Goal: Task Accomplishment & Management: Complete application form

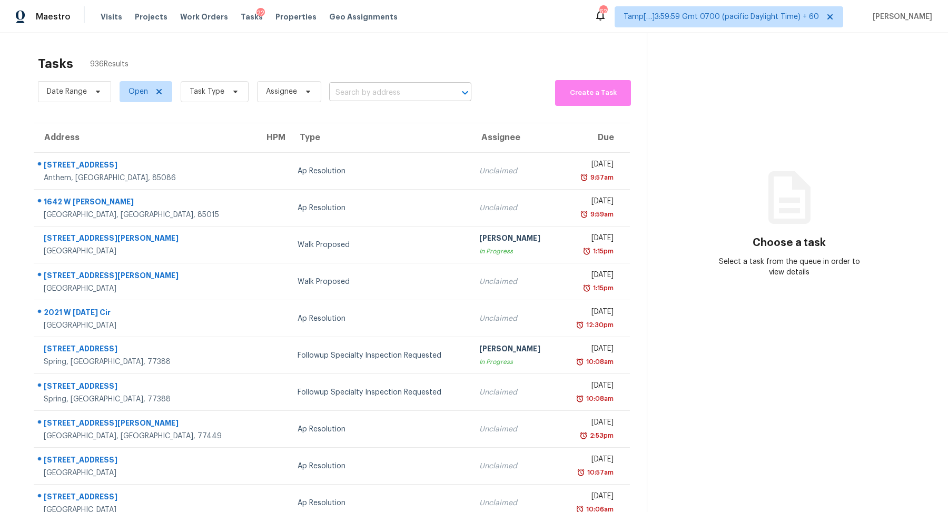
click at [397, 86] on input "text" at bounding box center [385, 93] width 113 height 16
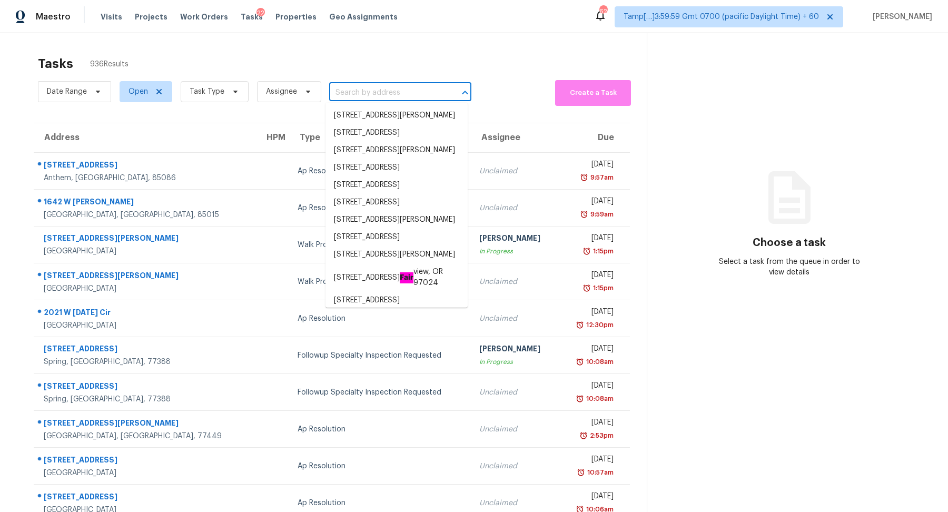
paste input "10520 W Campana Dr, Sun City, AZ 85351"
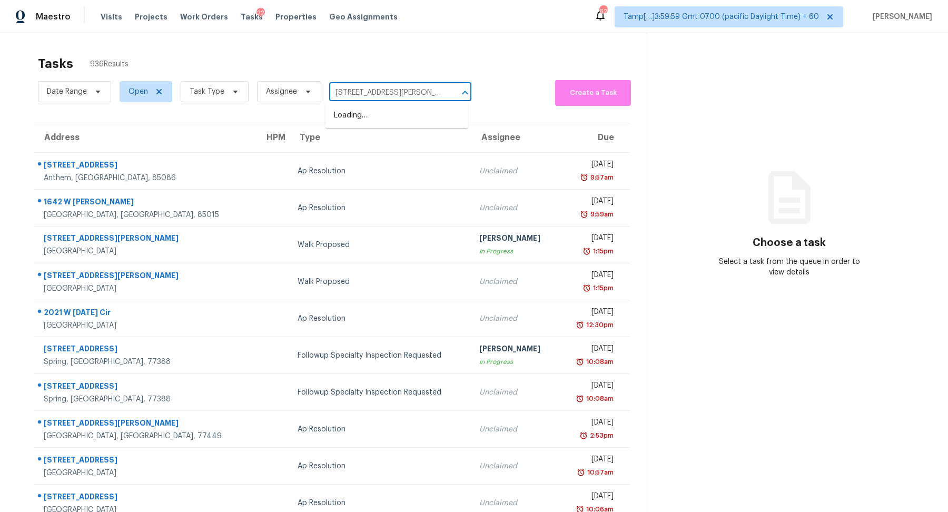
scroll to position [0, 36]
type input "10520 W Campana Dr, Sun City, AZ 85351"
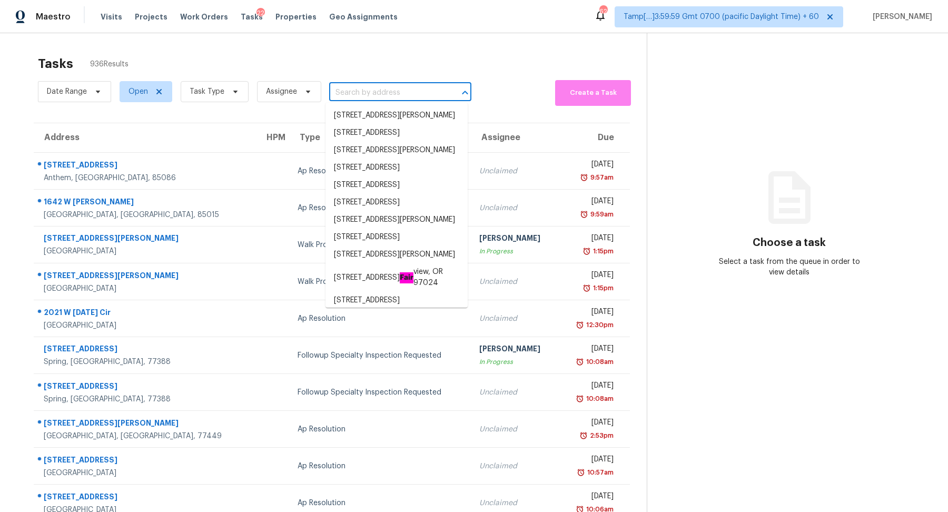
scroll to position [0, 0]
paste input "10520 W Campana Dr, Sun City, AZ 85351"
type input "10520 W Campana Dr, Sun City, AZ 85351"
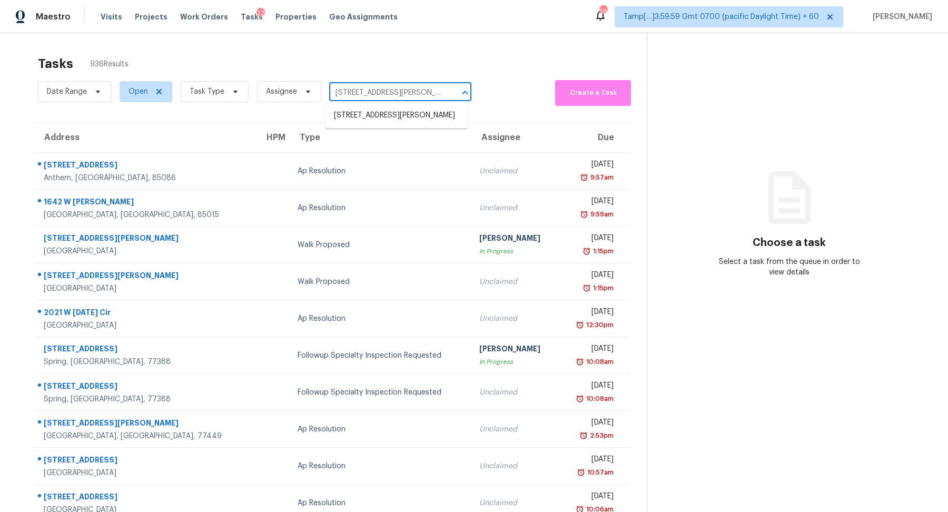
scroll to position [0, 36]
click at [390, 111] on li "10520 W Campana Dr, Sun City, AZ 85351" at bounding box center [396, 115] width 142 height 17
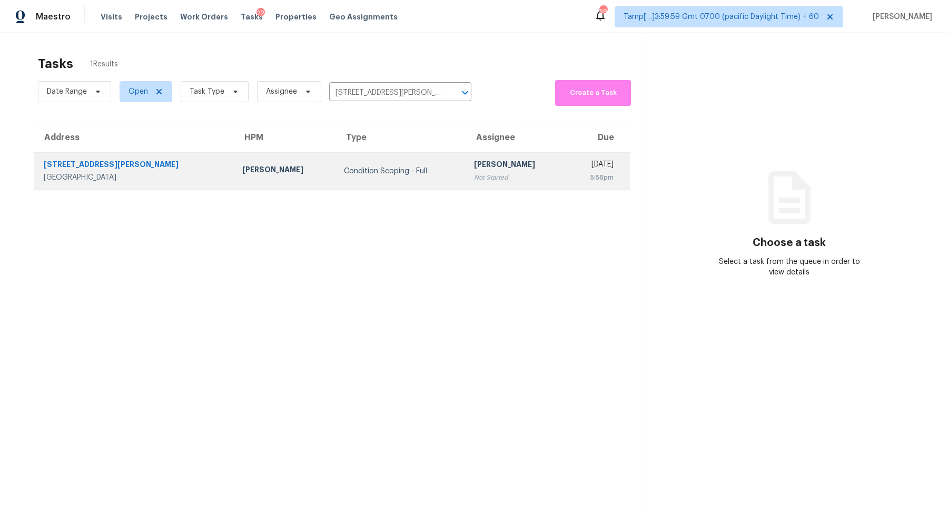
click at [379, 173] on div "Condition Scoping - Full" at bounding box center [401, 171] width 114 height 11
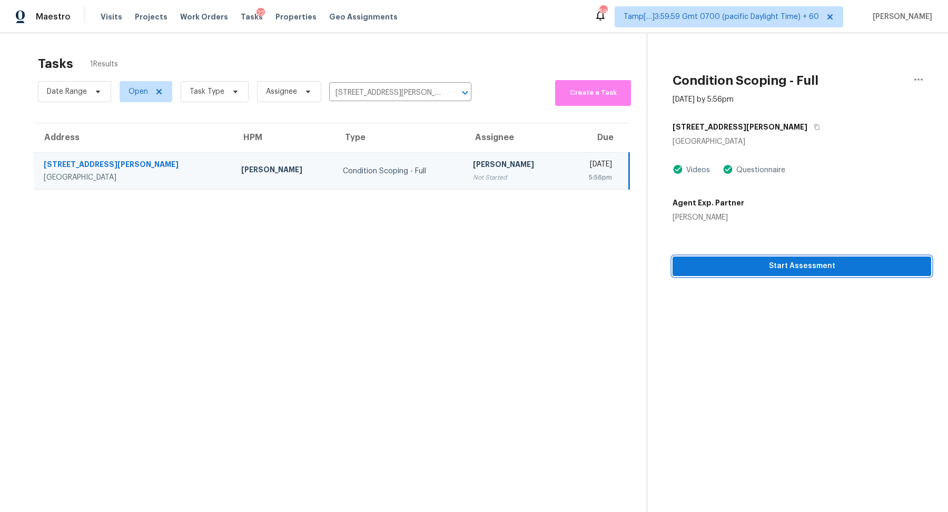
click at [789, 268] on span "Start Assessment" at bounding box center [802, 266] width 242 height 13
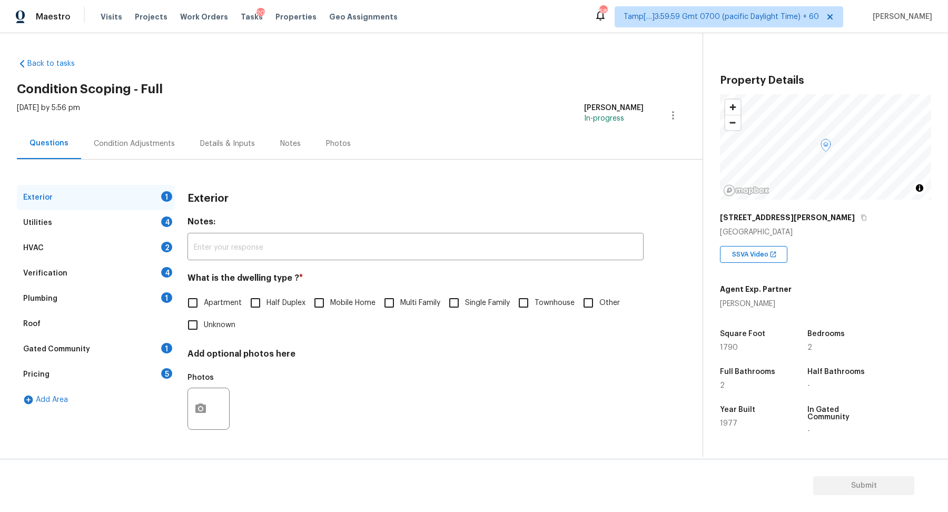
click at [470, 306] on span "Single Family" at bounding box center [487, 302] width 45 height 11
click at [465, 306] on input "Single Family" at bounding box center [454, 303] width 22 height 22
checkbox input "true"
click at [272, 301] on span "Half Duplex" at bounding box center [285, 302] width 39 height 11
click at [266, 301] on input "Half Duplex" at bounding box center [255, 303] width 22 height 22
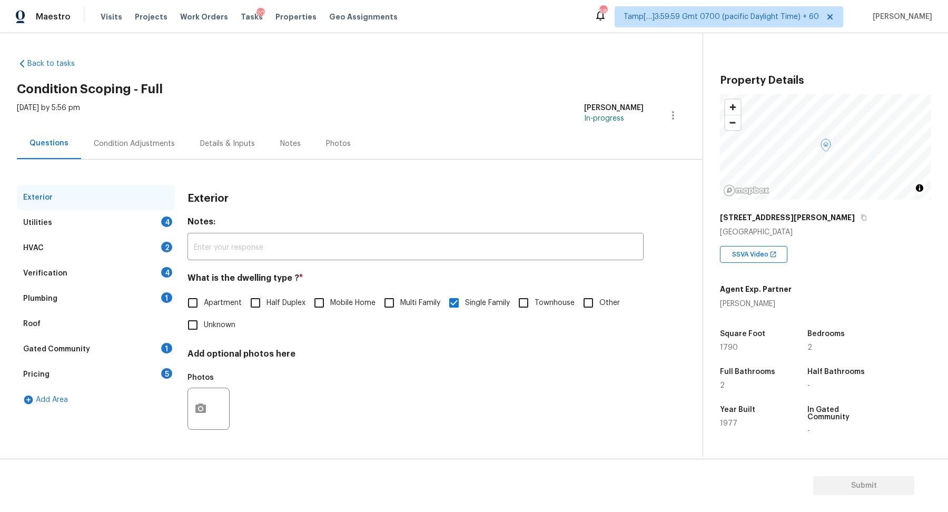
checkbox input "true"
checkbox input "false"
click at [146, 227] on div "Utilities 4" at bounding box center [96, 222] width 158 height 25
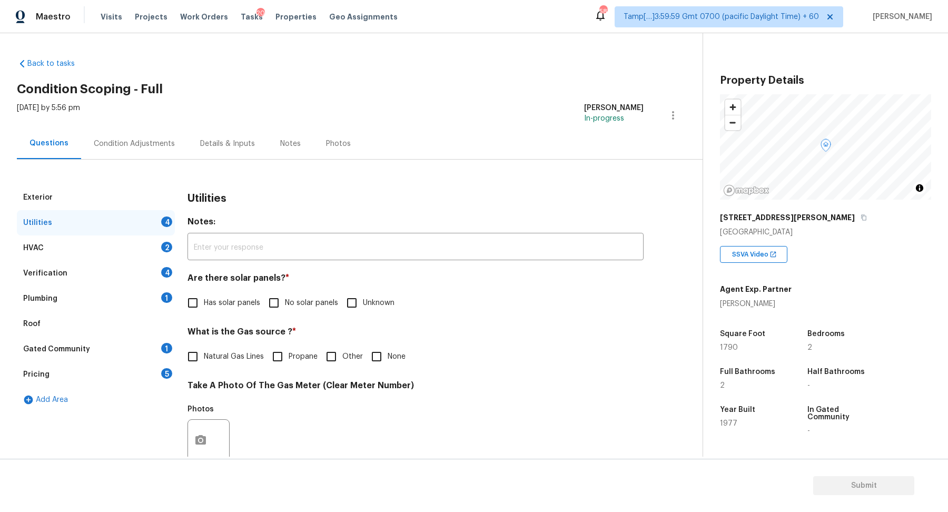
click at [325, 295] on label "No solar panels" at bounding box center [300, 303] width 75 height 22
click at [285, 295] on input "No solar panels" at bounding box center [274, 303] width 22 height 22
checkbox input "true"
click at [224, 351] on span "Natural Gas Lines" at bounding box center [234, 356] width 60 height 11
click at [204, 351] on input "Natural Gas Lines" at bounding box center [193, 356] width 22 height 22
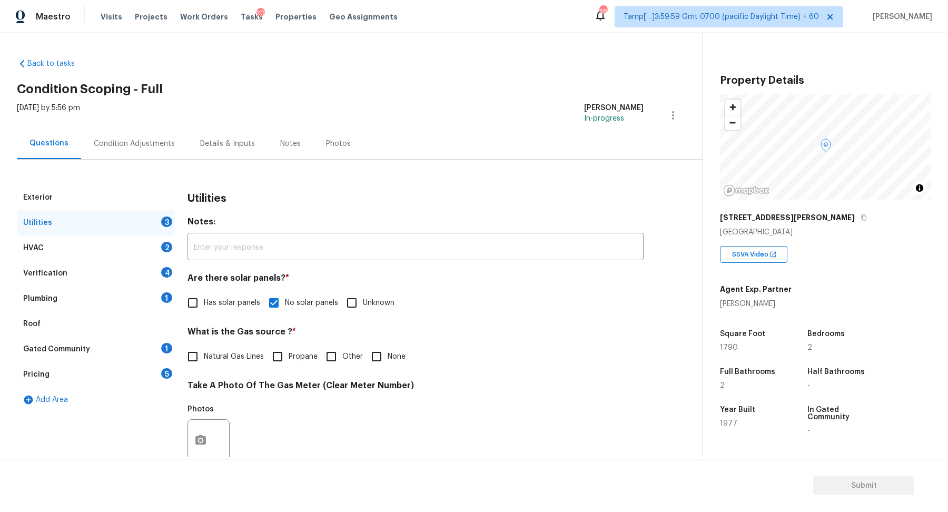
checkbox input "true"
click at [370, 346] on input "None" at bounding box center [376, 356] width 22 height 22
checkbox input "true"
checkbox input "false"
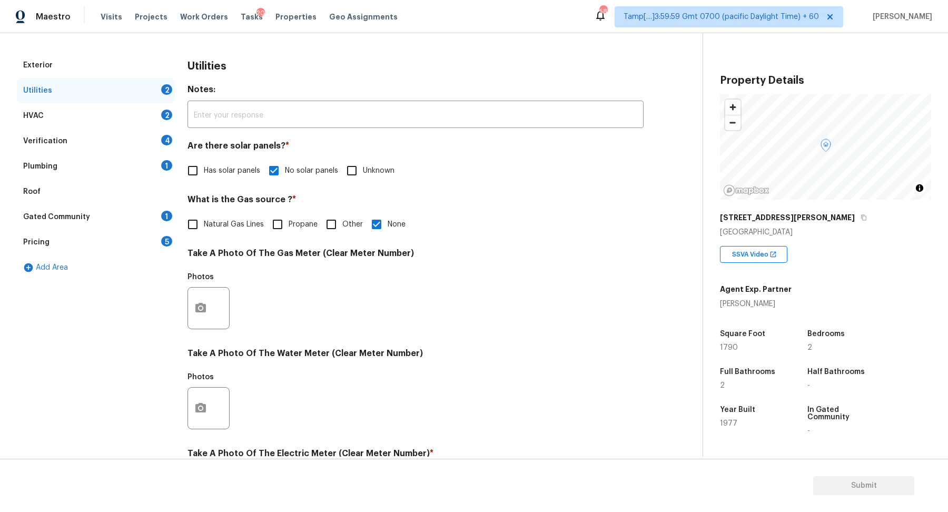
scroll to position [280, 0]
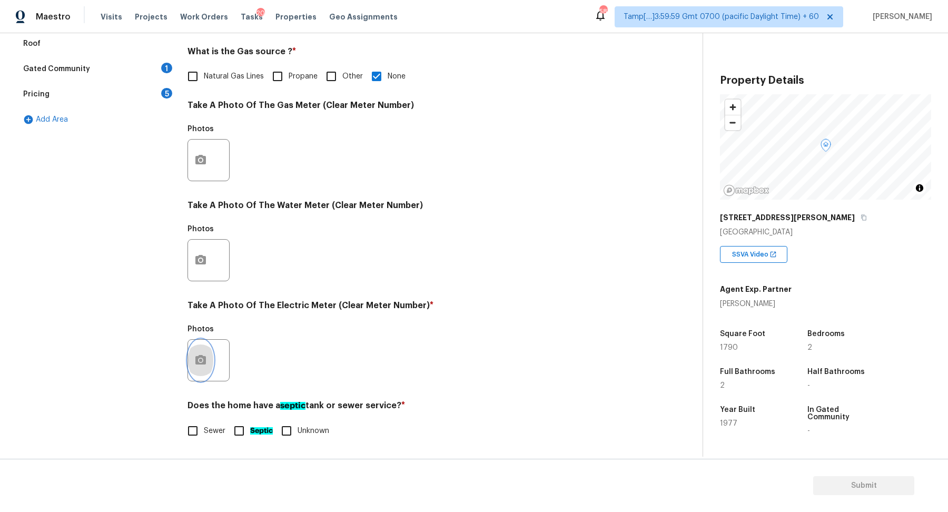
click at [200, 365] on icon "button" at bounding box center [200, 360] width 13 height 13
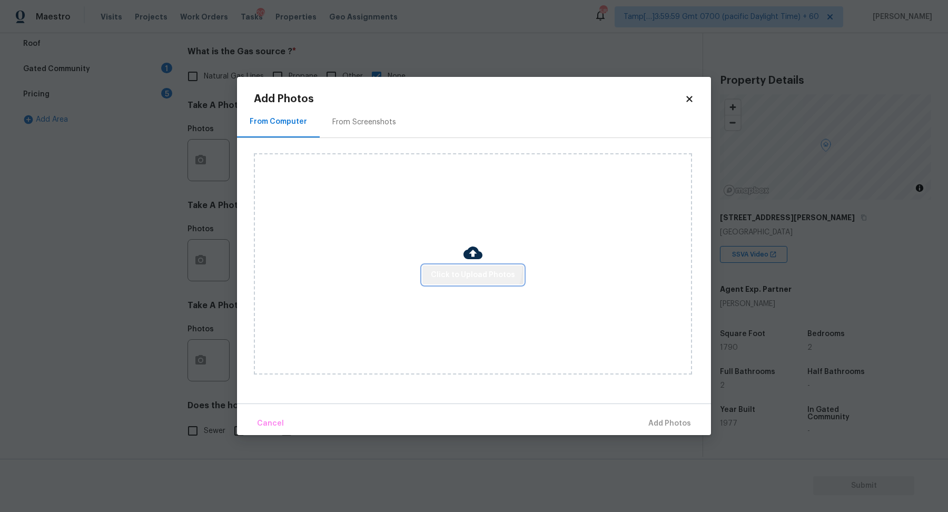
click at [455, 265] on button "Click to Upload Photos" at bounding box center [472, 274] width 101 height 19
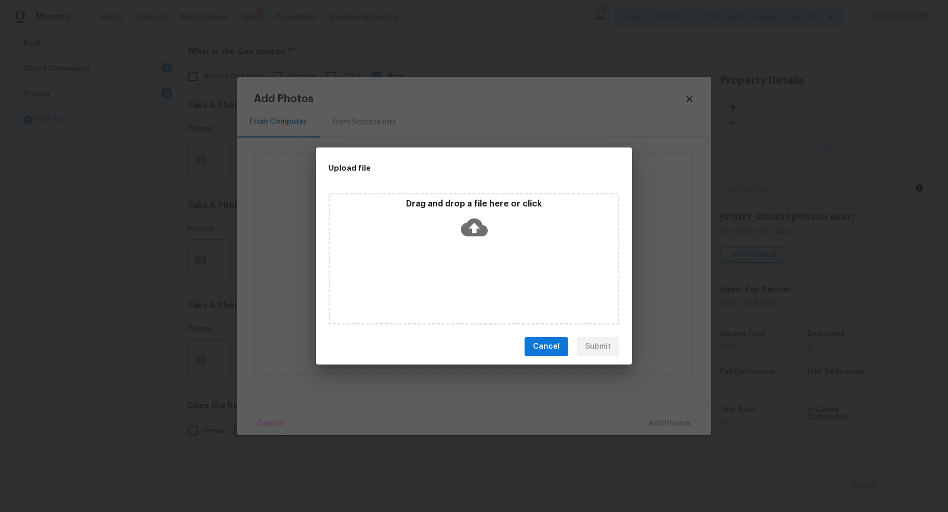
click at [492, 237] on div "Drag and drop a file here or click" at bounding box center [473, 220] width 287 height 45
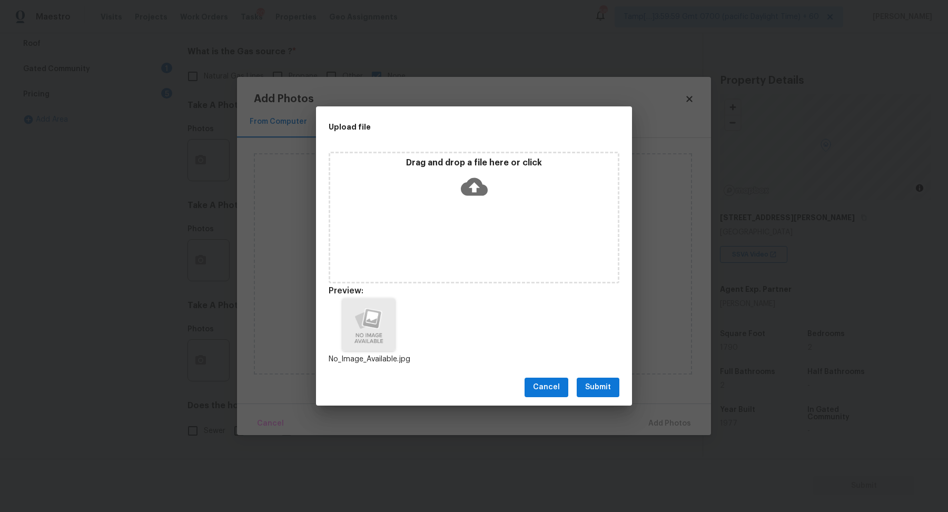
click at [605, 387] on span "Submit" at bounding box center [598, 387] width 26 height 13
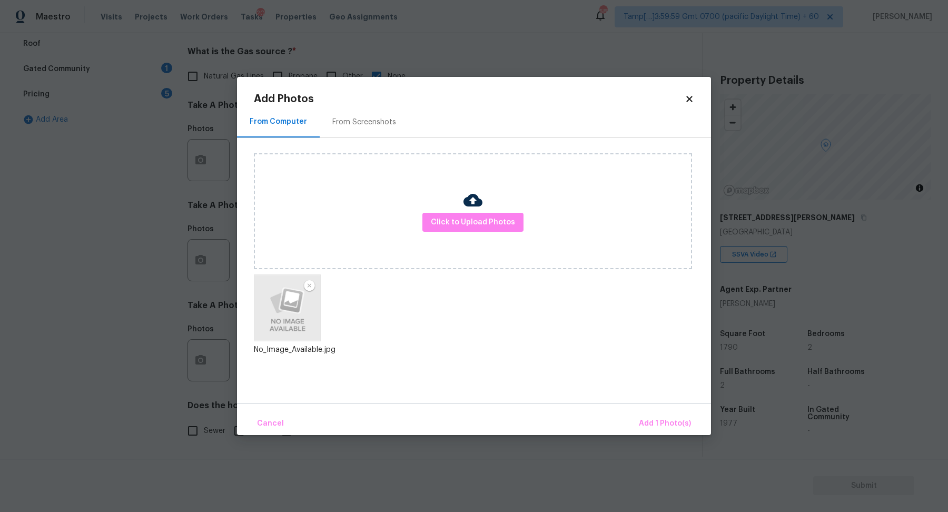
click at [646, 404] on div "Cancel Add 1 Photo(s)" at bounding box center [474, 419] width 474 height 32
click at [646, 409] on div "Cancel Add 1 Photo(s)" at bounding box center [474, 419] width 474 height 32
click at [646, 416] on button "Add 1 Photo(s)" at bounding box center [664, 423] width 61 height 23
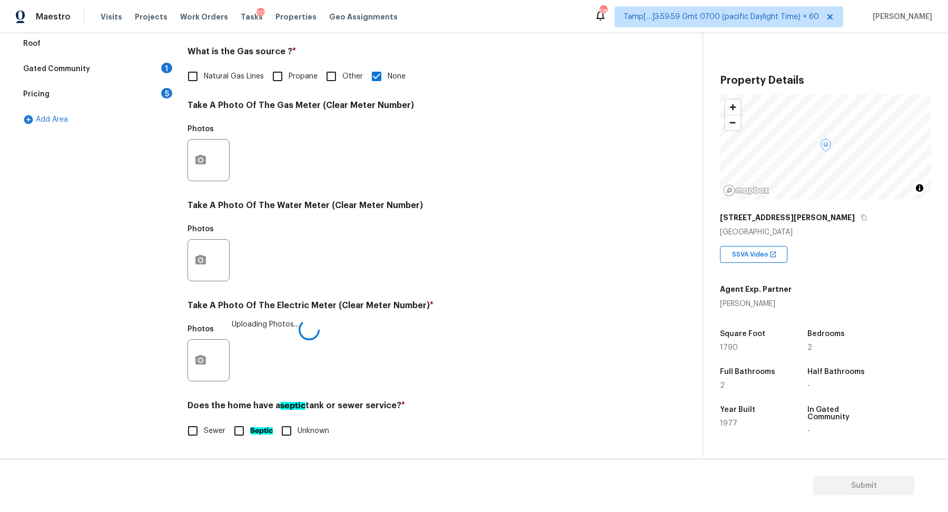
click at [208, 425] on span "Sewer" at bounding box center [215, 430] width 22 height 11
click at [204, 424] on input "Sewer" at bounding box center [193, 431] width 22 height 22
checkbox input "true"
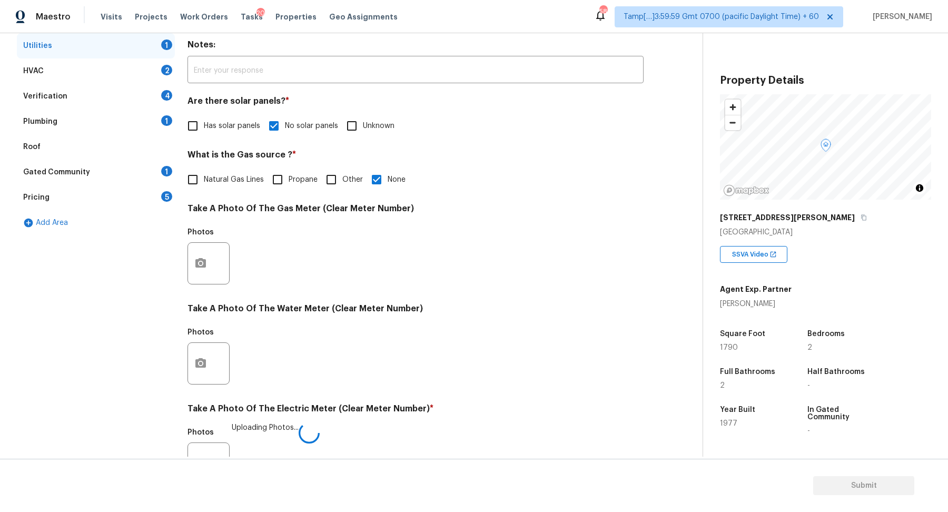
scroll to position [147, 0]
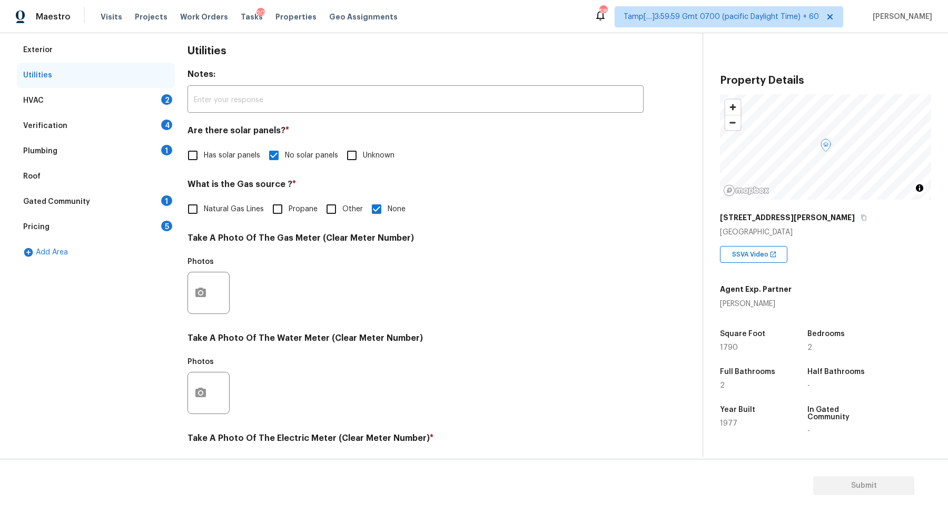
click at [158, 101] on div "HVAC 2" at bounding box center [96, 100] width 158 height 25
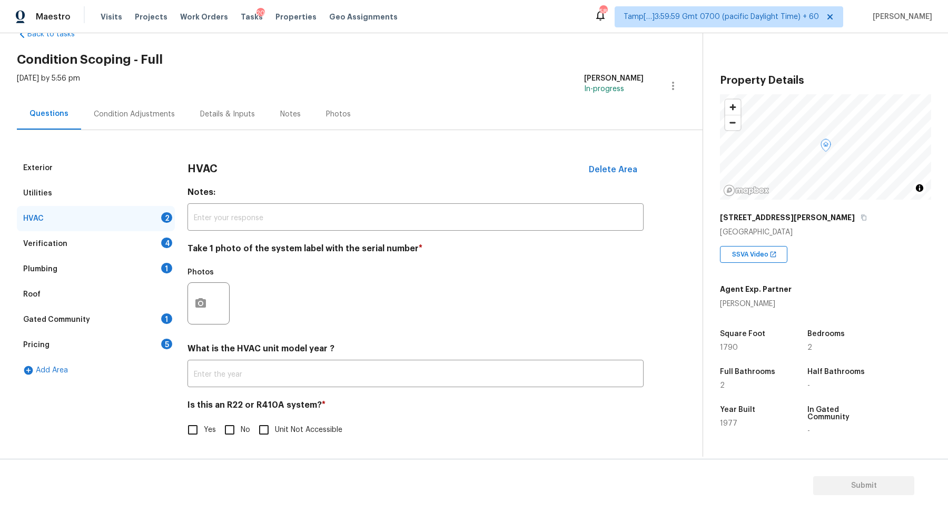
scroll to position [29, 0]
click at [200, 292] on button "button" at bounding box center [200, 303] width 25 height 41
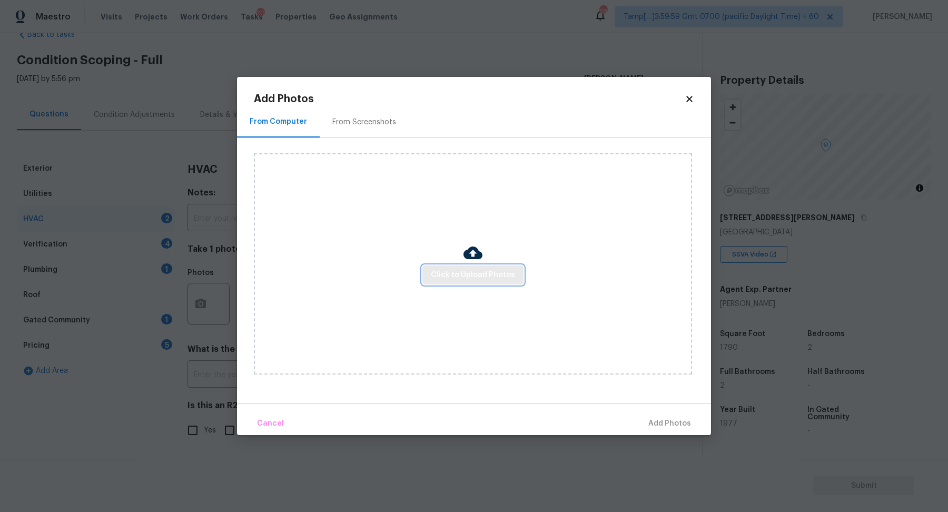
click at [440, 268] on span "Click to Upload Photos" at bounding box center [473, 274] width 84 height 13
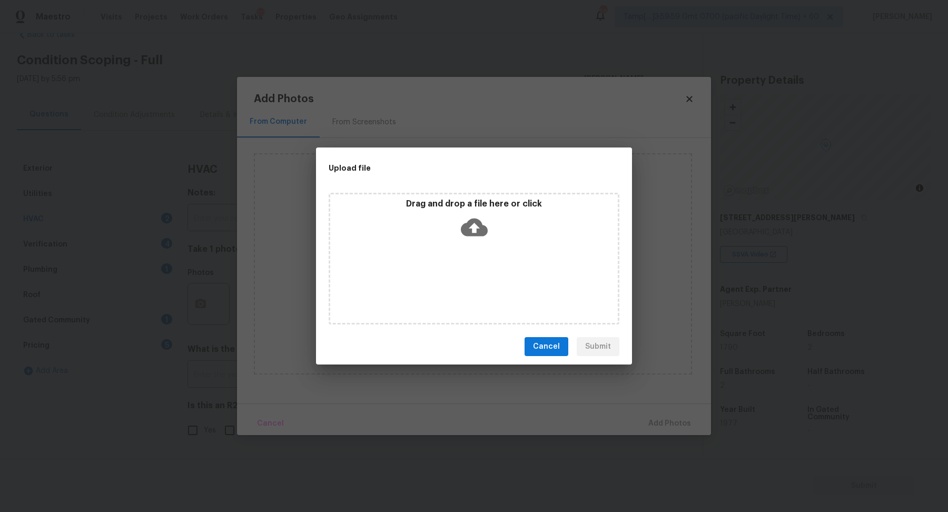
click at [485, 234] on icon at bounding box center [474, 227] width 27 height 18
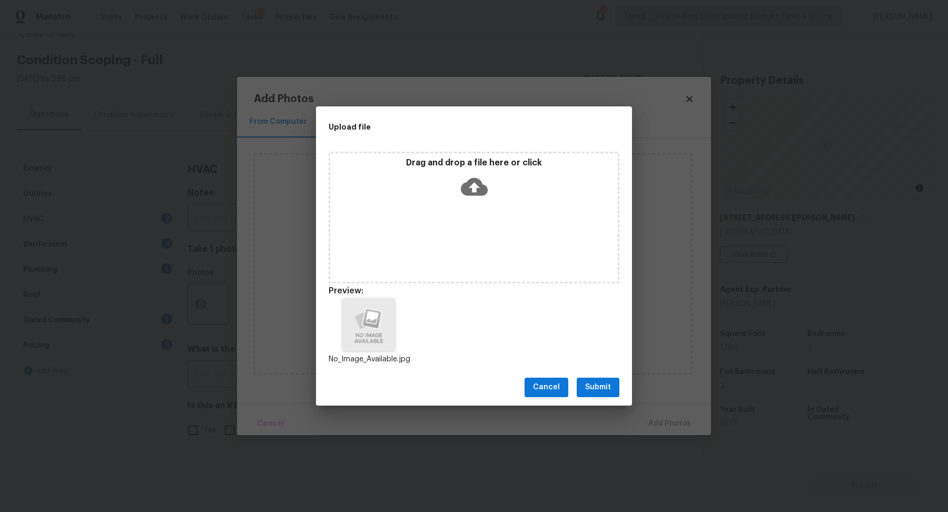
click at [594, 380] on button "Submit" at bounding box center [597, 386] width 43 height 19
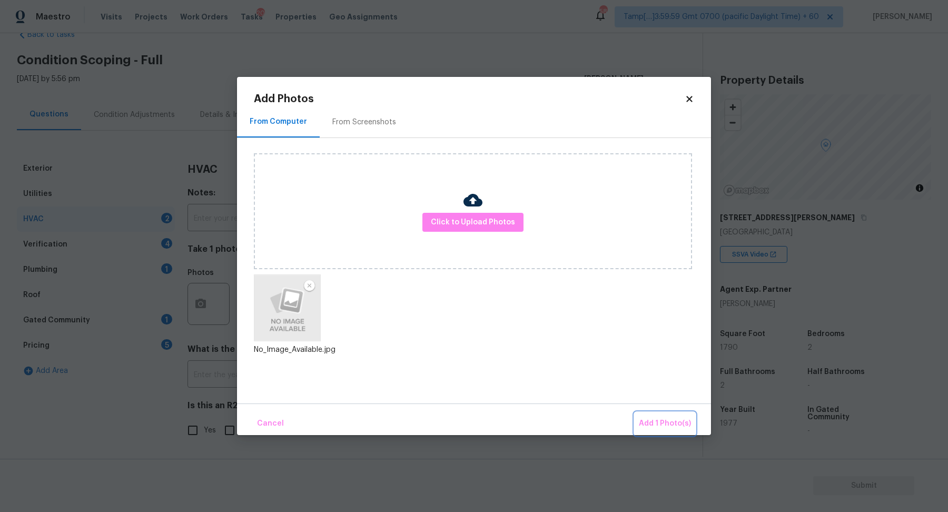
click at [662, 420] on span "Add 1 Photo(s)" at bounding box center [665, 423] width 52 height 13
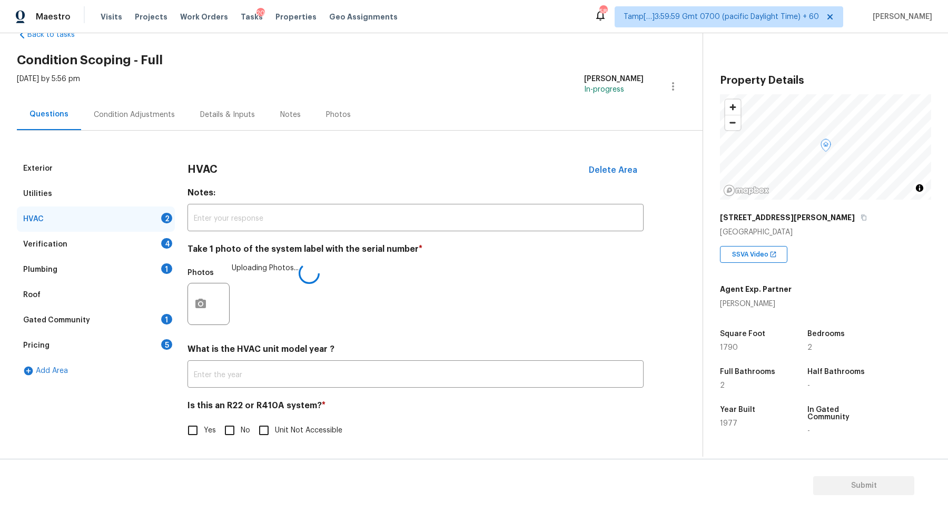
click at [236, 430] on input "No" at bounding box center [229, 430] width 22 height 22
checkbox input "true"
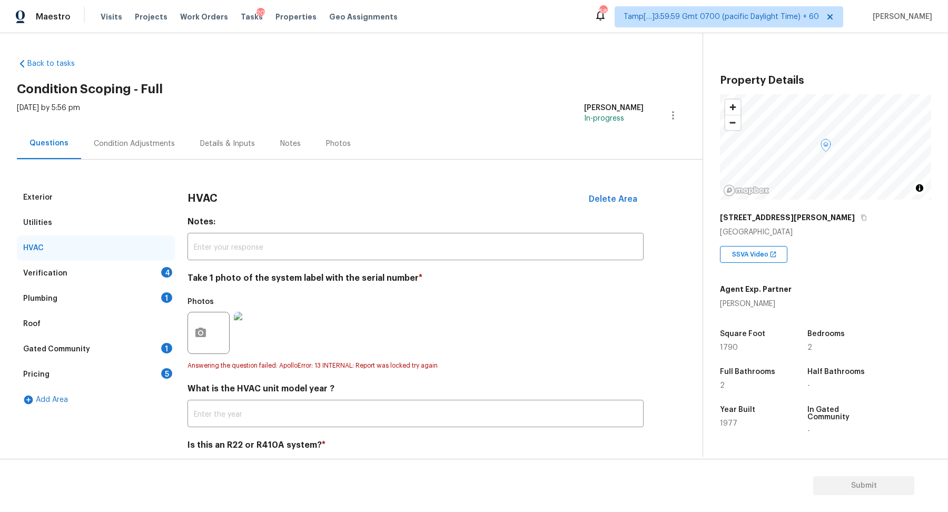
click at [131, 281] on div "Verification 4" at bounding box center [96, 273] width 158 height 25
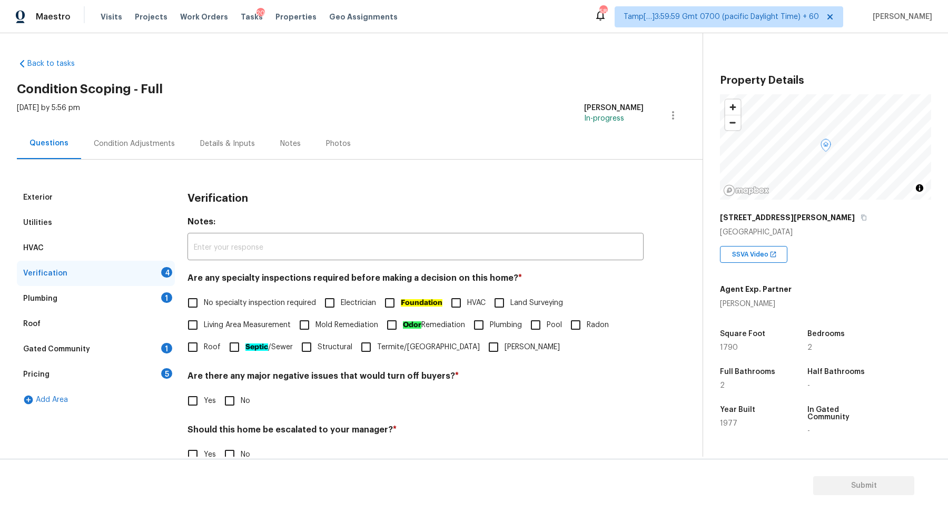
click at [252, 298] on span "No specialty inspection required" at bounding box center [260, 302] width 112 height 11
click at [204, 298] on input "No specialty inspection required" at bounding box center [193, 303] width 22 height 22
checkbox input "true"
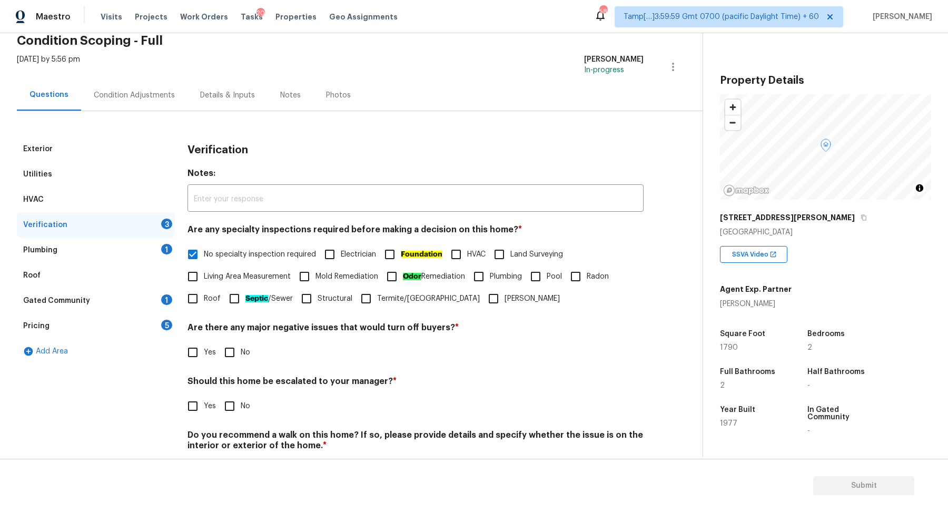
scroll to position [78, 0]
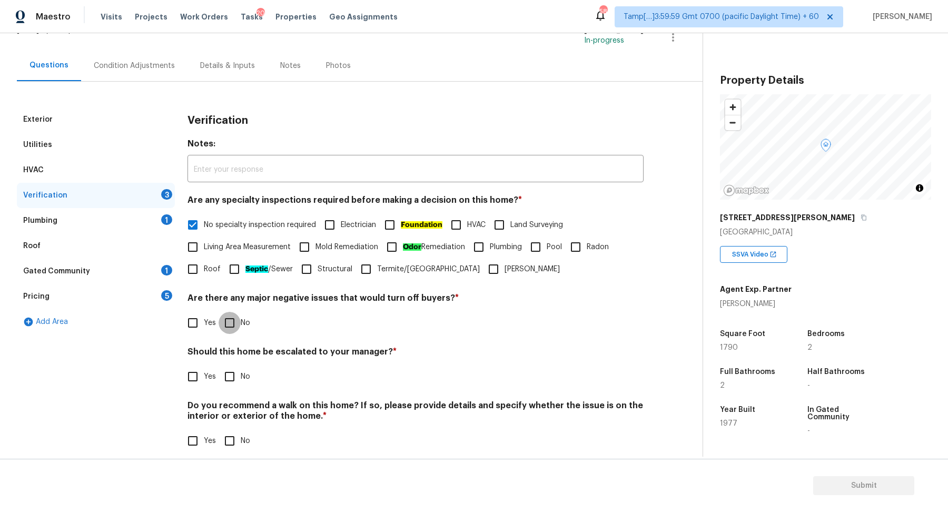
click at [236, 328] on input "No" at bounding box center [229, 323] width 22 height 22
checkbox input "true"
click at [243, 376] on span "No" at bounding box center [245, 376] width 9 height 11
click at [241, 376] on input "No" at bounding box center [229, 376] width 22 height 22
checkbox input "true"
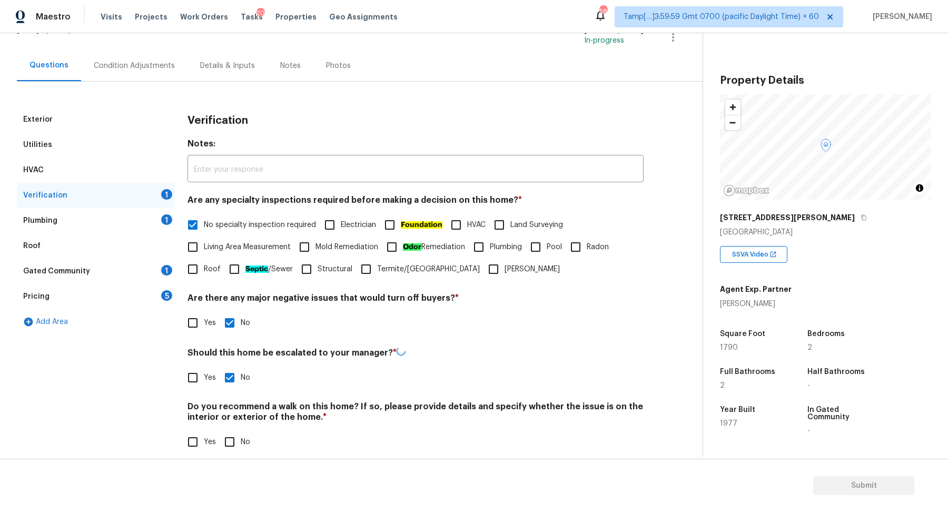
scroll to position [88, 0]
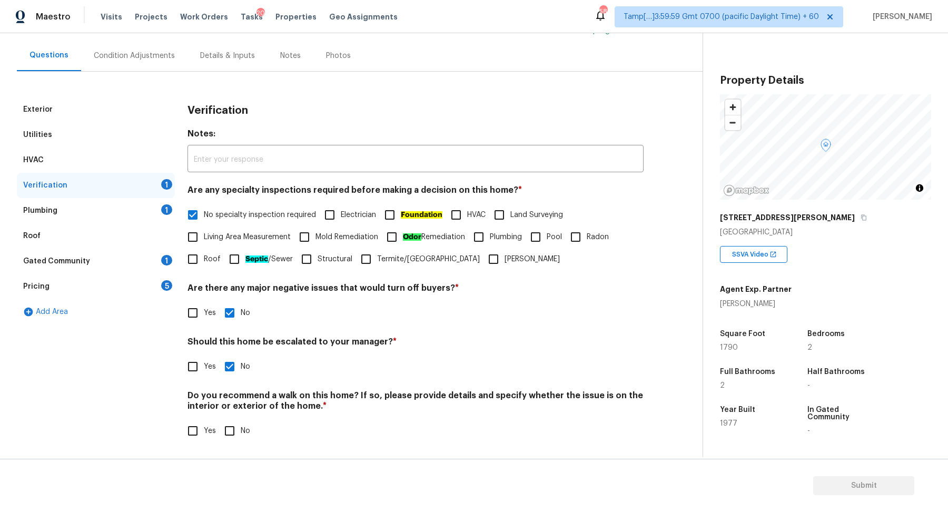
click at [242, 431] on span "No" at bounding box center [245, 430] width 9 height 11
click at [241, 431] on input "No" at bounding box center [229, 431] width 22 height 22
checkbox input "true"
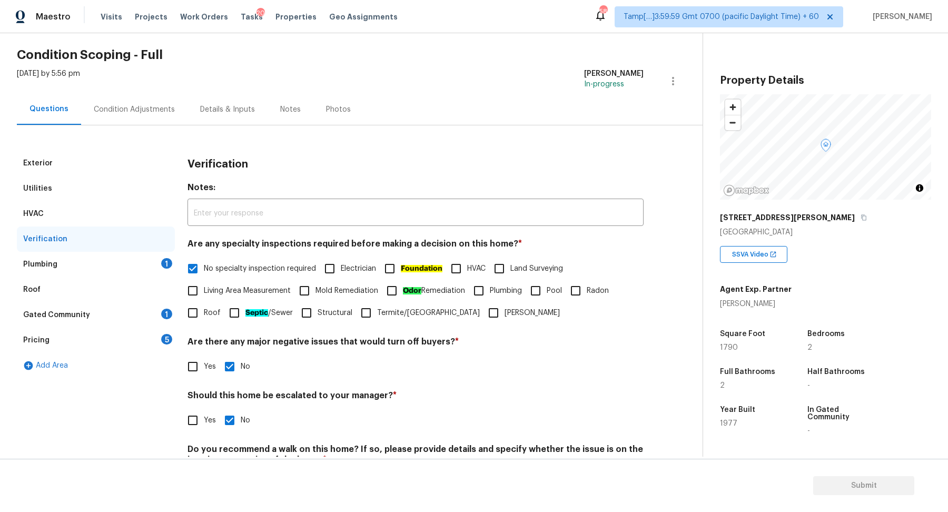
click at [168, 265] on div "1" at bounding box center [166, 263] width 11 height 11
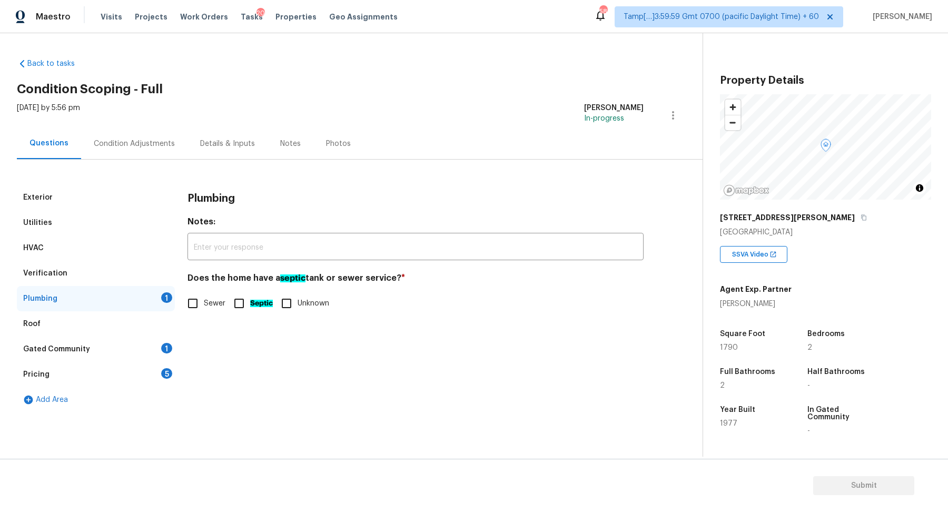
click at [209, 302] on span "Sewer" at bounding box center [215, 303] width 22 height 11
click at [204, 302] on input "Sewer" at bounding box center [193, 303] width 22 height 22
checkbox input "true"
click at [150, 344] on div "Gated Community 1" at bounding box center [96, 348] width 158 height 25
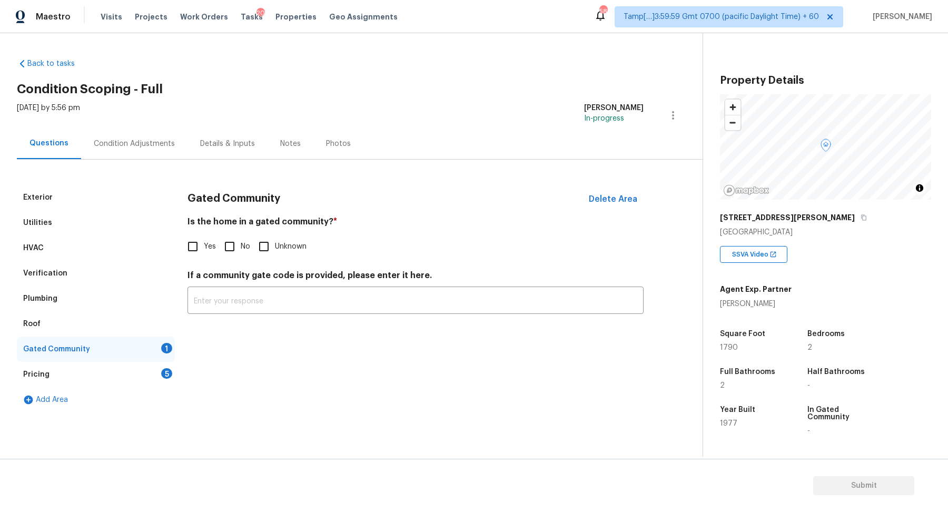
click at [236, 245] on input "No" at bounding box center [229, 246] width 22 height 22
checkbox input "true"
click at [164, 369] on div "5" at bounding box center [166, 373] width 11 height 11
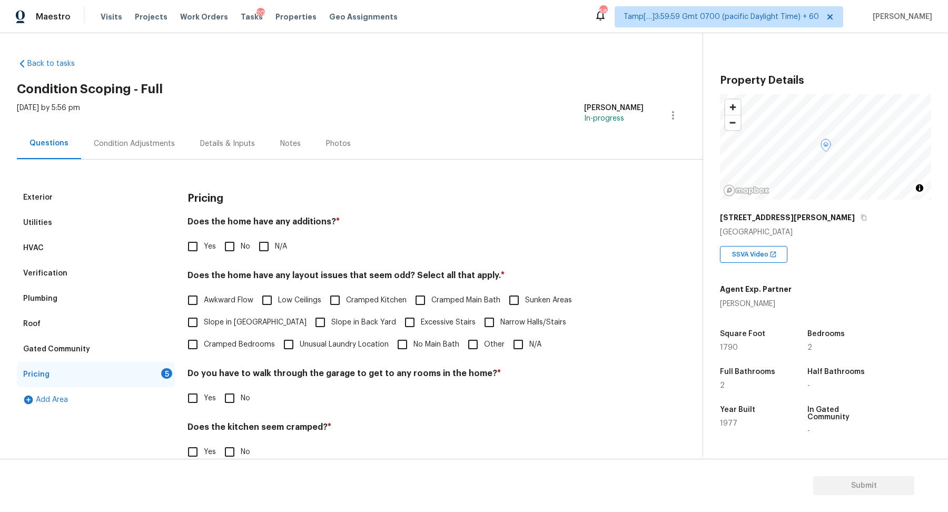
click at [241, 242] on span "No" at bounding box center [245, 246] width 9 height 11
click at [241, 242] on input "No" at bounding box center [229, 246] width 22 height 22
checkbox input "true"
click at [255, 317] on span "Slope in [GEOGRAPHIC_DATA]" at bounding box center [255, 322] width 103 height 11
click at [204, 317] on input "Slope in [GEOGRAPHIC_DATA]" at bounding box center [193, 322] width 22 height 22
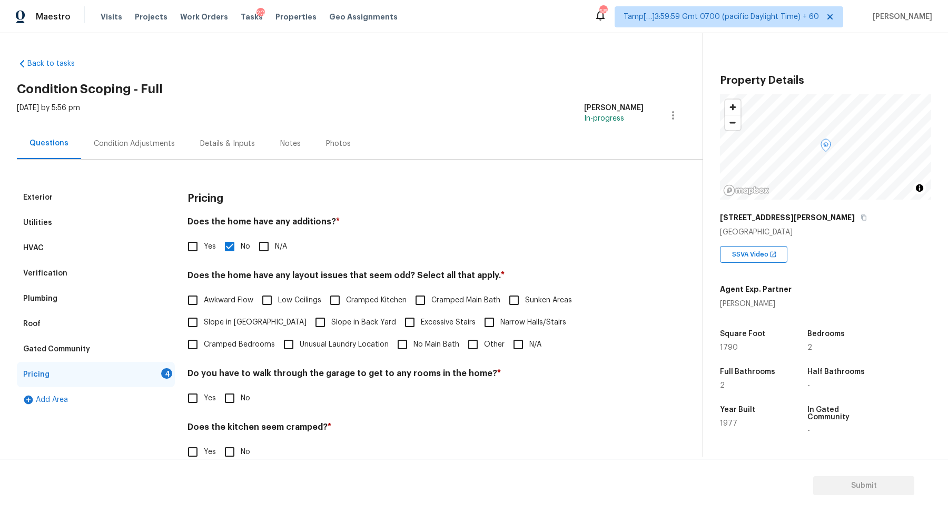
checkbox input "true"
click at [331, 321] on span "Slope in Back Yard" at bounding box center [363, 323] width 65 height 11
click at [309, 321] on input "Slope in Back Yard" at bounding box center [320, 323] width 22 height 22
checkbox input "true"
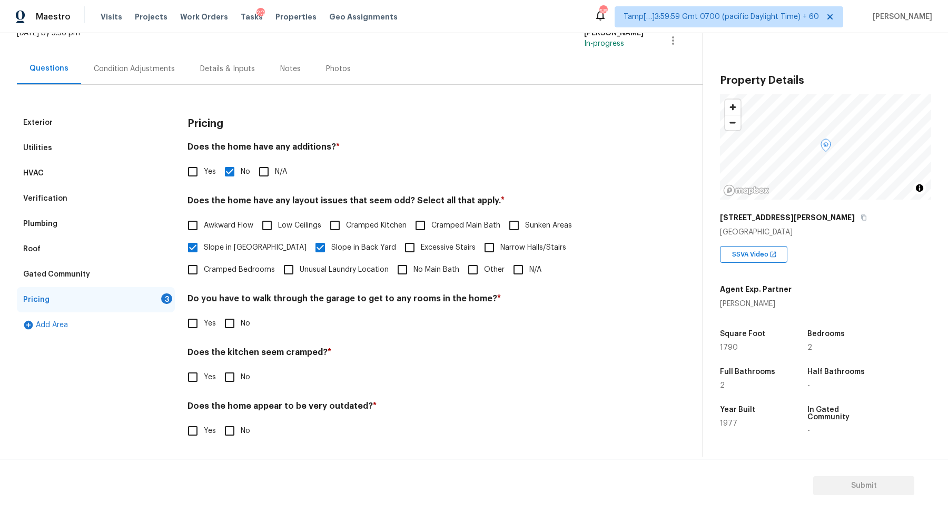
click at [234, 328] on input "No" at bounding box center [229, 323] width 22 height 22
checkbox input "true"
click at [218, 366] on input "No" at bounding box center [229, 377] width 22 height 22
checkbox input "true"
click at [218, 421] on input "No" at bounding box center [229, 432] width 22 height 22
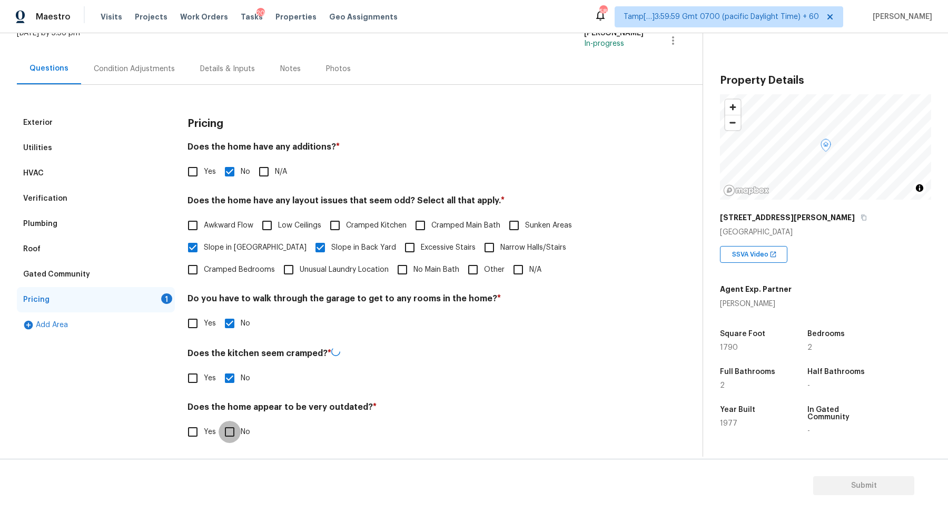
checkbox input "true"
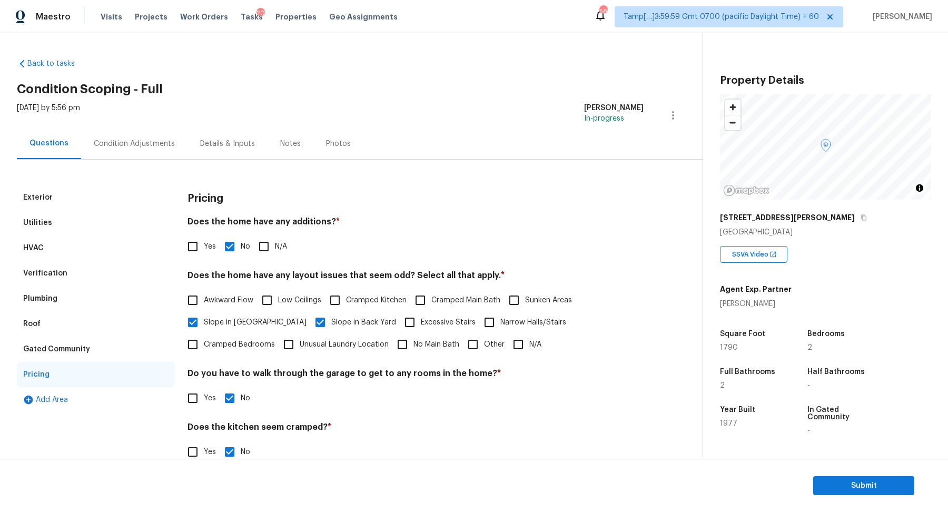
click at [154, 152] on div "Condition Adjustments" at bounding box center [134, 143] width 106 height 31
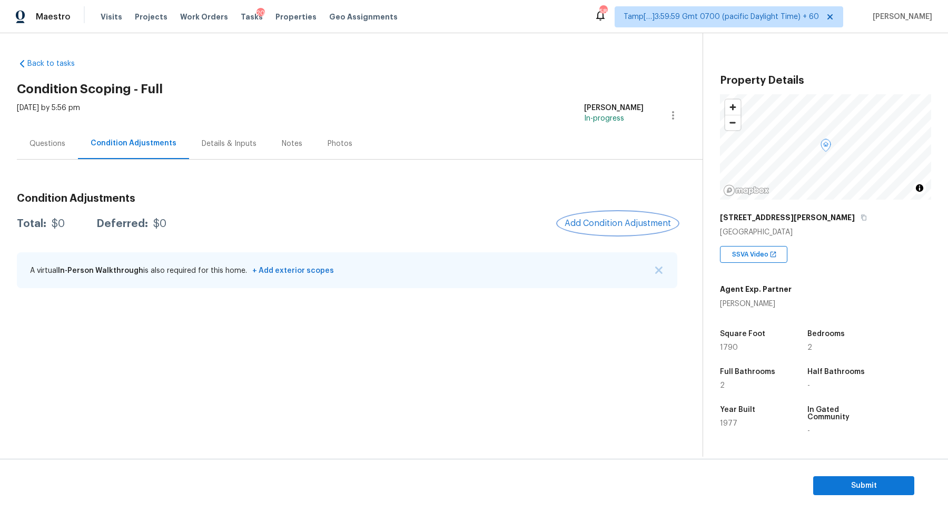
click at [594, 225] on span "Add Condition Adjustment" at bounding box center [617, 222] width 106 height 9
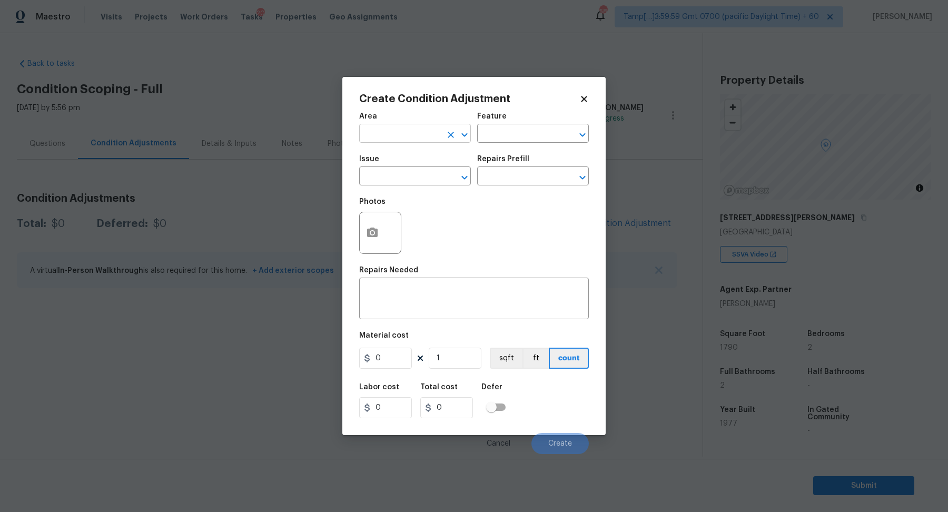
click at [403, 140] on input "text" at bounding box center [400, 134] width 82 height 16
click at [397, 178] on li "Interior Overall" at bounding box center [415, 174] width 112 height 17
type input "Interior Overall"
click at [397, 178] on input "text" at bounding box center [400, 177] width 82 height 16
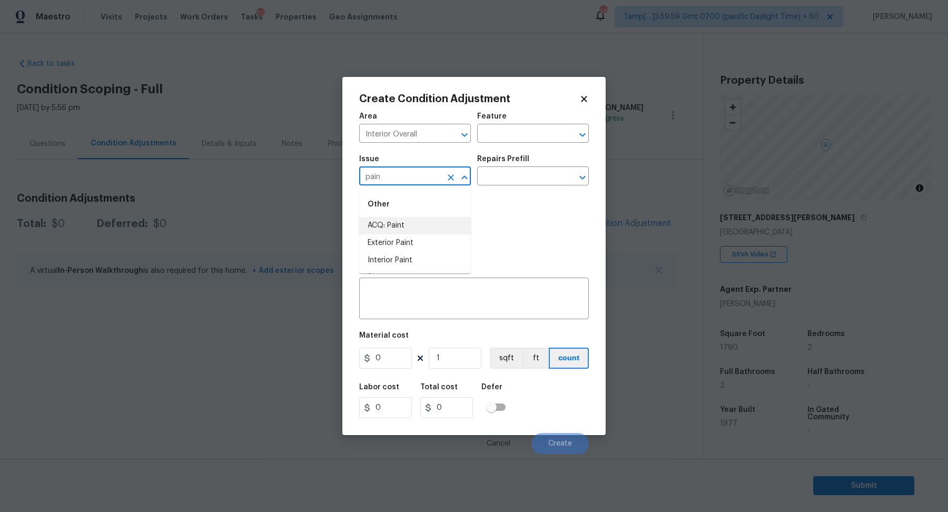
click at [430, 234] on li "ACQ: Paint" at bounding box center [415, 225] width 112 height 17
type input "ACQ: Paint"
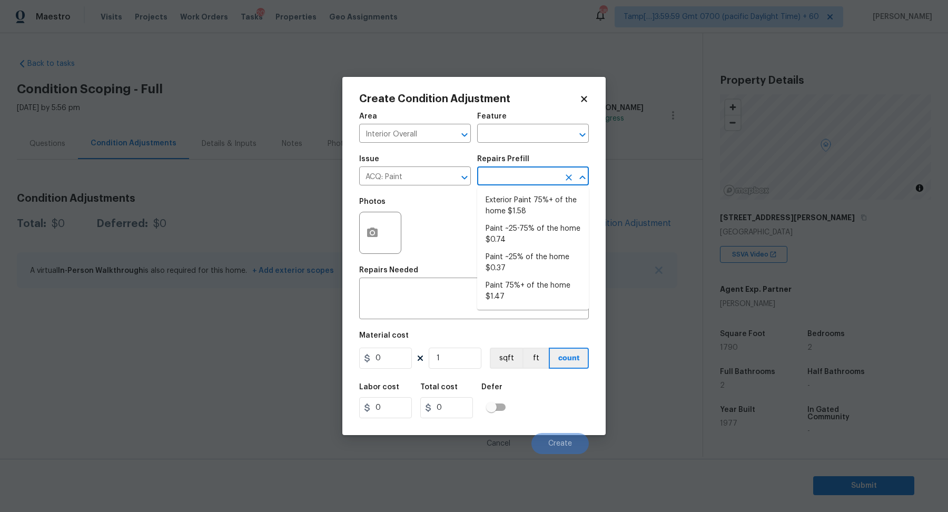
click at [499, 185] on body "Maestro Visits Projects Work Orders Tasks 20 Properties Geo Assignments 585 Tam…" at bounding box center [474, 256] width 948 height 512
click at [503, 260] on li "Paint ~25% of the home $0.37" at bounding box center [533, 262] width 112 height 28
type input "Acquisition"
type textarea "Acquisition Scope: ~25% of the home needs interior paint"
type input "0.37"
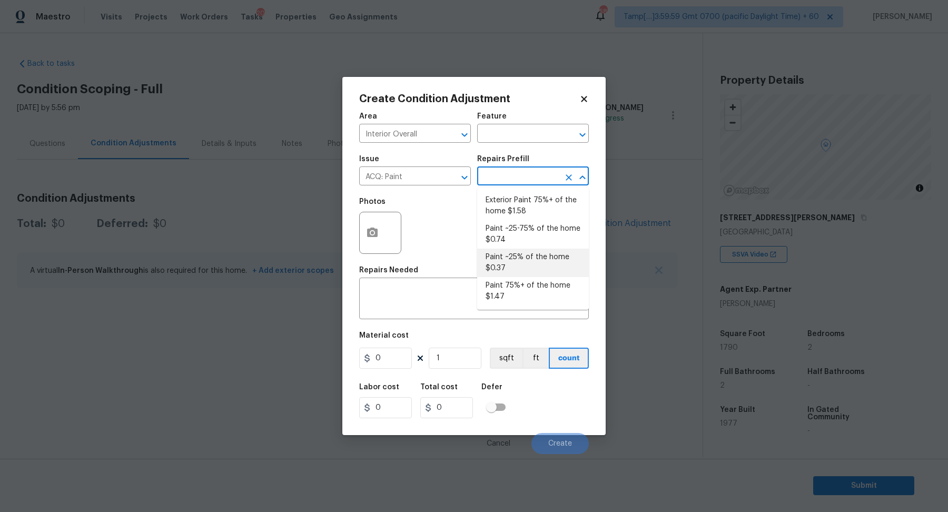
type input "0.37"
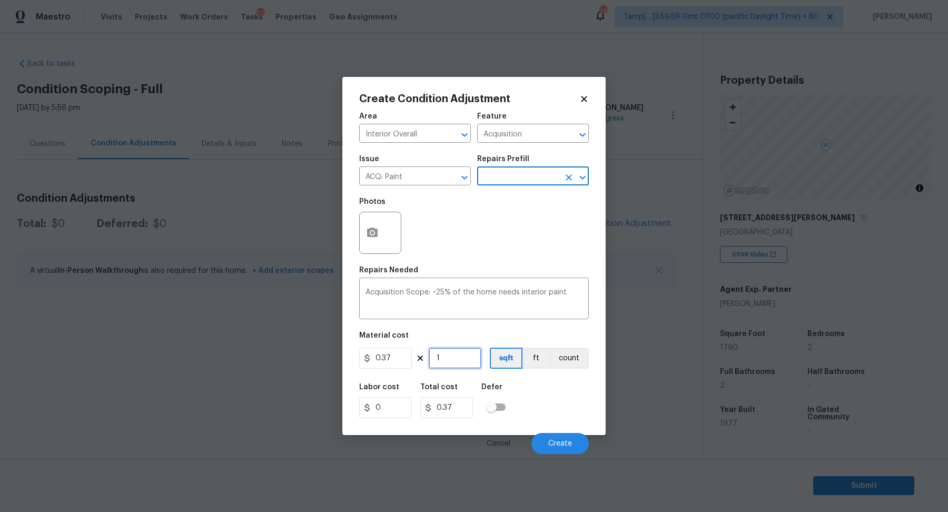
click at [459, 354] on input "1" at bounding box center [455, 357] width 53 height 21
type input "17"
type input "6.29"
type input "179"
type input "66.23"
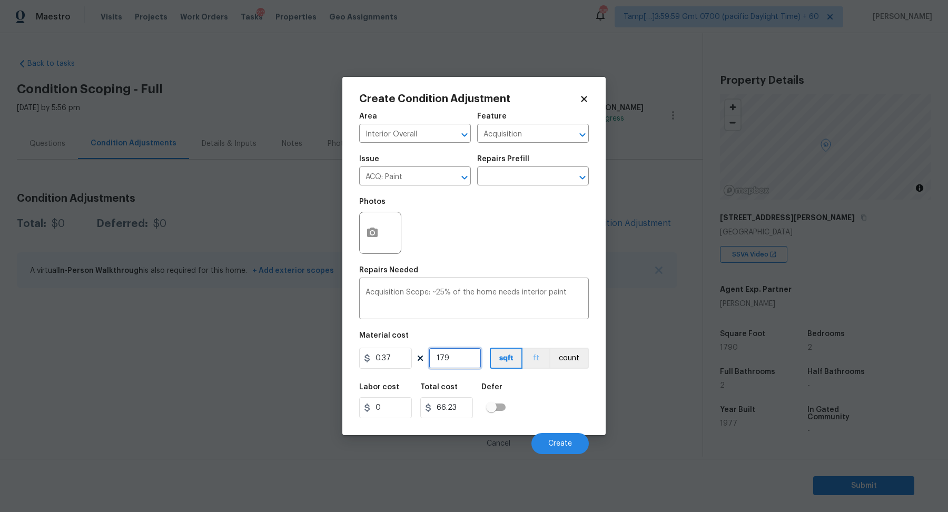
type input "1790"
type input "662.3"
type input "1790"
click at [558, 437] on button "Create" at bounding box center [559, 443] width 57 height 21
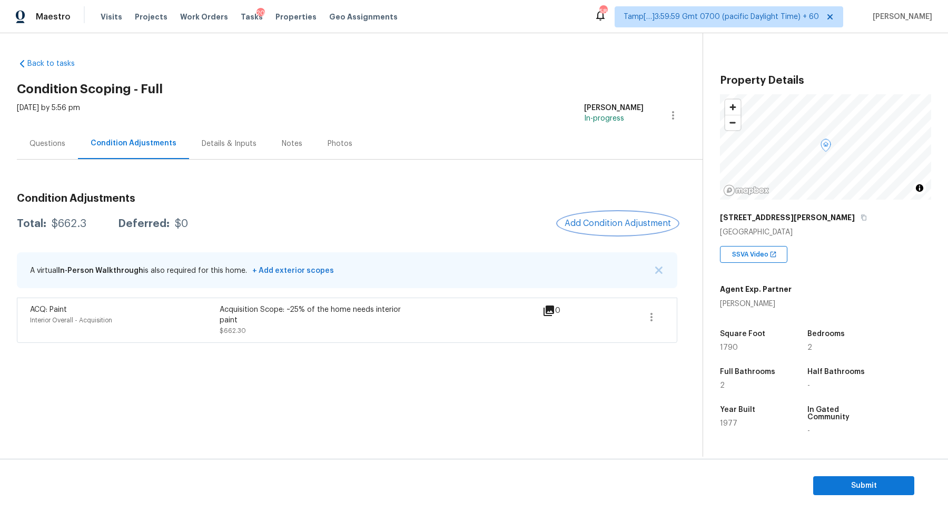
click at [610, 223] on span "Add Condition Adjustment" at bounding box center [617, 222] width 106 height 9
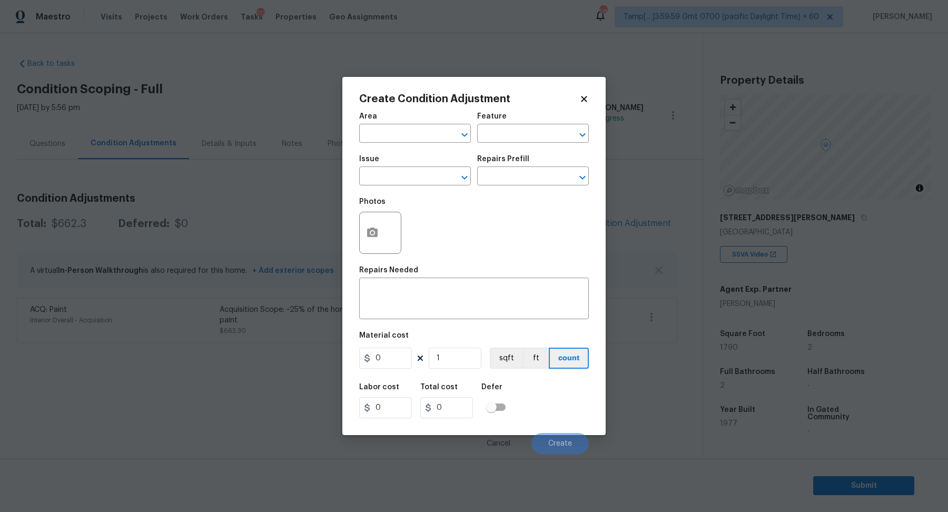
click at [390, 149] on span "Issue ​" at bounding box center [415, 170] width 112 height 43
click at [391, 143] on span "Area ​" at bounding box center [415, 127] width 112 height 43
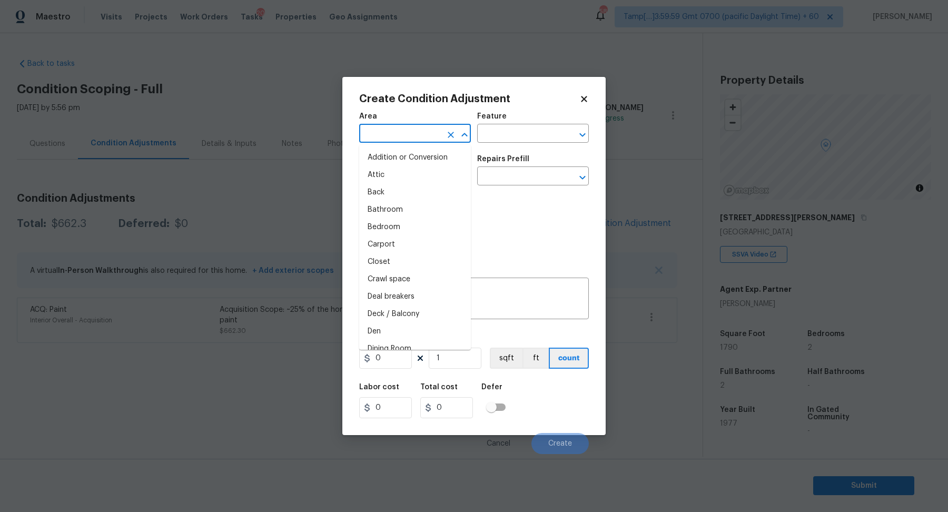
click at [410, 141] on input "text" at bounding box center [400, 134] width 82 height 16
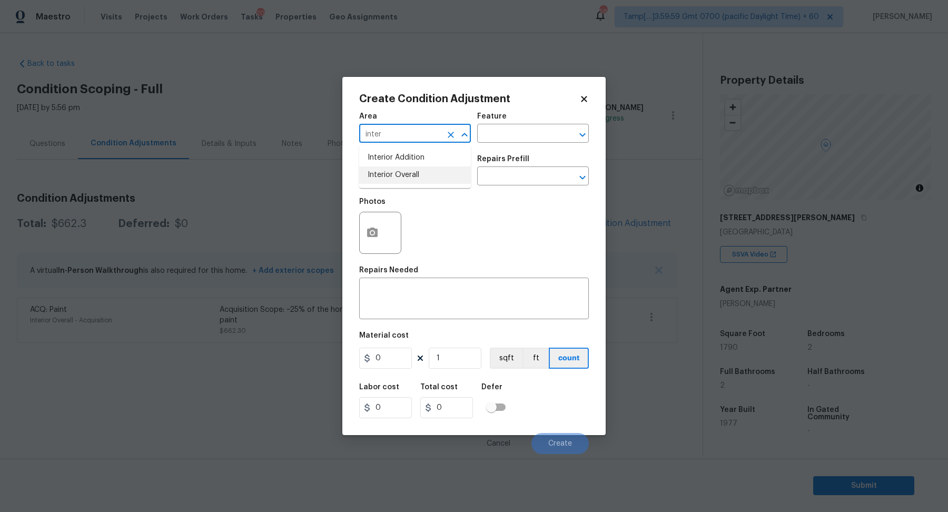
click at [409, 176] on li "Interior Overall" at bounding box center [415, 174] width 112 height 17
type input "Interior Overall"
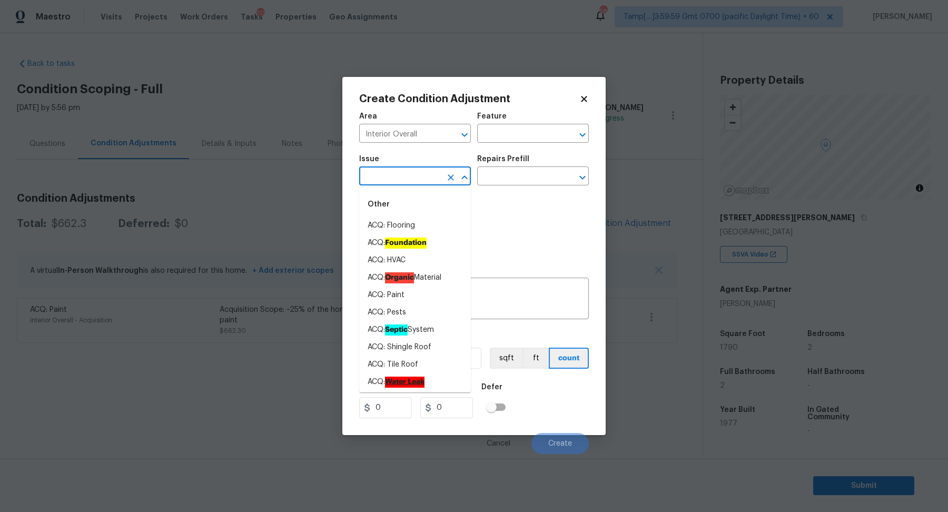
click at [409, 176] on input "text" at bounding box center [400, 177] width 82 height 16
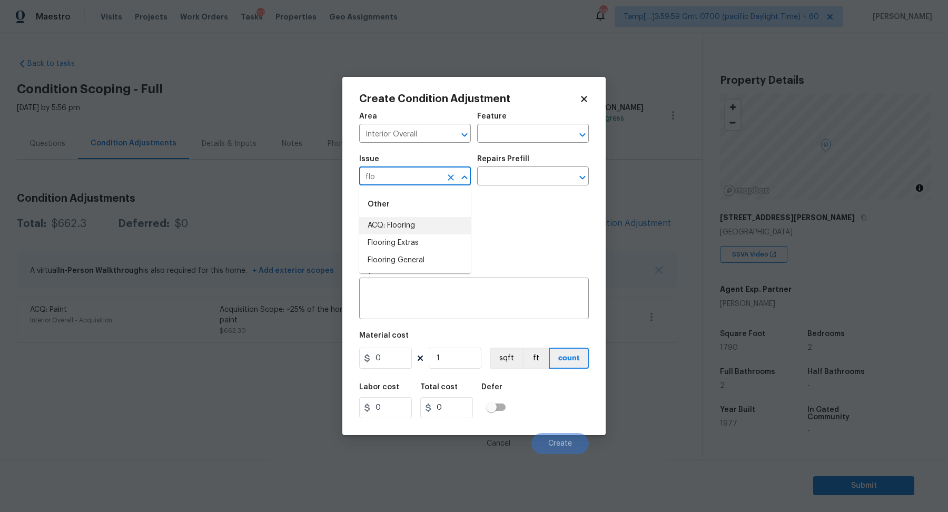
click at [429, 226] on li "ACQ: Flooring" at bounding box center [415, 225] width 112 height 17
type input "ACQ: Flooring"
click at [514, 186] on div "Issue ACQ: Flooring ​ Repairs Prefill ​" at bounding box center [474, 170] width 230 height 43
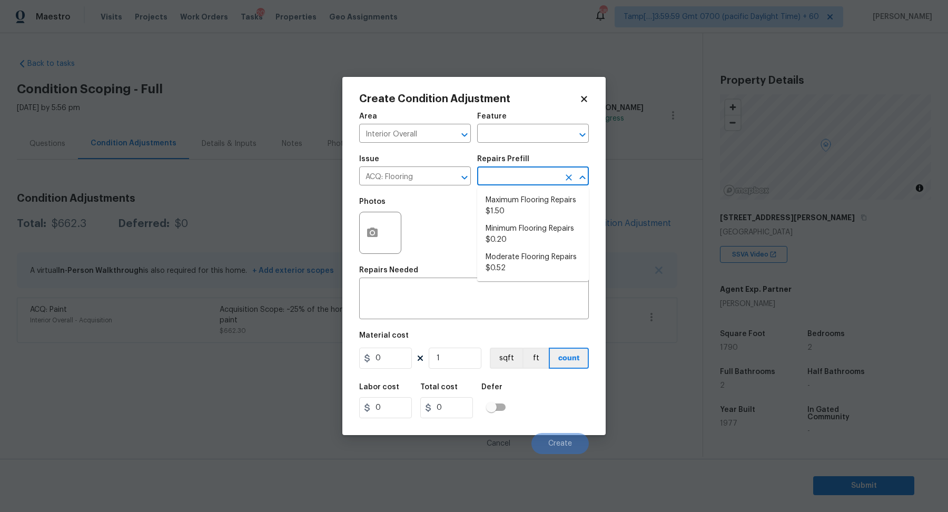
click at [533, 181] on input "text" at bounding box center [518, 177] width 82 height 16
click at [521, 247] on li "Minimum Flooring Repairs $0.20" at bounding box center [533, 234] width 112 height 28
type input "Acquisition"
type textarea "Acquisition Scope: Minimum flooring repairs"
type input "0.2"
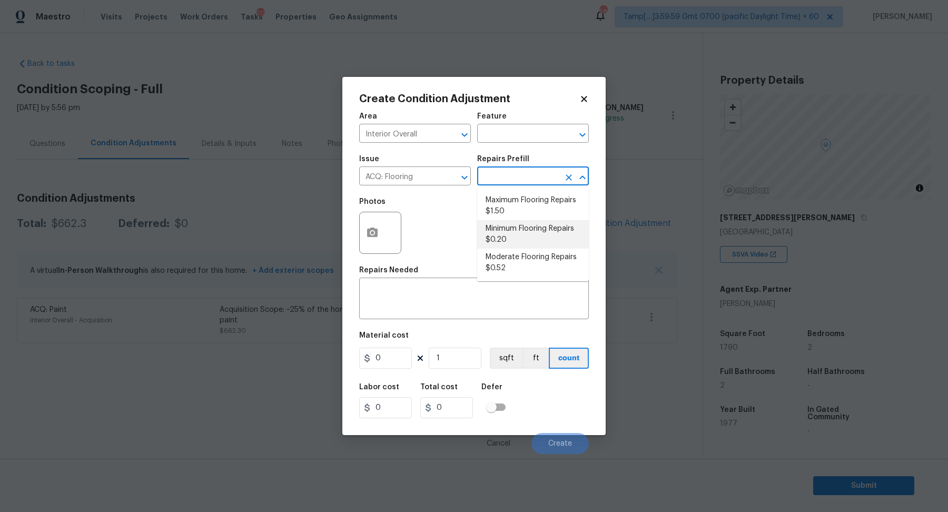
type input "0.2"
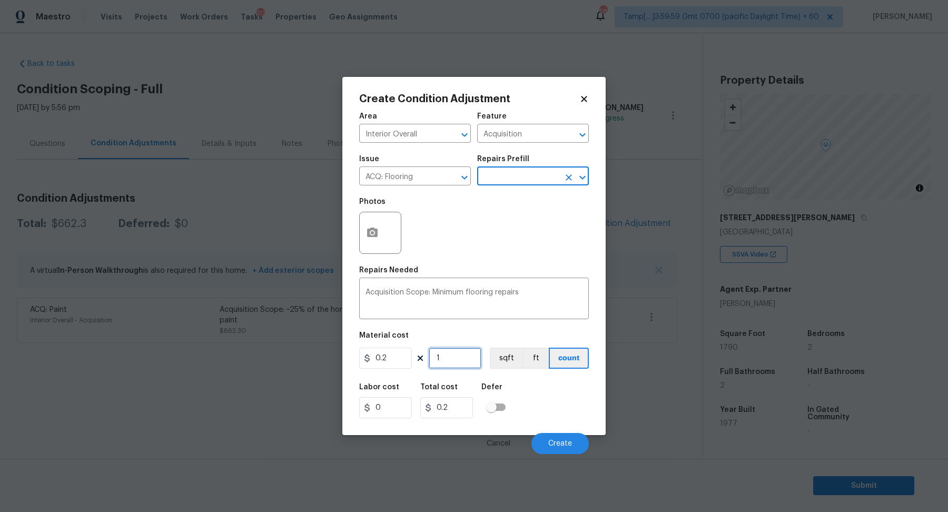
click at [465, 363] on input "1" at bounding box center [455, 357] width 53 height 21
type input "17"
type input "3.4"
type input "179"
type input "35.8"
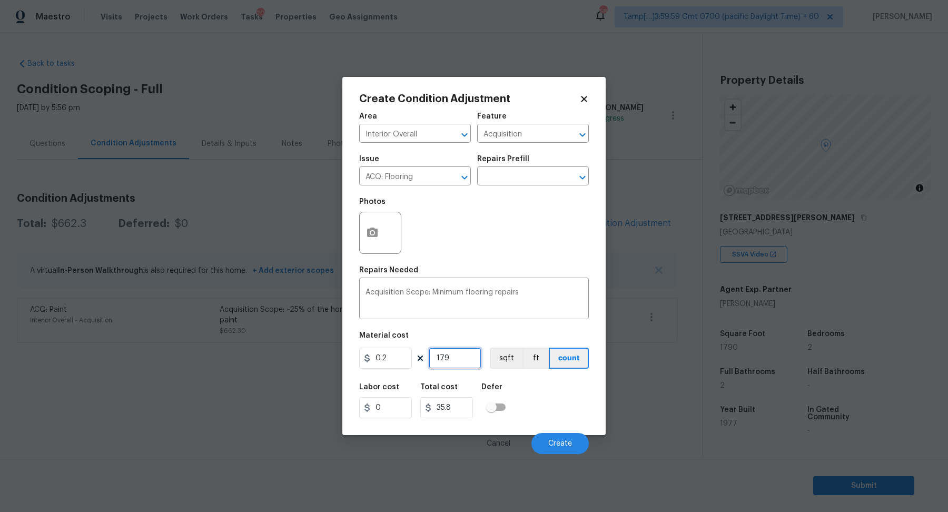
type input "1790"
type input "358"
type input "1790"
click at [576, 434] on button "Create" at bounding box center [559, 443] width 57 height 21
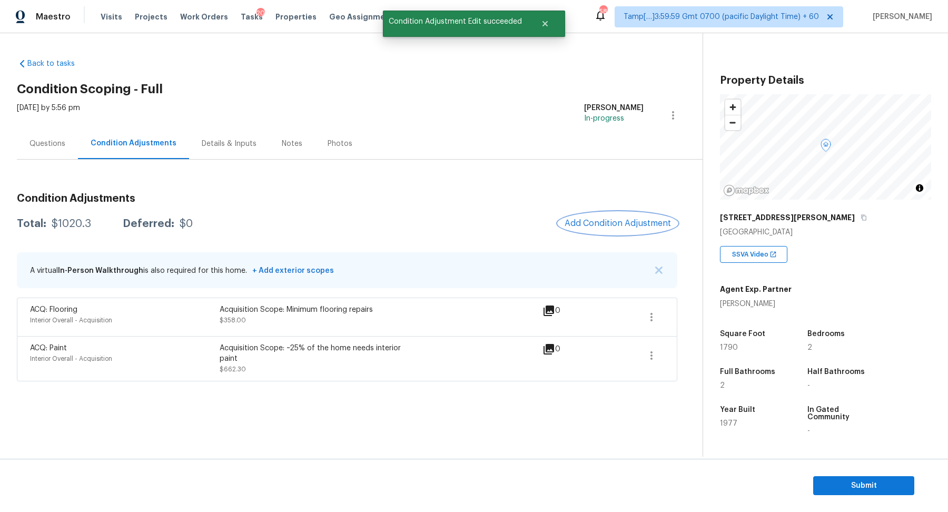
click at [623, 225] on span "Add Condition Adjustment" at bounding box center [617, 222] width 106 height 9
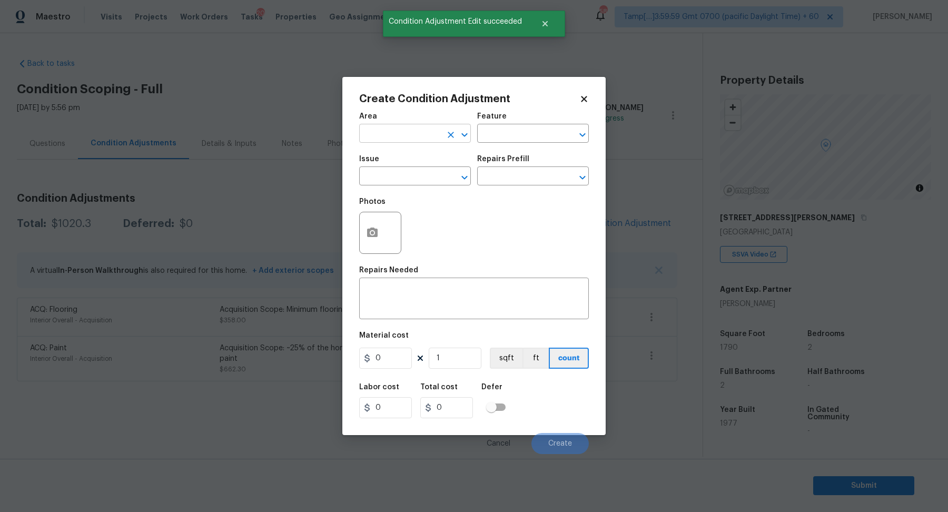
click at [402, 142] on input "text" at bounding box center [400, 134] width 82 height 16
click at [431, 178] on li "Interior Overall" at bounding box center [415, 174] width 112 height 17
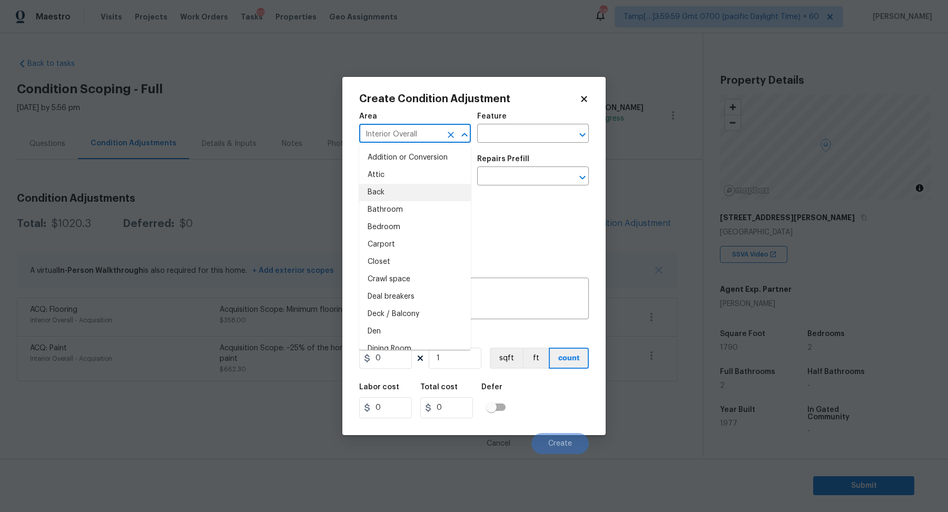
click at [424, 141] on input "Interior Overall" at bounding box center [400, 134] width 82 height 16
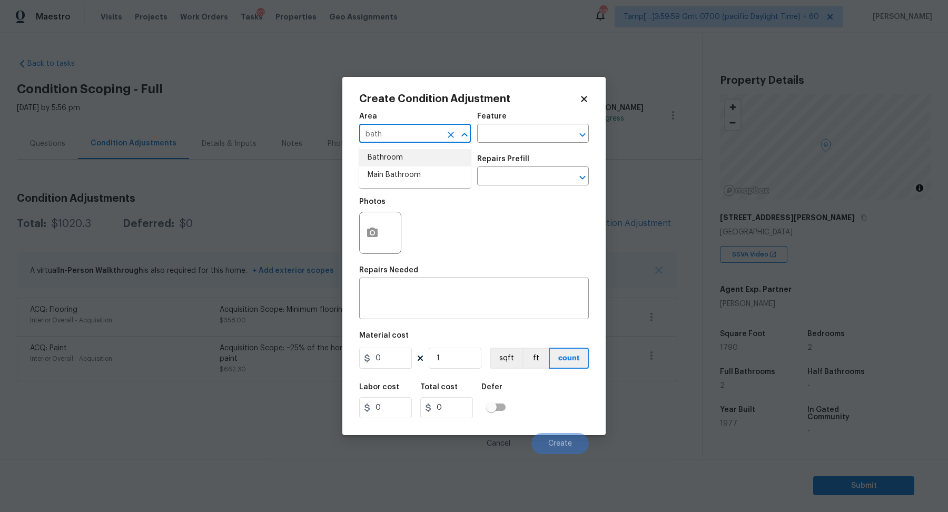
click at [394, 153] on li "Bathroom" at bounding box center [415, 157] width 112 height 17
type input "Bathroom"
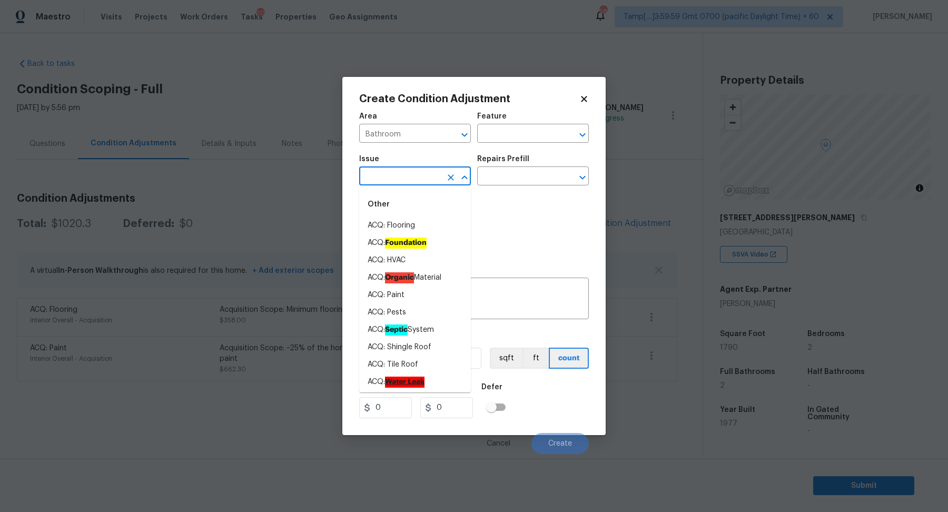
click at [394, 172] on input "text" at bounding box center [400, 177] width 82 height 16
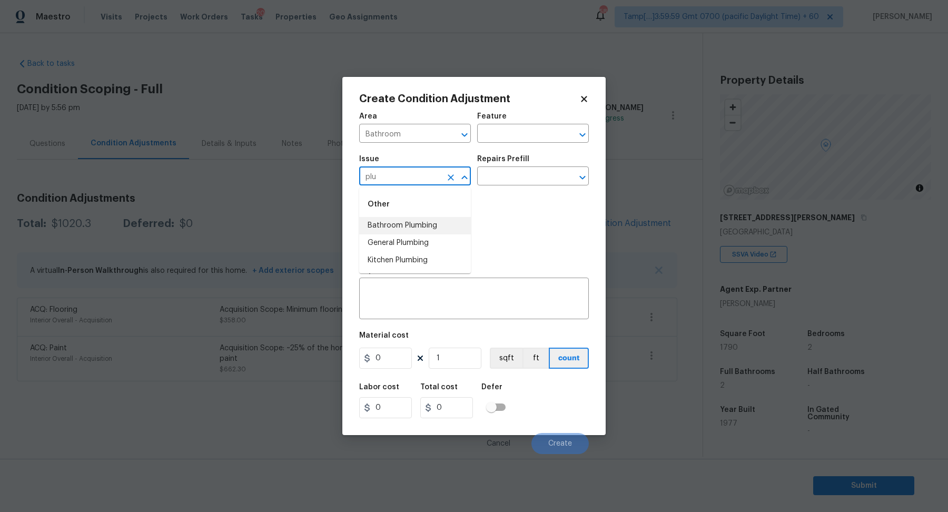
click at [438, 217] on li "Bathroom Plumbing" at bounding box center [415, 225] width 112 height 17
type input "Bathroom Plumbing"
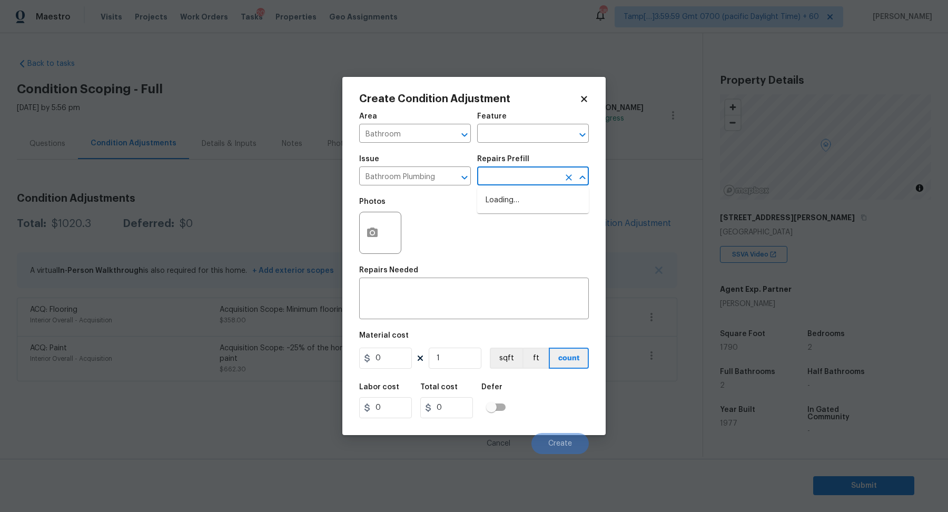
click at [544, 183] on input "text" at bounding box center [518, 177] width 82 height 16
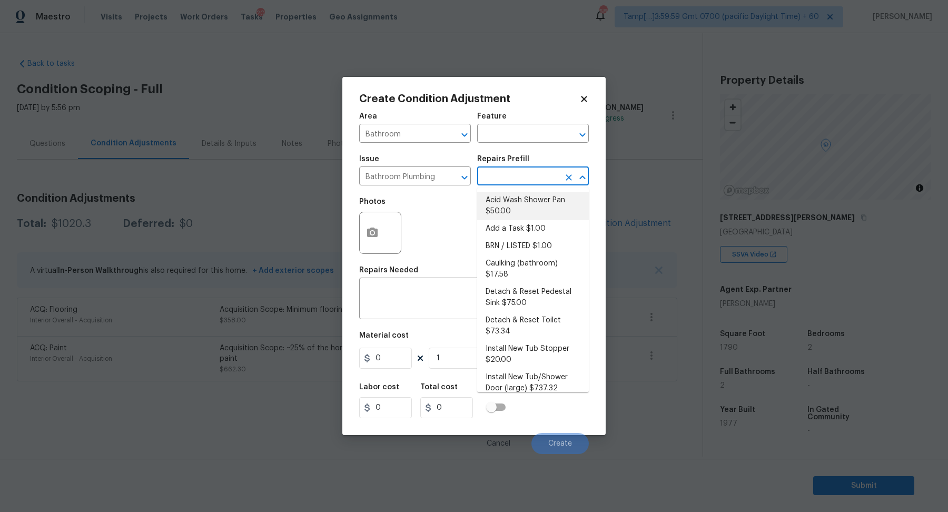
click at [535, 214] on li "Acid Wash Shower Pan $50.00" at bounding box center [533, 206] width 112 height 28
type input "Plumbing"
type textarea "Prep and acid wash/deep clean the shower pan."
type input "50"
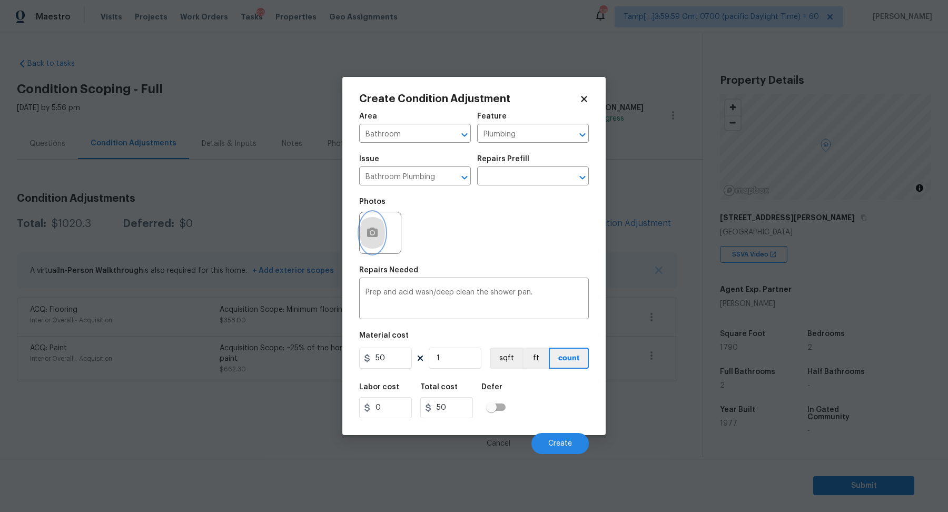
click at [374, 234] on icon "button" at bounding box center [372, 231] width 11 height 9
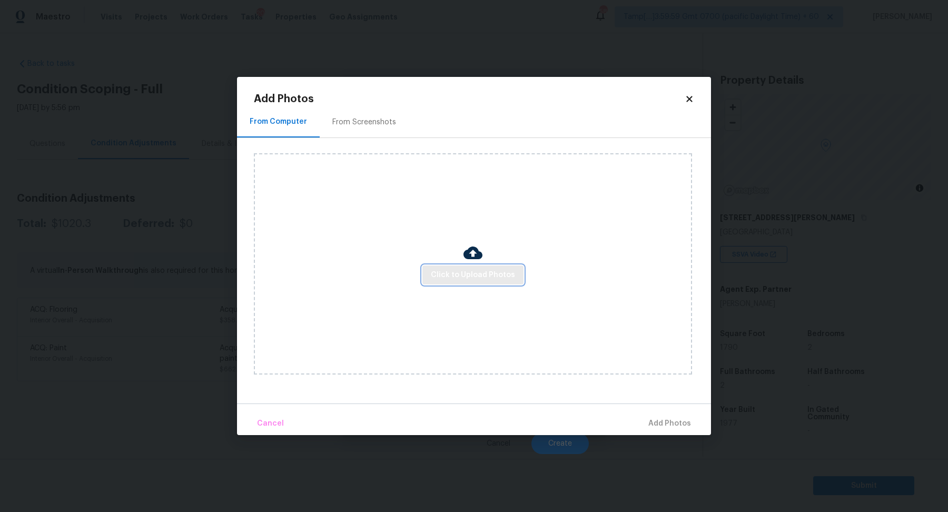
click at [459, 276] on span "Click to Upload Photos" at bounding box center [473, 274] width 84 height 13
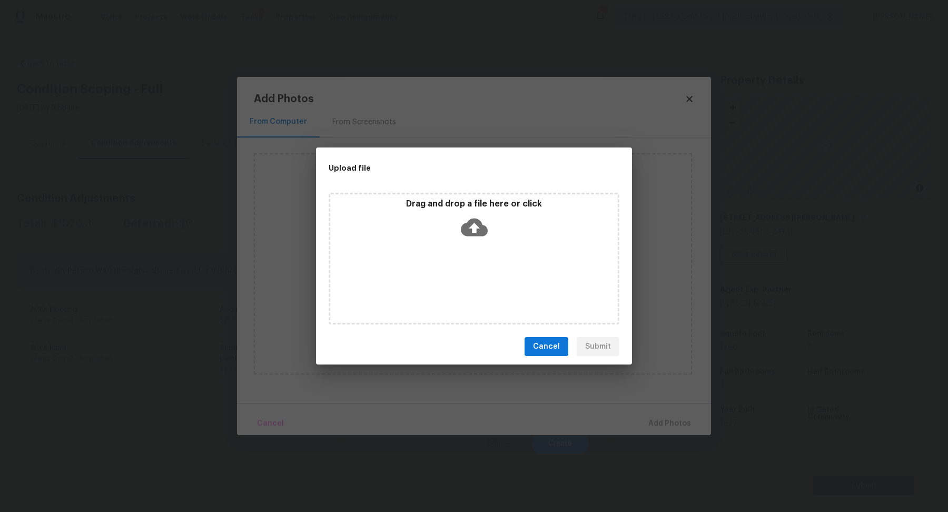
click at [496, 226] on div "Drag and drop a file here or click" at bounding box center [473, 220] width 287 height 45
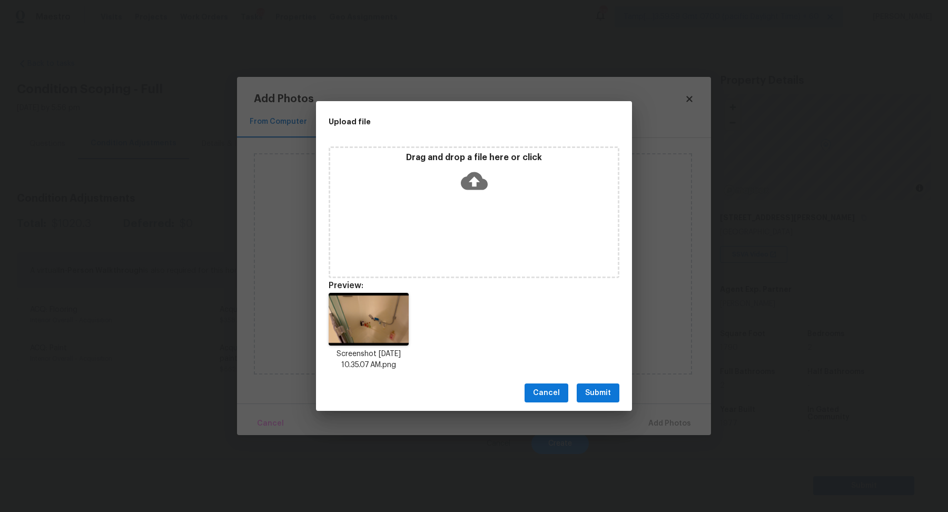
click at [583, 397] on button "Submit" at bounding box center [597, 392] width 43 height 19
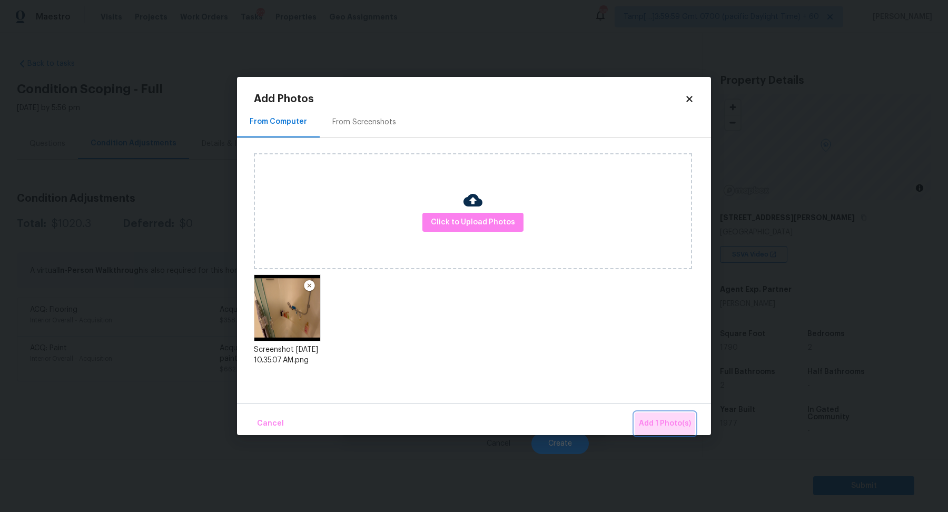
click at [664, 412] on button "Add 1 Photo(s)" at bounding box center [664, 423] width 61 height 23
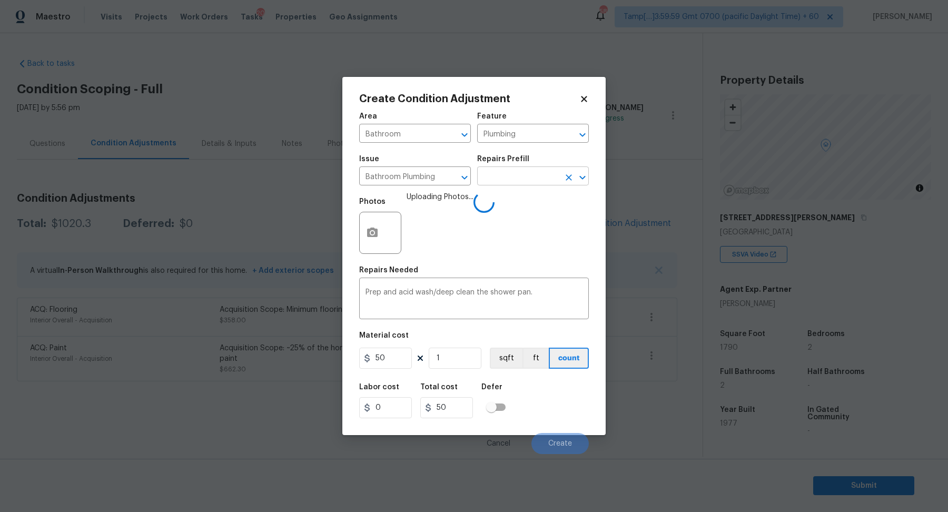
click at [510, 180] on input "text" at bounding box center [518, 177] width 82 height 16
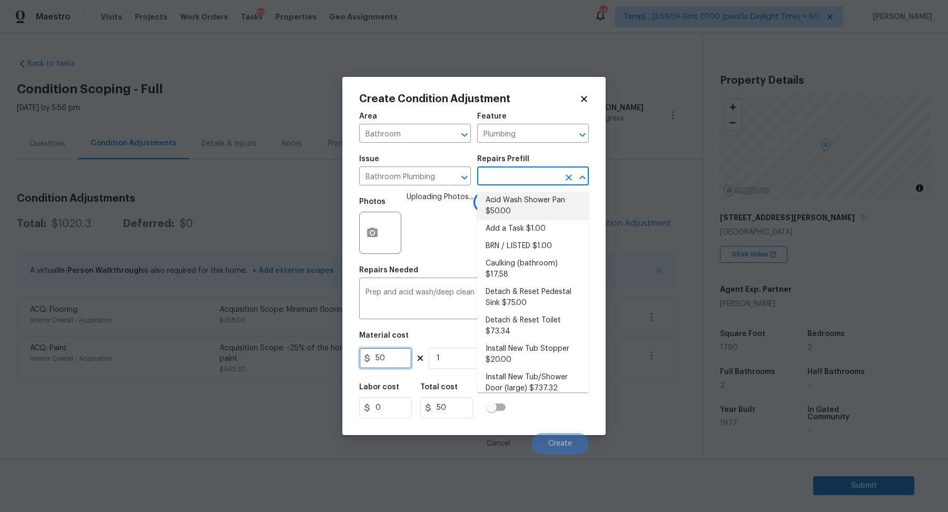
click at [397, 366] on input "50" at bounding box center [385, 357] width 53 height 21
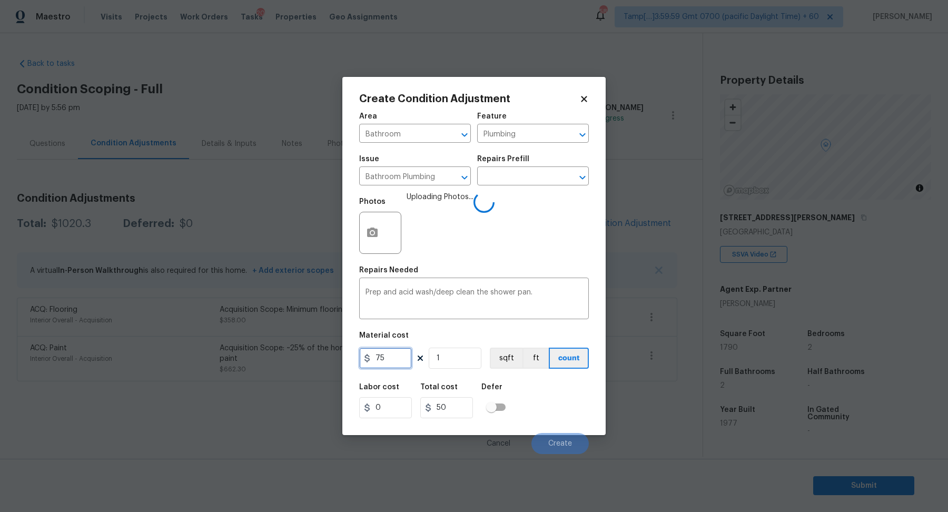
type input "75"
click at [533, 395] on div "Labor cost 0 Total cost 75 Defer" at bounding box center [474, 400] width 230 height 47
click at [550, 398] on div "Labor cost 0 Total cost 75 Defer" at bounding box center [474, 400] width 230 height 47
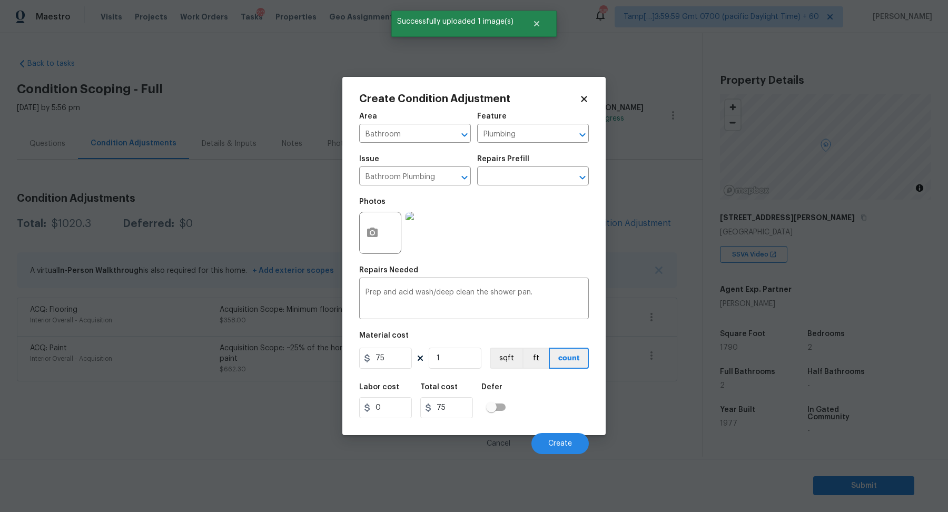
click at [550, 398] on div "Labor cost 0 Total cost 75 Defer" at bounding box center [474, 400] width 230 height 47
click at [561, 436] on button "Create" at bounding box center [559, 443] width 57 height 21
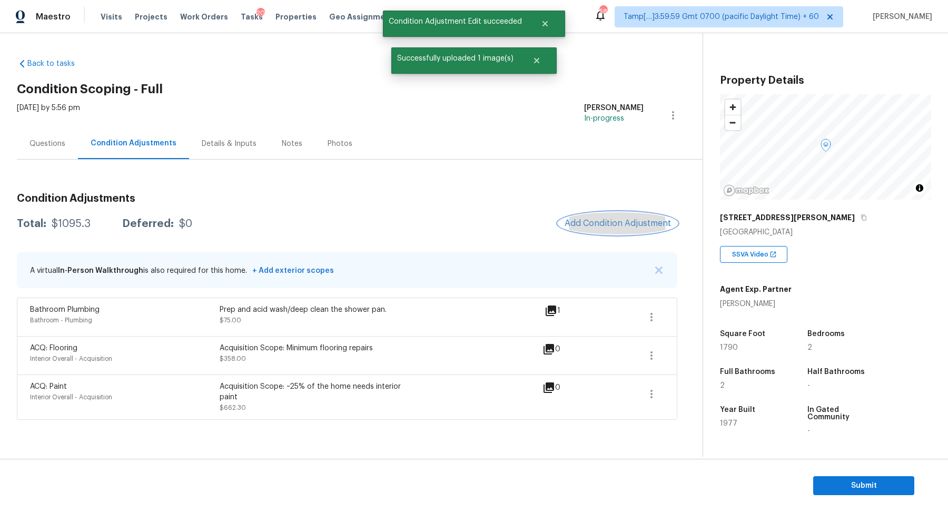
click at [599, 225] on span "Add Condition Adjustment" at bounding box center [617, 222] width 106 height 9
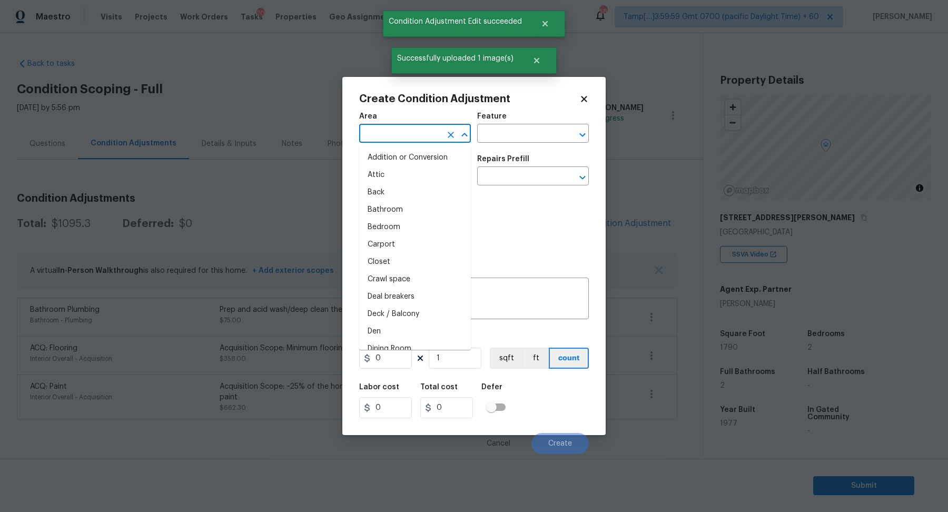
click at [402, 141] on input "text" at bounding box center [400, 134] width 82 height 16
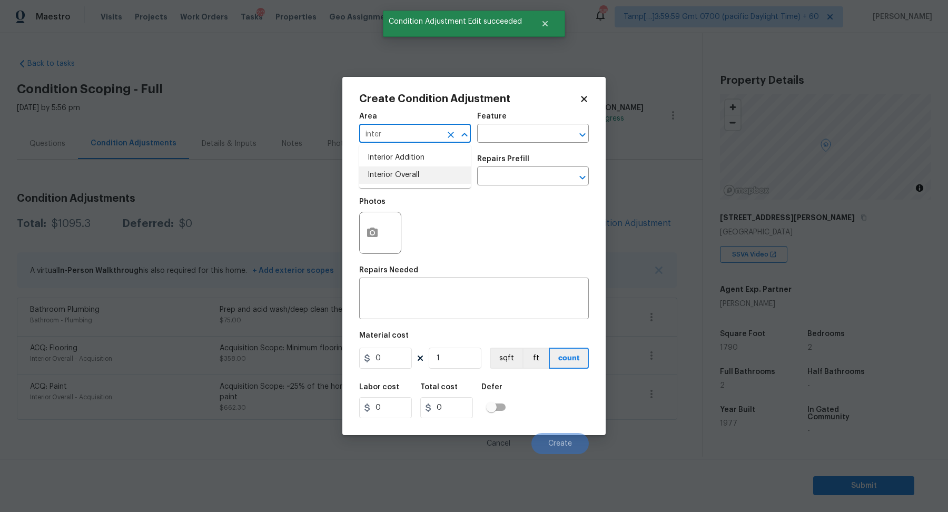
click at [406, 176] on li "Interior Overall" at bounding box center [415, 174] width 112 height 17
type input "Interior Overall"
click at [406, 176] on input "text" at bounding box center [400, 177] width 82 height 16
drag, startPoint x: 406, startPoint y: 176, endPoint x: 515, endPoint y: 197, distance: 110.6
click at [457, 192] on div "Area Interior Overall ​ Feature ​ Issue ​ Repairs Prefill ​ Photos Repairs Need…" at bounding box center [474, 279] width 230 height 347
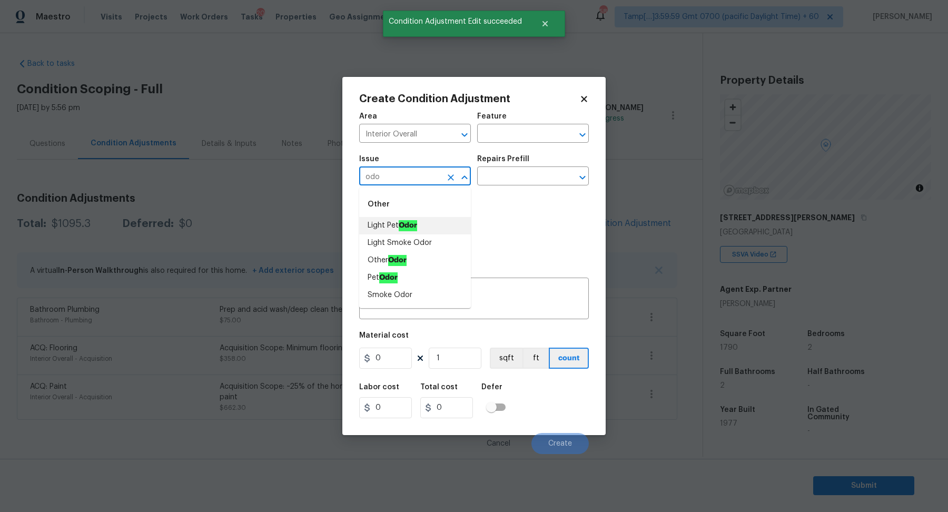
click at [399, 228] on ah_el_jm_1744356538015 "Odor" at bounding box center [408, 225] width 18 height 11
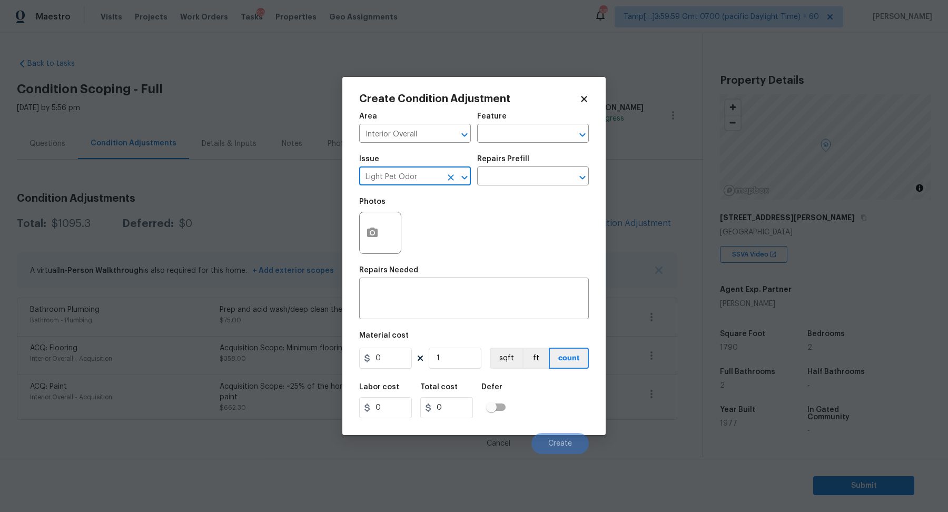
type input "Light Pet Odor"
click at [502, 192] on div "Photos" at bounding box center [474, 226] width 230 height 68
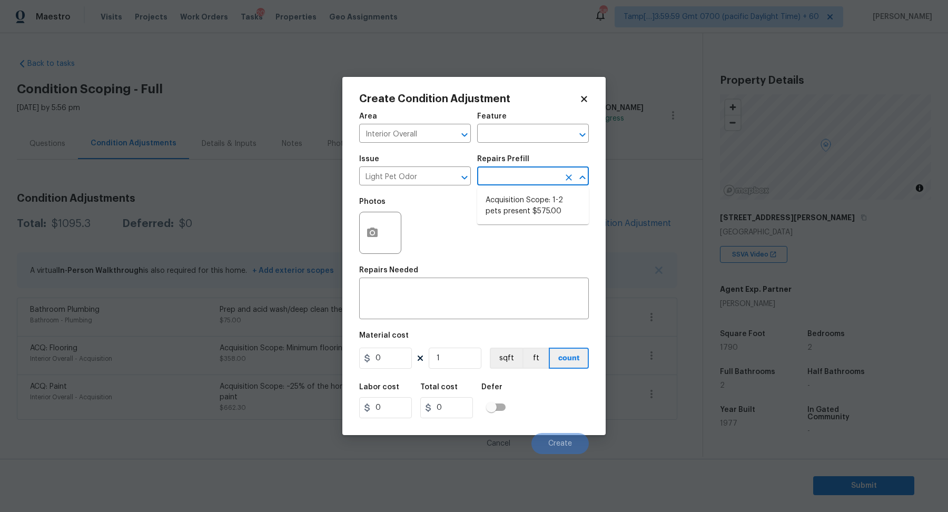
click at [514, 184] on input "text" at bounding box center [518, 177] width 82 height 16
click at [514, 214] on li "Acquisition Scope: 1-2 pets present $575.00" at bounding box center [533, 206] width 112 height 28
type textarea "Acquisition Scope: 1-2 pets present"
type input "575"
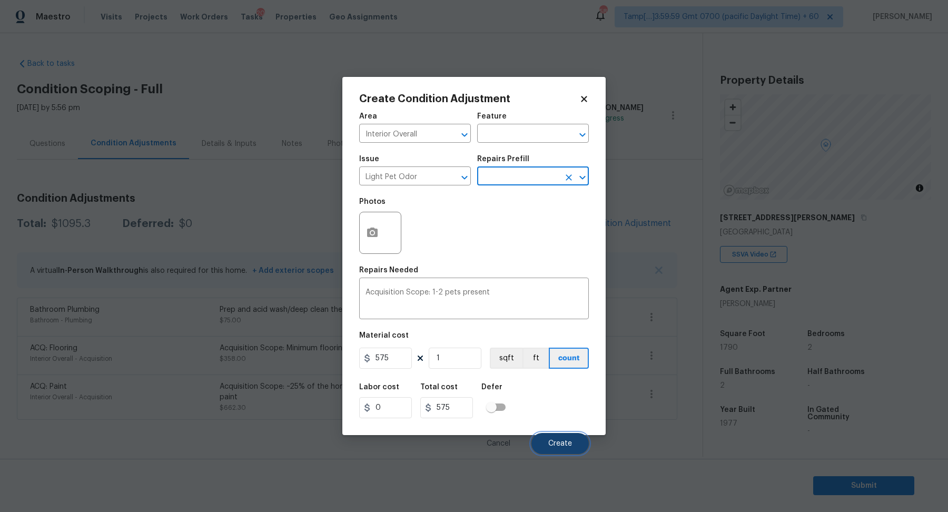
click at [553, 436] on button "Create" at bounding box center [559, 443] width 57 height 21
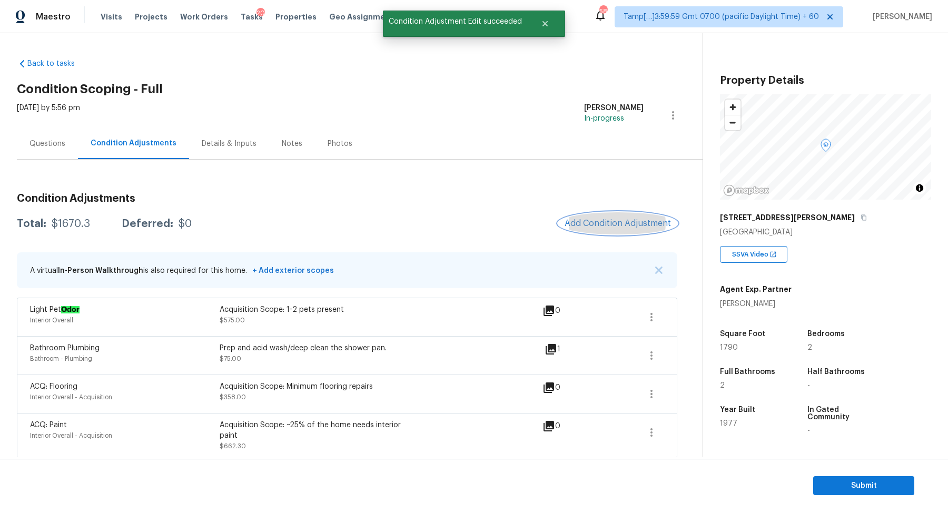
click at [618, 212] on button "Add Condition Adjustment" at bounding box center [617, 223] width 119 height 22
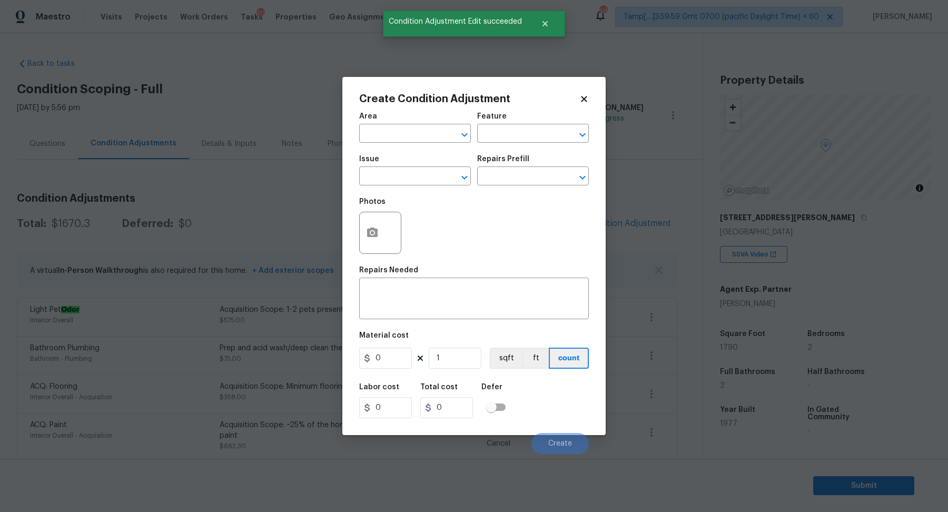
click at [619, 215] on body "Maestro Visits Projects Work Orders Tasks 20 Properties Geo Assignments 585 Tam…" at bounding box center [474, 256] width 948 height 512
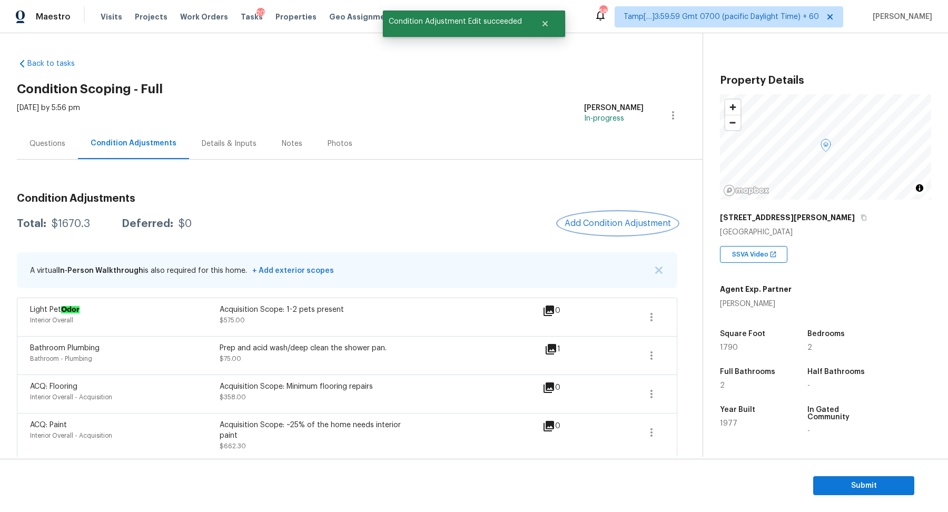
click at [604, 231] on button "Add Condition Adjustment" at bounding box center [617, 223] width 119 height 22
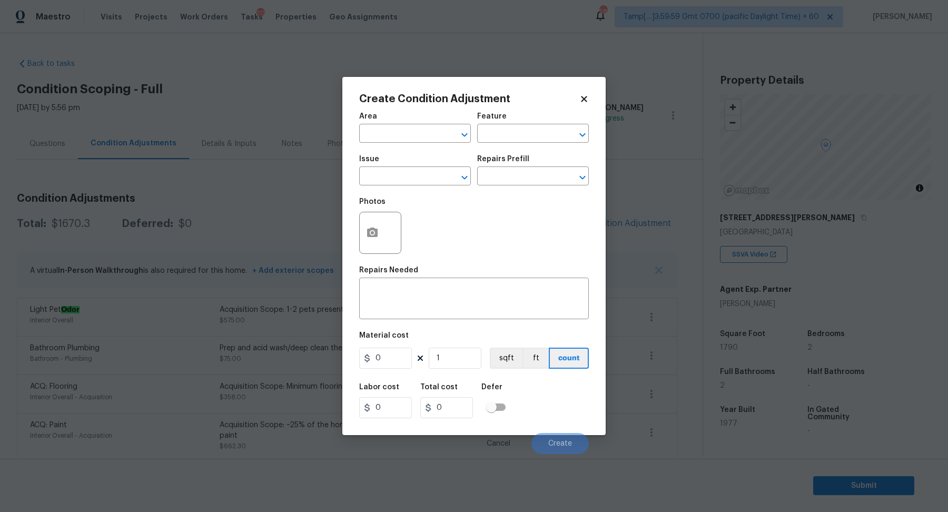
click at [402, 125] on div "Area" at bounding box center [415, 120] width 112 height 14
click at [402, 126] on div "Area" at bounding box center [415, 120] width 112 height 14
click at [402, 128] on input "text" at bounding box center [400, 134] width 82 height 16
click at [426, 183] on li "Exterior Overall" at bounding box center [415, 174] width 112 height 17
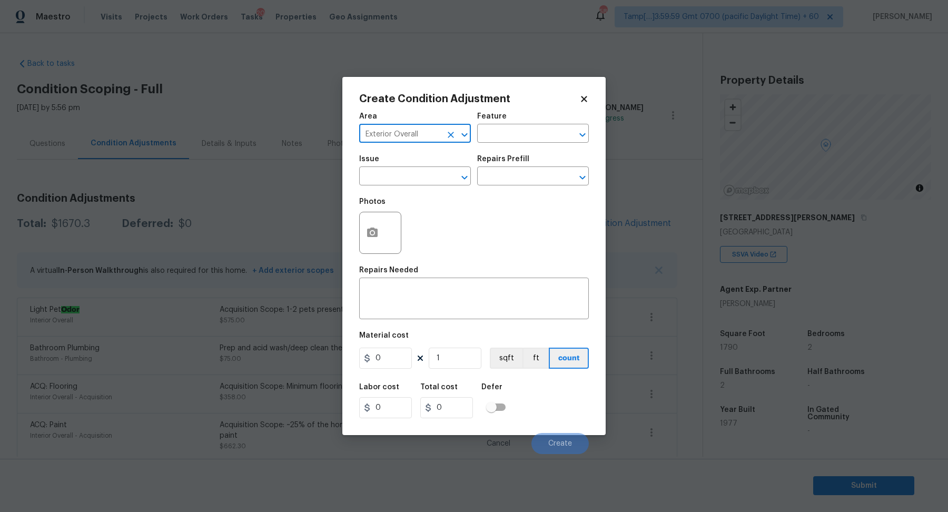
type input "Exterior Overall"
click at [426, 183] on input "text" at bounding box center [400, 177] width 82 height 16
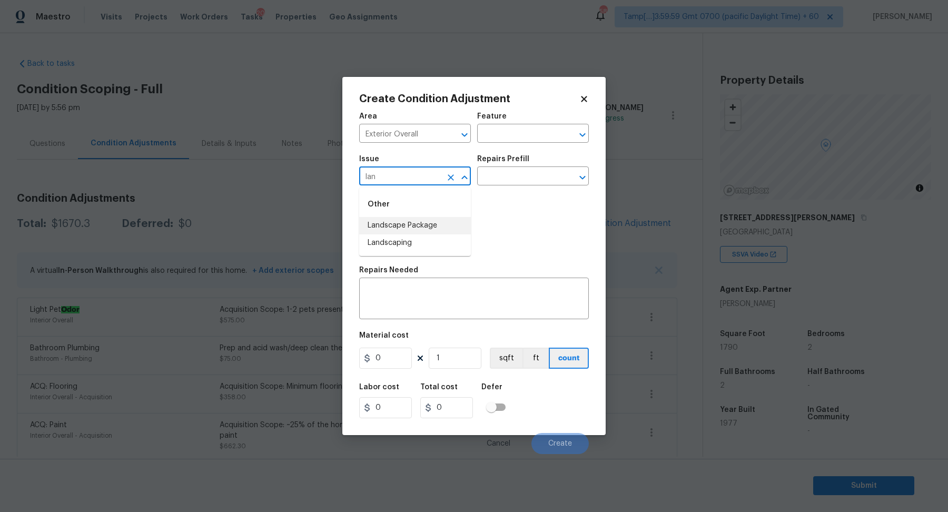
click at [438, 223] on li "Landscape Package" at bounding box center [415, 225] width 112 height 17
type input "Landscape Package"
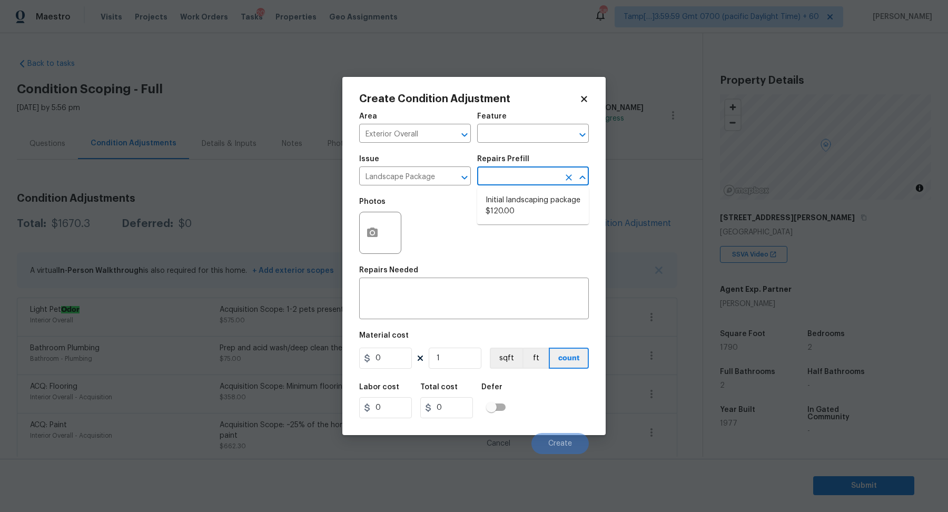
click at [525, 173] on input "text" at bounding box center [518, 177] width 82 height 16
click at [525, 193] on li "Initial landscaping package $120.00" at bounding box center [533, 206] width 112 height 28
type input "Home Readiness Packages"
type textarea "Mowing of grass up to 6" in height. Mow, edge along driveways & sidewalks, trim…"
type input "120"
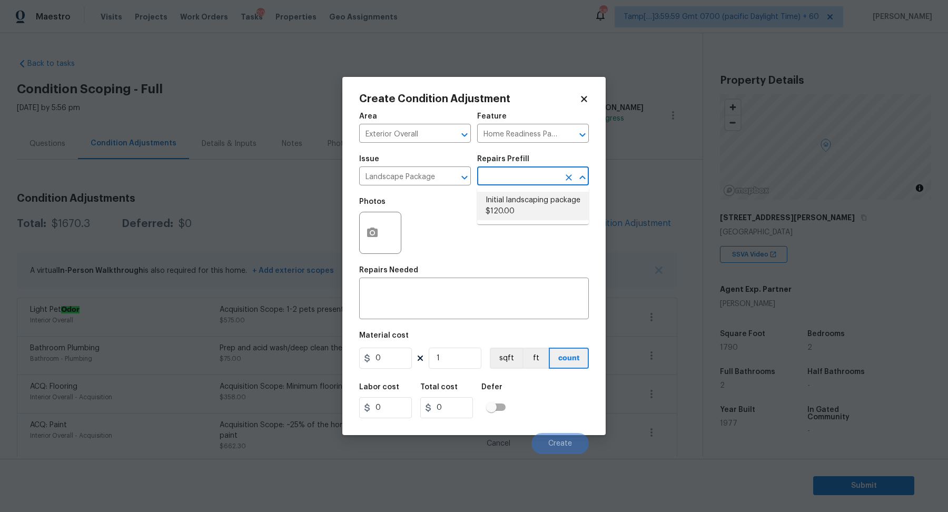
type input "120"
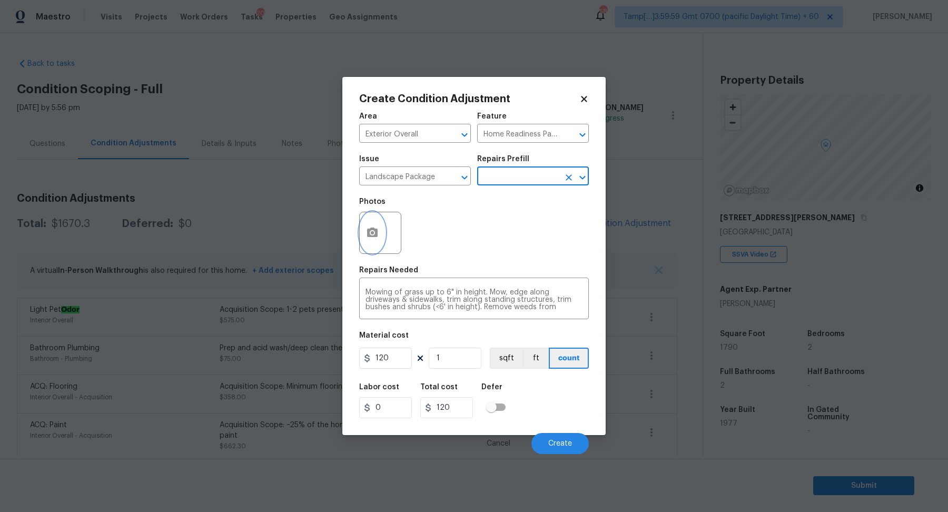
click at [375, 237] on icon "button" at bounding box center [372, 231] width 11 height 9
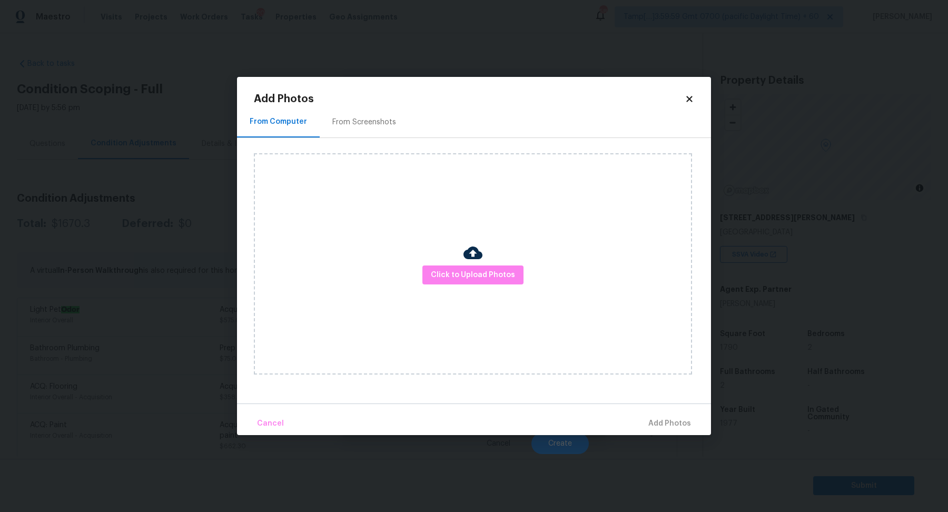
click at [445, 263] on div "Click to Upload Photos" at bounding box center [473, 263] width 438 height 221
click at [445, 269] on span "Click to Upload Photos" at bounding box center [473, 274] width 84 height 13
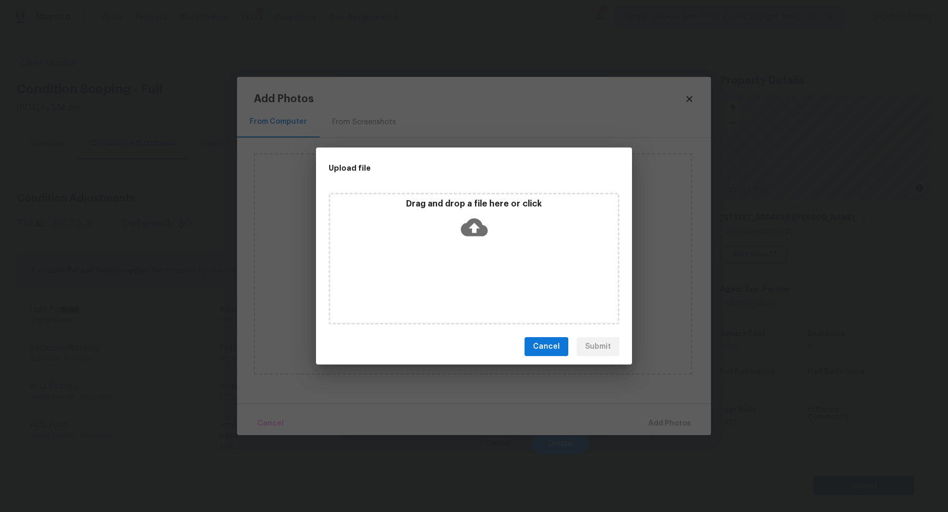
click at [470, 245] on div "Drag and drop a file here or click" at bounding box center [473, 259] width 291 height 132
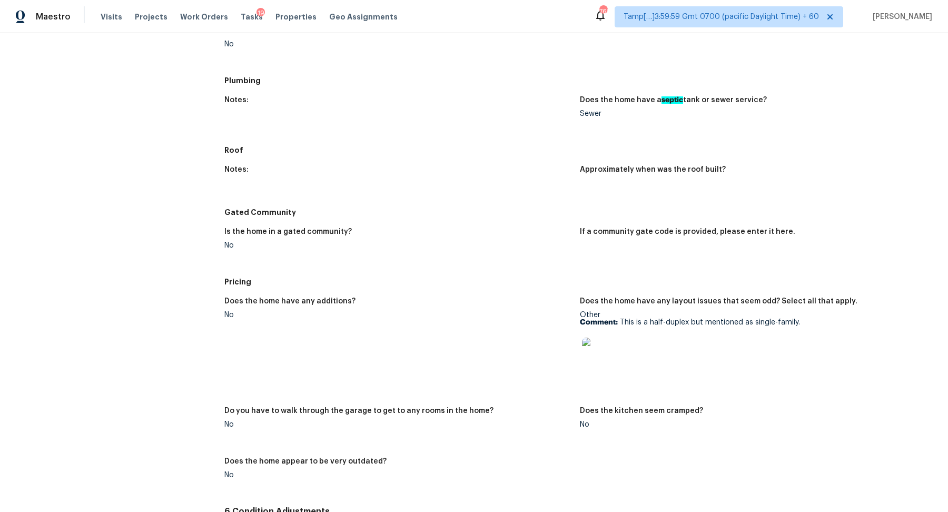
scroll to position [1227, 0]
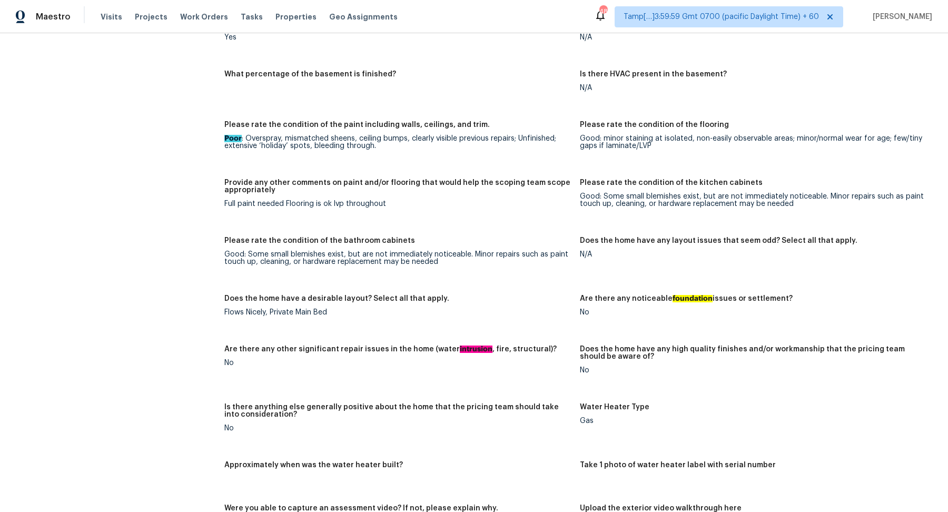
scroll to position [1357, 0]
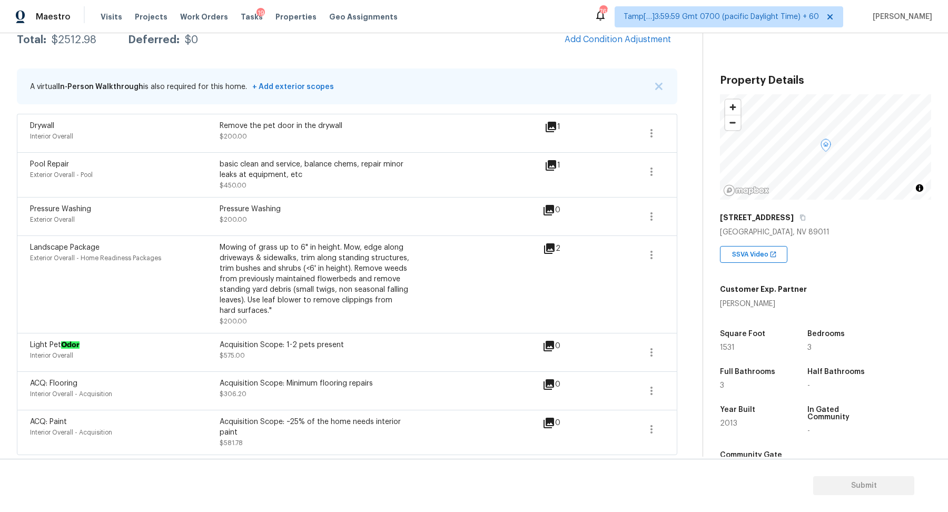
scroll to position [111, 0]
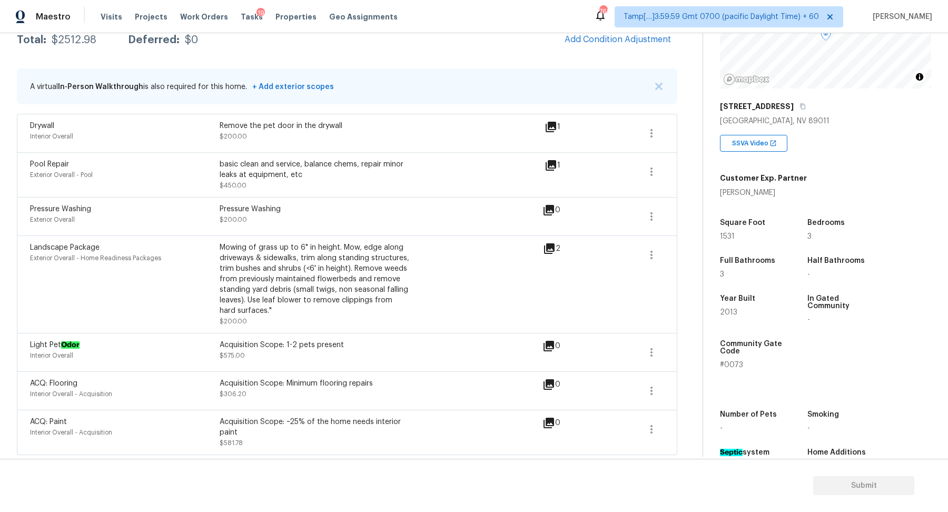
click at [732, 366] on span "#0073" at bounding box center [731, 364] width 23 height 7
copy span "#0073"
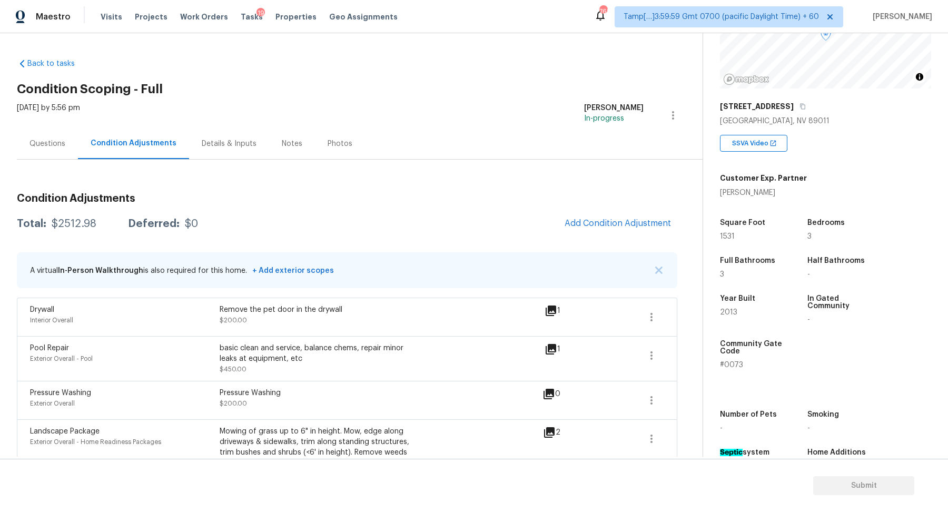
click at [56, 135] on div "Questions" at bounding box center [47, 143] width 61 height 31
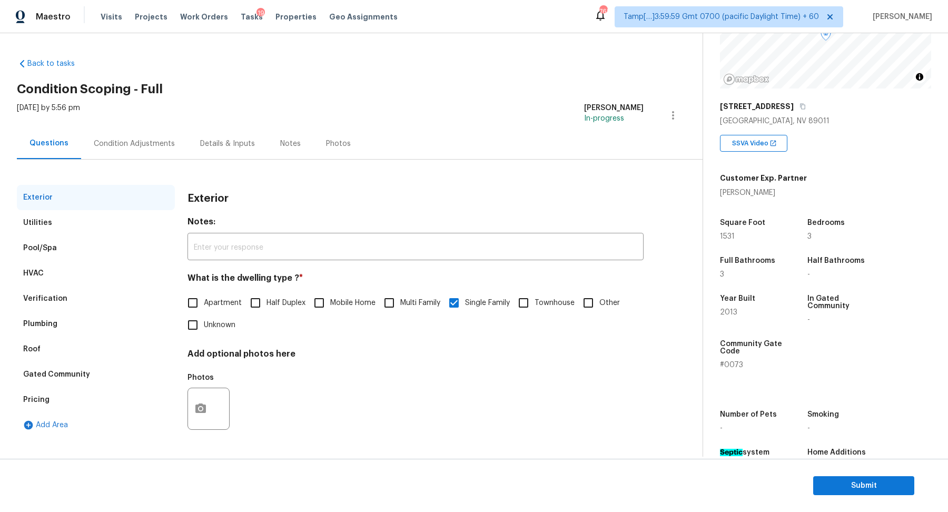
click at [66, 377] on div "Gated Community" at bounding box center [56, 374] width 67 height 11
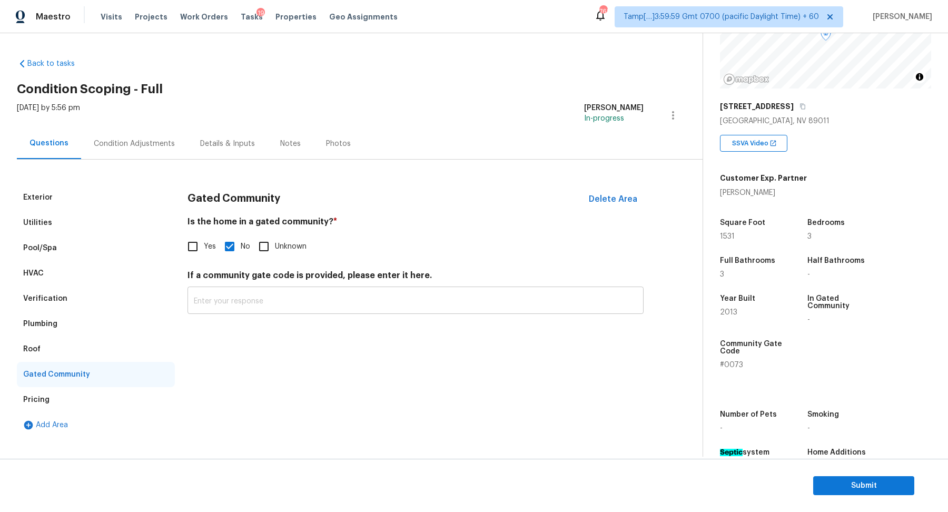
click at [260, 298] on input "text" at bounding box center [415, 301] width 456 height 25
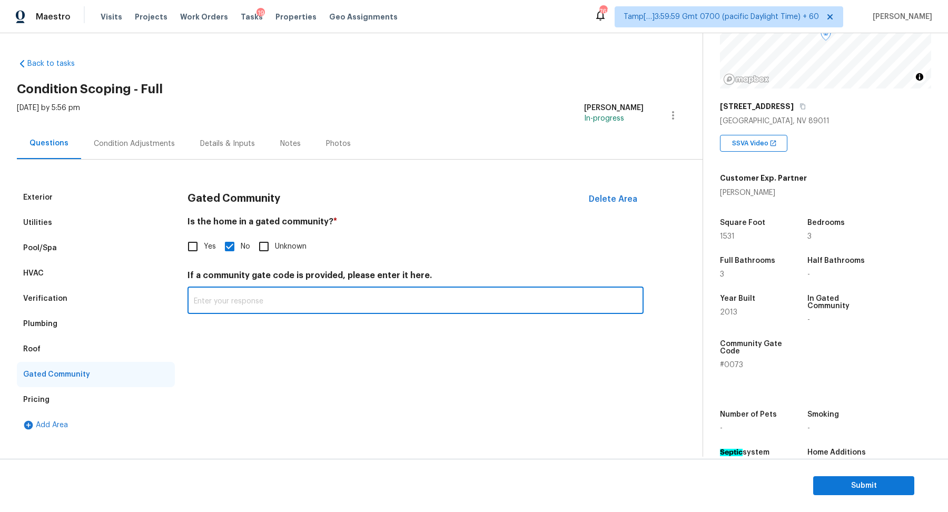
paste input "#0073"
type input "#0073"
click at [197, 249] on input "Yes" at bounding box center [193, 246] width 22 height 22
checkbox input "true"
checkbox input "false"
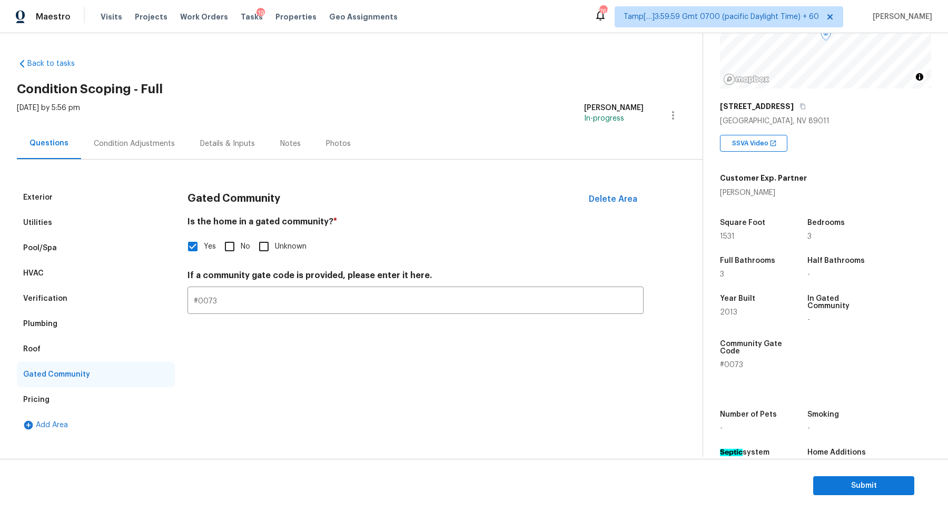
scroll to position [145, 0]
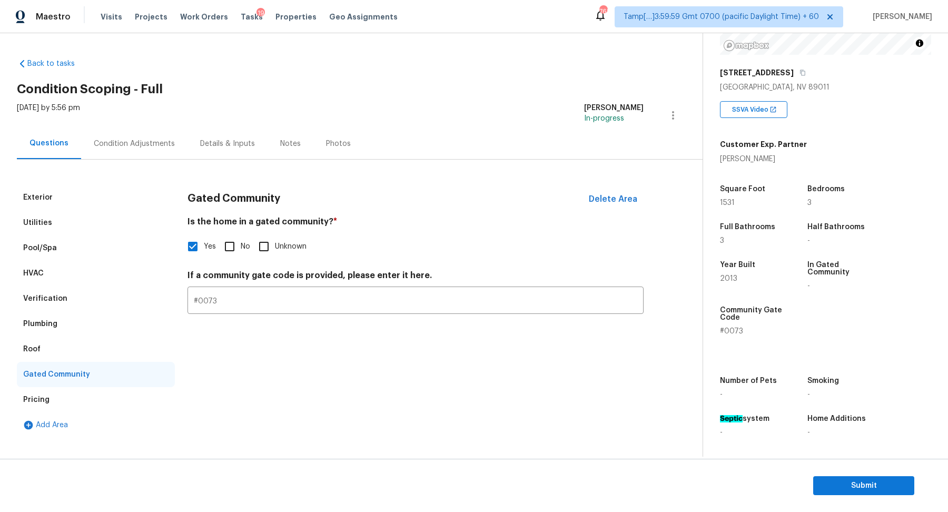
click at [151, 139] on div "Condition Adjustments" at bounding box center [134, 143] width 81 height 11
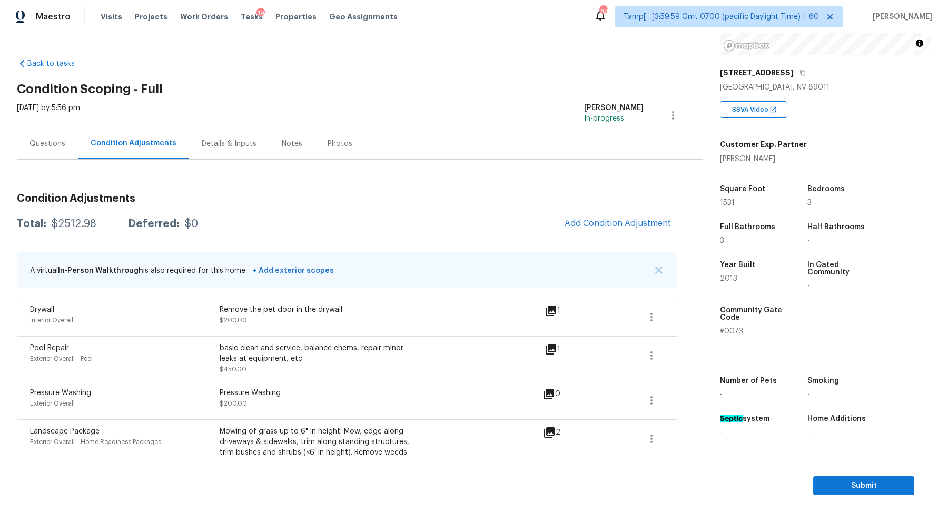
click at [73, 221] on div "$2512.98" at bounding box center [74, 223] width 45 height 11
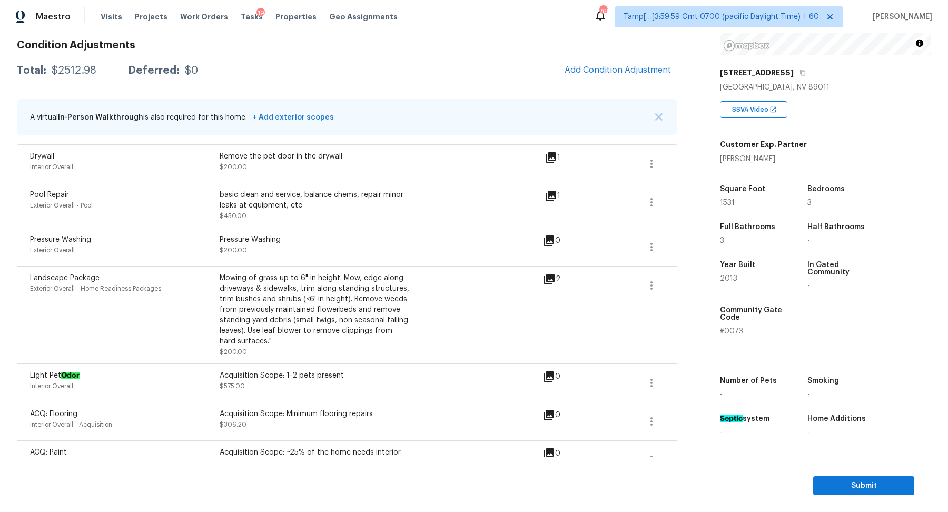
scroll to position [184, 0]
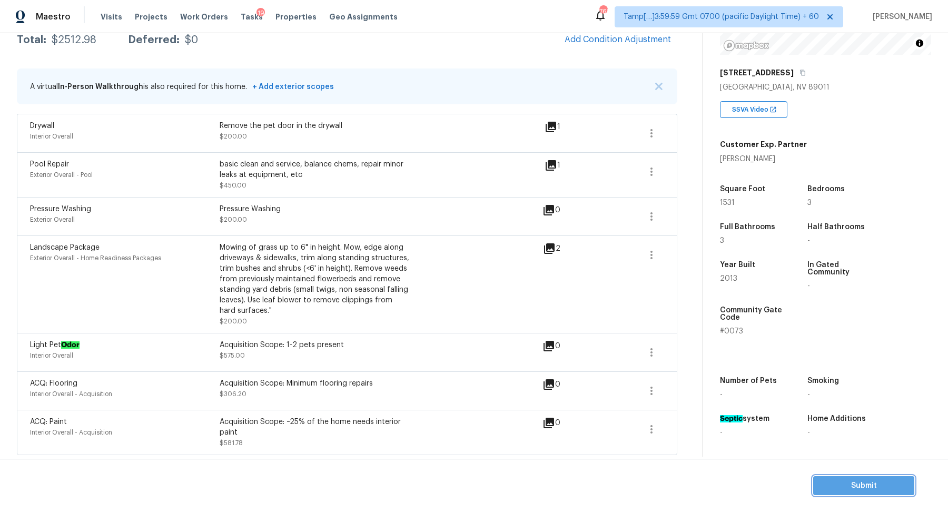
click at [840, 481] on span "Submit" at bounding box center [863, 485] width 84 height 13
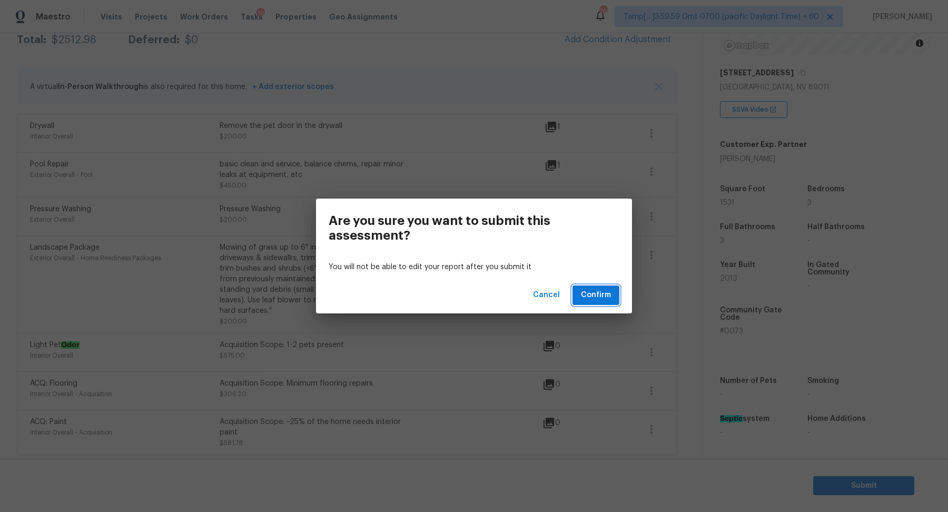
click at [599, 297] on span "Confirm" at bounding box center [596, 294] width 30 height 13
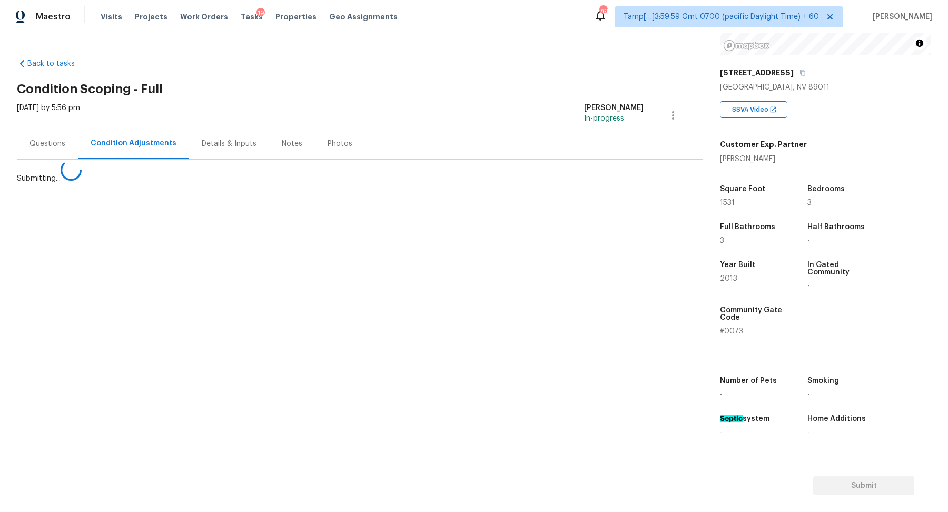
scroll to position [0, 0]
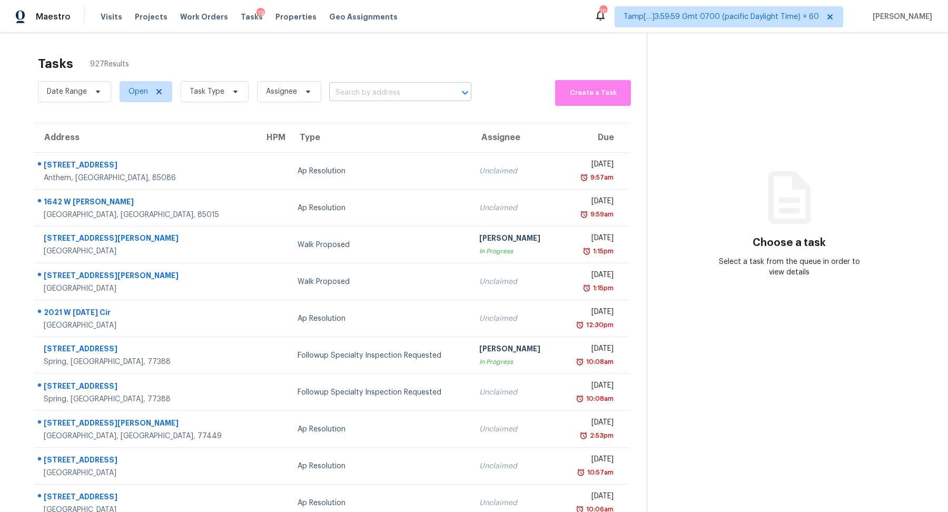
click at [358, 93] on input "text" at bounding box center [385, 93] width 113 height 16
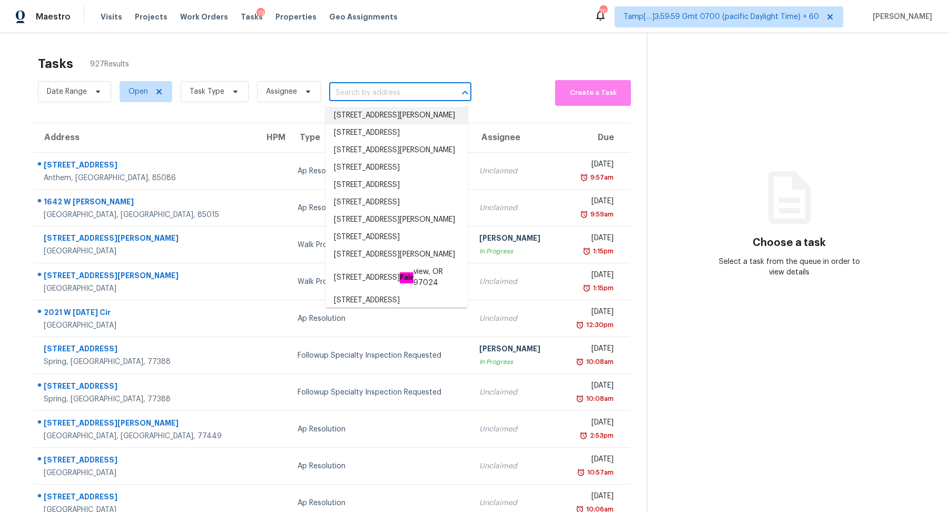
paste input "8924 N Rome Ave, Tampa, FL, 33604"
type input "8924 N Rome Ave, Tampa, FL, 33604"
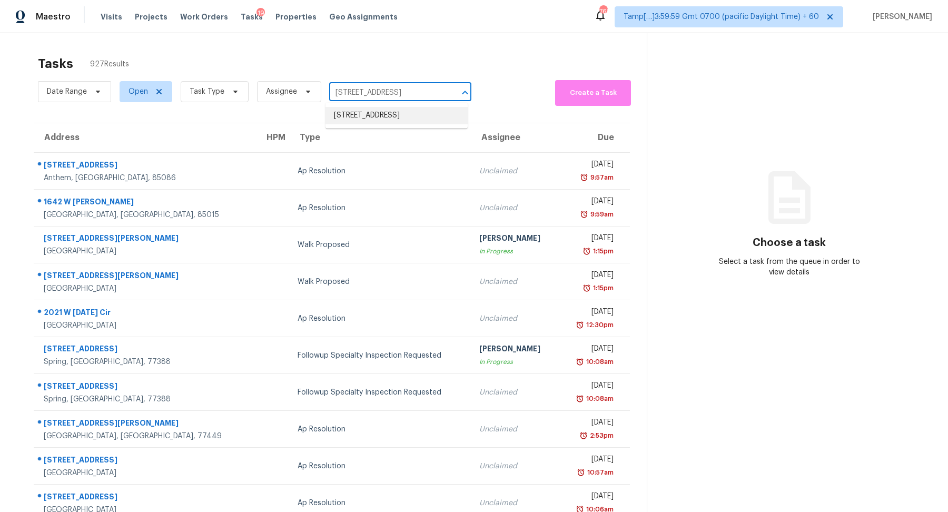
click at [366, 118] on li "8924 N Rome Ave, Tampa, FL 33604" at bounding box center [396, 115] width 142 height 17
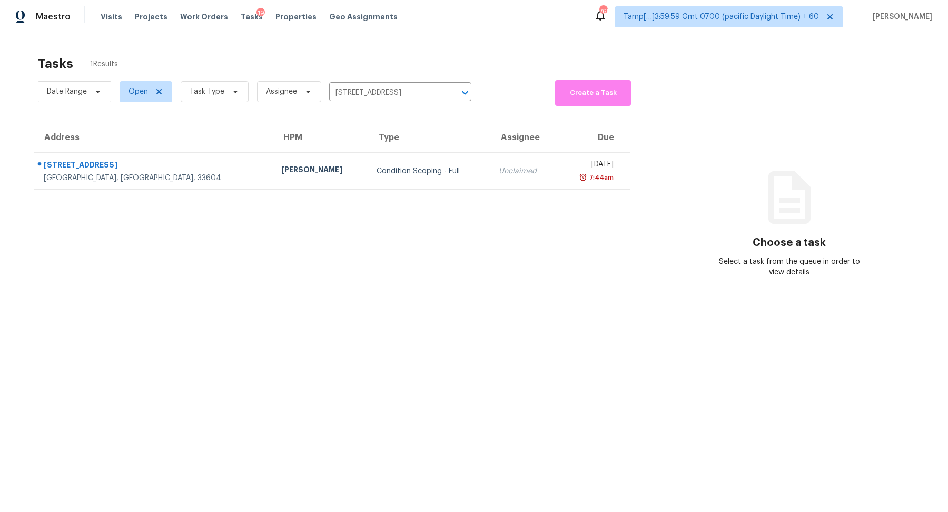
click at [376, 171] on div "Condition Scoping - Full" at bounding box center [428, 171] width 105 height 11
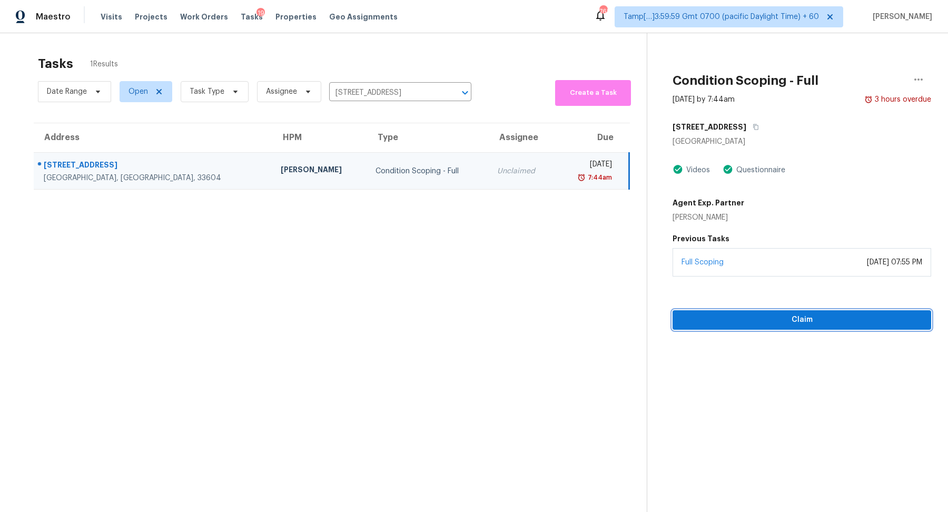
click at [776, 312] on button "Claim" at bounding box center [801, 319] width 258 height 19
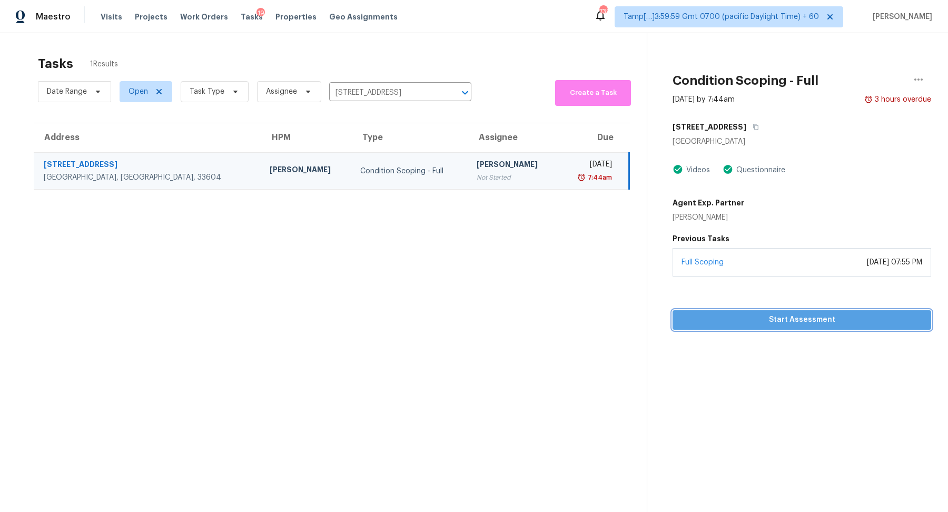
click at [716, 319] on span "Start Assessment" at bounding box center [802, 319] width 242 height 13
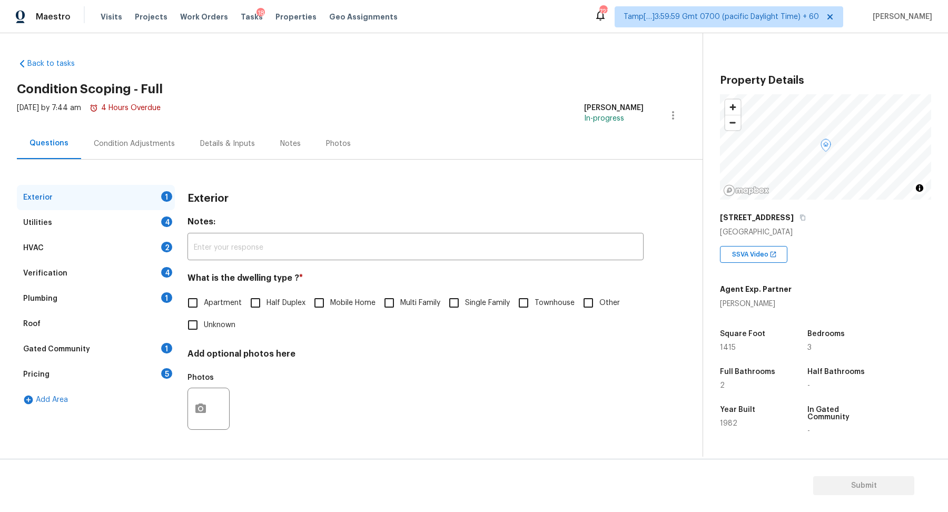
click at [473, 301] on span "Single Family" at bounding box center [487, 302] width 45 height 11
click at [465, 301] on input "Single Family" at bounding box center [454, 303] width 22 height 22
checkbox input "true"
click at [799, 216] on icon "button" at bounding box center [802, 217] width 6 height 6
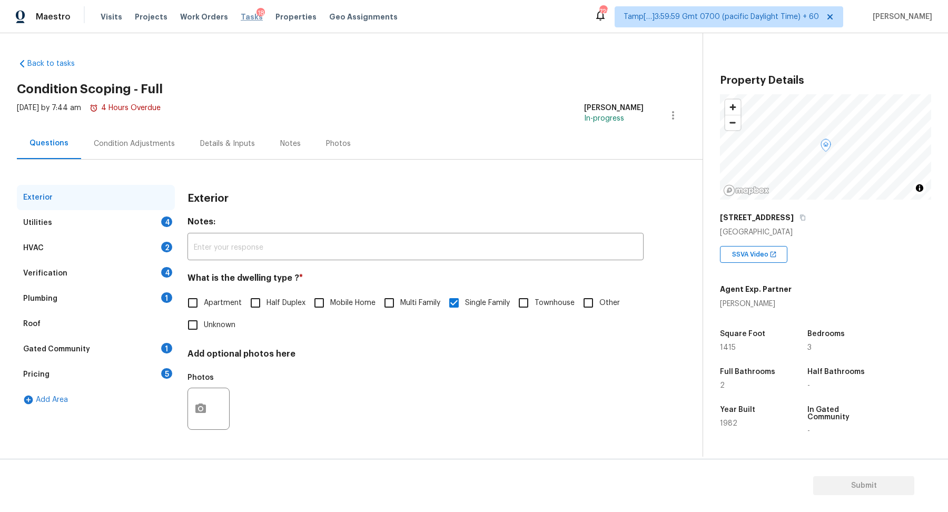
click at [244, 17] on span "Tasks" at bounding box center [252, 16] width 22 height 7
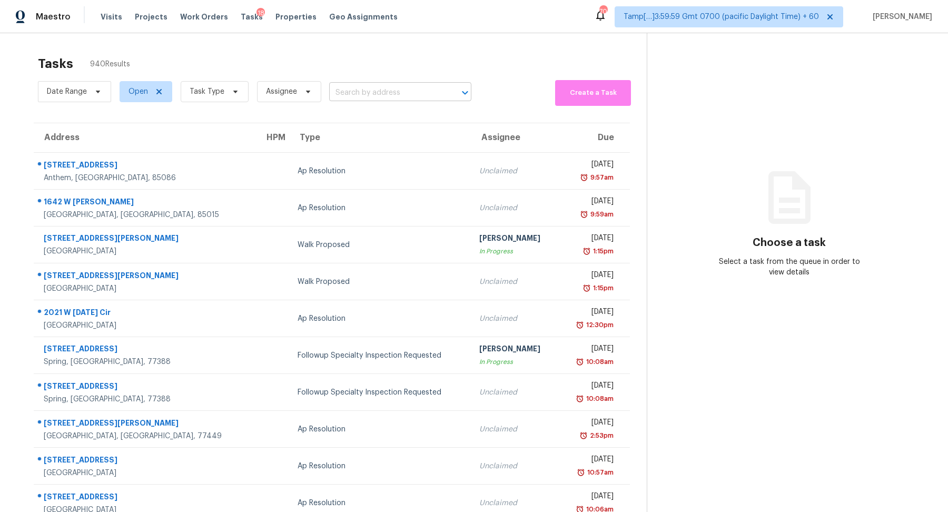
click at [345, 93] on input "text" at bounding box center [385, 93] width 113 height 16
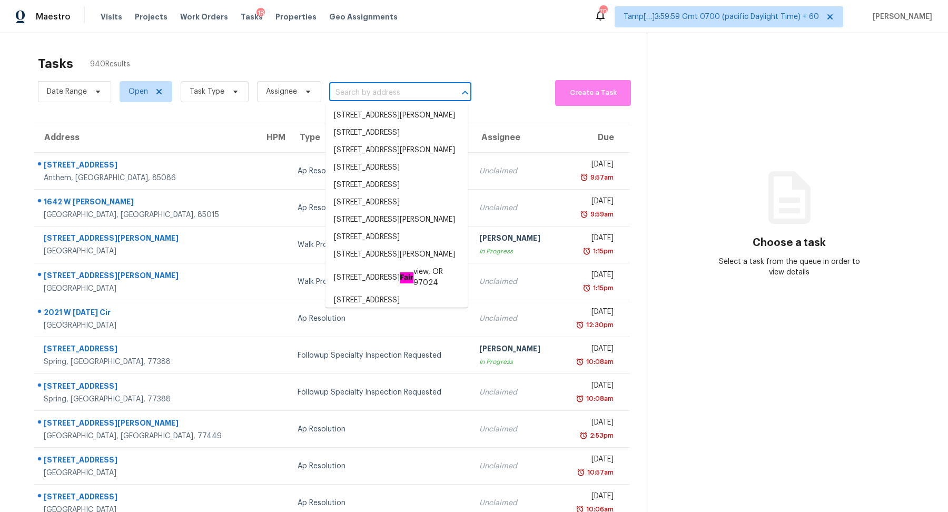
paste input "8845 E Sunnyside Dr, Scottsdale, AZ 85260"
type input "8845 E Sunnyside Dr, Scottsdale, AZ 85260"
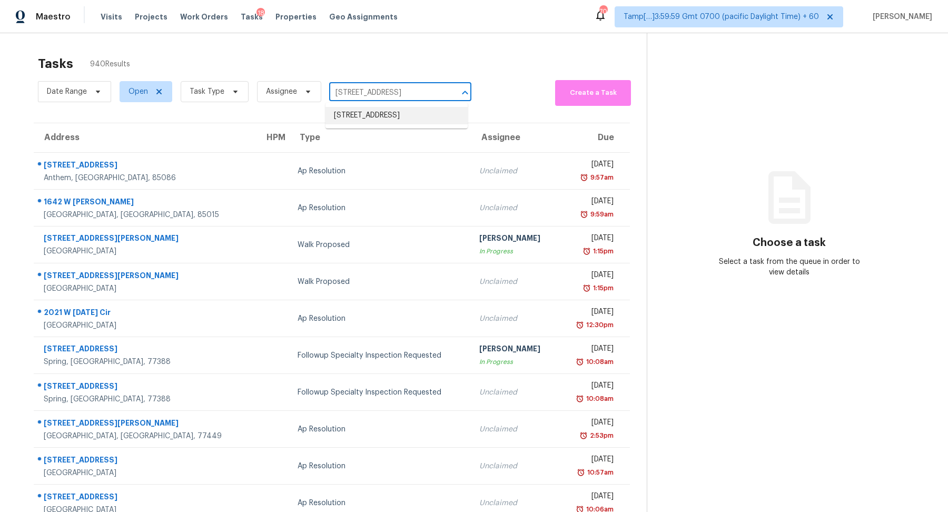
click at [420, 118] on li "8845 E Sunnyside Dr, Scottsdale, AZ 85260" at bounding box center [396, 115] width 142 height 17
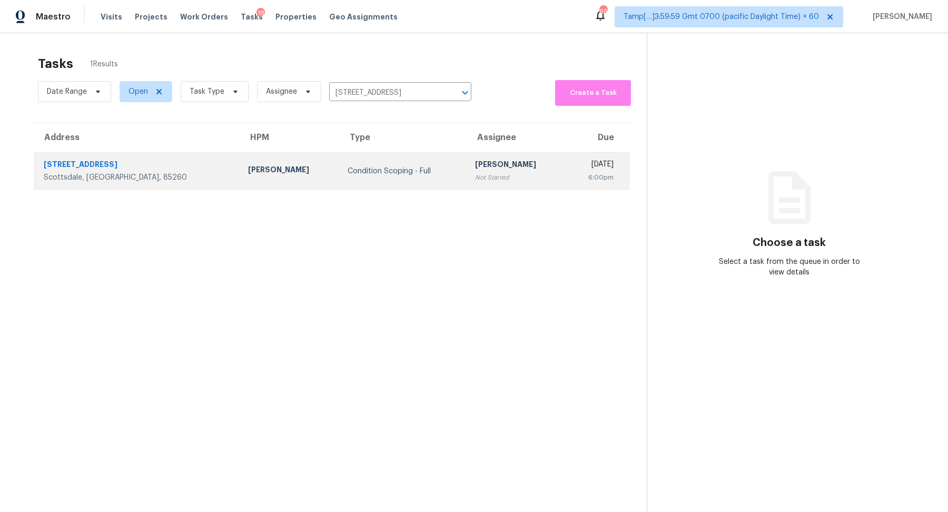
click at [399, 166] on div "Condition Scoping - Full" at bounding box center [402, 171] width 111 height 11
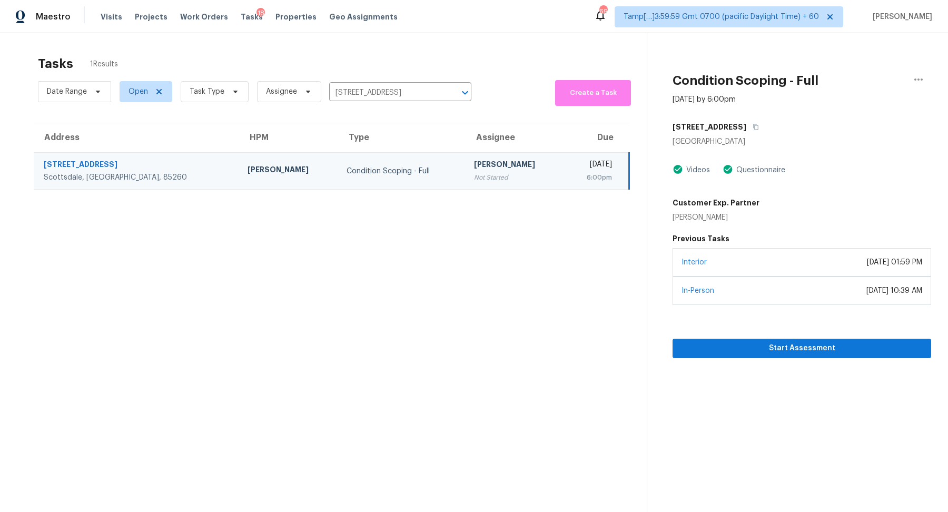
click at [765, 334] on div "Start Assessment" at bounding box center [801, 331] width 258 height 53
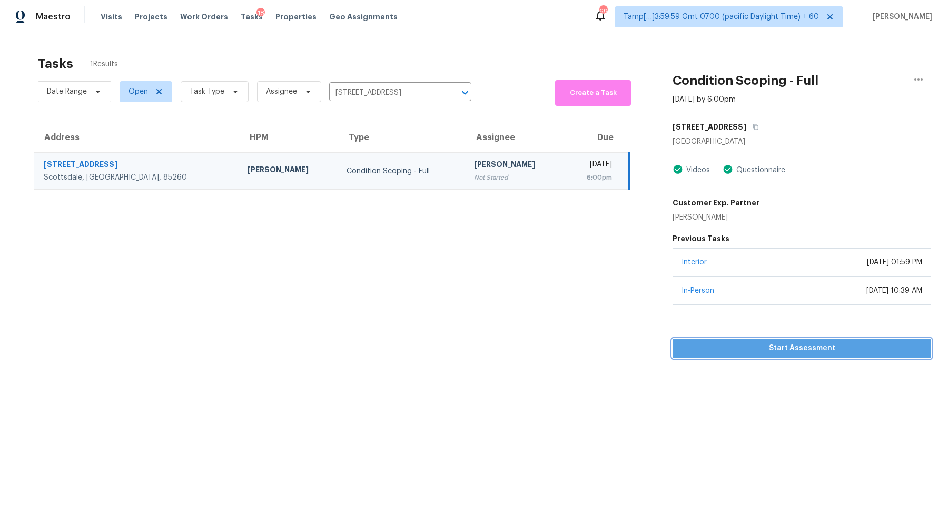
click at [765, 340] on button "Start Assessment" at bounding box center [801, 348] width 258 height 19
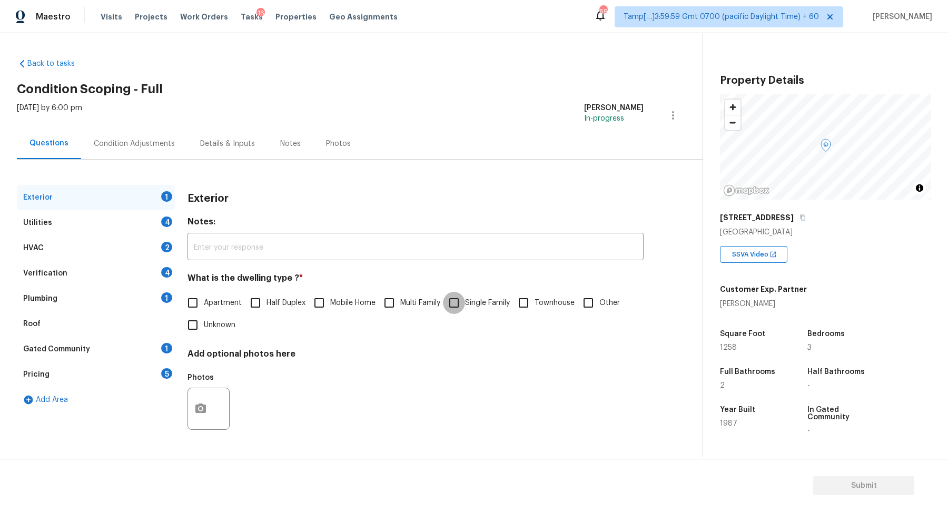
click at [465, 304] on input "Single Family" at bounding box center [454, 303] width 22 height 22
checkbox input "true"
click at [153, 225] on div "Utilities 4" at bounding box center [96, 222] width 158 height 25
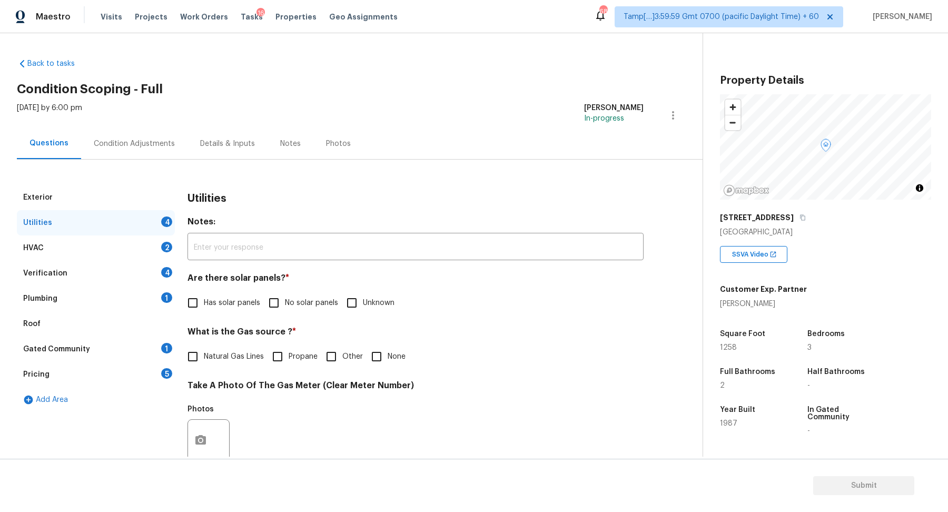
click at [259, 297] on span "Has solar panels" at bounding box center [232, 302] width 56 height 11
click at [204, 297] on input "Has solar panels" at bounding box center [193, 303] width 22 height 22
checkbox input "true"
click at [271, 297] on input "No solar panels" at bounding box center [274, 304] width 22 height 22
checkbox input "true"
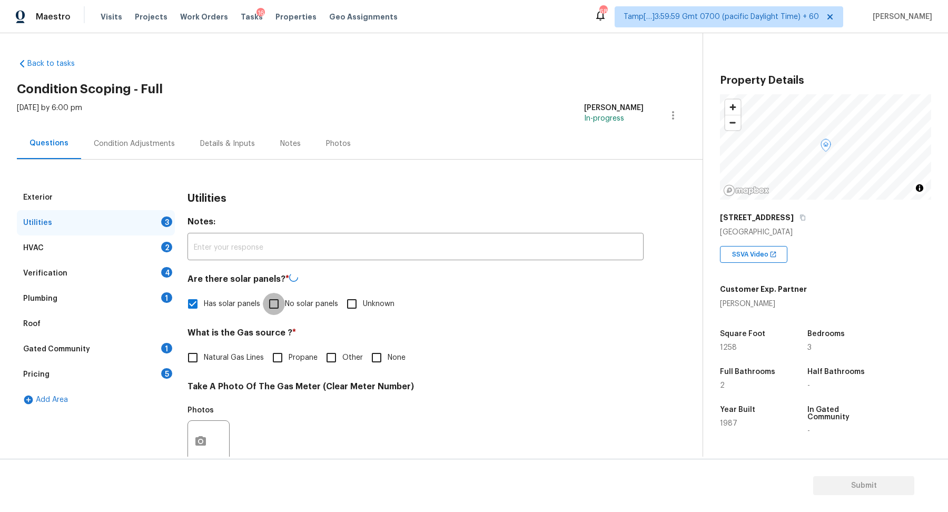
checkbox input "false"
click at [374, 352] on input "None" at bounding box center [376, 356] width 22 height 22
checkbox input "true"
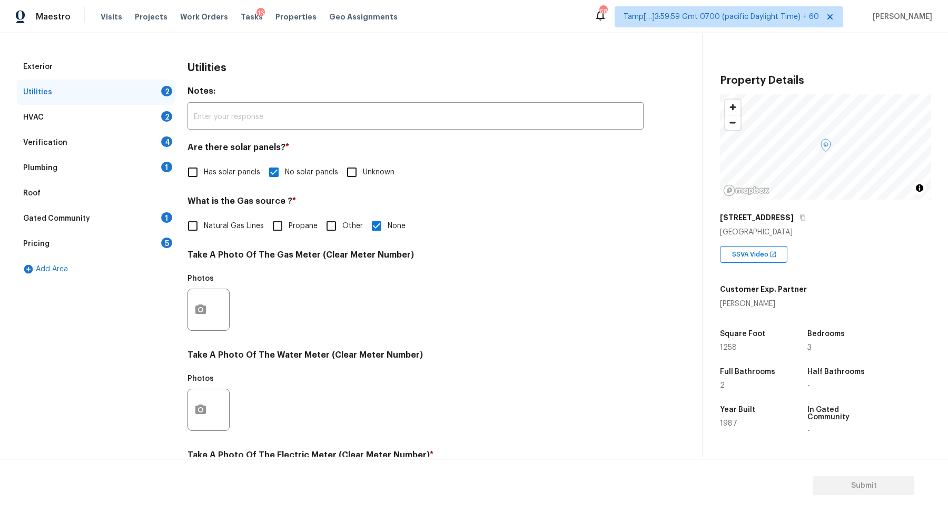
scroll to position [280, 0]
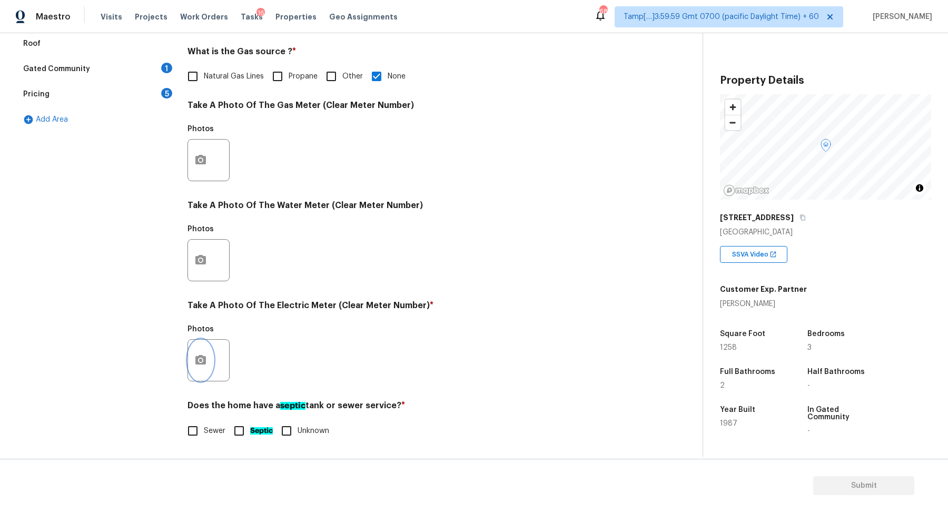
click at [207, 357] on button "button" at bounding box center [200, 360] width 25 height 41
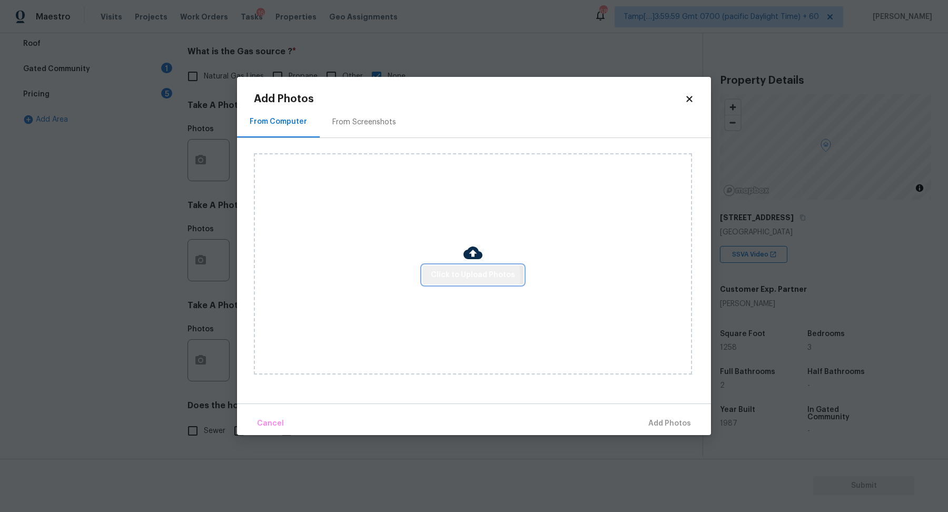
click at [461, 276] on span "Click to Upload Photos" at bounding box center [473, 274] width 84 height 13
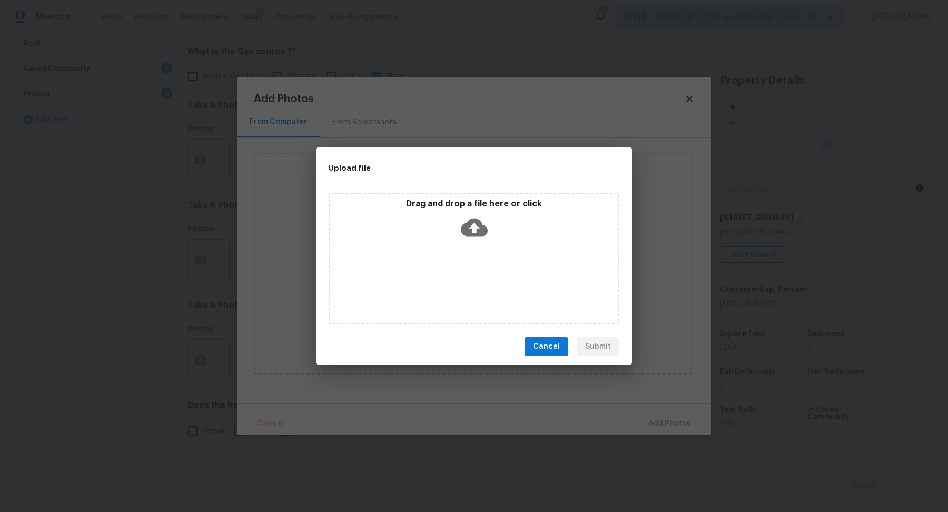
click at [485, 245] on div "Drag and drop a file here or click" at bounding box center [473, 259] width 291 height 132
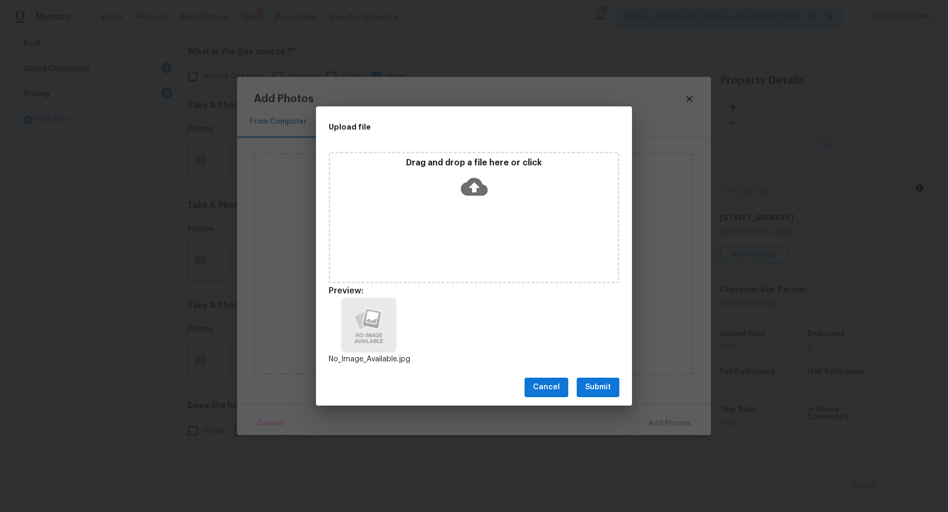
click at [599, 388] on span "Submit" at bounding box center [598, 387] width 26 height 13
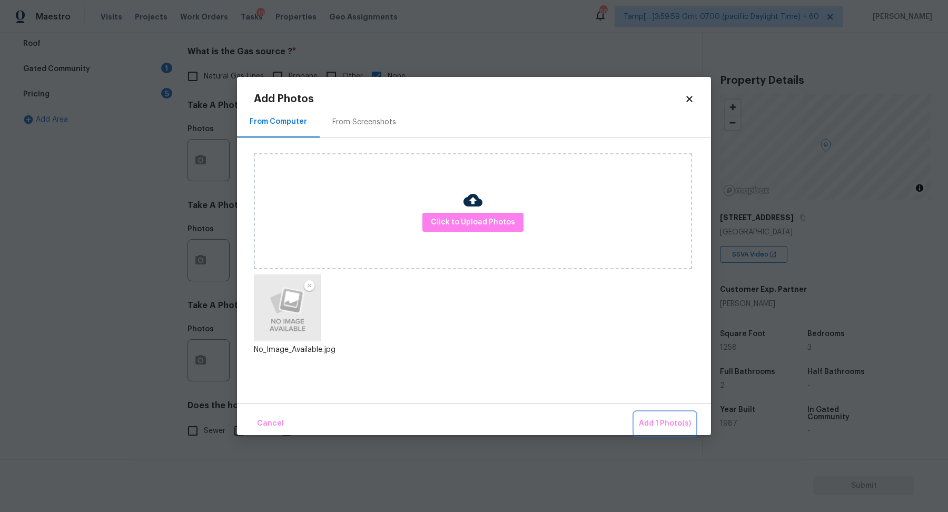
click at [645, 417] on button "Add 1 Photo(s)" at bounding box center [664, 423] width 61 height 23
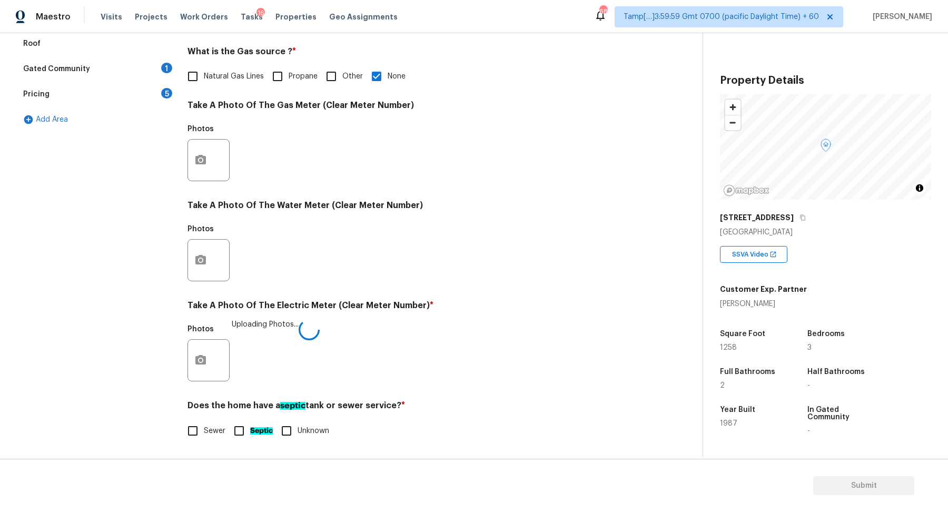
click at [183, 439] on input "Sewer" at bounding box center [193, 431] width 22 height 22
checkbox input "true"
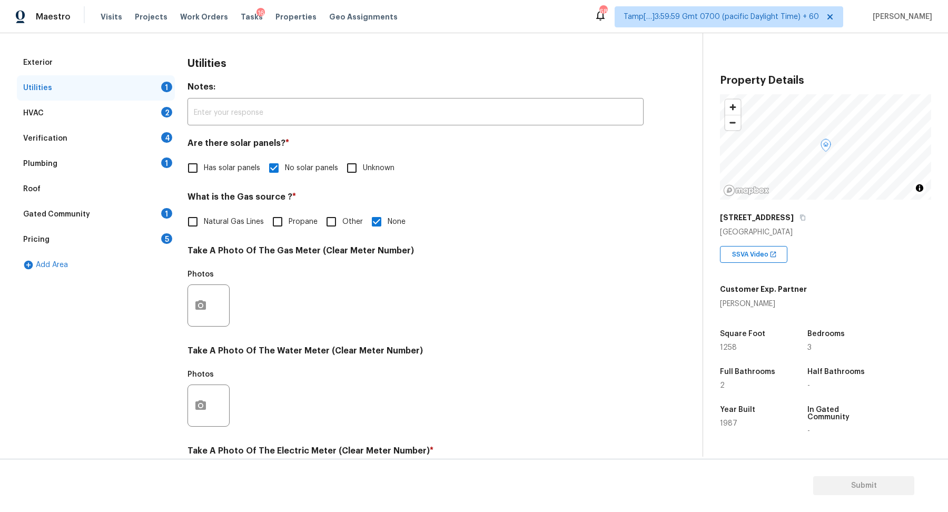
scroll to position [174, 0]
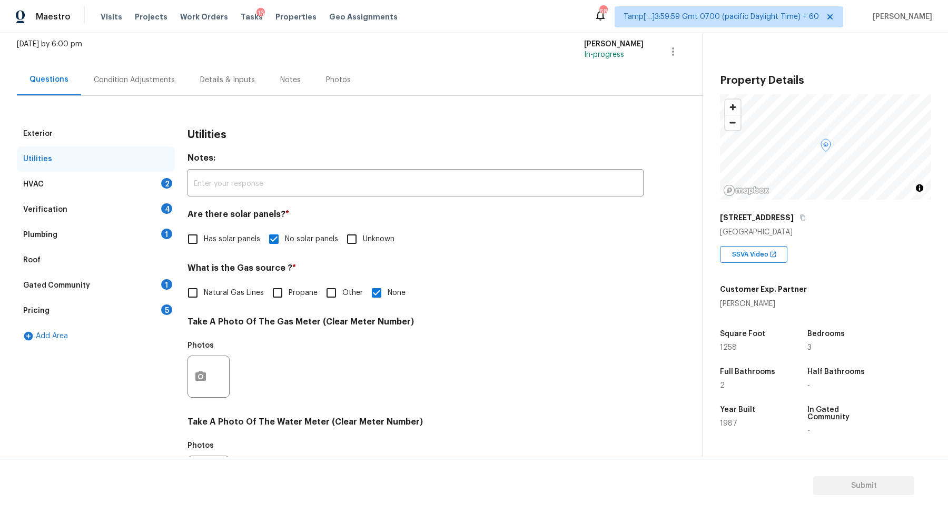
click at [132, 187] on div "HVAC 2" at bounding box center [96, 184] width 158 height 25
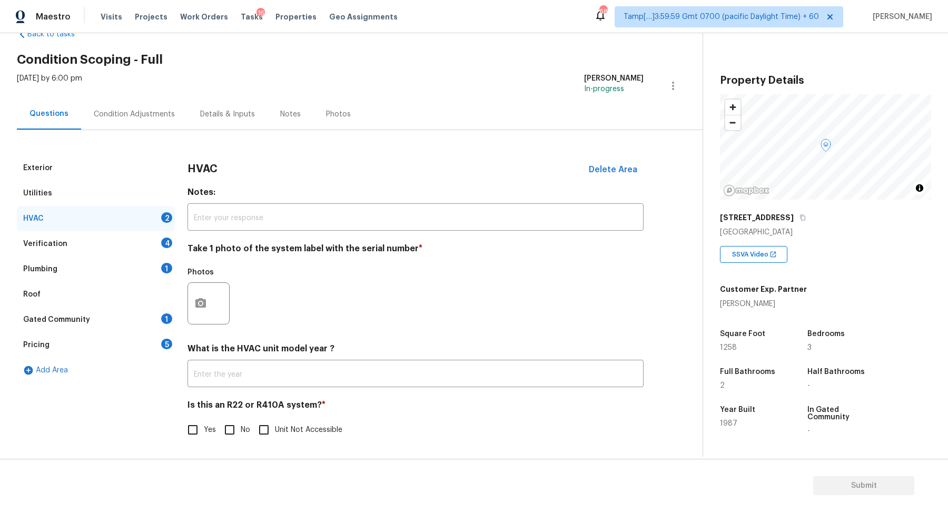
scroll to position [29, 0]
click at [195, 300] on icon "button" at bounding box center [200, 302] width 11 height 9
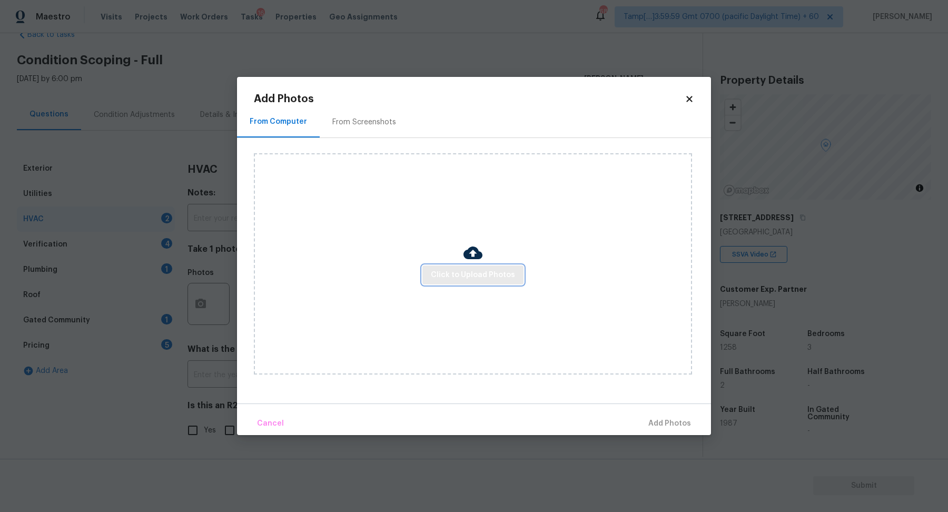
click at [432, 270] on button "Click to Upload Photos" at bounding box center [472, 274] width 101 height 19
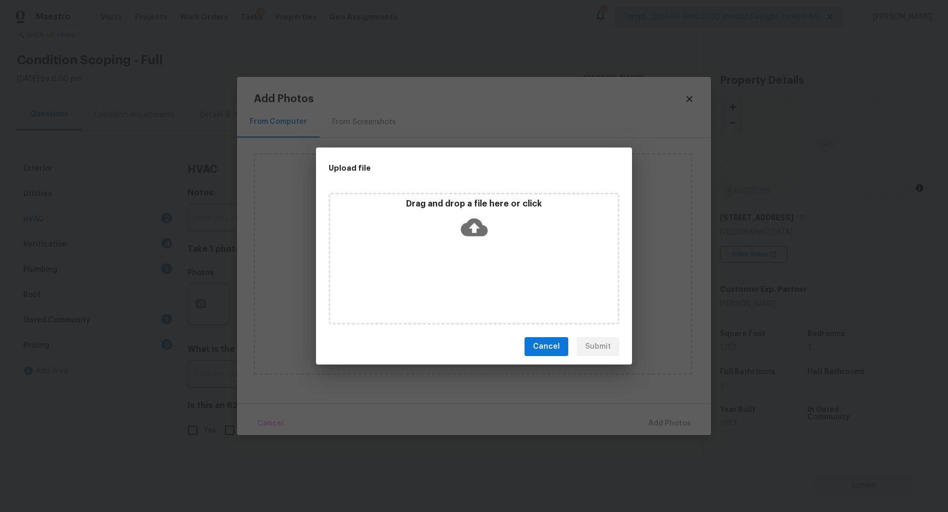
click at [460, 244] on div "Drag and drop a file here or click" at bounding box center [473, 259] width 291 height 132
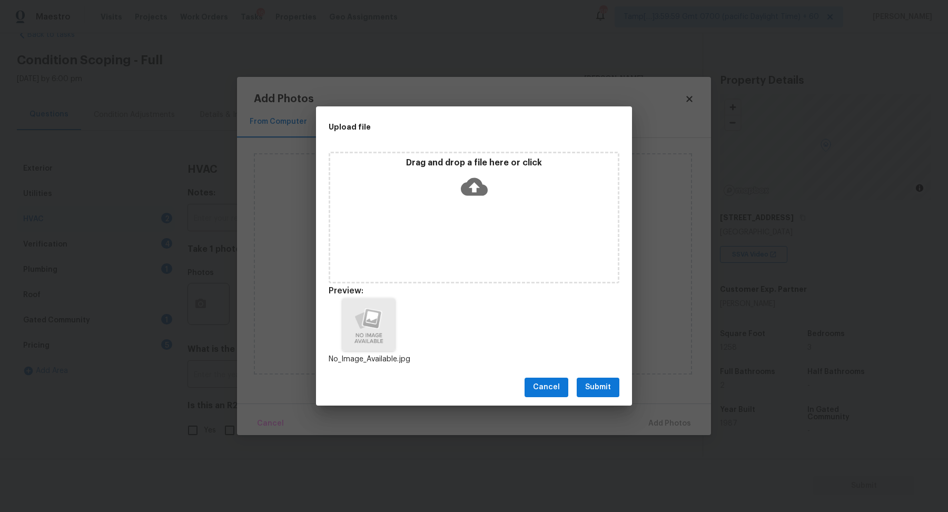
click at [609, 396] on div "Cancel Submit" at bounding box center [474, 387] width 316 height 36
click at [604, 392] on span "Submit" at bounding box center [598, 387] width 26 height 13
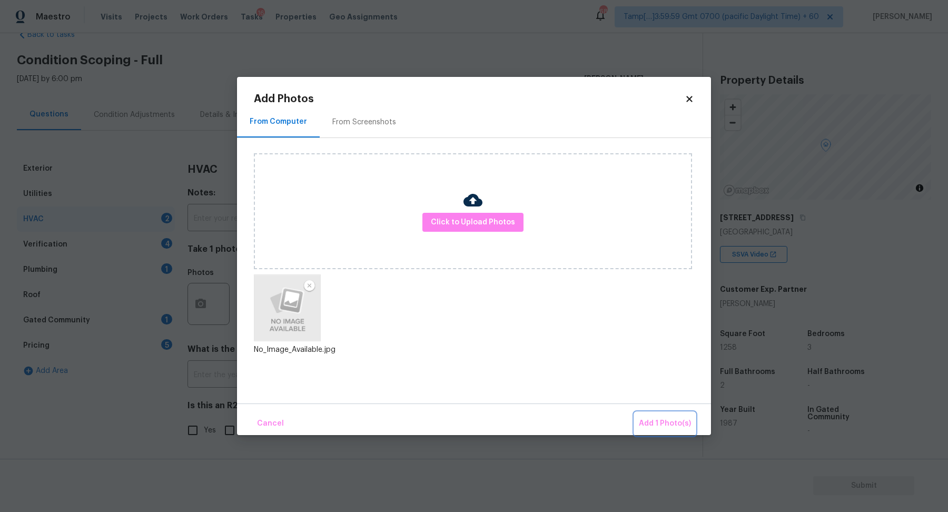
click at [656, 426] on span "Add 1 Photo(s)" at bounding box center [665, 423] width 52 height 13
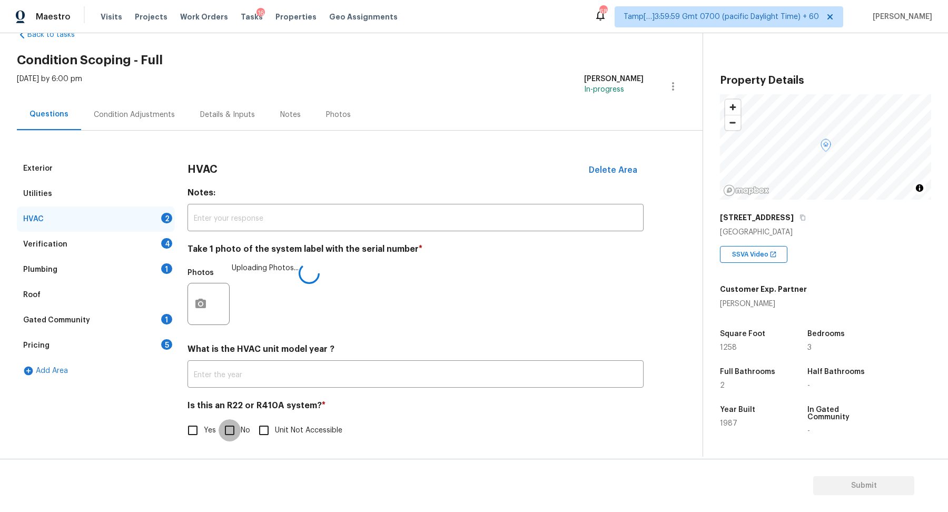
click at [231, 432] on input "No" at bounding box center [229, 430] width 22 height 22
checkbox input "true"
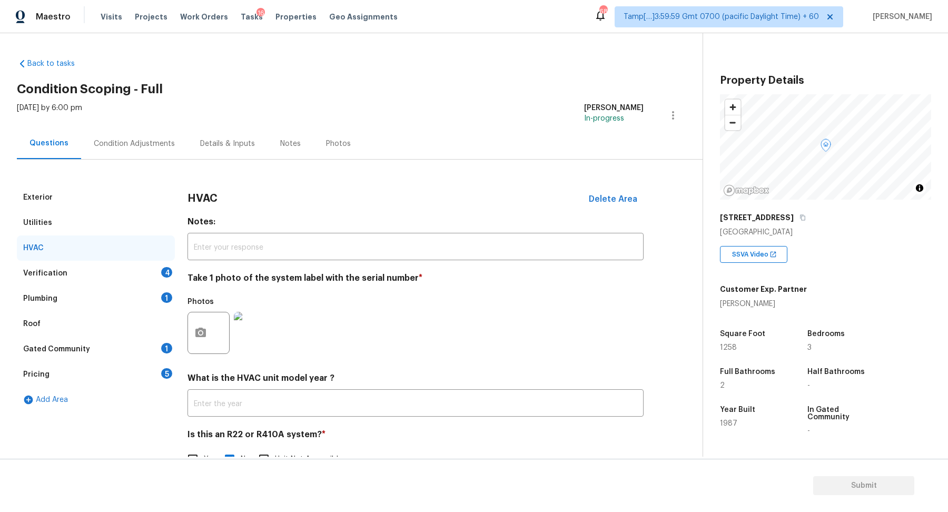
click at [157, 274] on div "Verification 4" at bounding box center [96, 273] width 158 height 25
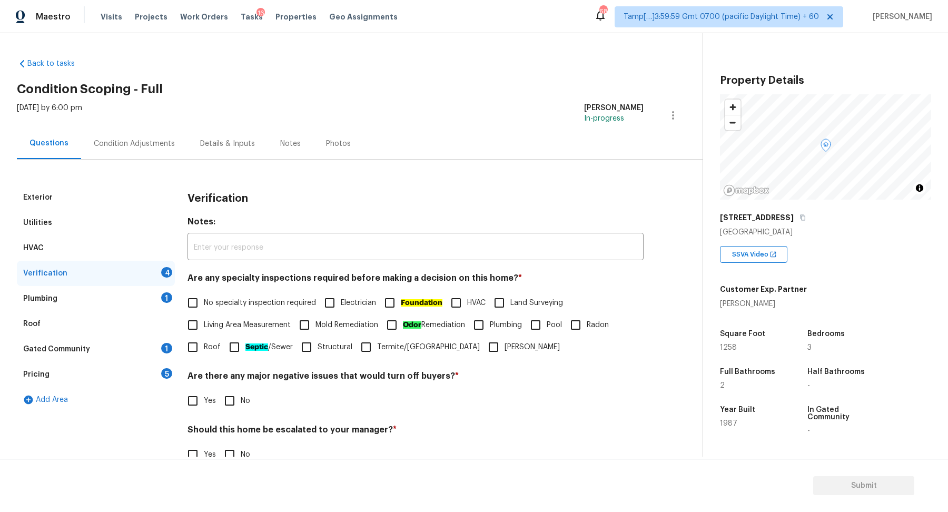
click at [223, 310] on label "No specialty inspection required" at bounding box center [249, 303] width 134 height 22
click at [204, 310] on input "No specialty inspection required" at bounding box center [193, 303] width 22 height 22
checkbox input "true"
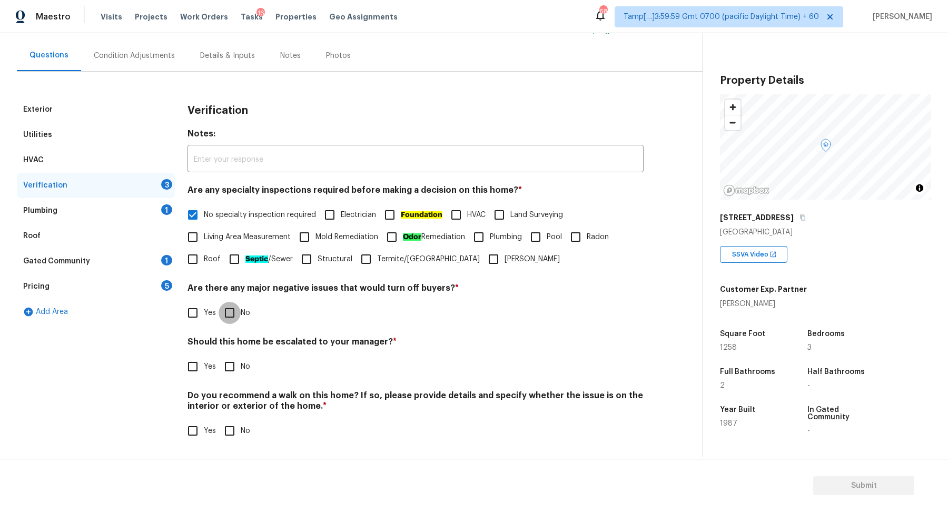
click at [234, 307] on input "No" at bounding box center [229, 313] width 22 height 22
checkbox input "true"
click at [227, 369] on input "No" at bounding box center [229, 367] width 22 height 22
checkbox input "true"
click at [226, 425] on input "No" at bounding box center [229, 431] width 22 height 22
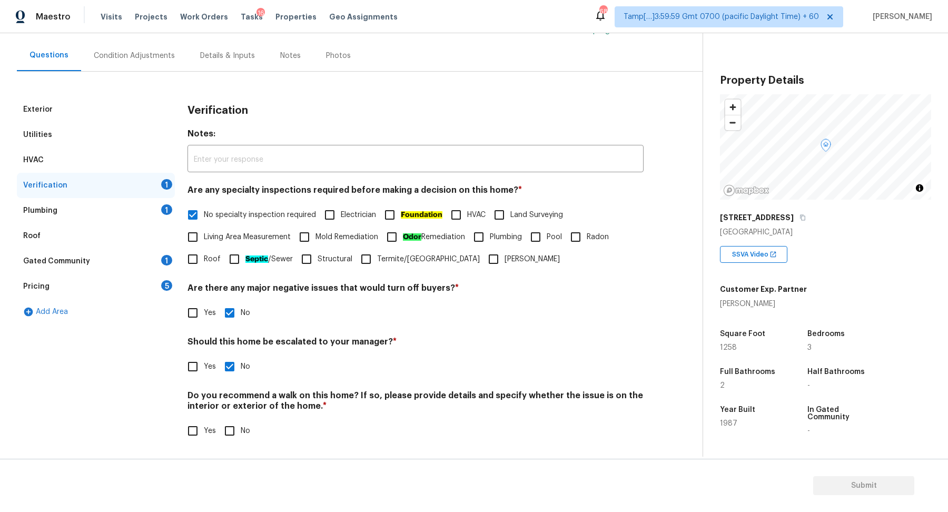
checkbox input "true"
click at [166, 217] on div "Plumbing 1" at bounding box center [96, 210] width 158 height 25
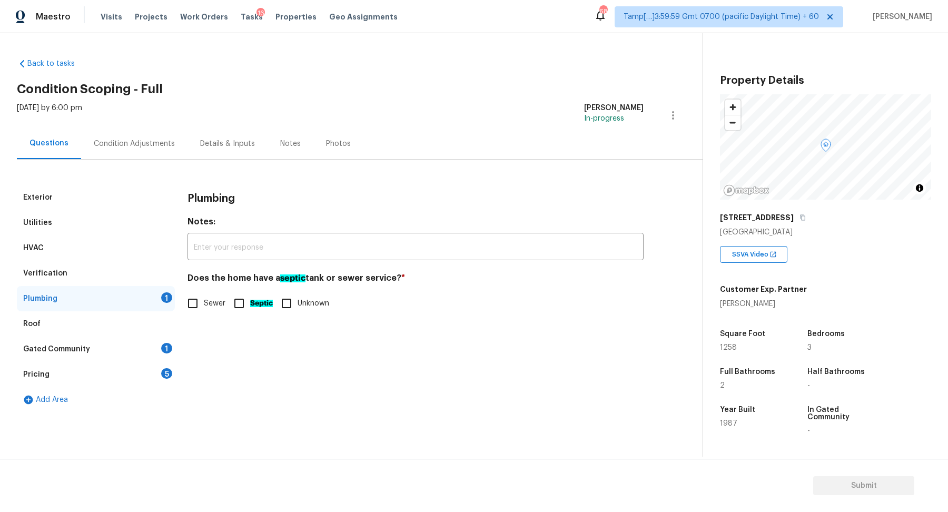
scroll to position [0, 0]
click at [198, 295] on input "Sewer" at bounding box center [193, 303] width 22 height 22
checkbox input "true"
click at [146, 346] on div "Gated Community 1" at bounding box center [96, 348] width 158 height 25
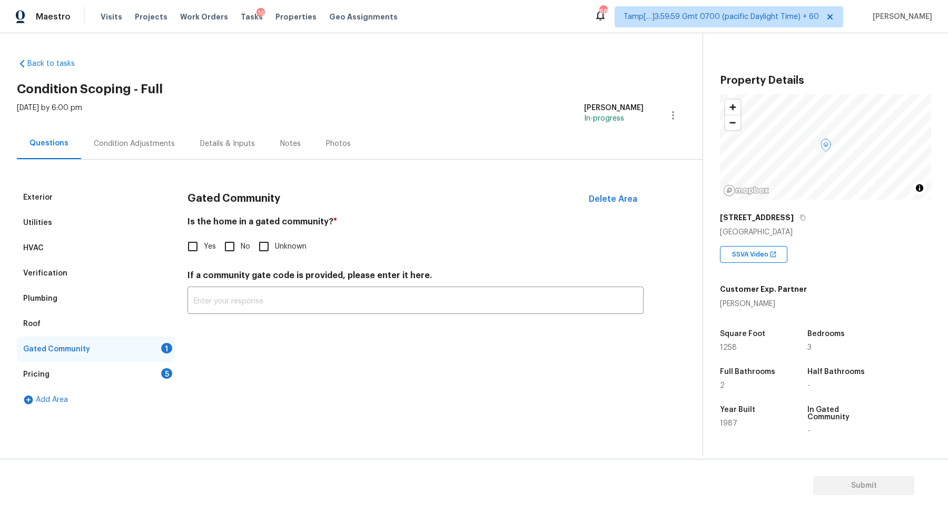
click at [224, 251] on input "No" at bounding box center [229, 246] width 22 height 22
checkbox input "true"
click at [165, 375] on div "5" at bounding box center [166, 373] width 11 height 11
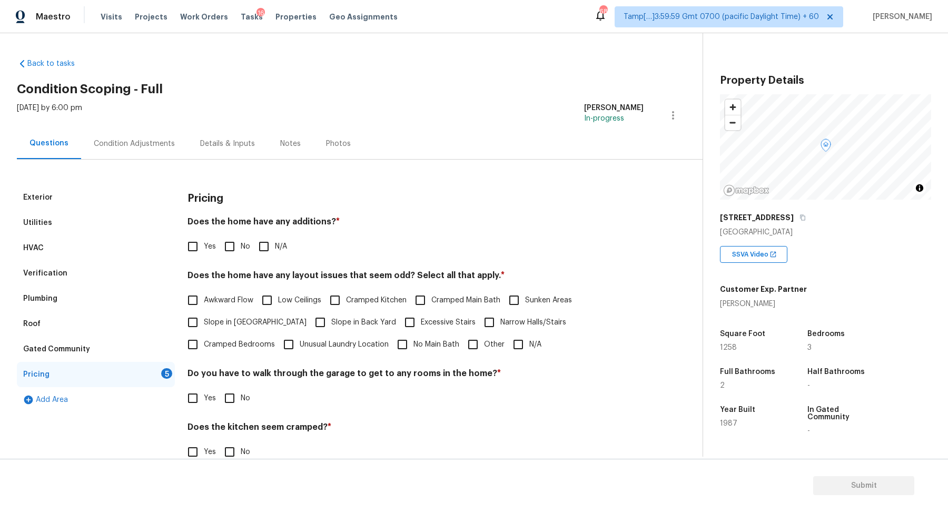
click at [234, 250] on input "No" at bounding box center [229, 246] width 22 height 22
checkbox input "true"
click at [230, 318] on span "Slope in Front Yard" at bounding box center [255, 323] width 103 height 11
click at [204, 318] on input "Slope in Front Yard" at bounding box center [193, 323] width 22 height 22
checkbox input "true"
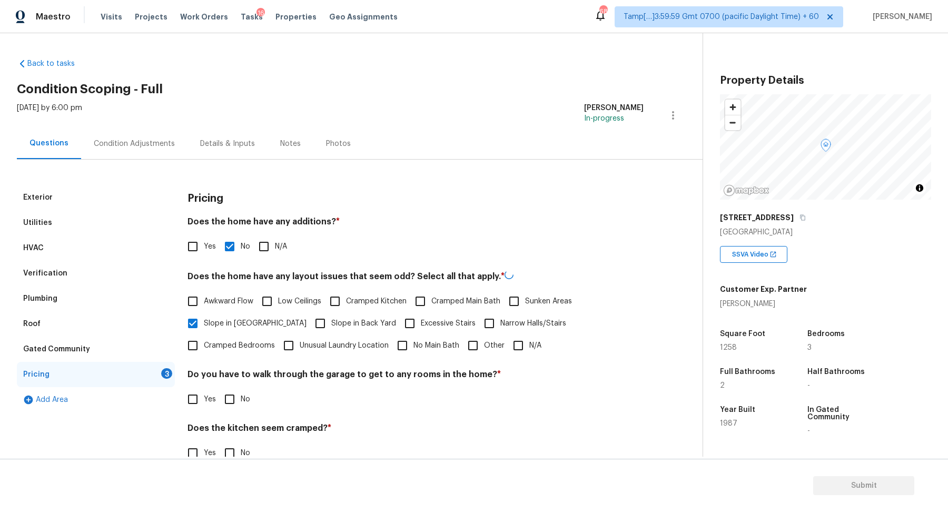
click at [331, 318] on span "Slope in Back Yard" at bounding box center [363, 323] width 65 height 11
click at [309, 318] on input "Slope in Back Yard" at bounding box center [320, 323] width 22 height 22
checkbox input "true"
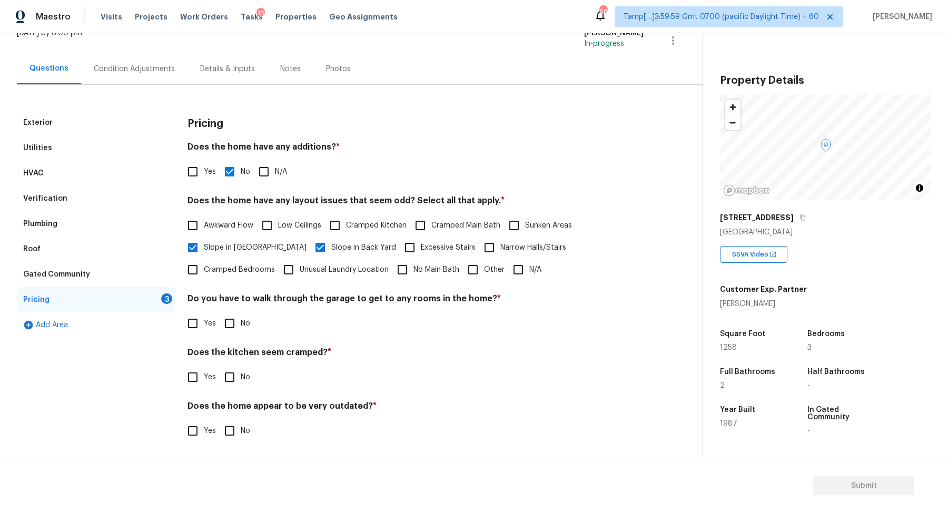
click at [226, 333] on input "No" at bounding box center [229, 323] width 22 height 22
checkbox input "true"
click at [218, 367] on input "No" at bounding box center [229, 378] width 22 height 22
checkbox input "true"
click at [218, 421] on input "No" at bounding box center [229, 432] width 22 height 22
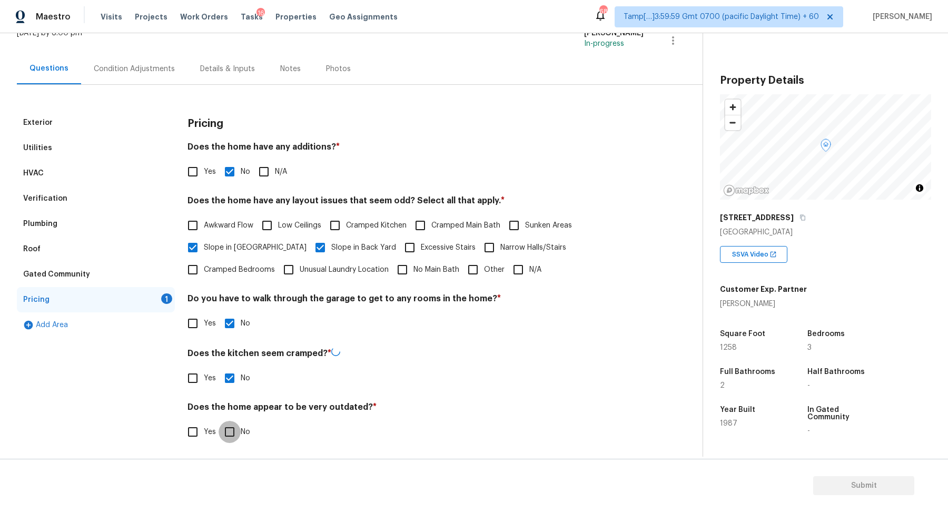
checkbox input "true"
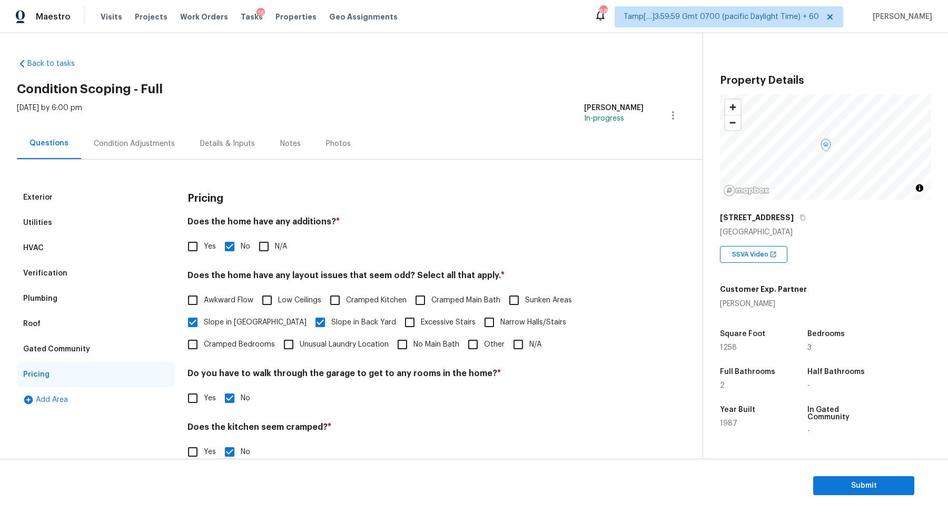
click at [144, 132] on div "Condition Adjustments" at bounding box center [134, 143] width 106 height 31
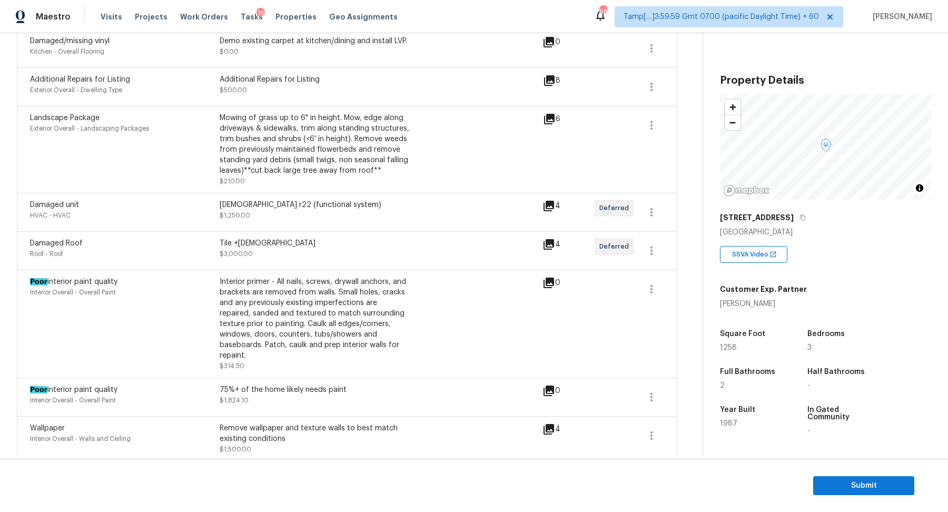
scroll to position [710, 0]
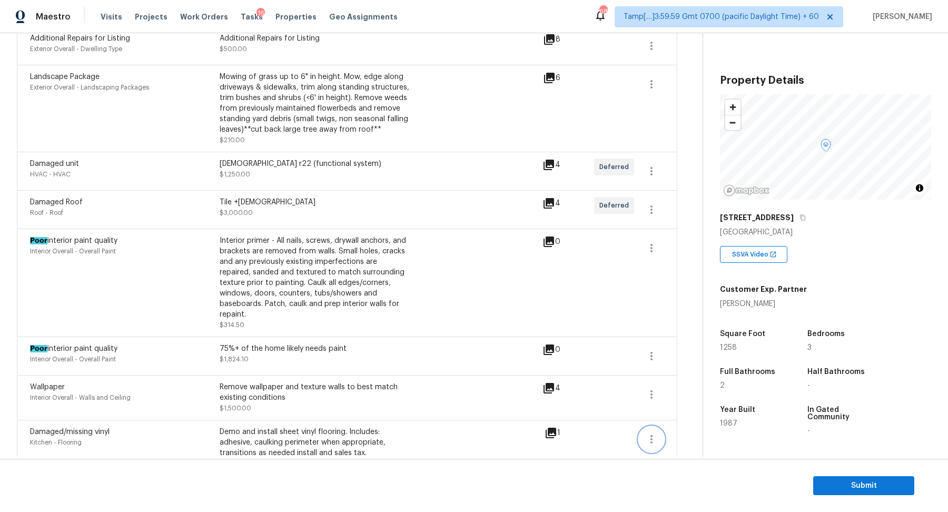
click at [643, 426] on button "button" at bounding box center [651, 438] width 25 height 25
click at [681, 412] on div "Edit" at bounding box center [711, 415] width 82 height 11
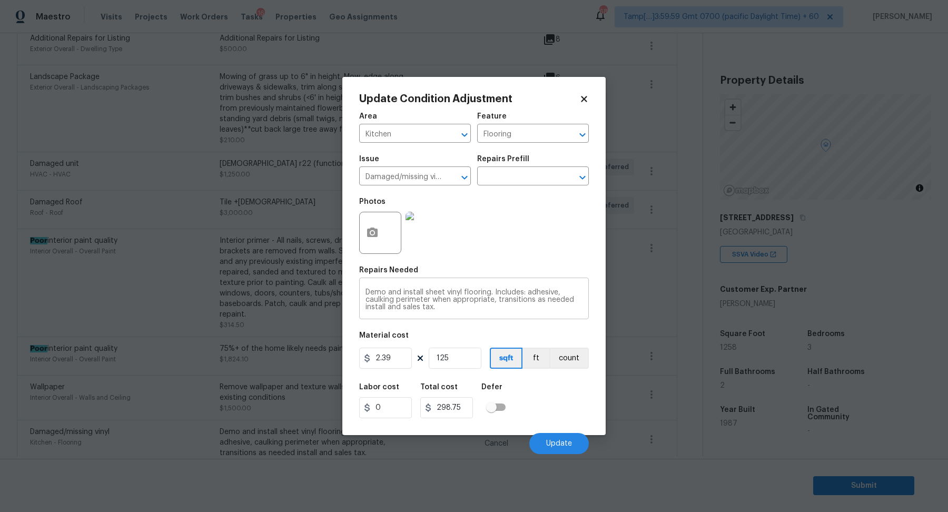
click at [377, 297] on textarea "Demo and install sheet vinyl flooring. Includes: adhesive, caulking perimeter w…" at bounding box center [473, 299] width 217 height 22
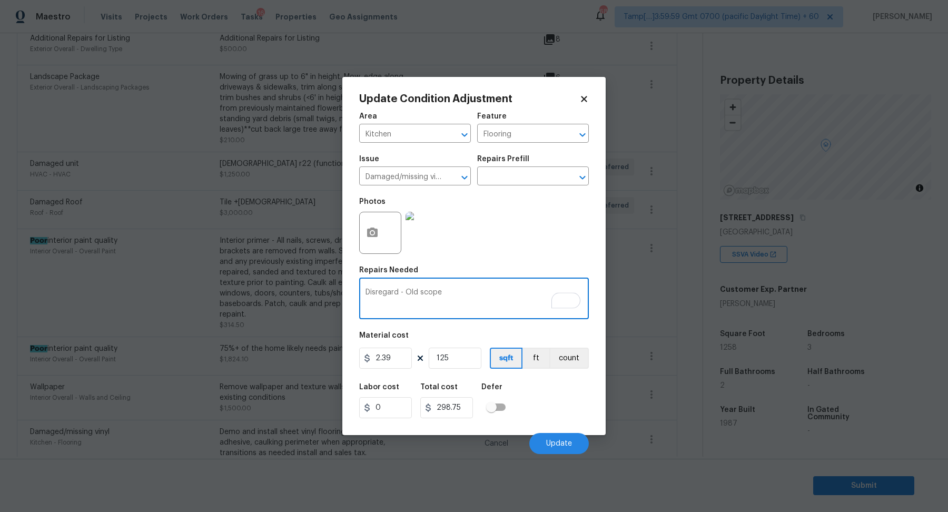
type textarea "Disregard - Old scope"
click at [390, 356] on input "2.39" at bounding box center [385, 357] width 53 height 21
type input "1"
click at [465, 359] on input "125" at bounding box center [455, 357] width 53 height 21
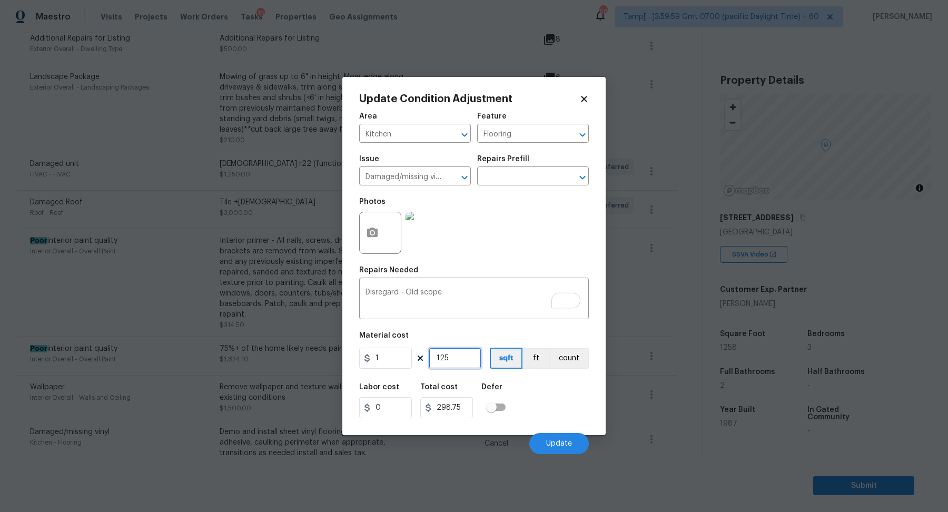
type input "125"
click at [465, 359] on input "125" at bounding box center [455, 357] width 53 height 21
type input "1"
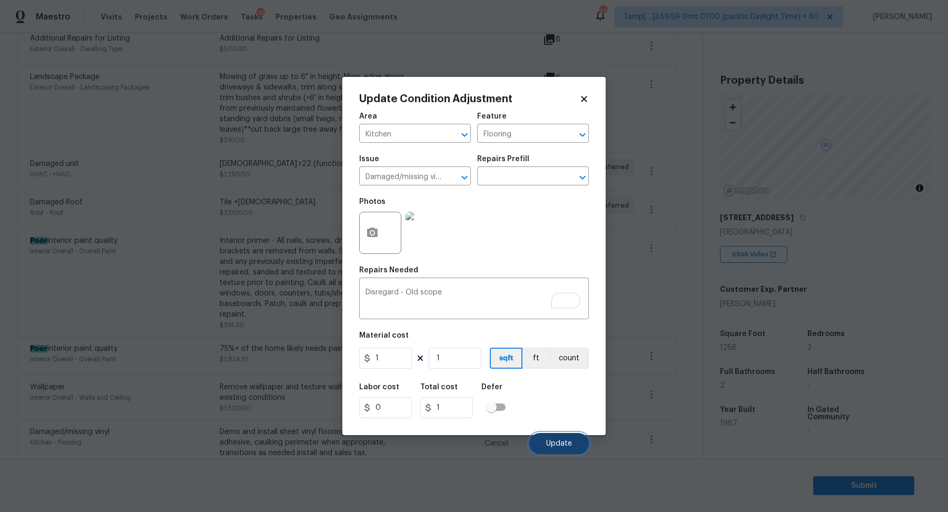
click at [541, 441] on button "Update" at bounding box center [558, 443] width 59 height 21
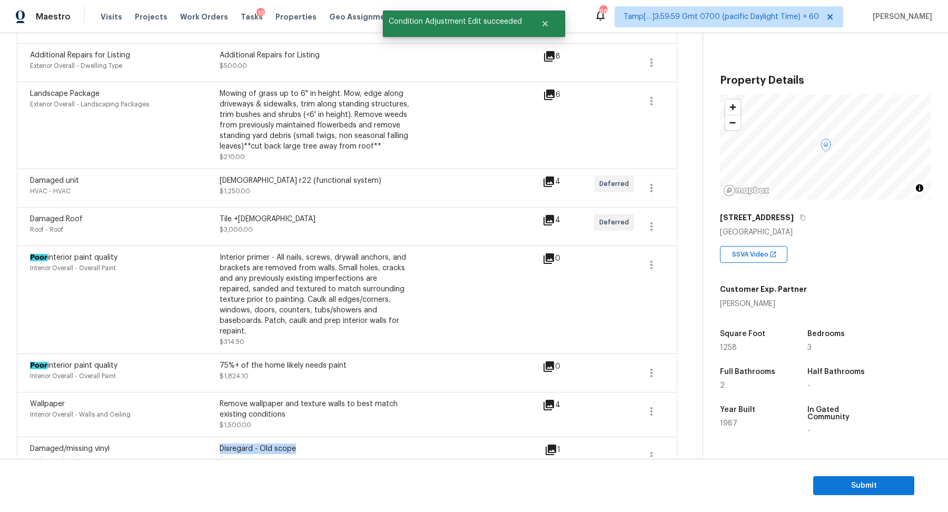
drag, startPoint x: 220, startPoint y: 427, endPoint x: 340, endPoint y: 427, distance: 120.0
click at [340, 443] on div "Disregard - Old scope" at bounding box center [315, 448] width 190 height 11
copy div "Disregard - Old scope"
click at [661, 399] on button "button" at bounding box center [651, 411] width 25 height 25
click at [700, 377] on ul "Edit" at bounding box center [711, 387] width 95 height 21
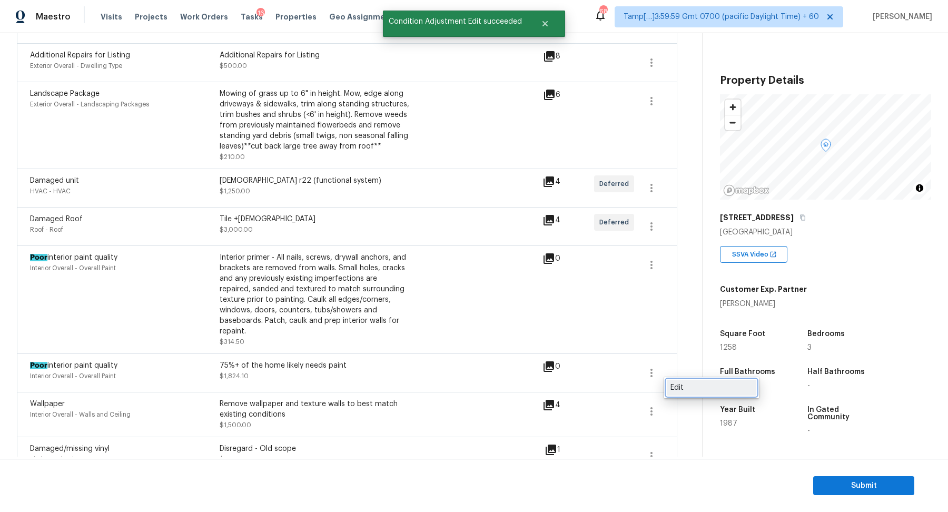
click at [702, 381] on link "Edit" at bounding box center [710, 388] width 89 height 16
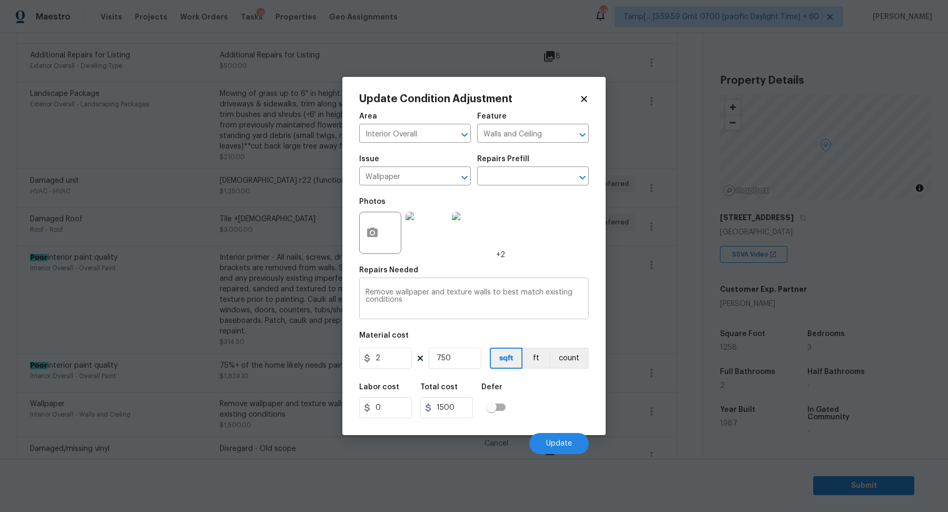
click at [434, 301] on textarea "Remove wallpaper and texture walls to best match existing conditions" at bounding box center [473, 299] width 217 height 22
paste textarea "Disregard - Old scope"
type textarea "Disregard - Old scope"
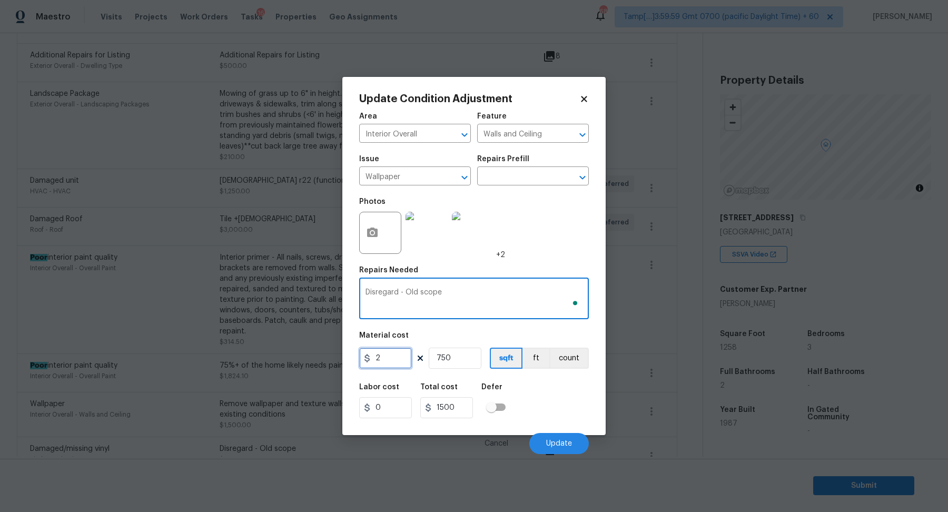
click at [390, 359] on input "2" at bounding box center [385, 357] width 53 height 21
type input "1"
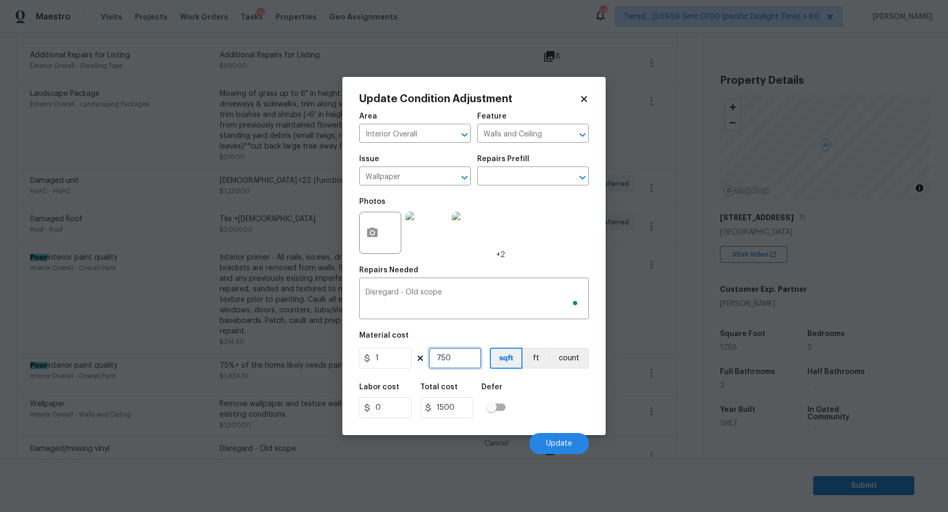
type input "750"
click at [455, 360] on input "750" at bounding box center [455, 357] width 53 height 21
type input "7501"
type input "75011"
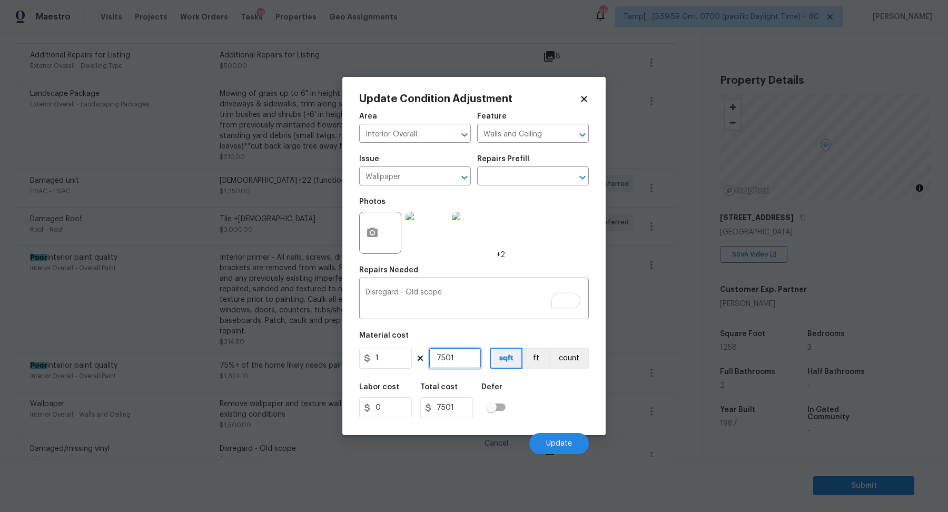
type input "75011"
click at [455, 360] on input "75011" at bounding box center [455, 357] width 53 height 21
type input "1"
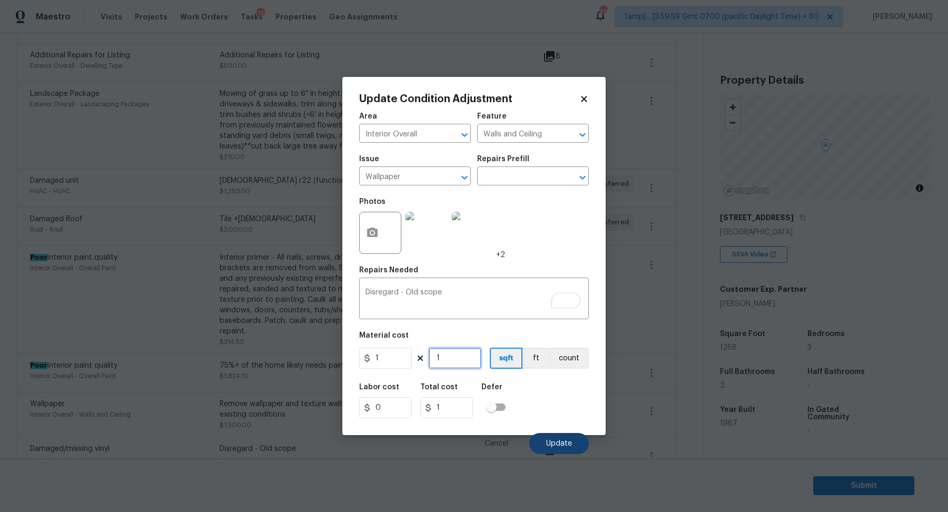
type input "1"
click at [541, 442] on button "Update" at bounding box center [558, 443] width 59 height 21
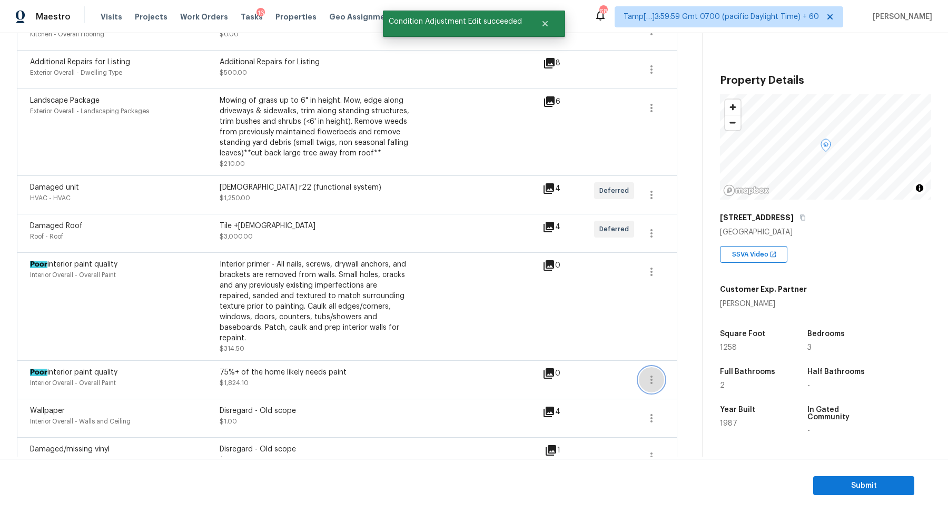
click at [653, 373] on icon "button" at bounding box center [651, 379] width 13 height 13
click at [676, 356] on div "Edit" at bounding box center [711, 356] width 82 height 11
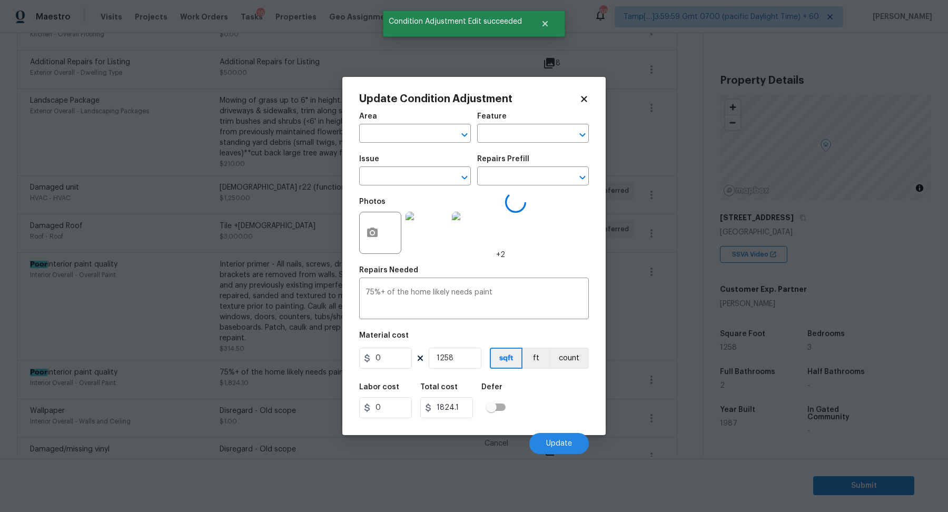
type input "Interior Overall"
type input "Overall Paint"
type input "Poor interior paint quality"
type input "1.45"
click at [456, 284] on div "75%+ of the home likely needs paint x ​" at bounding box center [474, 299] width 230 height 39
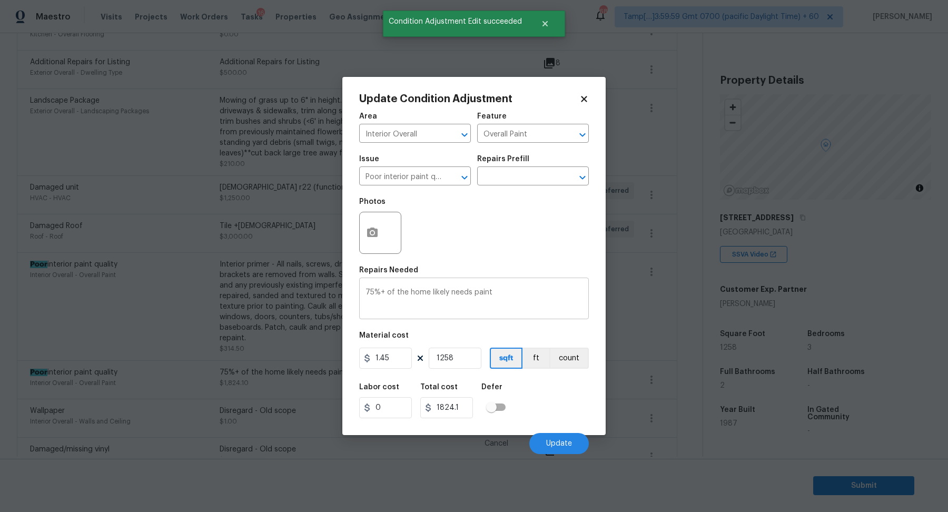
click at [456, 284] on div "75%+ of the home likely needs paint x ​" at bounding box center [474, 299] width 230 height 39
click at [458, 292] on textarea "75%+ of the home likely needs paint" at bounding box center [473, 299] width 217 height 22
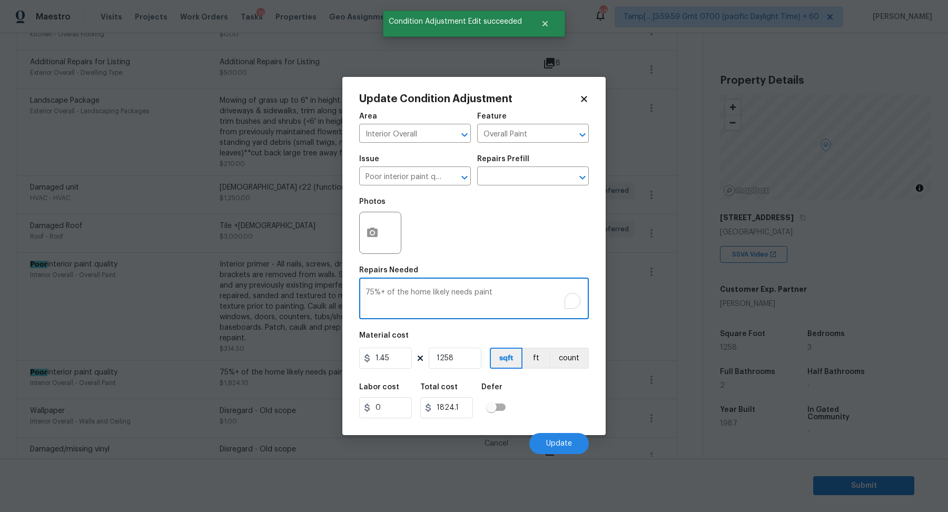
paste textarea "Disregard - Old scope"
type textarea "Disregard - Old scope"
click at [391, 350] on input "1.45" at bounding box center [385, 357] width 53 height 21
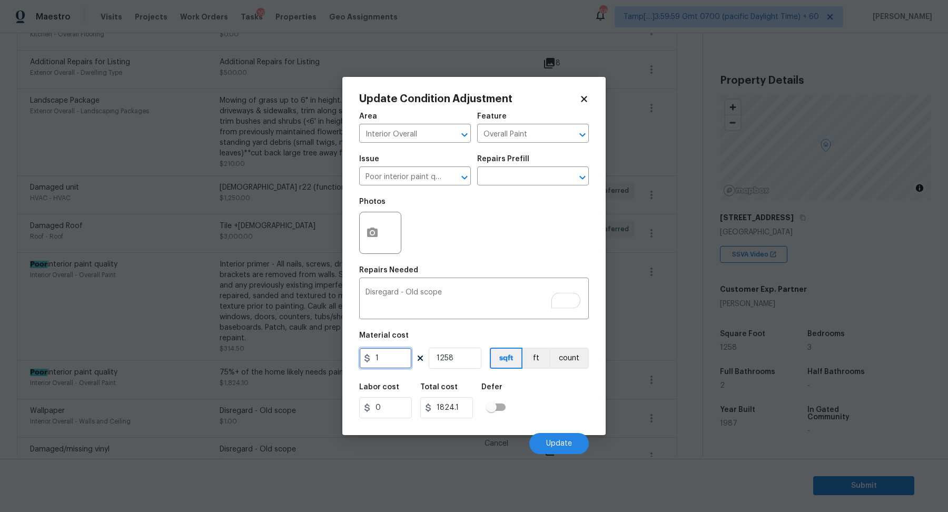
type input "1"
click at [454, 356] on input "1258" at bounding box center [455, 357] width 53 height 21
type input "1258"
click at [454, 356] on input "1258" at bounding box center [455, 357] width 53 height 21
type input "1"
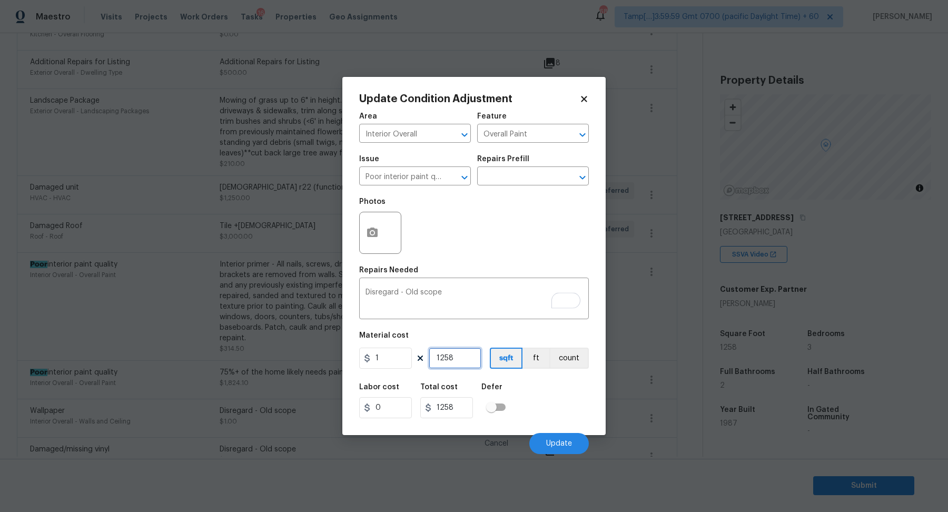
type input "1"
click at [561, 444] on span "Update" at bounding box center [559, 444] width 26 height 8
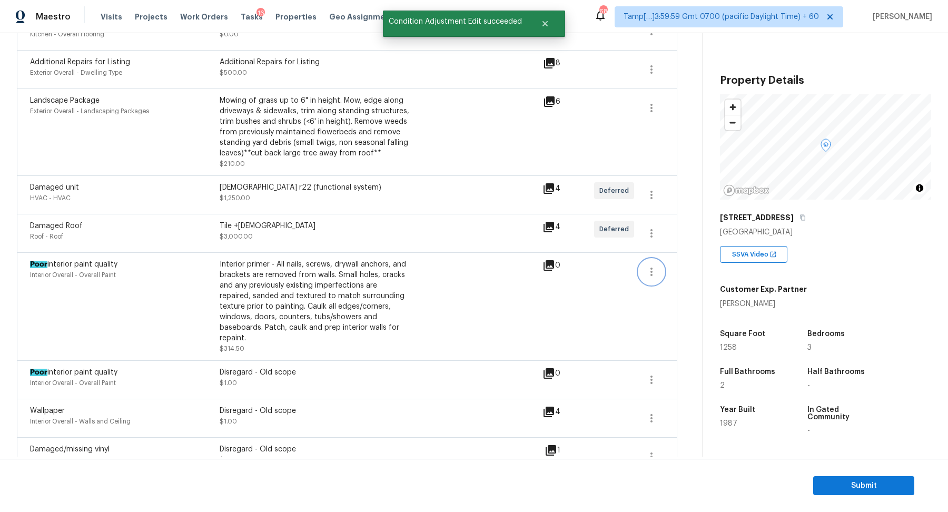
click at [658, 259] on button "button" at bounding box center [651, 271] width 25 height 25
click at [693, 254] on div "Edit" at bounding box center [711, 258] width 82 height 11
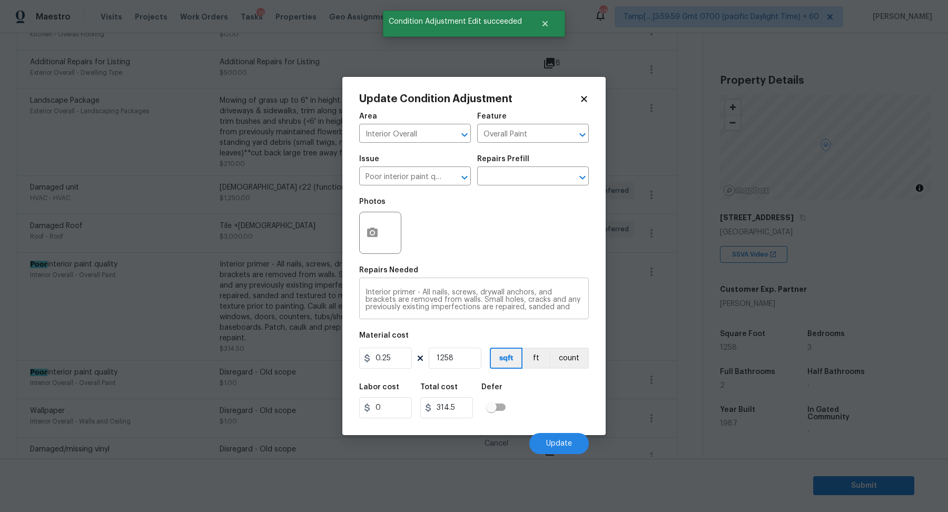
click at [429, 296] on textarea "Interior primer - All nails, screws, drywall anchors, and brackets are removed …" at bounding box center [473, 299] width 217 height 22
paste textarea "Disregard - Old scope"
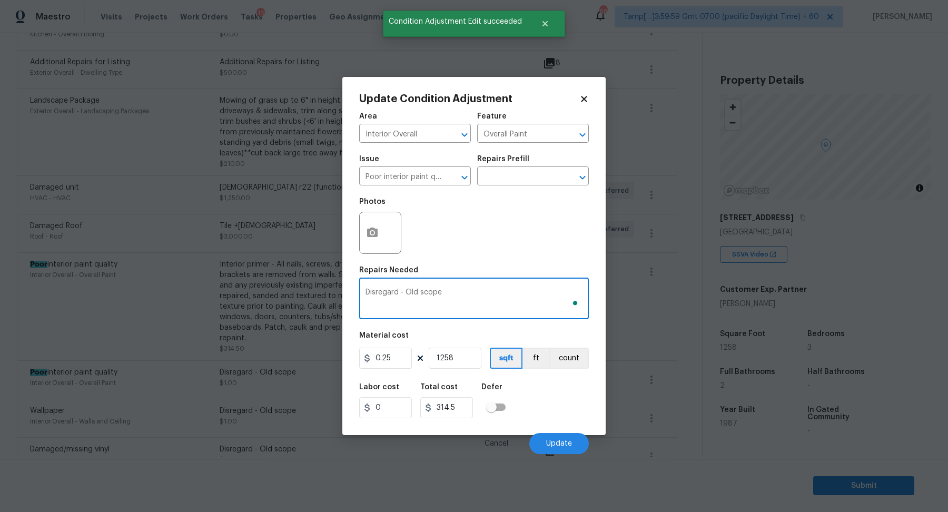
type textarea "Disregard - Old scope"
click at [397, 354] on input "0.25" at bounding box center [385, 357] width 53 height 21
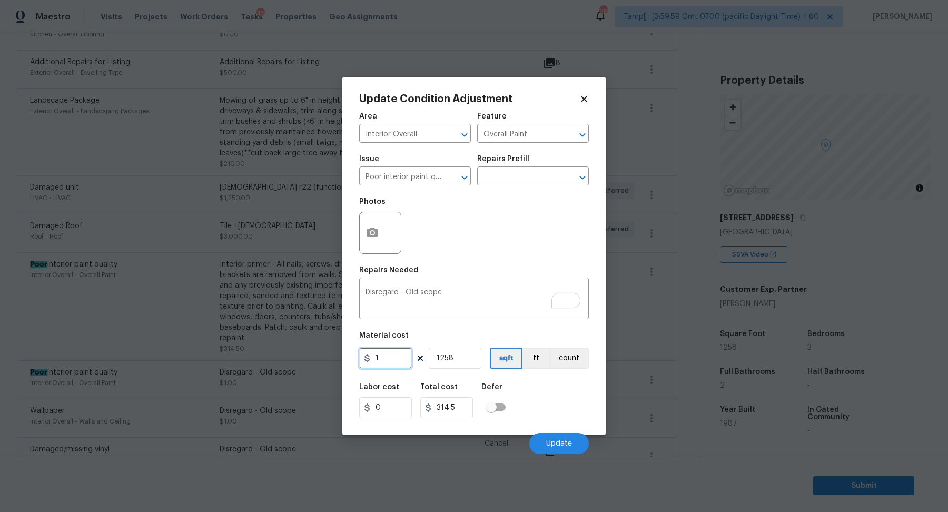
type input "1"
type input "1258"
click at [451, 366] on input "1258" at bounding box center [455, 357] width 53 height 21
type input "1"
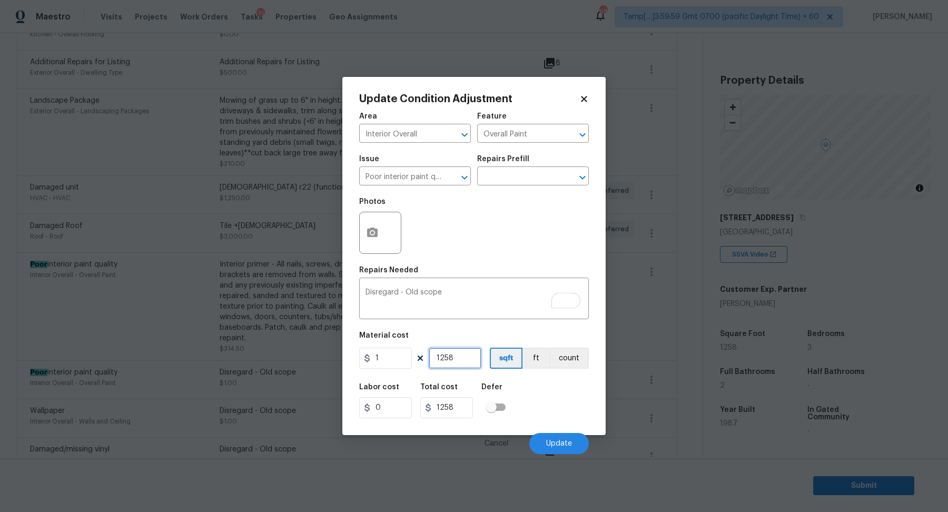
type input "1"
click at [536, 431] on div "Cancel Update" at bounding box center [474, 438] width 230 height 29
click at [539, 436] on button "Update" at bounding box center [558, 443] width 59 height 21
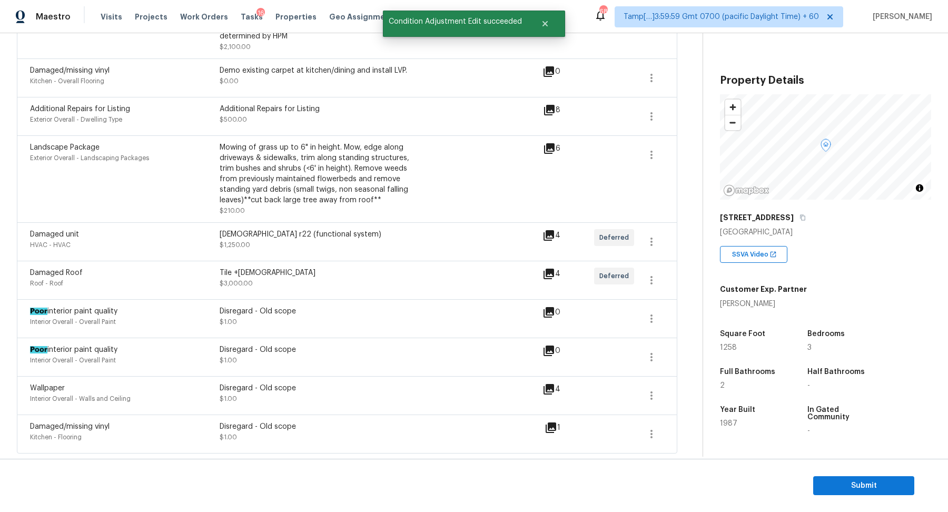
scroll to position [627, 0]
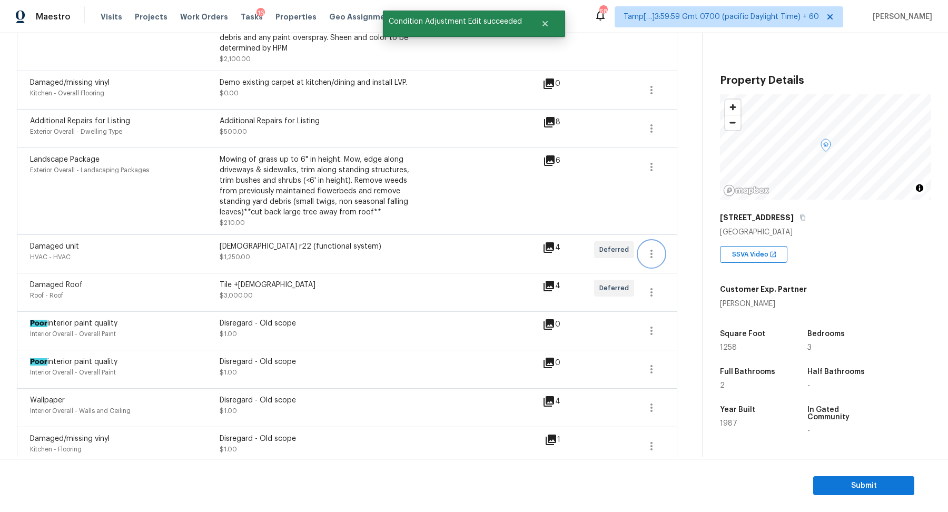
click at [659, 242] on button "button" at bounding box center [651, 253] width 25 height 25
click at [654, 286] on icon "button" at bounding box center [651, 292] width 13 height 13
click at [681, 278] on div "Edit" at bounding box center [711, 279] width 82 height 11
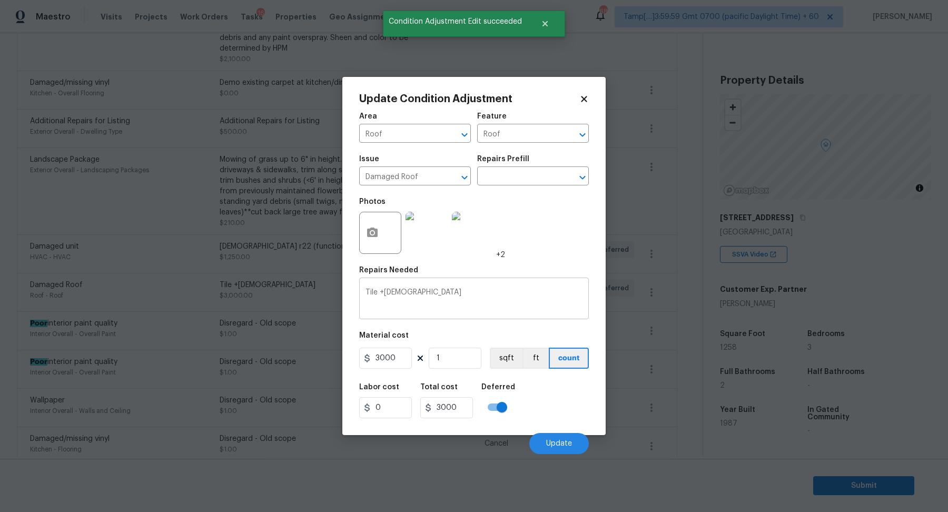
click at [434, 287] on div "Tile +30 YO x ​" at bounding box center [474, 299] width 230 height 39
paste textarea "Disregard - Old scope"
click at [434, 287] on div "Tile +30 YODisregard - Old scope x ​" at bounding box center [474, 299] width 230 height 39
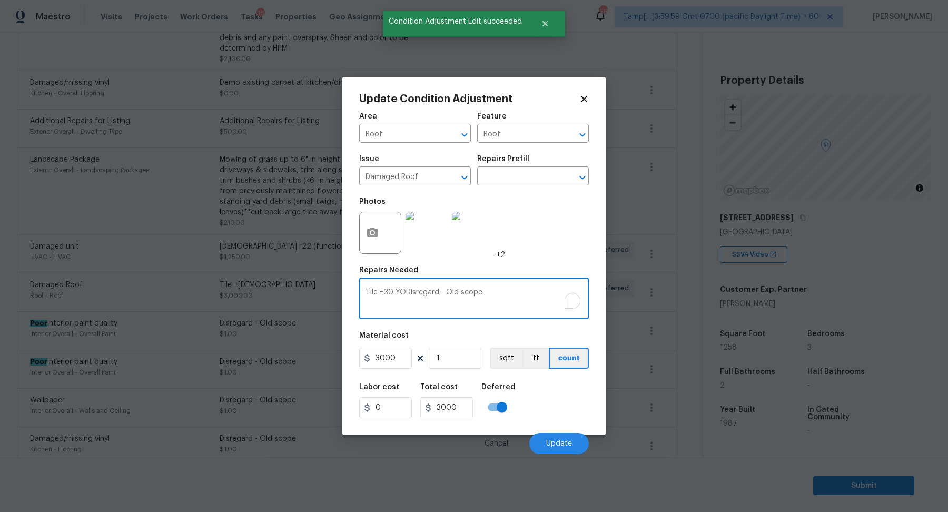
click at [434, 287] on div "Tile +30 YODisregard - Old scope x ​" at bounding box center [474, 299] width 230 height 39
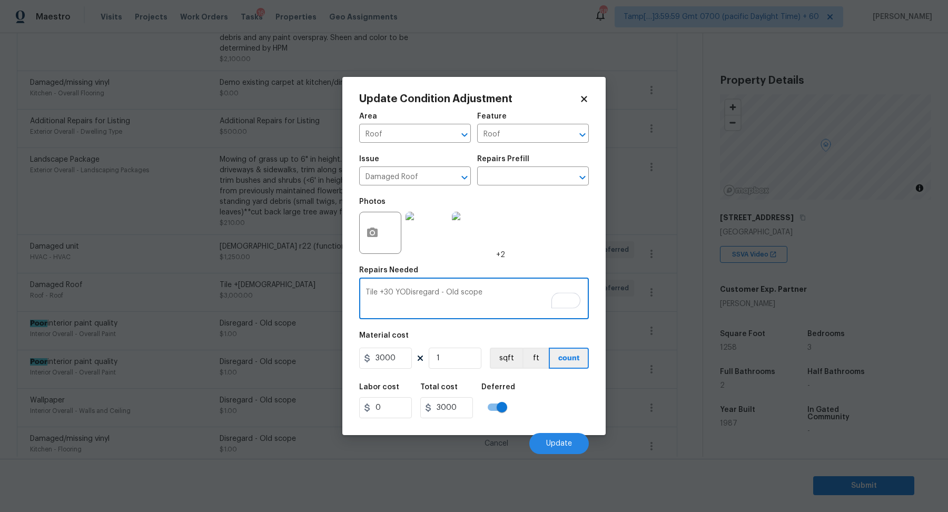
click at [434, 292] on textarea "Tile +30 YODisregard - Old scope" at bounding box center [473, 299] width 217 height 22
paste textarea "To enrich screen reader interactions, please activate Accessibility in Grammarl…"
type textarea "Disregard - Old scope"
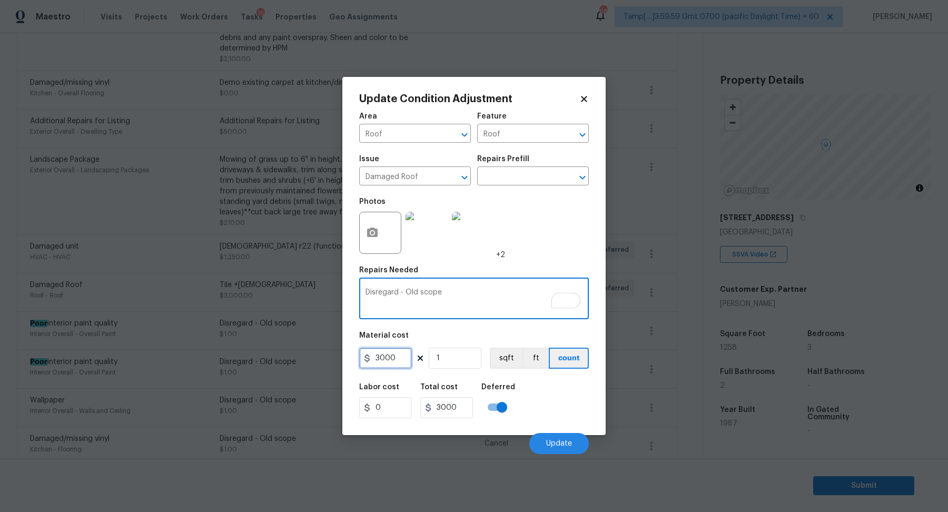
click at [403, 352] on input "3000" at bounding box center [385, 357] width 53 height 21
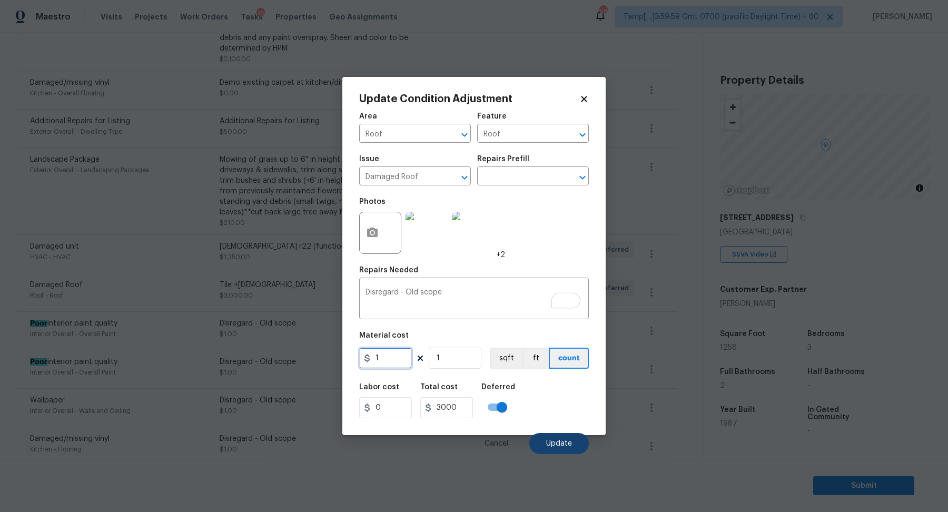
type input "1"
click at [549, 440] on span "Update" at bounding box center [559, 444] width 26 height 8
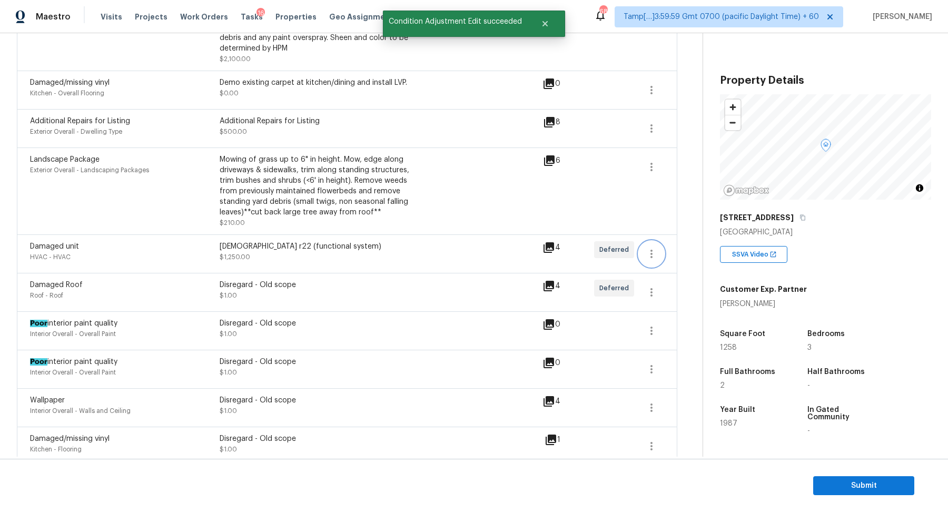
click at [650, 247] on icon "button" at bounding box center [651, 253] width 13 height 13
click at [666, 242] on link "Edit" at bounding box center [710, 241] width 89 height 16
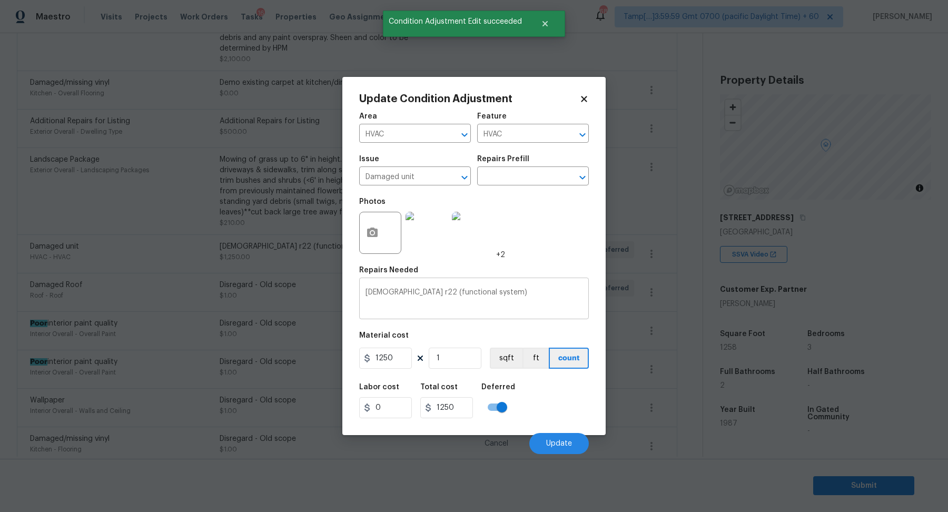
click at [468, 294] on textarea "15+ y/o r22 (functional system)" at bounding box center [473, 299] width 217 height 22
paste textarea "Disregard - Old scope"
type textarea "Disregard - Old scope"
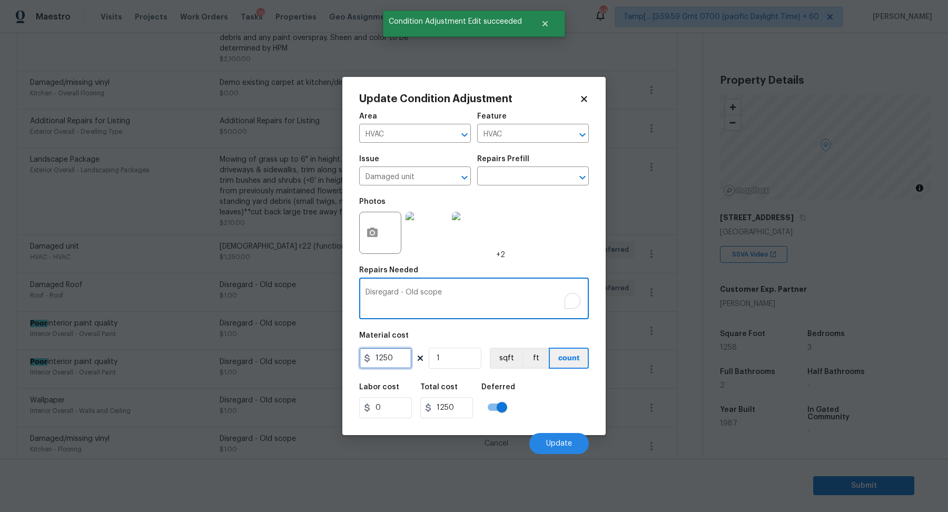
click at [391, 354] on input "1250" at bounding box center [385, 357] width 53 height 21
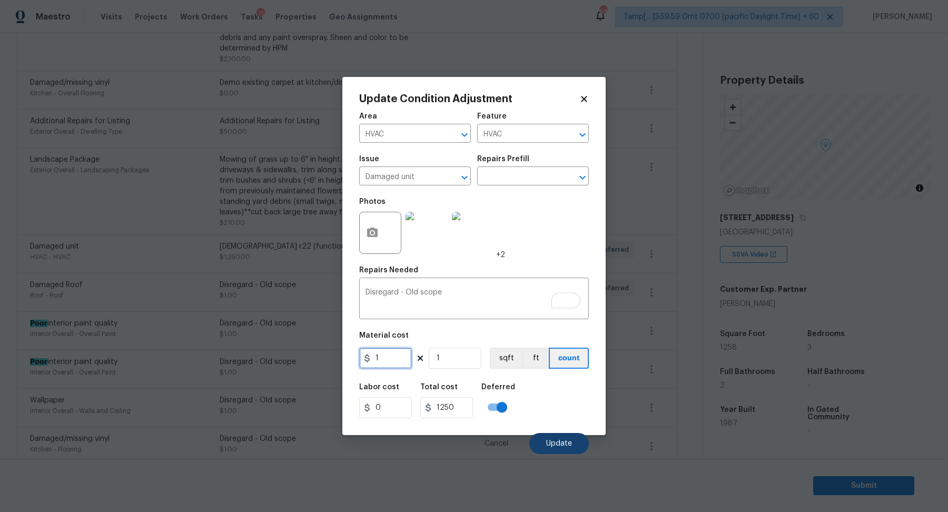
type input "1"
click at [542, 441] on button "Update" at bounding box center [558, 443] width 59 height 21
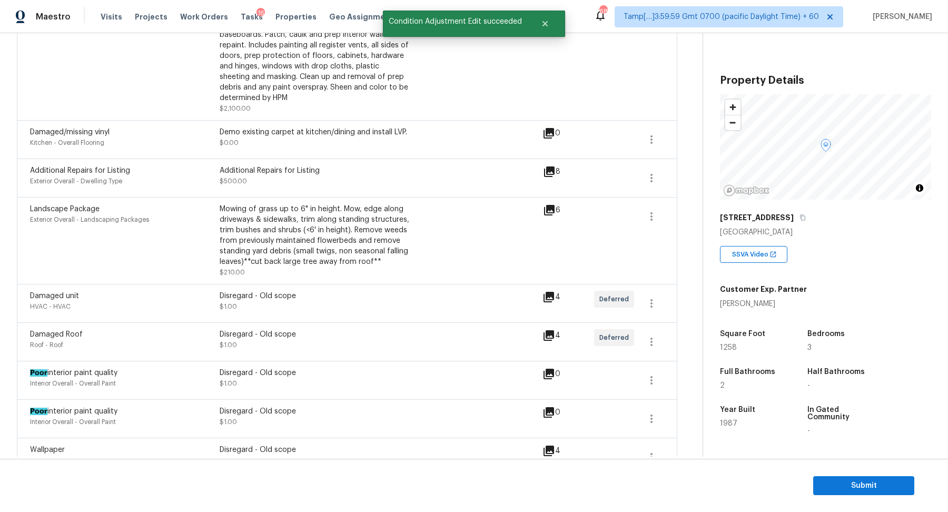
scroll to position [574, 0]
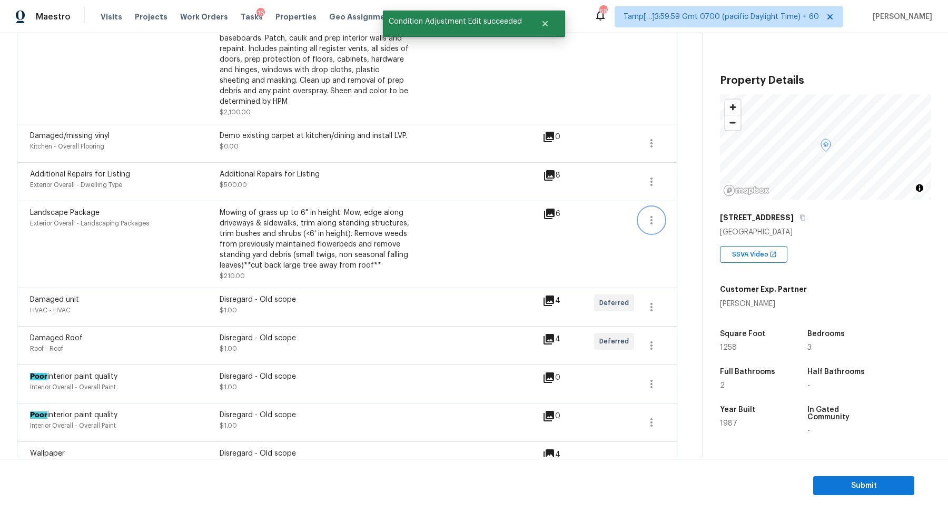
click at [652, 214] on icon "button" at bounding box center [651, 220] width 13 height 13
click at [681, 211] on div "Edit" at bounding box center [711, 207] width 82 height 11
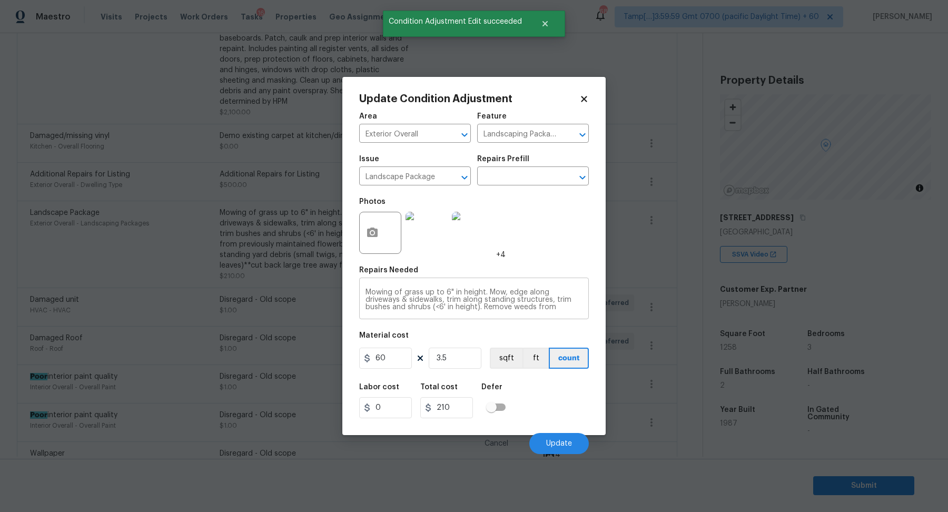
click at [475, 281] on div "Mowing of grass up to 6" in height. Mow, edge along driveways & sidewalks, trim…" at bounding box center [474, 299] width 230 height 39
click at [475, 290] on textarea "Mowing of grass up to 6" in height. Mow, edge along driveways & sidewalks, trim…" at bounding box center [473, 299] width 217 height 22
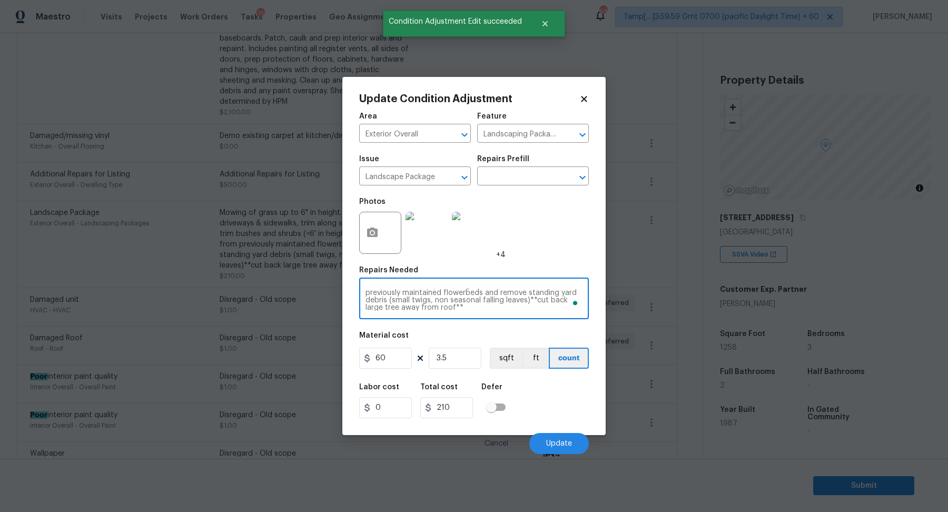
paste textarea "Disregard - Old scope"
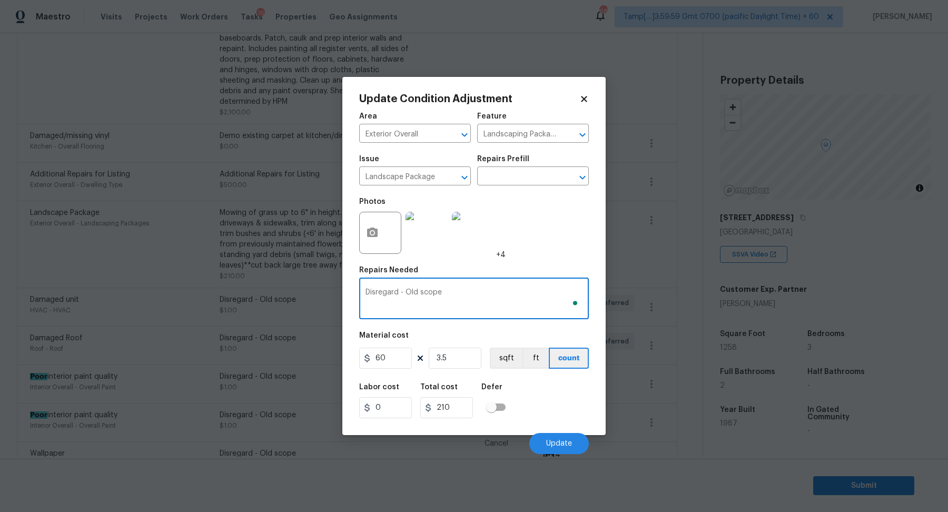
type textarea "Disregard - Old scope"
click at [398, 364] on input "60" at bounding box center [385, 357] width 53 height 21
type input "1"
click at [456, 364] on input "3.5" at bounding box center [455, 357] width 53 height 21
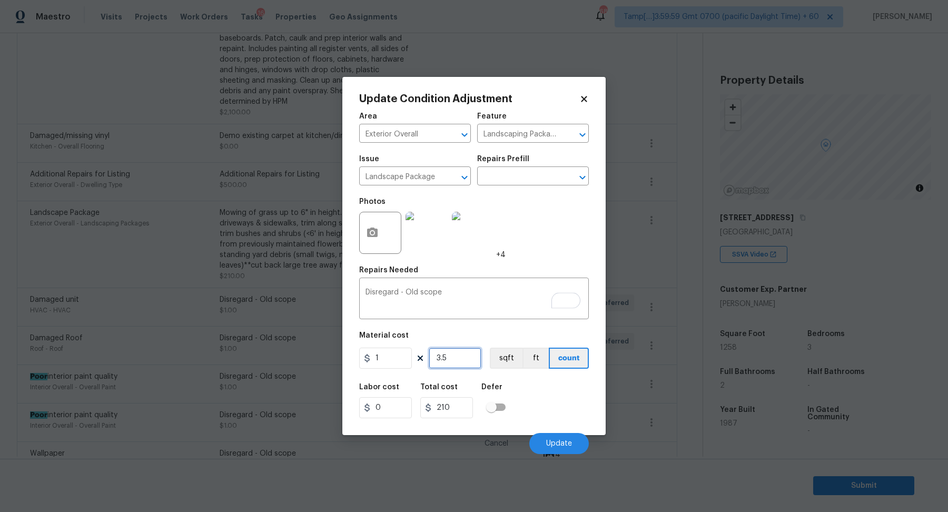
type input "3.5"
click at [456, 364] on input "3.5" at bounding box center [455, 357] width 53 height 21
type input "1"
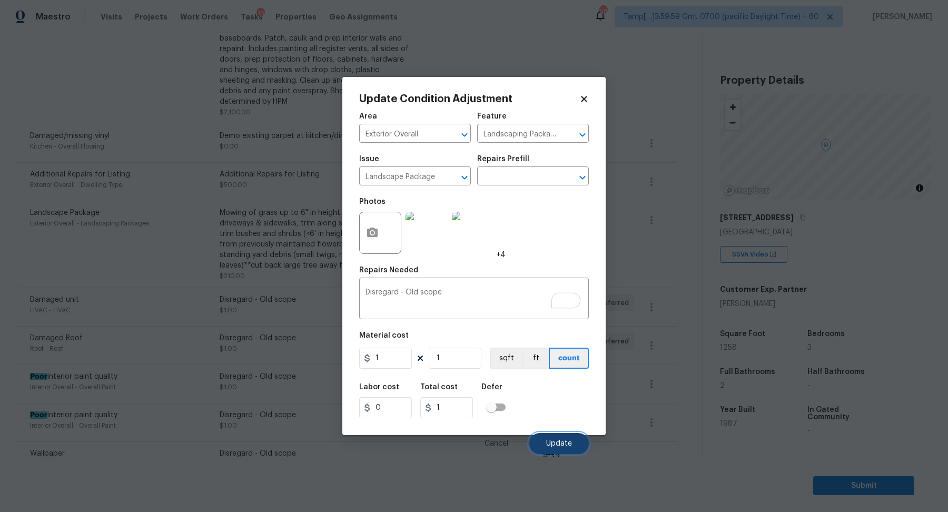
click at [550, 442] on span "Update" at bounding box center [559, 444] width 26 height 8
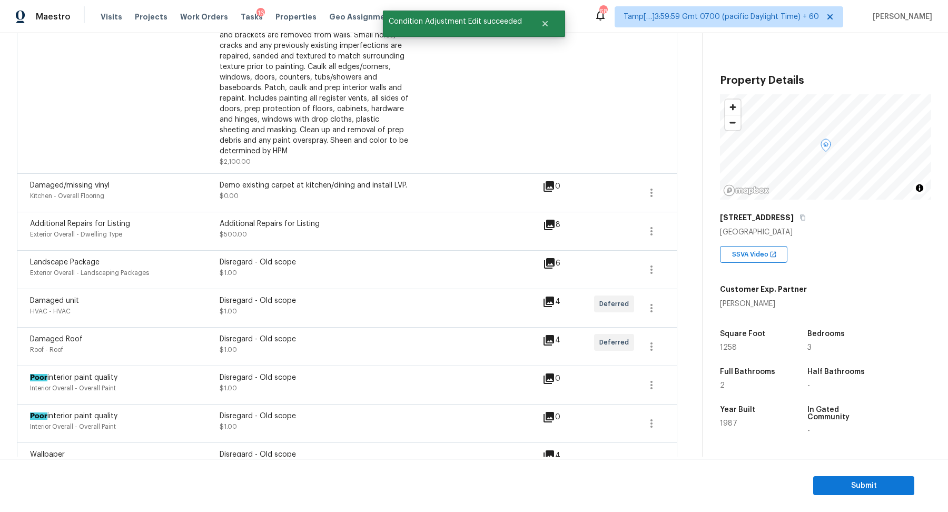
scroll to position [441, 0]
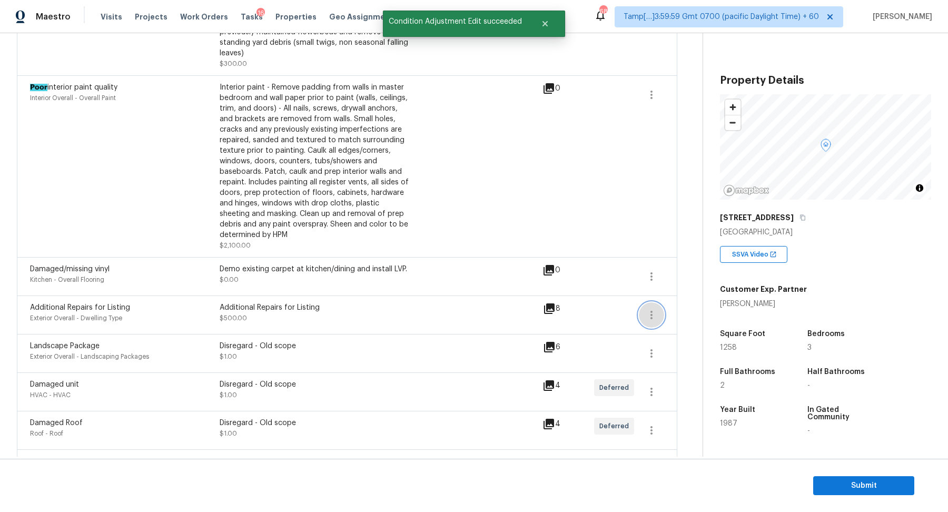
click at [648, 308] on icon "button" at bounding box center [651, 314] width 13 height 13
click at [666, 304] on link "Edit" at bounding box center [710, 302] width 89 height 16
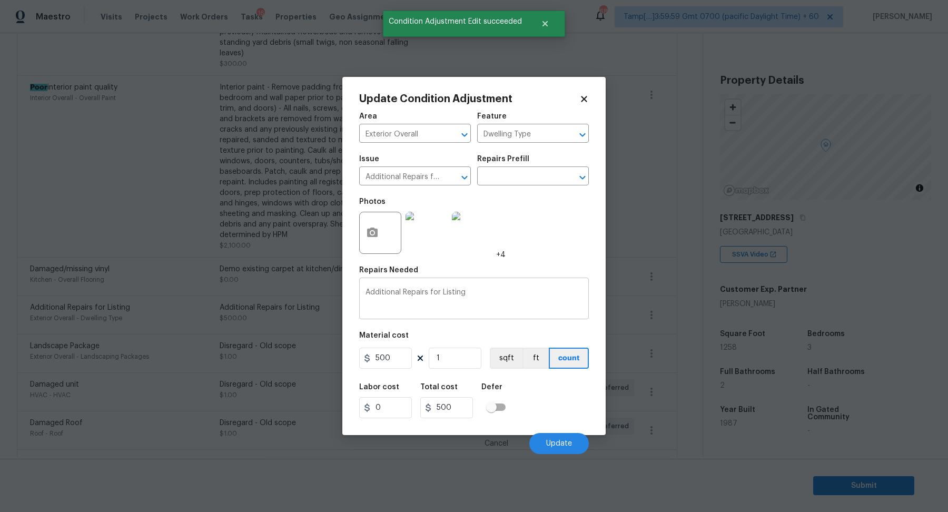
click at [480, 304] on textarea "Additional Repairs for Listing" at bounding box center [473, 299] width 217 height 22
paste textarea "Disregard - Old scope"
type textarea "Disregard - Old scope"
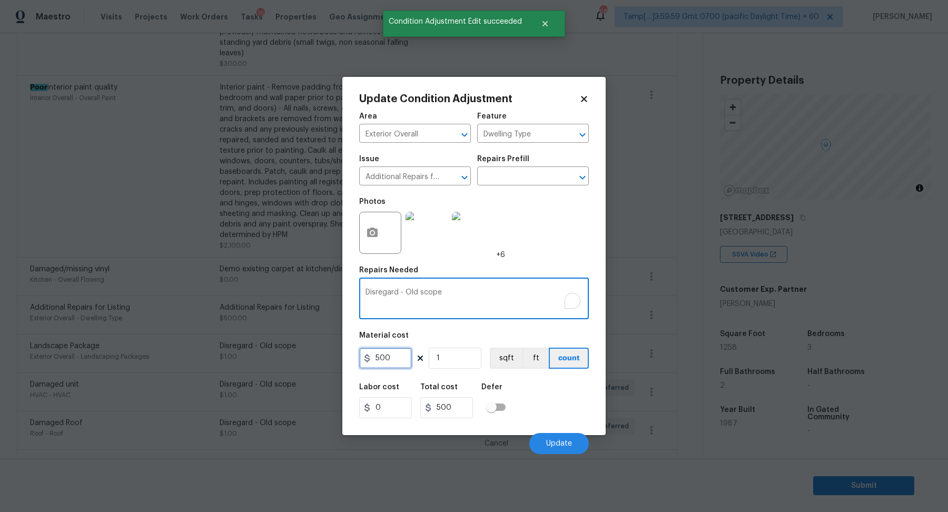
click at [404, 360] on input "500" at bounding box center [385, 357] width 53 height 21
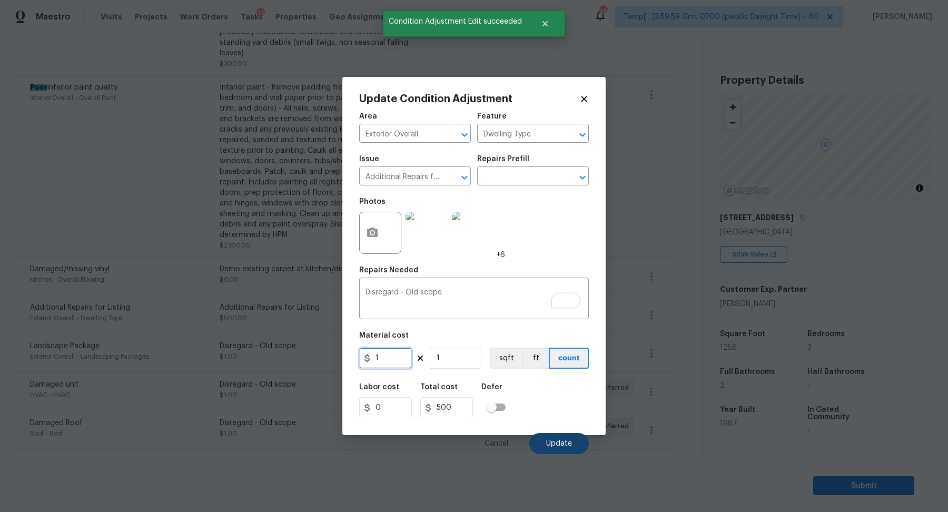
type input "1"
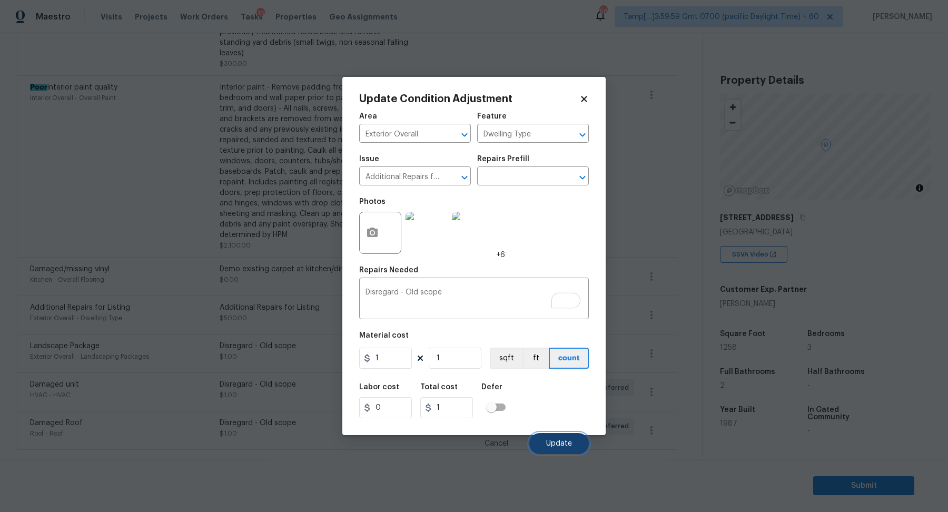
click at [556, 433] on button "Update" at bounding box center [558, 443] width 59 height 21
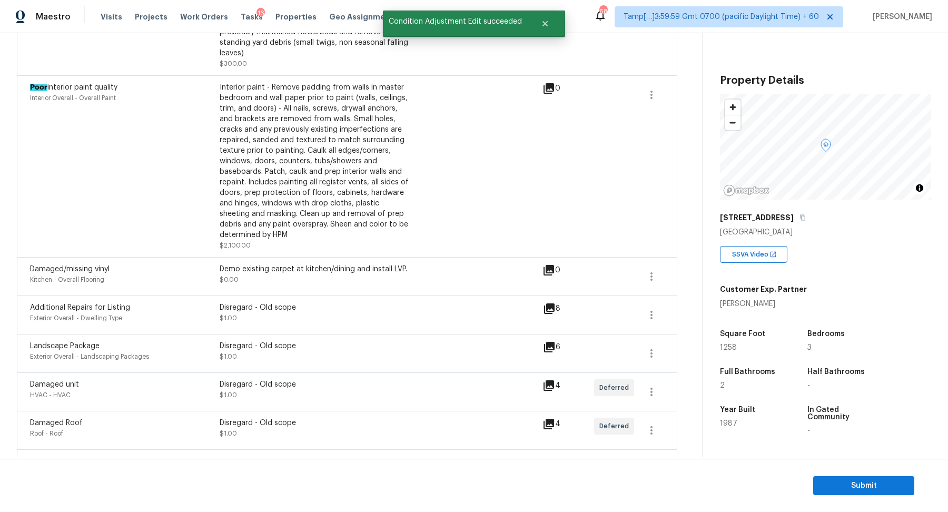
scroll to position [346, 0]
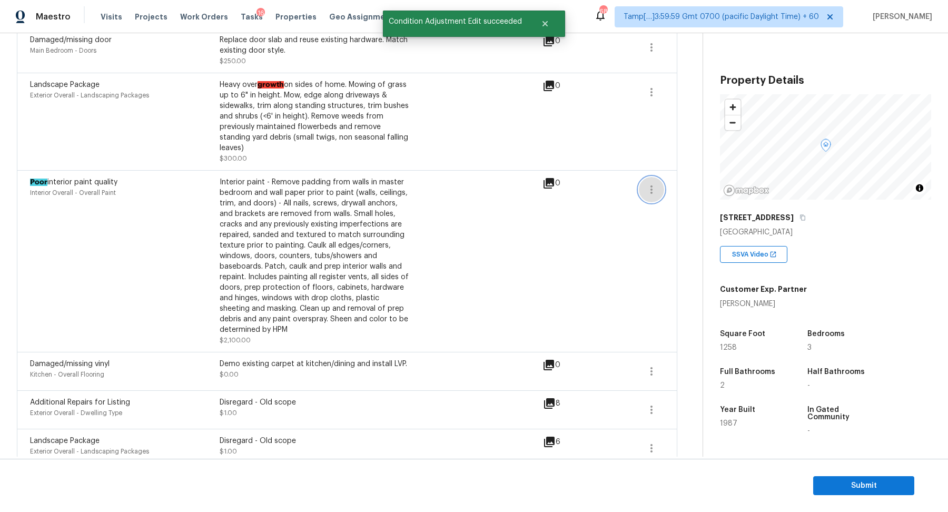
click at [648, 187] on button "button" at bounding box center [651, 189] width 25 height 25
click at [683, 181] on div "Edit" at bounding box center [711, 177] width 82 height 11
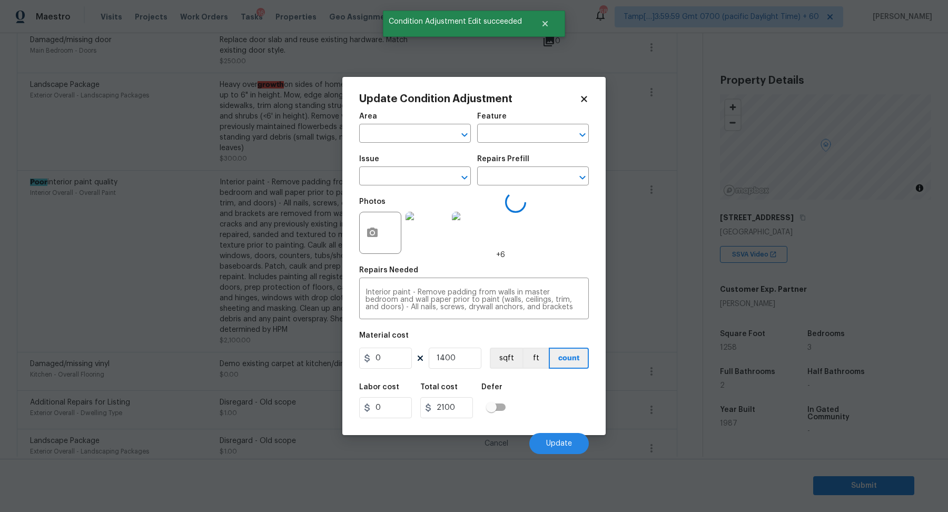
type input "Interior Overall"
type input "Overall Paint"
type input "Poor interior paint quality"
type input "1.5"
click at [409, 295] on textarea "Interior paint - Remove padding from walls in master bedroom and wall paper pri…" at bounding box center [473, 299] width 217 height 22
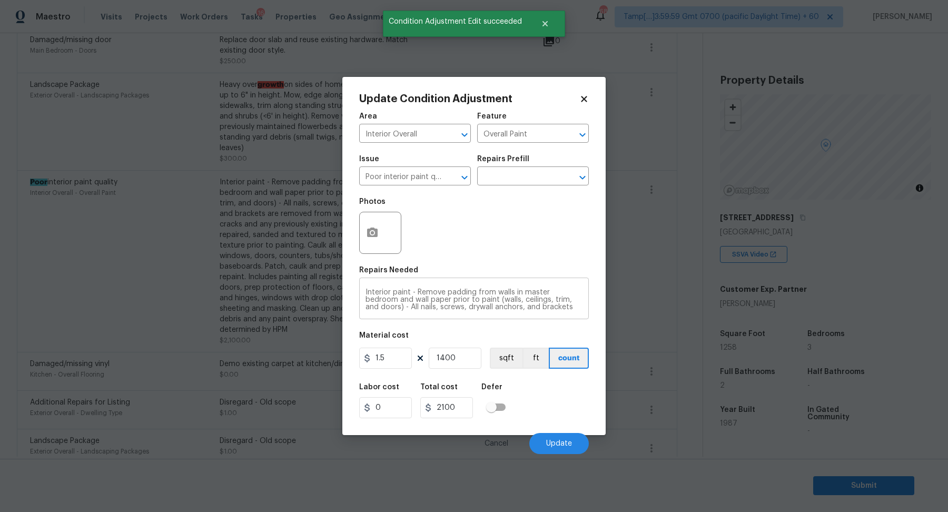
click at [409, 295] on textarea "Interior paint - Remove padding from walls in master bedroom and wall paper pri…" at bounding box center [473, 299] width 217 height 22
paste textarea "Disregard - Old scope"
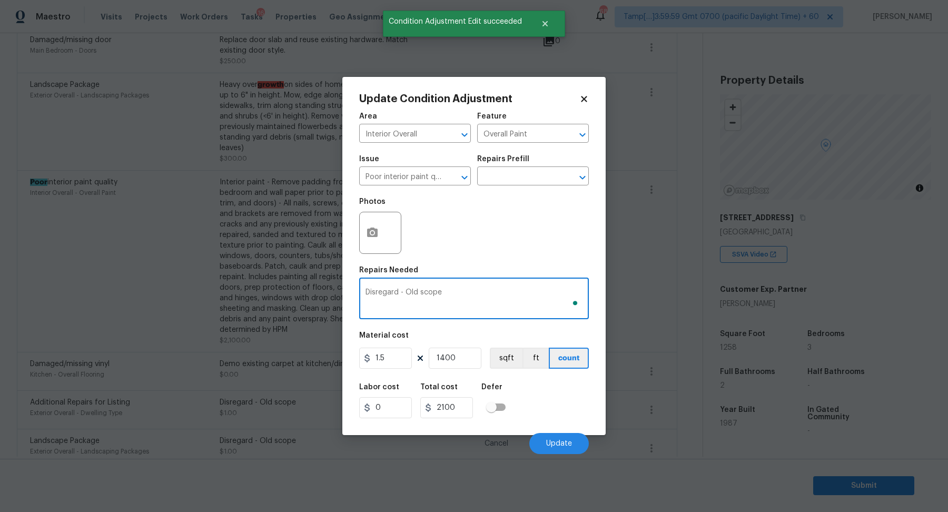
type textarea "Disregard - Old scope"
click at [400, 357] on input "1.5" at bounding box center [385, 357] width 53 height 21
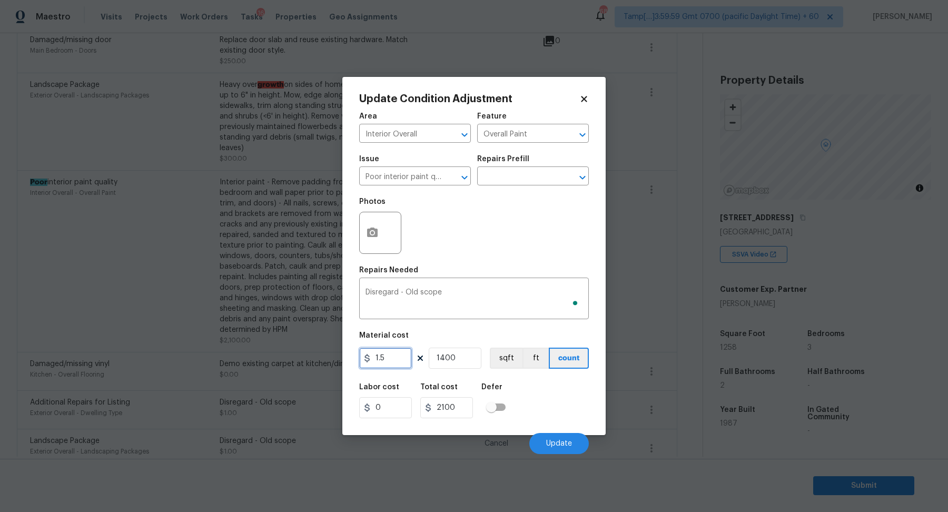
click at [400, 357] on input "1.5" at bounding box center [385, 357] width 53 height 21
type input "1"
click at [435, 362] on input "1400" at bounding box center [455, 357] width 53 height 21
type input "1400"
click at [435, 362] on input "1400" at bounding box center [455, 357] width 53 height 21
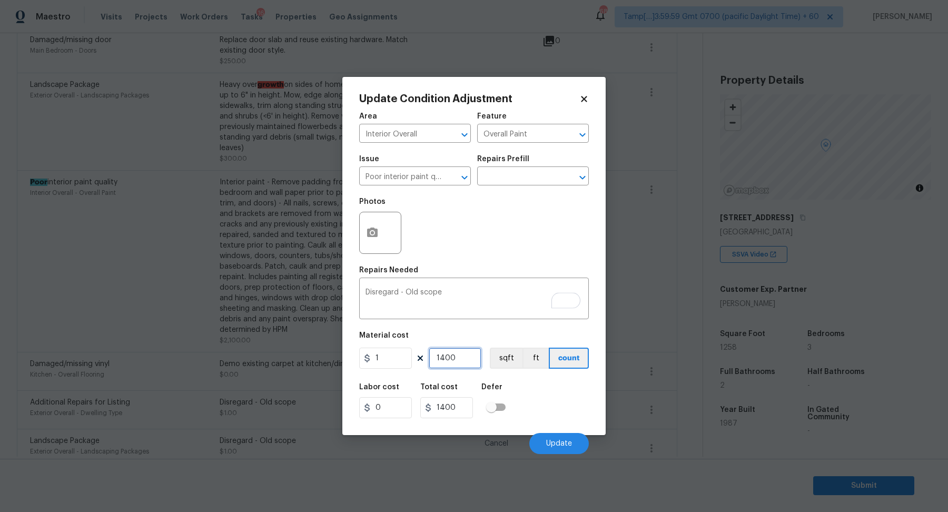
type input "1"
click at [537, 439] on button "Update" at bounding box center [558, 443] width 59 height 21
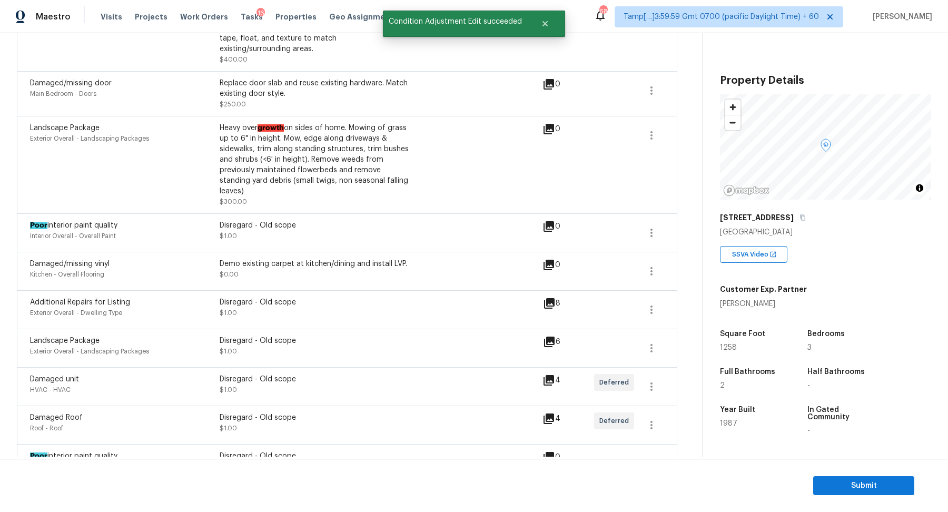
scroll to position [247, 0]
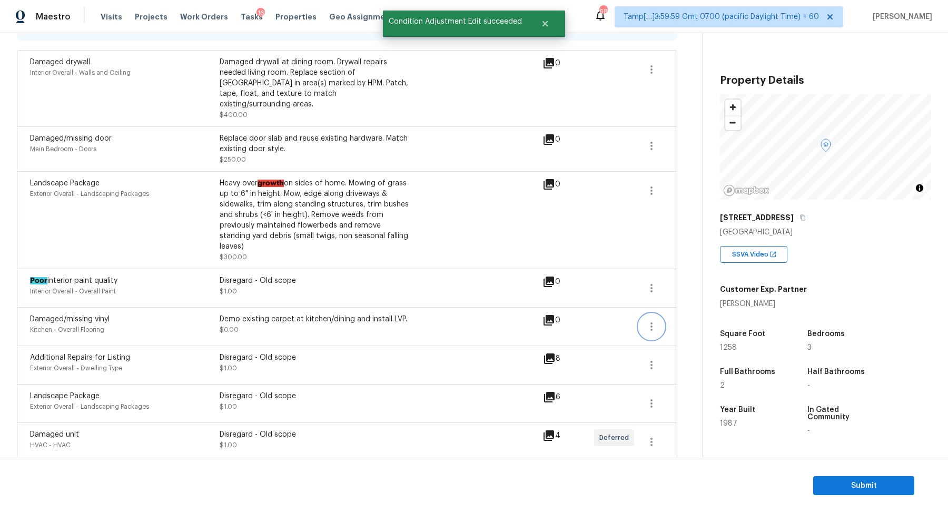
click at [652, 320] on icon "button" at bounding box center [651, 326] width 13 height 13
click at [699, 318] on div "Edit" at bounding box center [711, 313] width 82 height 11
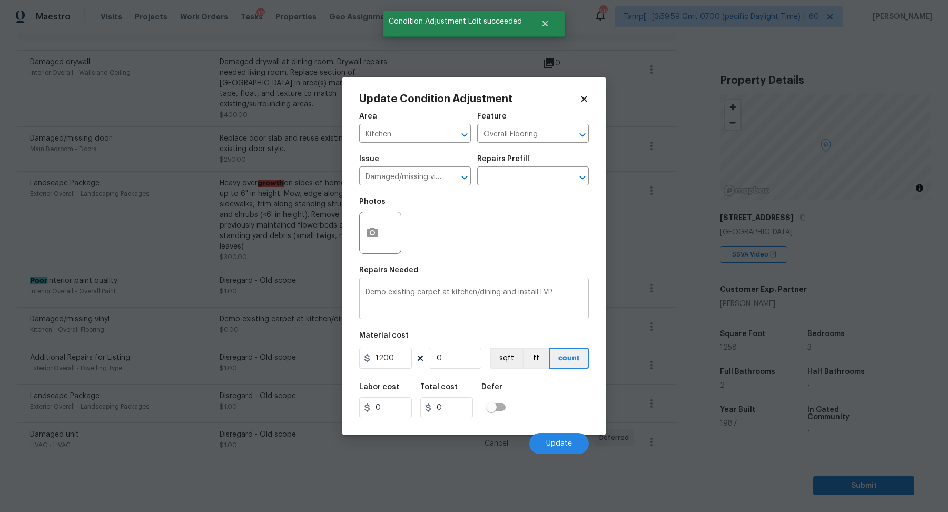
click at [509, 297] on textarea "Demo existing carpet at kitchen/dining and install LVP." at bounding box center [473, 299] width 217 height 22
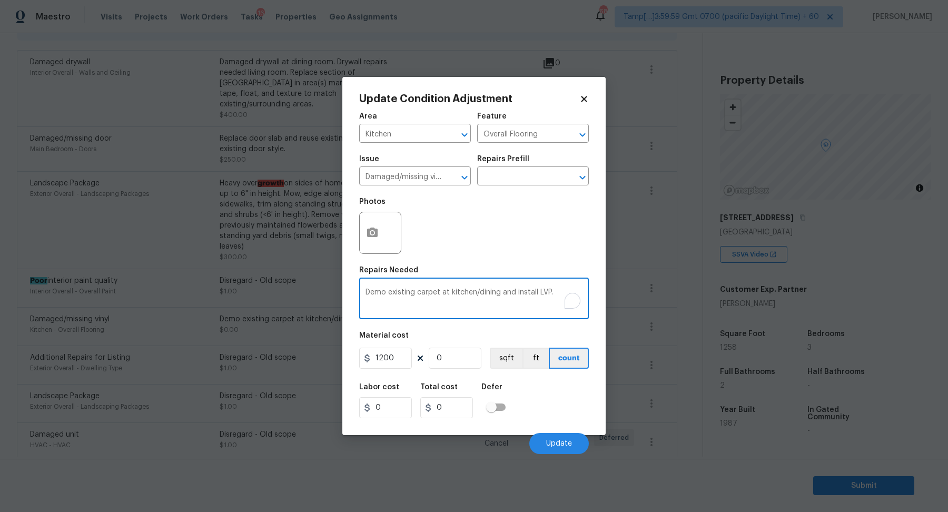
click at [509, 297] on textarea "Demo existing carpet at kitchen/dining and install LVP." at bounding box center [473, 299] width 217 height 22
paste textarea "isregard - Old scope"
type textarea "Disregard - Old scope"
click at [403, 361] on input "1200" at bounding box center [385, 357] width 53 height 21
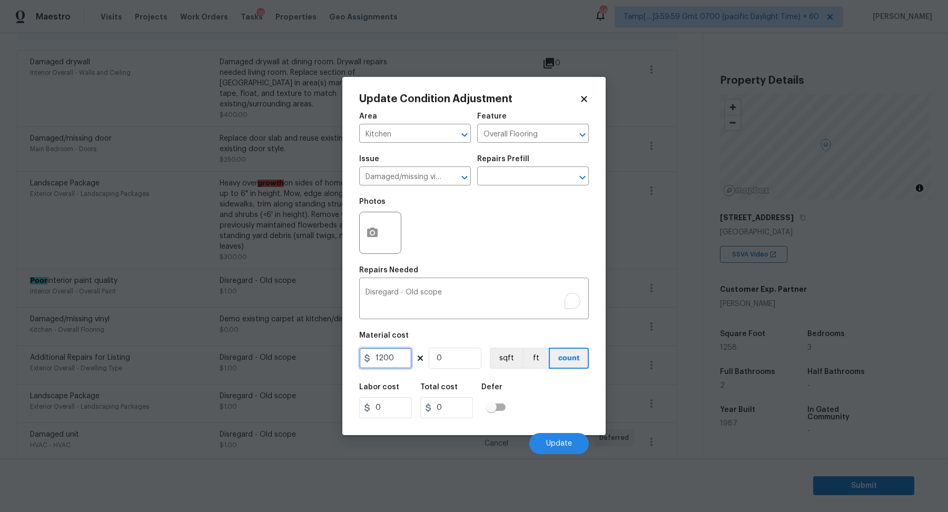
click at [403, 361] on input "1200" at bounding box center [385, 357] width 53 height 21
type input "1"
click at [443, 368] on input "0" at bounding box center [455, 357] width 53 height 21
type input "1"
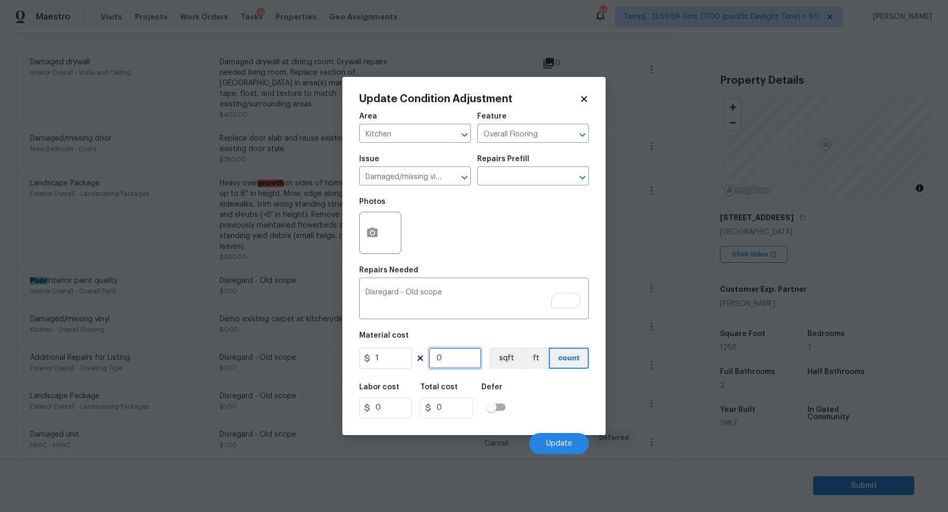
type input "1"
click at [548, 440] on span "Update" at bounding box center [559, 444] width 26 height 8
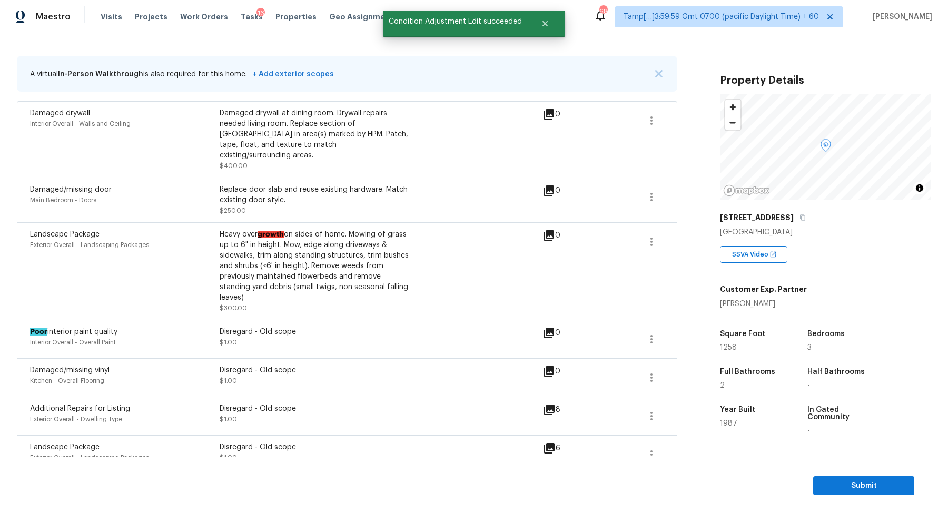
scroll to position [151, 0]
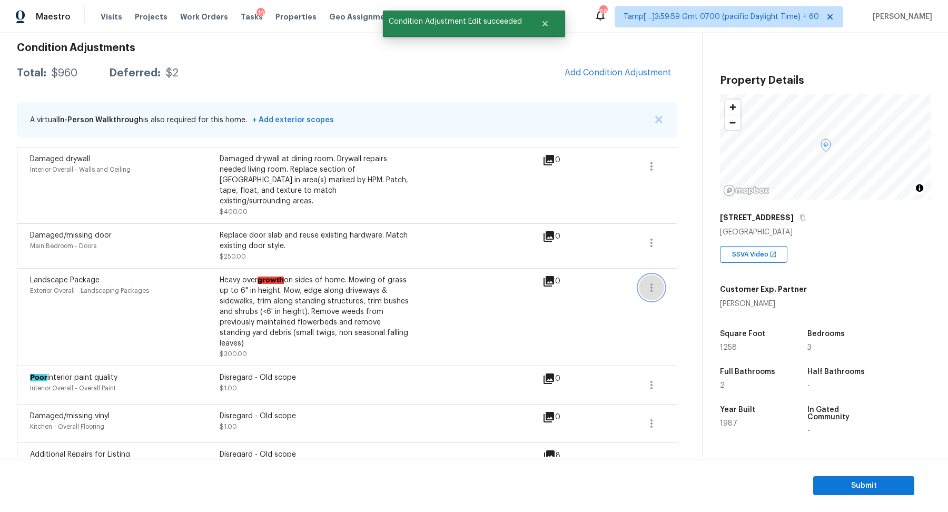
click at [640, 275] on button "button" at bounding box center [651, 287] width 25 height 25
click at [672, 273] on div "Edit" at bounding box center [711, 274] width 82 height 11
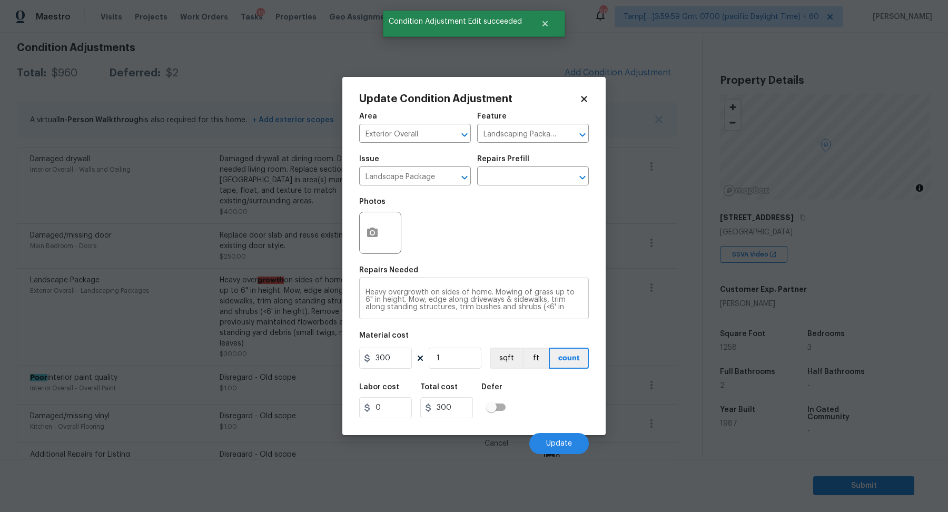
click at [476, 290] on textarea "Heavy overgrowth on sides of home. Mowing of grass up to 6" in height. Mow, edg…" at bounding box center [473, 299] width 217 height 22
paste textarea "Disregard - Old scope"
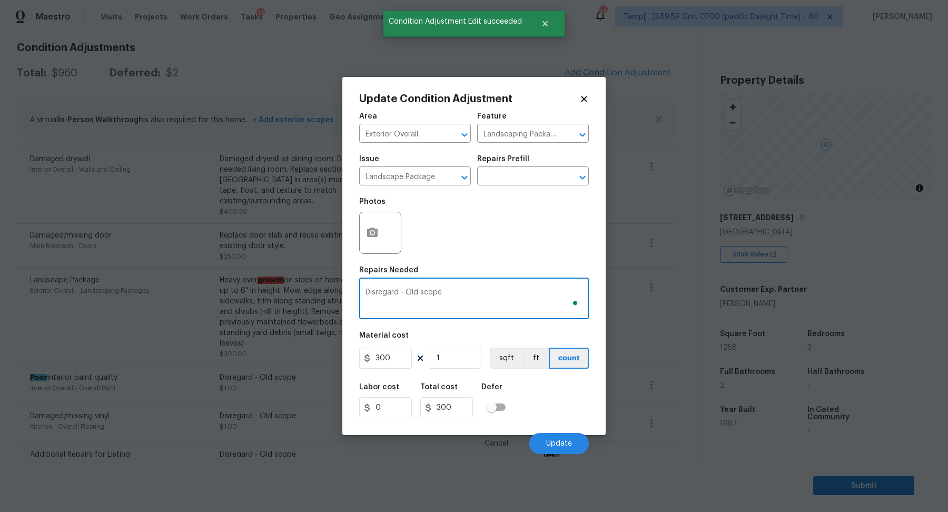
type textarea "Disregard - Old scope"
click at [404, 361] on input "300" at bounding box center [385, 357] width 53 height 21
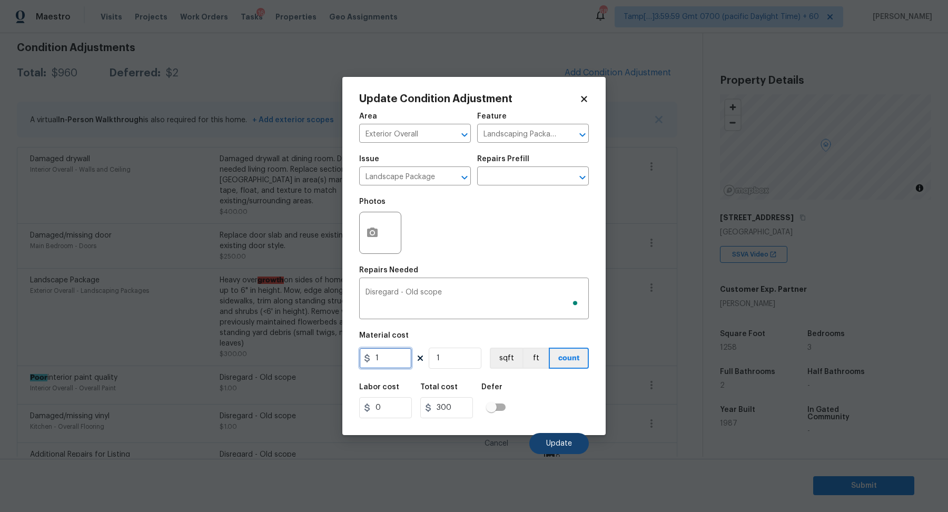
type input "1"
click at [564, 436] on button "Update" at bounding box center [558, 443] width 59 height 21
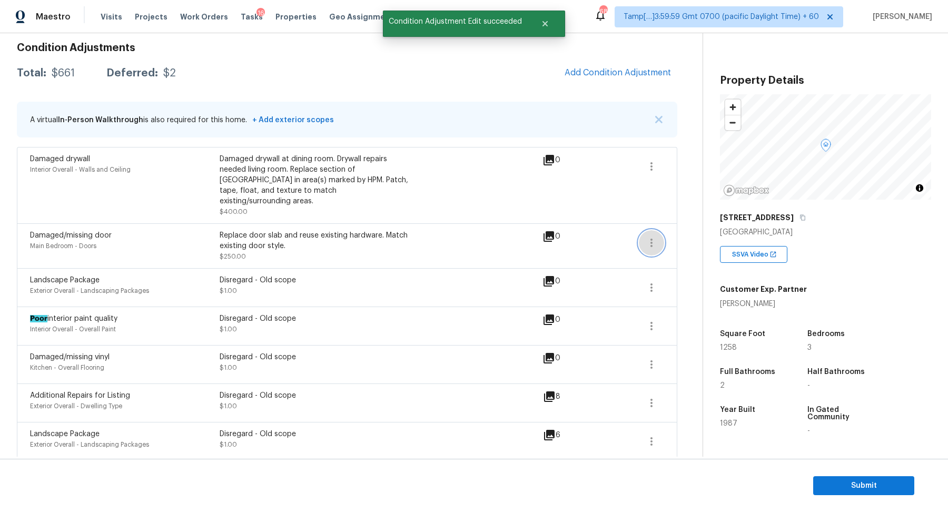
click at [656, 238] on button "button" at bounding box center [651, 242] width 25 height 25
click at [684, 232] on div "Edit" at bounding box center [711, 229] width 82 height 11
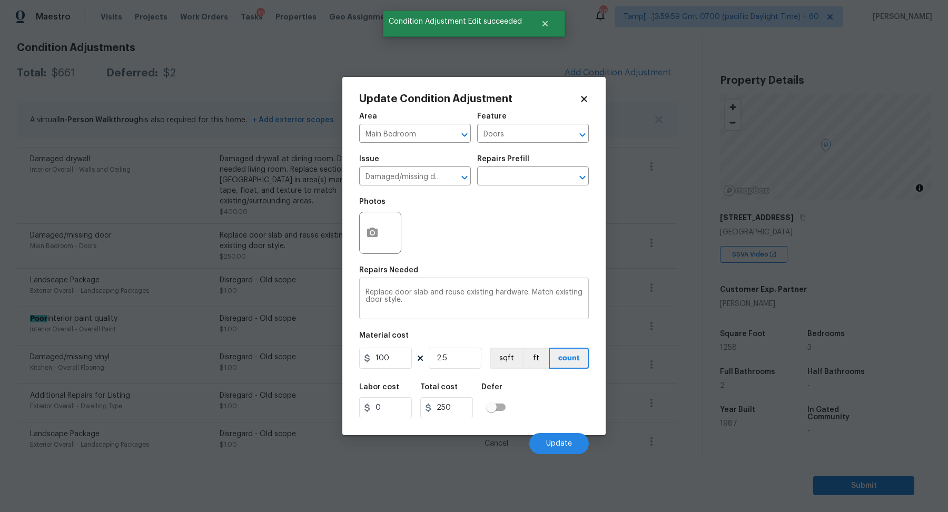
click at [478, 292] on textarea "Replace door slab and reuse existing hardware. Match existing door style." at bounding box center [473, 299] width 217 height 22
paste textarea "Disregard - Old scope"
type textarea "Disregard - Old scope"
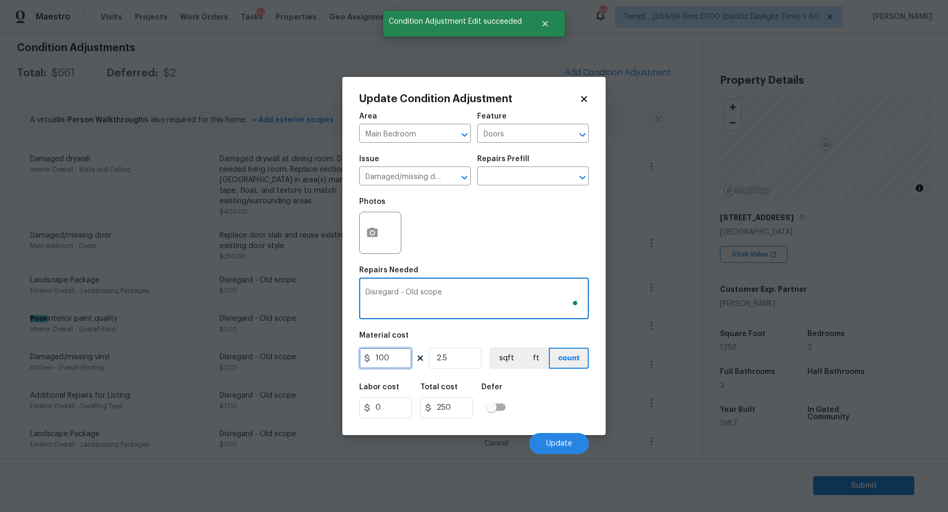
click at [406, 357] on input "100" at bounding box center [385, 357] width 53 height 21
type input "1"
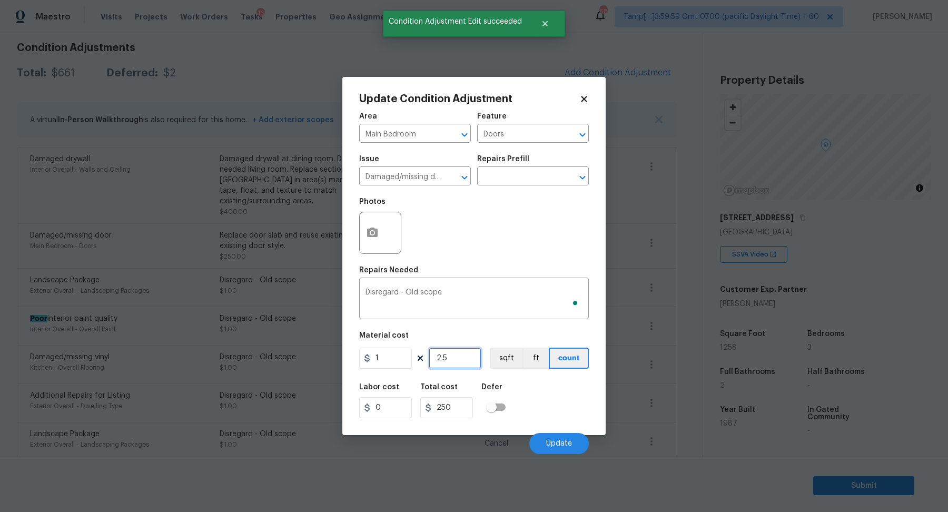
type input "2.5"
click at [450, 362] on input "2.5" at bounding box center [455, 357] width 53 height 21
type input "1"
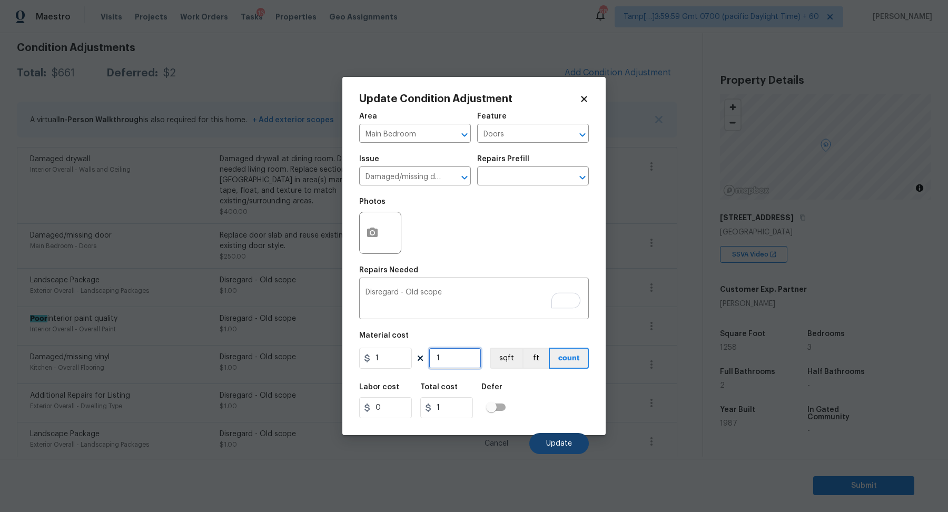
type input "1"
click at [553, 435] on button "Update" at bounding box center [558, 443] width 59 height 21
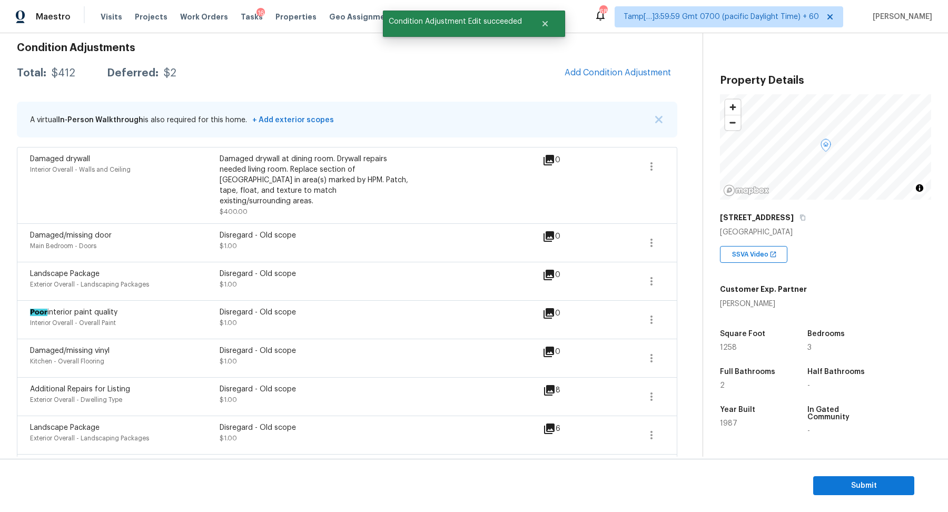
scroll to position [63, 0]
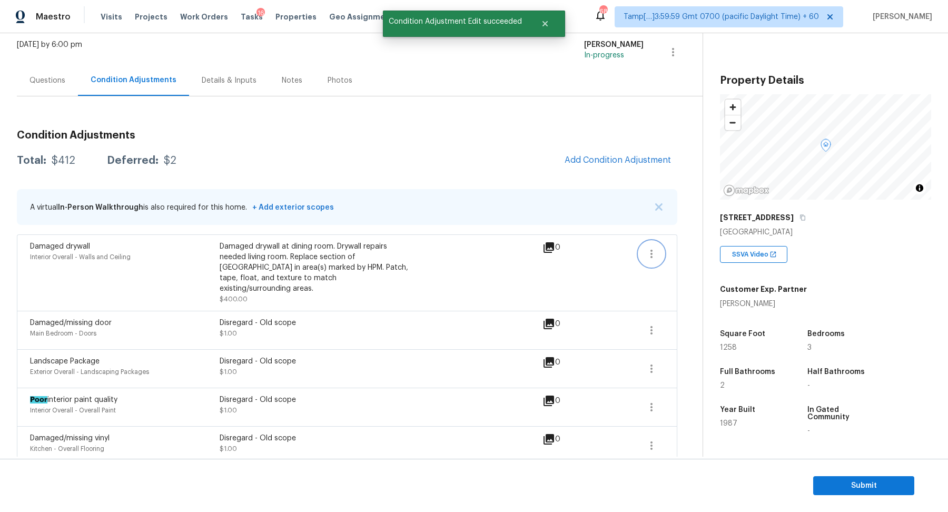
click at [644, 252] on button "button" at bounding box center [651, 253] width 25 height 25
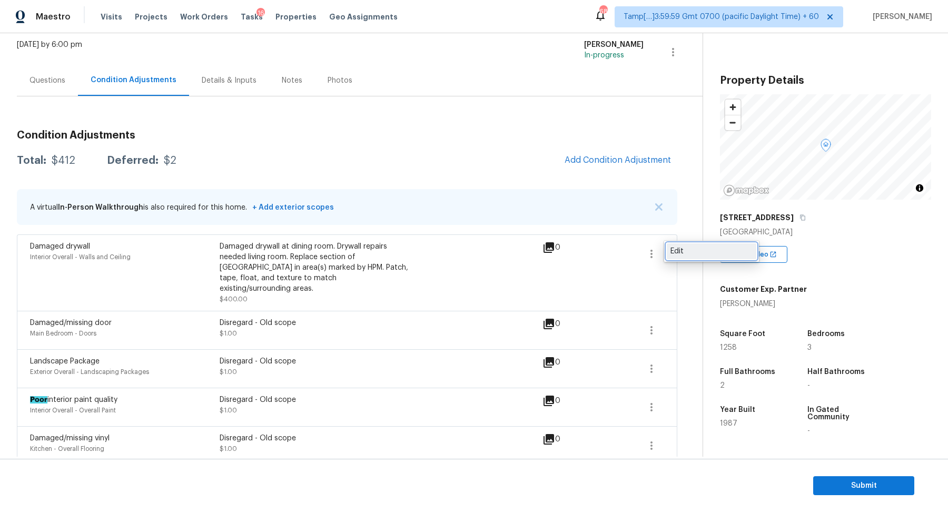
click at [689, 246] on div "Edit" at bounding box center [711, 251] width 82 height 11
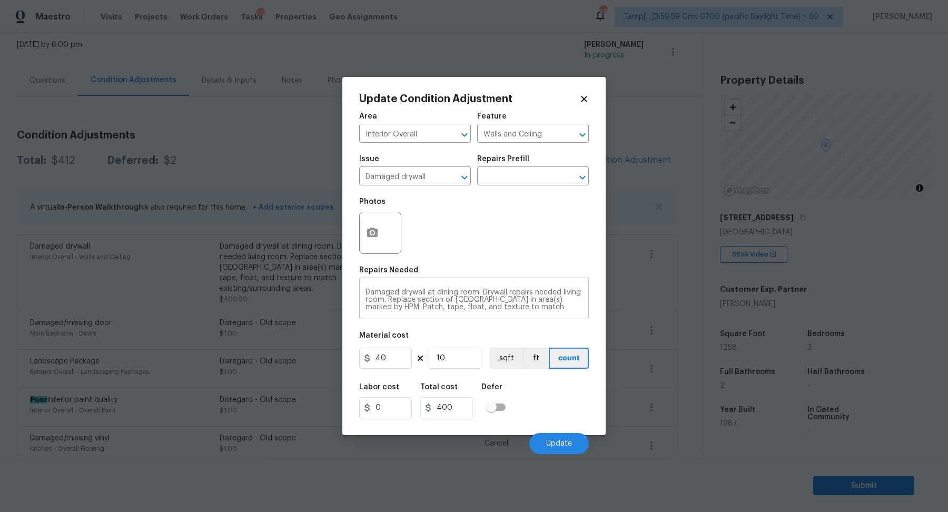
click at [537, 305] on textarea "Damaged drywall at dining room. Drywall repairs needed living room. Replace sec…" at bounding box center [473, 299] width 217 height 22
paste textarea "isregard - Old scope"
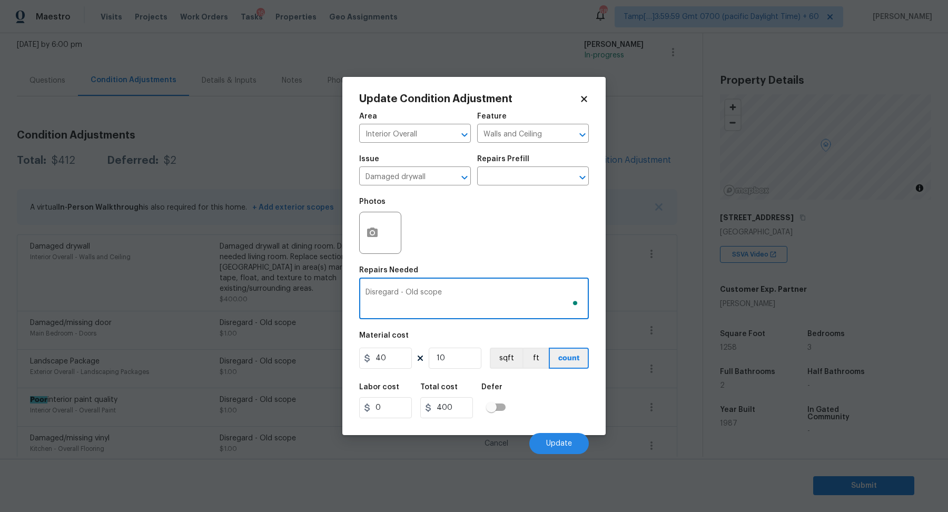
type textarea "Disregard - Old scope"
click at [414, 360] on div "40 10 sqft ft count" at bounding box center [474, 357] width 230 height 21
click at [405, 360] on input "40" at bounding box center [385, 357] width 53 height 21
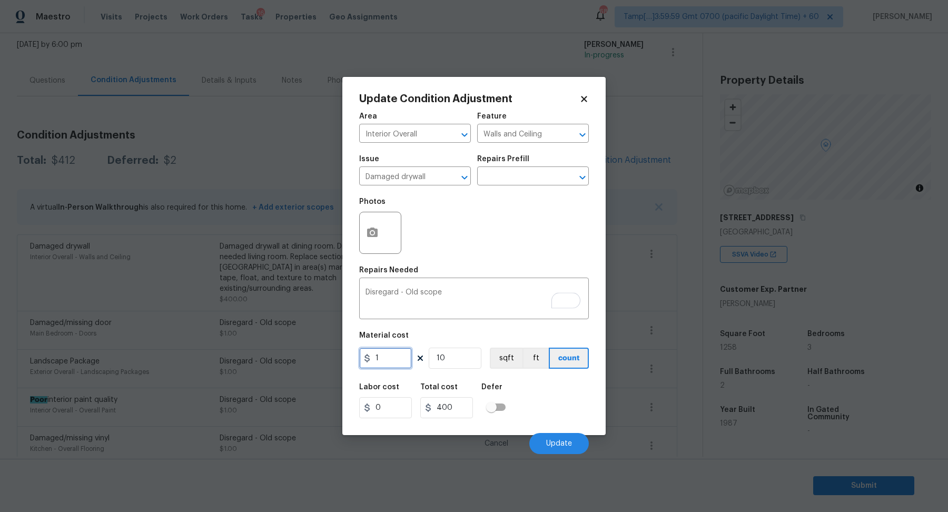
type input "1"
click at [453, 358] on input "10" at bounding box center [455, 357] width 53 height 21
type input "10"
click at [453, 358] on input "10" at bounding box center [455, 357] width 53 height 21
type input "1"
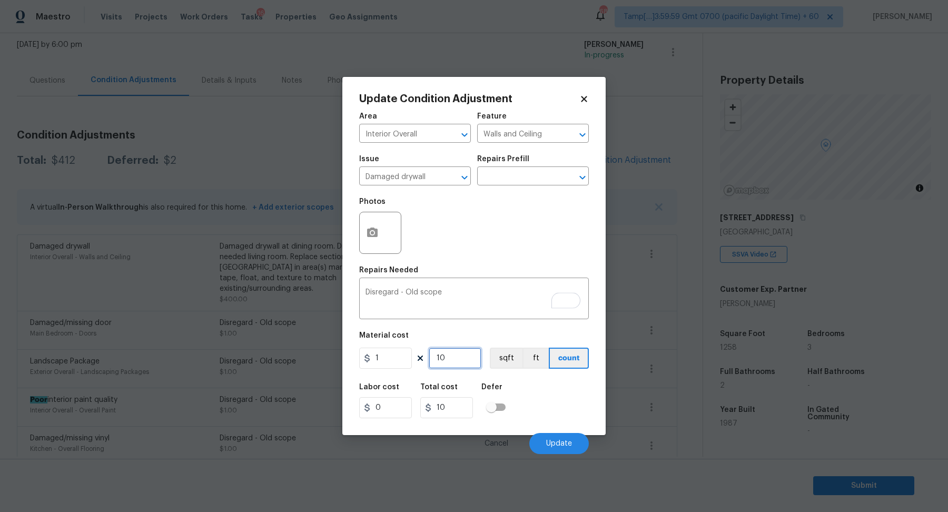
type input "1"
click at [562, 439] on button "Update" at bounding box center [558, 443] width 59 height 21
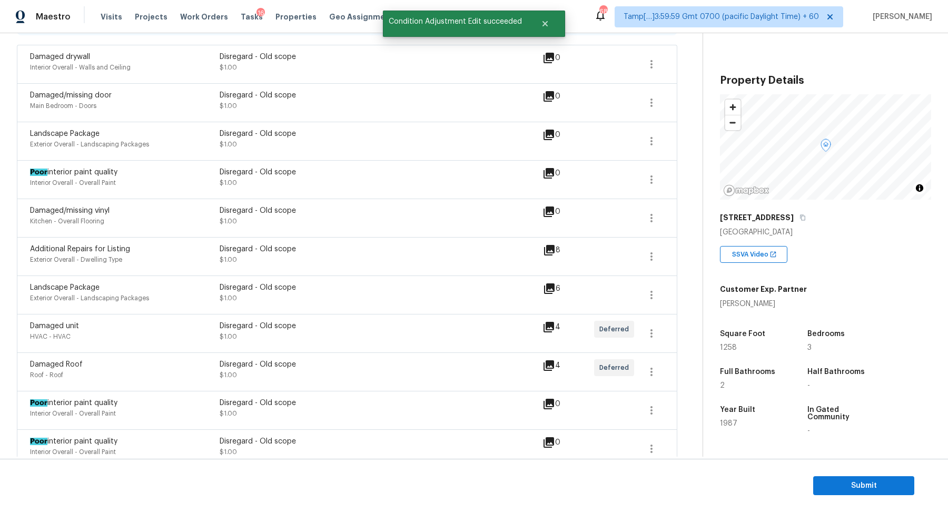
scroll to position [340, 0]
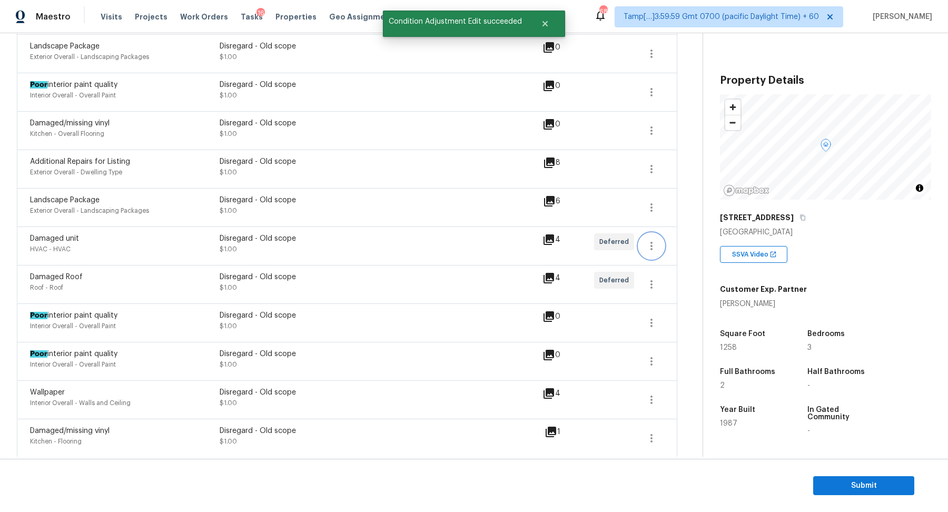
click at [645, 240] on icon "button" at bounding box center [651, 246] width 13 height 13
click at [683, 242] on div "Edit" at bounding box center [711, 241] width 82 height 11
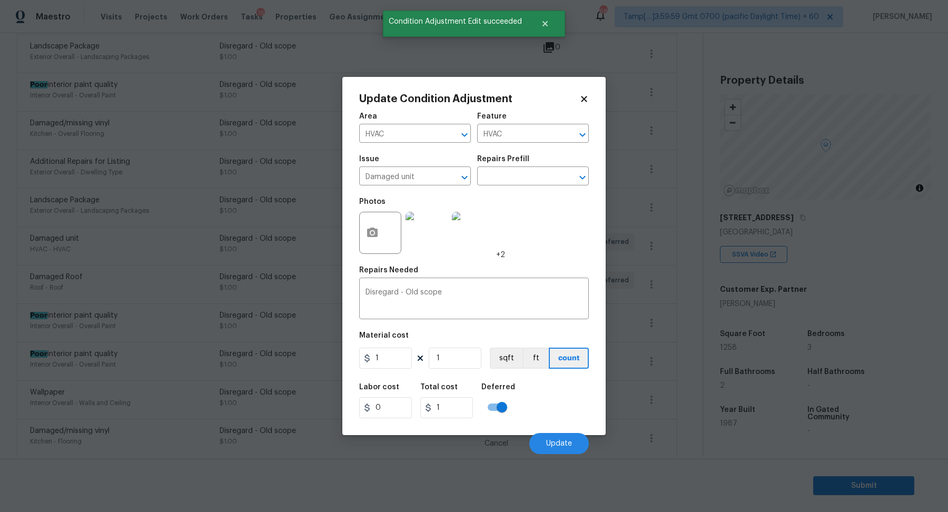
click at [506, 409] on input "checkbox" at bounding box center [502, 407] width 60 height 20
checkbox input "false"
click at [565, 443] on span "Update" at bounding box center [559, 444] width 26 height 8
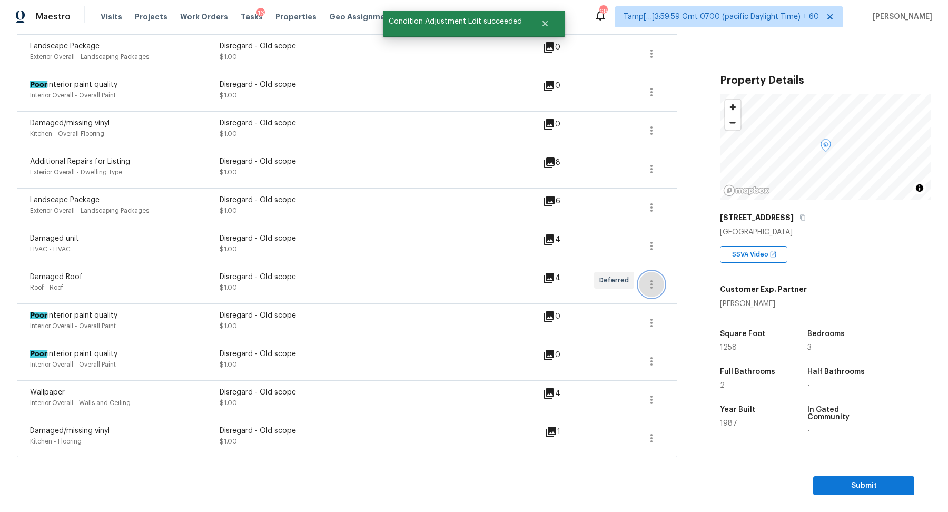
click at [655, 284] on icon "button" at bounding box center [651, 284] width 13 height 13
click at [670, 284] on div "Edit" at bounding box center [711, 279] width 82 height 11
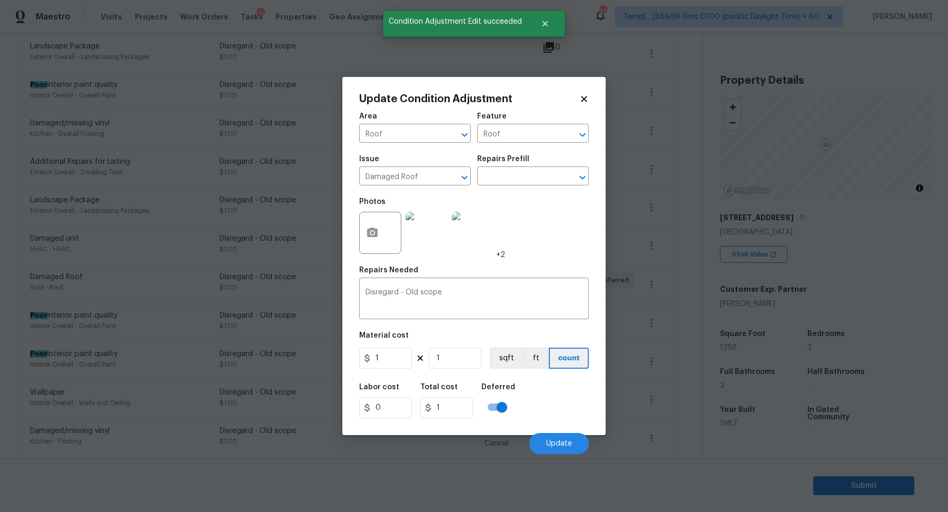
click at [493, 404] on input "checkbox" at bounding box center [502, 407] width 60 height 20
checkbox input "false"
click at [570, 439] on button "Update" at bounding box center [558, 443] width 59 height 21
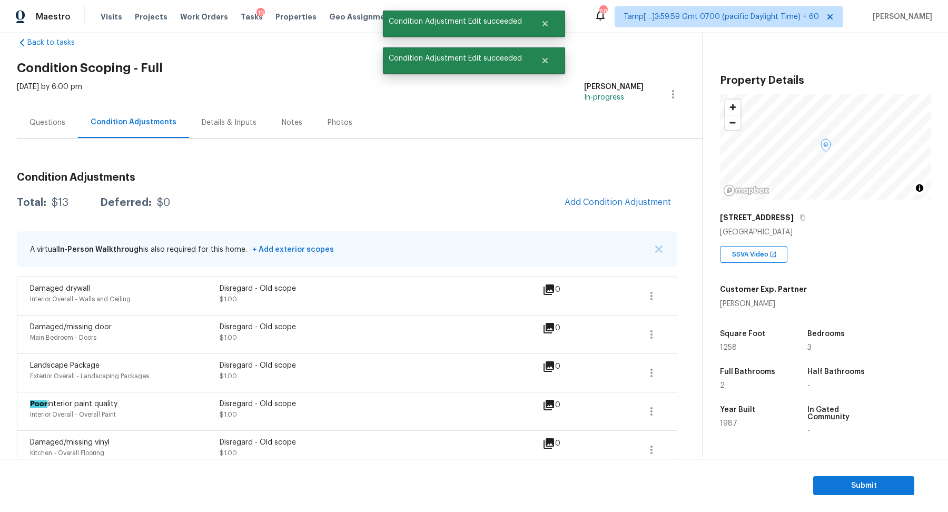
scroll to position [0, 0]
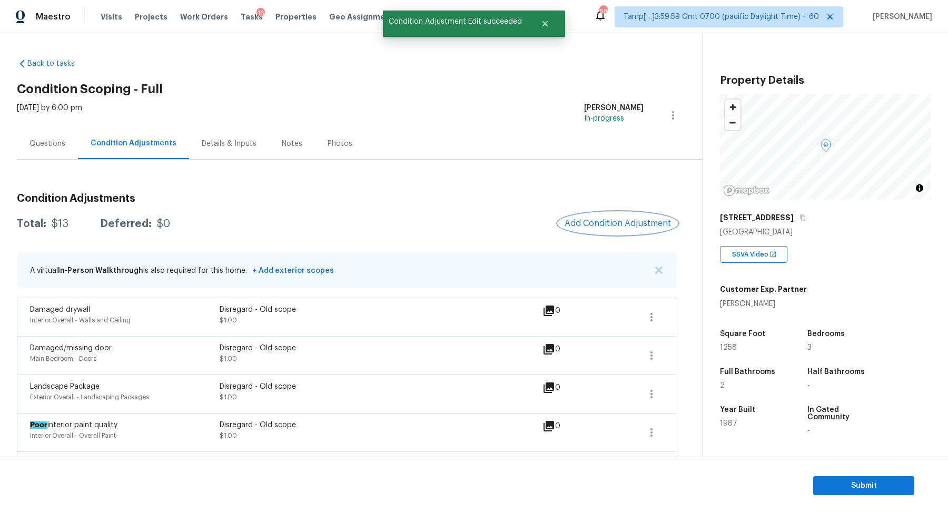
click at [588, 222] on span "Add Condition Adjustment" at bounding box center [617, 222] width 106 height 9
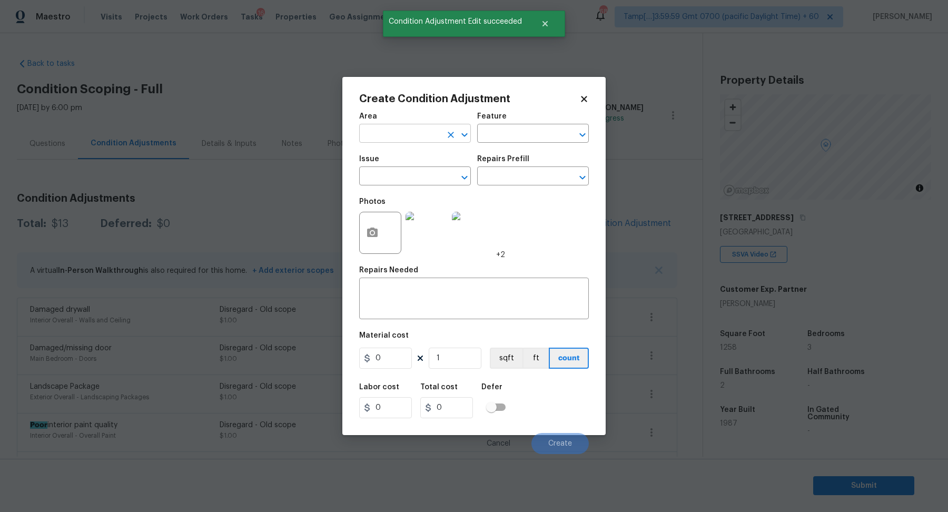
click at [380, 133] on input "text" at bounding box center [400, 134] width 82 height 16
click at [438, 184] on ul "Interior Addition Interior Overall" at bounding box center [415, 166] width 112 height 43
click at [407, 170] on li "Interior Overall" at bounding box center [415, 174] width 112 height 17
type input "Interior Overall"
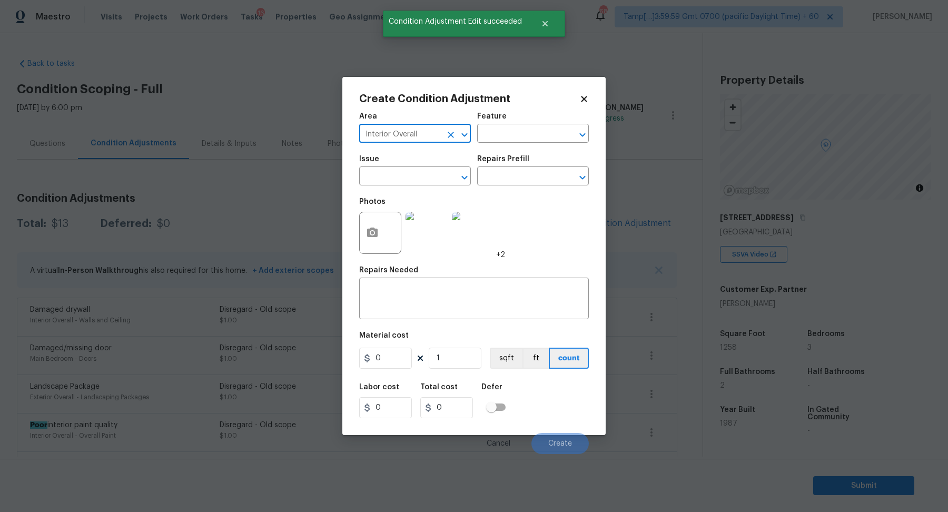
click at [407, 170] on input "text" at bounding box center [400, 177] width 82 height 16
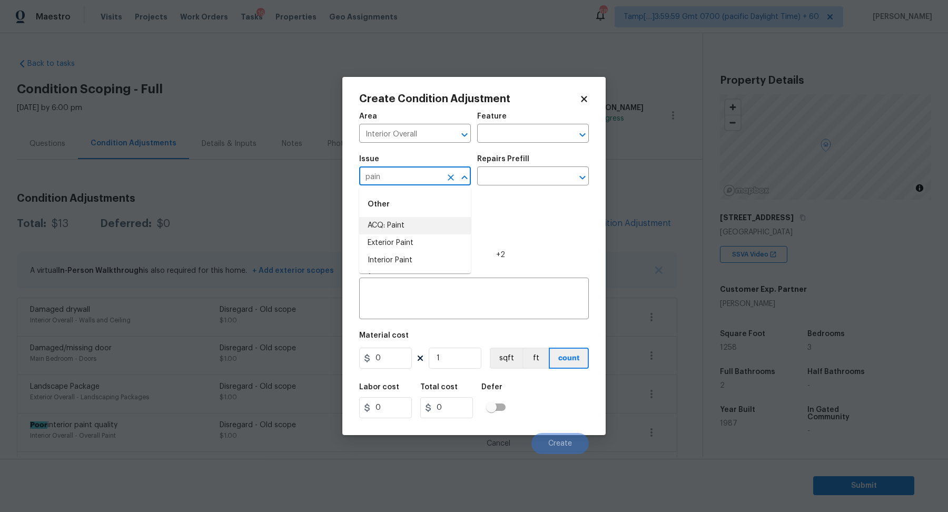
click at [424, 224] on li "ACQ: Paint" at bounding box center [415, 225] width 112 height 17
type input "ACQ: Paint"
click at [499, 189] on div "Issue ACQ: Paint ​ Repairs Prefill ​" at bounding box center [474, 170] width 230 height 43
click at [507, 186] on div "Issue ACQ: Paint ​ Repairs Prefill ​" at bounding box center [474, 170] width 230 height 43
click at [526, 170] on input "text" at bounding box center [518, 177] width 82 height 16
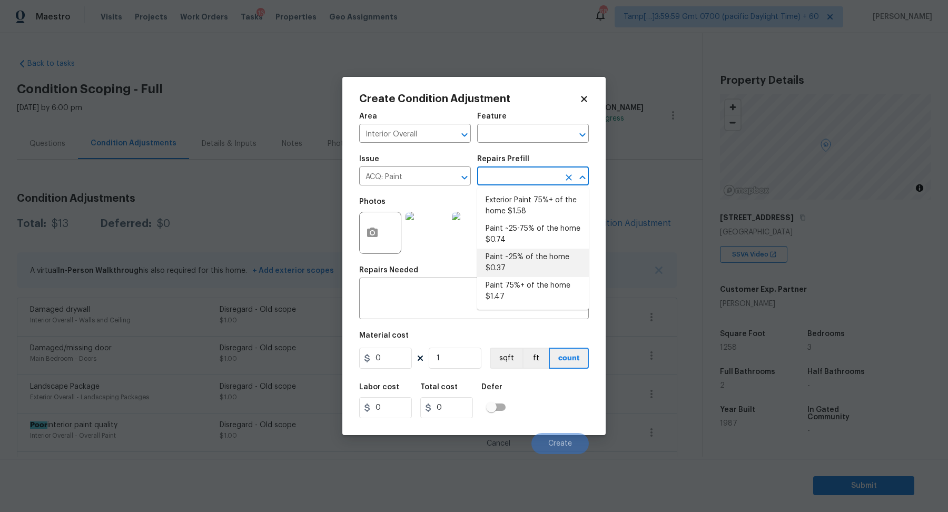
click at [529, 257] on li "Paint ~25% of the home $0.37" at bounding box center [533, 262] width 112 height 28
type input "Acquisition"
type textarea "Acquisition Scope: ~25% of the home needs interior paint"
type input "0.37"
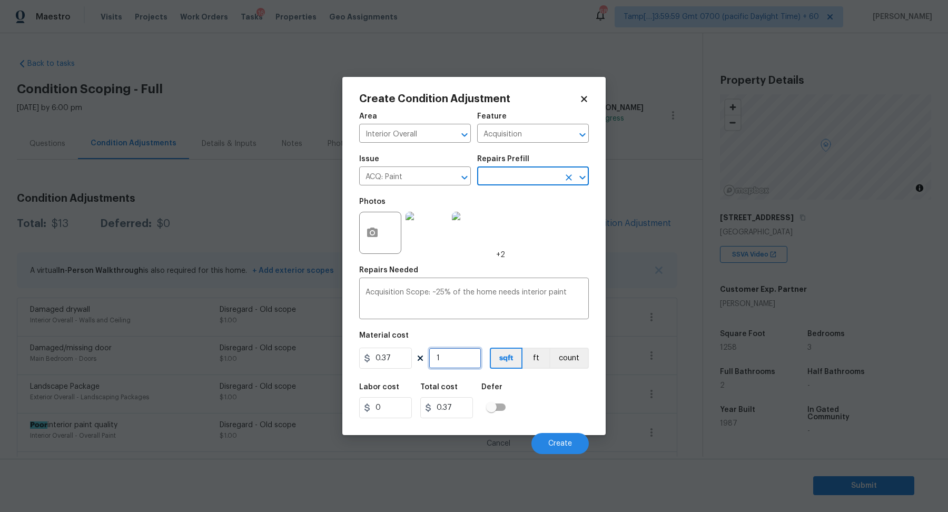
click at [463, 357] on input "1" at bounding box center [455, 357] width 53 height 21
type input "12"
type input "4.44"
type input "125"
type input "46.25"
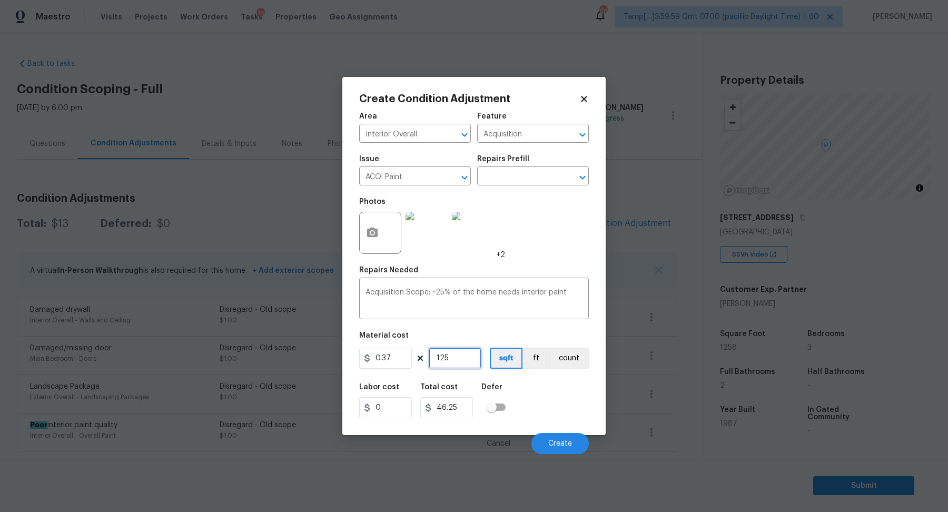
type input "1259"
type input "465.83"
type input "125"
type input "46.25"
type input "1258"
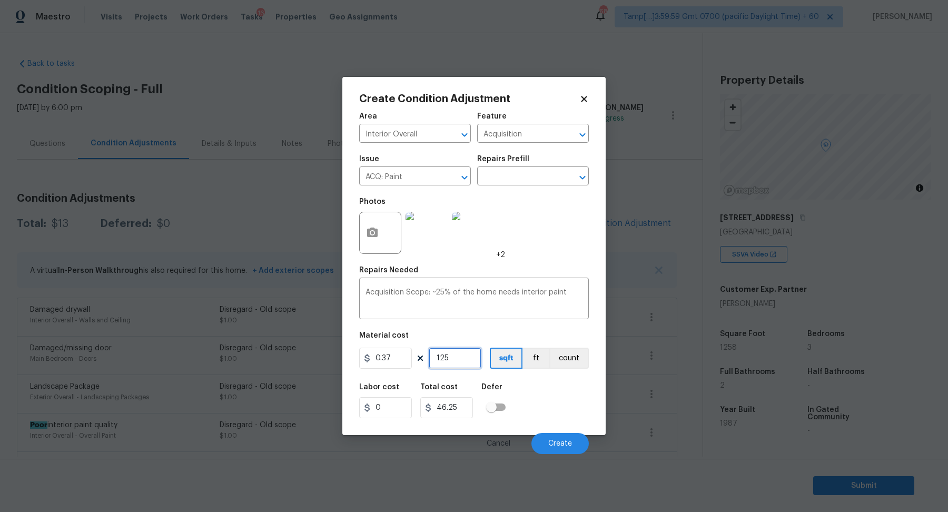
type input "465.46"
type input "1258"
click at [548, 442] on button "Create" at bounding box center [559, 443] width 57 height 21
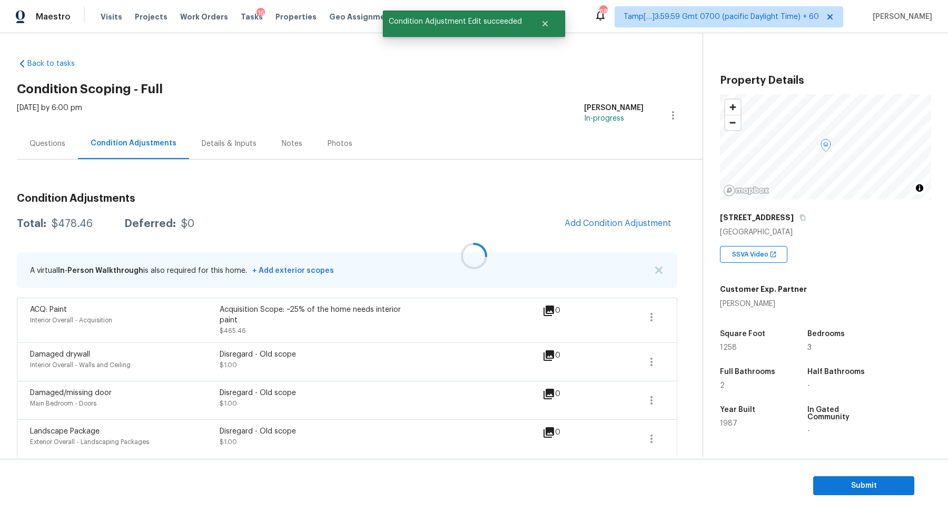
click at [595, 225] on div at bounding box center [474, 256] width 948 height 512
click at [562, 224] on button "Add Condition Adjustment" at bounding box center [617, 223] width 119 height 22
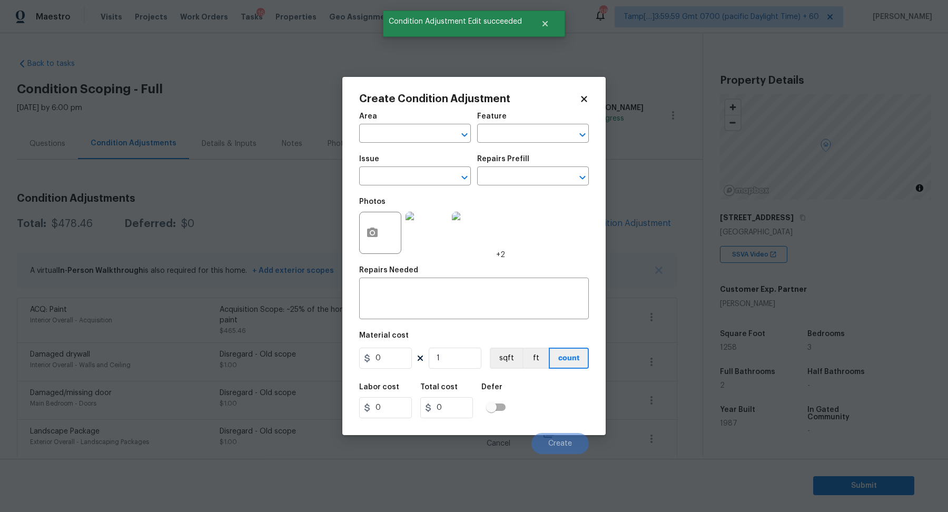
click at [423, 154] on span "Issue ​" at bounding box center [415, 170] width 112 height 43
click at [423, 146] on span "Area ​" at bounding box center [415, 127] width 112 height 43
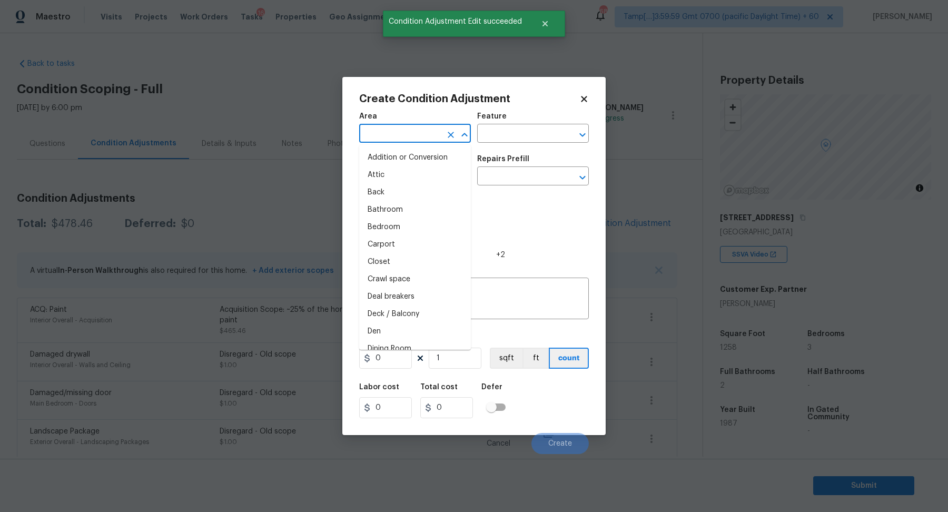
click at [423, 126] on input "text" at bounding box center [400, 134] width 82 height 16
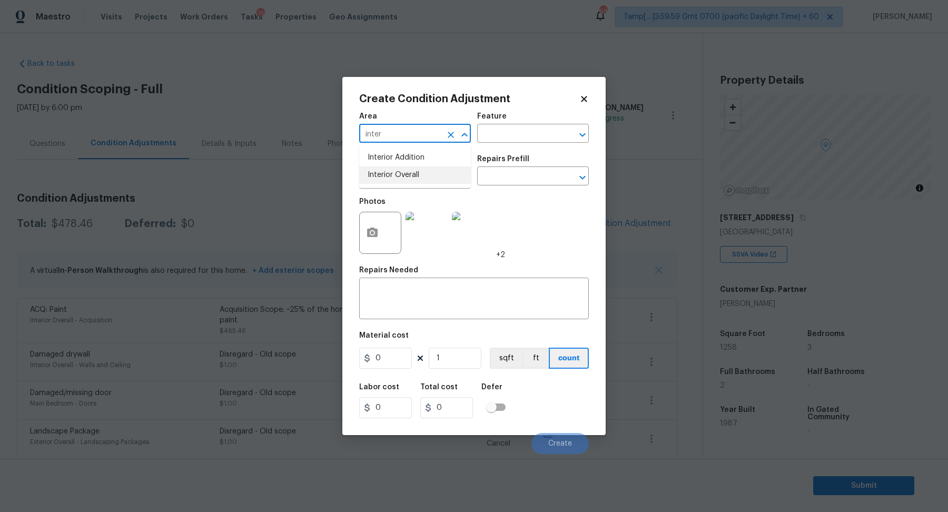
click at [408, 185] on ul "Interior Addition Interior Overall" at bounding box center [415, 166] width 112 height 43
click at [413, 182] on li "Interior Overall" at bounding box center [415, 174] width 112 height 17
type input "Interior Overall"
click at [413, 182] on input "text" at bounding box center [400, 177] width 82 height 16
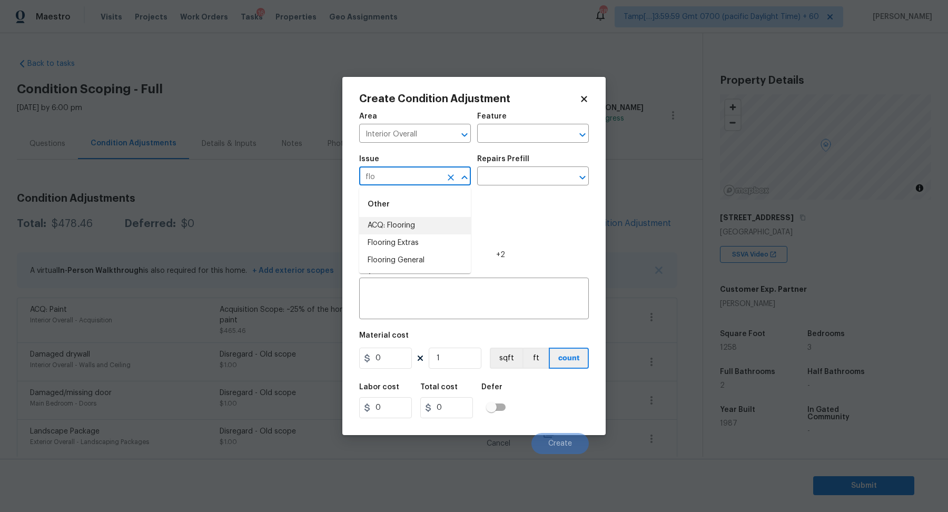
click at [442, 232] on li "ACQ: Flooring" at bounding box center [415, 225] width 112 height 17
type input "ACQ: Flooring"
click at [530, 165] on div "Repairs Prefill" at bounding box center [533, 162] width 112 height 14
click at [530, 168] on div "Repairs Prefill" at bounding box center [533, 162] width 112 height 14
click at [530, 178] on input "text" at bounding box center [518, 177] width 82 height 16
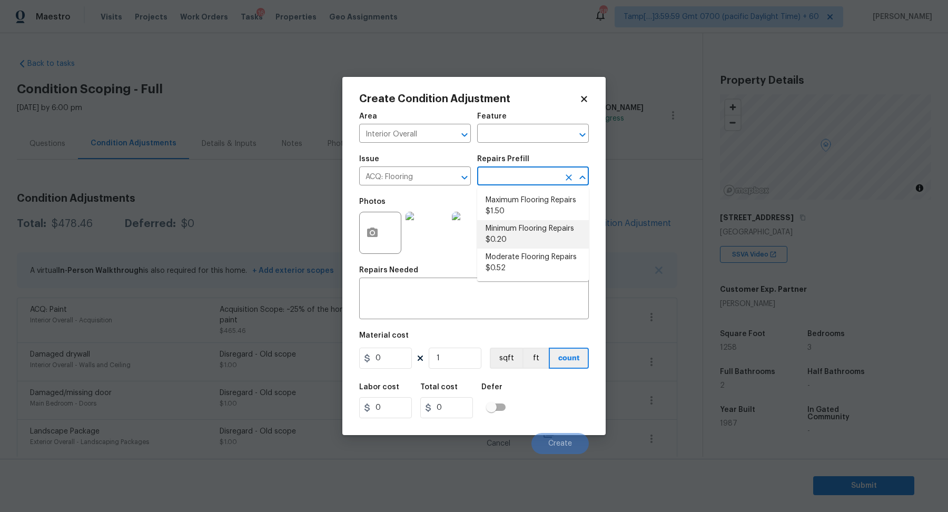
click at [517, 244] on li "Minimum Flooring Repairs $0.20" at bounding box center [533, 234] width 112 height 28
type input "Acquisition"
type textarea "Acquisition Scope: Minimum flooring repairs"
type input "0.2"
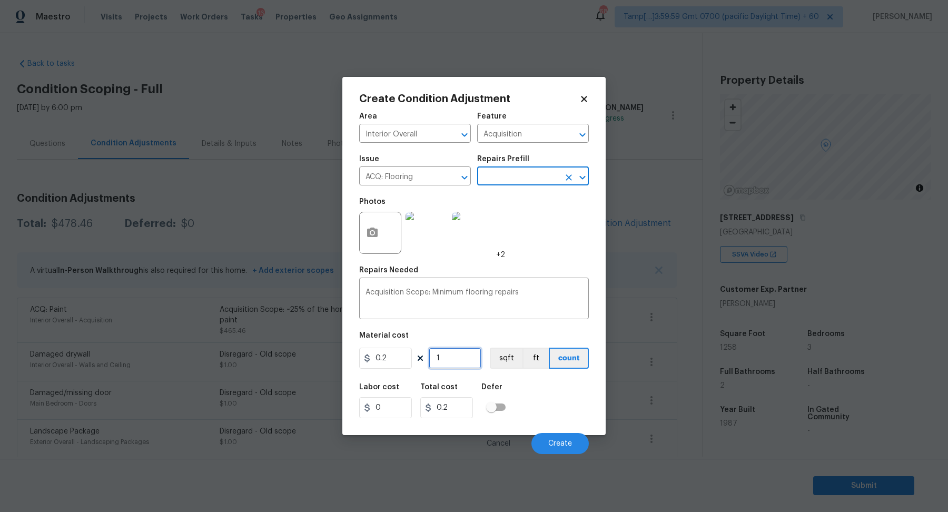
click at [474, 357] on input "1" at bounding box center [455, 357] width 53 height 21
type input "12"
type input "2.4"
type input "125"
type input "25"
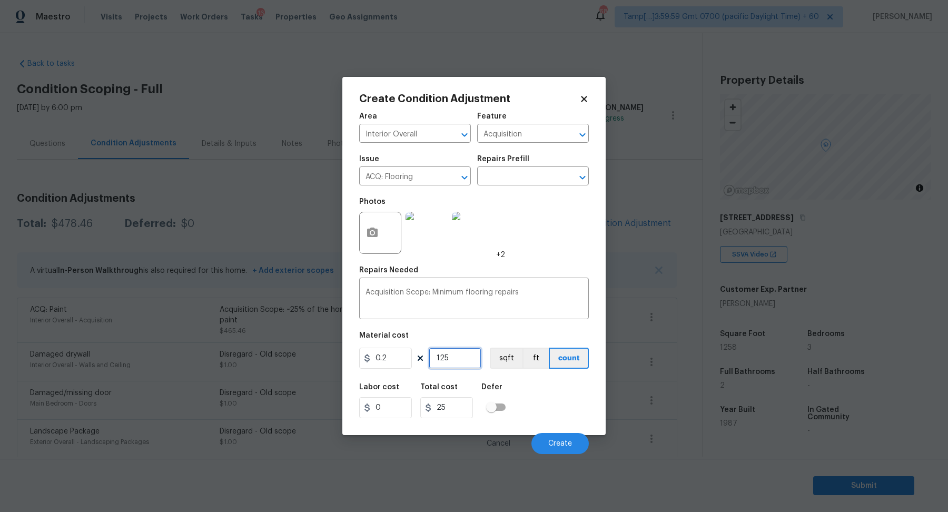
type input "1258"
type input "251.6"
click at [473, 362] on input "1258" at bounding box center [455, 357] width 53 height 21
type input "1258"
click at [548, 444] on button "Create" at bounding box center [559, 443] width 57 height 21
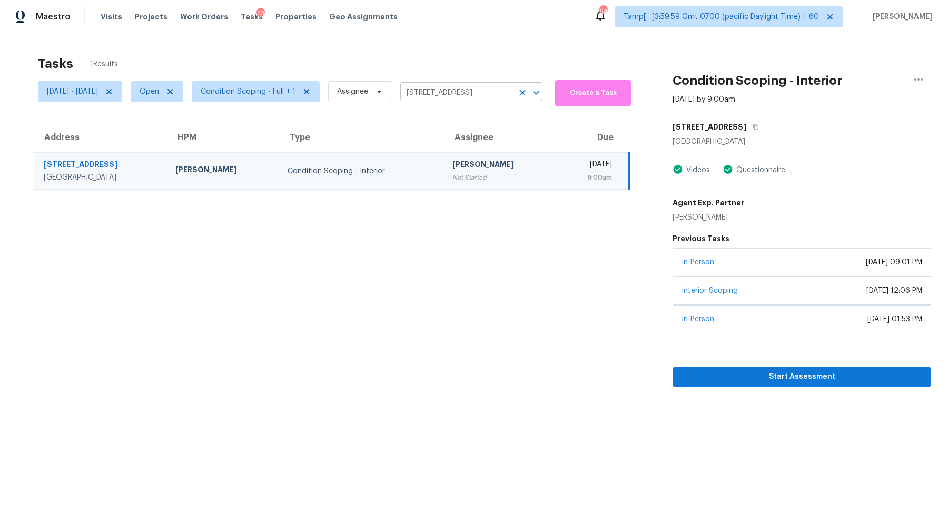
click at [482, 91] on input "470 Dorchester Bend Ave # 3, North Las Vegas, NV 89032" at bounding box center [456, 93] width 113 height 16
paste input "8924 N Rome Ave, Tampa, FL, 33604"
type input "8924 N Rome Ave, Tampa, FL, 33604"
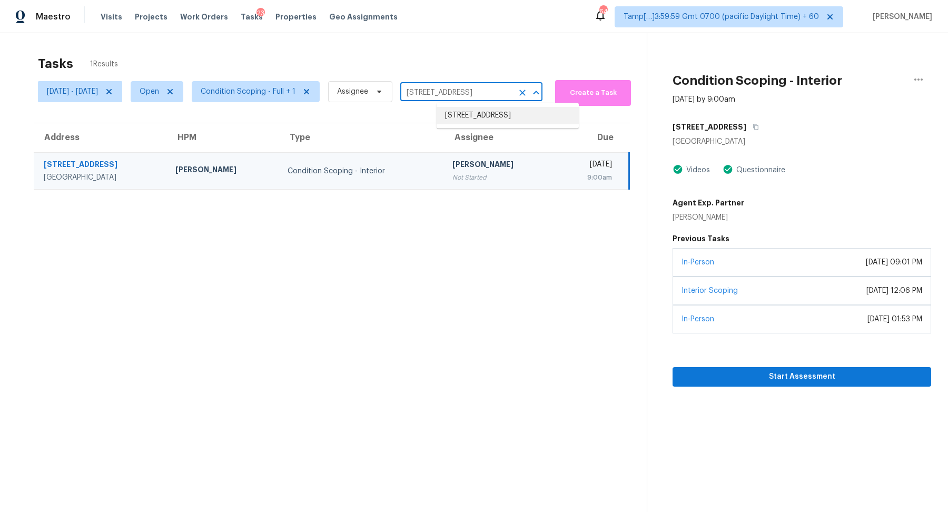
click at [496, 118] on li "8924 N Rome Ave, Tampa, FL 33604" at bounding box center [507, 115] width 142 height 17
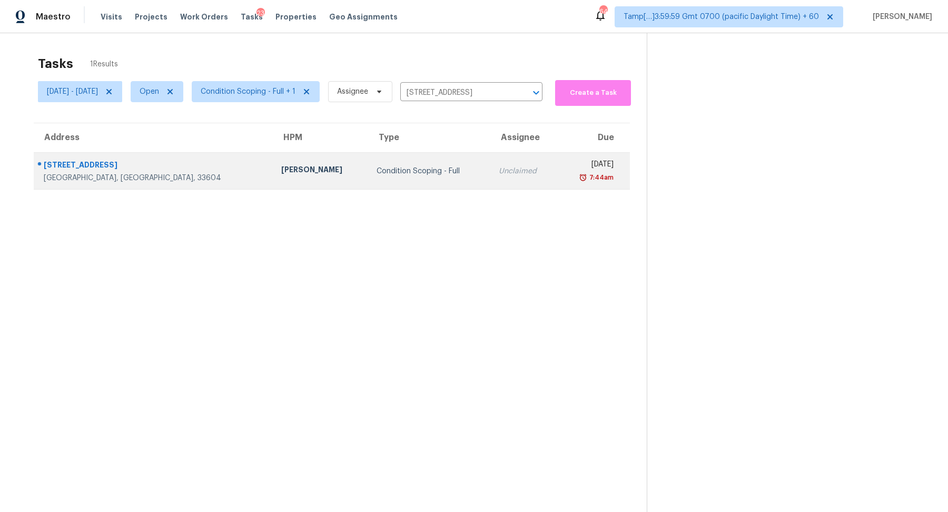
click at [490, 178] on td "Unclaimed" at bounding box center [523, 171] width 67 height 37
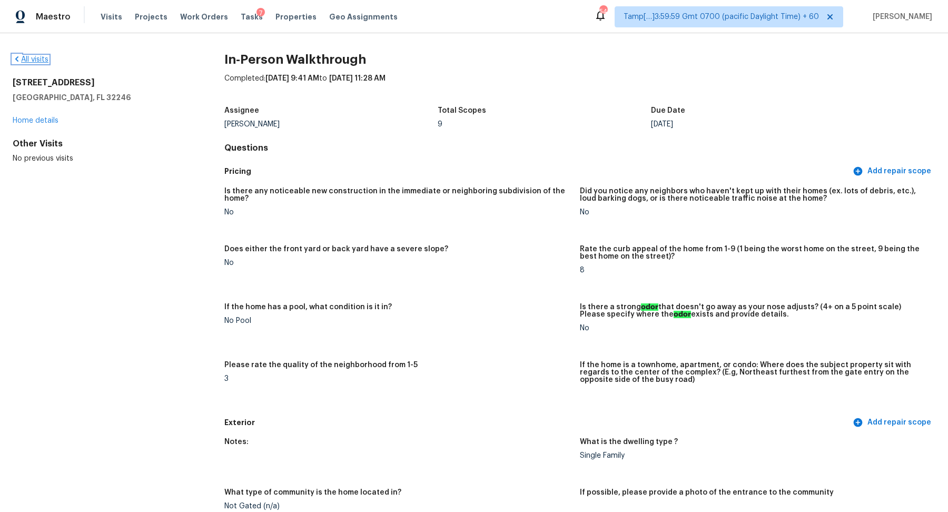
click at [40, 57] on link "All visits" at bounding box center [31, 59] width 36 height 7
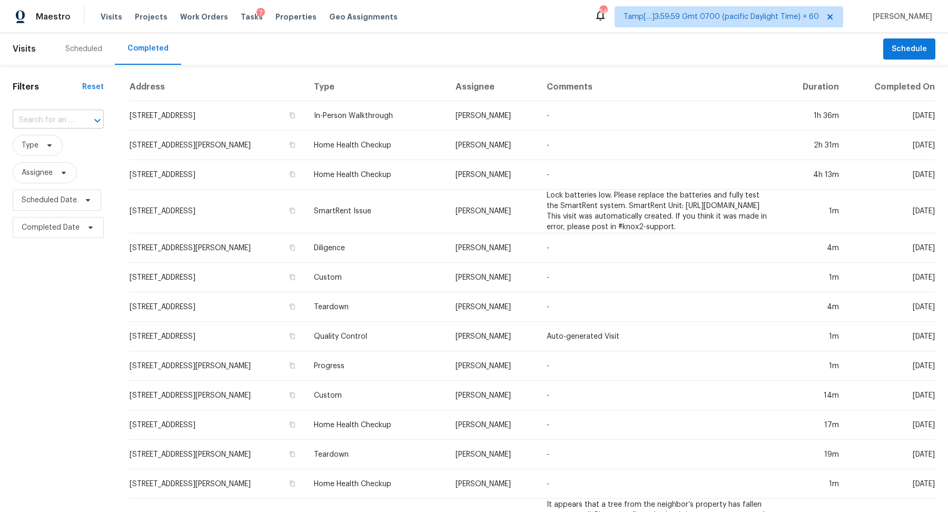
click at [42, 128] on input "text" at bounding box center [44, 120] width 62 height 16
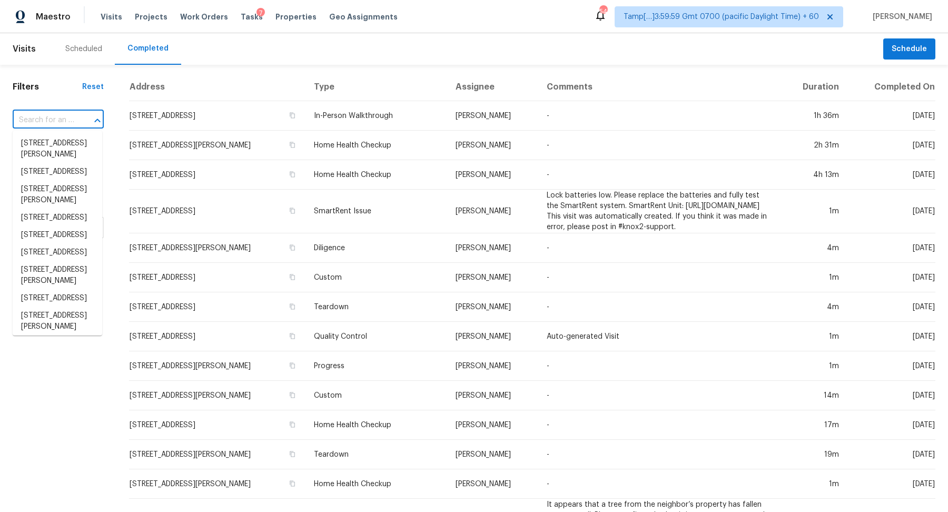
paste input "1380 Chickasaw Dr, London, OH 43140"
type input "1380 Chickasaw Dr, London, OH 43140"
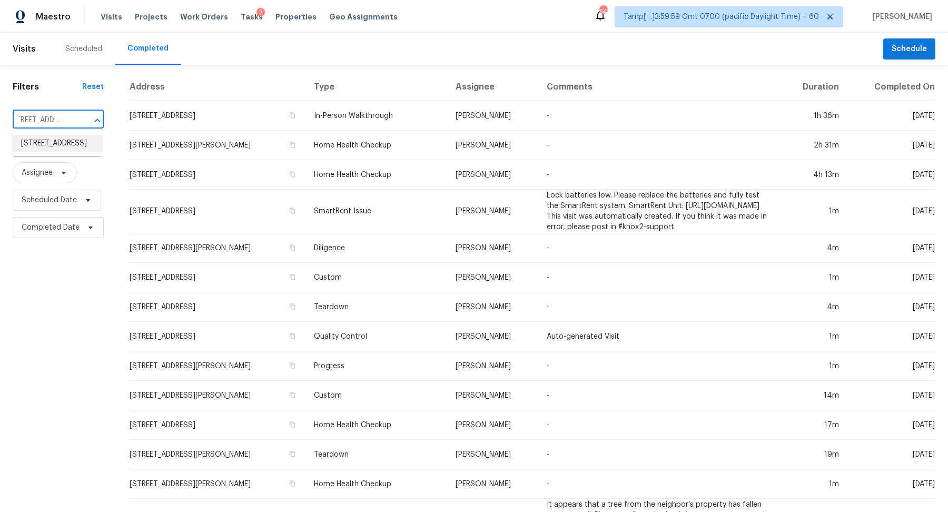
click at [23, 151] on li "1380 Chickasaw Dr, London, OH 43140" at bounding box center [57, 143] width 89 height 17
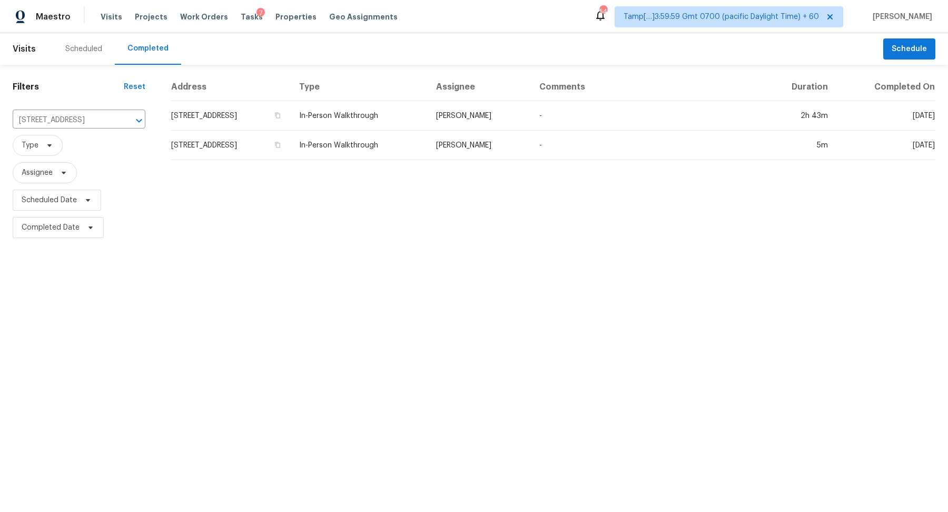
click at [233, 115] on td "[STREET_ADDRESS]" at bounding box center [231, 115] width 120 height 29
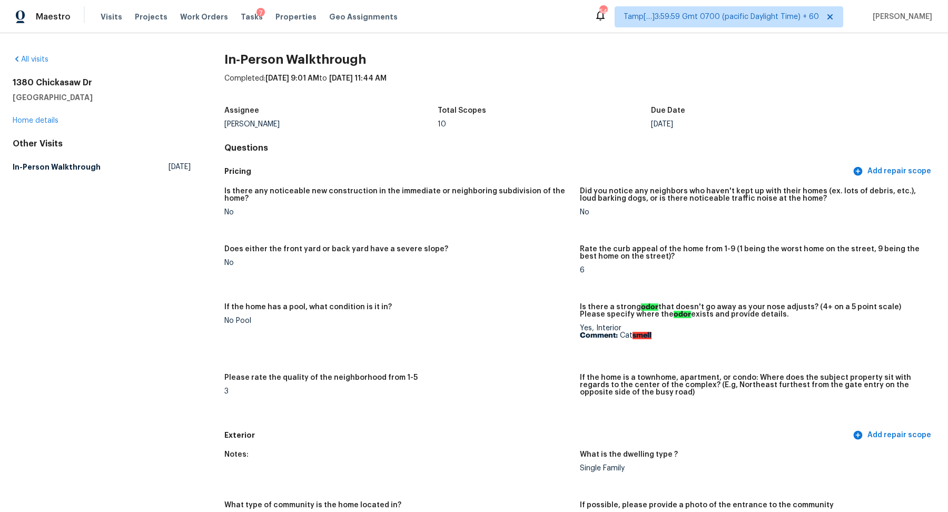
click at [544, 308] on div "If the home has a pool, what condition is it in?" at bounding box center [397, 310] width 347 height 14
click at [621, 84] on div "Completed: 8/18/2025, 9:01 AM to 8/18/2025, 11:44 AM" at bounding box center [579, 86] width 711 height 27
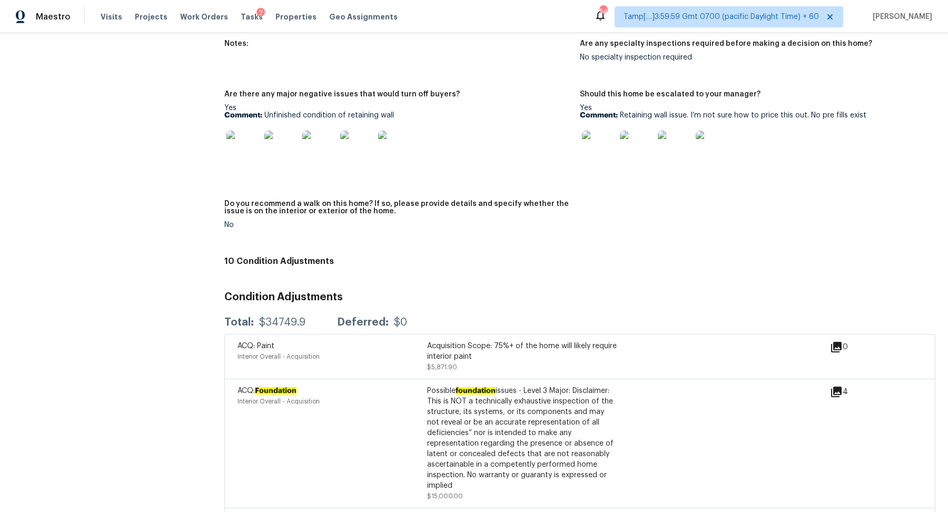
scroll to position [2411, 0]
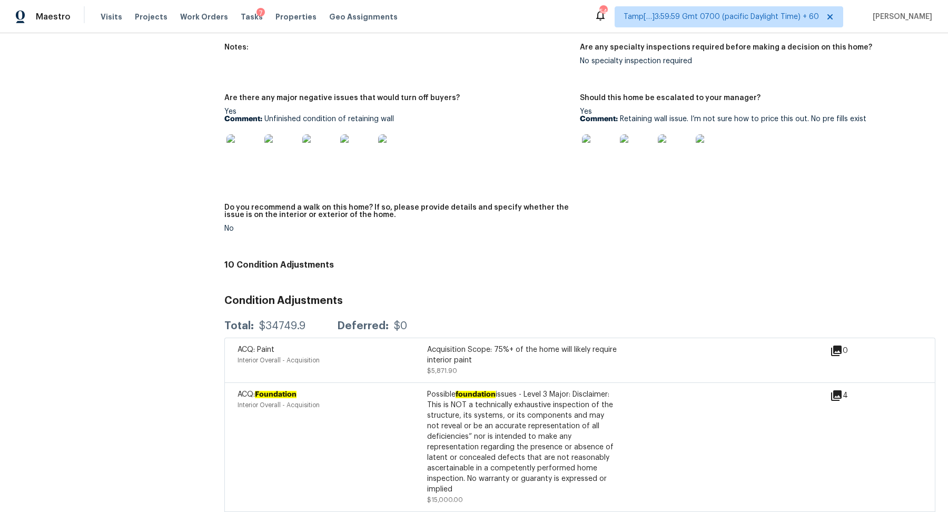
click at [240, 161] on img at bounding box center [243, 151] width 34 height 34
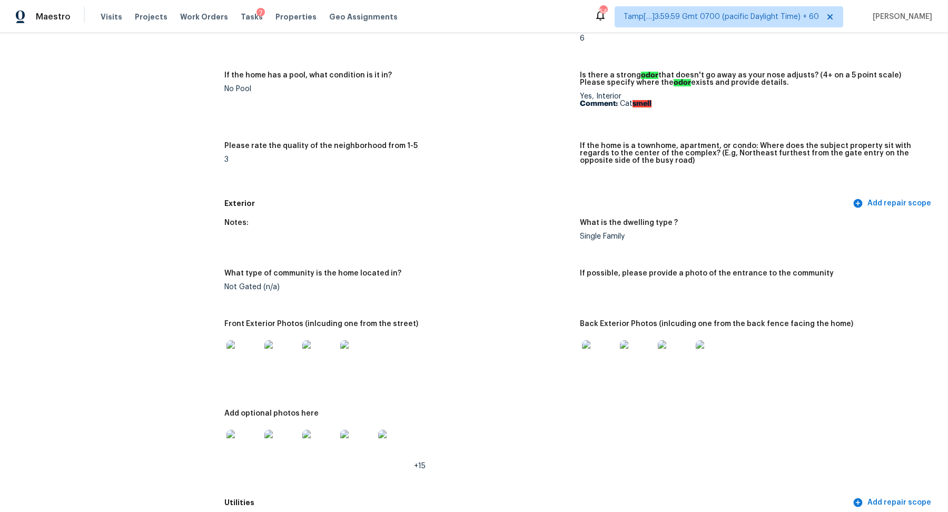
scroll to position [344, 0]
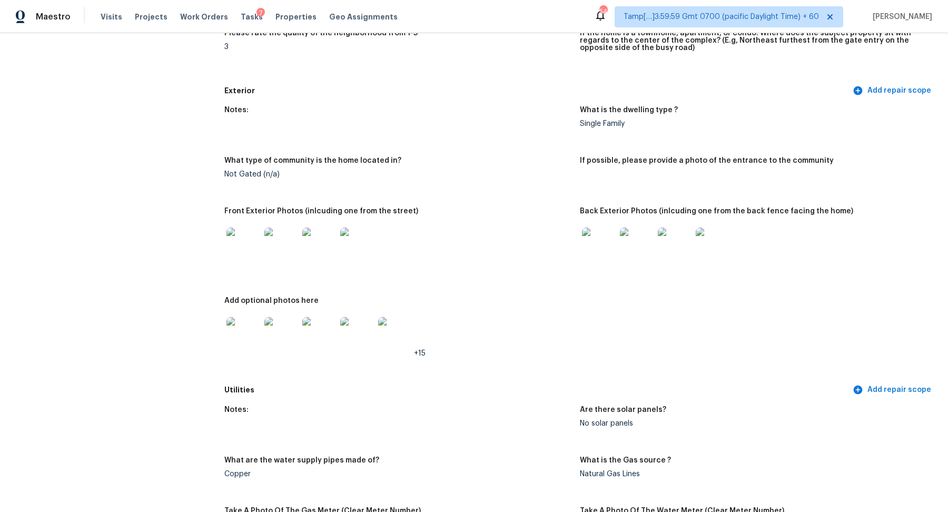
click at [250, 244] on img at bounding box center [243, 244] width 34 height 34
click at [609, 255] on img at bounding box center [599, 244] width 34 height 34
click at [248, 342] on img at bounding box center [243, 334] width 34 height 34
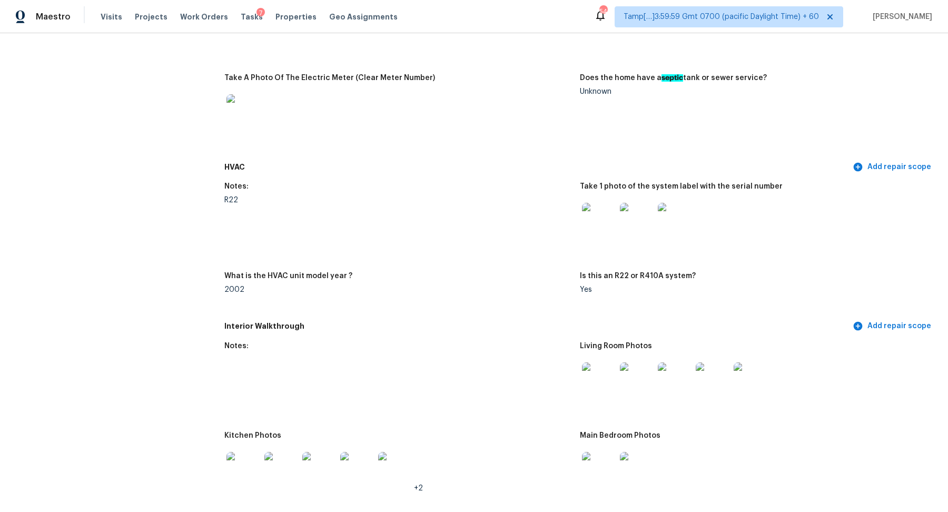
scroll to position [877, 0]
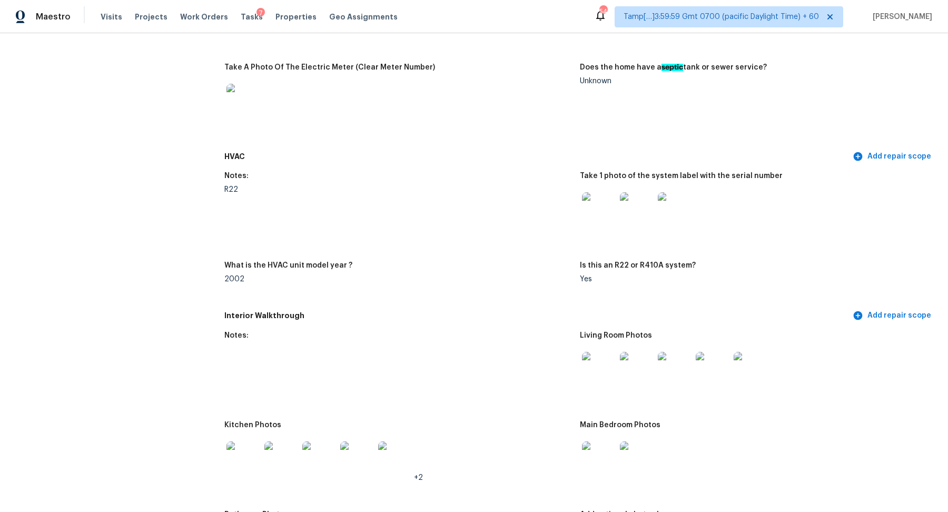
click at [593, 211] on img at bounding box center [599, 209] width 34 height 34
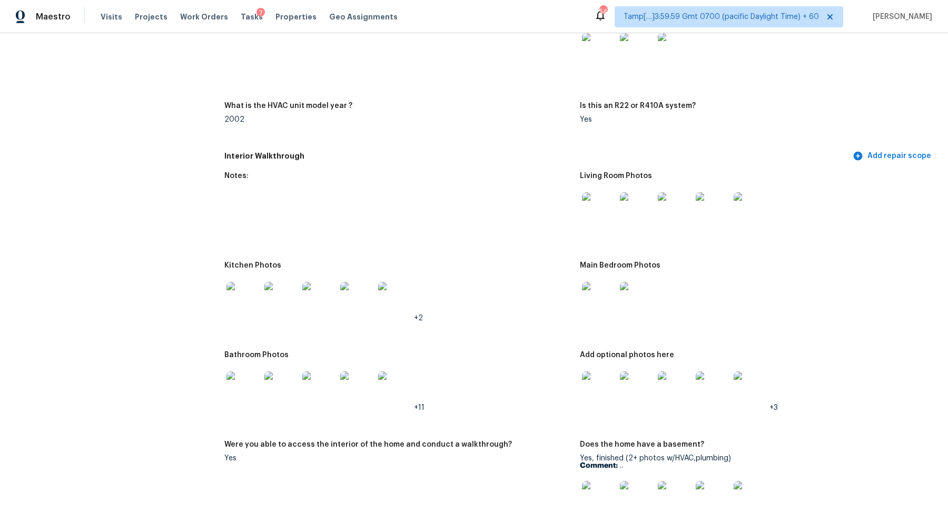
click at [591, 208] on img at bounding box center [599, 209] width 34 height 34
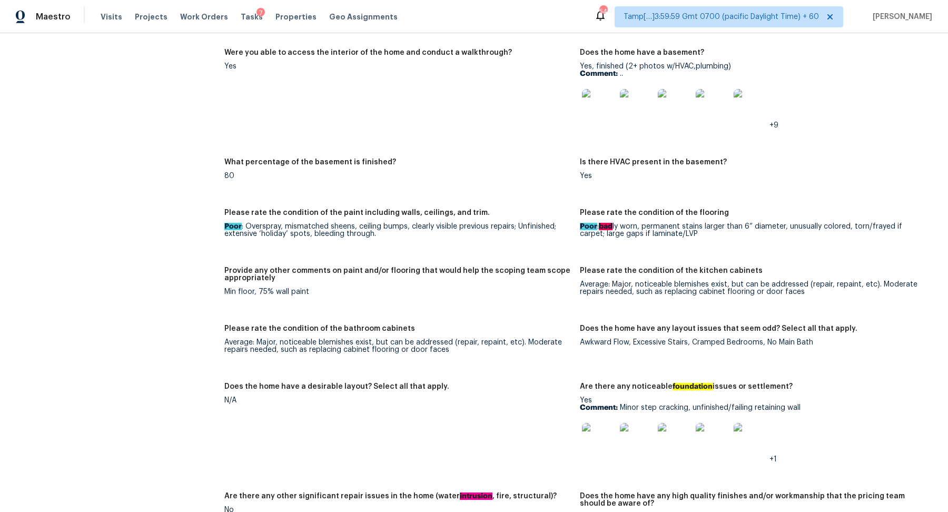
scroll to position [1514, 0]
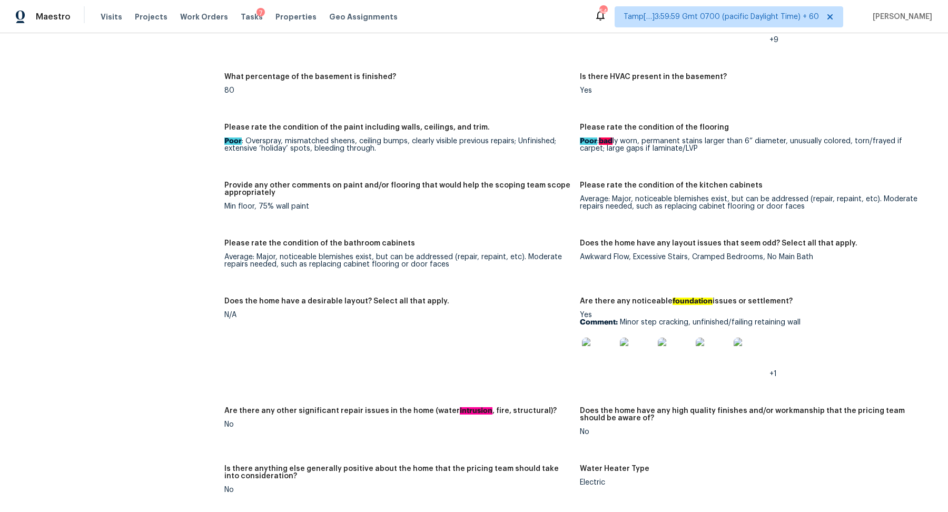
click at [592, 353] on img at bounding box center [599, 354] width 34 height 34
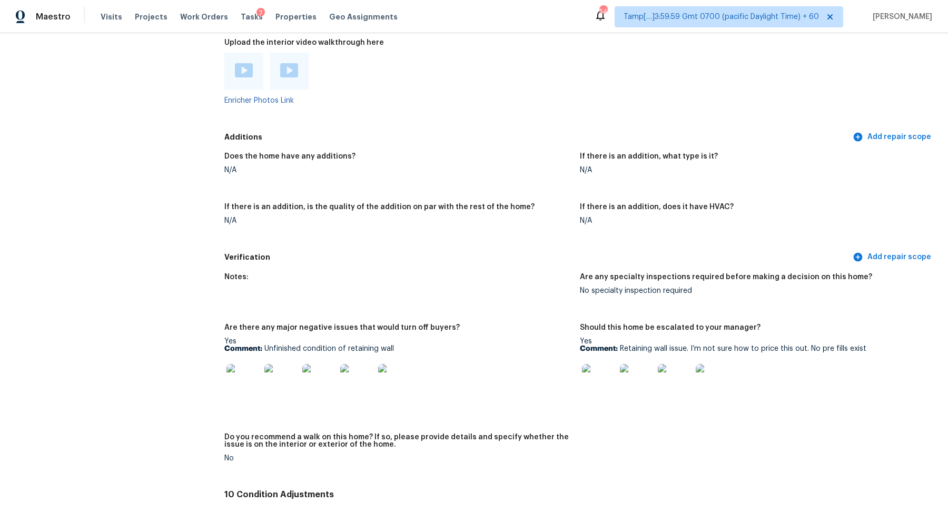
scroll to position [2182, 0]
click at [248, 373] on img at bounding box center [243, 380] width 34 height 34
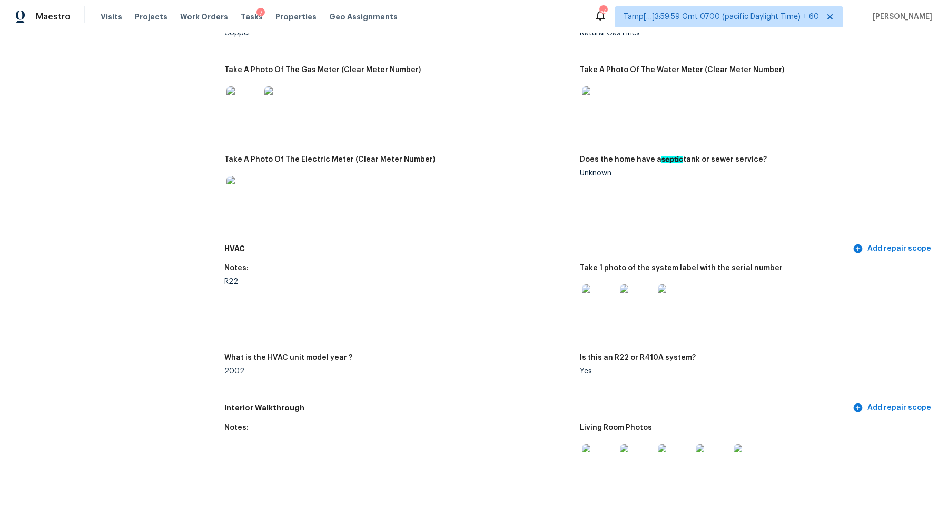
scroll to position [921, 0]
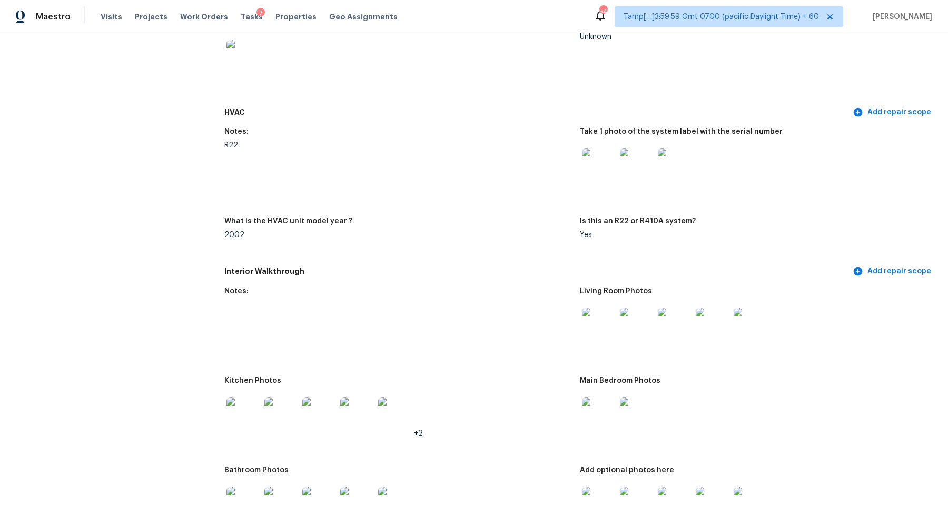
click at [595, 322] on img at bounding box center [599, 324] width 34 height 34
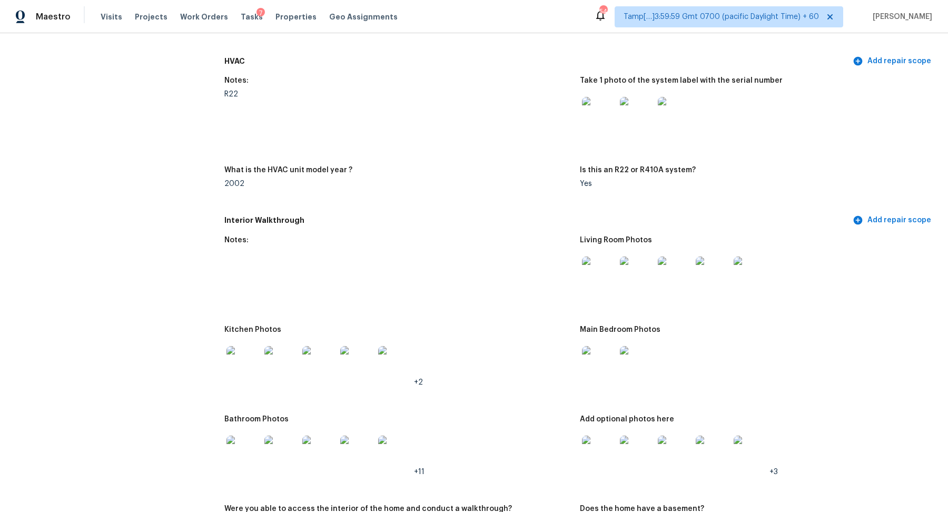
scroll to position [1023, 0]
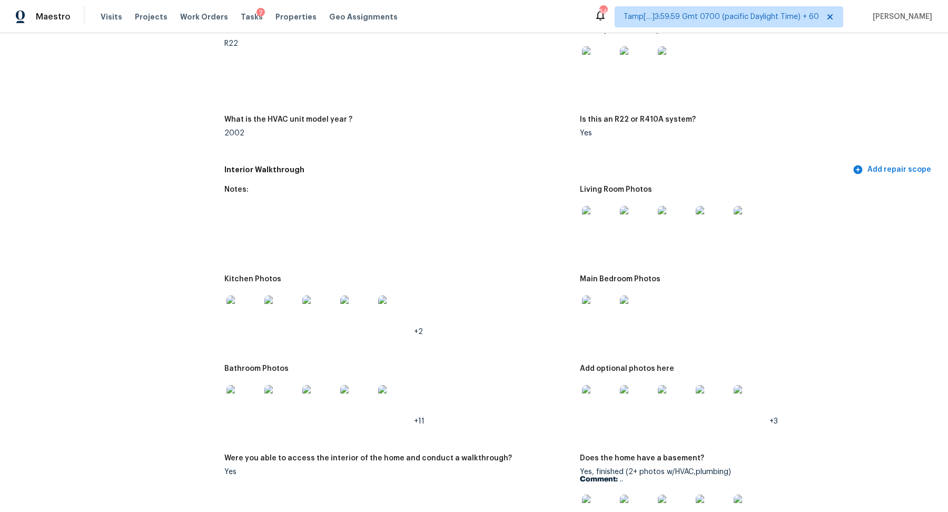
click at [250, 313] on img at bounding box center [243, 312] width 34 height 34
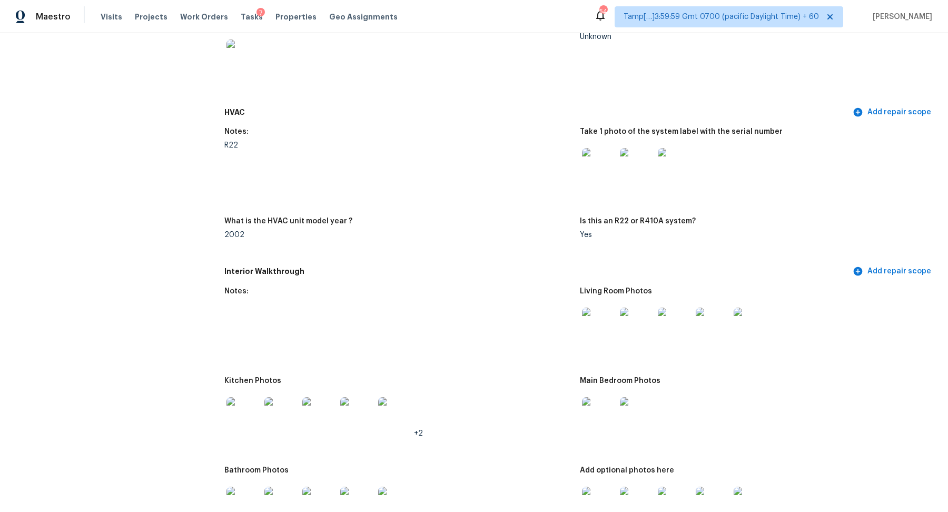
scroll to position [899, 0]
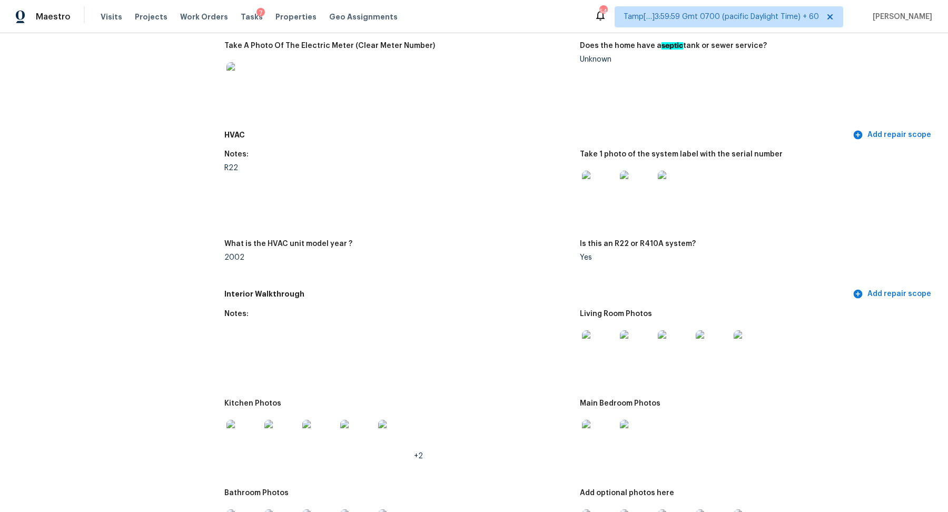
click at [589, 197] on img at bounding box center [599, 188] width 34 height 34
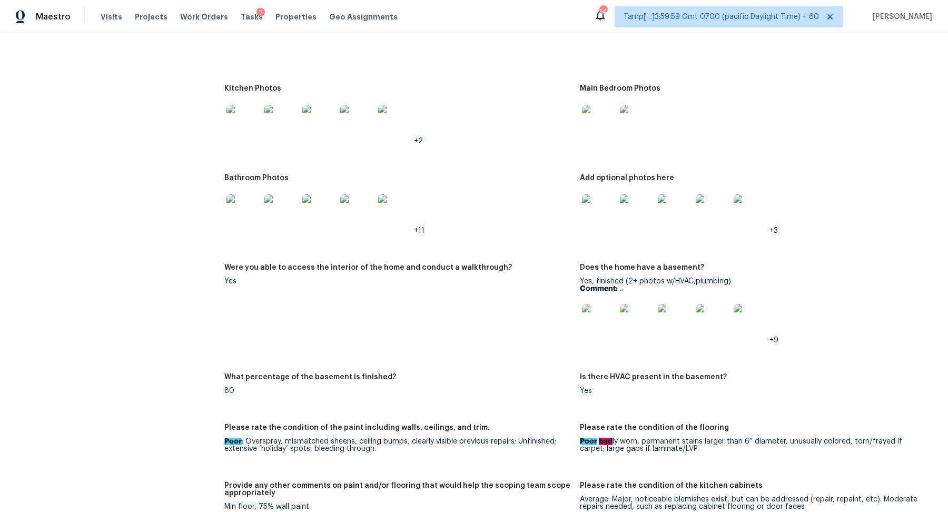
scroll to position [1080, 0]
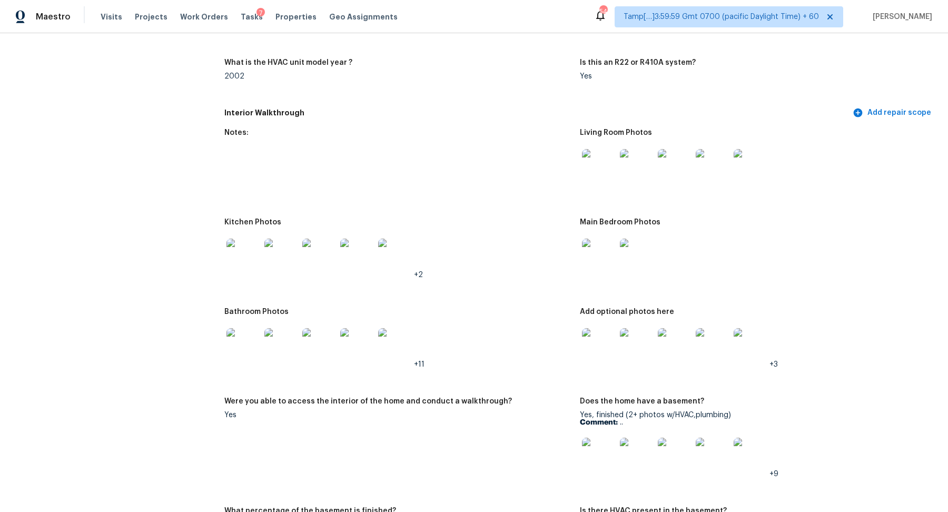
click at [246, 345] on img at bounding box center [243, 345] width 34 height 34
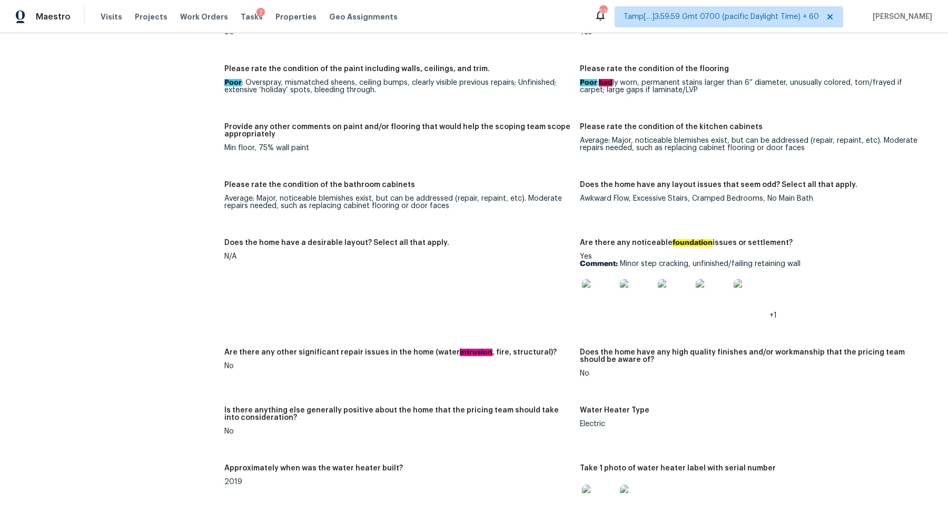
scroll to position [1588, 0]
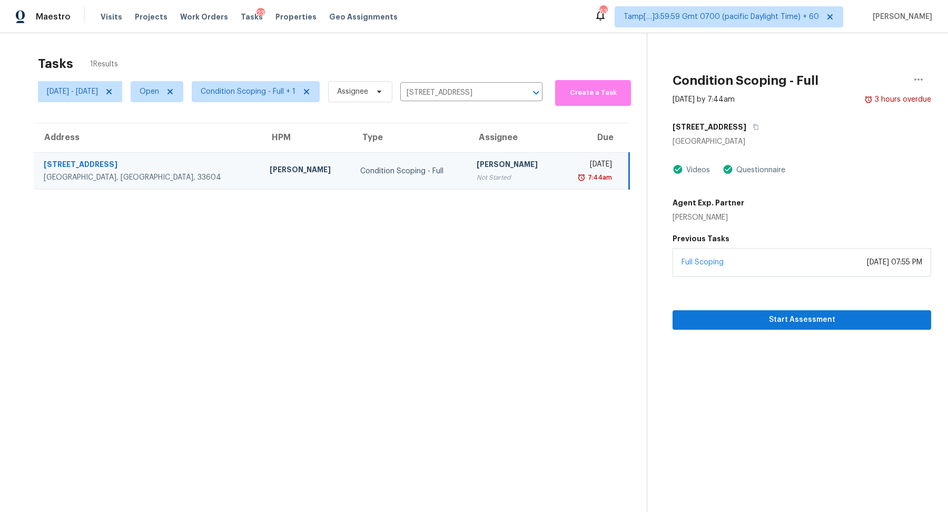
click at [471, 94] on input "[STREET_ADDRESS]" at bounding box center [456, 93] width 113 height 16
paste input "[STREET_ADDRESS]"
type input "[STREET_ADDRESS]"
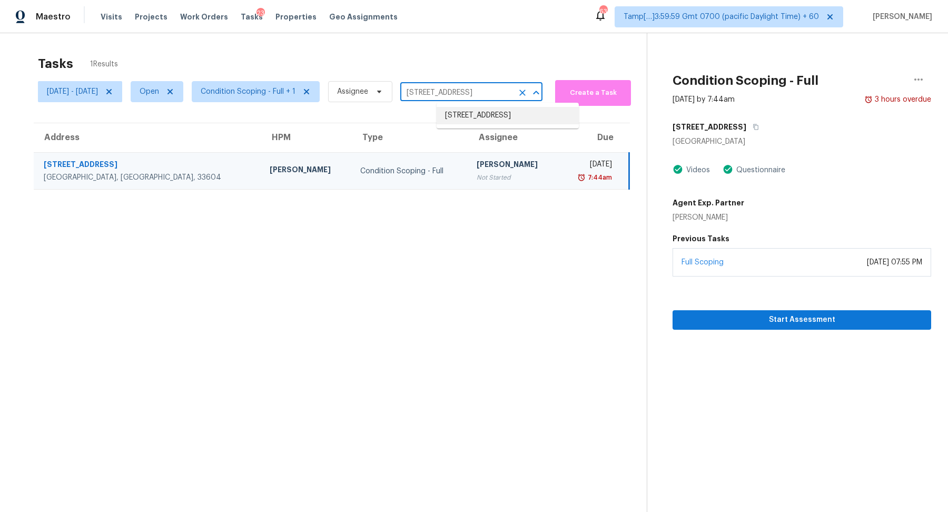
click at [491, 124] on li "[STREET_ADDRESS]" at bounding box center [507, 115] width 142 height 17
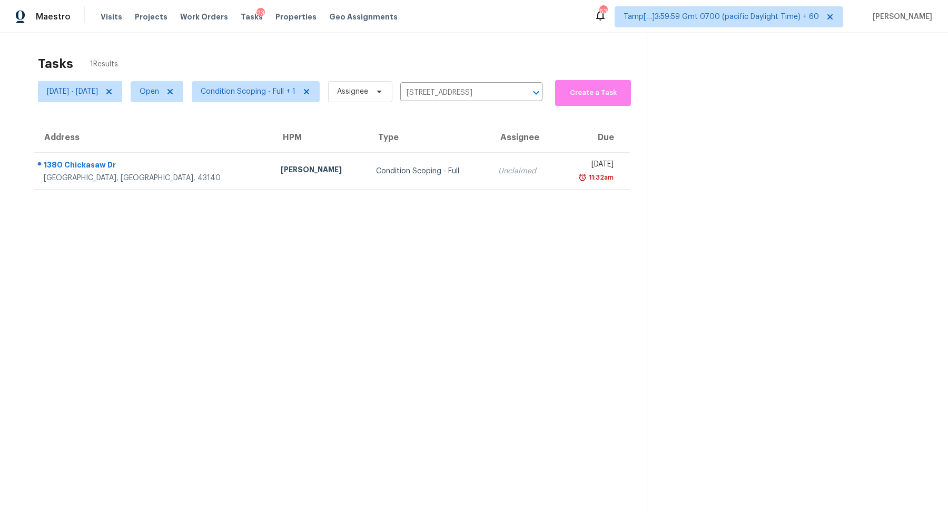
click at [498, 166] on div "Unclaimed" at bounding box center [523, 171] width 50 height 11
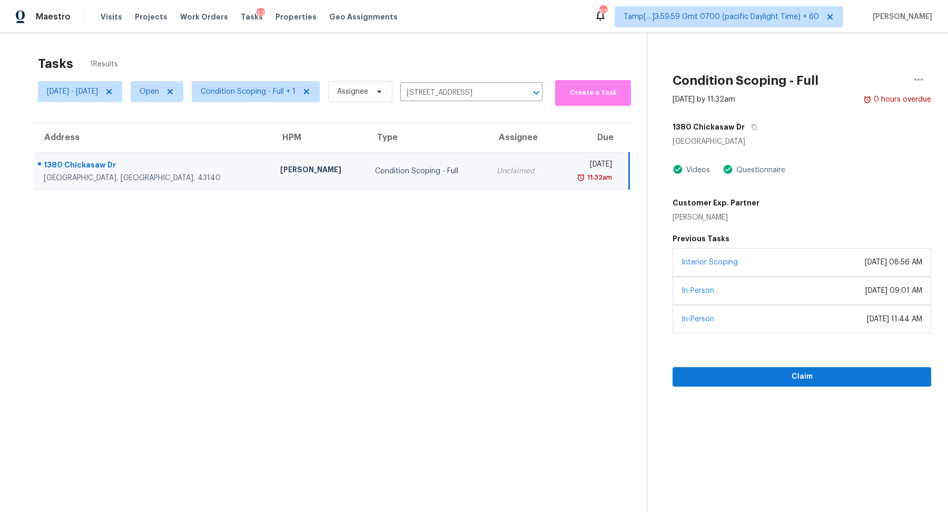
click at [488, 185] on td "Unclaimed" at bounding box center [521, 171] width 67 height 37
click at [466, 88] on input "[STREET_ADDRESS]" at bounding box center [456, 93] width 113 height 16
click at [477, 91] on input "[STREET_ADDRESS]" at bounding box center [456, 93] width 113 height 16
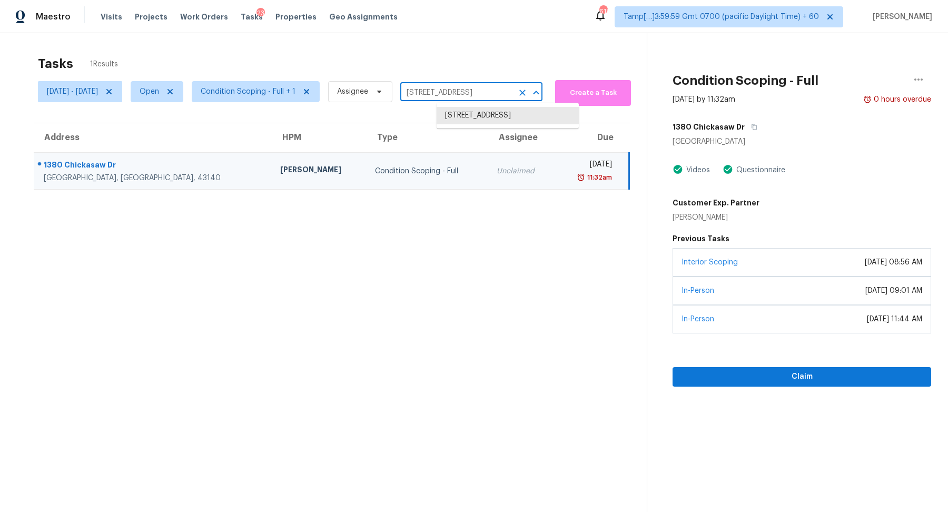
click at [477, 91] on input "[STREET_ADDRESS]" at bounding box center [456, 93] width 113 height 16
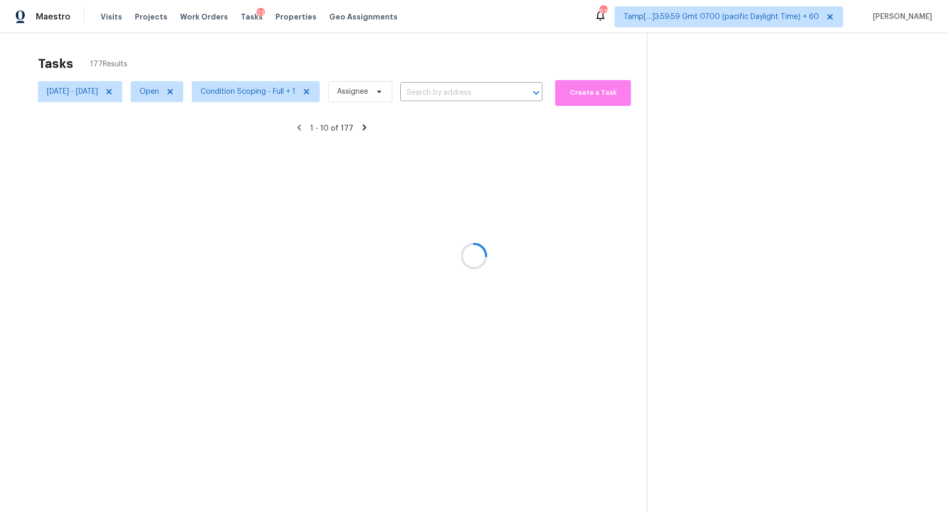
click at [490, 91] on div at bounding box center [474, 256] width 948 height 512
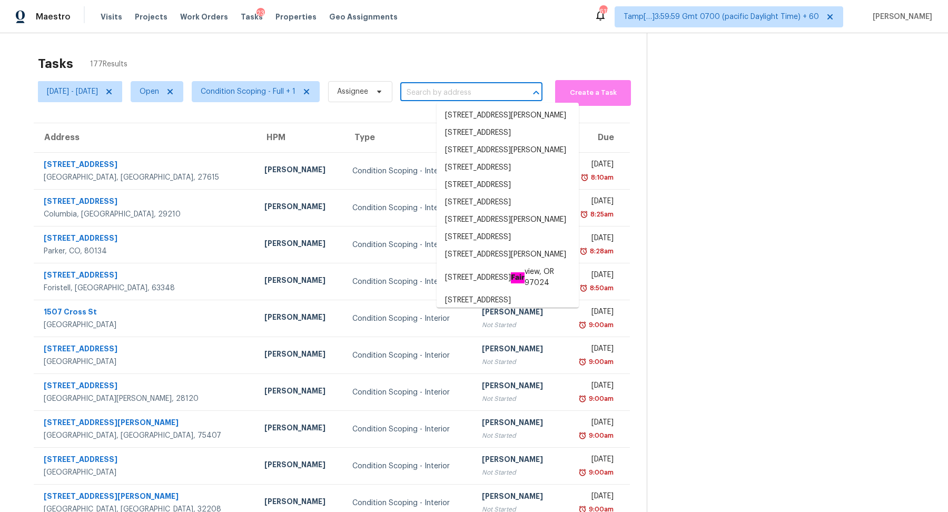
click at [486, 96] on input "text" at bounding box center [456, 93] width 113 height 16
paste input "1380 Chickasaw Dr, London, OH 43140"
type input "1380 Chickasaw Dr, London, OH 43140"
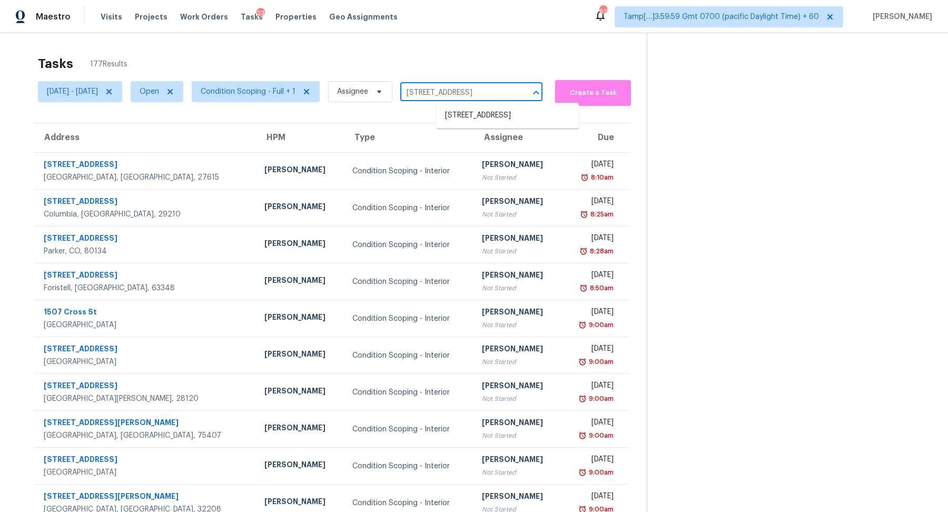
scroll to position [0, 27]
click at [498, 120] on li "1380 Chickasaw Dr, London, OH 43140" at bounding box center [507, 115] width 142 height 17
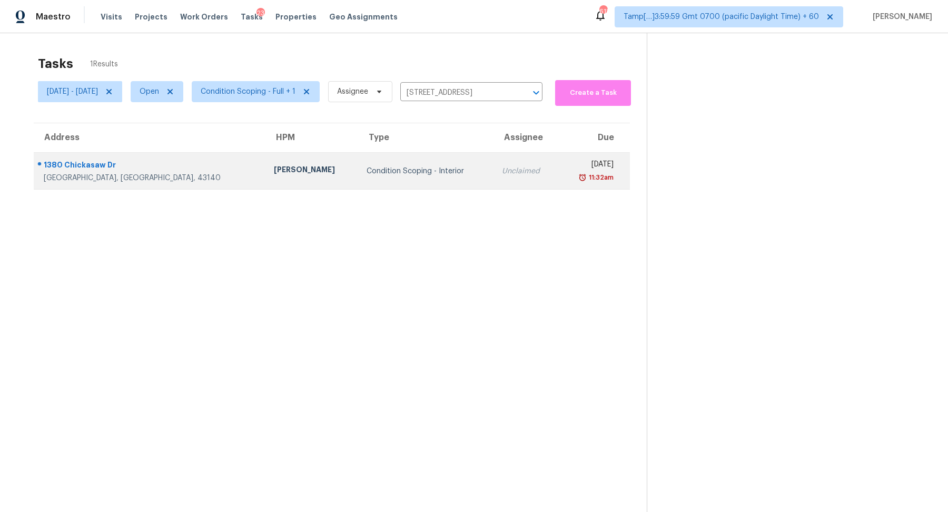
click at [501, 188] on td "Unclaimed" at bounding box center [525, 171] width 65 height 37
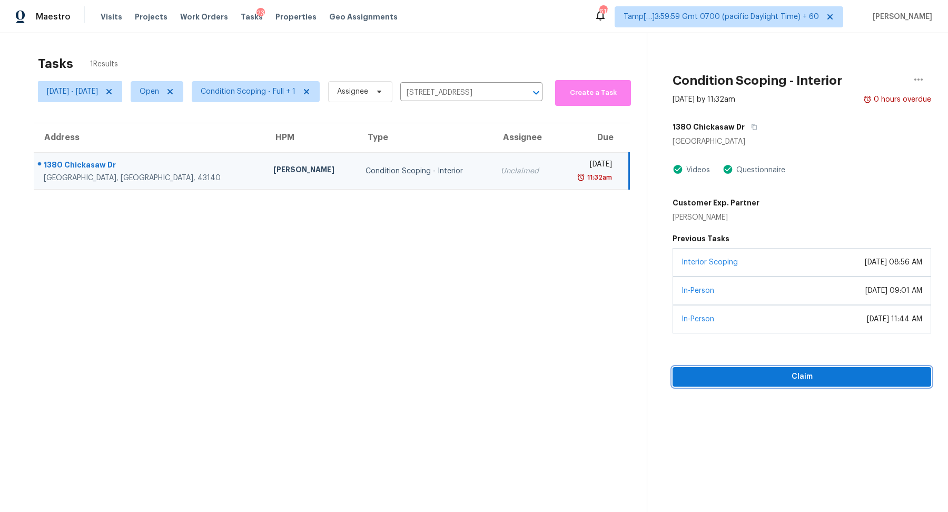
click at [751, 373] on span "Claim" at bounding box center [802, 376] width 242 height 13
click at [735, 372] on span "Start Assessment" at bounding box center [802, 376] width 242 height 13
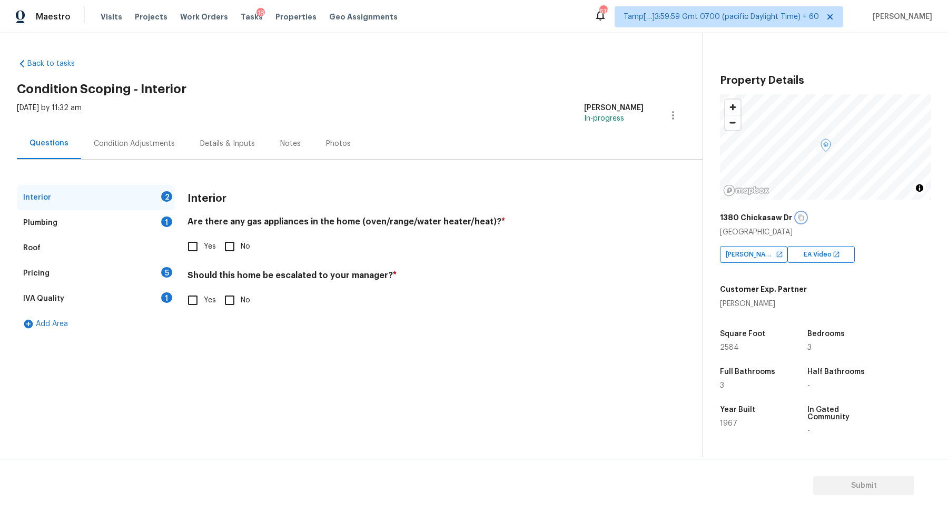
click at [796, 216] on button "button" at bounding box center [800, 217] width 9 height 9
click at [212, 246] on span "Yes" at bounding box center [210, 246] width 12 height 11
click at [204, 246] on input "Yes" at bounding box center [193, 246] width 22 height 22
checkbox input "true"
click at [201, 292] on input "Yes" at bounding box center [193, 300] width 22 height 22
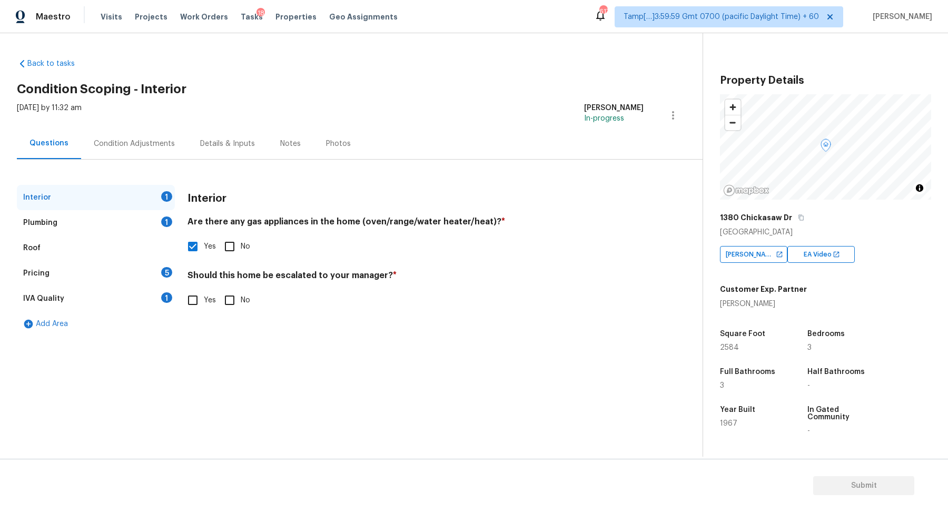
checkbox input "true"
click at [207, 376] on button "button" at bounding box center [200, 383] width 25 height 41
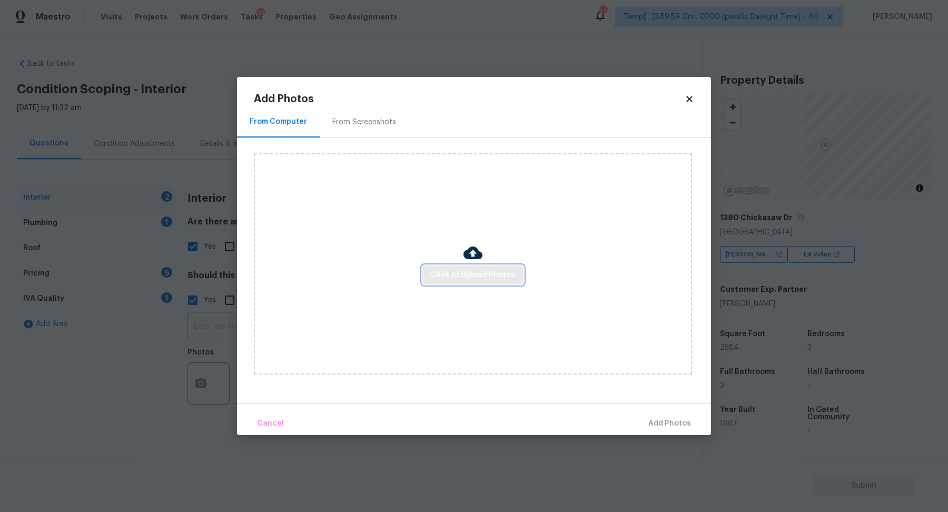
click at [466, 273] on span "Click to Upload Photos" at bounding box center [473, 274] width 84 height 13
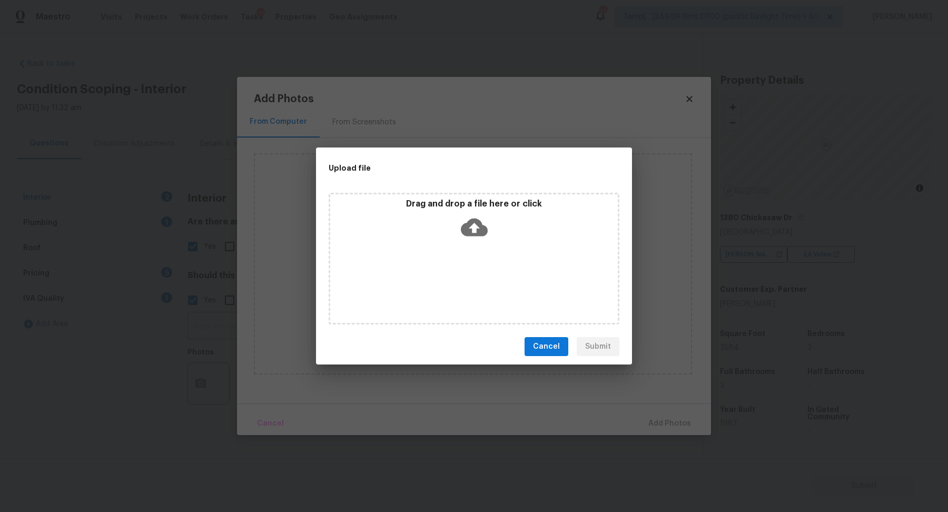
click at [508, 230] on div "Drag and drop a file here or click" at bounding box center [473, 220] width 287 height 45
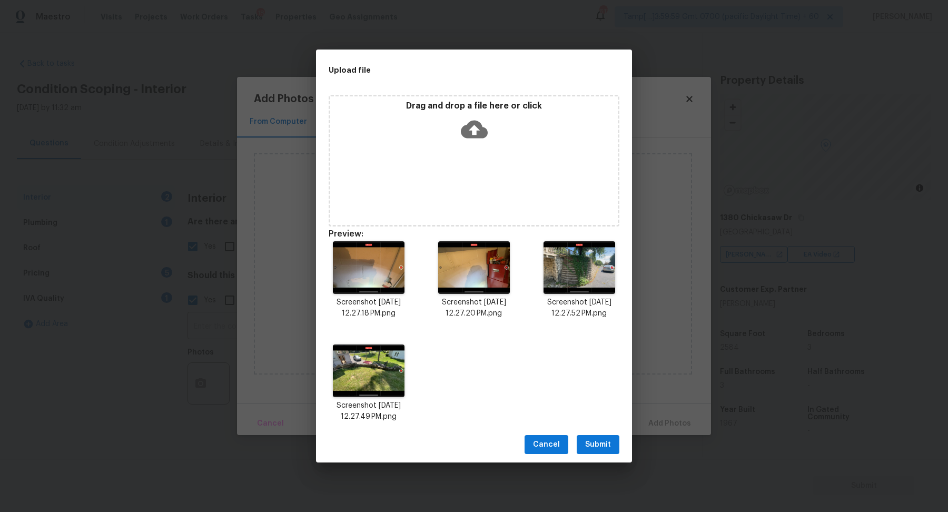
click at [593, 448] on span "Submit" at bounding box center [598, 444] width 26 height 13
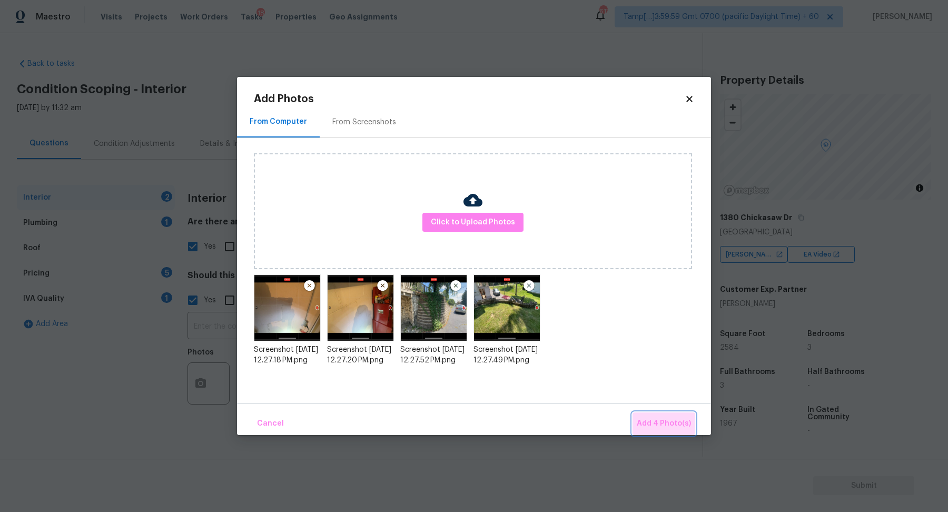
click at [665, 417] on span "Add 4 Photo(s)" at bounding box center [663, 423] width 54 height 13
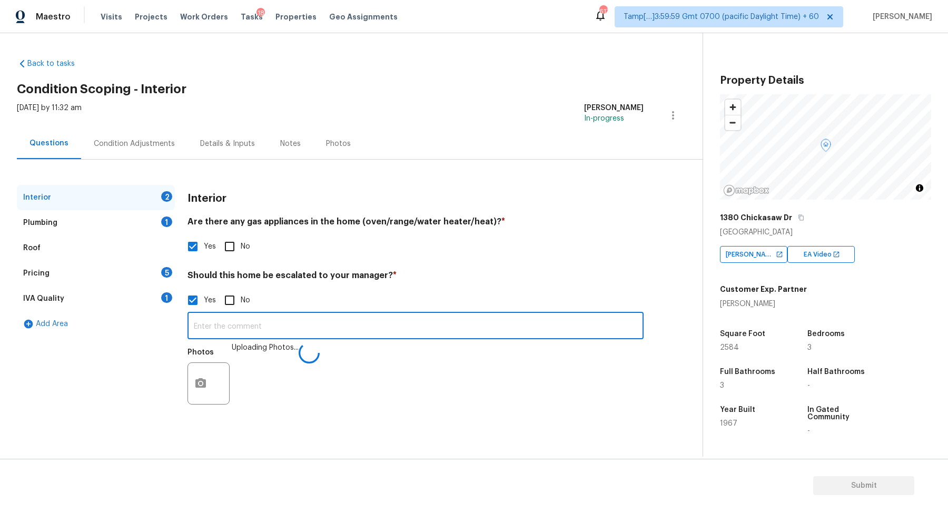
click at [461, 318] on input "text" at bounding box center [415, 326] width 456 height 25
type input "The house has foundation issues, the retaining wall is unfinished and unsure wh…"
click at [669, 230] on div "Interior 1 Plumbing 1 Roof Pricing 5 IVA Quality 1 Add Area Interior Are there …" at bounding box center [347, 304] width 660 height 238
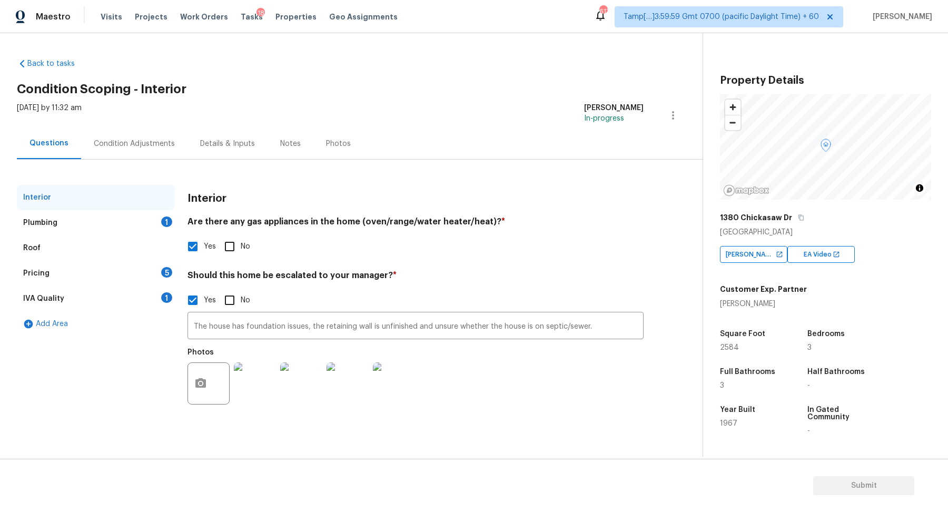
click at [154, 229] on div "Plumbing 1" at bounding box center [96, 222] width 158 height 25
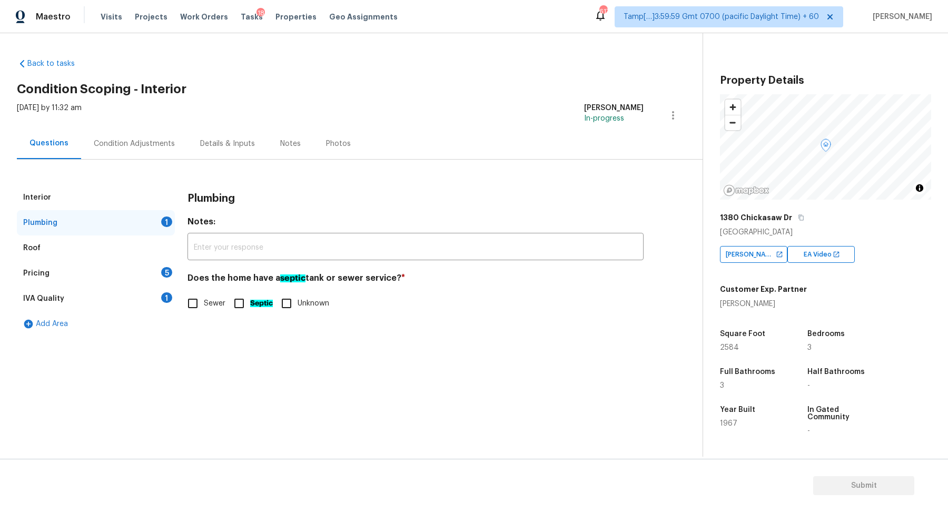
click at [308, 305] on span "Unknown" at bounding box center [313, 303] width 32 height 11
click at [297, 305] on input "Unknown" at bounding box center [286, 303] width 22 height 22
checkbox input "true"
click at [154, 284] on div "Pricing 5" at bounding box center [96, 273] width 158 height 25
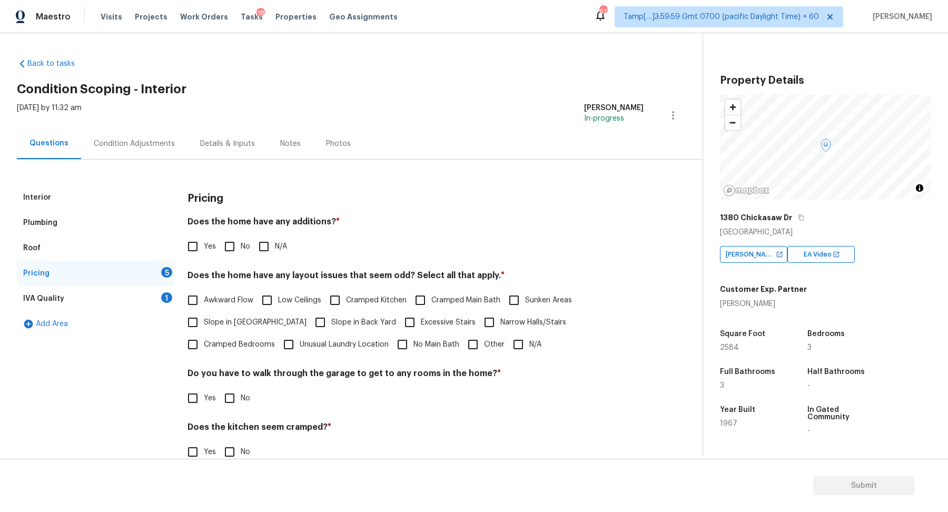
click at [224, 246] on input "No" at bounding box center [229, 246] width 22 height 22
checkbox input "true"
click at [224, 318] on span "Slope in [GEOGRAPHIC_DATA]" at bounding box center [255, 323] width 103 height 11
click at [204, 316] on input "Slope in [GEOGRAPHIC_DATA]" at bounding box center [193, 323] width 22 height 22
checkbox input "true"
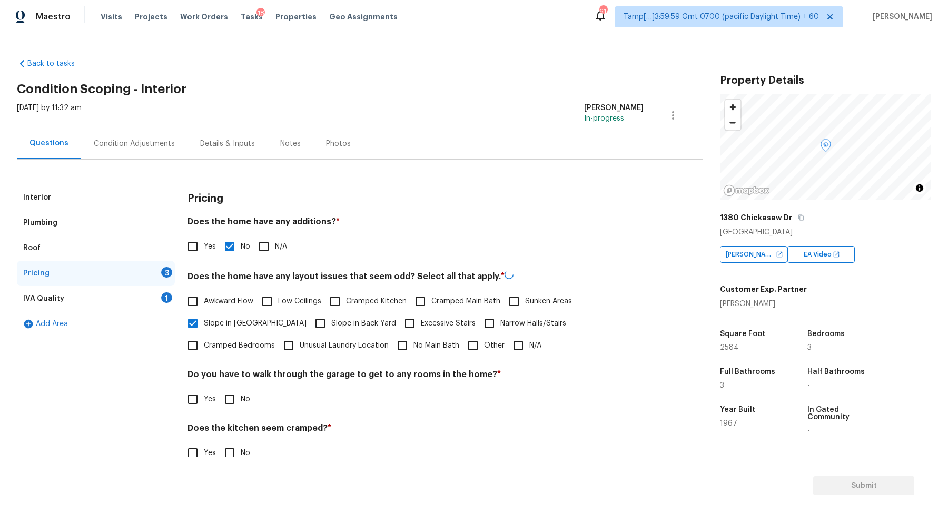
click at [331, 323] on span "Slope in Back Yard" at bounding box center [363, 323] width 65 height 11
click at [309, 323] on input "Slope in Back Yard" at bounding box center [320, 323] width 22 height 22
checkbox input "true"
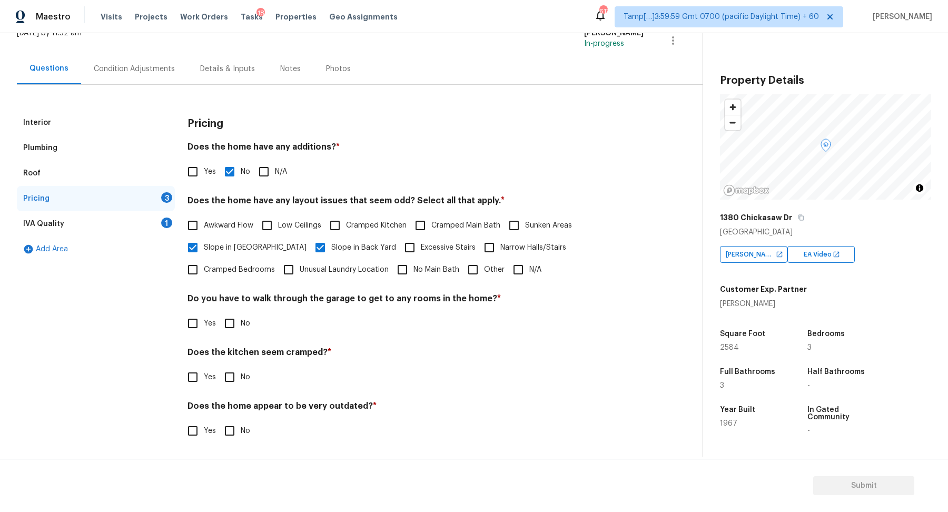
click at [235, 332] on input "No" at bounding box center [229, 323] width 22 height 22
checkbox input "true"
click at [218, 366] on input "No" at bounding box center [229, 377] width 22 height 22
checkbox input "true"
click at [218, 421] on input "No" at bounding box center [229, 432] width 22 height 22
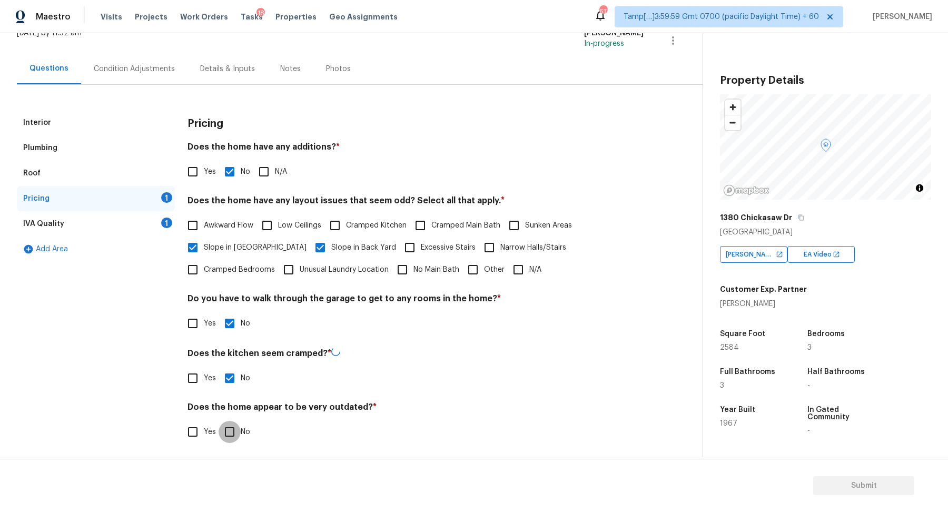
checkbox input "true"
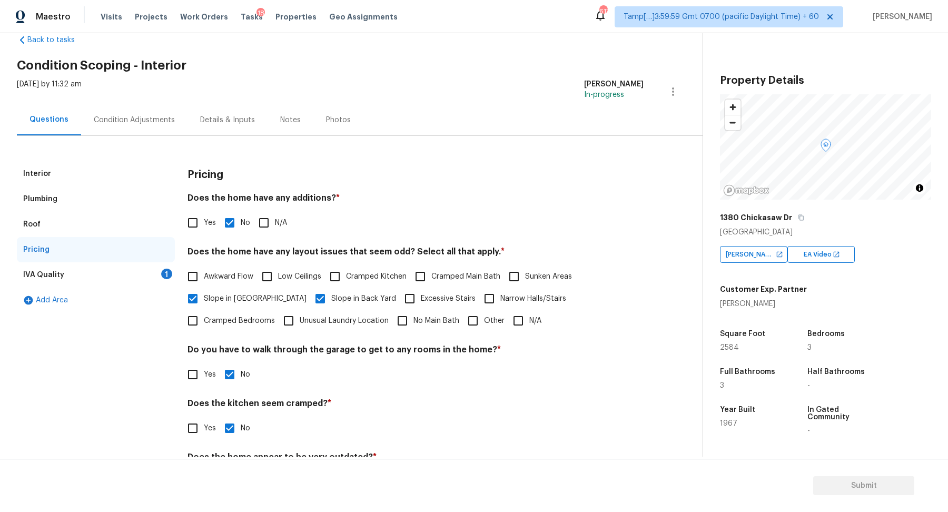
click at [158, 264] on div "IVA Quality 1" at bounding box center [96, 274] width 158 height 25
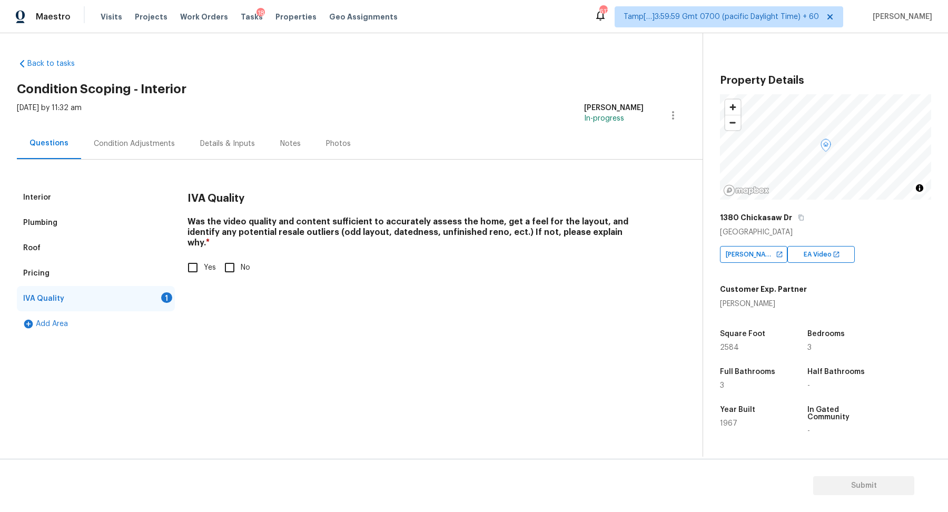
scroll to position [0, 0]
click at [198, 264] on input "Yes" at bounding box center [193, 267] width 22 height 22
checkbox input "true"
click at [168, 146] on div "Condition Adjustments" at bounding box center [134, 143] width 81 height 11
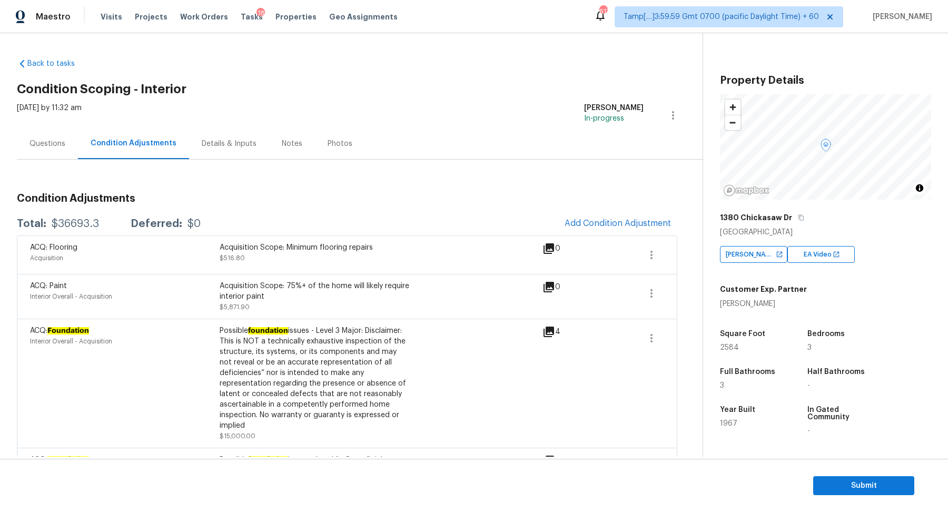
click at [636, 247] on div "ACQ: Flooring Acquisition Acquisition Scope: Minimum flooring repairs $516.80 0" at bounding box center [347, 254] width 634 height 25
click at [657, 248] on icon "button" at bounding box center [651, 254] width 13 height 13
click at [708, 248] on div "Edit" at bounding box center [711, 252] width 82 height 11
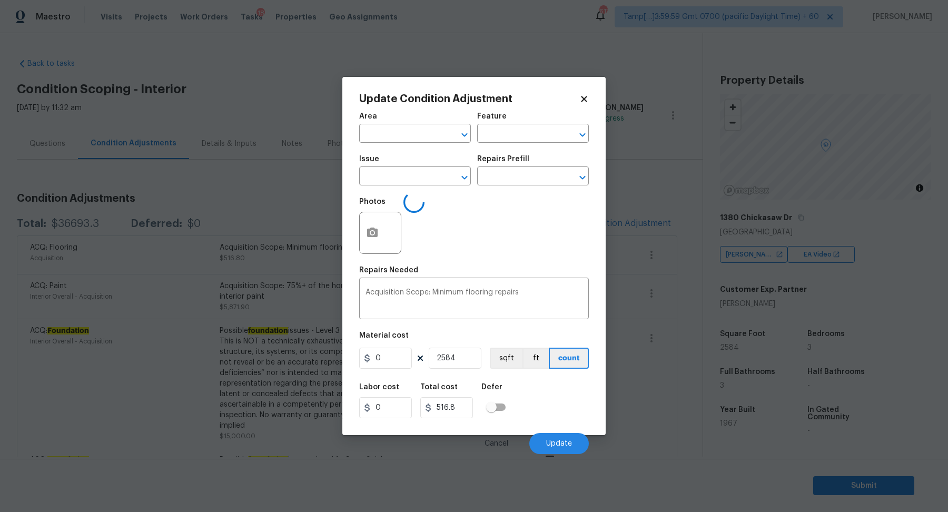
type input "Acquisition"
type input "ACQ: Flooring"
type input "0.2"
click at [396, 355] on input "0.2" at bounding box center [385, 357] width 53 height 21
click at [449, 357] on input "2584" at bounding box center [455, 357] width 53 height 21
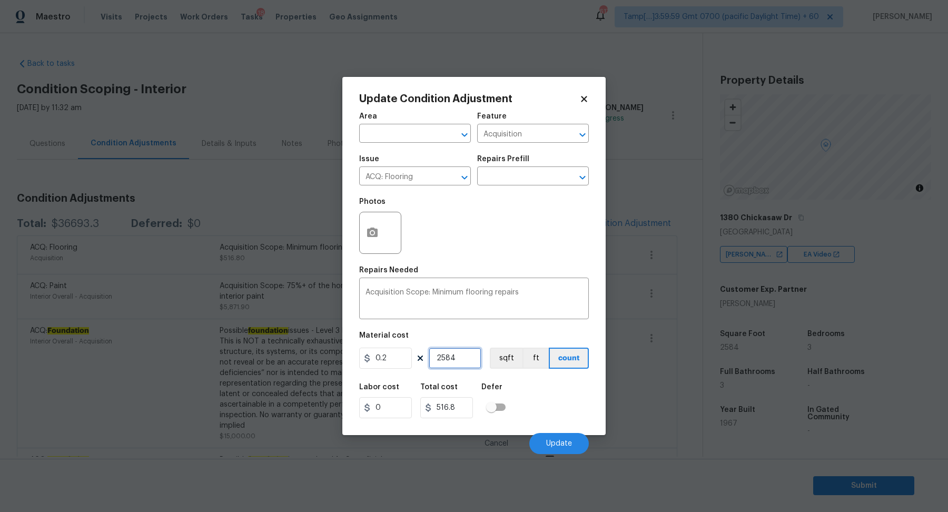
click at [449, 357] on input "2584" at bounding box center [455, 357] width 53 height 21
type input "1"
type input "0.2"
type input "1"
click at [381, 358] on input "0.2" at bounding box center [385, 357] width 53 height 21
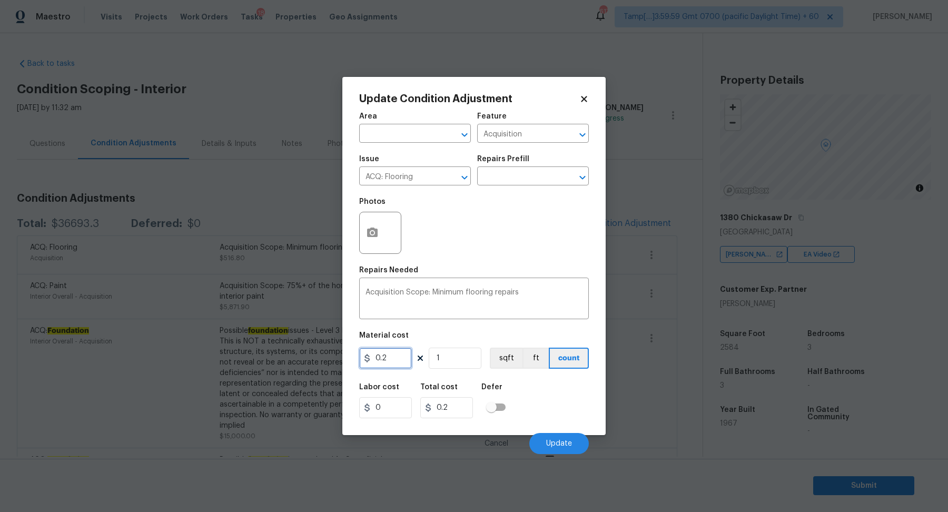
click at [381, 358] on input "0.2" at bounding box center [385, 357] width 53 height 21
type input "400"
click at [580, 437] on button "Update" at bounding box center [558, 443] width 59 height 21
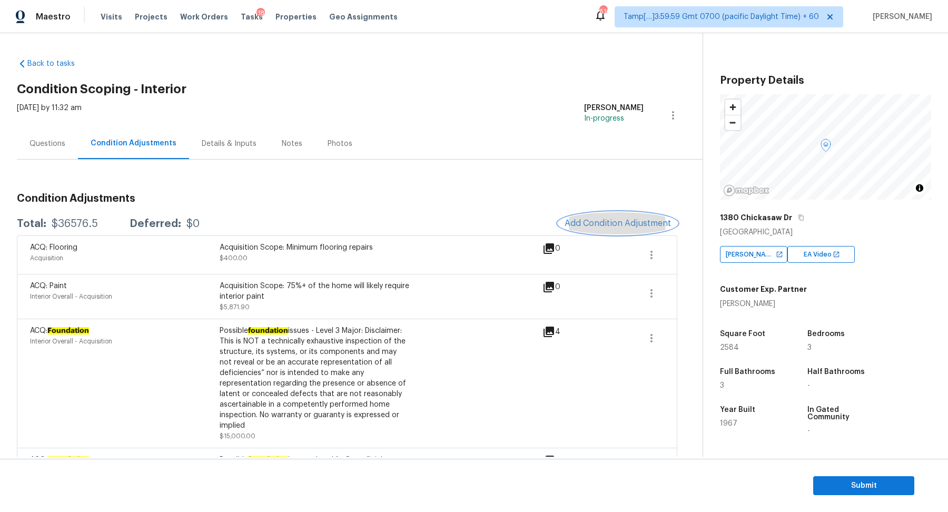
click at [635, 224] on span "Add Condition Adjustment" at bounding box center [617, 222] width 106 height 9
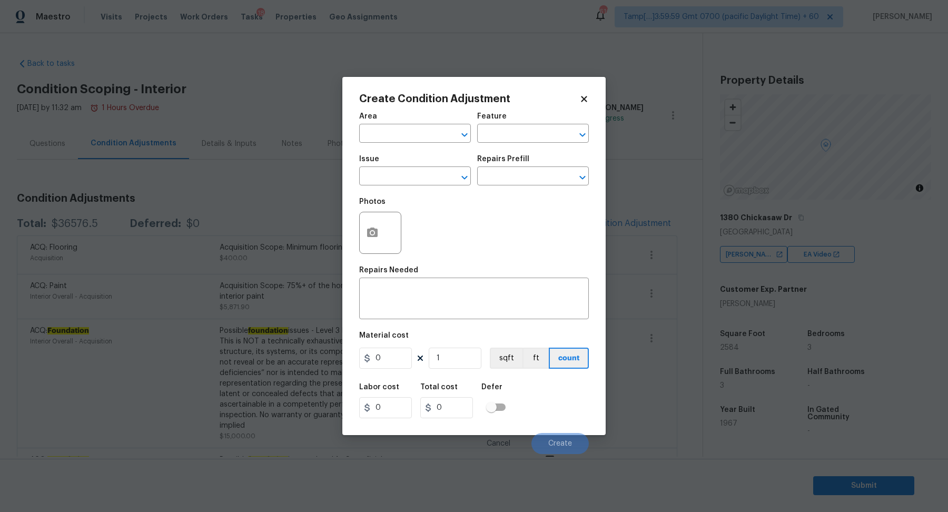
click at [410, 116] on div "Area" at bounding box center [415, 120] width 112 height 14
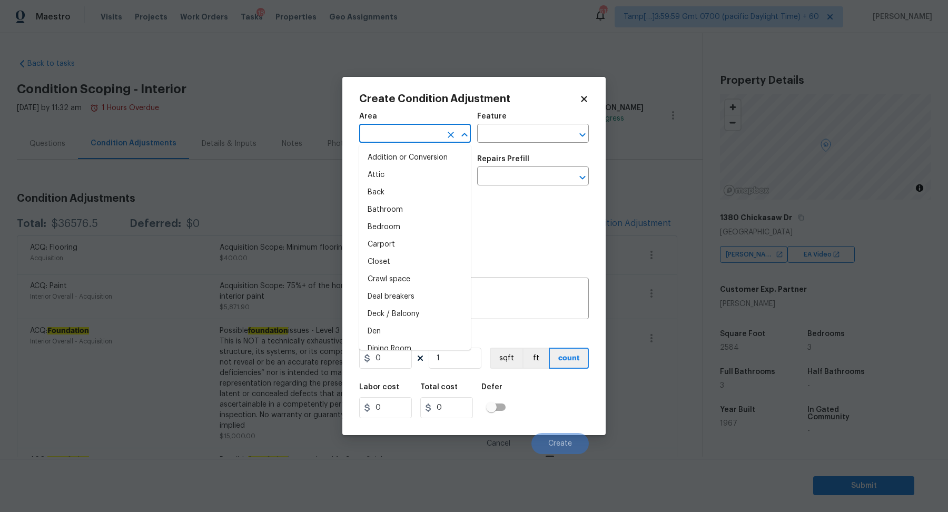
click at [410, 135] on input "text" at bounding box center [400, 134] width 82 height 16
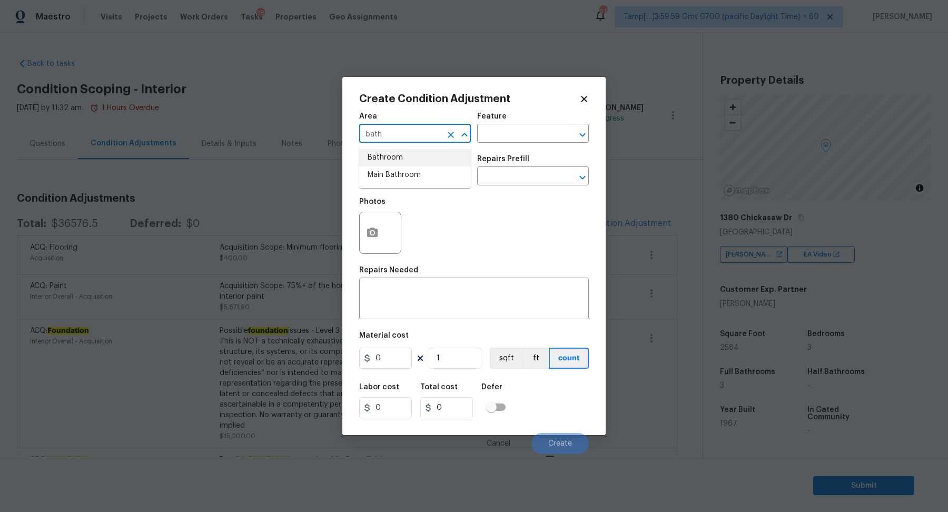
click at [417, 161] on li "Bathroom" at bounding box center [415, 157] width 112 height 17
type input "Bathroom"
click at [417, 167] on div "Issue" at bounding box center [415, 162] width 112 height 14
click at [417, 168] on figure "Issue ​" at bounding box center [415, 170] width 112 height 30
click at [417, 174] on input "text" at bounding box center [400, 177] width 82 height 16
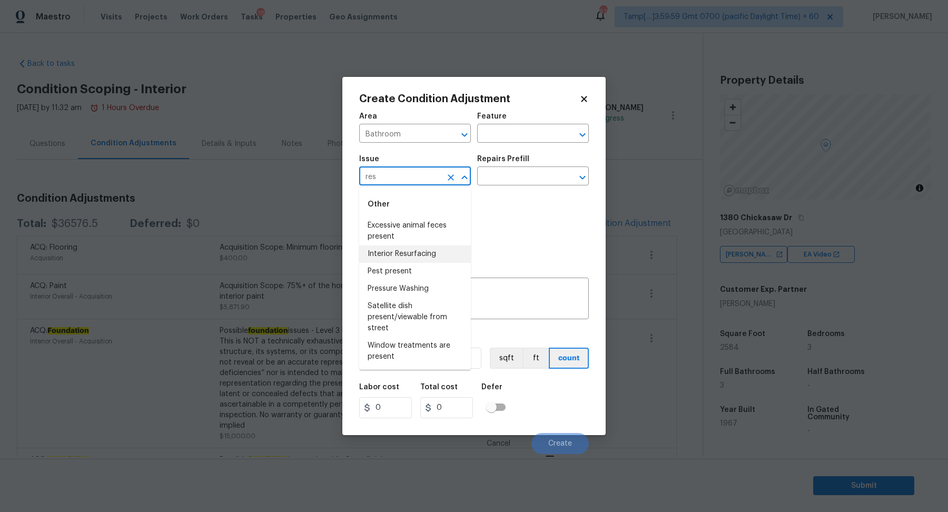
click at [427, 254] on li "Interior Resurfacing" at bounding box center [415, 253] width 112 height 17
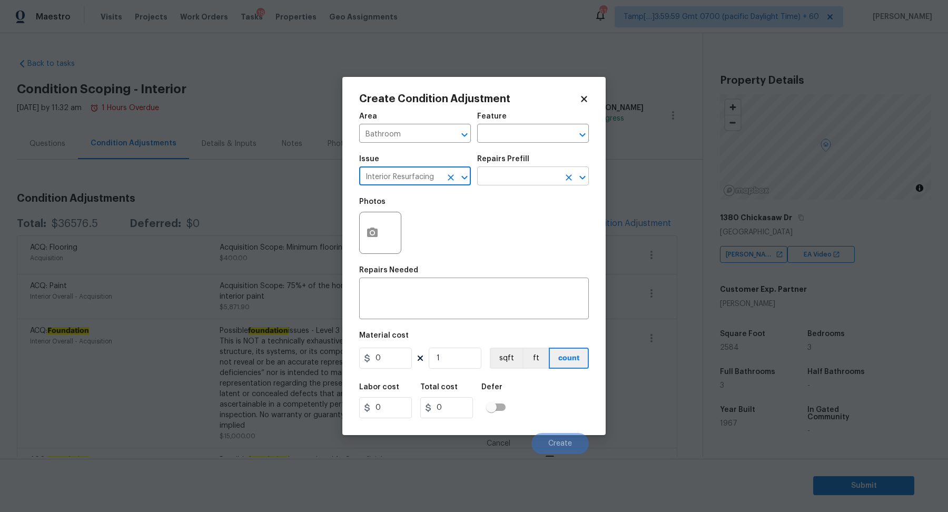
type input "Interior Resurfacing"
click at [529, 180] on input "text" at bounding box center [518, 177] width 82 height 16
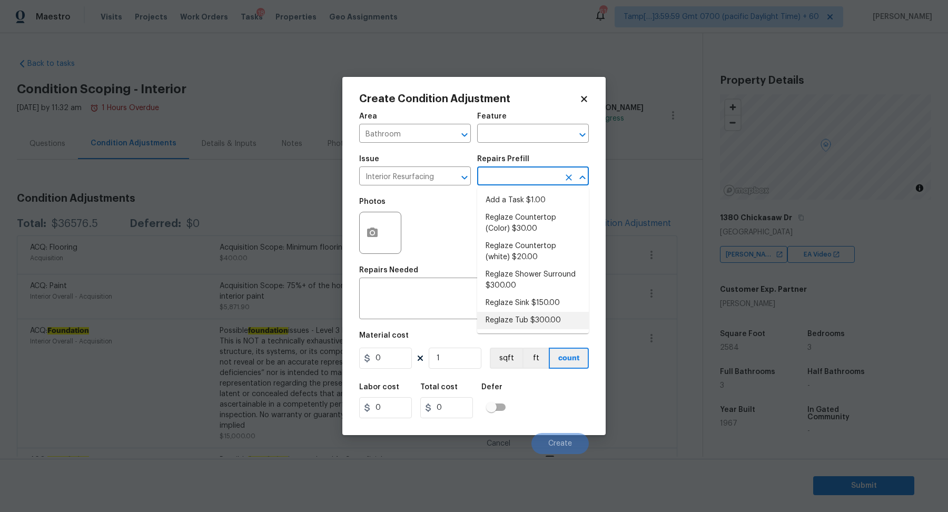
click at [521, 318] on li "Reglaze Tub $300.00" at bounding box center [533, 320] width 112 height 17
type textarea "Prep, mask, clean and reglaze the tub (white) both on the in and outer sides. H…"
type input "300"
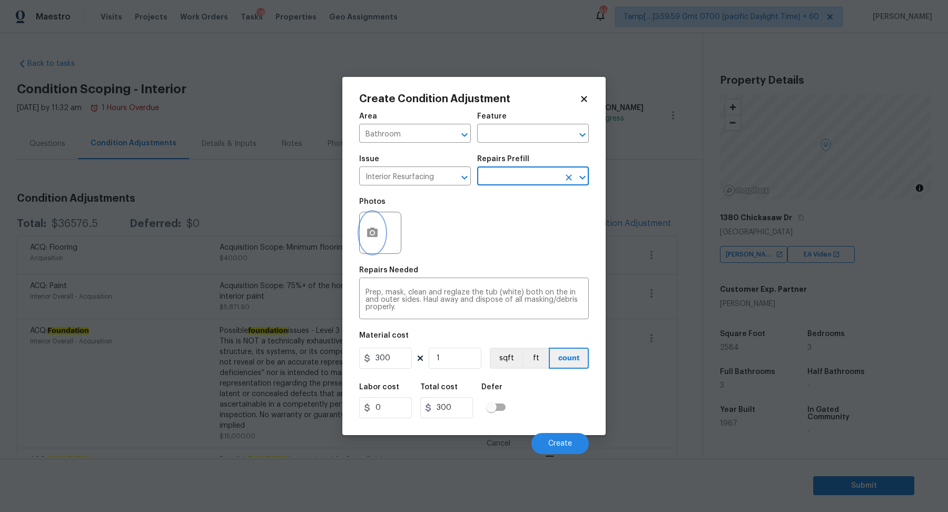
click at [377, 232] on icon "button" at bounding box center [372, 231] width 11 height 9
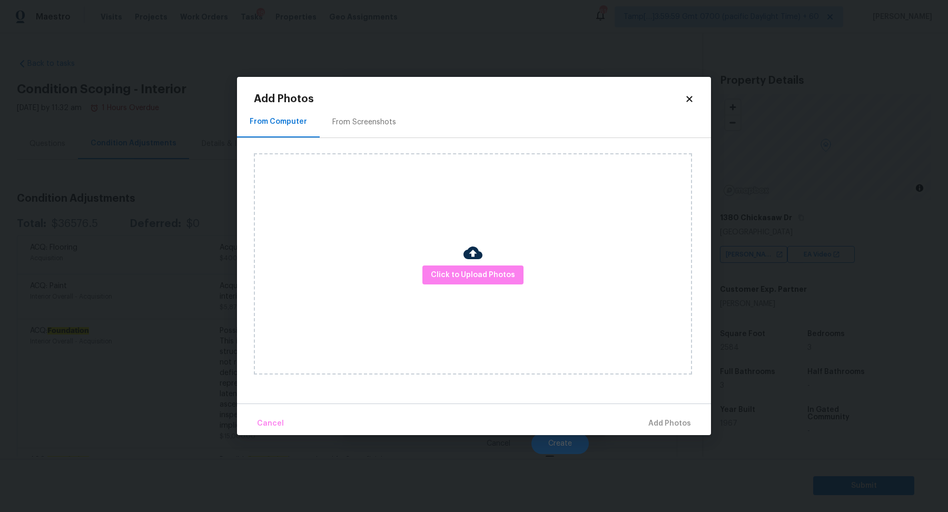
click at [482, 285] on div "Click to Upload Photos" at bounding box center [473, 263] width 438 height 221
click at [487, 281] on button "Click to Upload Photos" at bounding box center [472, 274] width 101 height 19
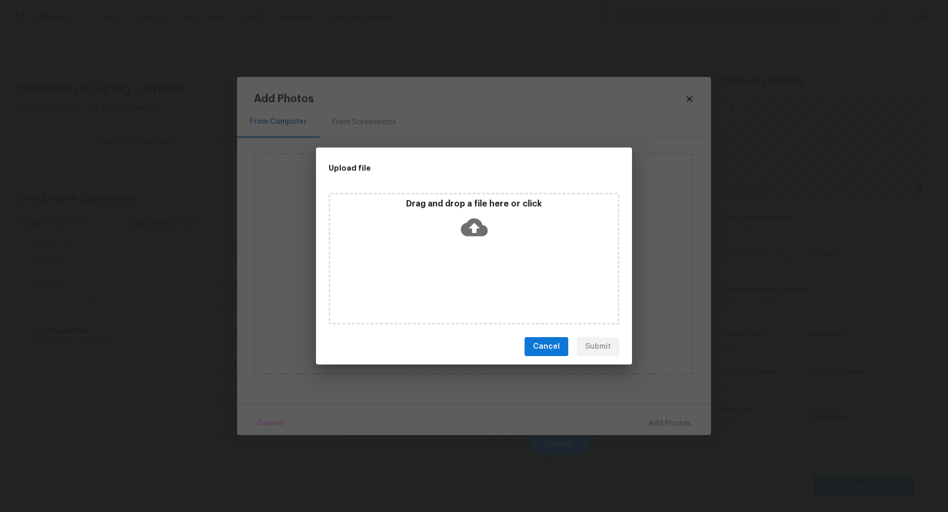
click at [502, 246] on div "Drag and drop a file here or click" at bounding box center [473, 259] width 291 height 132
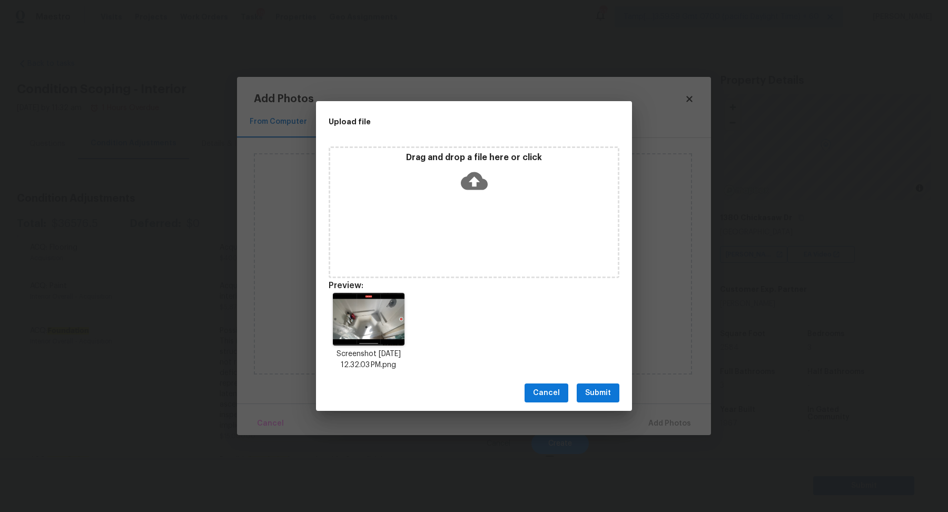
click at [606, 401] on button "Submit" at bounding box center [597, 392] width 43 height 19
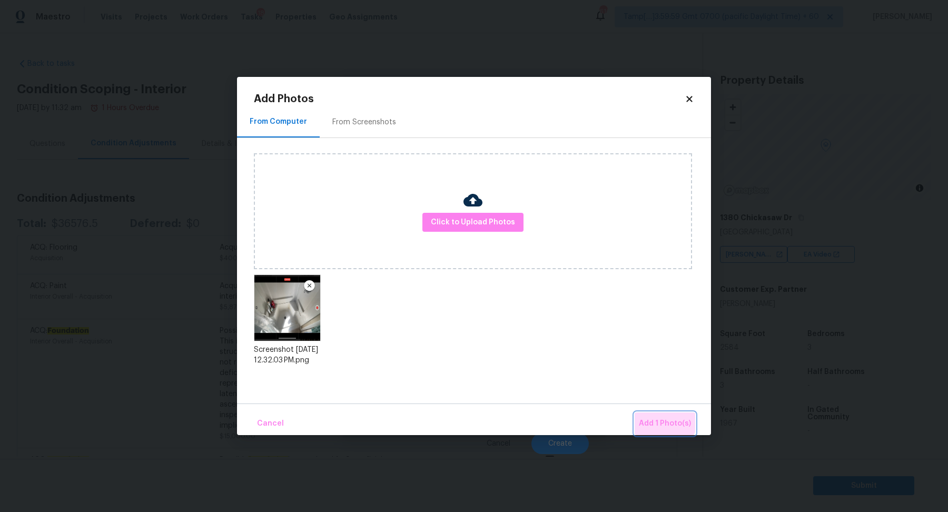
click at [654, 412] on button "Add 1 Photo(s)" at bounding box center [664, 423] width 61 height 23
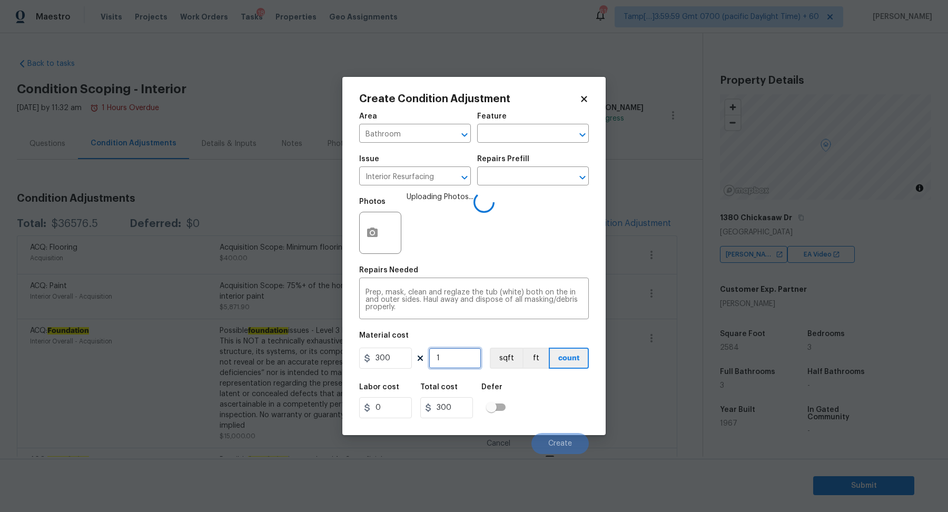
click at [449, 359] on input "1" at bounding box center [455, 357] width 53 height 21
click at [546, 393] on div "Labor cost 0 Total cost 300 Defer" at bounding box center [474, 400] width 230 height 47
click at [561, 396] on div "Labor cost 0 Total cost 300 Defer" at bounding box center [474, 400] width 230 height 47
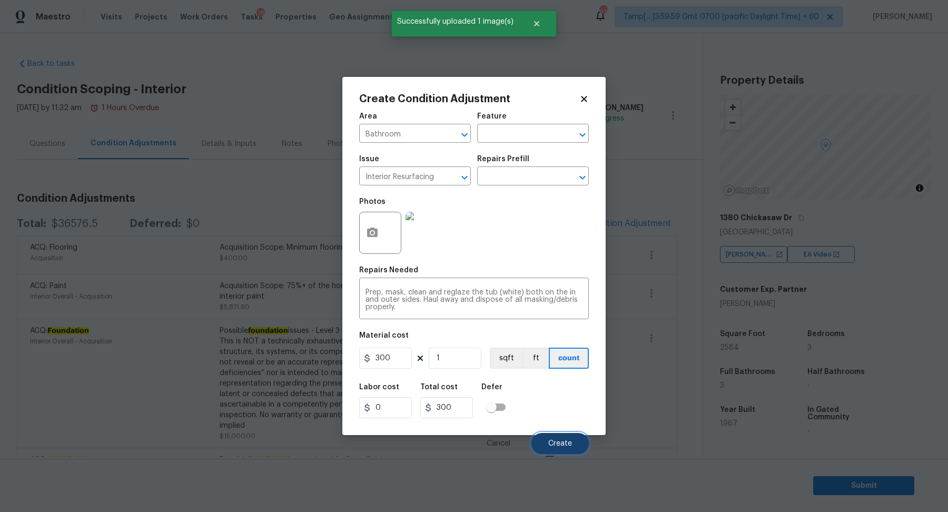
click at [553, 437] on button "Create" at bounding box center [559, 443] width 57 height 21
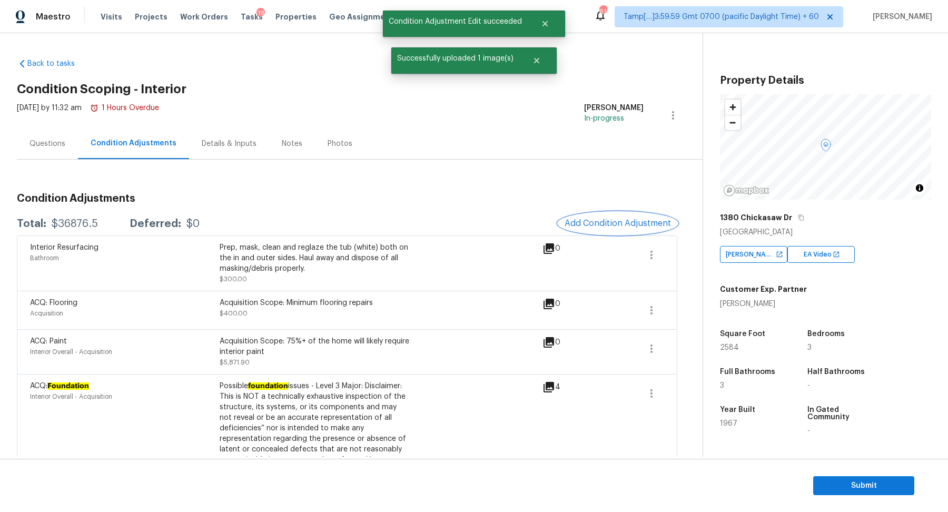
click at [638, 229] on button "Add Condition Adjustment" at bounding box center [617, 223] width 119 height 22
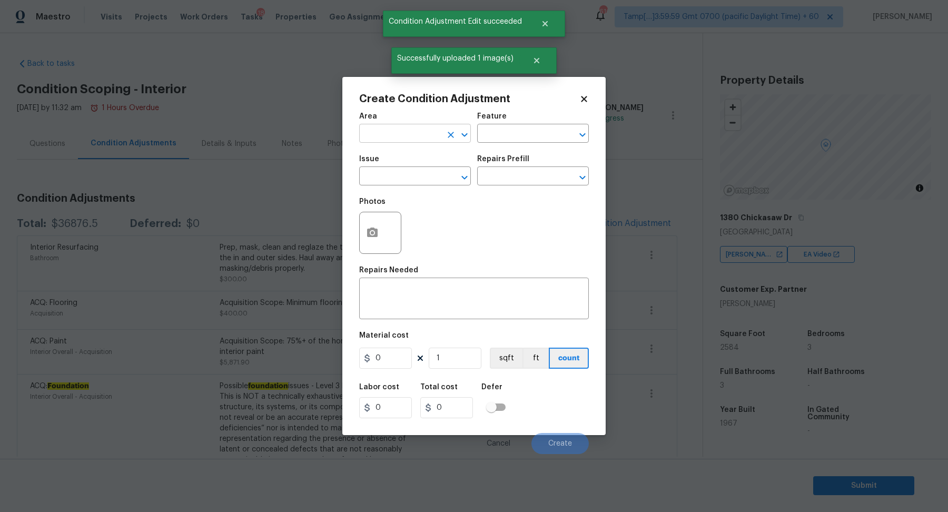
click at [397, 141] on input "text" at bounding box center [400, 134] width 82 height 16
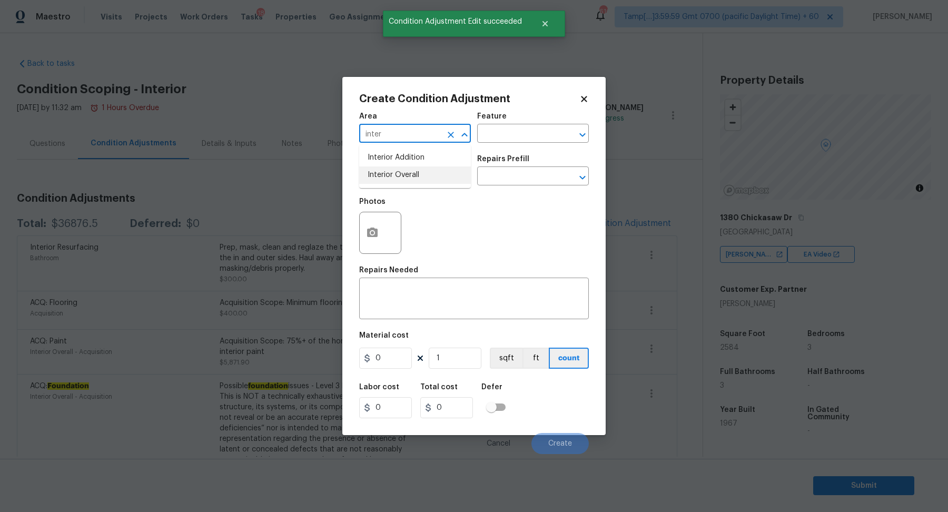
click at [423, 184] on ul "Interior Addition Interior Overall" at bounding box center [415, 166] width 112 height 43
click at [430, 177] on li "Interior Overall" at bounding box center [415, 174] width 112 height 17
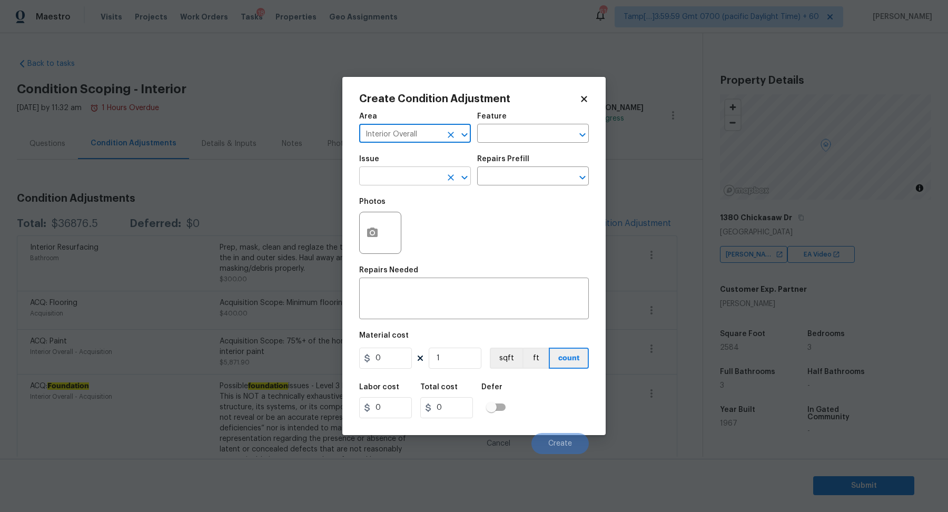
type input "Interior Overall"
click at [432, 185] on input "text" at bounding box center [400, 177] width 82 height 16
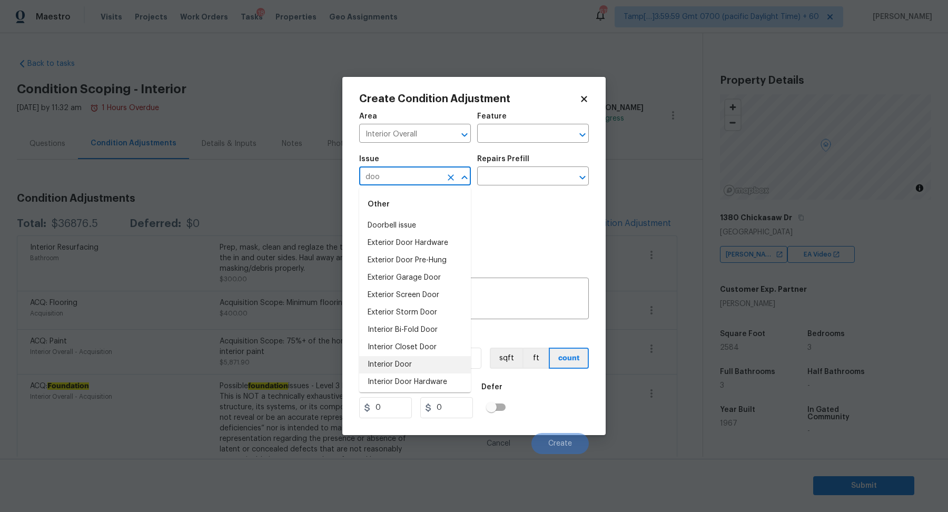
click at [433, 369] on li "Interior Door" at bounding box center [415, 364] width 112 height 17
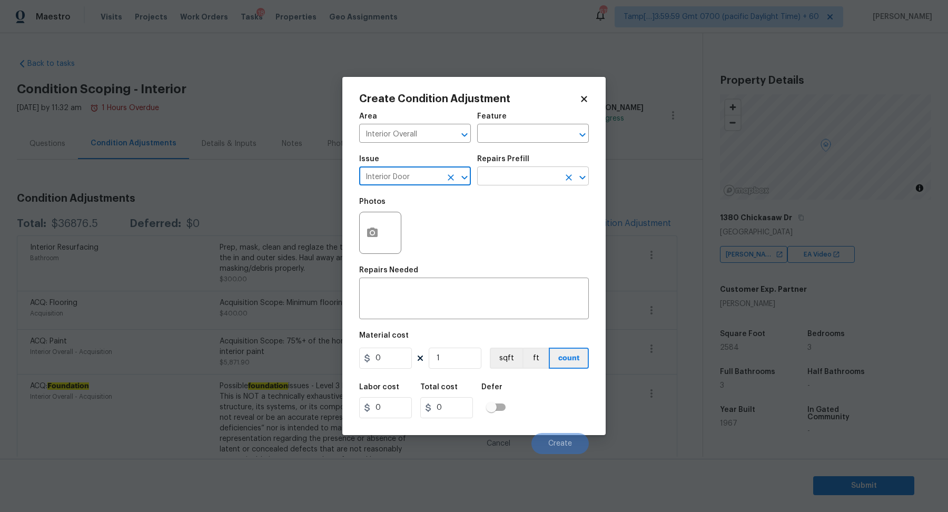
type input "Interior Door"
click at [523, 178] on input "text" at bounding box center [518, 177] width 82 height 16
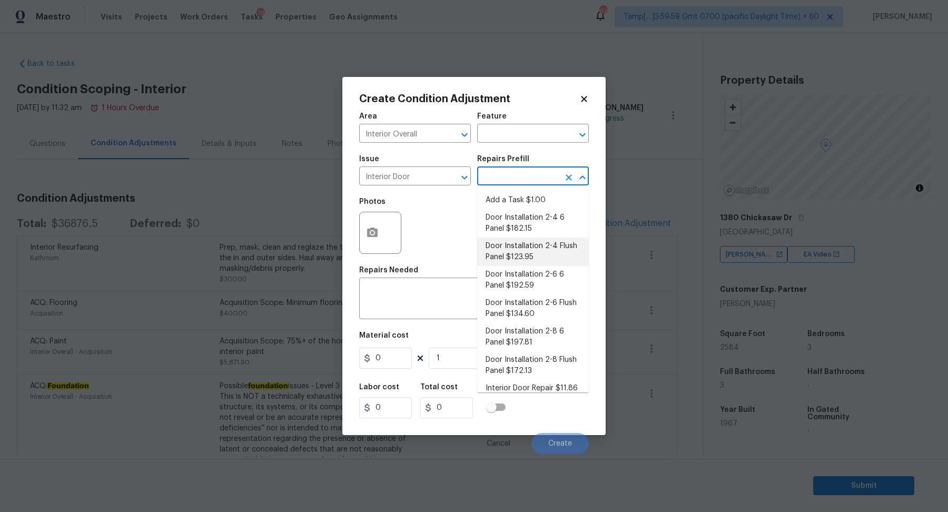
click at [560, 247] on li "Door Installation 2-4 Flush Panel $123.95" at bounding box center [533, 251] width 112 height 28
type input "Interior Door"
type textarea "Remove the existing door (if present). Install a new pre-hung 2-4 flush panel i…"
type input "123.95"
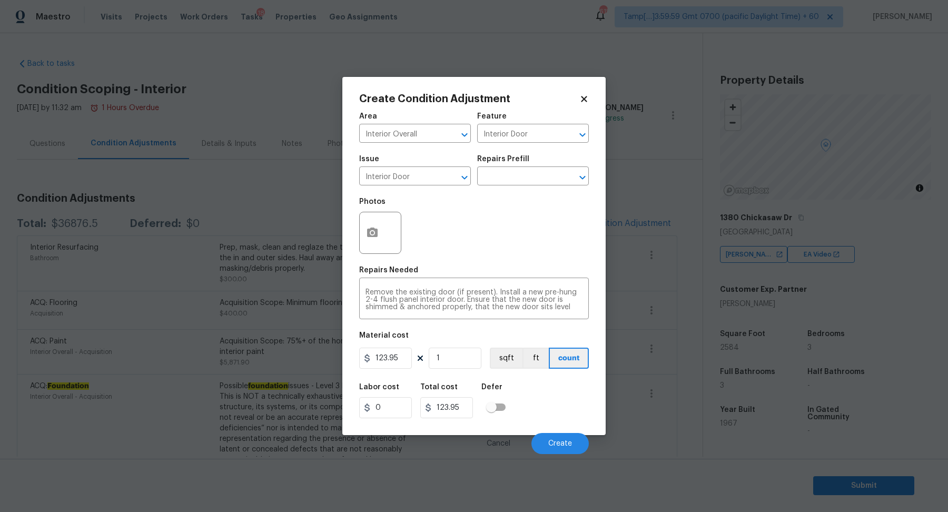
click at [387, 241] on div at bounding box center [380, 233] width 42 height 42
click at [382, 241] on button "button" at bounding box center [372, 232] width 25 height 41
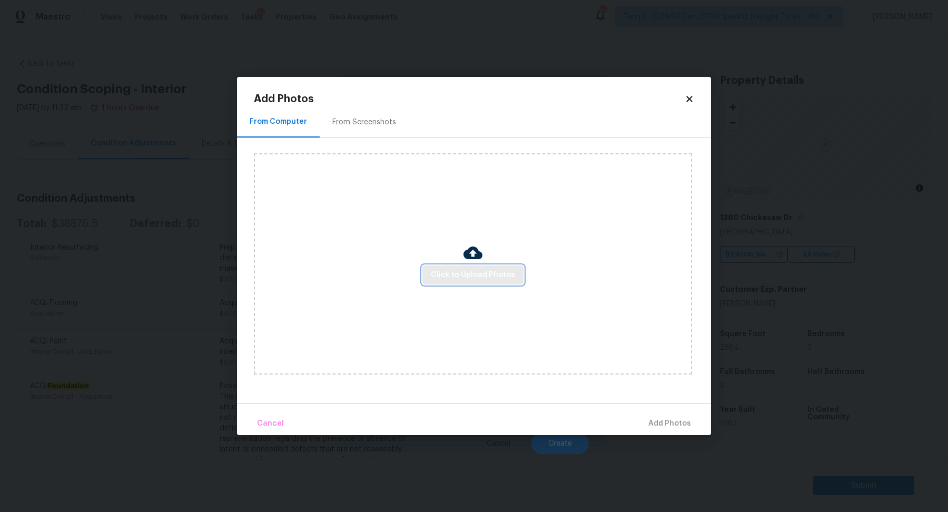
click at [490, 276] on span "Click to Upload Photos" at bounding box center [473, 274] width 84 height 13
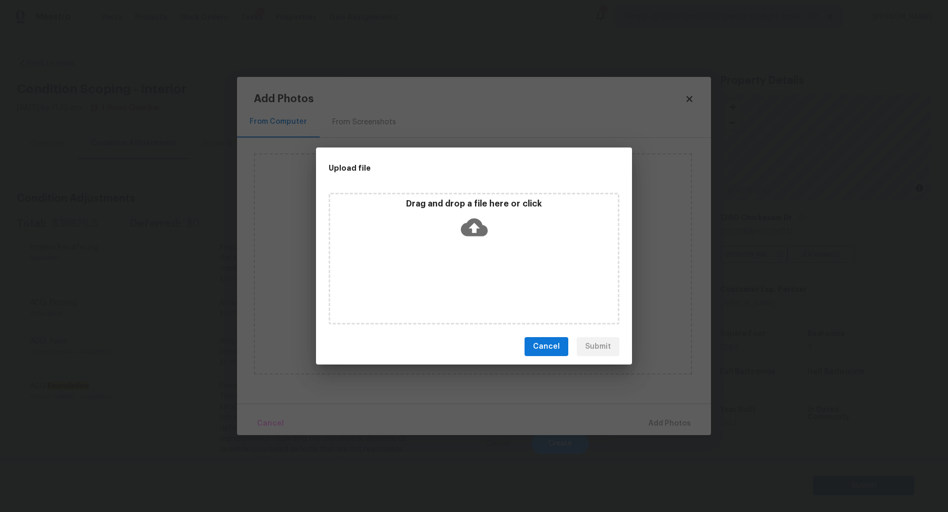
click at [484, 218] on icon at bounding box center [474, 227] width 27 height 27
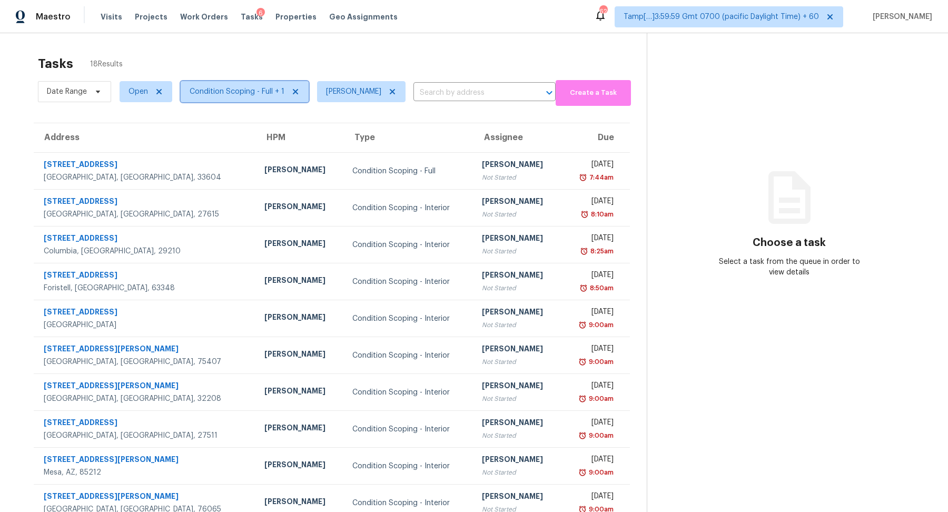
click at [222, 90] on span "Condition Scoping - Full + 1" at bounding box center [237, 91] width 95 height 11
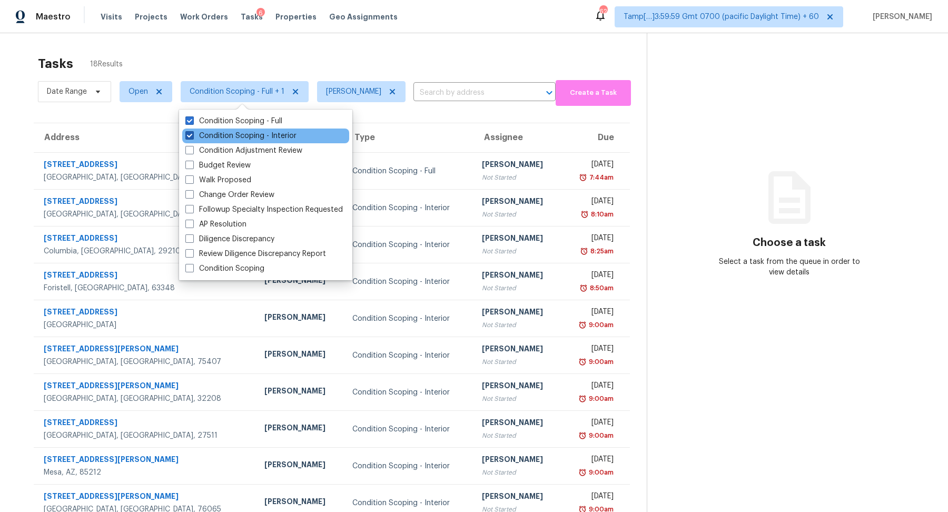
click at [268, 138] on label "Condition Scoping - Interior" at bounding box center [240, 136] width 111 height 11
click at [192, 137] on input "Condition Scoping - Interior" at bounding box center [188, 134] width 7 height 7
checkbox input "false"
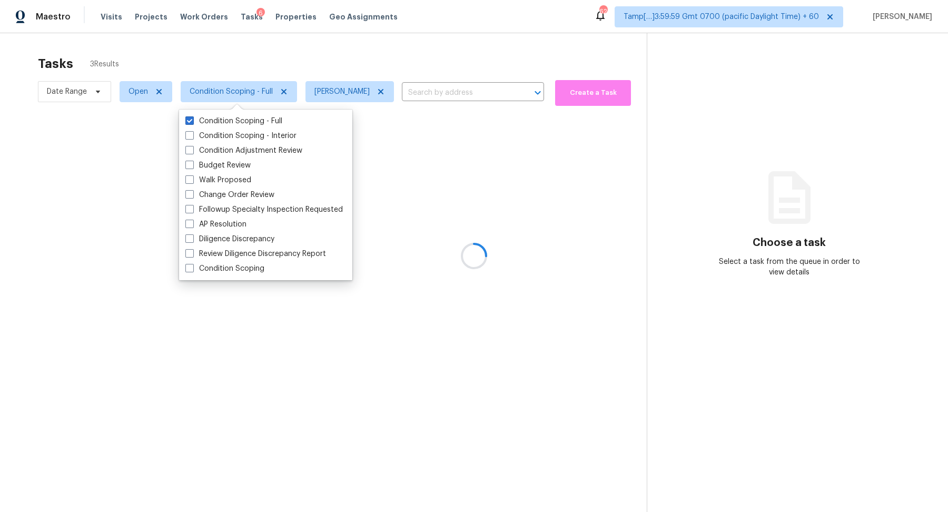
click at [429, 62] on div "Tasks 3 Results" at bounding box center [342, 63] width 609 height 27
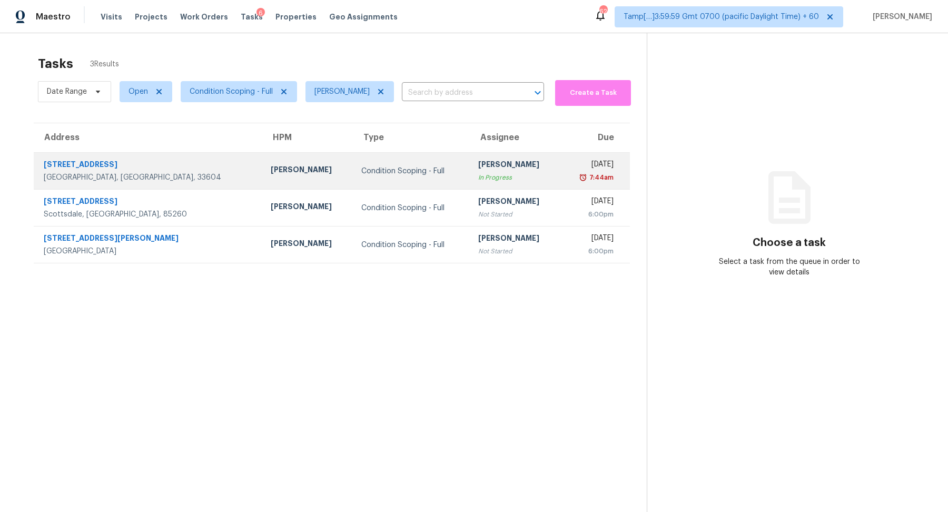
click at [569, 179] on div "7:44am" at bounding box center [591, 177] width 45 height 11
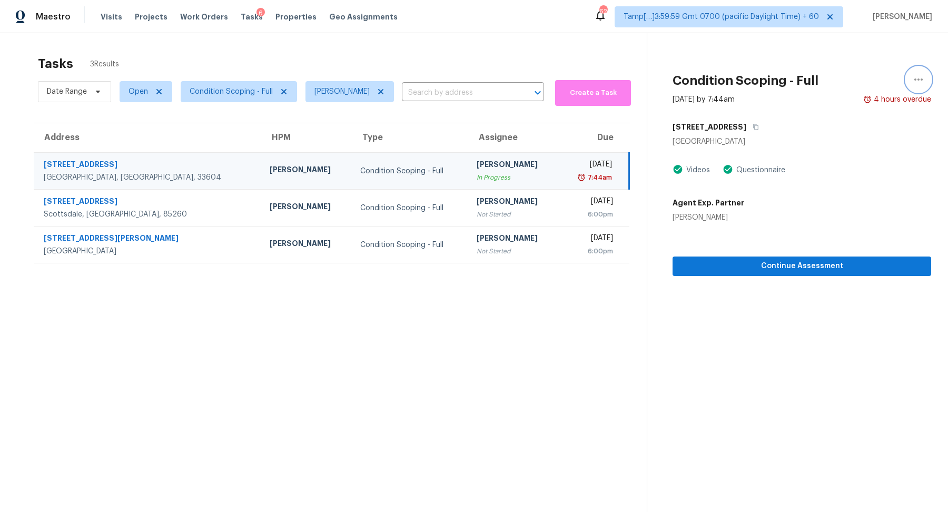
click at [914, 82] on icon "button" at bounding box center [918, 79] width 13 height 13
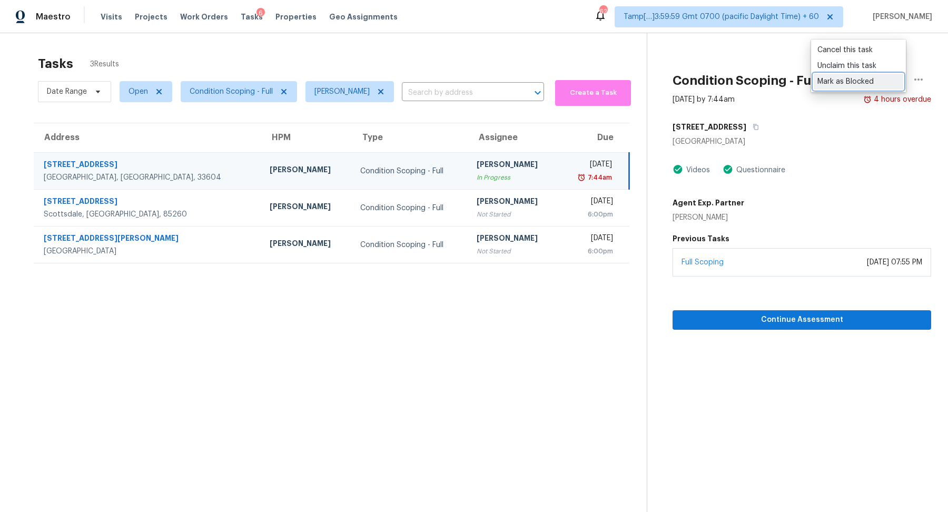
click at [837, 84] on div "Mark as Blocked" at bounding box center [858, 81] width 82 height 11
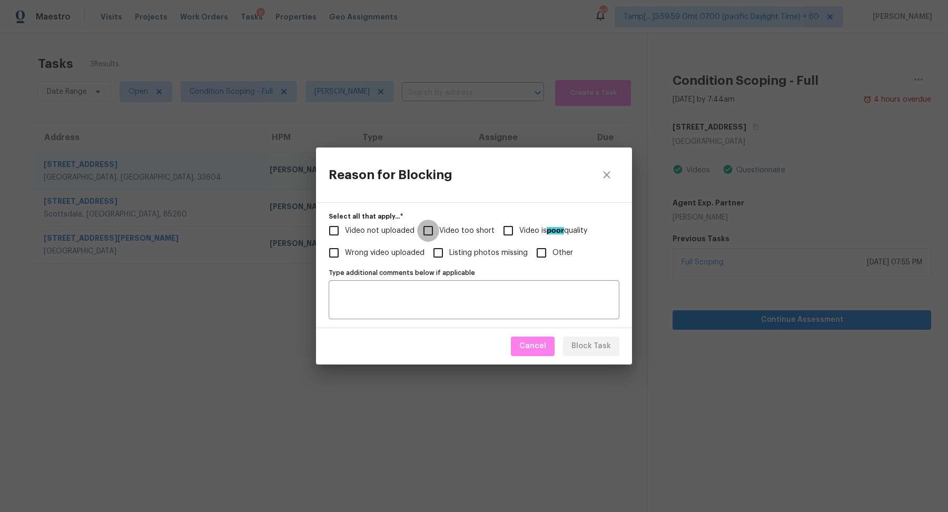
click at [419, 233] on input "Video too short" at bounding box center [428, 231] width 22 height 22
checkbox input "true"
click at [431, 289] on textarea "Type additional comments below if applicable" at bounding box center [474, 299] width 278 height 22
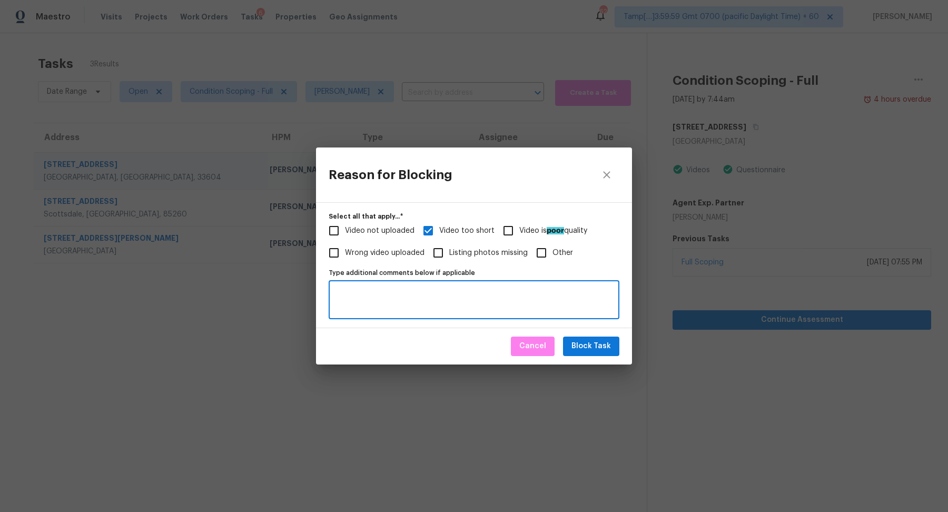
paste textarea "[URL][DOMAIN_NAME]"
type textarea "[URL][DOMAIN_NAME]"
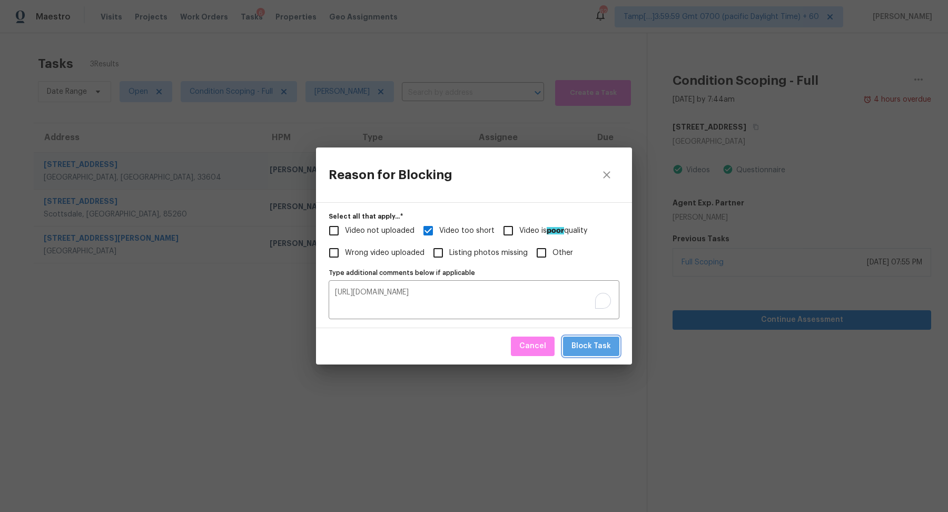
click at [605, 350] on span "Block Task" at bounding box center [590, 346] width 39 height 13
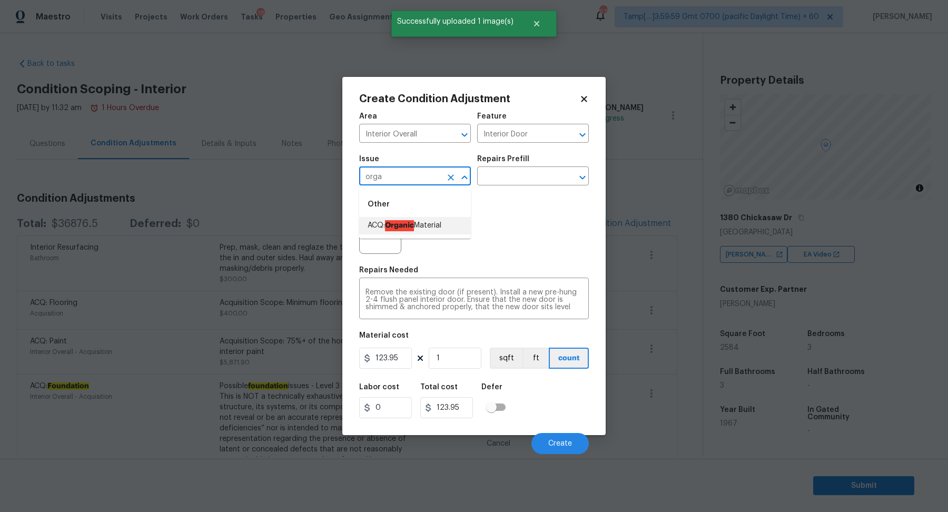
click at [415, 219] on li "ACQ: Organic Material" at bounding box center [415, 225] width 112 height 17
type input "ACQ: Organic Material"
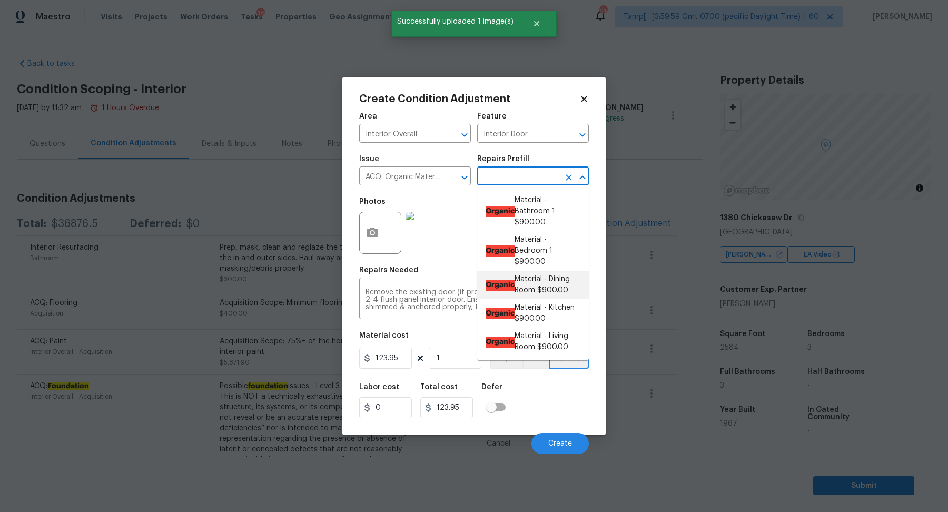
click at [516, 171] on input "text" at bounding box center [518, 177] width 82 height 16
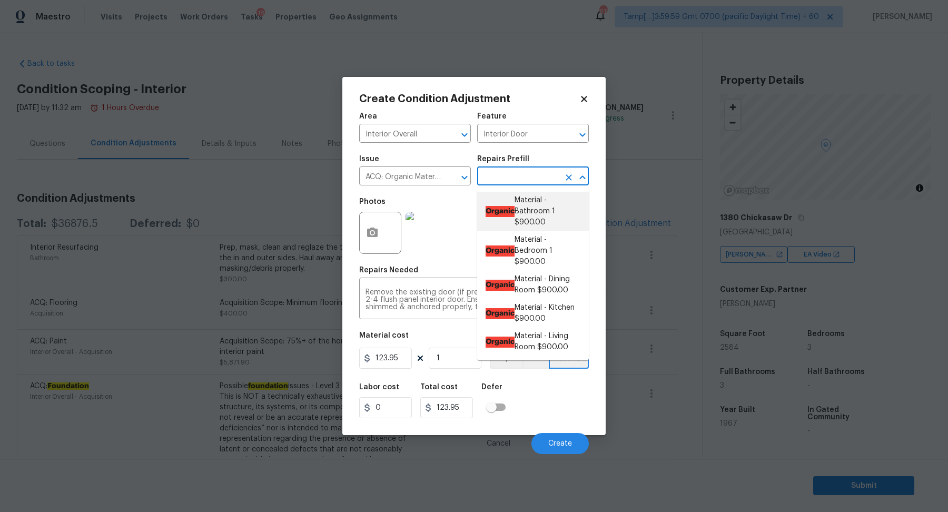
click at [543, 223] on li "Organic Material - Bathroom 1 $900.00" at bounding box center [533, 211] width 112 height 39
type input "Acquisition"
type input "900"
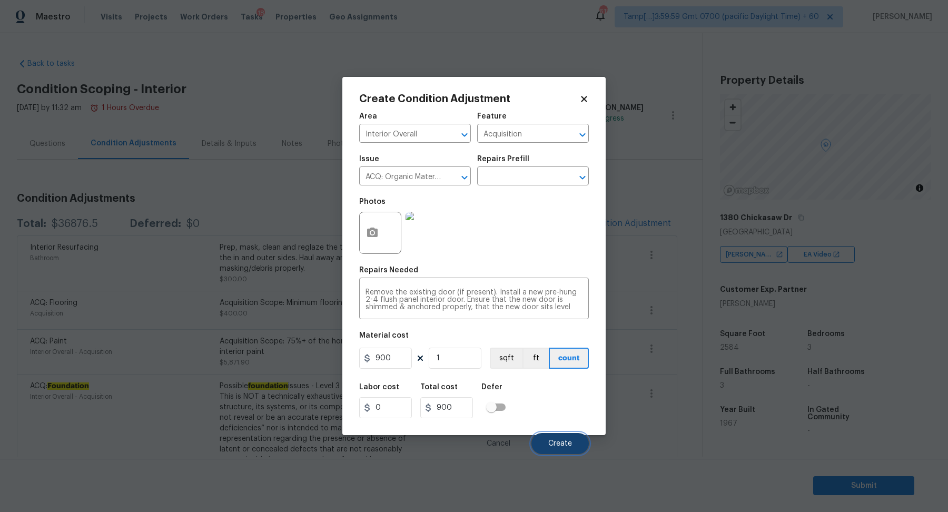
click at [550, 441] on span "Create" at bounding box center [560, 444] width 24 height 8
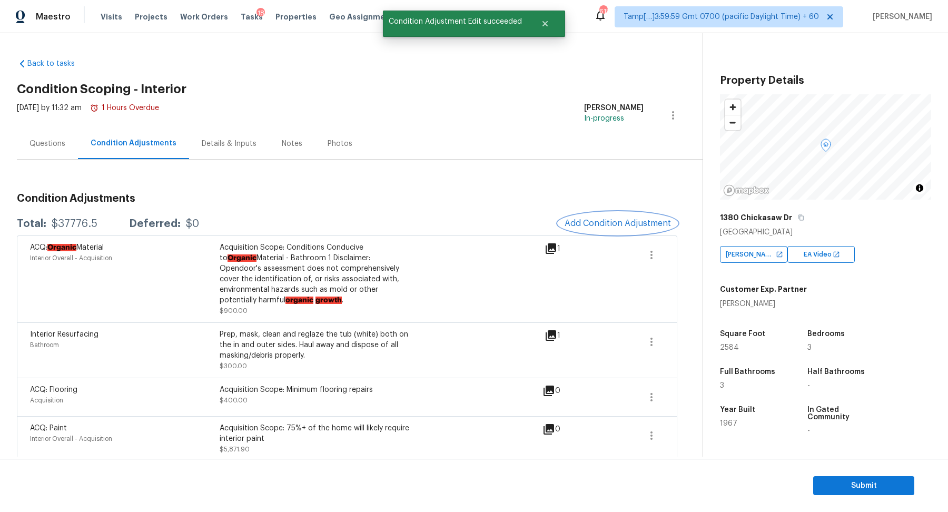
click at [611, 223] on span "Add Condition Adjustment" at bounding box center [617, 222] width 106 height 9
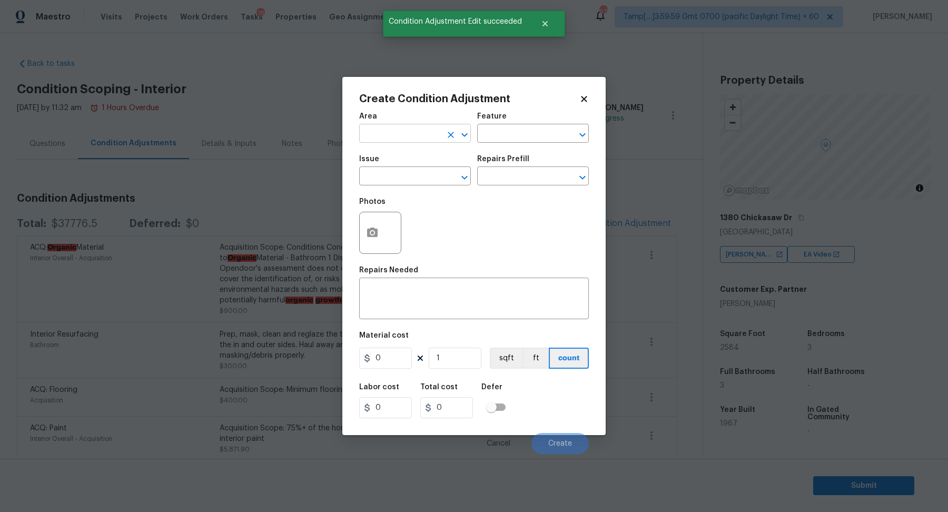
click at [363, 141] on input "text" at bounding box center [400, 134] width 82 height 16
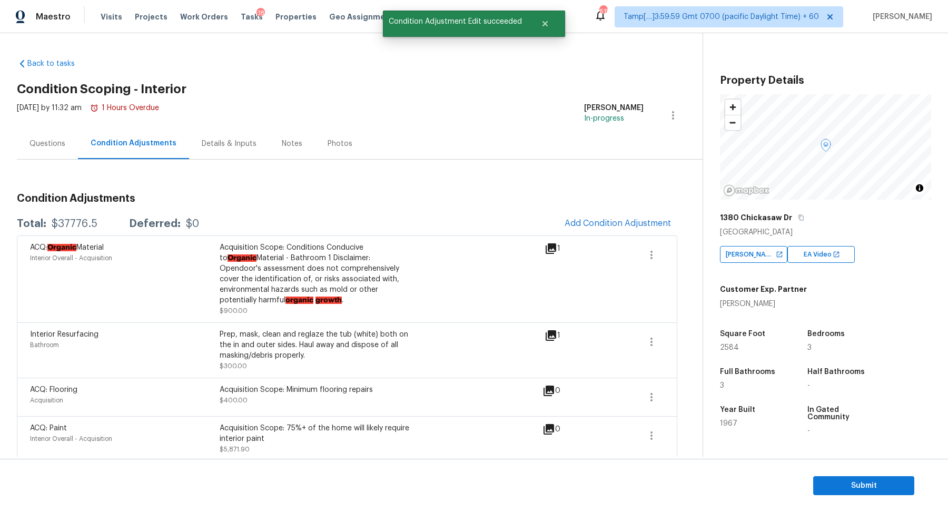
click at [248, 167] on body "Maestro Visits Projects Work Orders Tasks 18 Properties Geo Assignments 615 Tam…" at bounding box center [474, 256] width 948 height 512
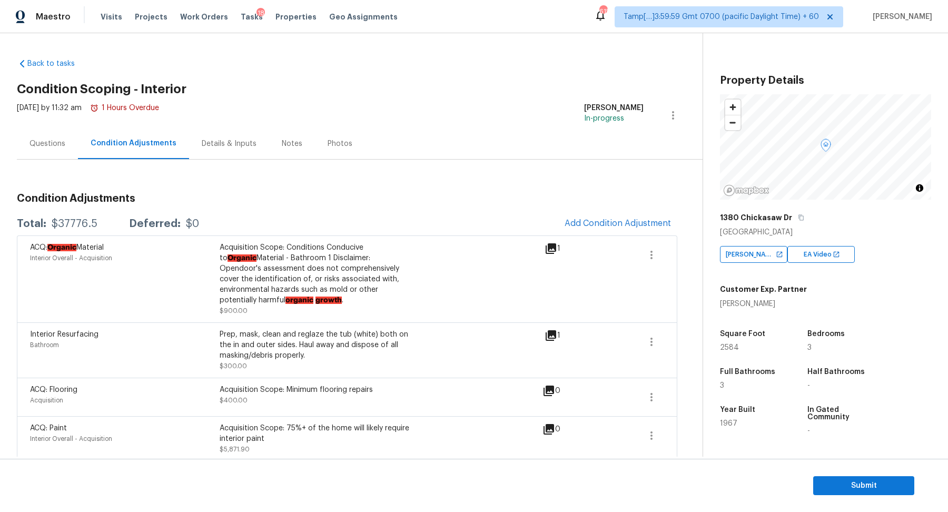
click at [64, 143] on div "Questions" at bounding box center [47, 143] width 36 height 11
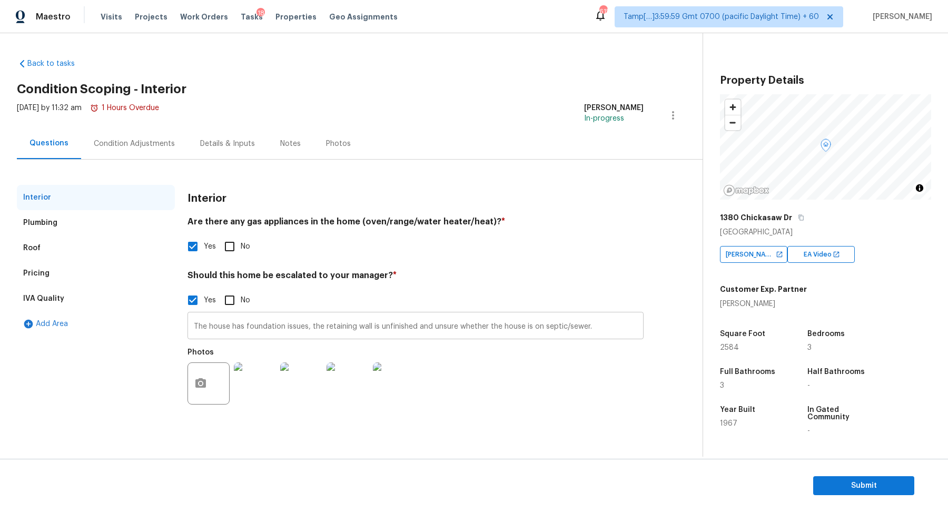
click at [609, 331] on input "The house has foundation issues, the retaining wall is unfinished and unsure wh…" at bounding box center [415, 326] width 456 height 25
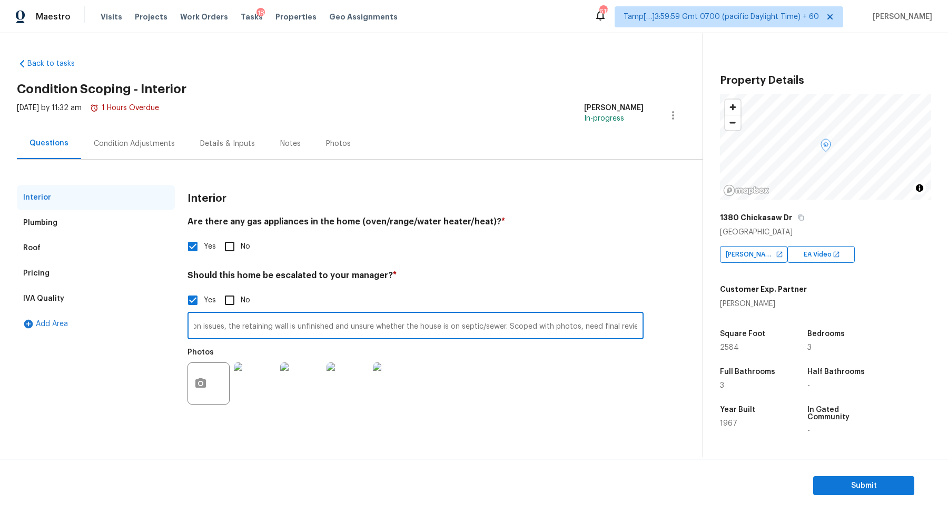
scroll to position [0, 86]
type input "The house has foundation issues, the retaining wall is unfinished and unsure wh…"
click at [559, 286] on div "Should this home be escalated to your manager? * Yes No The house has foundatio…" at bounding box center [415, 340] width 456 height 141
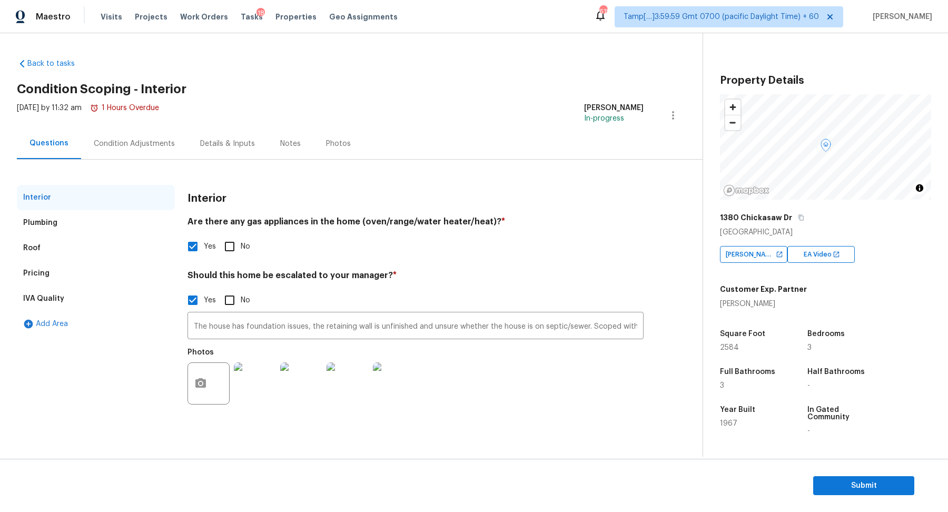
click at [572, 293] on div "Yes No" at bounding box center [415, 300] width 456 height 22
click at [153, 142] on div "Condition Adjustments" at bounding box center [134, 143] width 81 height 11
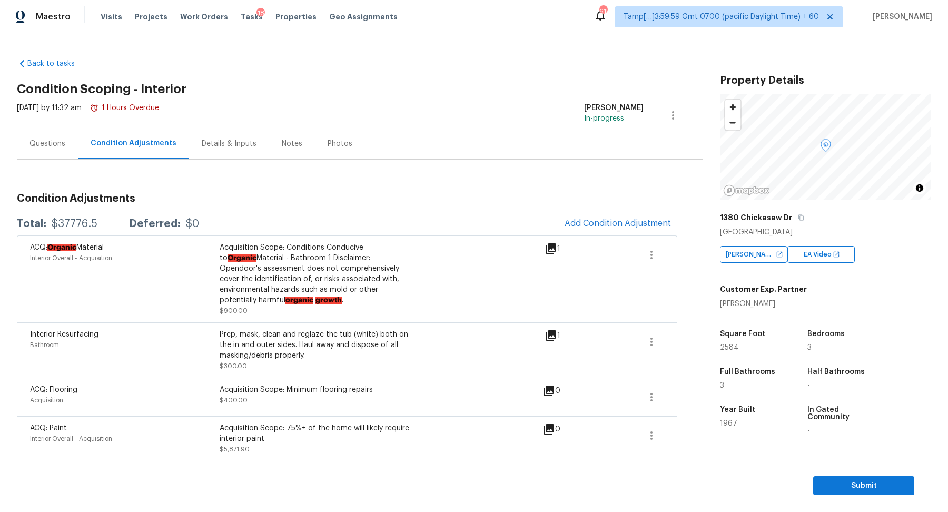
click at [45, 143] on div "Questions" at bounding box center [47, 143] width 36 height 11
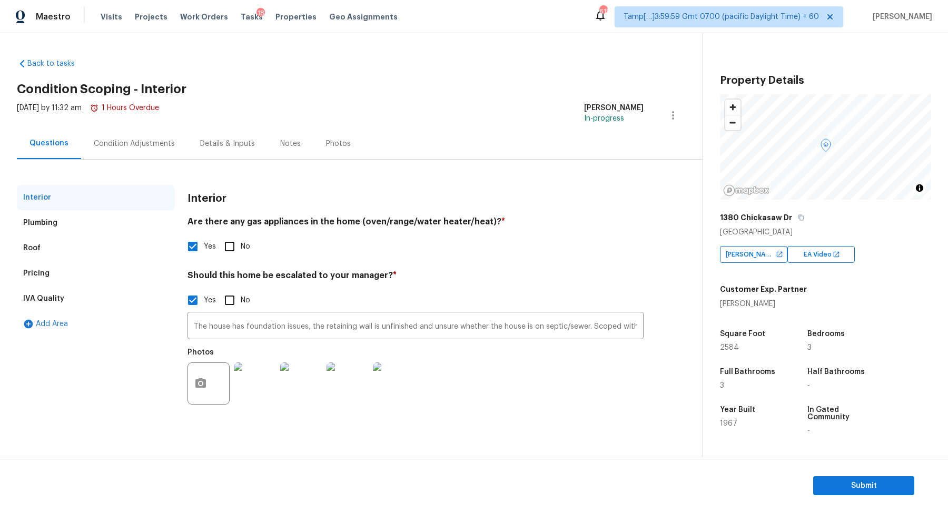
click at [66, 275] on div "Pricing" at bounding box center [96, 273] width 158 height 25
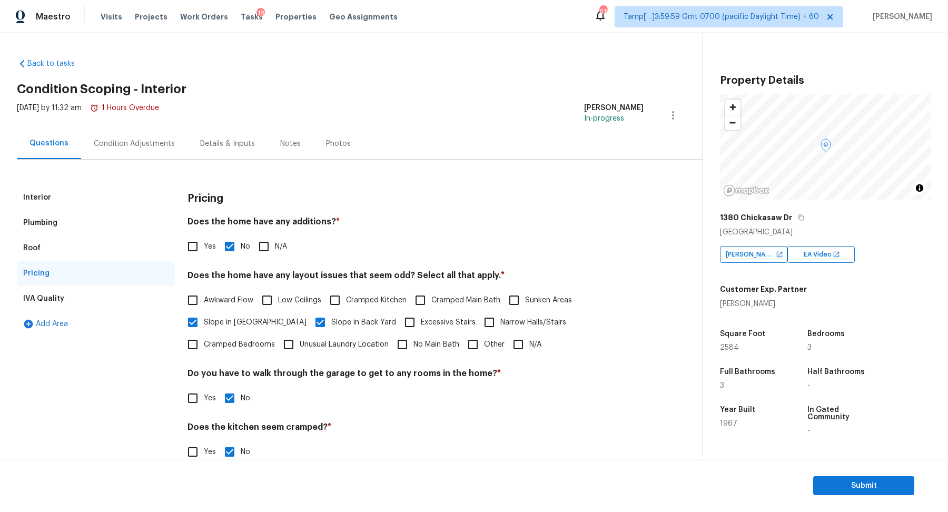
scroll to position [75, 0]
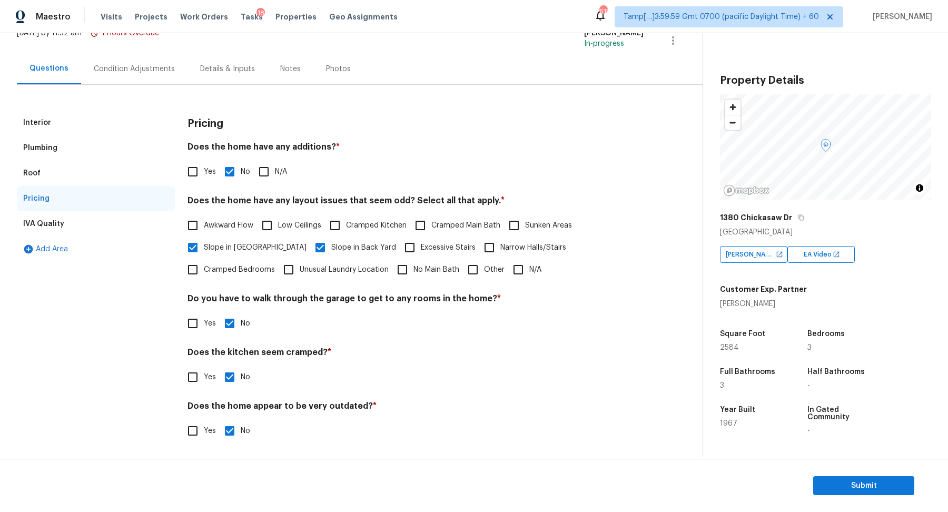
click at [230, 221] on span "Awkward Flow" at bounding box center [228, 225] width 49 height 11
click at [204, 221] on input "Awkward Flow" at bounding box center [193, 225] width 22 height 22
checkbox input "true"
click at [394, 222] on span "Cramped Kitchen" at bounding box center [376, 225] width 61 height 11
click at [346, 222] on input "Cramped Kitchen" at bounding box center [335, 225] width 22 height 22
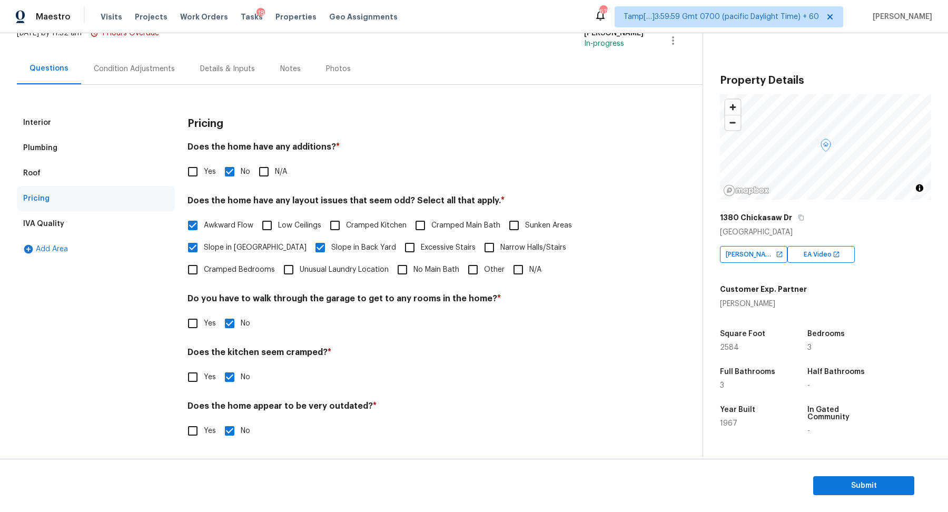
checkbox input "true"
click at [275, 264] on span "Cramped Bedrooms" at bounding box center [239, 269] width 71 height 11
click at [204, 258] on input "Cramped Bedrooms" at bounding box center [193, 269] width 22 height 22
checkbox input "true"
click at [330, 283] on div "Pricing Does the home have any additions? * Yes No N/A Does the home have any l…" at bounding box center [415, 282] width 456 height 344
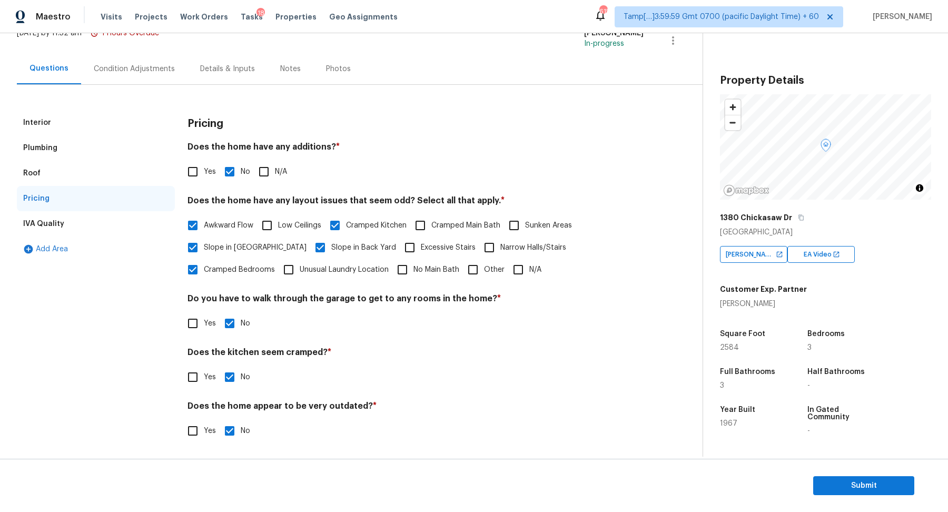
click at [413, 264] on span "No Main Bath" at bounding box center [436, 269] width 46 height 11
click at [391, 263] on input "No Main Bath" at bounding box center [402, 269] width 22 height 22
checkbox input "true"
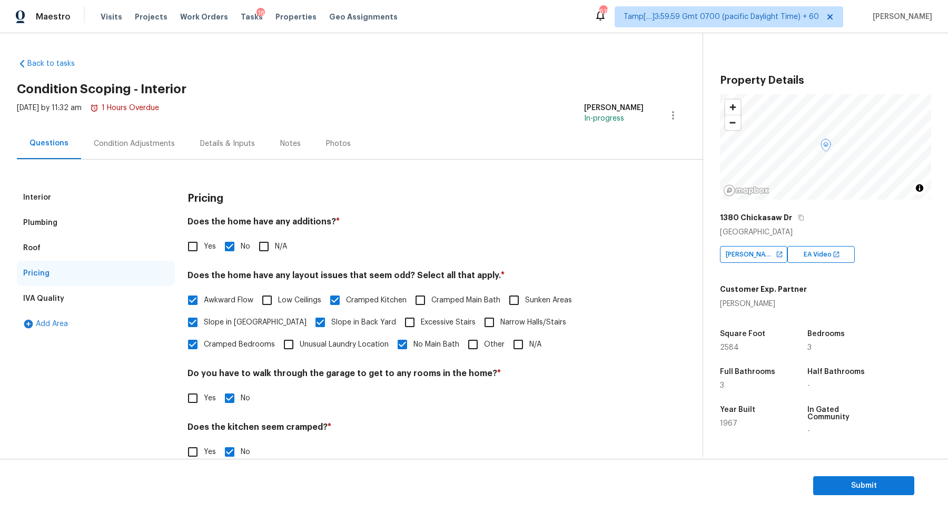
click at [154, 153] on div "Condition Adjustments" at bounding box center [134, 143] width 106 height 31
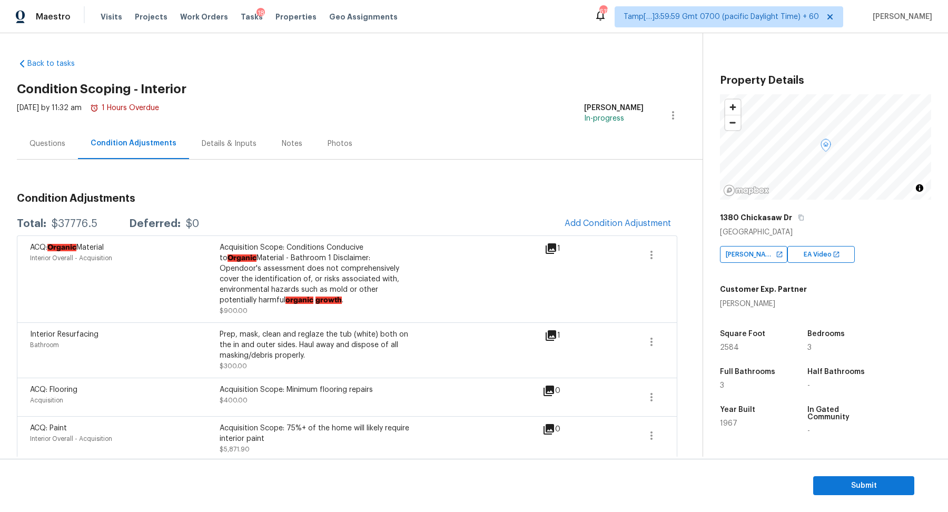
click at [70, 222] on div "$37776.5" at bounding box center [75, 223] width 46 height 11
copy div "$37776.5"
click at [47, 152] on div "Questions" at bounding box center [47, 143] width 61 height 31
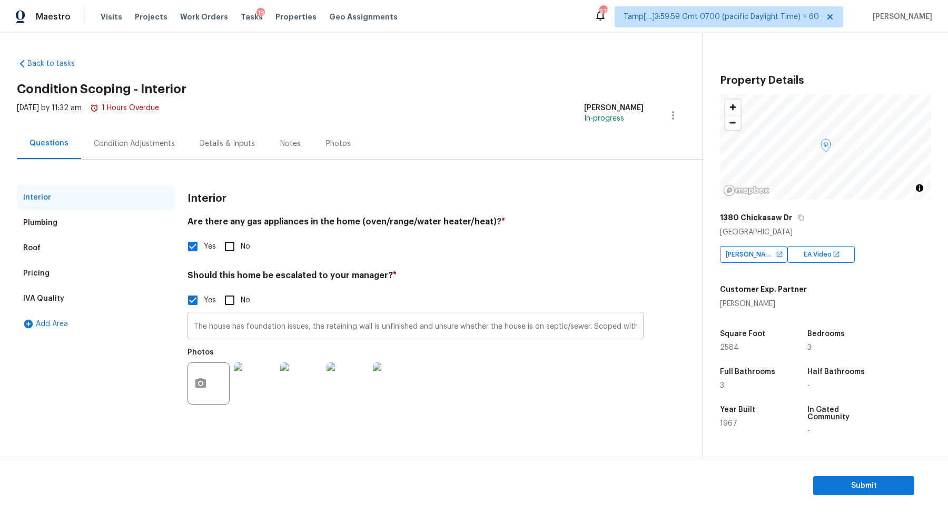
click at [217, 330] on input "The house has foundation issues, the retaining wall is unfinished and unsure wh…" at bounding box center [415, 326] width 456 height 25
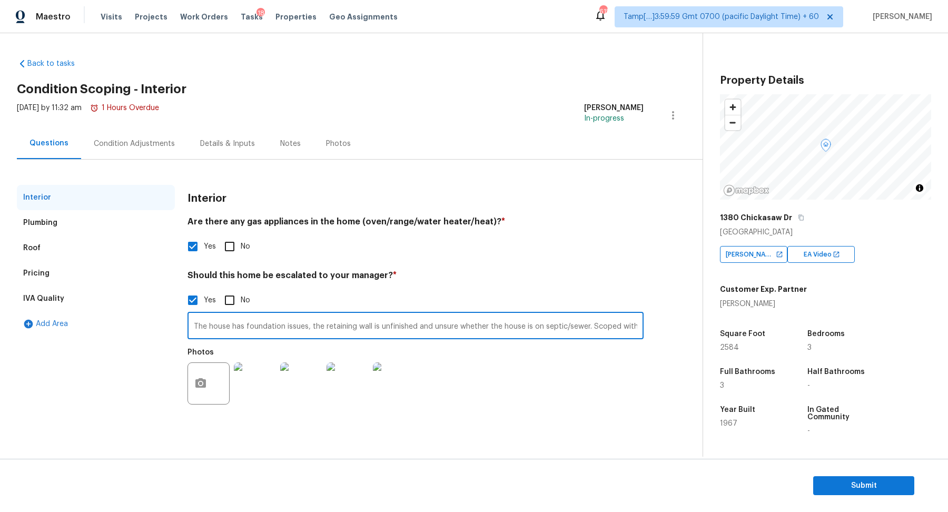
click at [217, 330] on input "The house has foundation issues, the retaining wall is unfinished and unsure wh…" at bounding box center [415, 326] width 456 height 25
click at [32, 272] on div "Pricing" at bounding box center [36, 273] width 26 height 11
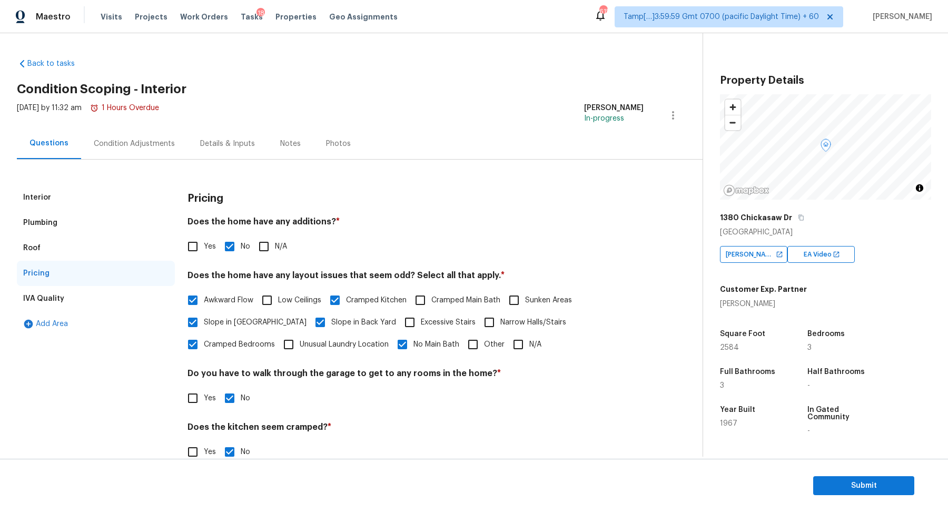
scroll to position [75, 0]
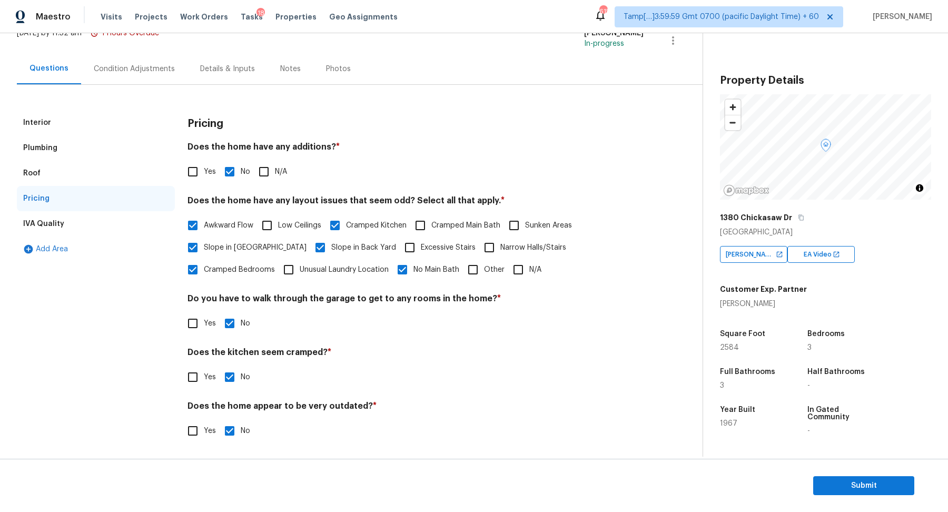
click at [52, 119] on div "Interior" at bounding box center [96, 122] width 158 height 25
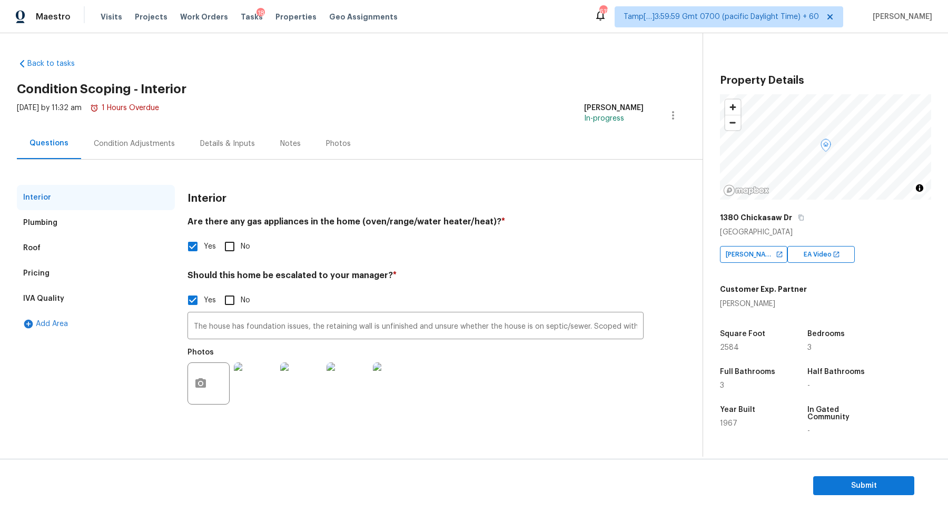
click at [68, 222] on div "Plumbing" at bounding box center [96, 222] width 158 height 25
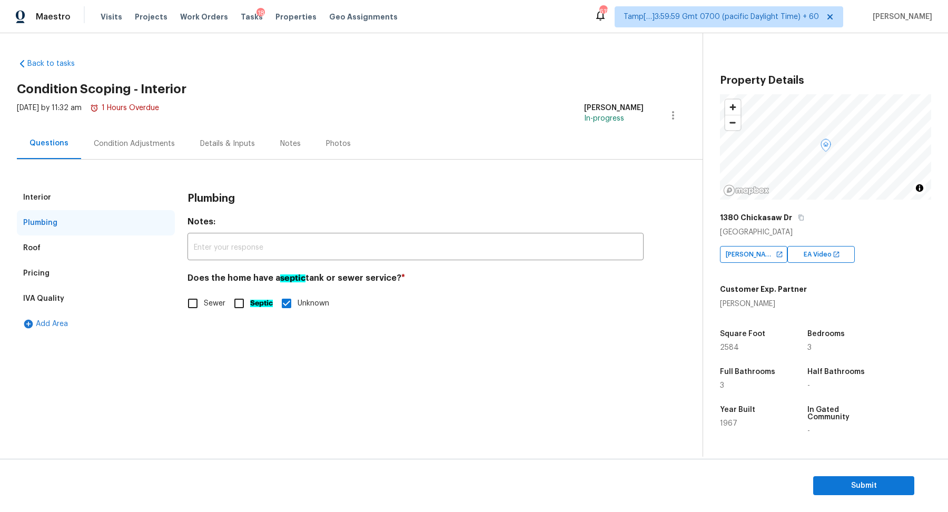
click at [60, 272] on div "Pricing" at bounding box center [96, 273] width 158 height 25
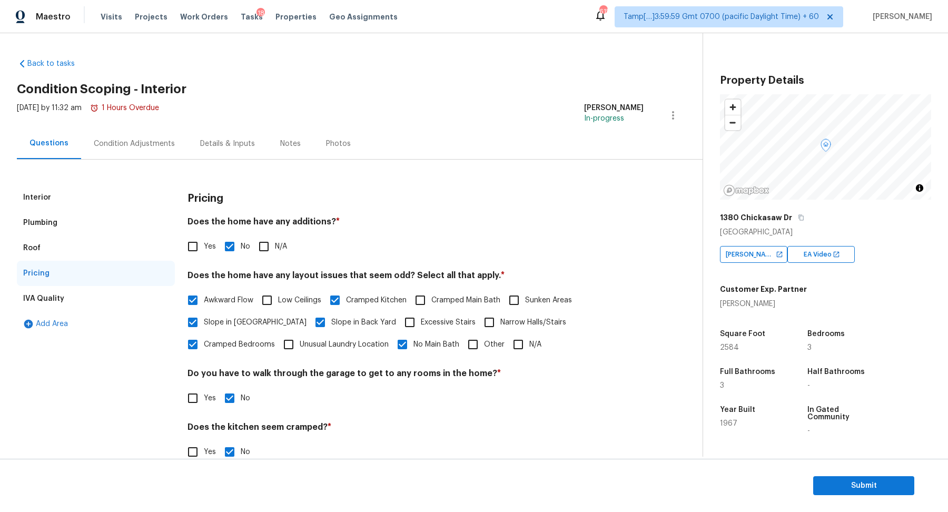
scroll to position [75, 0]
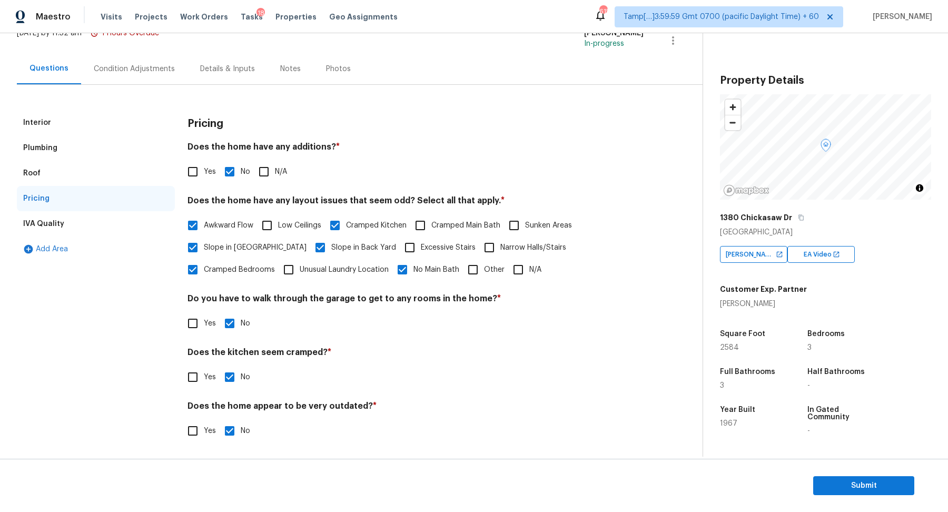
click at [53, 229] on div "IVA Quality" at bounding box center [96, 223] width 158 height 25
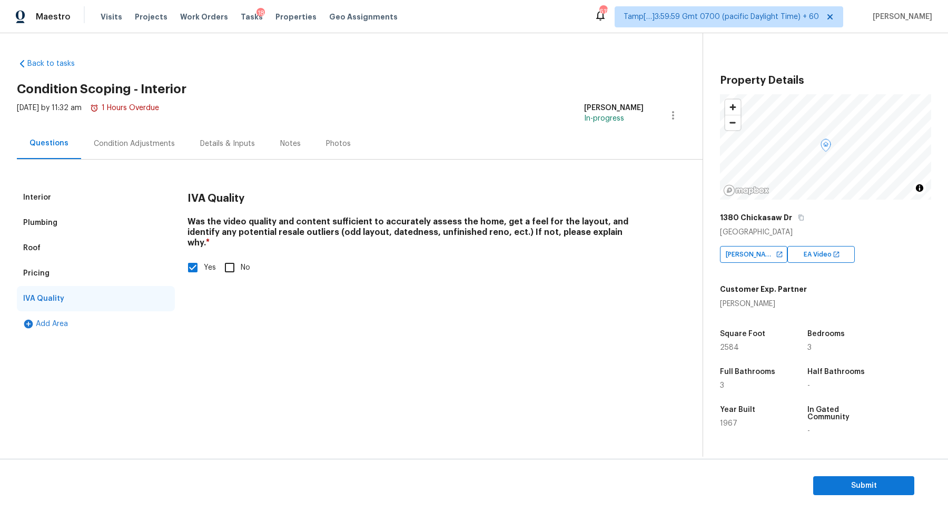
scroll to position [0, 0]
click at [155, 144] on div "Condition Adjustments" at bounding box center [134, 143] width 81 height 11
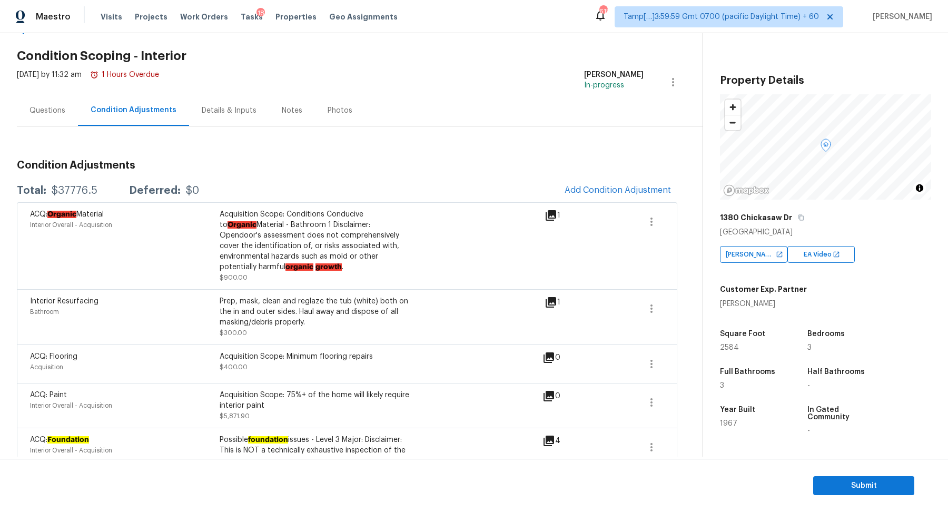
scroll to position [7, 0]
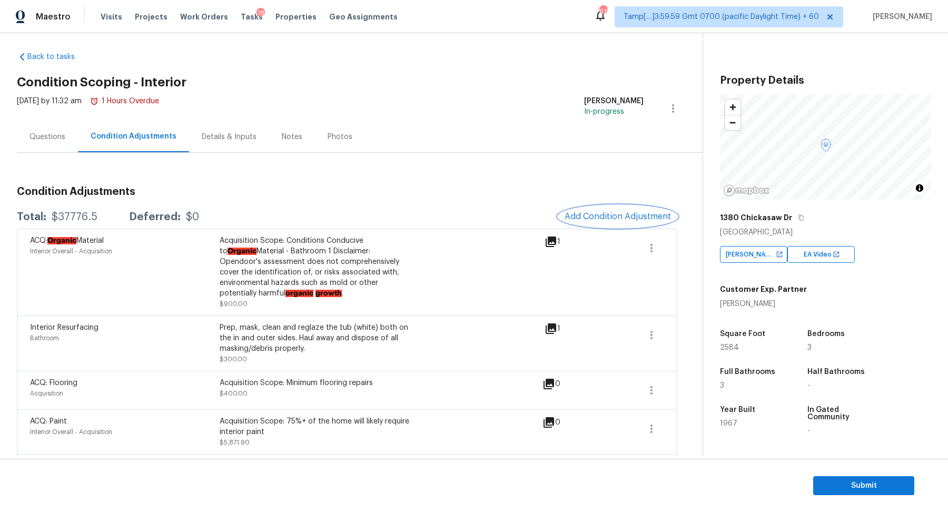
click at [646, 216] on span "Add Condition Adjustment" at bounding box center [617, 216] width 106 height 9
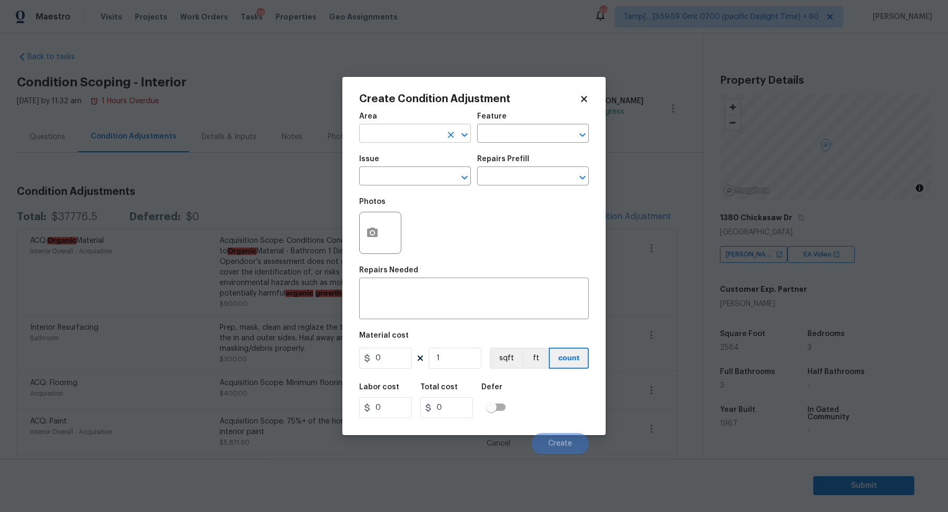
click at [412, 130] on input "text" at bounding box center [400, 134] width 82 height 16
click at [422, 161] on li "Kitchen" at bounding box center [415, 157] width 112 height 17
type input "Kitchen"
click at [393, 183] on input "text" at bounding box center [400, 177] width 82 height 16
click at [430, 244] on li "Appliances" at bounding box center [415, 242] width 112 height 17
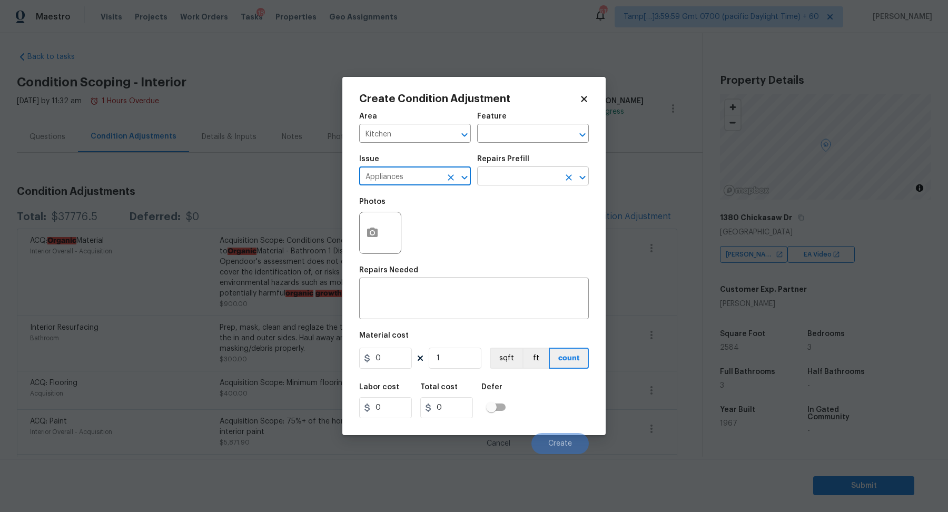
type input "Appliances"
click at [527, 175] on input "text" at bounding box center [518, 177] width 82 height 16
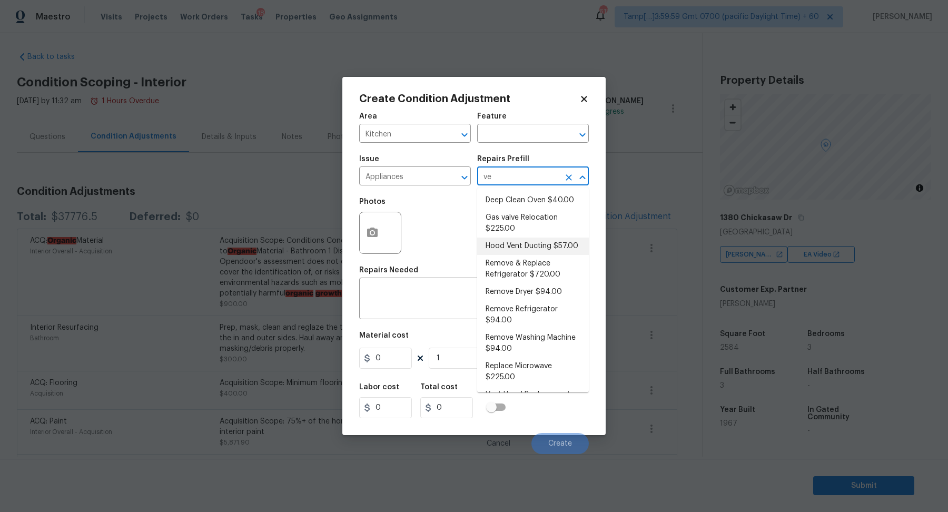
type input "ven"
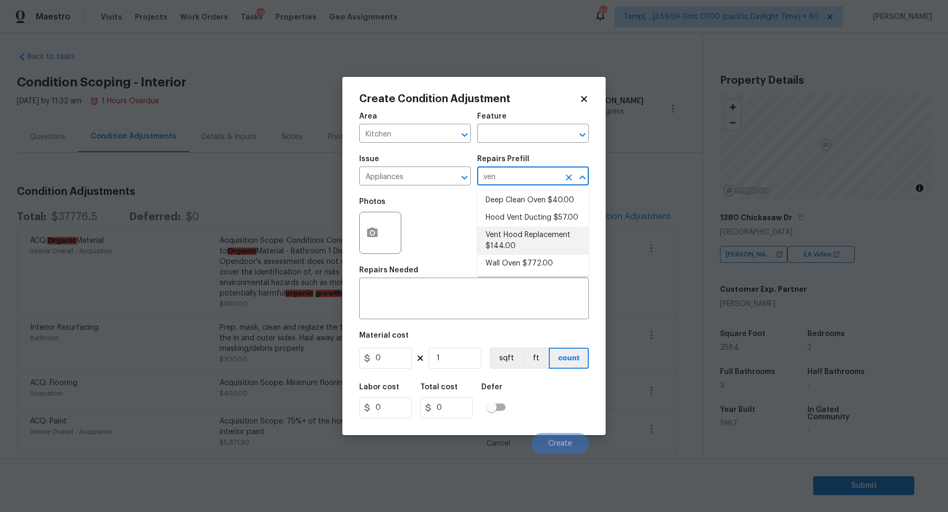
click at [512, 243] on li "Vent Hood Replacement $144.00" at bounding box center [533, 240] width 112 height 28
type input "Appliances"
type textarea "Remove and replace the existing hood vent with new (PM to approve finish). Ensu…"
type input "144"
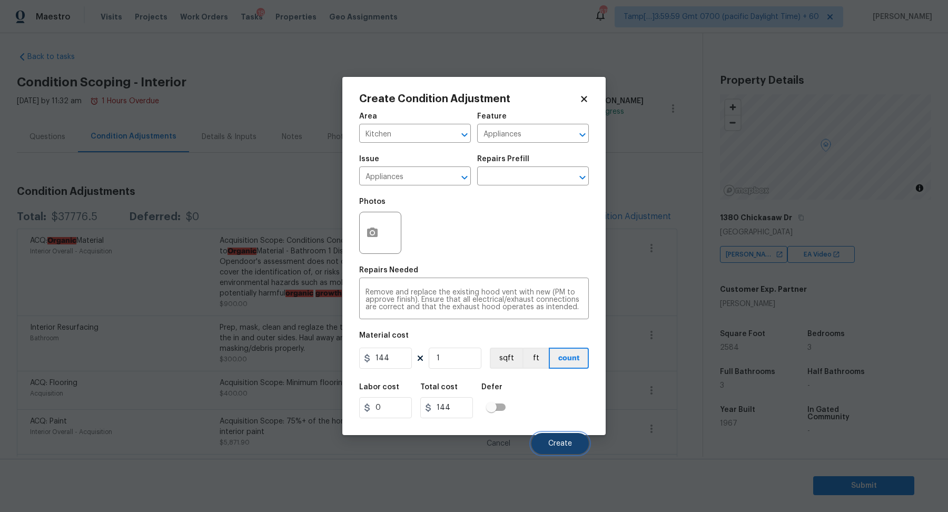
click at [557, 446] on span "Create" at bounding box center [560, 444] width 24 height 8
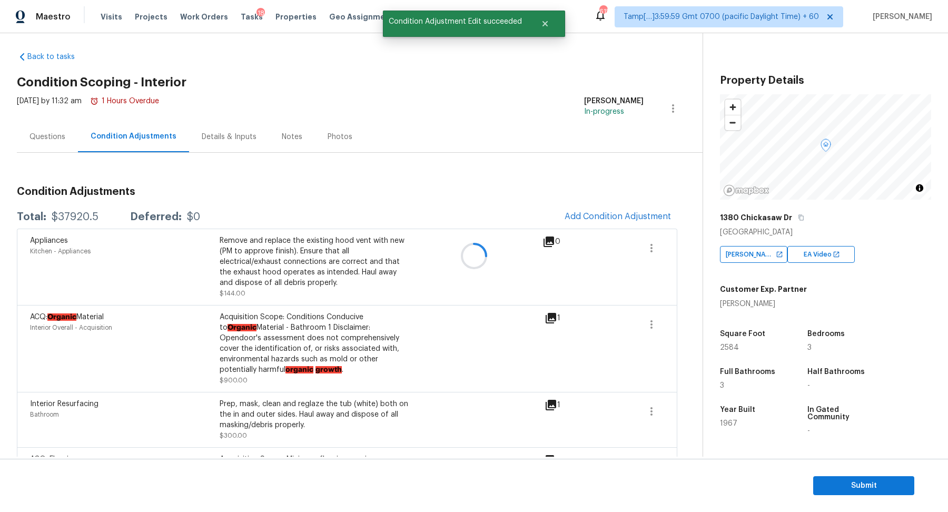
click at [71, 217] on div "$37920.5" at bounding box center [75, 217] width 47 height 11
copy div "$37920.5"
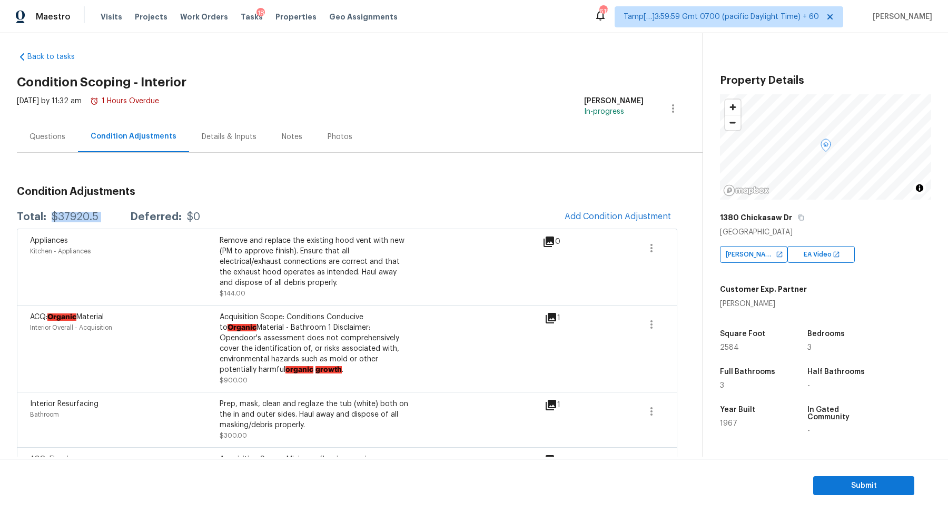
click at [88, 214] on div "$37920.5" at bounding box center [75, 217] width 47 height 11
click at [896, 484] on span "Submit" at bounding box center [863, 485] width 84 height 13
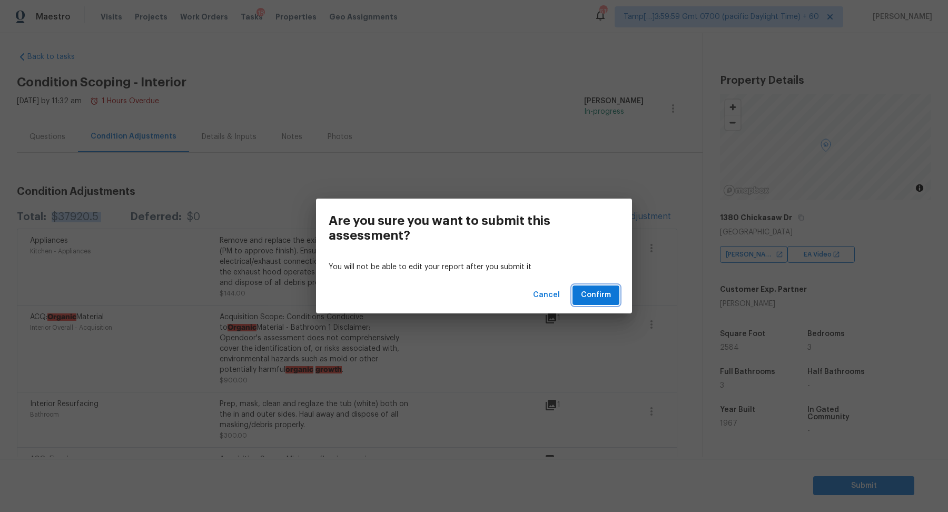
click at [600, 300] on span "Confirm" at bounding box center [596, 294] width 30 height 13
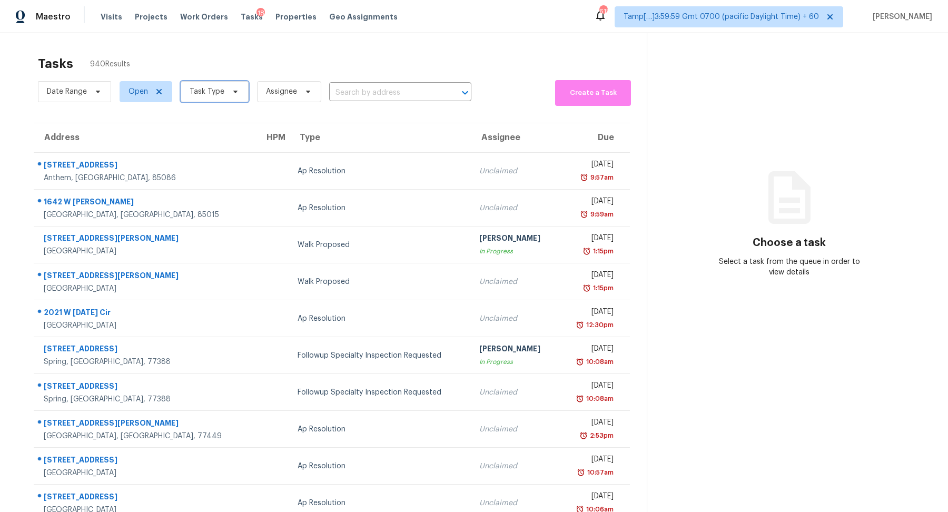
click at [217, 89] on span "Task Type" at bounding box center [207, 91] width 35 height 11
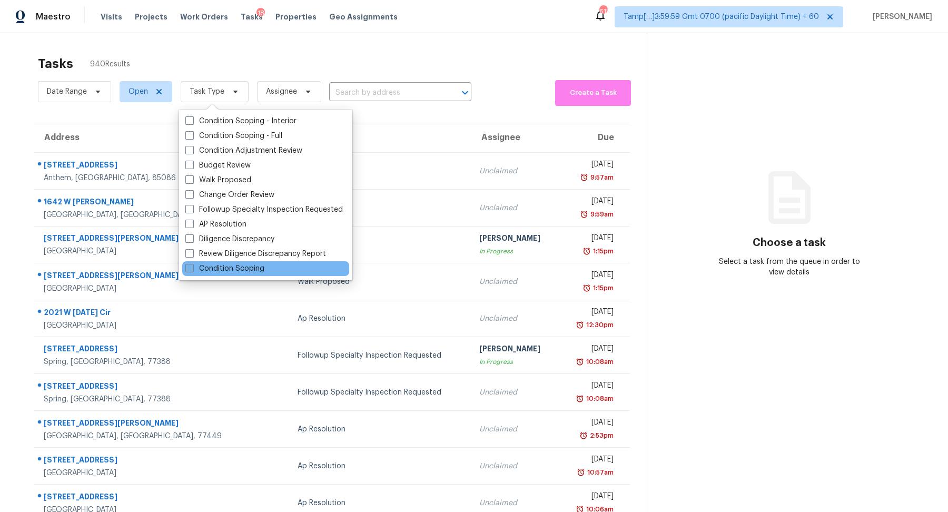
click at [233, 264] on label "Condition Scoping" at bounding box center [224, 268] width 79 height 11
click at [192, 264] on input "Condition Scoping" at bounding box center [188, 266] width 7 height 7
checkbox input "true"
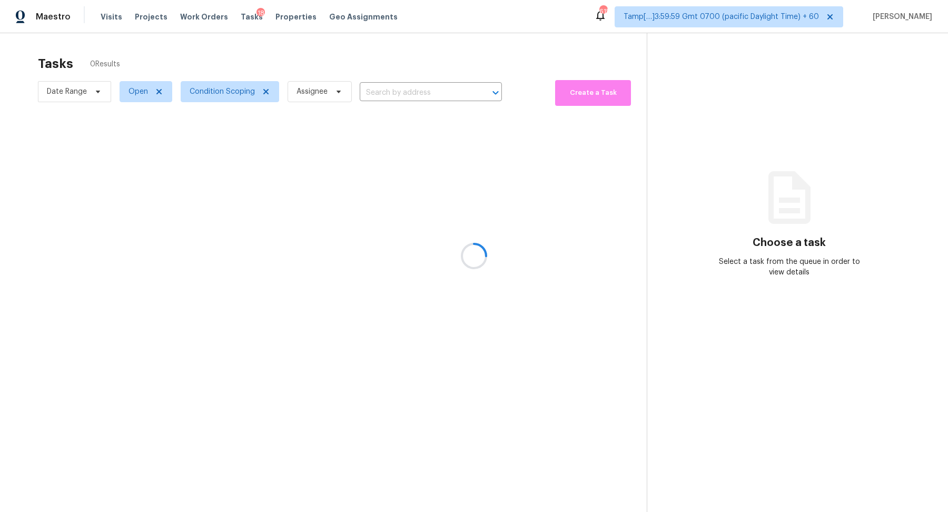
click at [556, 141] on div at bounding box center [474, 256] width 948 height 512
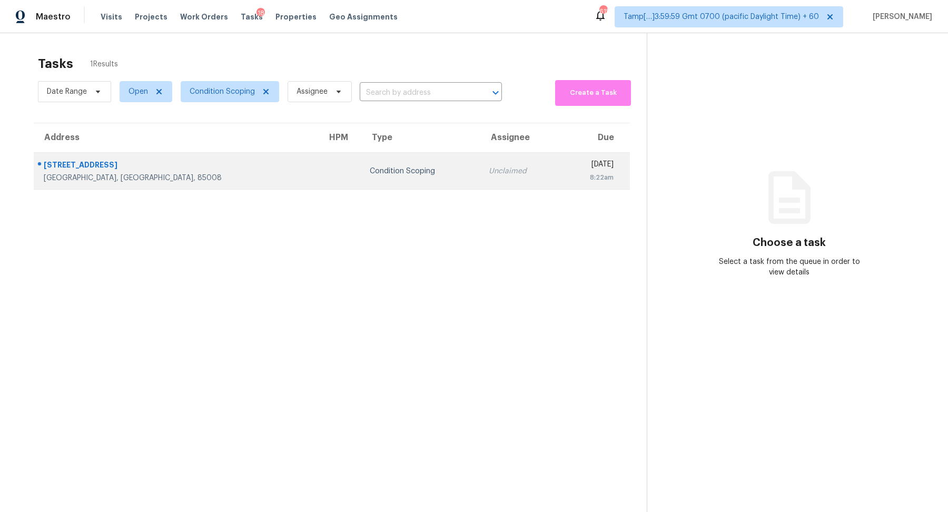
click at [361, 159] on td "Condition Scoping" at bounding box center [420, 171] width 119 height 37
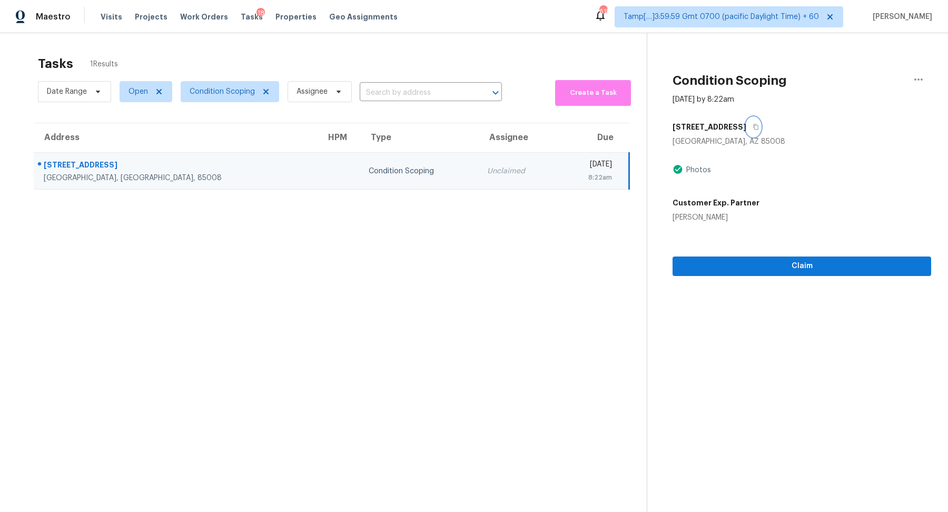
click at [746, 125] on button "button" at bounding box center [753, 126] width 14 height 19
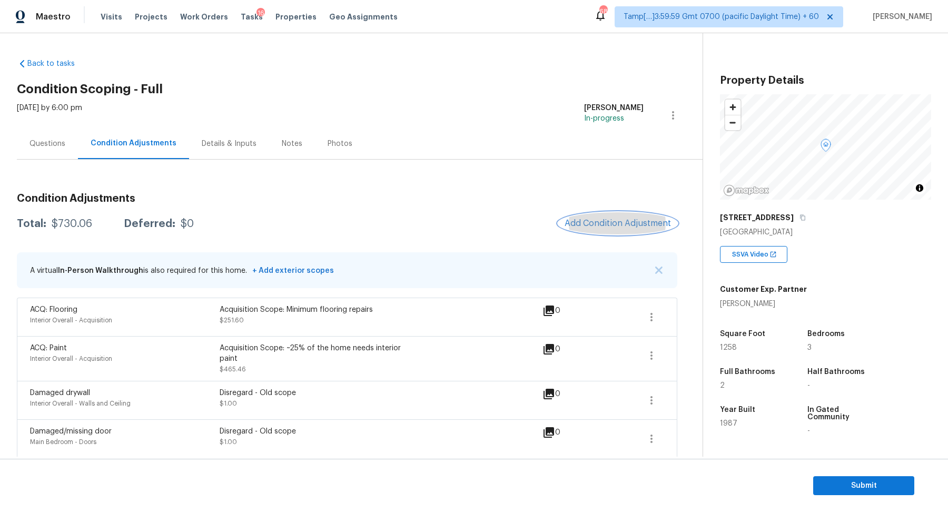
click at [656, 228] on button "Add Condition Adjustment" at bounding box center [617, 223] width 119 height 22
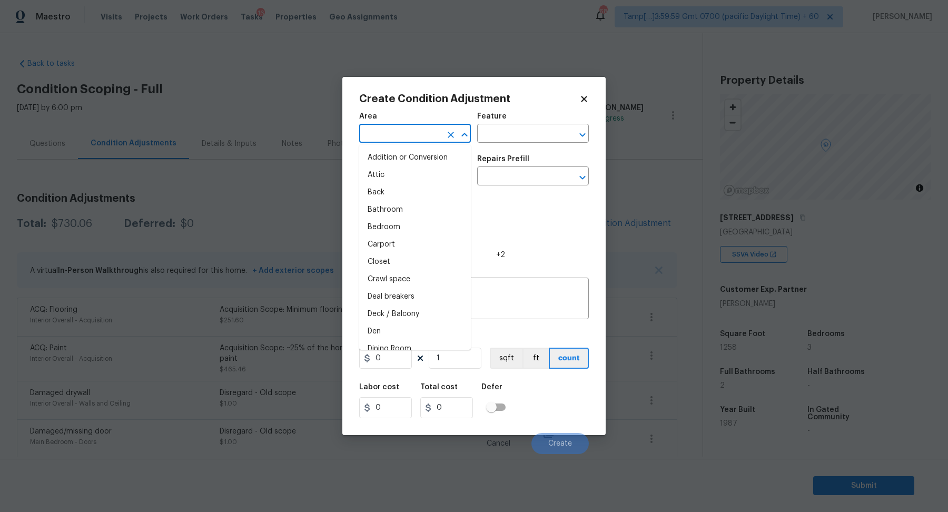
click at [375, 134] on input "text" at bounding box center [400, 134] width 82 height 16
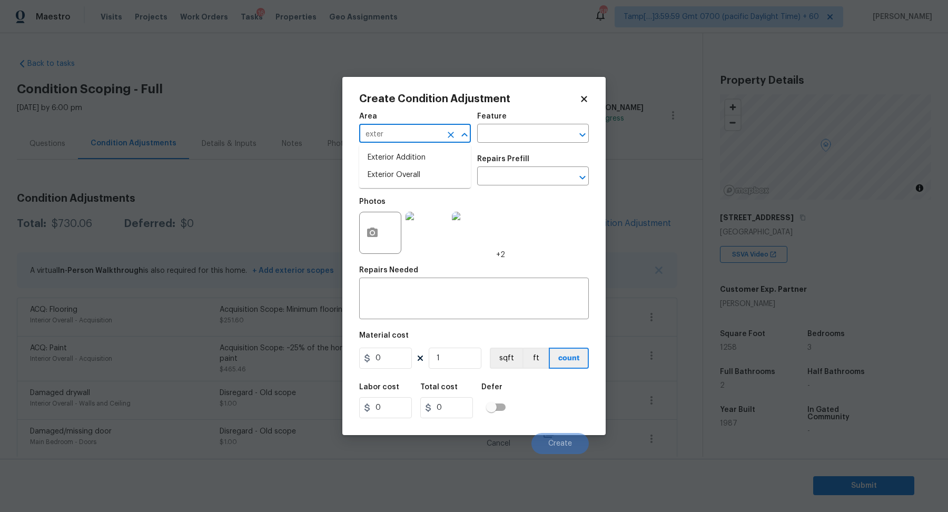
click at [411, 183] on li "Exterior Overall" at bounding box center [415, 174] width 112 height 17
type input "Exterior Overall"
click at [411, 183] on input "text" at bounding box center [400, 177] width 82 height 16
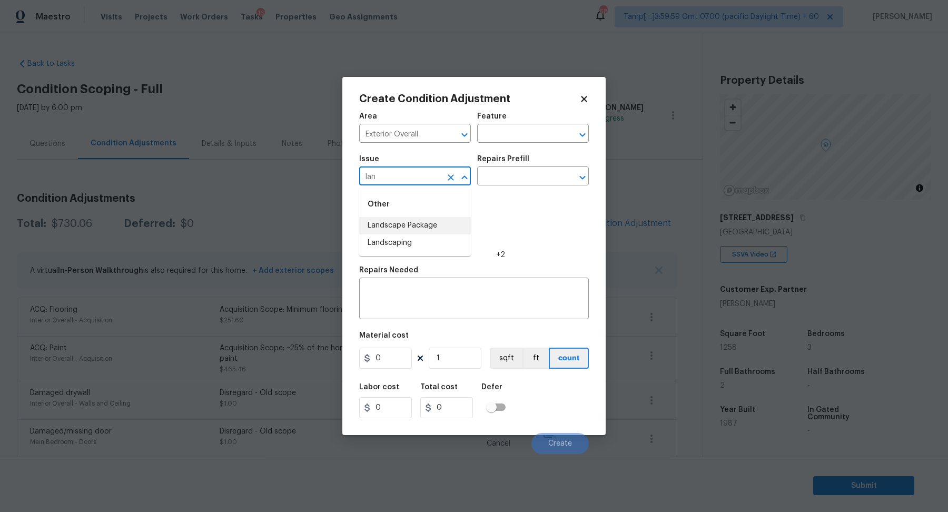
drag, startPoint x: 455, startPoint y: 237, endPoint x: 455, endPoint y: 229, distance: 8.4
click at [455, 229] on ul "Landscape Package Landscaping" at bounding box center [415, 234] width 112 height 35
click at [455, 229] on li "Landscape Package" at bounding box center [415, 225] width 112 height 17
type input "Landscape Package"
click at [547, 164] on div "Repairs Prefill" at bounding box center [533, 162] width 112 height 14
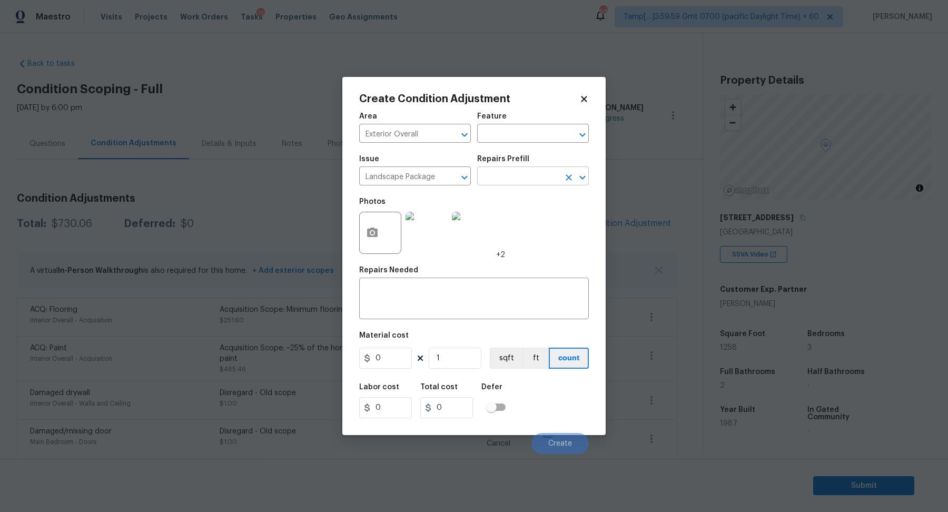
click at [544, 174] on input "text" at bounding box center [518, 177] width 82 height 16
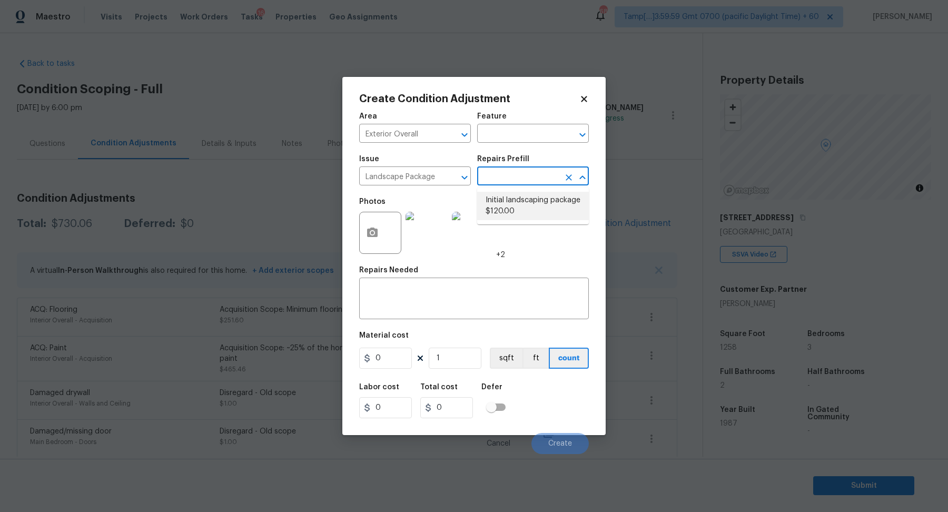
click at [534, 204] on li "Initial landscaping package $120.00" at bounding box center [533, 206] width 112 height 28
type input "Home Readiness Packages"
type textarea "Mowing of grass up to 6" in height. Mow, edge along driveways & sidewalks, trim…"
type input "120"
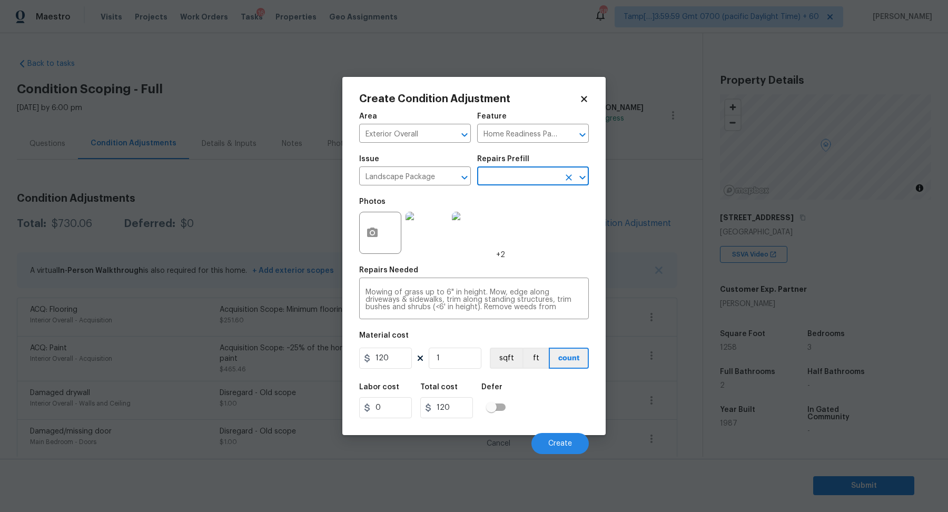
click at [337, 243] on body "Maestro Visits Projects Work Orders Tasks 16 Properties Geo Assignments 685 Tam…" at bounding box center [474, 256] width 948 height 512
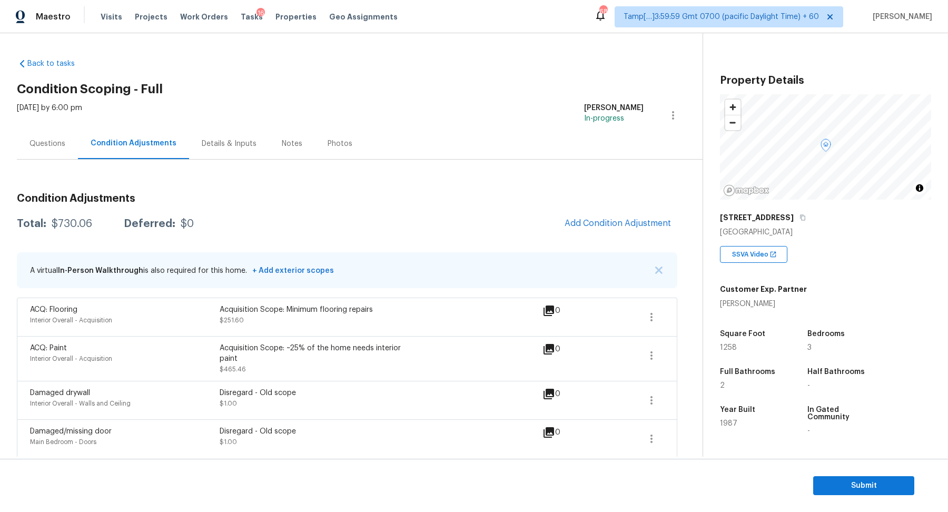
click at [621, 225] on span "Add Condition Adjustment" at bounding box center [617, 222] width 106 height 9
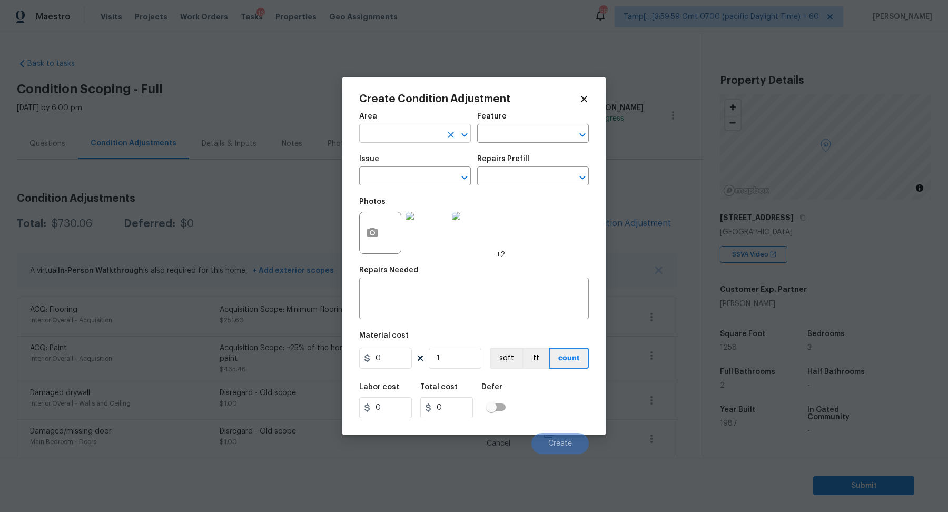
click at [432, 131] on input "text" at bounding box center [400, 134] width 82 height 16
click at [405, 182] on li "Exterior Overall" at bounding box center [415, 174] width 112 height 17
type input "Exterior Overall"
click at [405, 182] on input "text" at bounding box center [400, 177] width 82 height 16
click at [440, 226] on li "Landscape Package" at bounding box center [415, 225] width 112 height 17
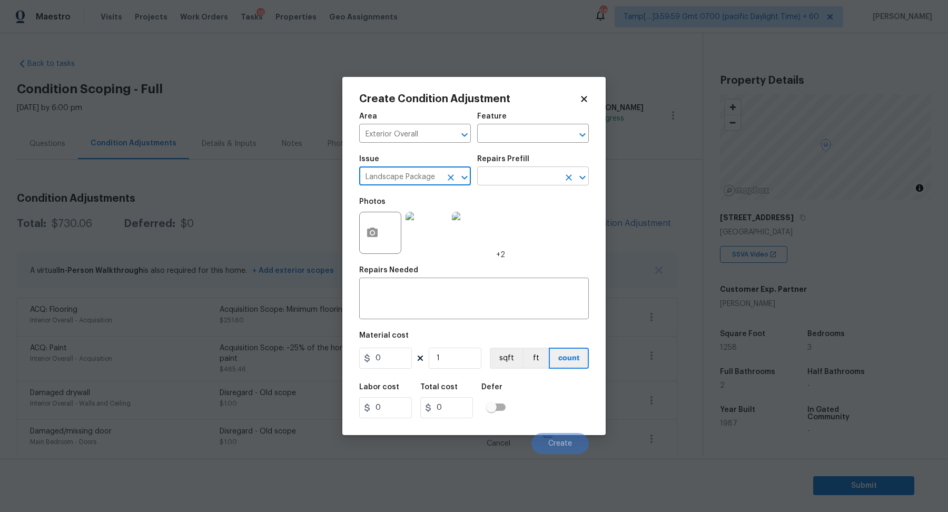
type input "Landscape Package"
click at [530, 176] on input "text" at bounding box center [518, 177] width 82 height 16
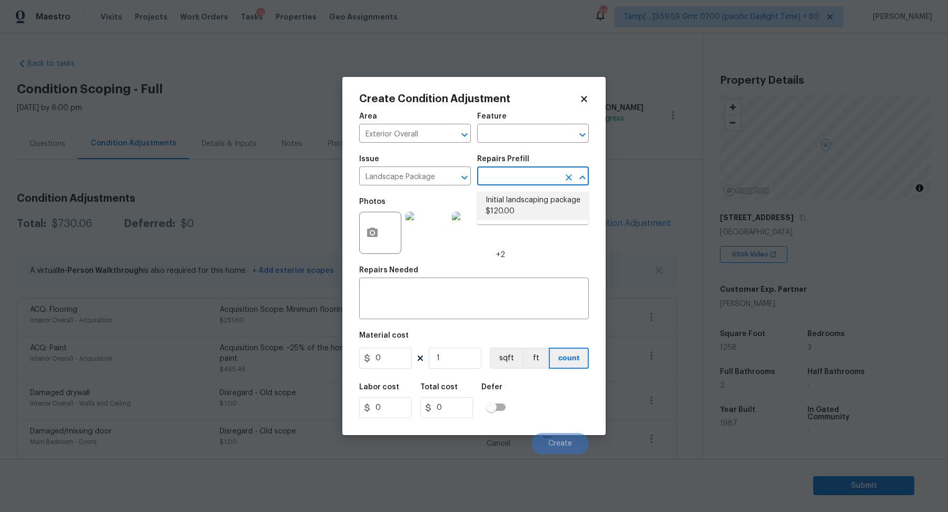
click at [520, 212] on li "Initial landscaping package $120.00" at bounding box center [533, 206] width 112 height 28
type input "Home Readiness Packages"
type textarea "Mowing of grass up to 6" in height. Mow, edge along driveways & sidewalks, trim…"
type input "120"
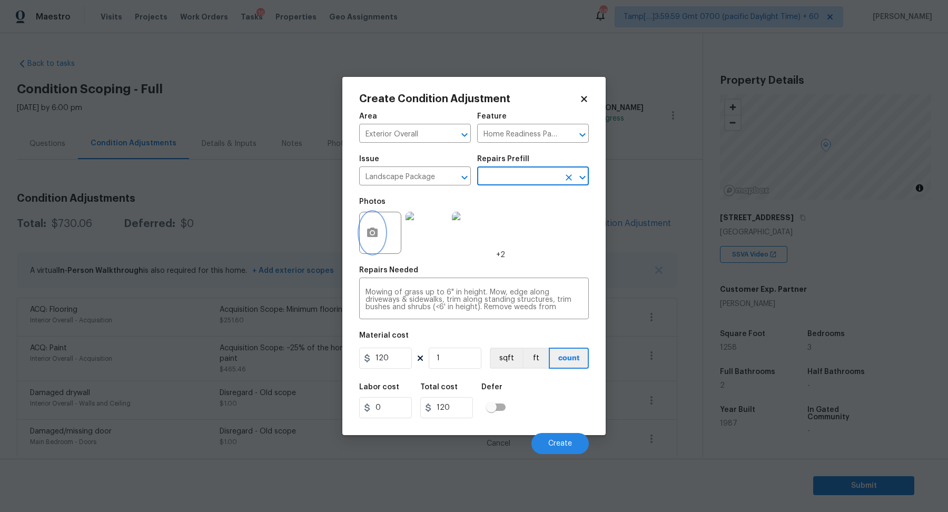
click at [379, 236] on button "button" at bounding box center [372, 232] width 25 height 41
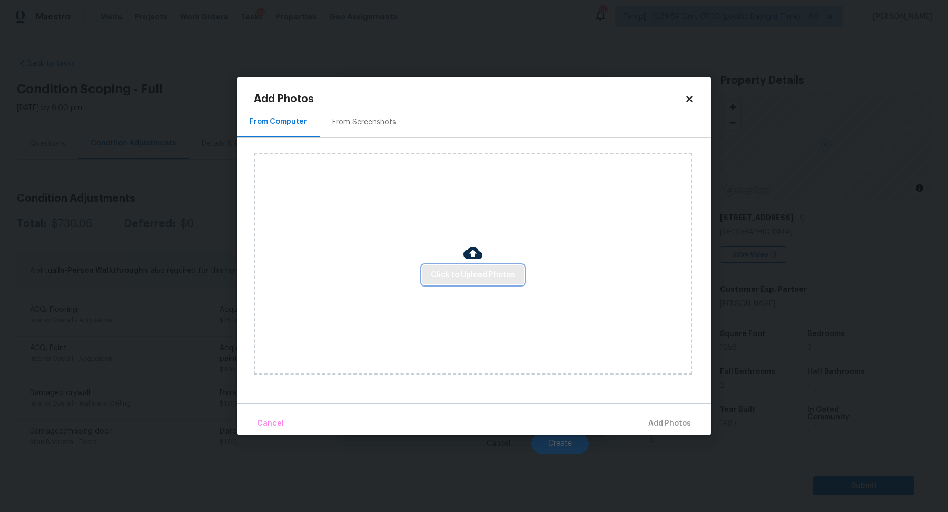
click at [457, 276] on span "Click to Upload Photos" at bounding box center [473, 274] width 84 height 13
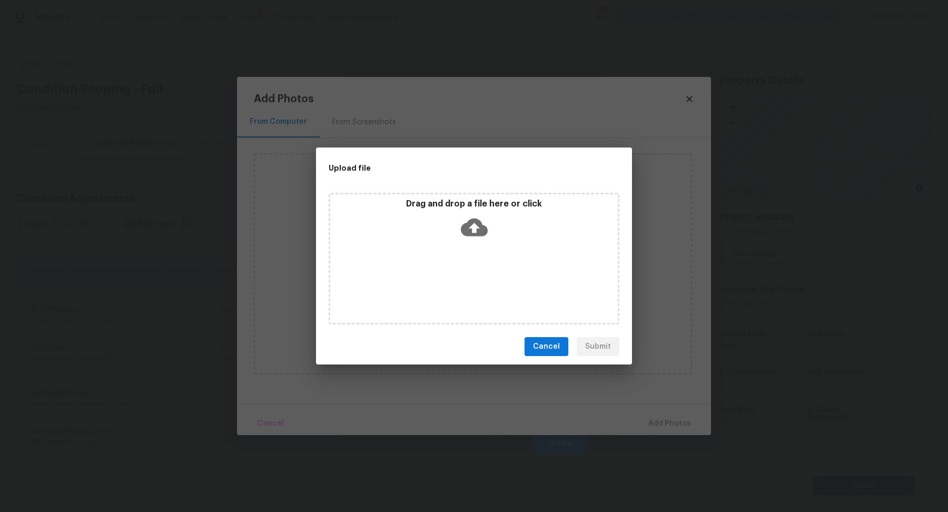
click at [474, 254] on div "Drag and drop a file here or click" at bounding box center [473, 259] width 291 height 132
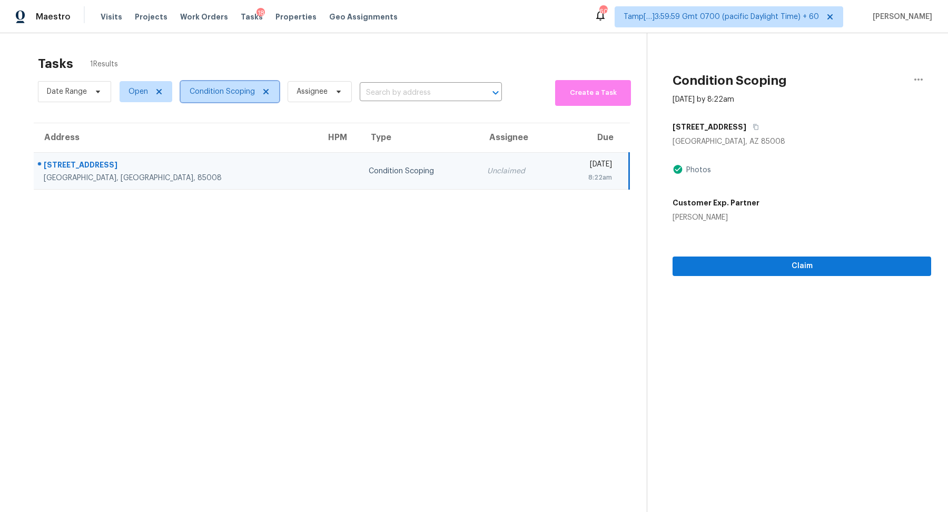
click at [244, 95] on span "Condition Scoping" at bounding box center [222, 91] width 65 height 11
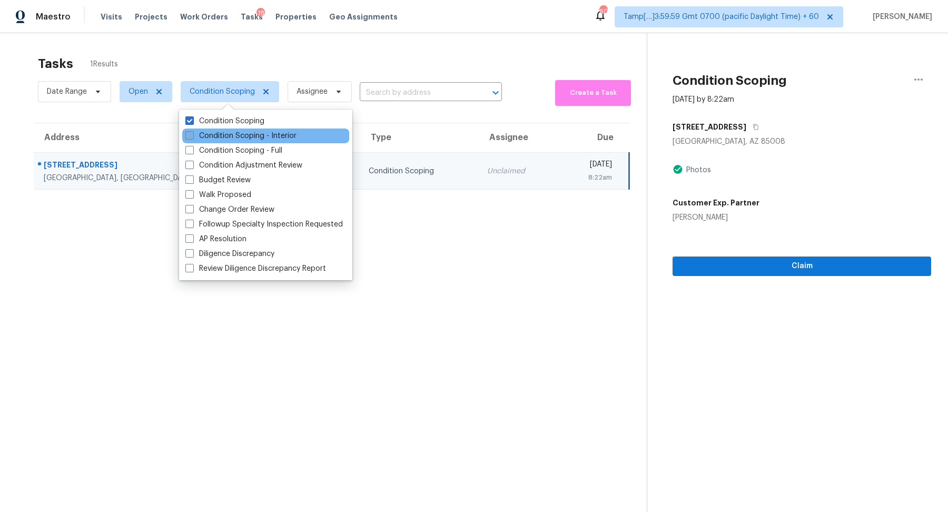
click at [238, 135] on label "Condition Scoping - Interior" at bounding box center [240, 136] width 111 height 11
click at [192, 135] on input "Condition Scoping - Interior" at bounding box center [188, 134] width 7 height 7
checkbox input "true"
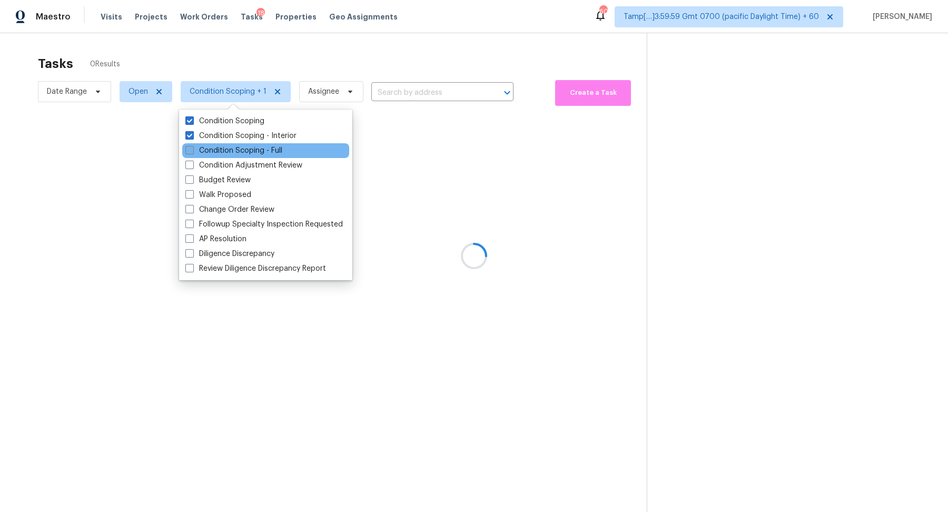
click at [237, 145] on label "Condition Scoping - Full" at bounding box center [233, 150] width 97 height 11
click at [192, 145] on input "Condition Scoping - Full" at bounding box center [188, 148] width 7 height 7
checkbox input "true"
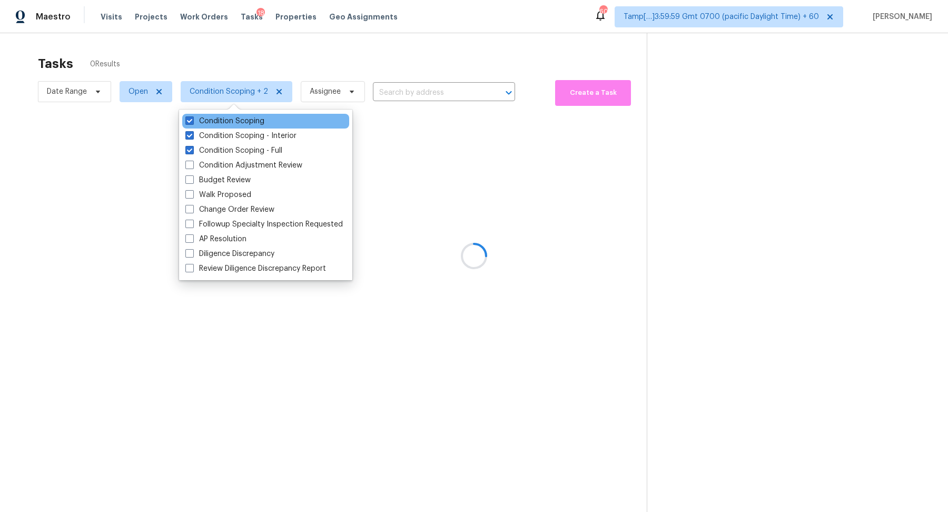
click at [249, 114] on div "Condition Scoping" at bounding box center [265, 121] width 167 height 15
click at [245, 120] on label "Condition Scoping" at bounding box center [224, 121] width 79 height 11
click at [192, 120] on input "Condition Scoping" at bounding box center [188, 119] width 7 height 7
checkbox input "false"
click at [73, 94] on div at bounding box center [474, 256] width 948 height 512
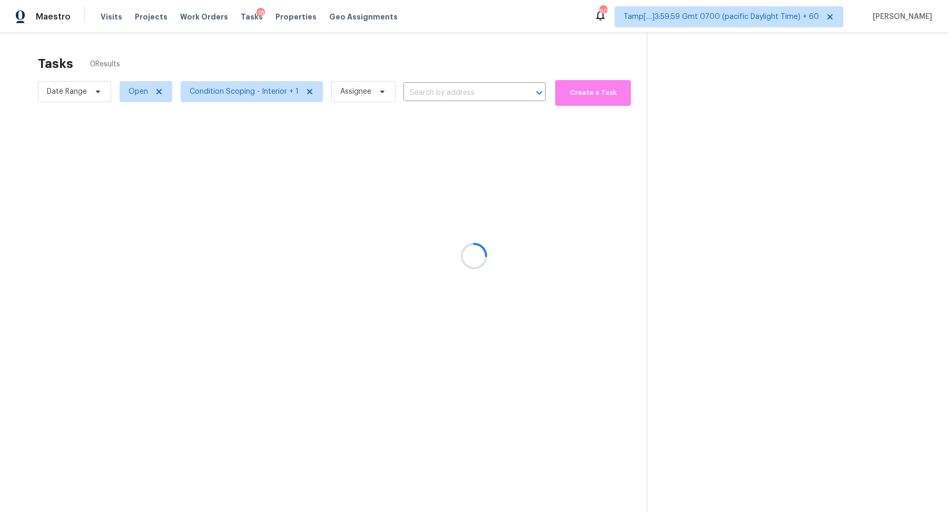
click at [91, 93] on div at bounding box center [474, 256] width 948 height 512
click at [98, 93] on div at bounding box center [474, 256] width 948 height 512
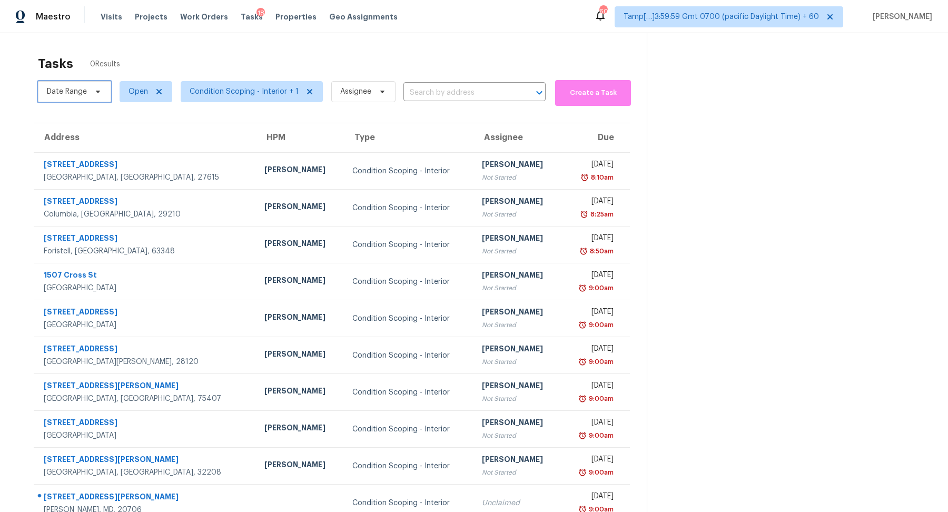
click at [98, 93] on icon at bounding box center [98, 91] width 8 height 8
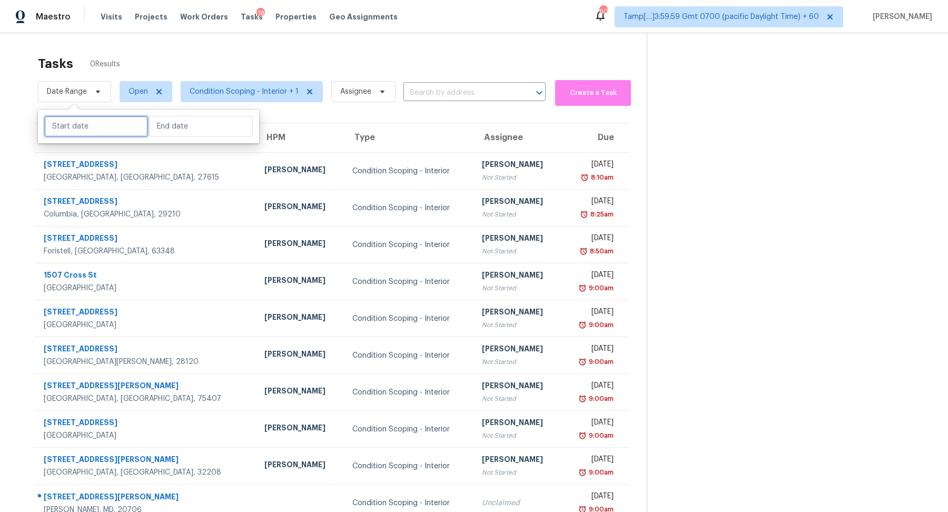
click at [91, 126] on input "text" at bounding box center [96, 126] width 104 height 21
select select "8"
select select "2025"
select select "9"
select select "2025"
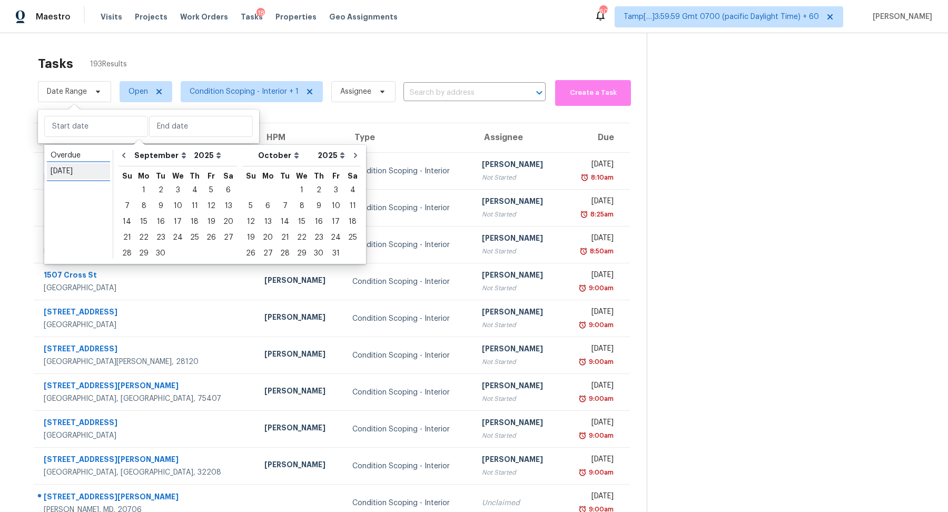
click at [83, 172] on div "[DATE]" at bounding box center [79, 171] width 56 height 11
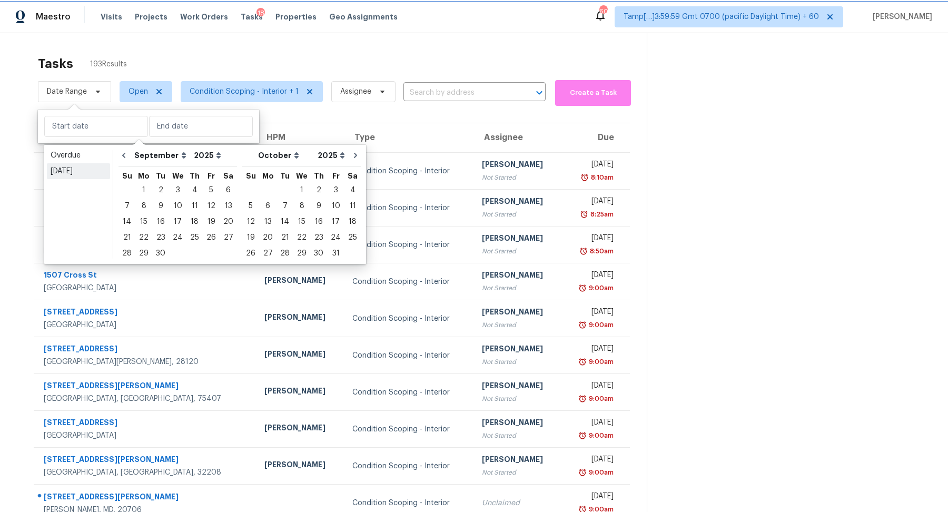
type input "[DATE]"
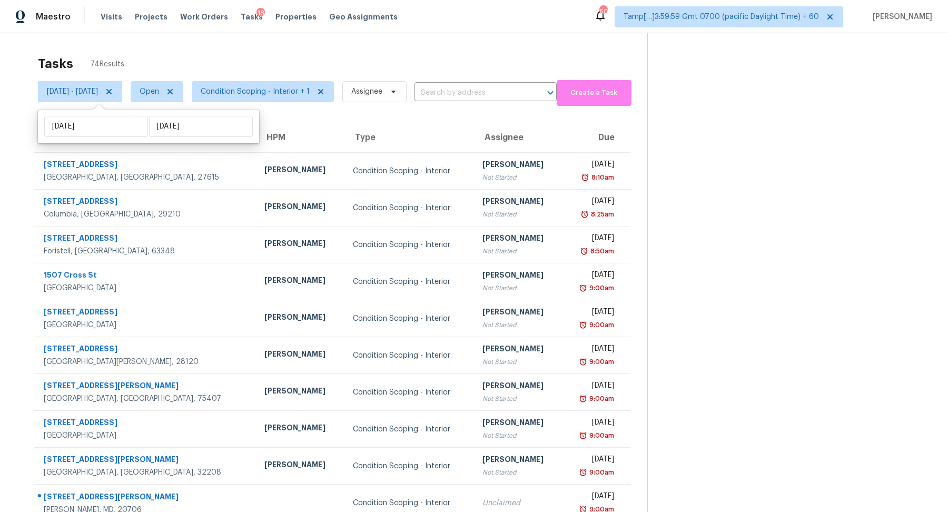
click at [348, 76] on div "Tasks 74 Results" at bounding box center [342, 63] width 609 height 27
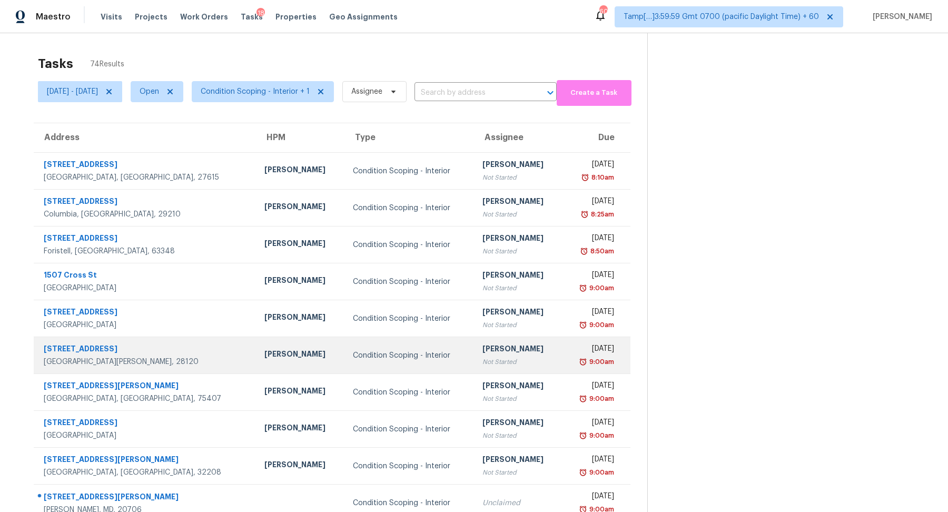
scroll to position [36, 0]
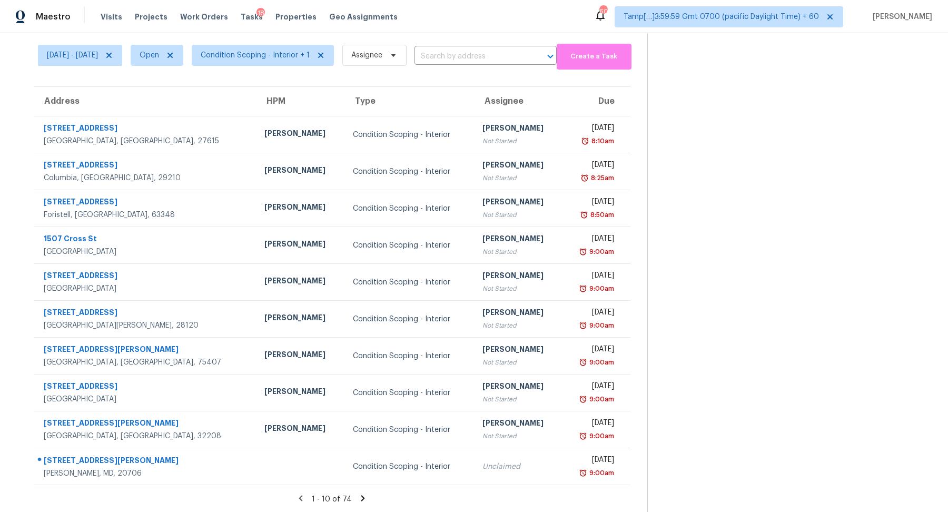
click at [365, 496] on icon at bounding box center [363, 498] width 4 height 6
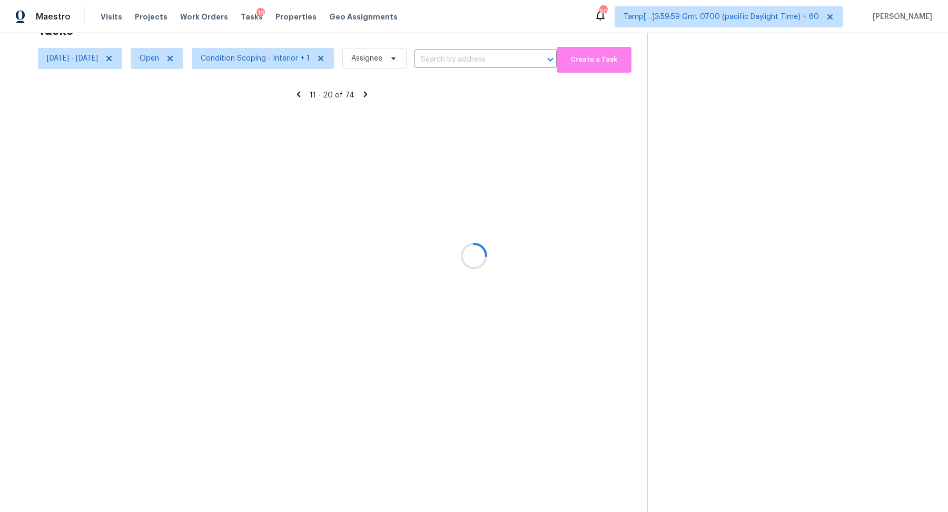
scroll to position [33, 0]
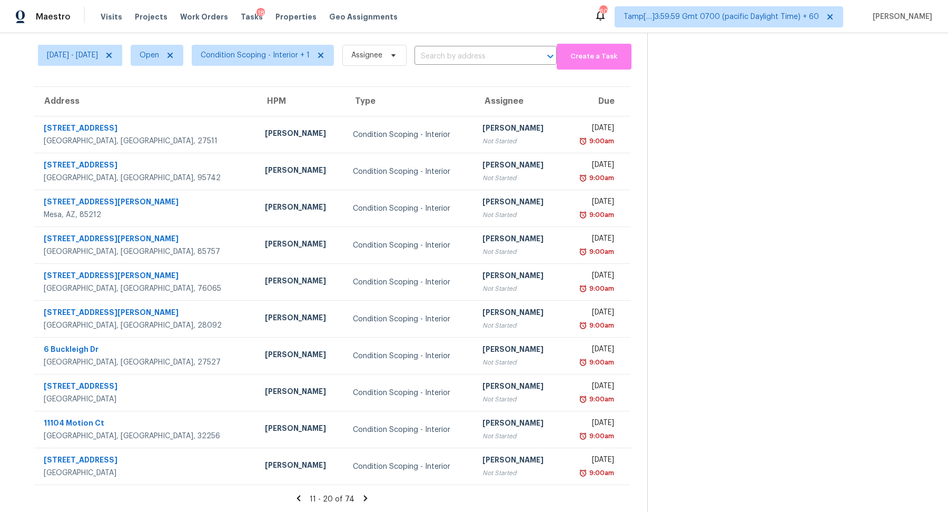
click at [365, 496] on icon at bounding box center [365, 497] width 9 height 9
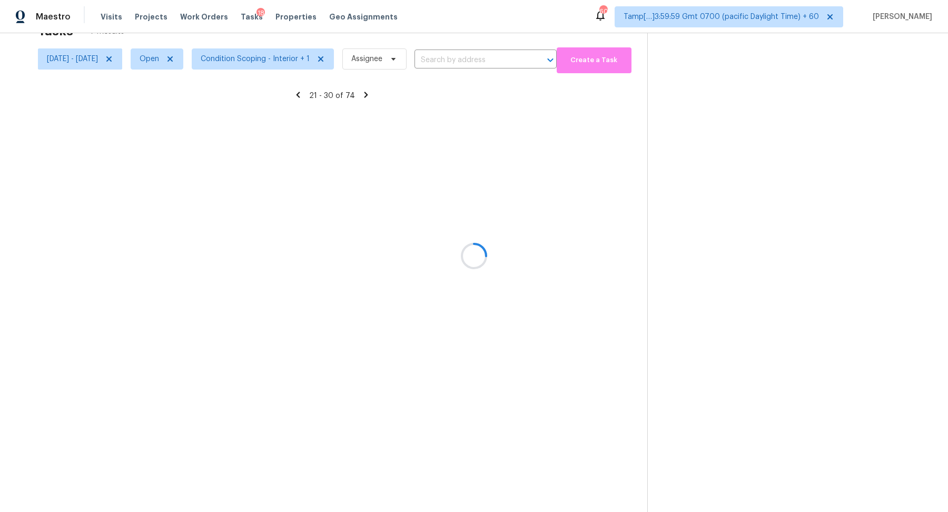
scroll to position [36, 0]
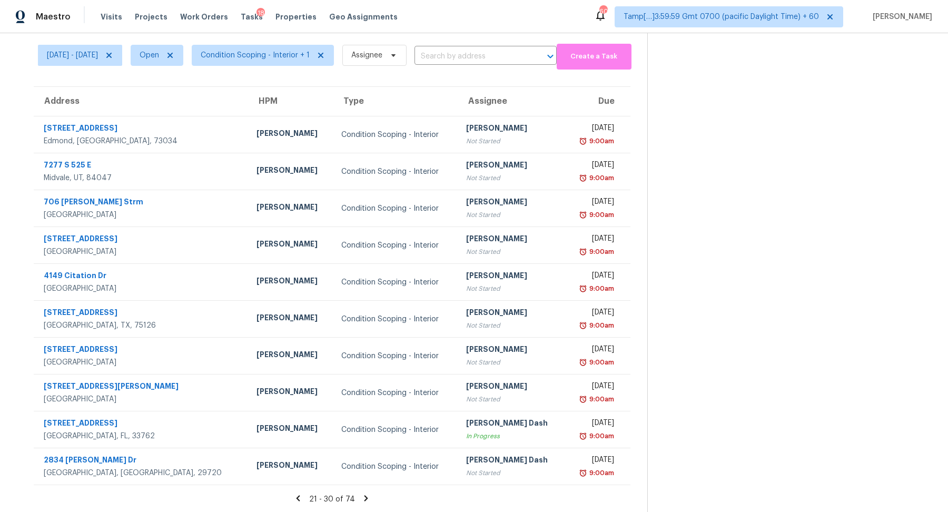
click at [371, 501] on icon at bounding box center [365, 497] width 9 height 9
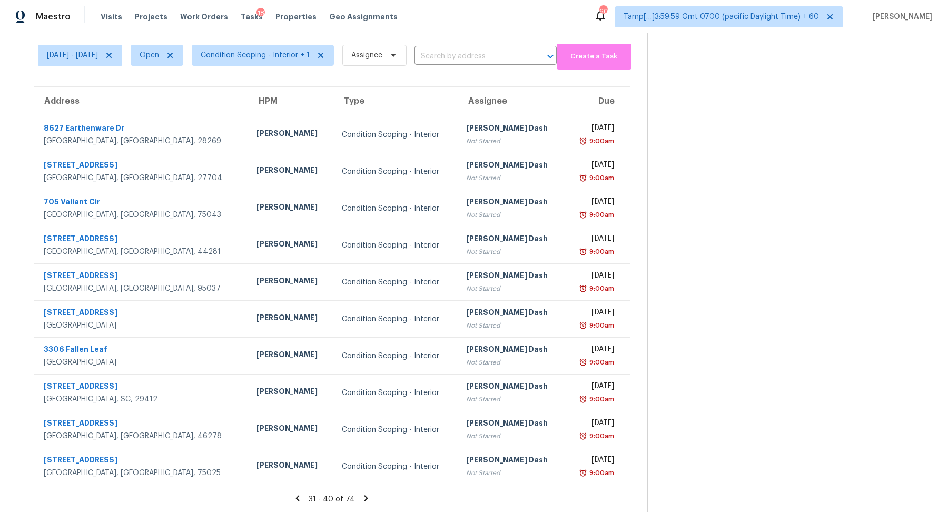
click at [371, 501] on icon at bounding box center [365, 497] width 9 height 9
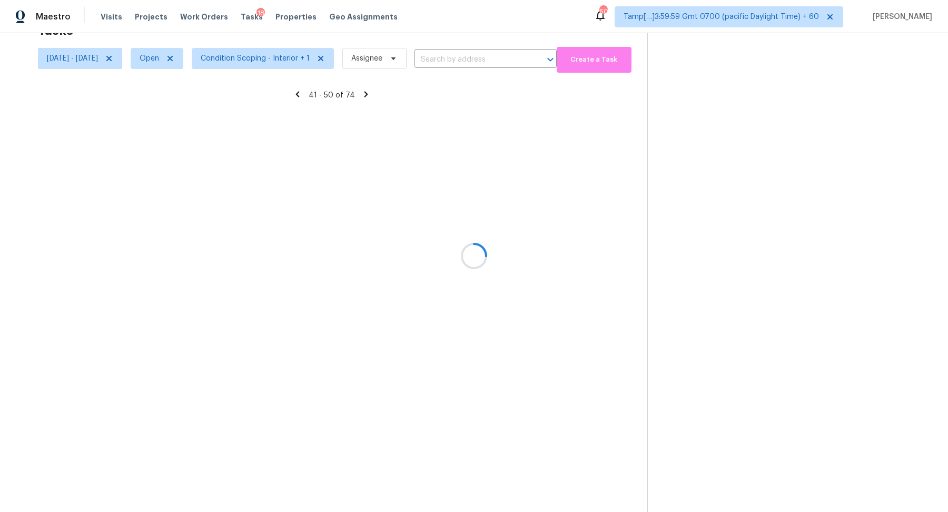
scroll to position [33, 0]
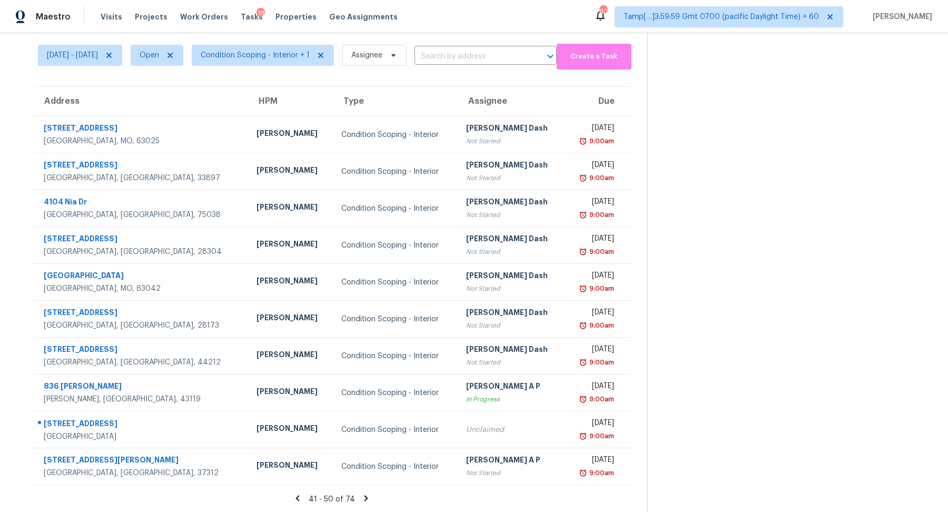
click at [371, 501] on icon at bounding box center [365, 497] width 9 height 9
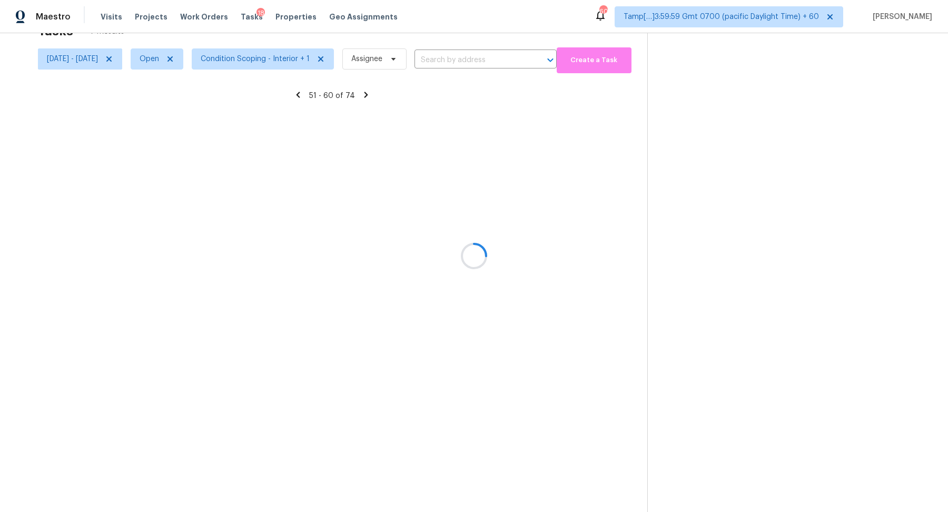
scroll to position [36, 0]
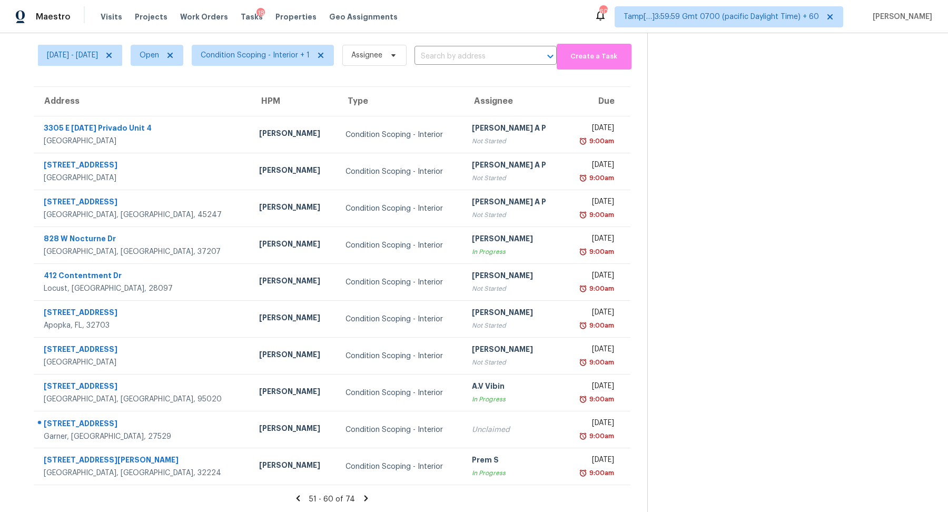
click at [371, 501] on icon at bounding box center [365, 497] width 9 height 9
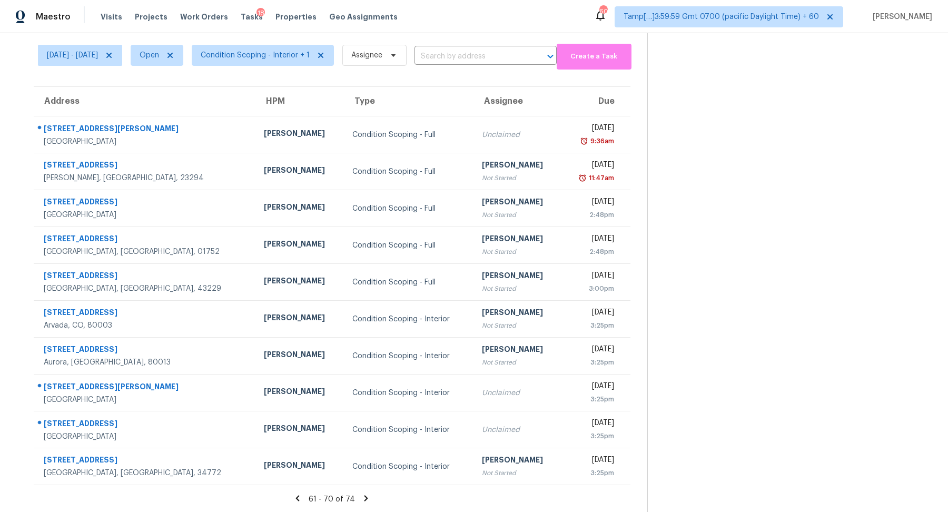
click at [371, 501] on icon at bounding box center [365, 497] width 9 height 9
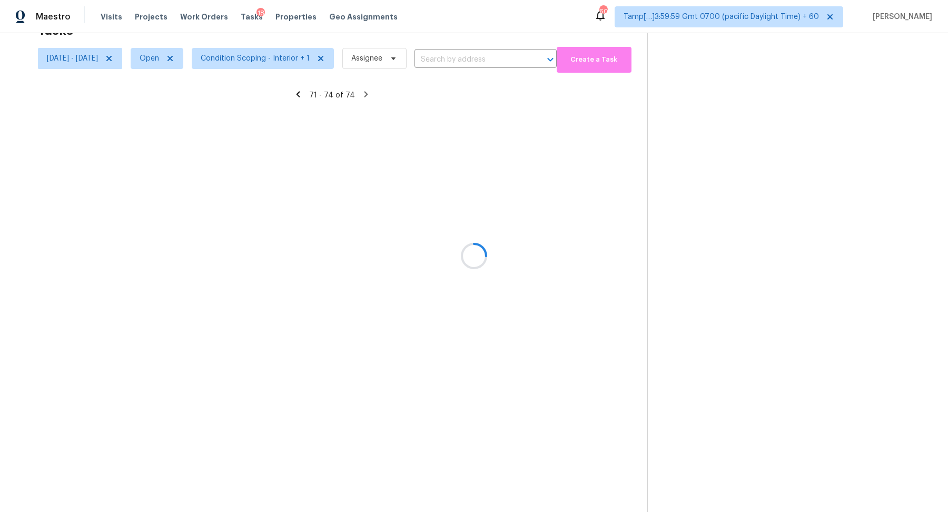
scroll to position [33, 0]
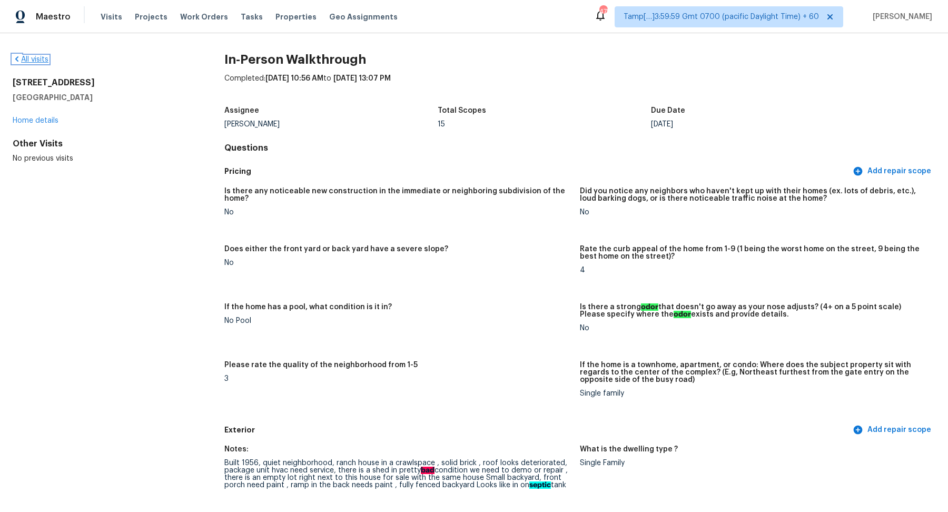
click at [32, 61] on link "All visits" at bounding box center [31, 59] width 36 height 7
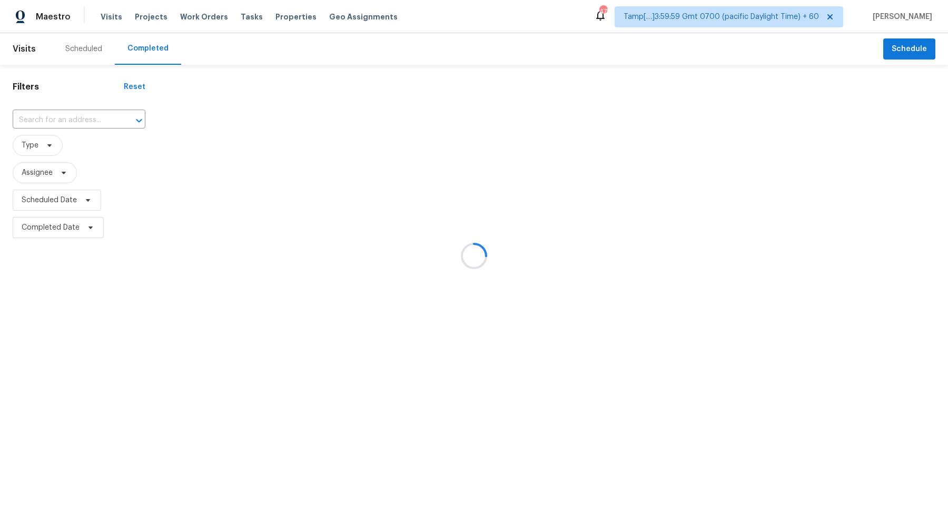
click at [57, 118] on div at bounding box center [474, 256] width 948 height 512
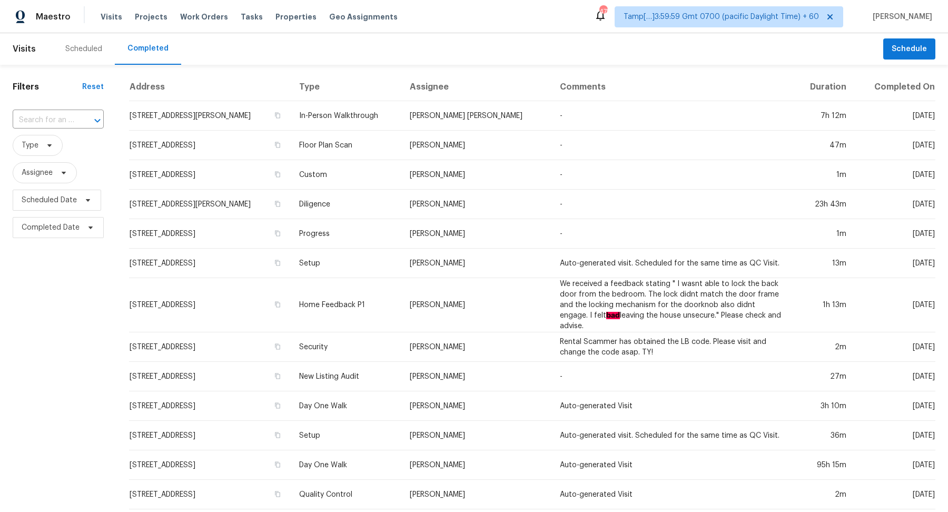
click at [57, 118] on input "text" at bounding box center [44, 120] width 62 height 16
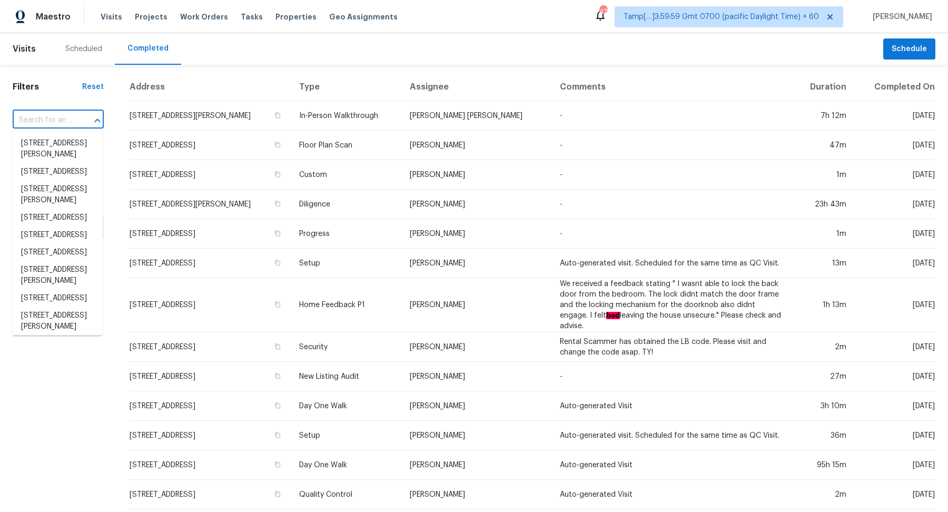
paste input "9917 Waterview Rd Raleigh, NC, 27615"
type input "9917 Waterview Rd Raleigh, NC, 27615"
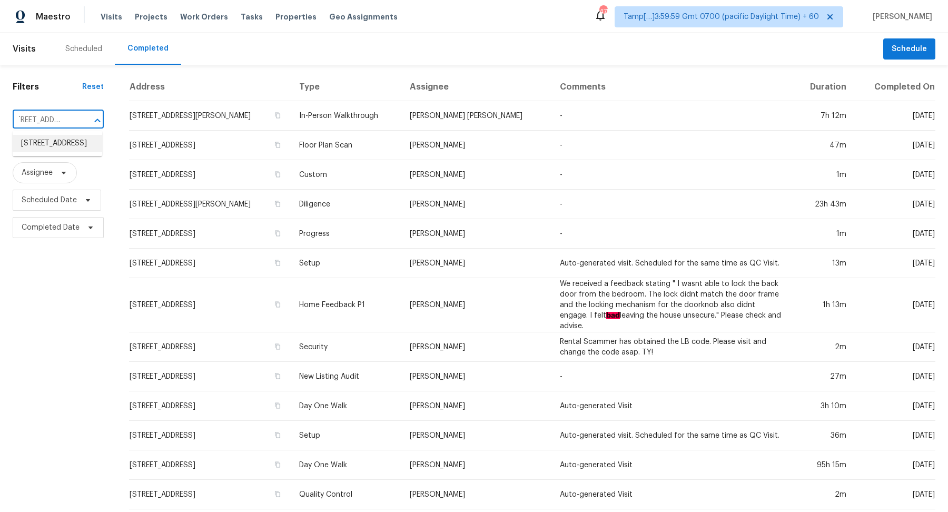
click at [49, 152] on li "9917 Waterview Rd, Raleigh, NC 27615" at bounding box center [57, 143] width 89 height 17
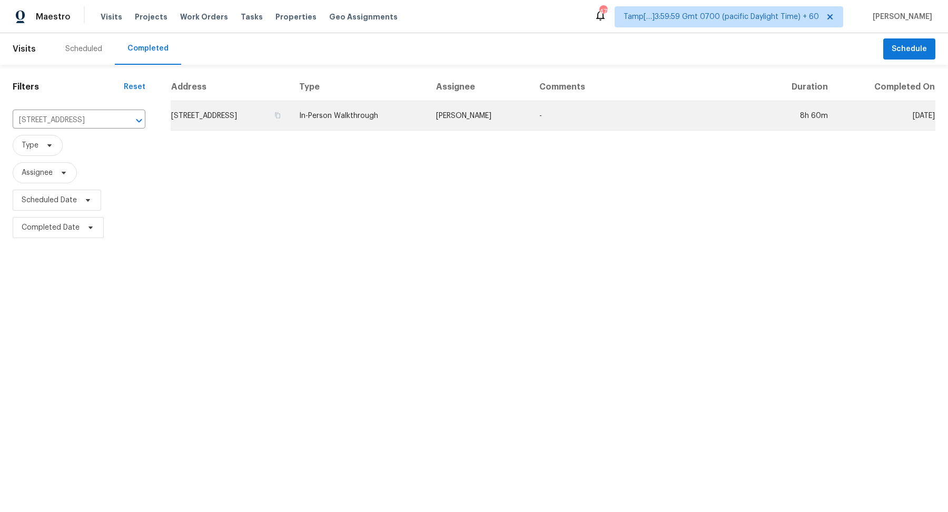
click at [224, 107] on td "9917 Waterview Rd, Raleigh, NC 27615" at bounding box center [231, 115] width 120 height 29
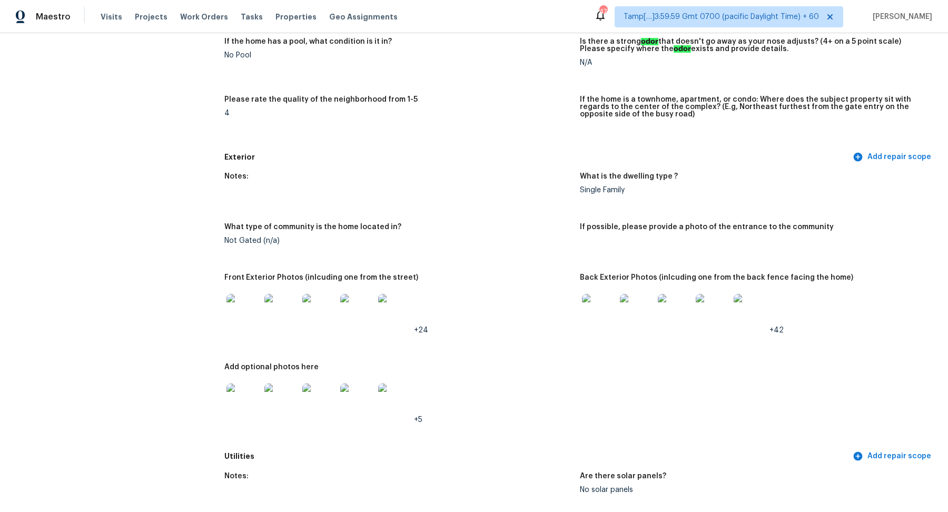
scroll to position [455, 0]
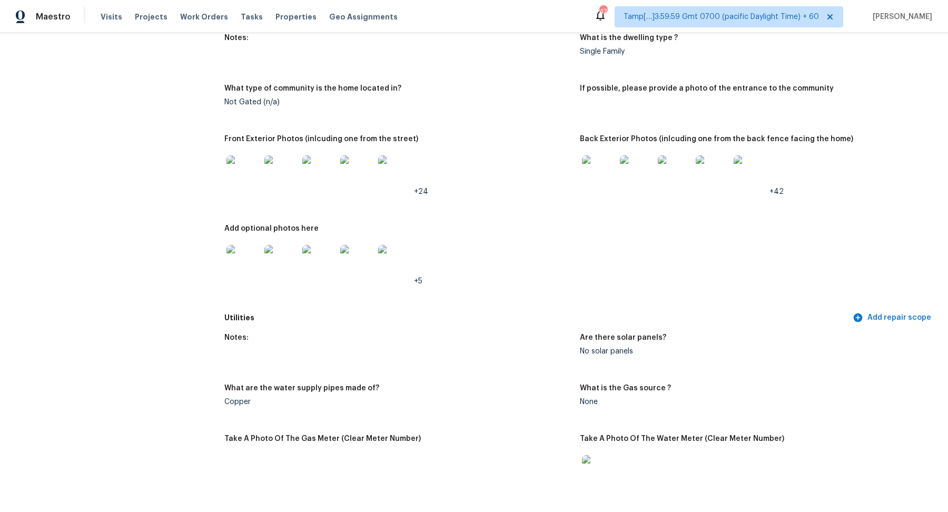
click at [252, 179] on img at bounding box center [243, 172] width 34 height 34
click at [604, 175] on img at bounding box center [599, 172] width 34 height 34
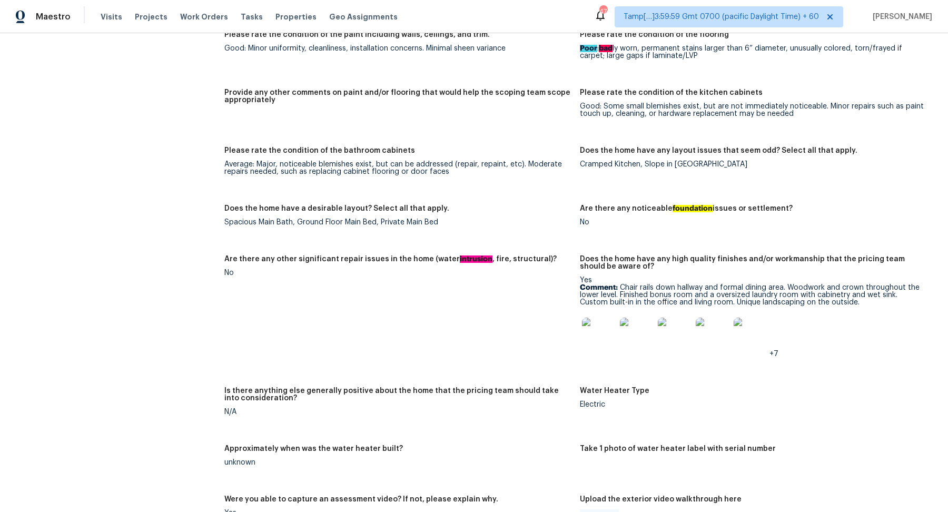
scroll to position [1620, 0]
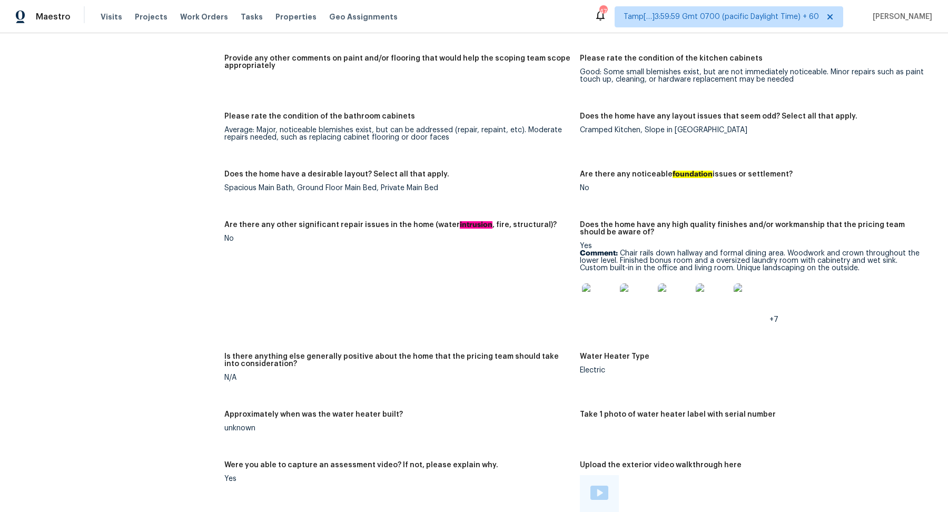
click at [595, 304] on img at bounding box center [599, 300] width 34 height 34
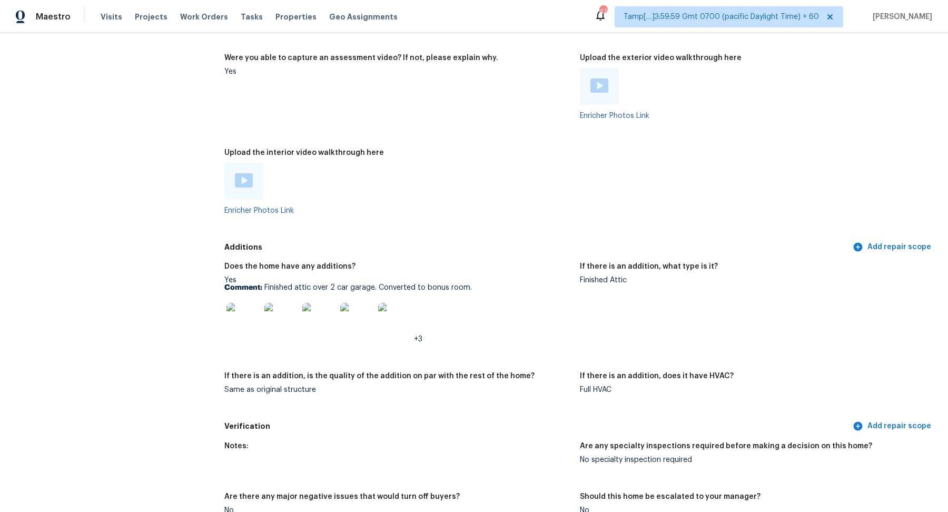
scroll to position [2202, 0]
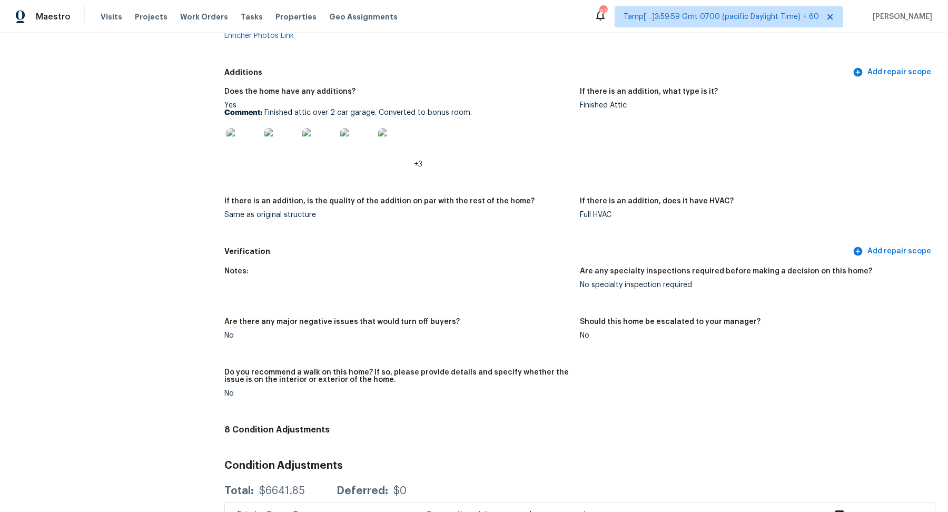
click at [250, 152] on img at bounding box center [243, 145] width 34 height 34
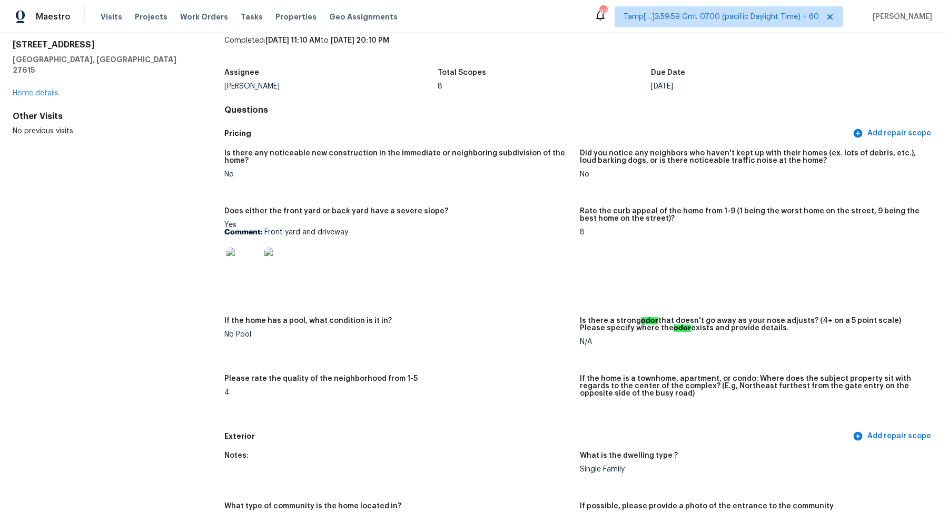
scroll to position [16, 0]
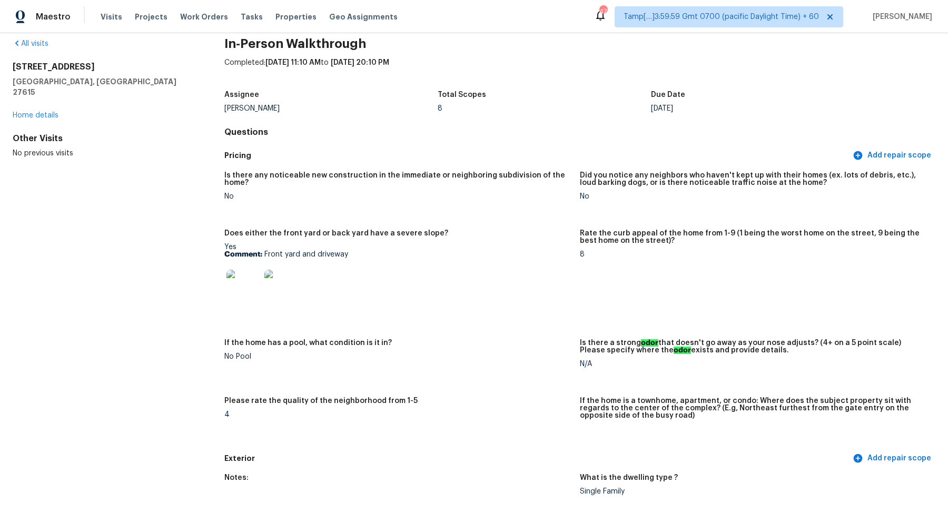
click at [248, 291] on img at bounding box center [243, 287] width 34 height 34
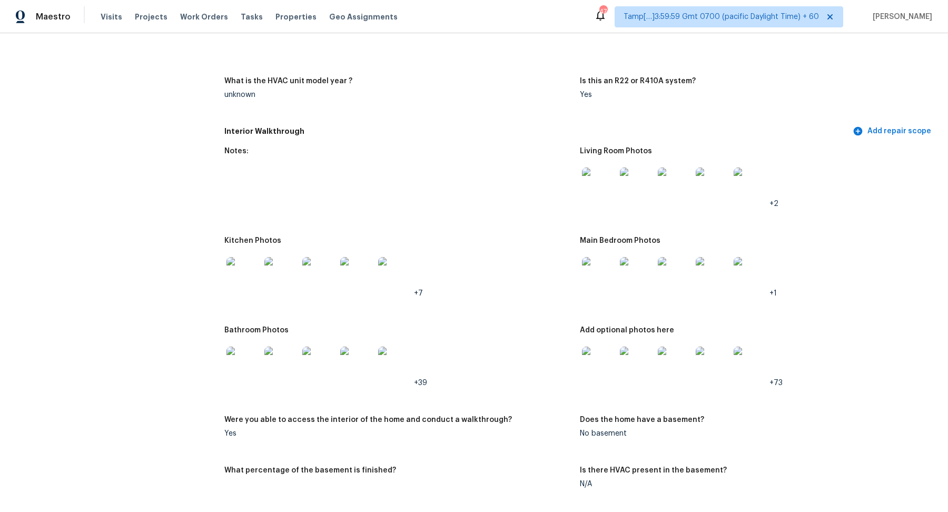
scroll to position [1078, 0]
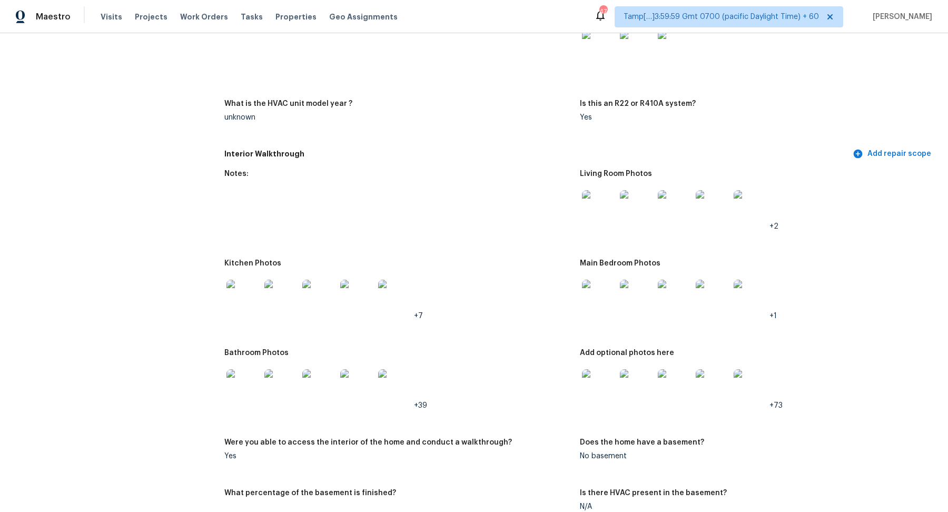
click at [594, 196] on img at bounding box center [599, 207] width 34 height 34
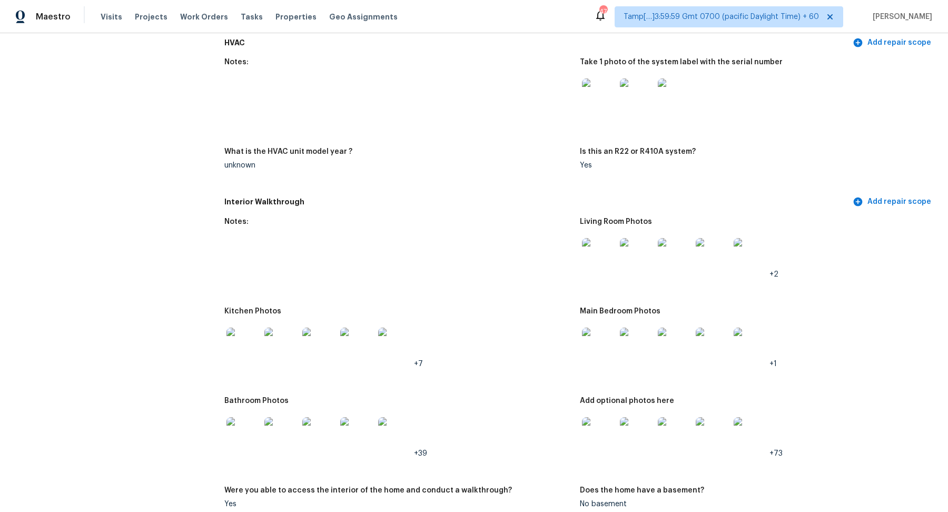
scroll to position [993, 0]
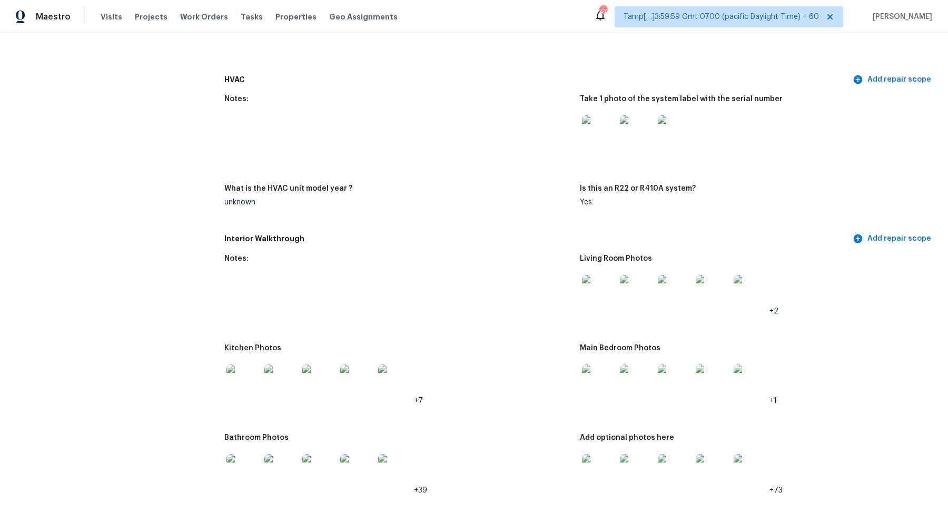
click at [621, 122] on img at bounding box center [637, 132] width 34 height 34
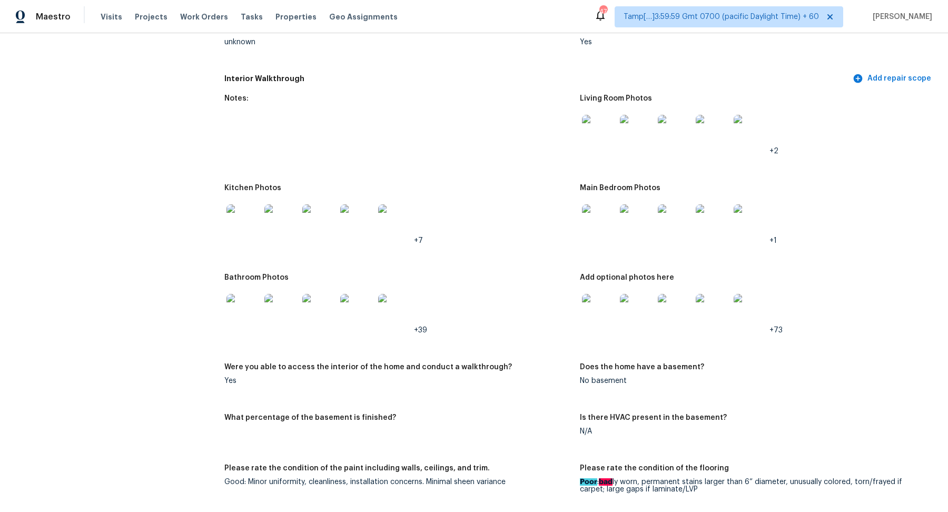
scroll to position [1061, 0]
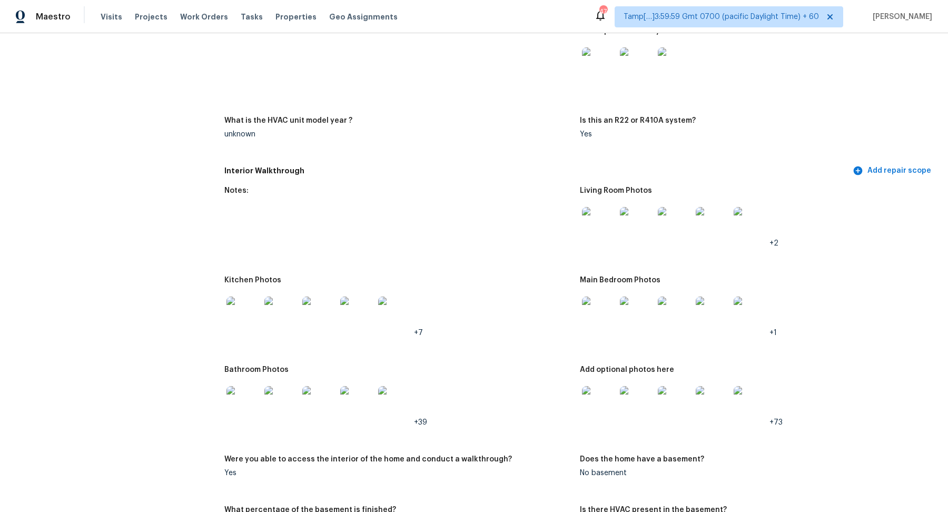
click at [593, 231] on img at bounding box center [599, 224] width 34 height 34
click at [248, 317] on img at bounding box center [243, 313] width 34 height 34
click at [591, 322] on img at bounding box center [599, 313] width 34 height 34
click at [608, 313] on img at bounding box center [599, 313] width 34 height 34
click at [231, 397] on img at bounding box center [243, 403] width 34 height 34
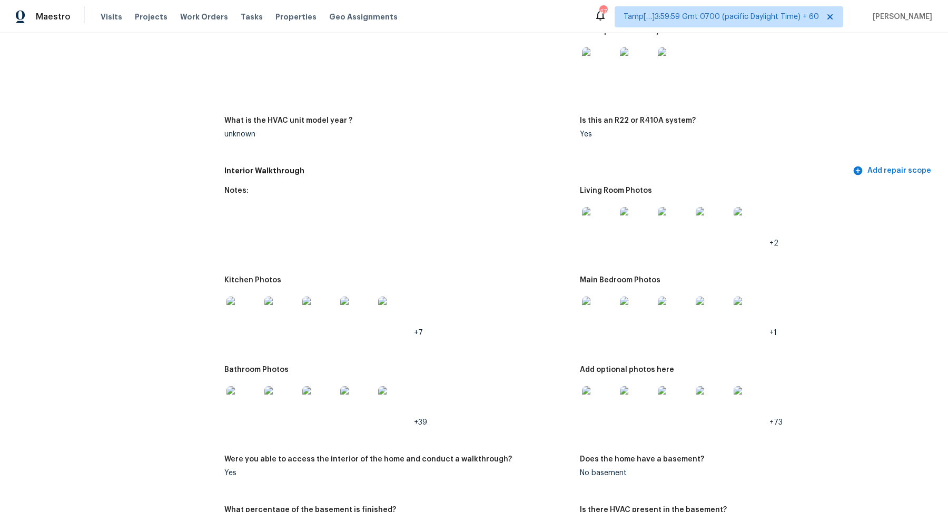
click at [604, 406] on img at bounding box center [599, 403] width 34 height 34
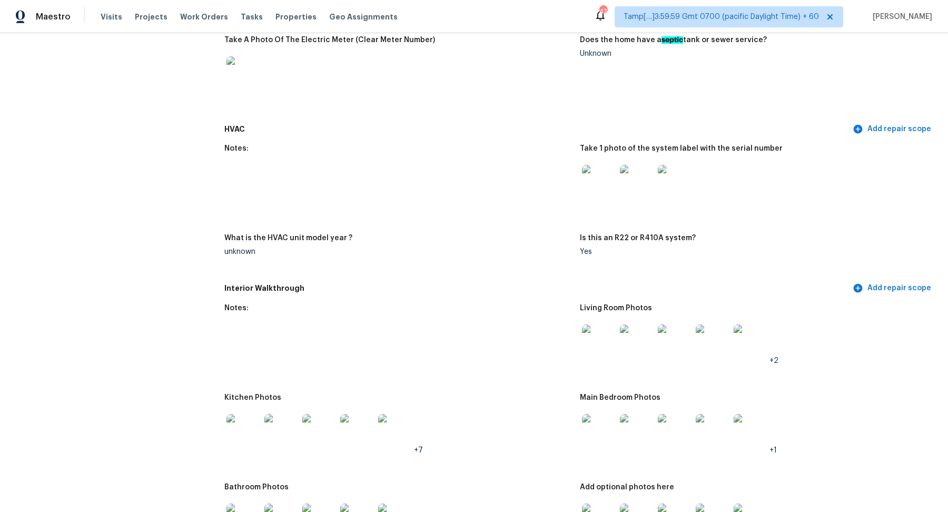
scroll to position [883, 0]
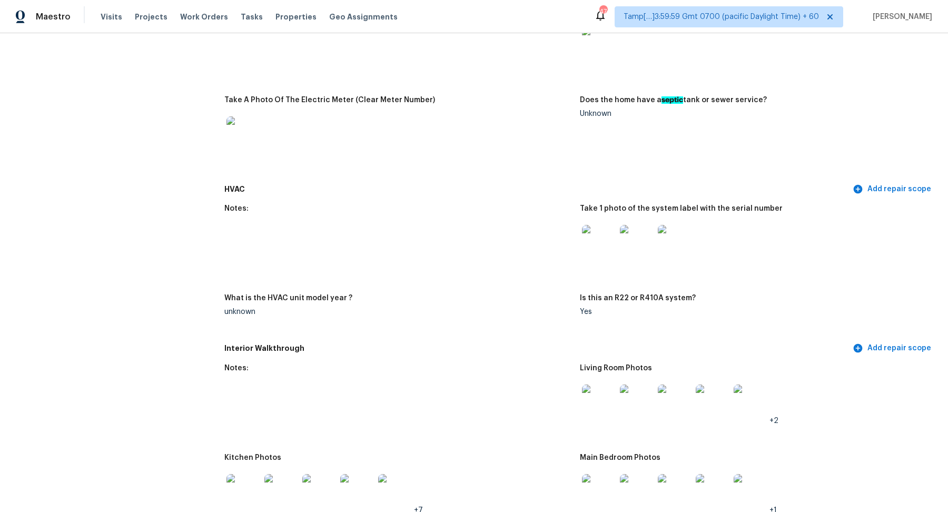
click at [601, 237] on img at bounding box center [599, 242] width 34 height 34
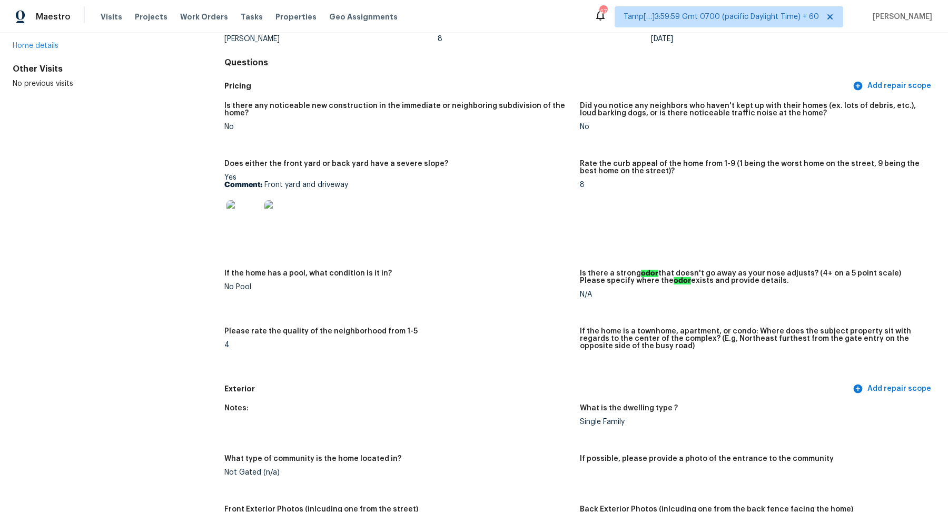
scroll to position [0, 0]
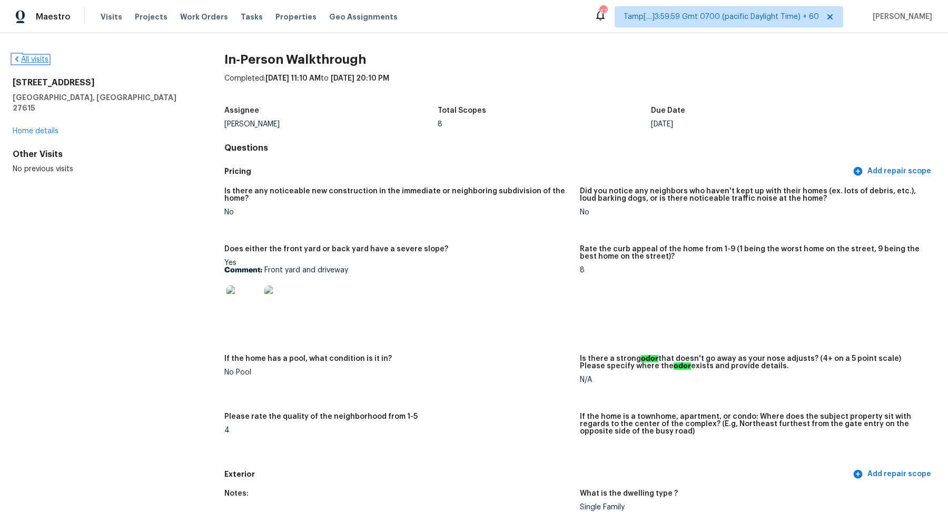
click at [37, 61] on link "All visits" at bounding box center [31, 59] width 36 height 7
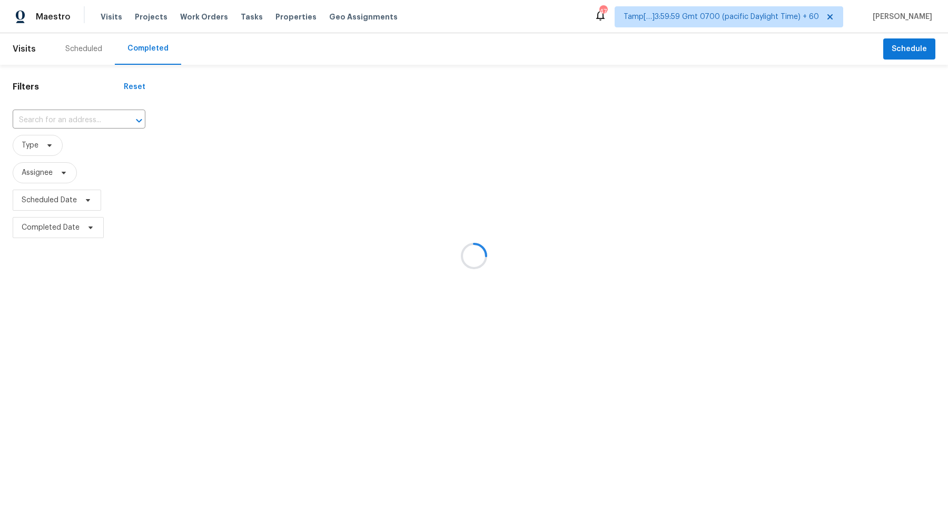
click at [71, 120] on div at bounding box center [474, 256] width 948 height 512
click at [92, 117] on div at bounding box center [474, 256] width 948 height 512
click at [67, 121] on div at bounding box center [474, 256] width 948 height 512
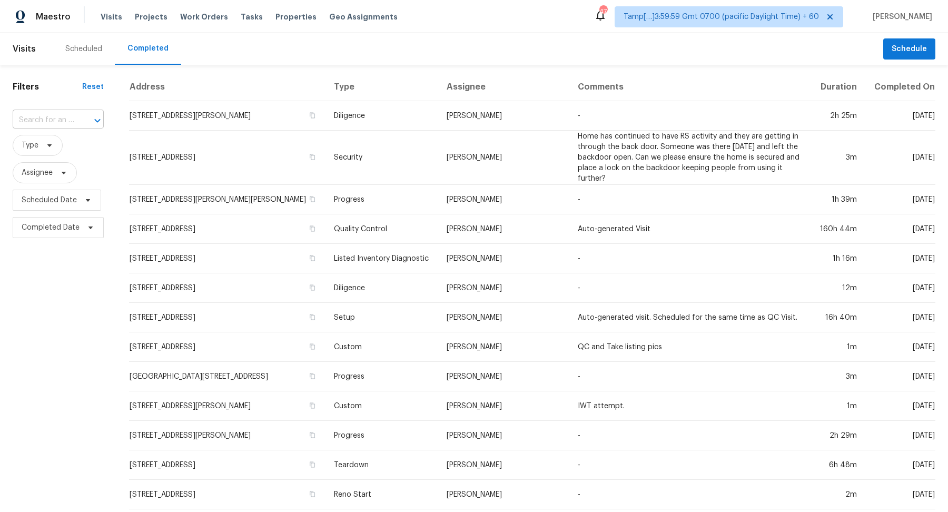
click at [48, 121] on input "text" at bounding box center [44, 120] width 62 height 16
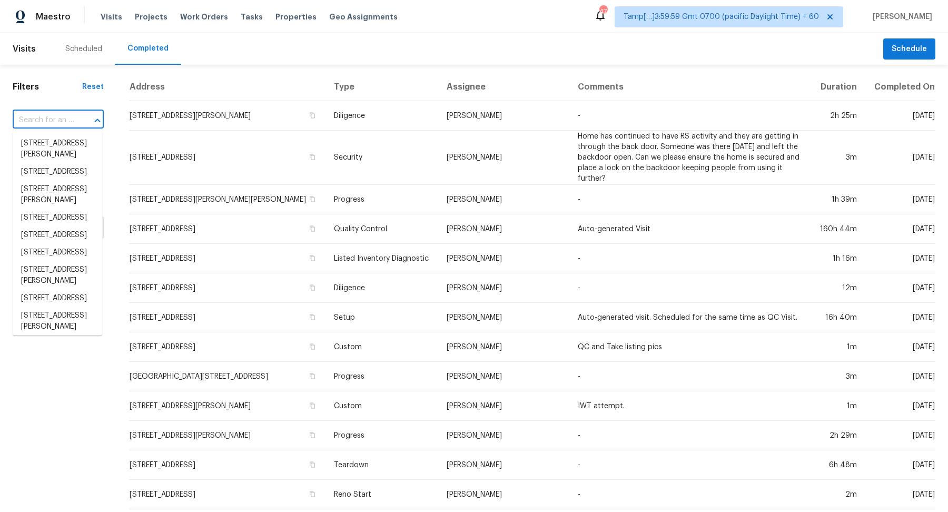
paste input "10511 Village Ln Foristell, MO, 63348"
type input "10511 Village Ln Foristell, MO, 63348"
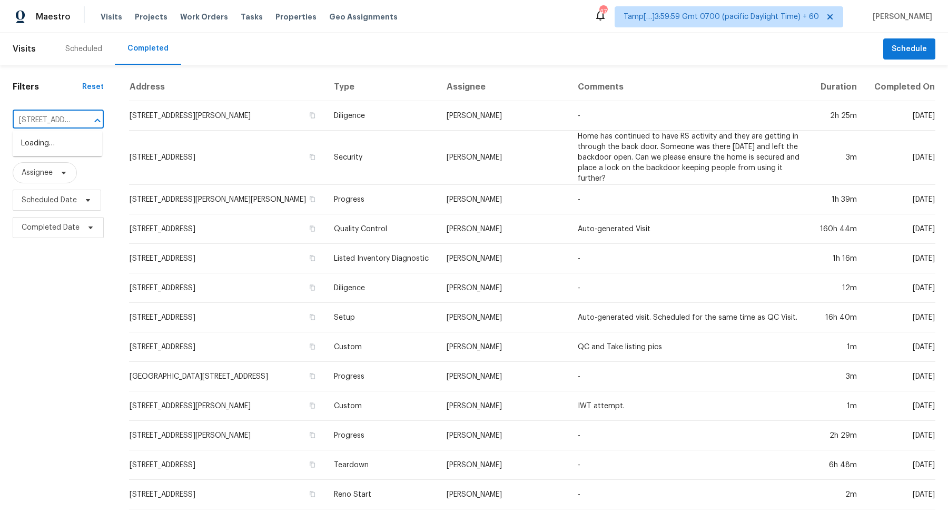
scroll to position [0, 71]
click at [38, 138] on li "10511 Village Ln, Foristell, MO 63348" at bounding box center [57, 143] width 89 height 17
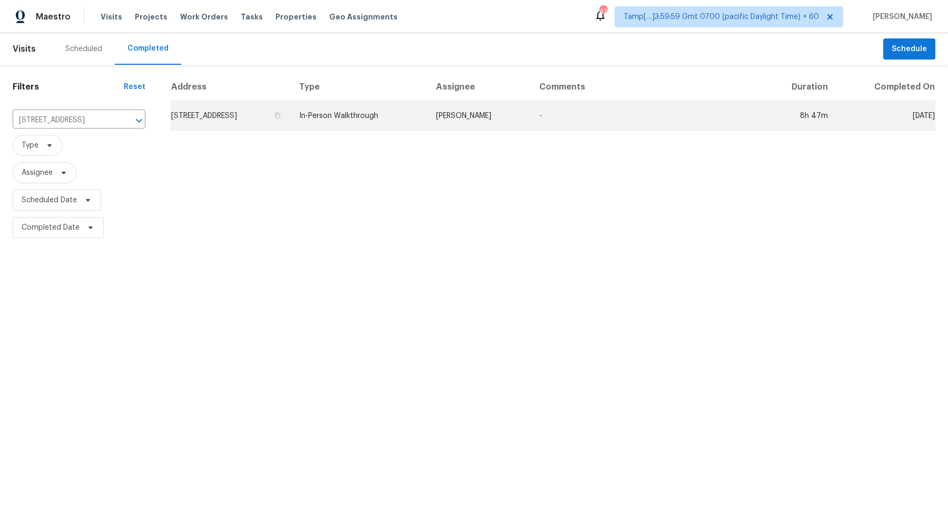
click at [193, 120] on td "10511 Village Ln, Foristell, MO 63348" at bounding box center [231, 115] width 120 height 29
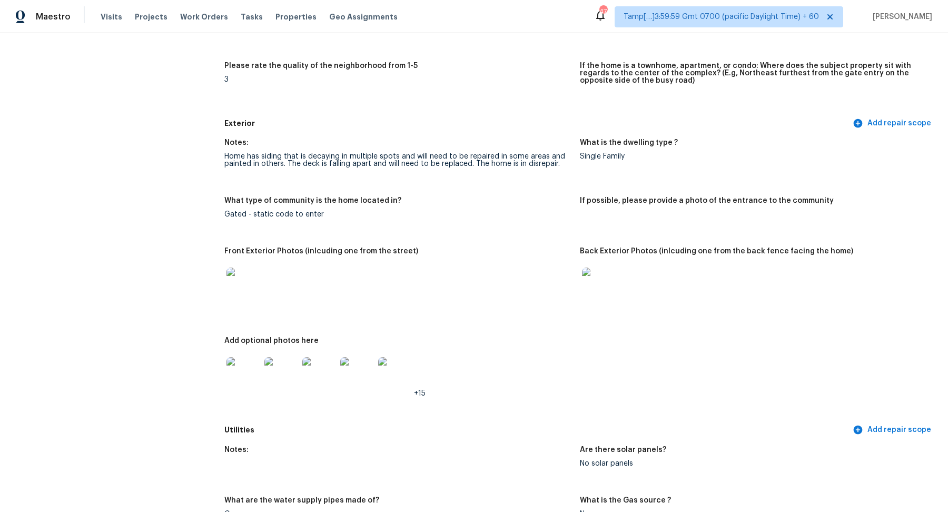
scroll to position [357, 0]
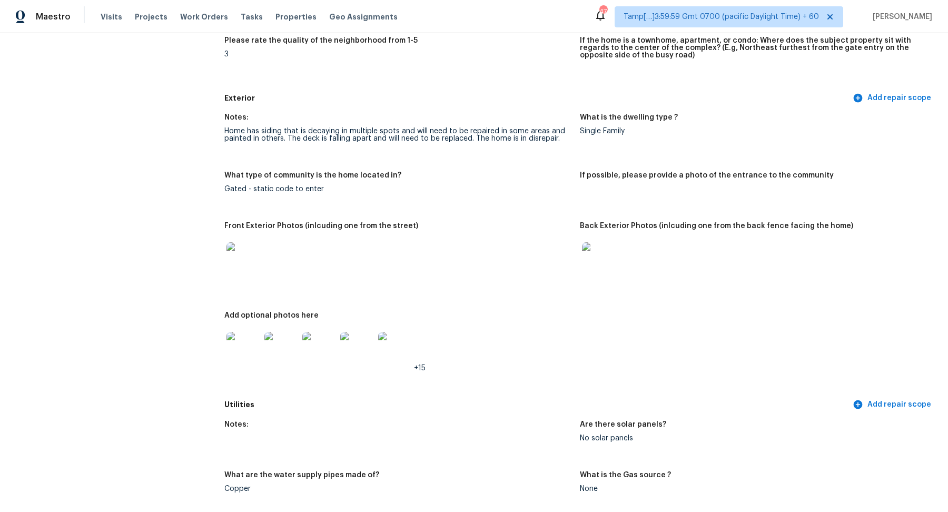
click at [619, 254] on div at bounding box center [753, 259] width 347 height 46
click at [612, 255] on img at bounding box center [599, 259] width 34 height 34
click at [253, 261] on img at bounding box center [243, 259] width 34 height 34
click at [244, 352] on img at bounding box center [243, 349] width 34 height 34
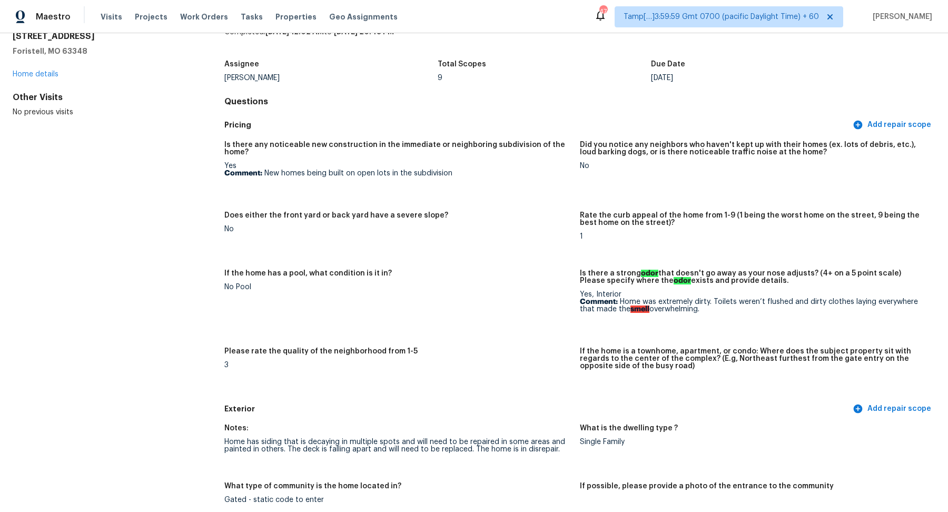
scroll to position [187, 0]
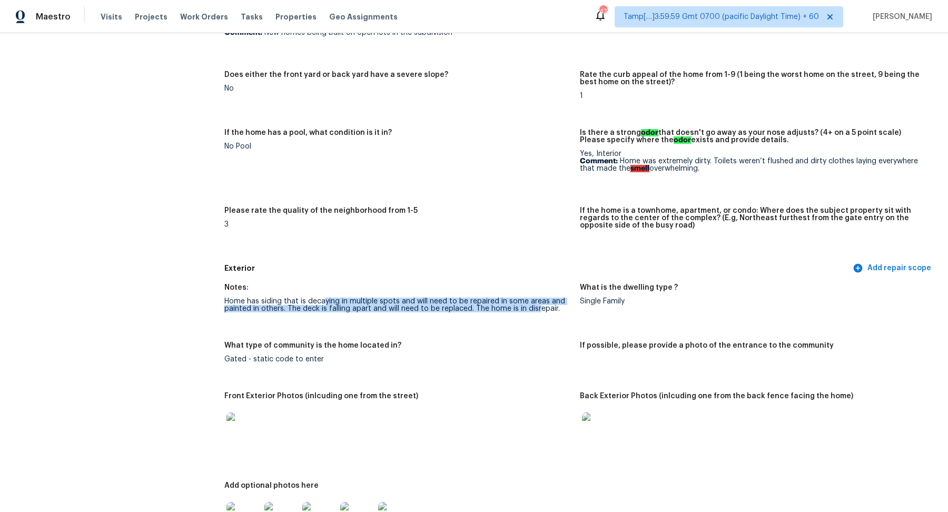
drag, startPoint x: 324, startPoint y: 306, endPoint x: 539, endPoint y: 310, distance: 214.8
click at [539, 310] on div "Home has siding that is decaying in multiple spots and will need to be repaired…" at bounding box center [397, 304] width 347 height 15
drag, startPoint x: 353, startPoint y: 302, endPoint x: 429, endPoint y: 302, distance: 75.8
click at [402, 302] on div "Home has siding that is decaying in multiple spots and will need to be repaired…" at bounding box center [397, 304] width 347 height 15
click at [429, 302] on div "Home has siding that is decaying in multiple spots and will need to be repaired…" at bounding box center [397, 304] width 347 height 15
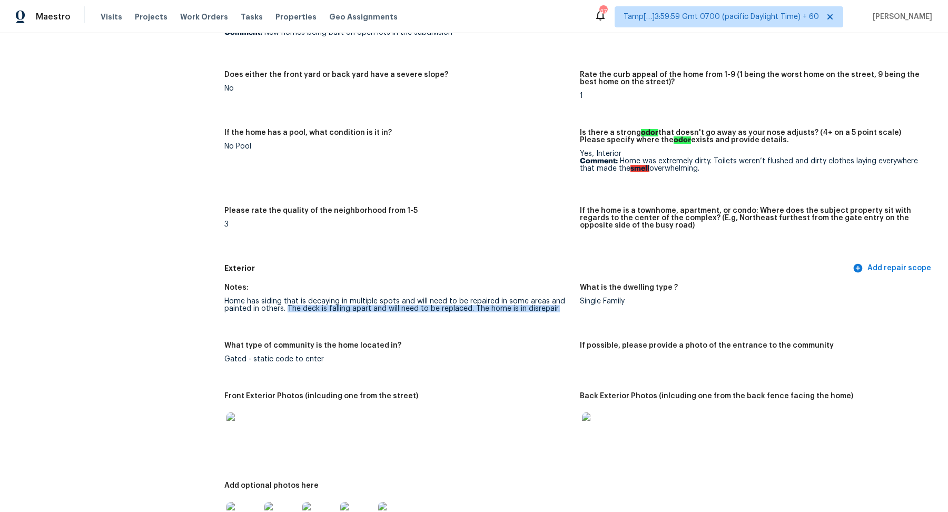
drag, startPoint x: 287, startPoint y: 310, endPoint x: 574, endPoint y: 321, distance: 287.1
click at [574, 321] on figure "Notes: Home has siding that is decaying in multiple spots and will need to be r…" at bounding box center [401, 306] width 355 height 45
click at [517, 328] on figure "Notes: Home has siding that is decaying in multiple spots and will need to be r…" at bounding box center [401, 306] width 355 height 45
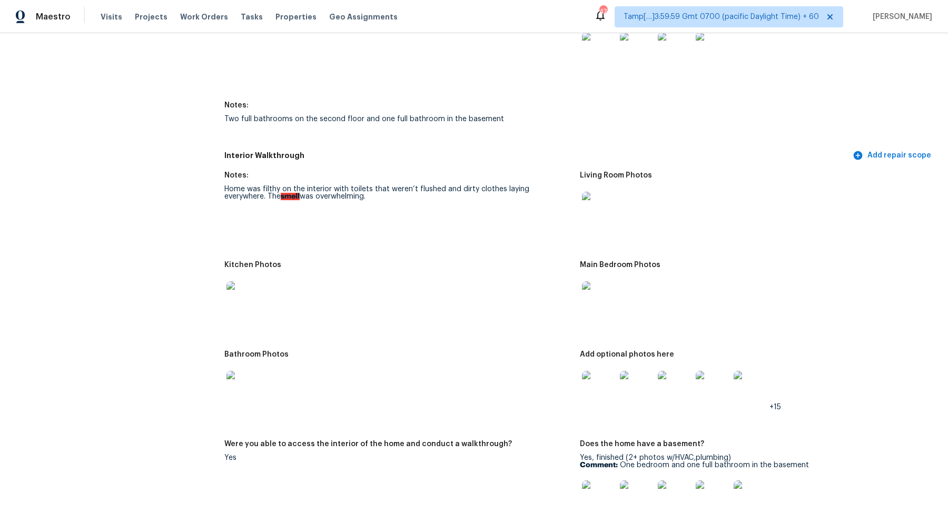
scroll to position [1420, 0]
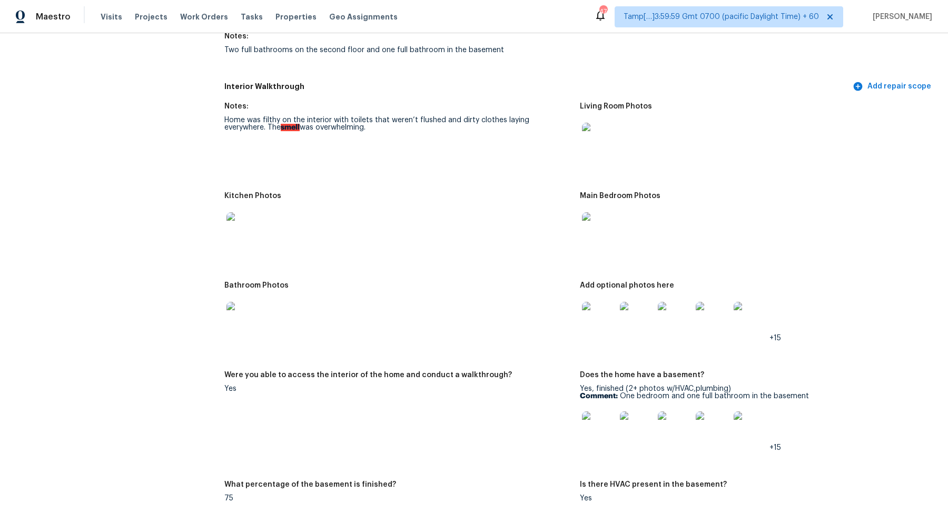
click at [593, 318] on img at bounding box center [599, 319] width 34 height 34
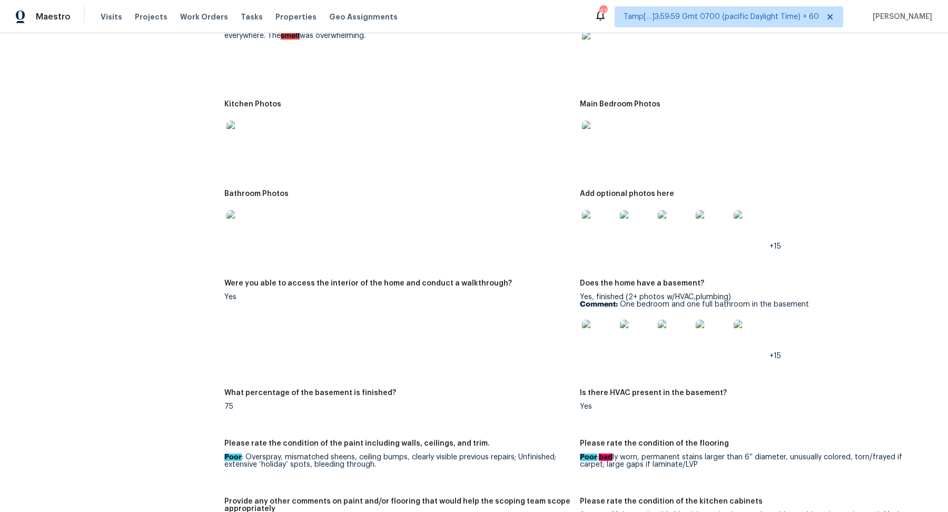
scroll to position [1651, 0]
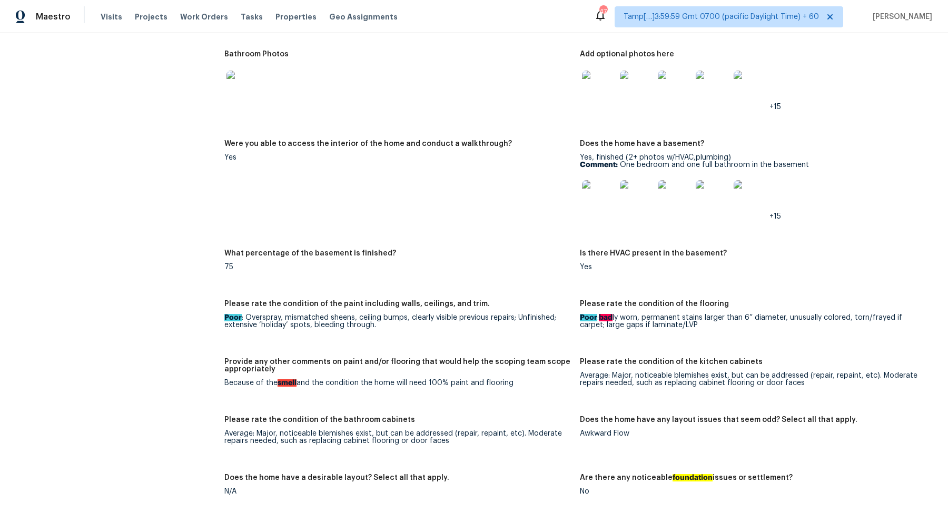
click at [604, 92] on div at bounding box center [599, 87] width 38 height 46
click at [608, 76] on img at bounding box center [599, 88] width 34 height 34
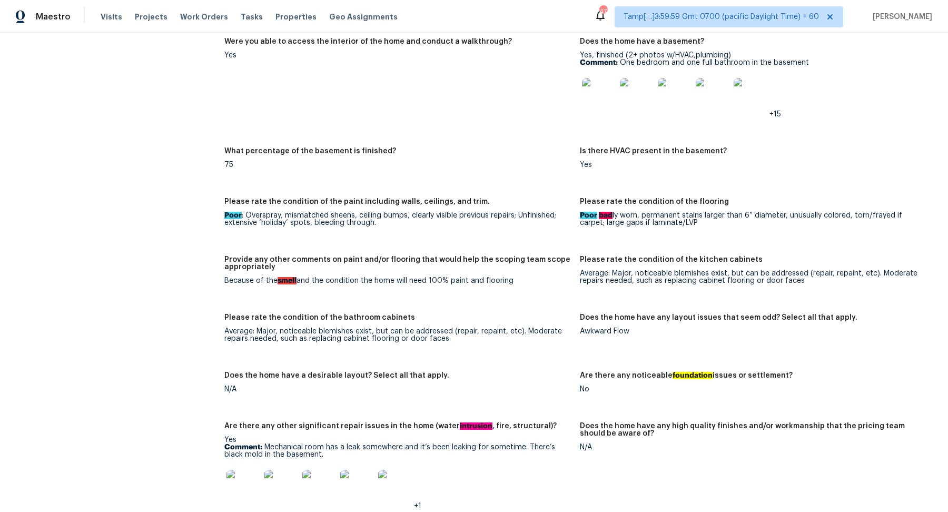
scroll to position [1930, 0]
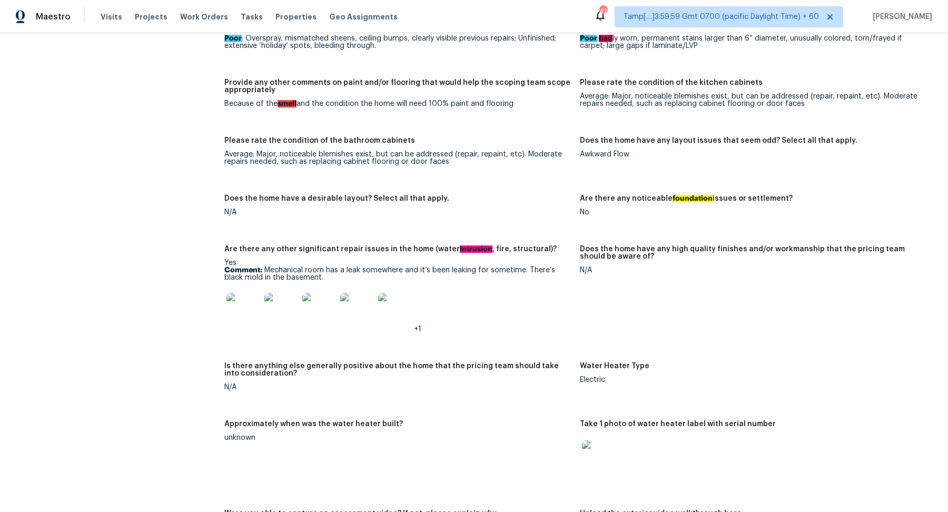
click at [257, 296] on img at bounding box center [243, 310] width 34 height 34
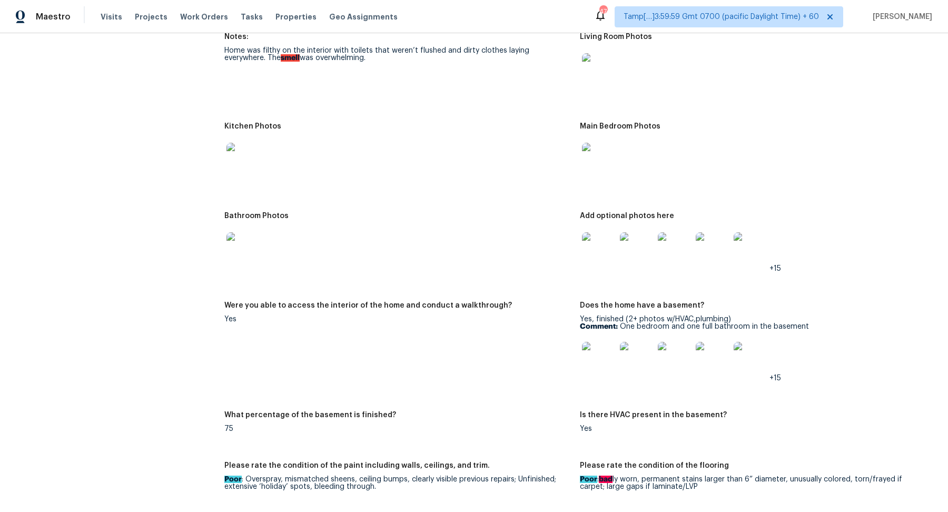
scroll to position [1585, 0]
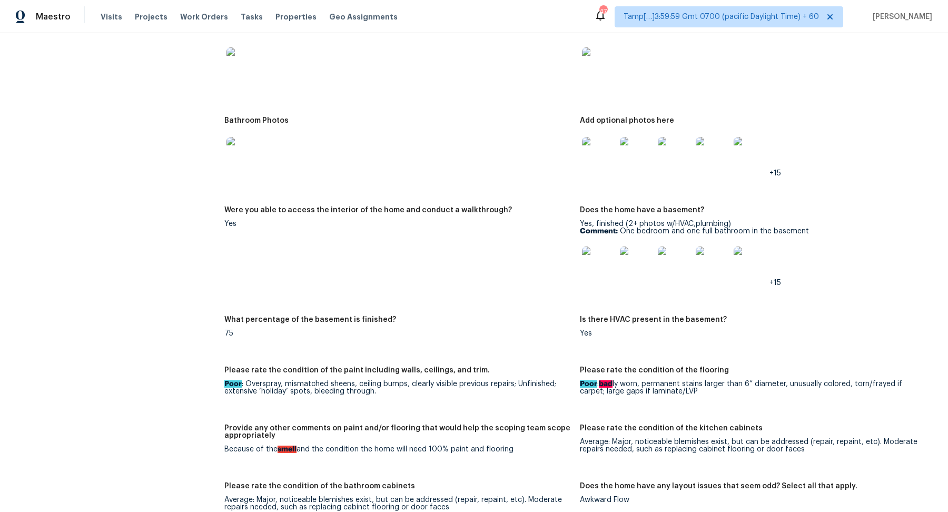
click at [244, 148] on img at bounding box center [243, 154] width 34 height 34
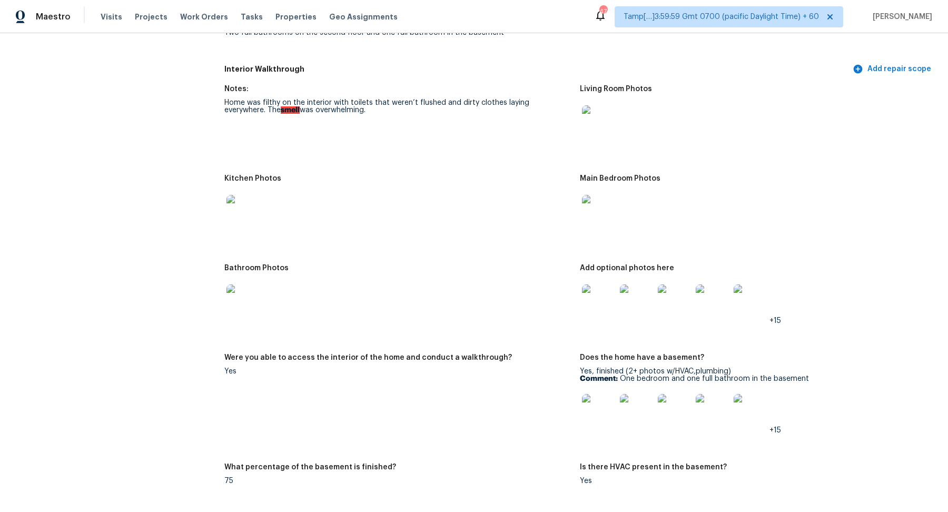
scroll to position [1422, 0]
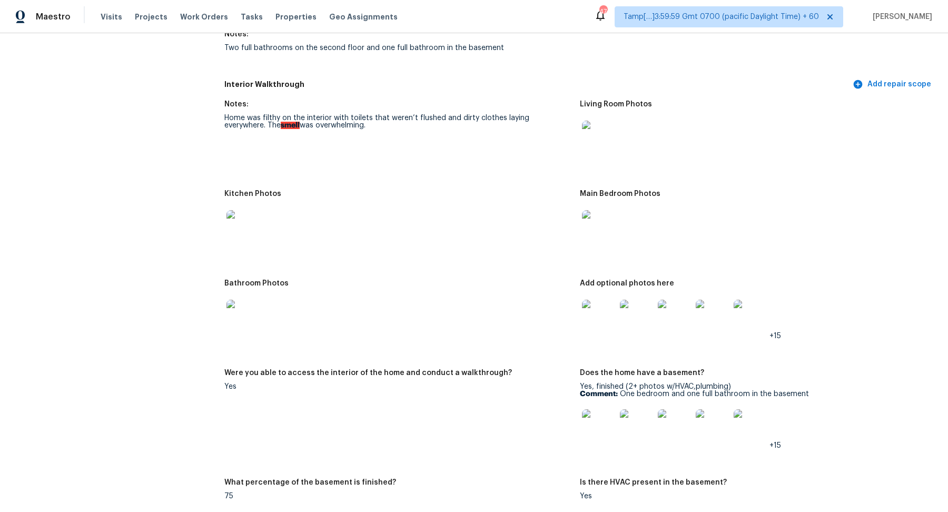
click at [238, 215] on img at bounding box center [243, 227] width 34 height 34
click at [241, 304] on img at bounding box center [243, 317] width 34 height 34
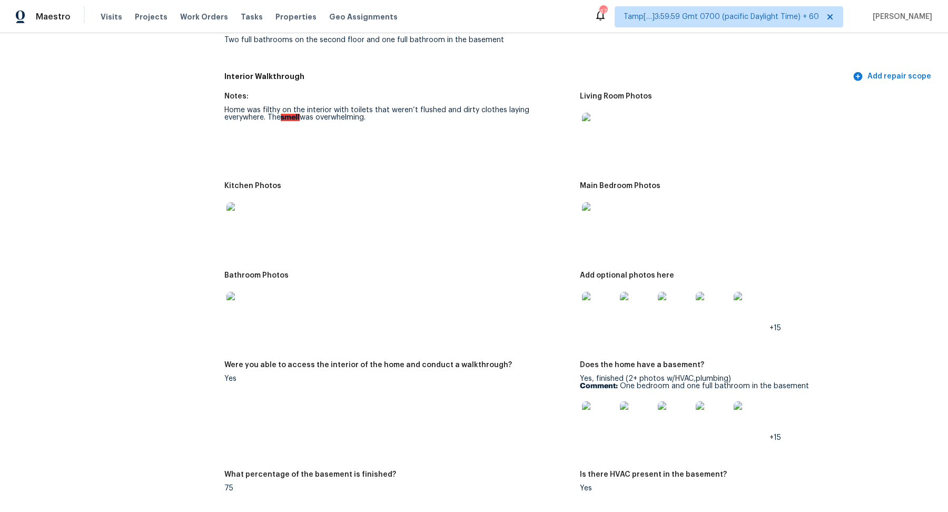
scroll to position [1417, 0]
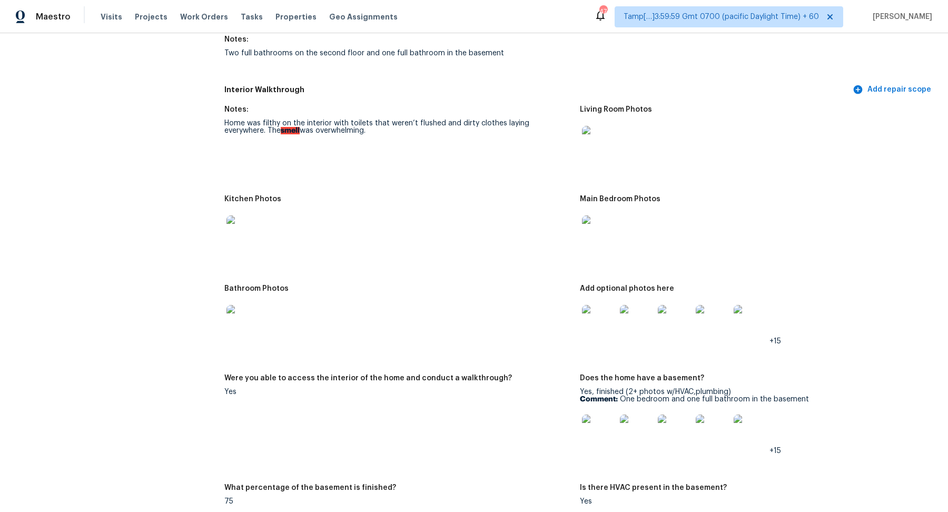
click at [596, 422] on img at bounding box center [599, 431] width 34 height 34
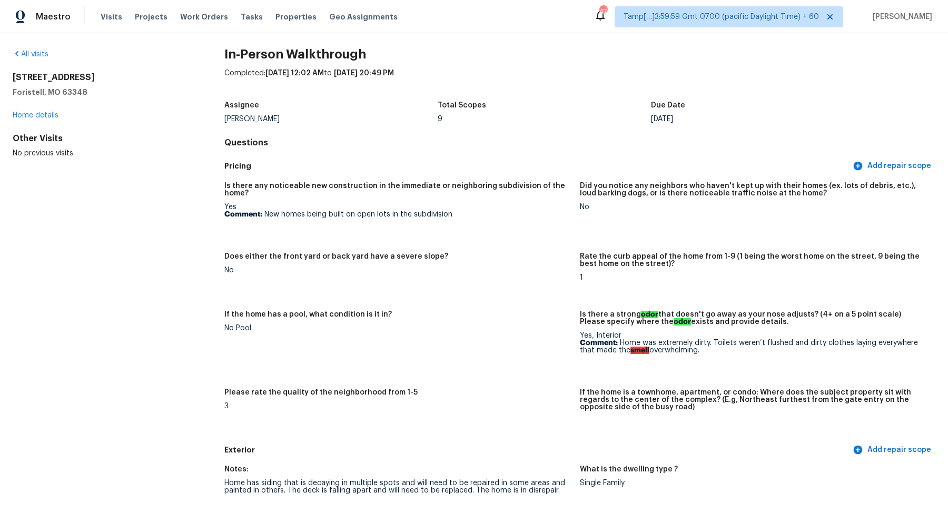
scroll to position [0, 0]
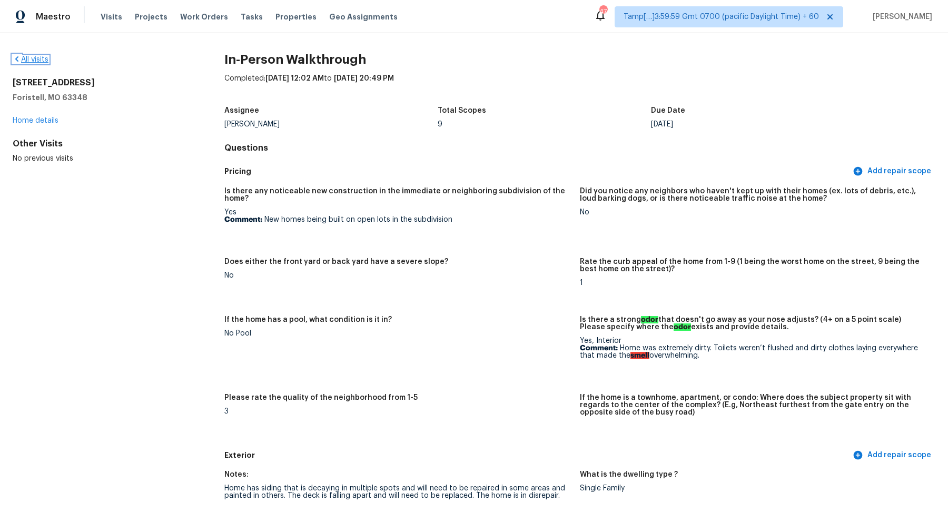
click at [26, 57] on link "All visits" at bounding box center [31, 59] width 36 height 7
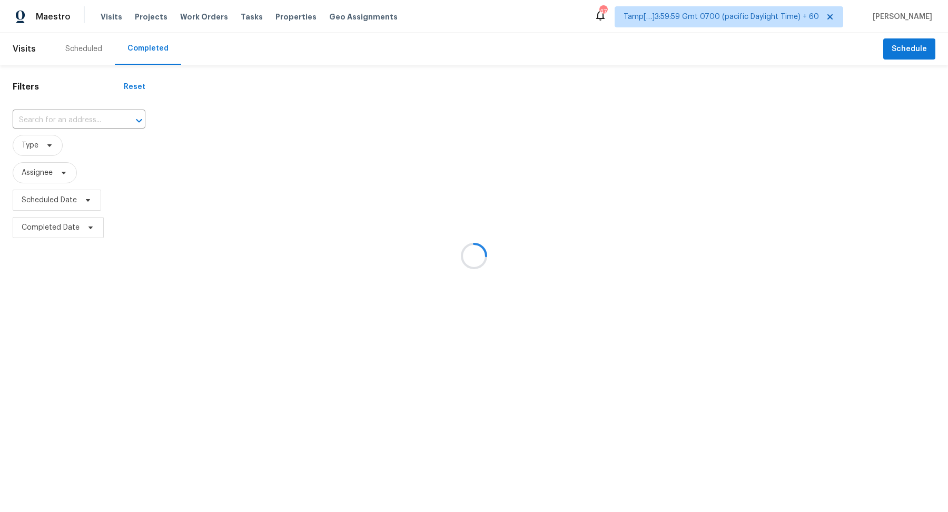
click at [57, 118] on div at bounding box center [474, 256] width 948 height 512
click at [66, 118] on div at bounding box center [474, 256] width 948 height 512
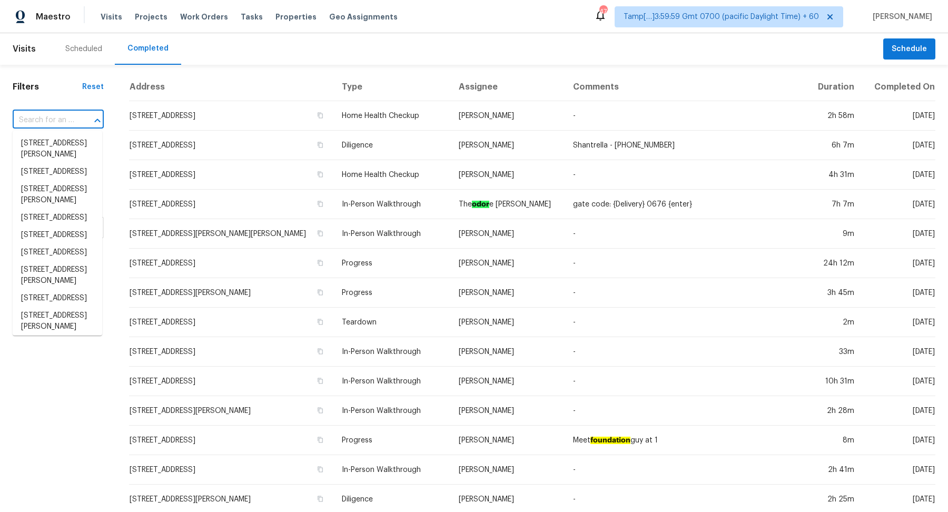
click at [66, 118] on input "text" at bounding box center [44, 120] width 62 height 16
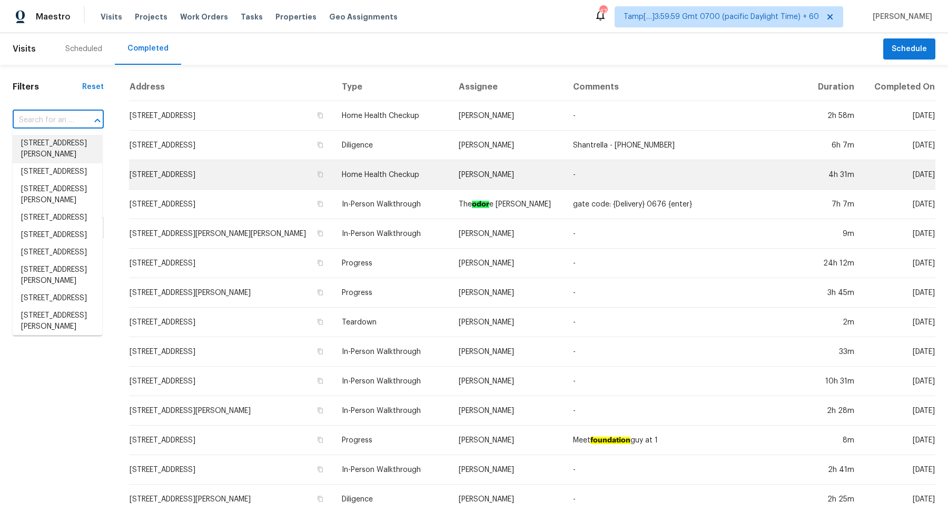
paste input "328 Marsh Ln Princeton, TX, 75407"
type input "328 Marsh Ln Princeton, TX, 75407"
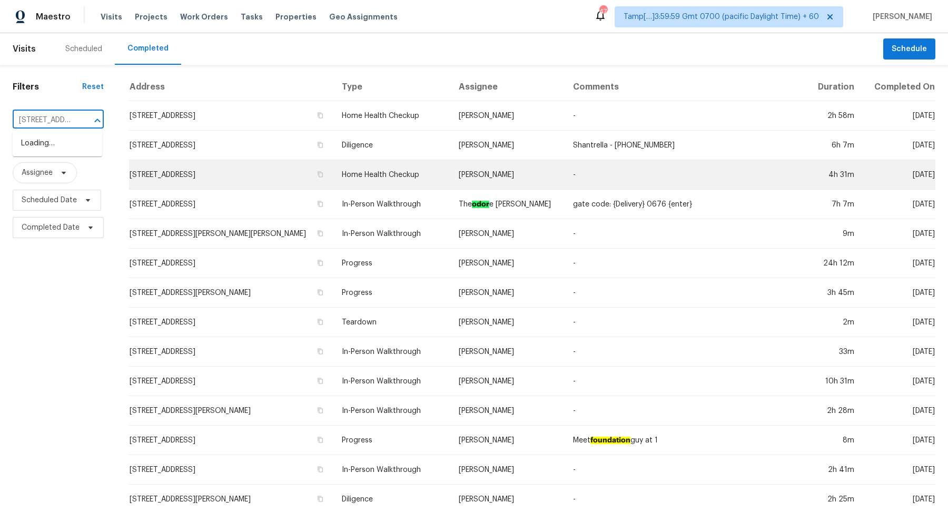
scroll to position [0, 66]
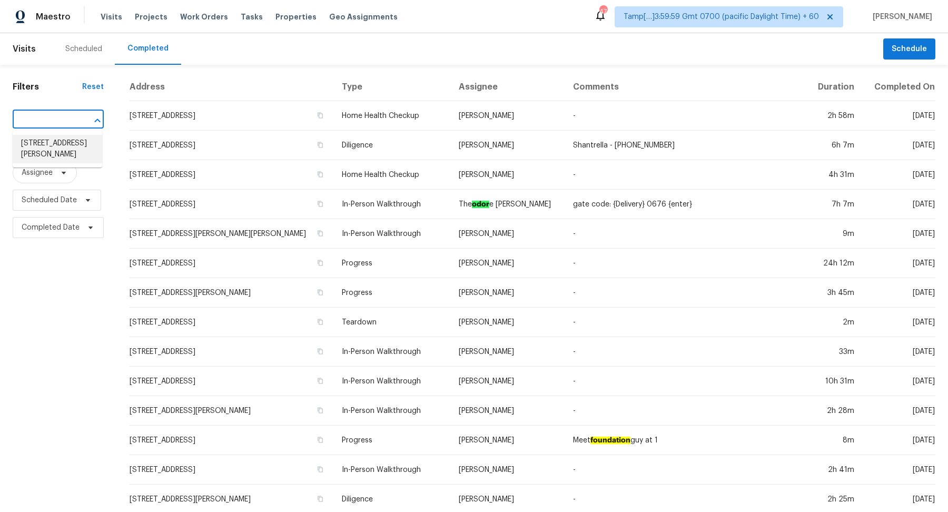
click at [51, 156] on li "328 Marsh Ln, Princeton, TX 75407" at bounding box center [57, 149] width 89 height 28
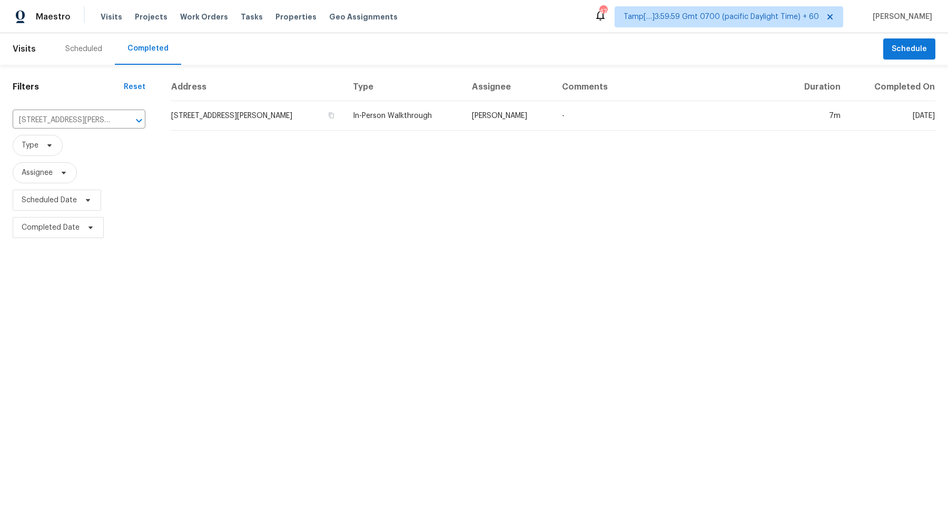
click at [253, 118] on td "328 Marsh Ln, Princeton, TX 75407" at bounding box center [258, 115] width 174 height 29
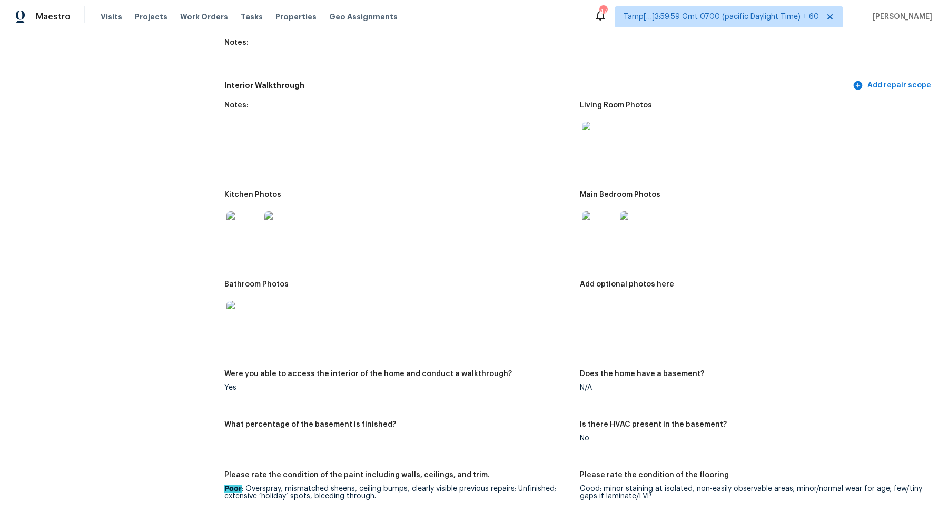
scroll to position [1326, 0]
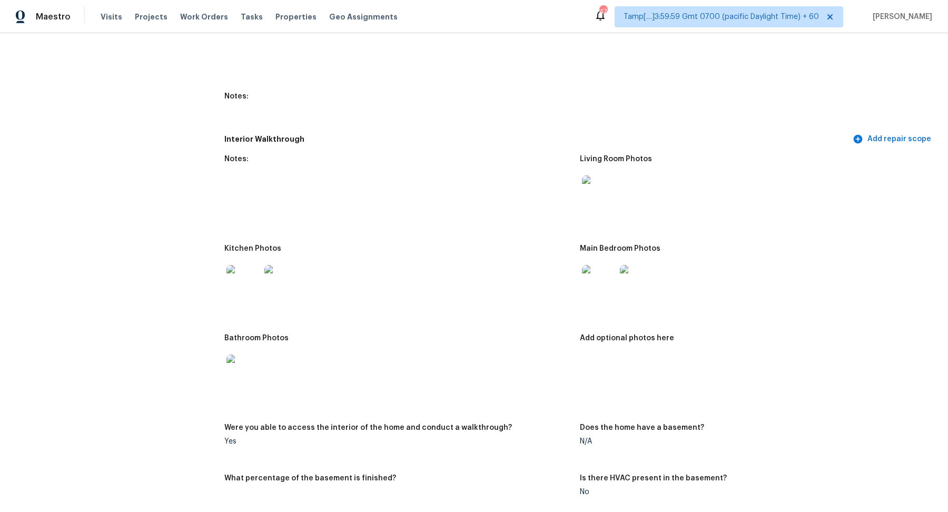
click at [600, 190] on img at bounding box center [599, 192] width 34 height 34
click at [236, 272] on img at bounding box center [243, 282] width 34 height 34
click at [230, 354] on img at bounding box center [243, 371] width 34 height 34
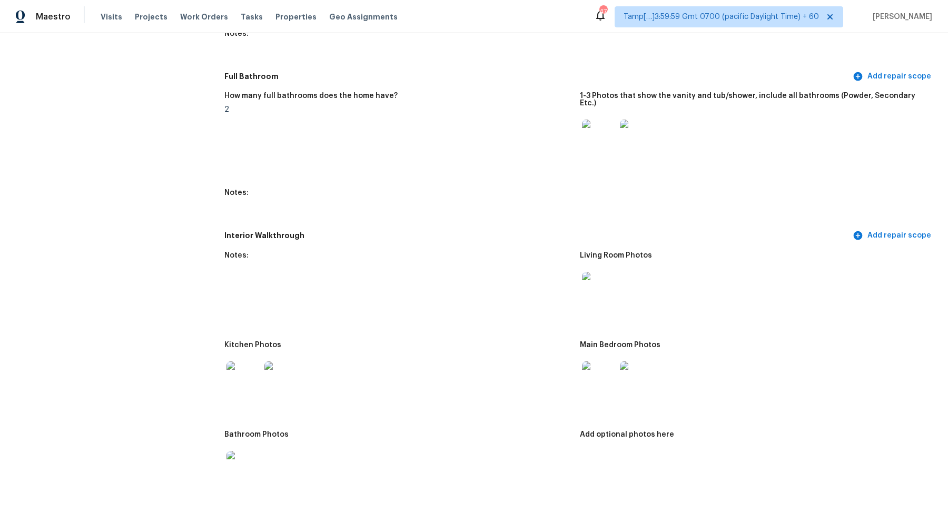
scroll to position [1104, 0]
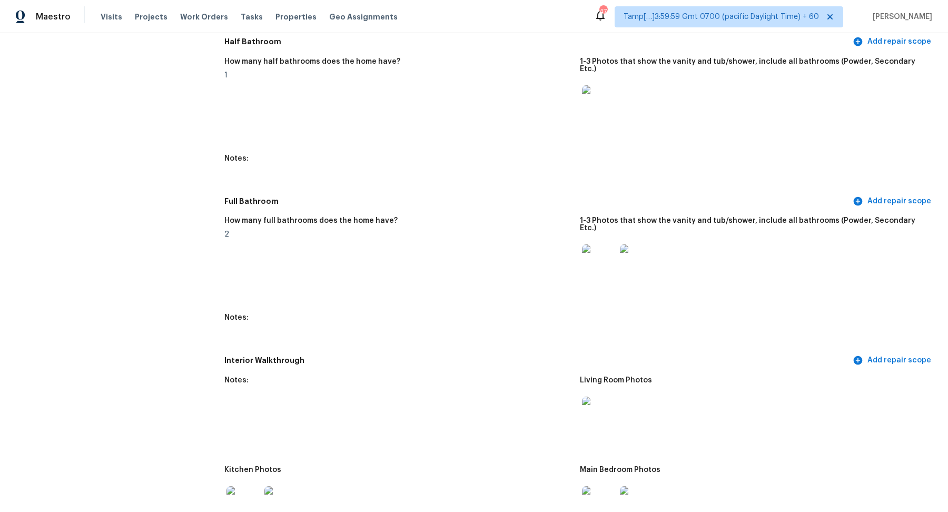
click at [606, 95] on img at bounding box center [599, 102] width 34 height 34
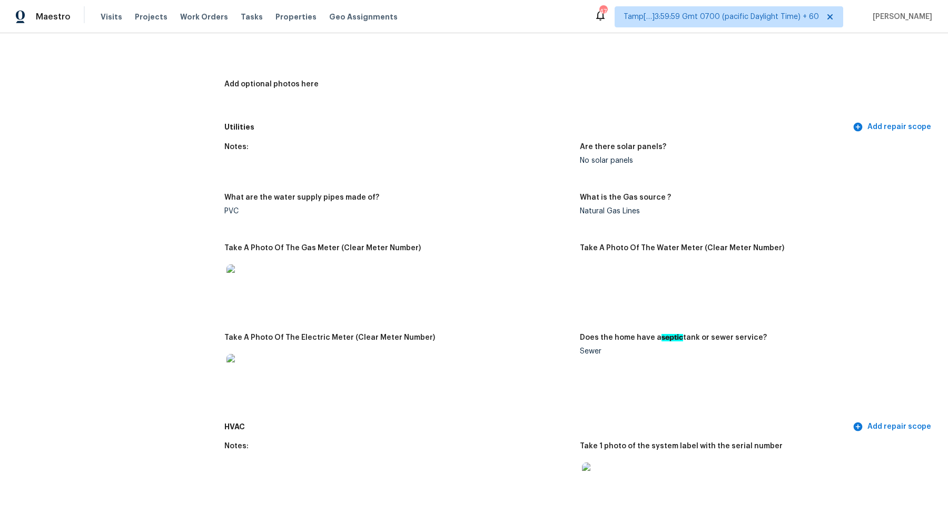
scroll to position [490, 0]
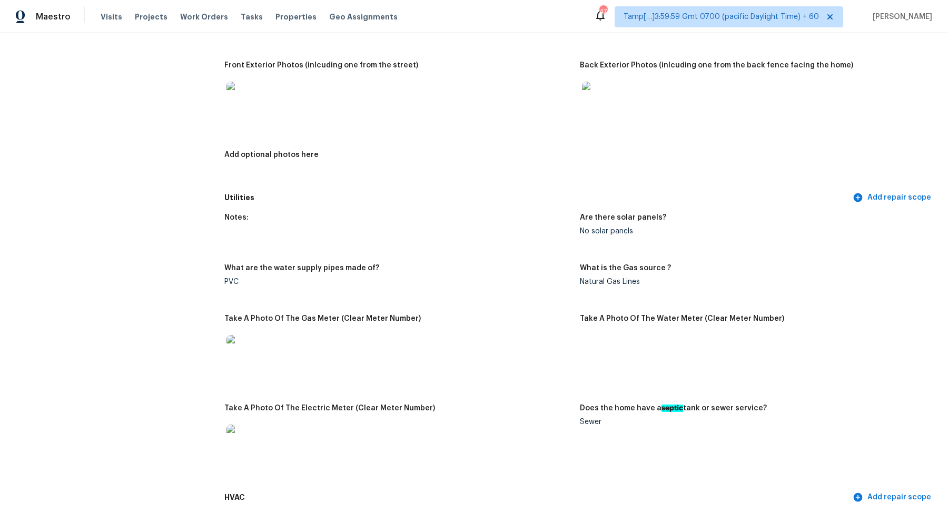
click at [599, 98] on img at bounding box center [599, 99] width 34 height 34
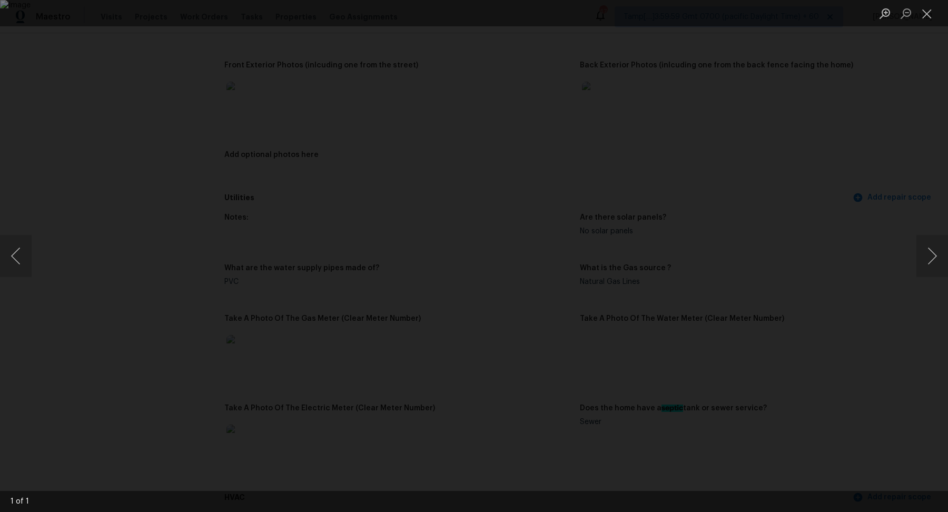
click at [777, 233] on div "Lightbox" at bounding box center [474, 256] width 948 height 512
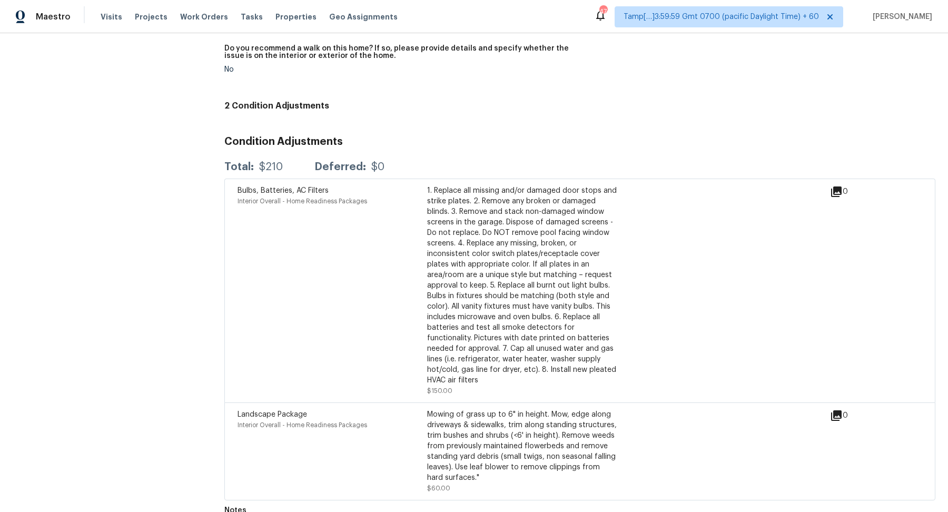
scroll to position [34, 0]
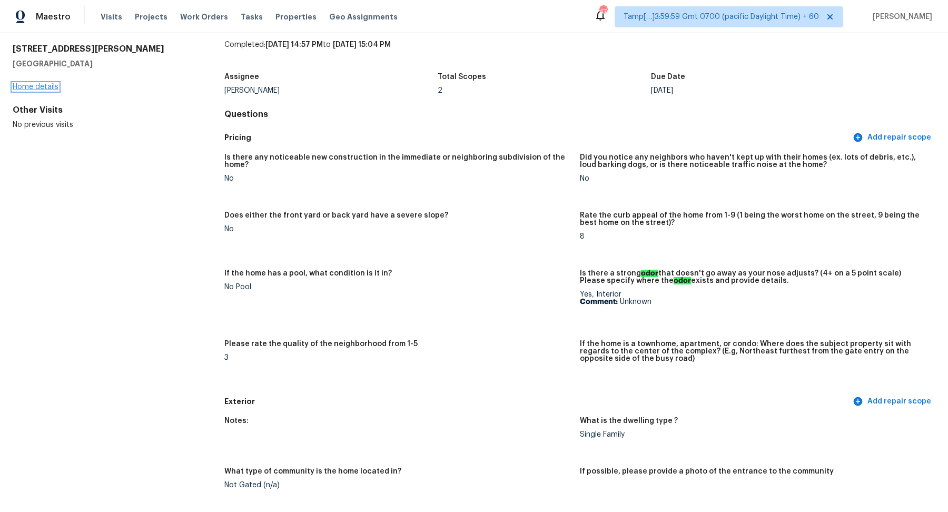
click at [24, 83] on link "Home details" at bounding box center [36, 86] width 46 height 7
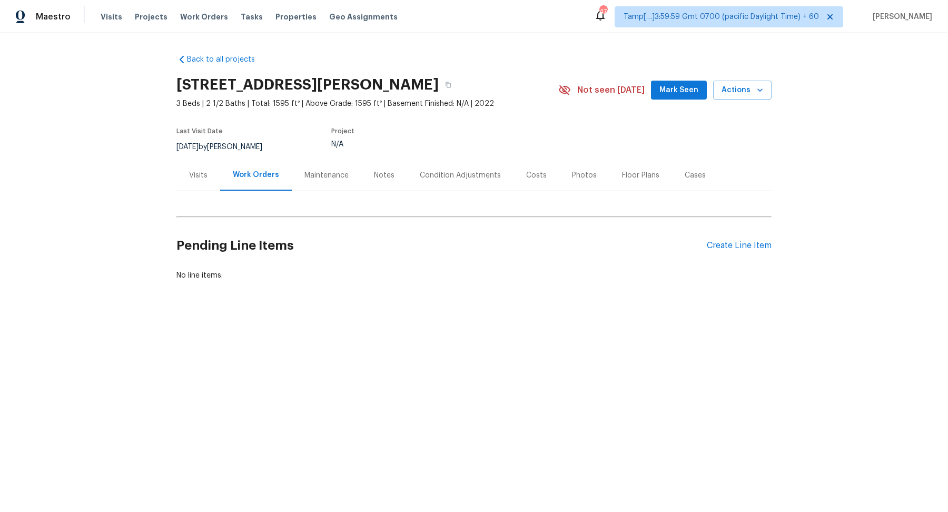
click at [453, 176] on div "Condition Adjustments" at bounding box center [460, 175] width 81 height 11
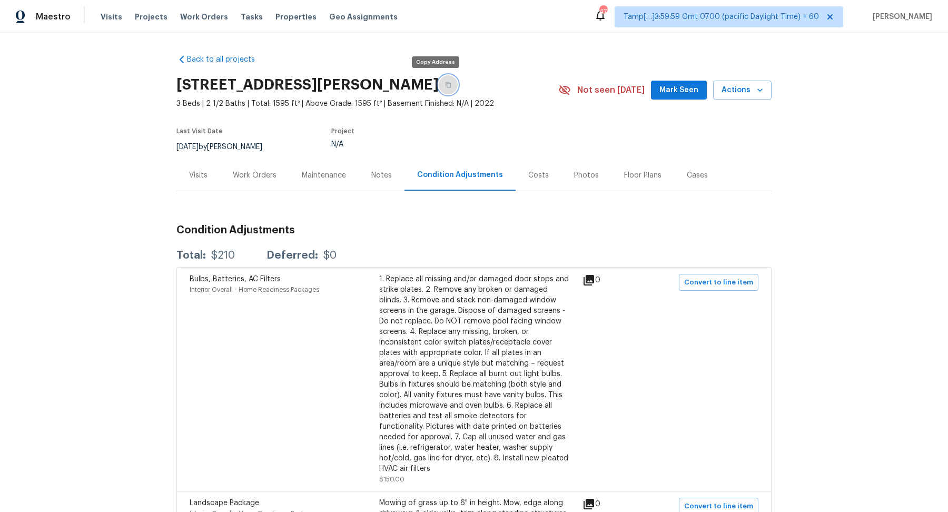
click at [439, 87] on button "button" at bounding box center [448, 84] width 19 height 19
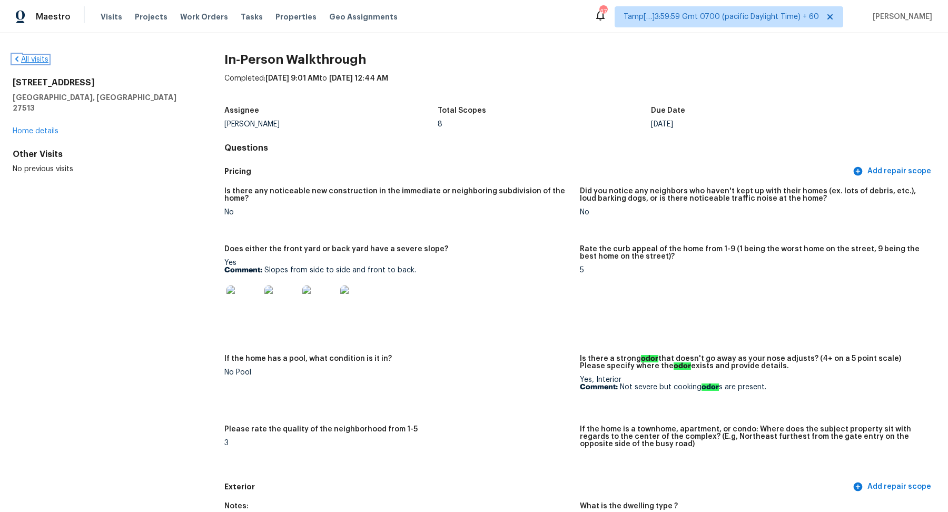
click at [30, 62] on link "All visits" at bounding box center [31, 59] width 36 height 7
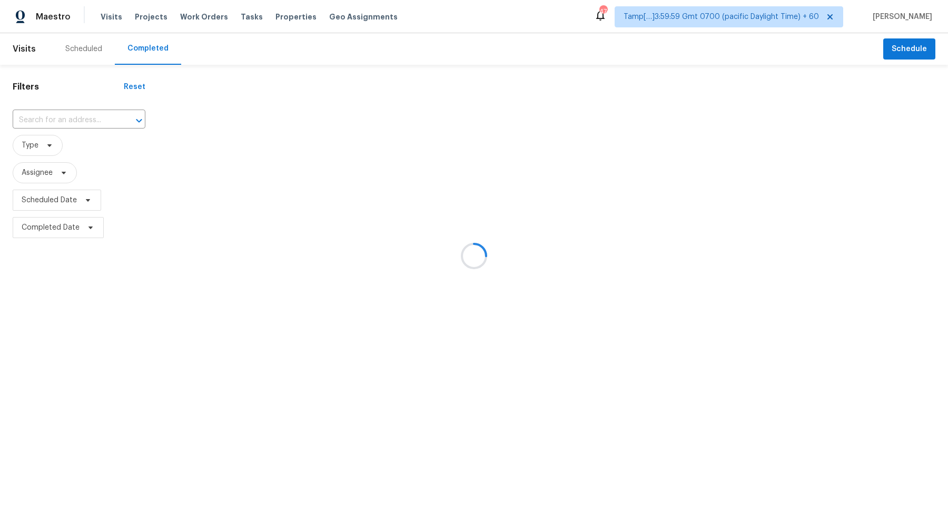
click at [68, 113] on div at bounding box center [474, 256] width 948 height 512
click at [85, 117] on div at bounding box center [474, 256] width 948 height 512
click at [72, 117] on div at bounding box center [474, 256] width 948 height 512
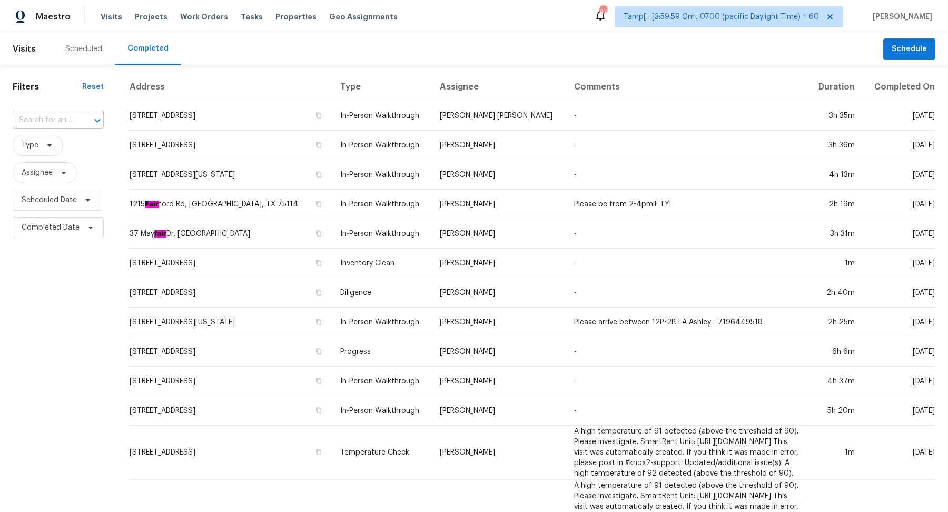
click at [51, 124] on input "text" at bounding box center [44, 120] width 62 height 16
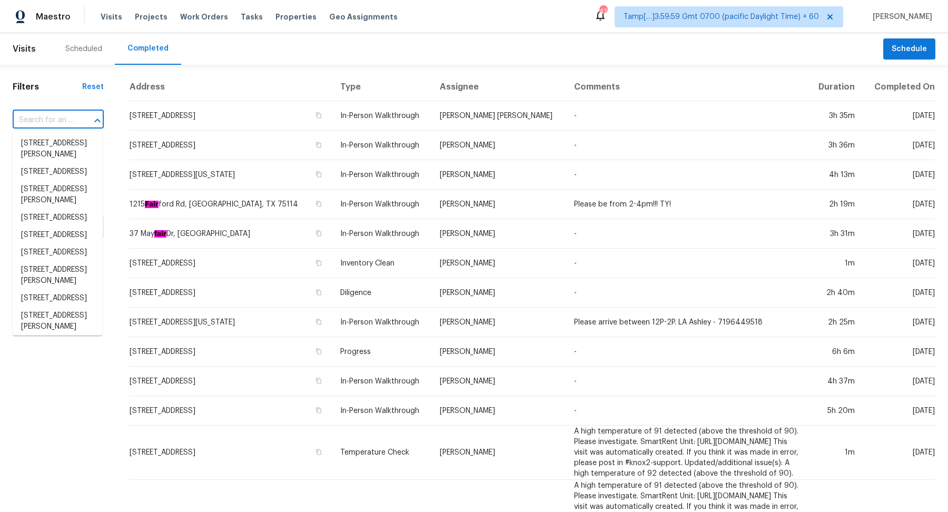
paste input "[STREET_ADDRESS]"
type input "[STREET_ADDRESS]"
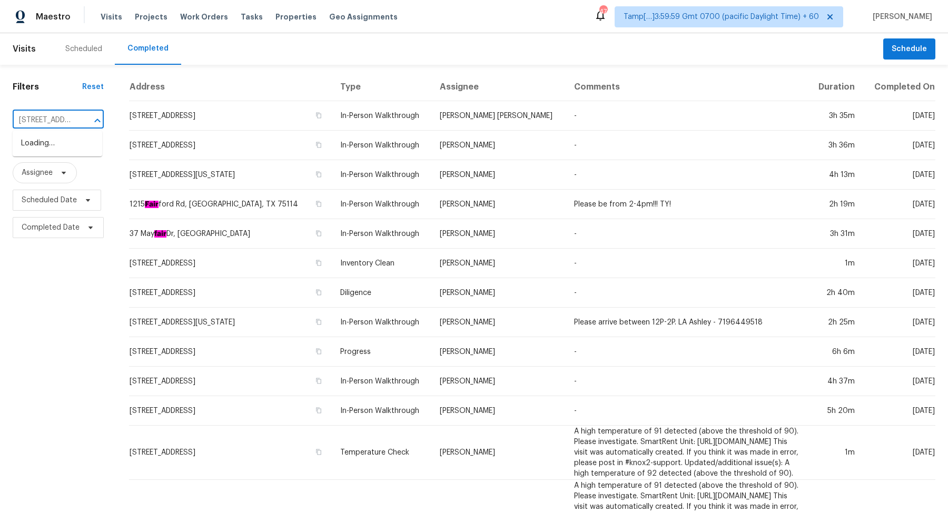
scroll to position [0, 87]
click at [28, 141] on li "[STREET_ADDRESS]" at bounding box center [57, 143] width 89 height 17
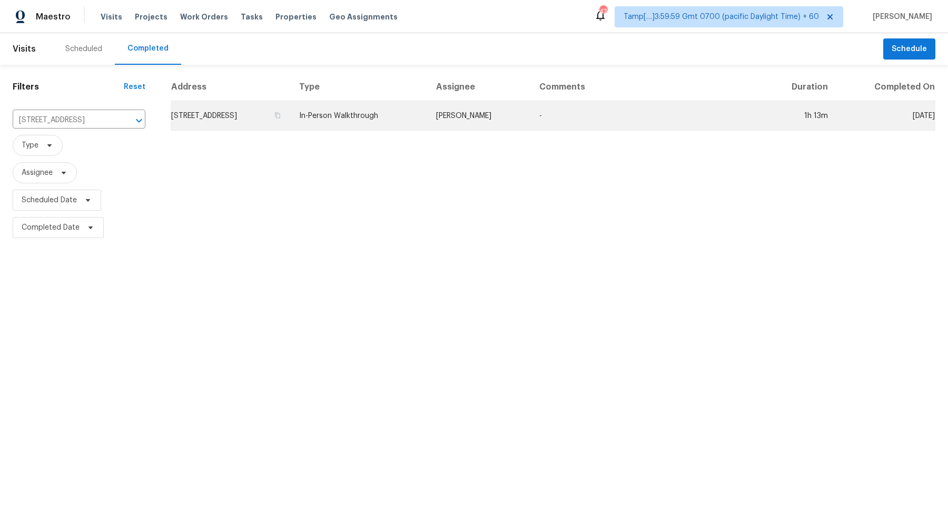
click at [240, 123] on td "[STREET_ADDRESS]" at bounding box center [231, 115] width 120 height 29
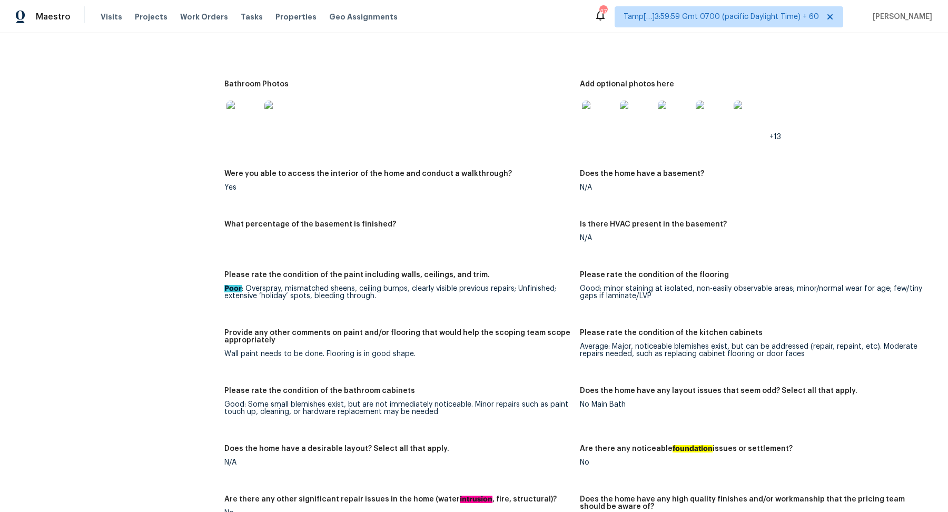
scroll to position [1399, 0]
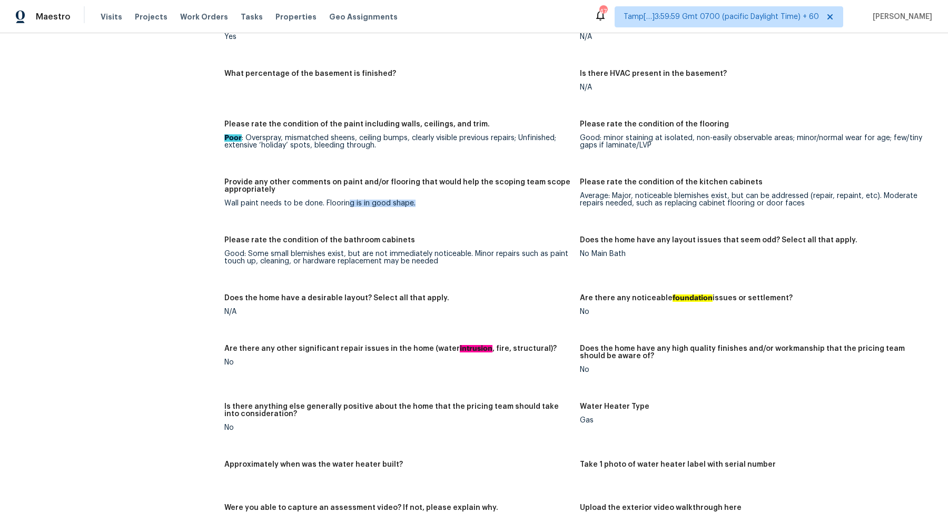
drag, startPoint x: 350, startPoint y: 201, endPoint x: 492, endPoint y: 201, distance: 142.1
click at [492, 201] on div "Wall paint needs to be done. Flooring is in good shape." at bounding box center [397, 203] width 347 height 7
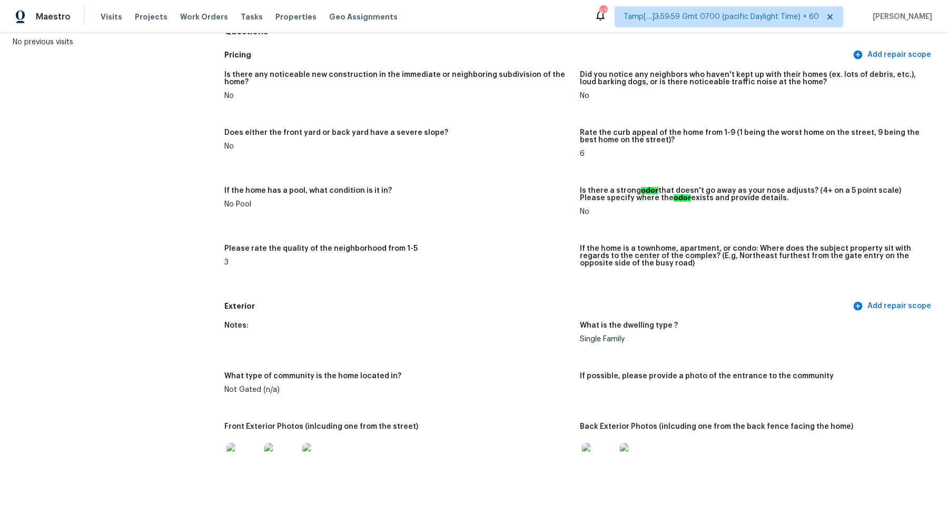
scroll to position [243, 0]
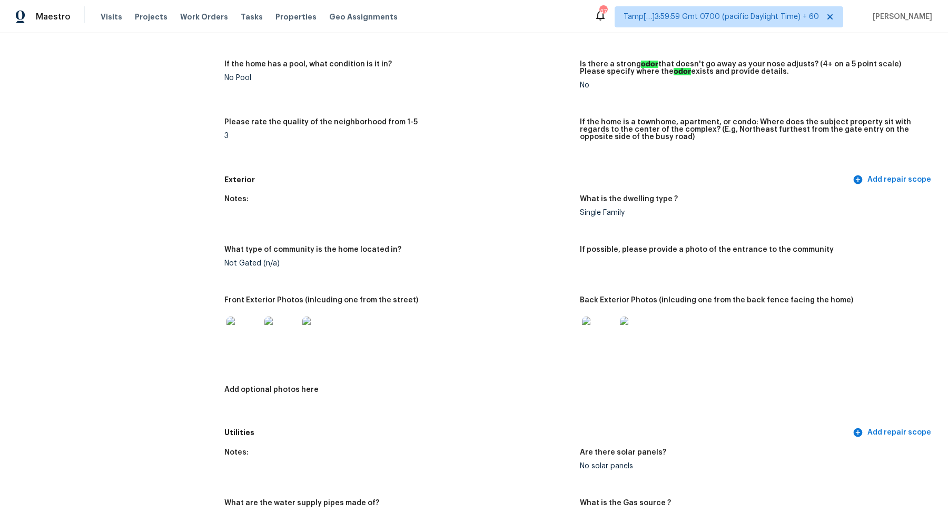
click at [612, 331] on img at bounding box center [599, 333] width 34 height 34
click at [600, 346] on img at bounding box center [599, 333] width 34 height 34
click at [253, 331] on img at bounding box center [243, 333] width 34 height 34
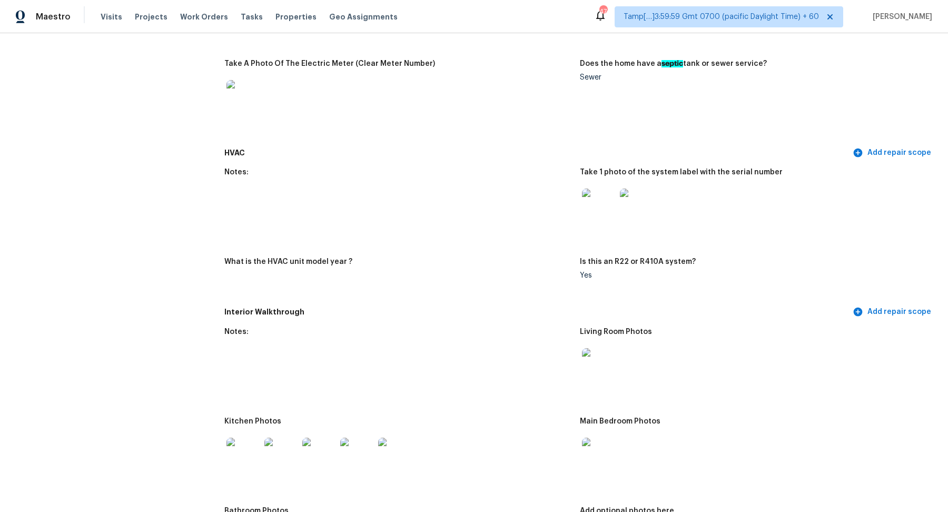
scroll to position [924, 0]
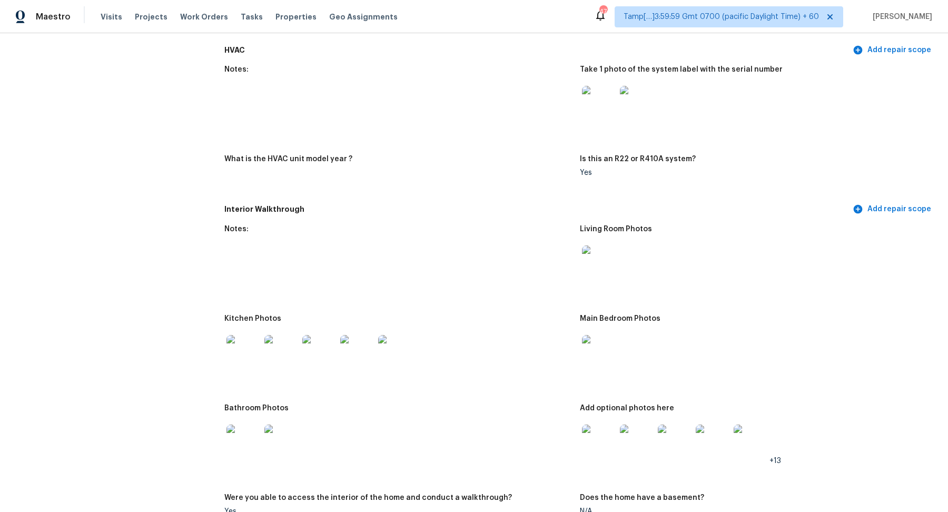
click at [610, 268] on img at bounding box center [599, 262] width 34 height 34
click at [247, 355] on img at bounding box center [243, 352] width 34 height 34
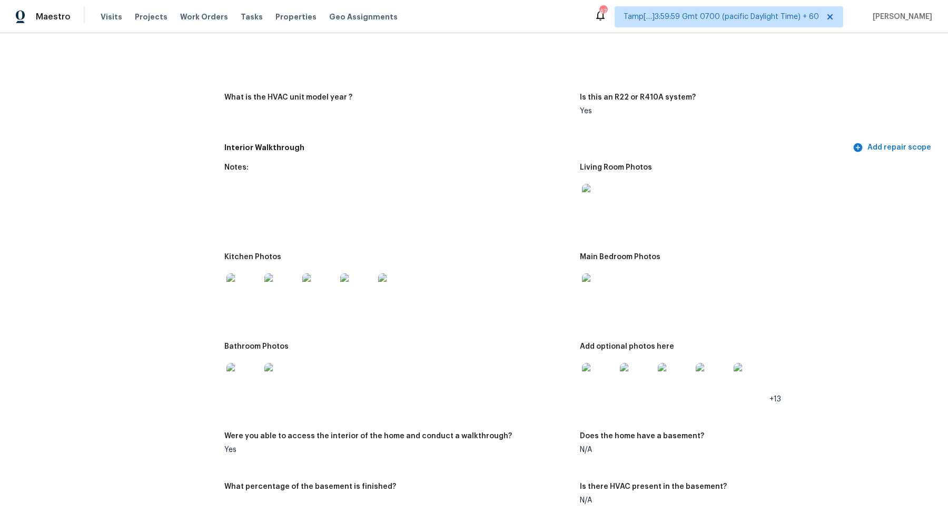
scroll to position [1054, 0]
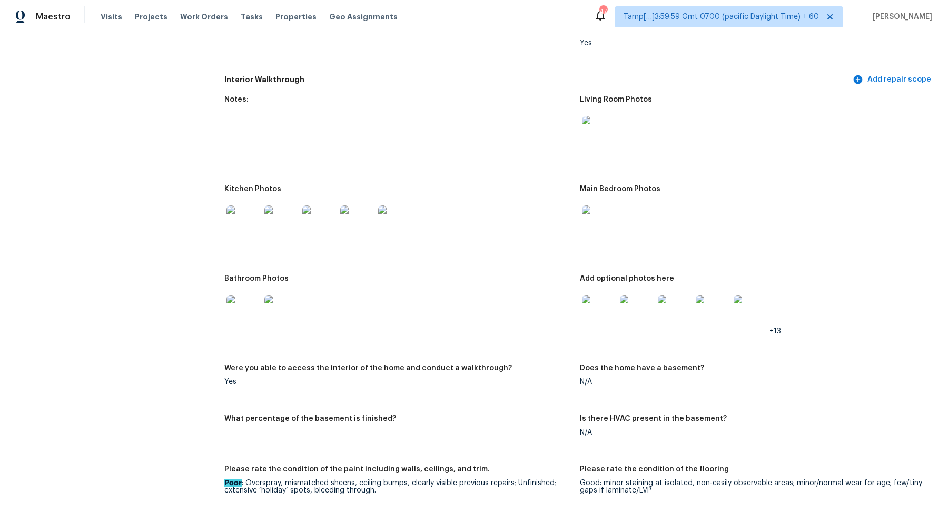
click at [260, 312] on img at bounding box center [243, 312] width 34 height 34
click at [605, 318] on img at bounding box center [599, 312] width 34 height 34
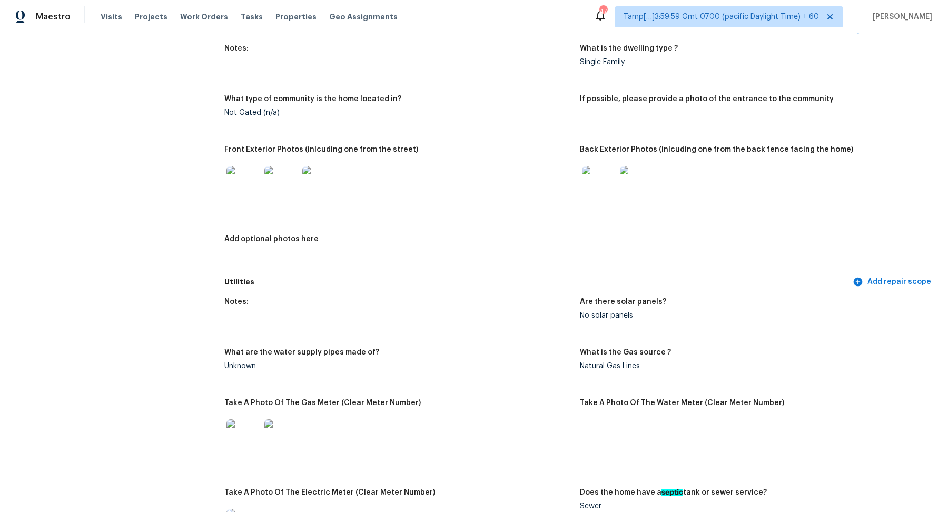
scroll to position [0, 0]
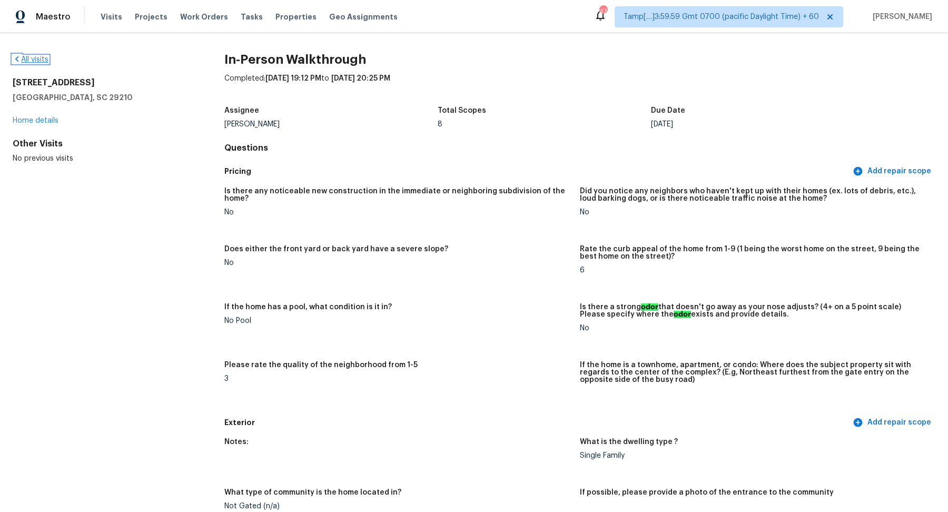
click at [42, 58] on link "All visits" at bounding box center [31, 59] width 36 height 7
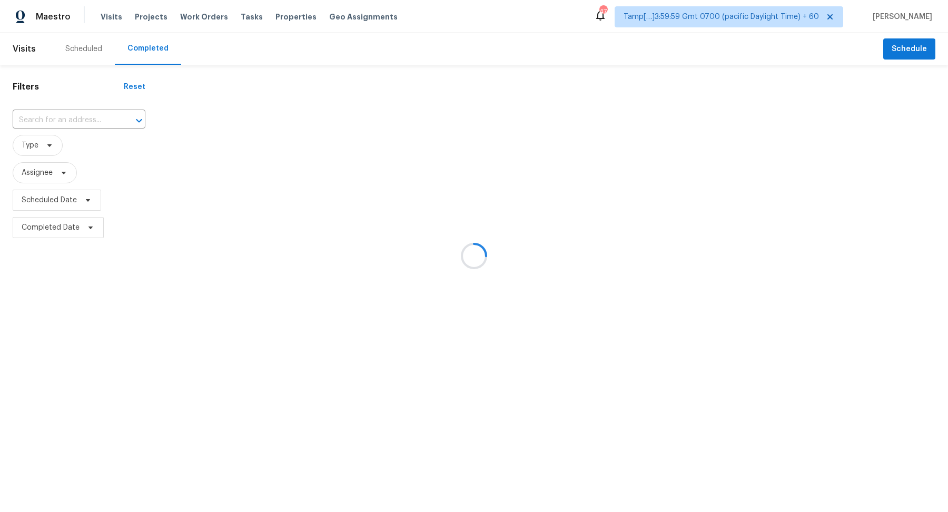
click at [62, 122] on div at bounding box center [474, 256] width 948 height 512
click at [66, 122] on div at bounding box center [474, 256] width 948 height 512
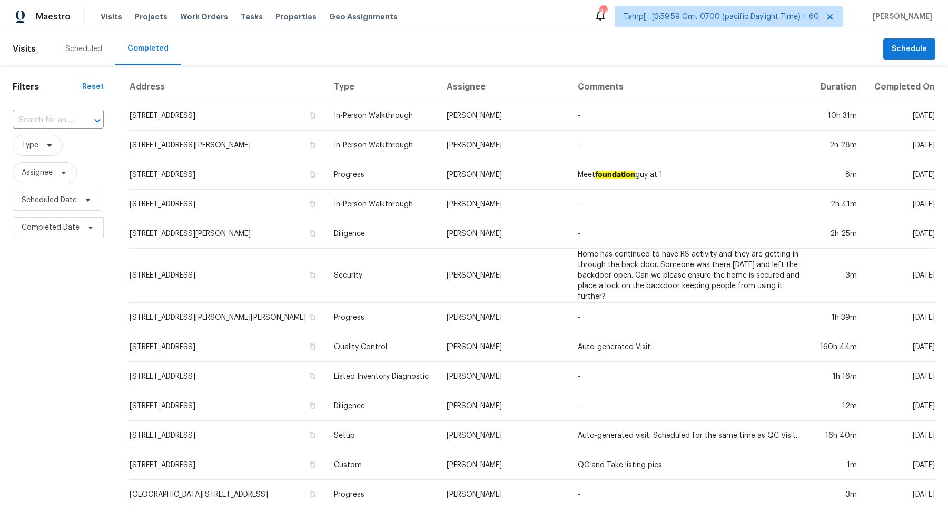
click at [66, 122] on input "text" at bounding box center [44, 120] width 62 height 16
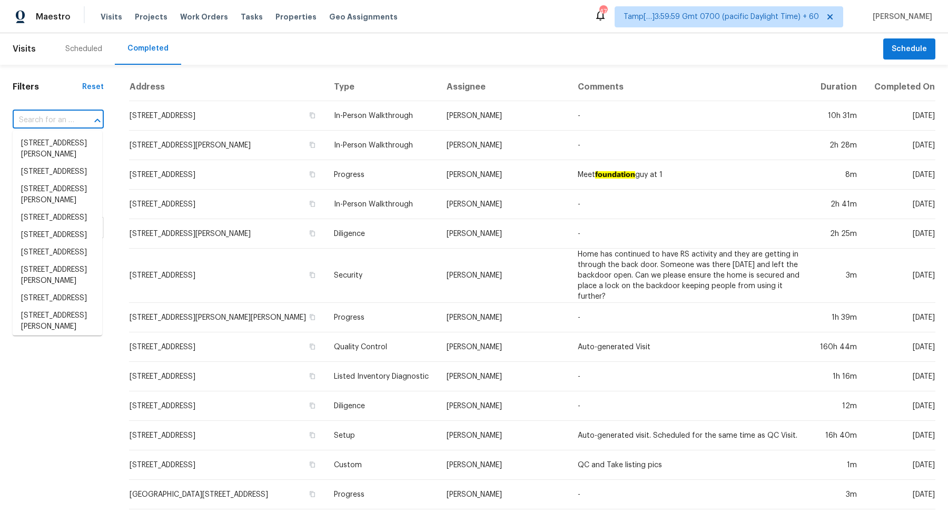
paste input "[STREET_ADDRESS]"
type input "[STREET_ADDRESS]"
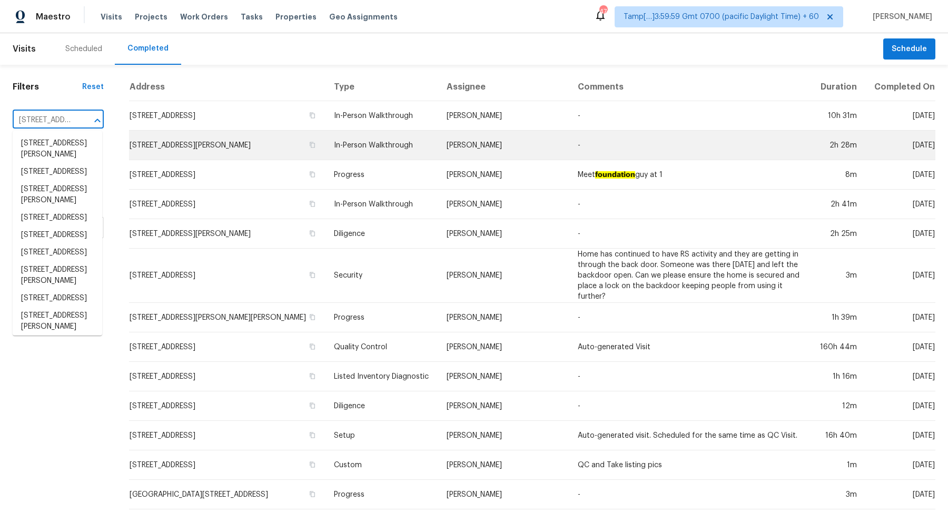
scroll to position [0, 103]
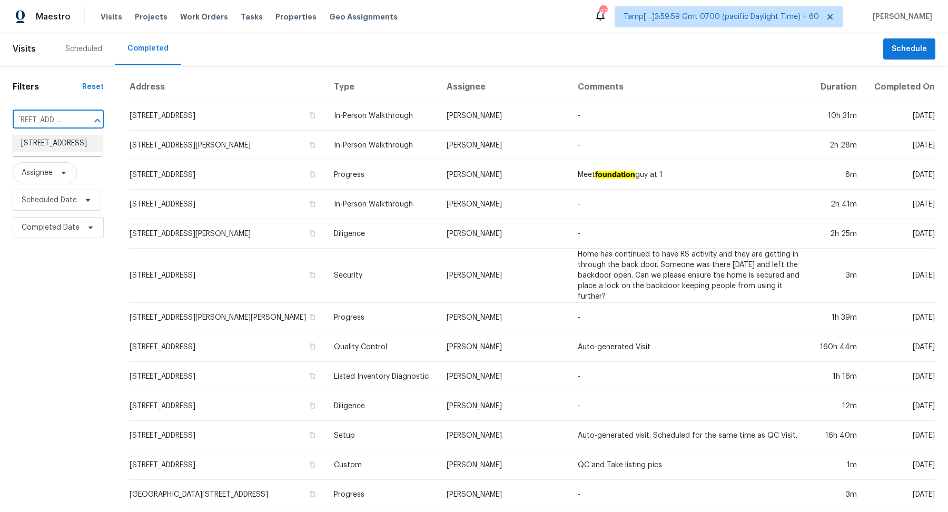
click at [53, 150] on li "[STREET_ADDRESS]" at bounding box center [57, 143] width 89 height 17
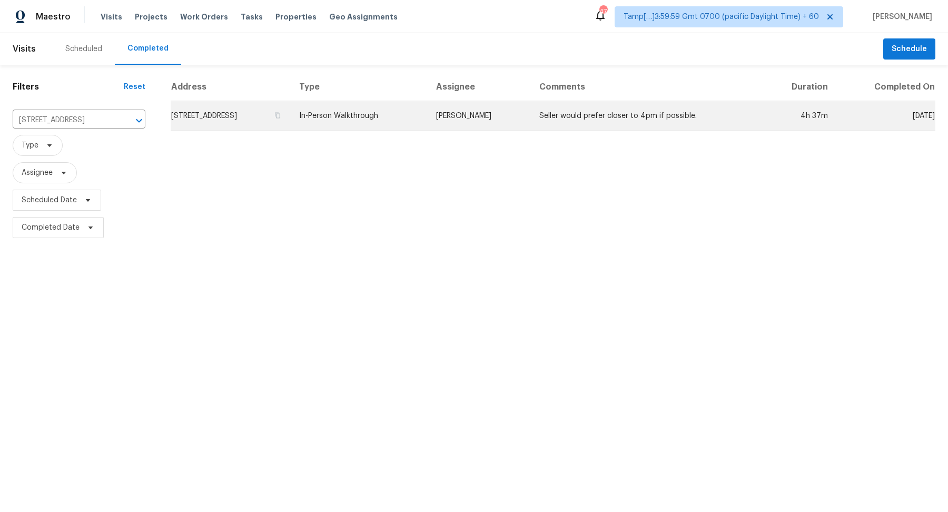
click at [233, 114] on td "[STREET_ADDRESS]" at bounding box center [231, 115] width 120 height 29
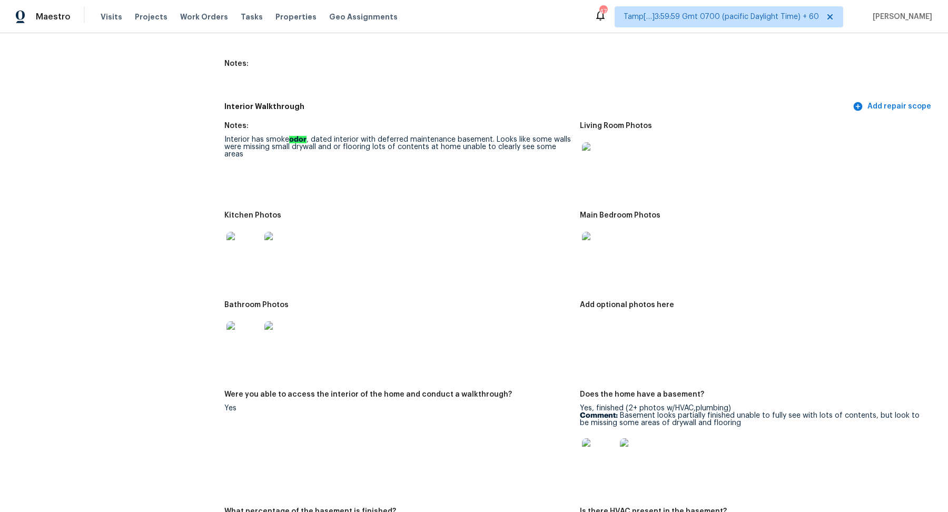
scroll to position [1242, 0]
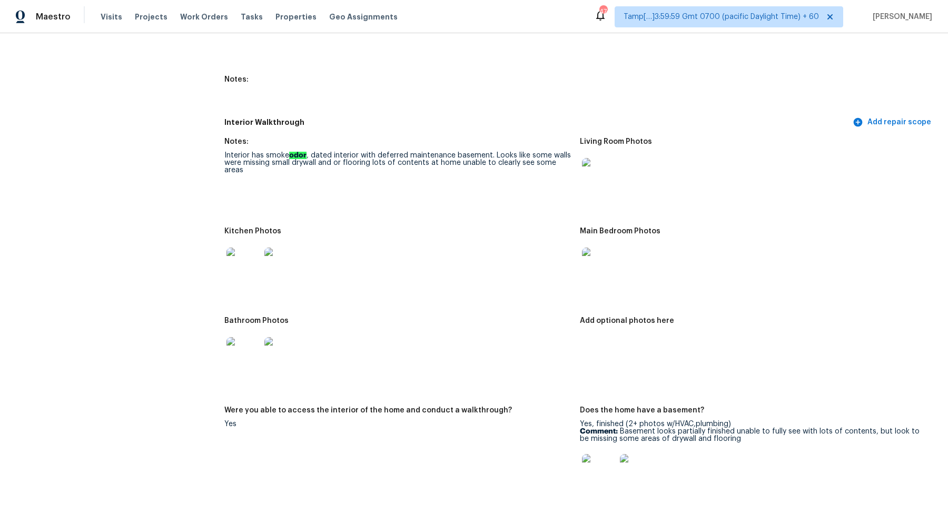
click at [612, 185] on img at bounding box center [599, 175] width 34 height 34
click at [592, 160] on img at bounding box center [599, 175] width 34 height 34
click at [234, 269] on img at bounding box center [243, 264] width 34 height 34
click at [597, 262] on img at bounding box center [599, 264] width 34 height 34
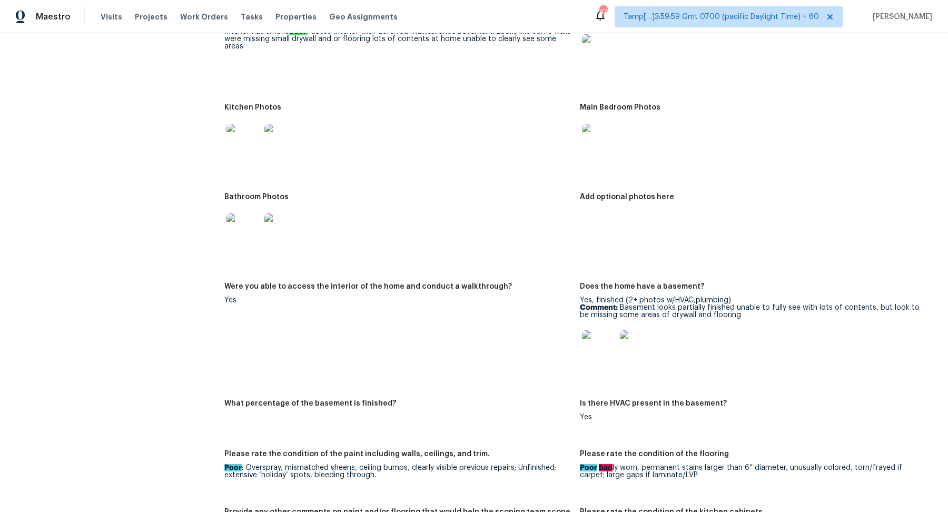
scroll to position [1529, 0]
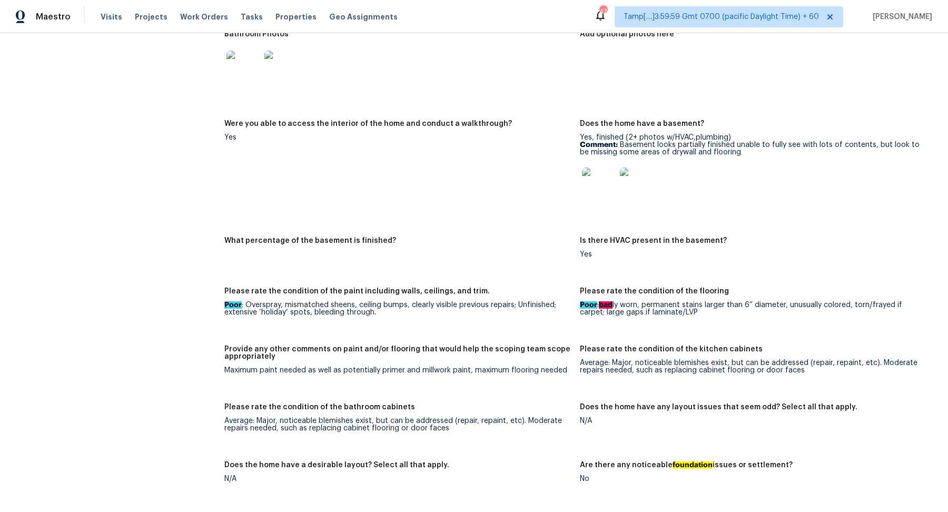
click at [593, 199] on img at bounding box center [599, 184] width 34 height 34
click at [242, 75] on img at bounding box center [243, 68] width 34 height 34
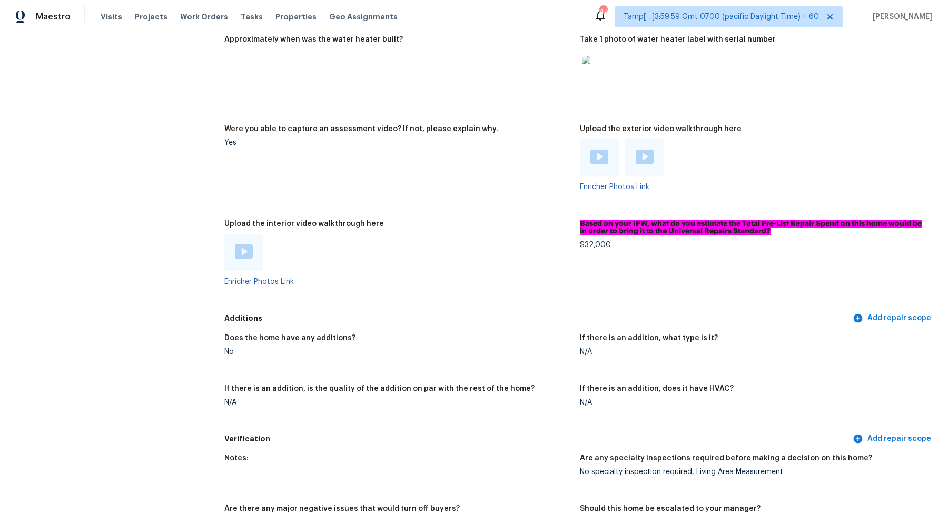
scroll to position [2251, 0]
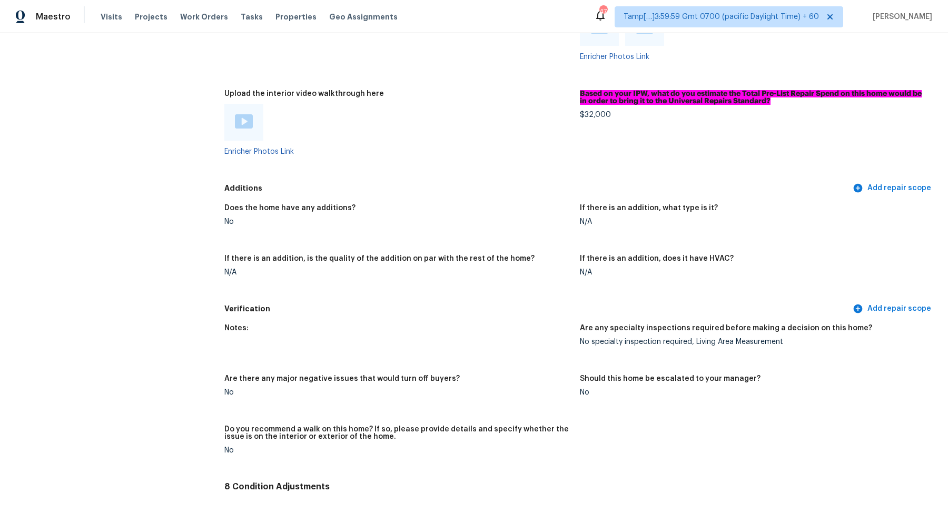
click at [236, 124] on img at bounding box center [244, 121] width 18 height 14
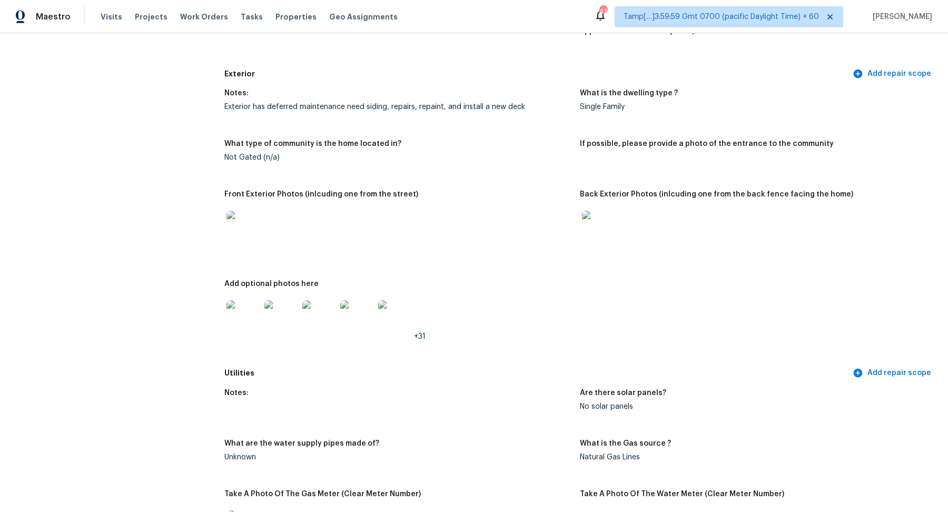
scroll to position [410, 0]
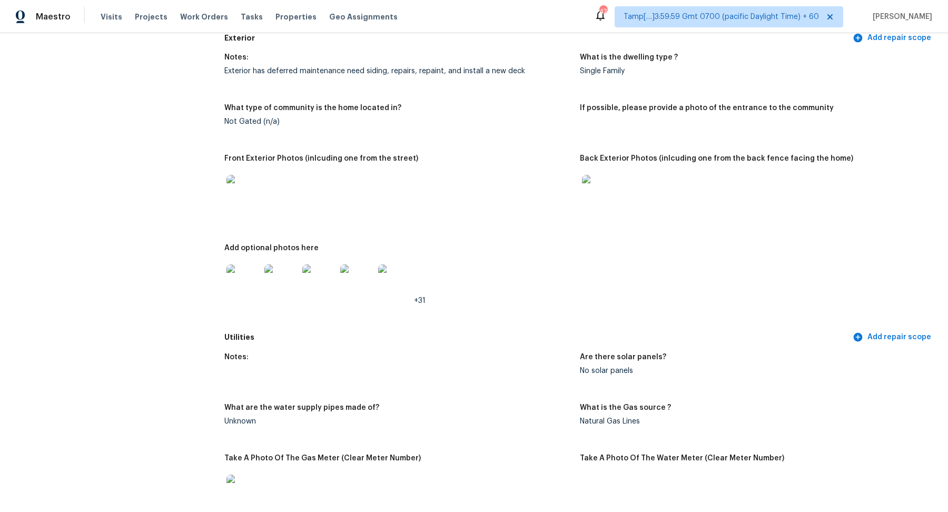
click at [238, 197] on img at bounding box center [243, 192] width 34 height 34
click at [601, 203] on img at bounding box center [599, 192] width 34 height 34
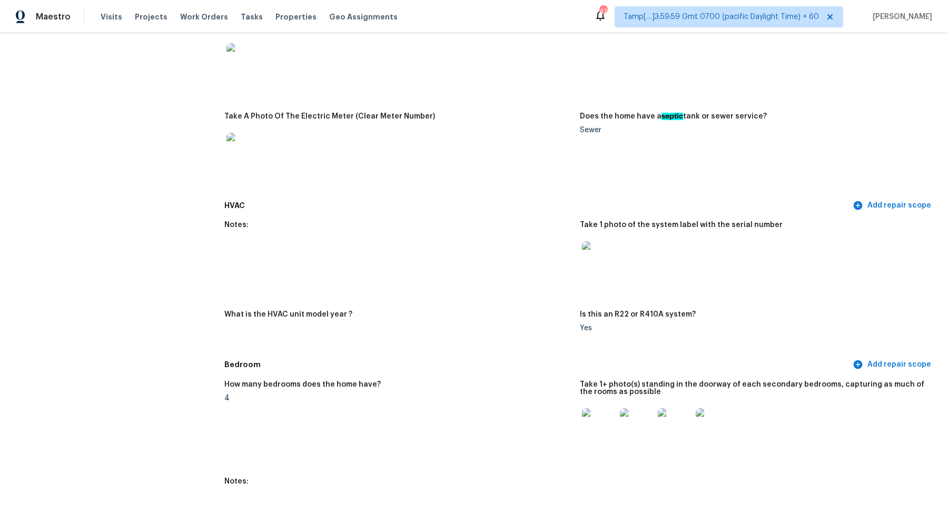
scroll to position [804, 0]
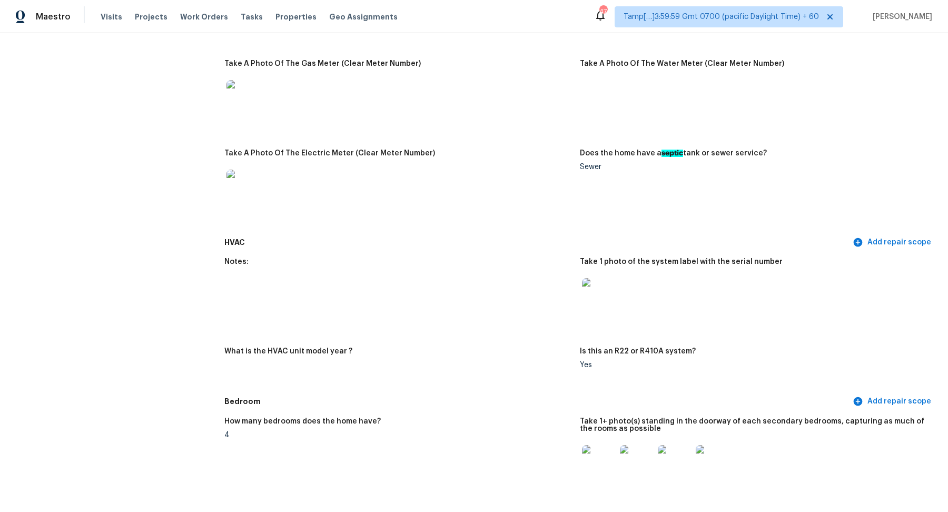
click at [611, 308] on img at bounding box center [599, 295] width 34 height 34
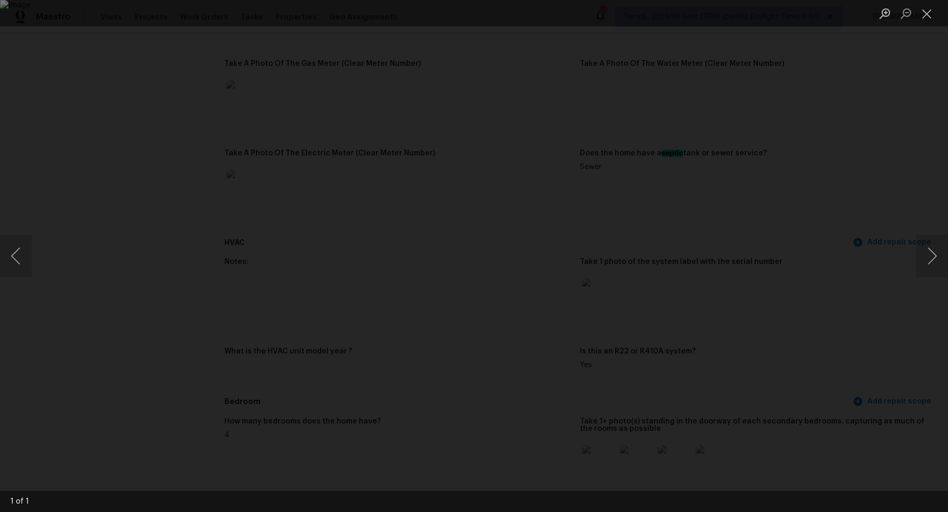
click at [861, 185] on div "Lightbox" at bounding box center [474, 256] width 948 height 512
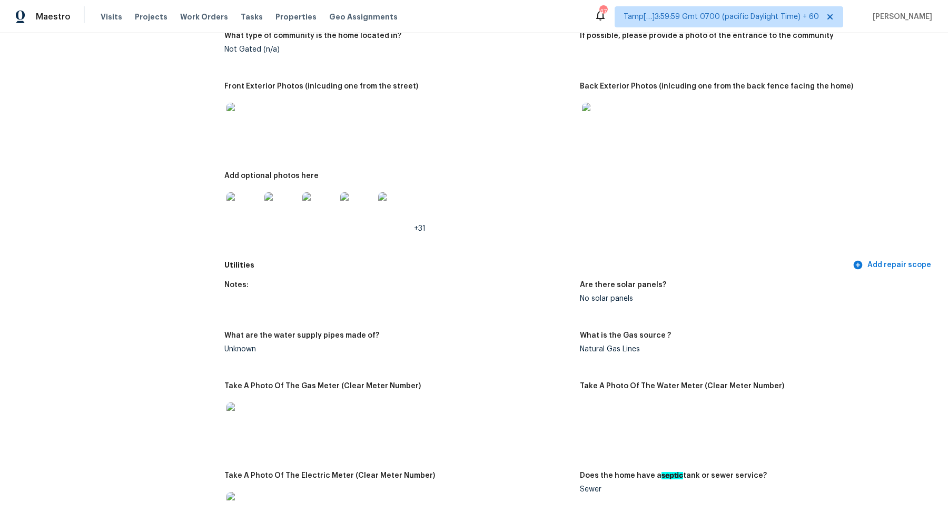
scroll to position [413, 0]
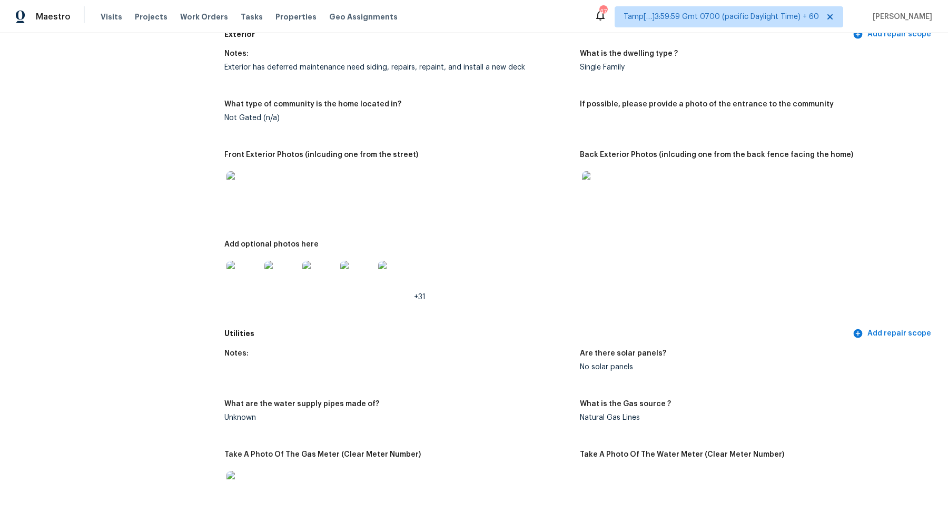
click at [609, 199] on img at bounding box center [599, 188] width 34 height 34
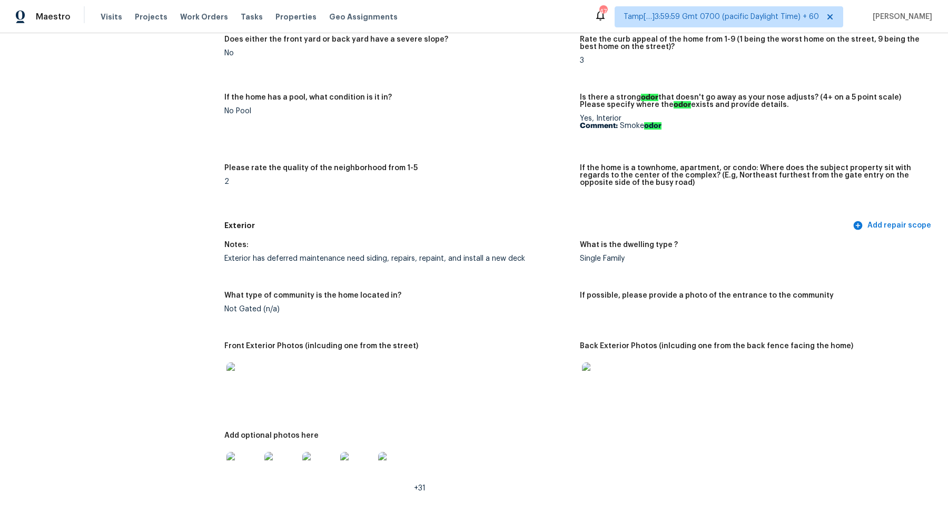
scroll to position [0, 0]
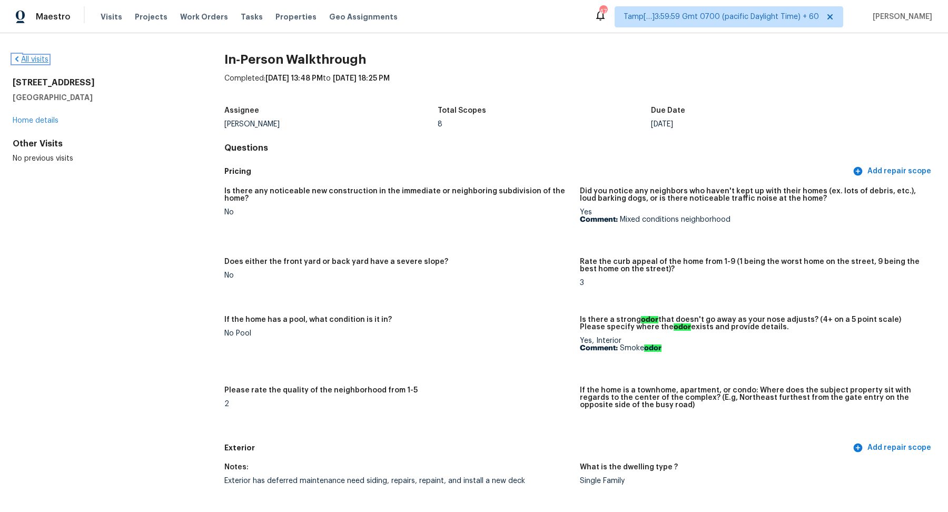
click at [33, 57] on link "All visits" at bounding box center [31, 59] width 36 height 7
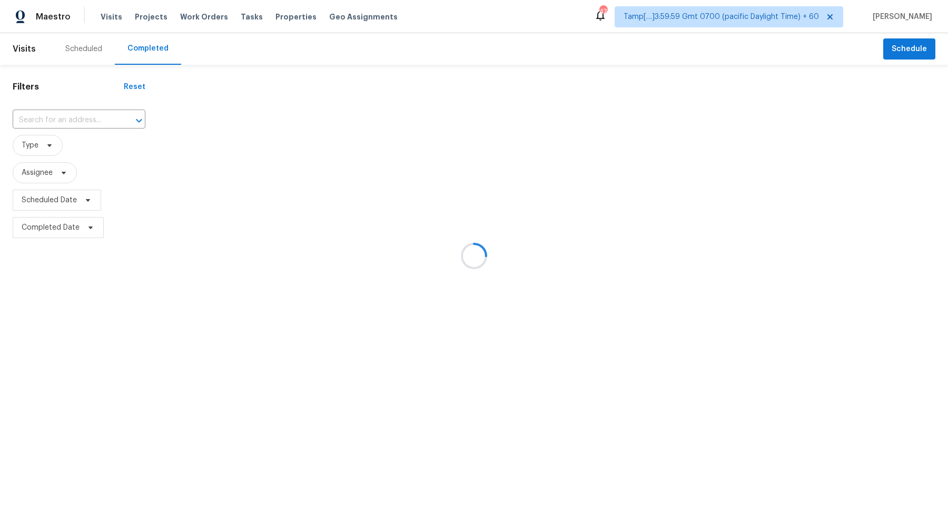
click at [66, 129] on div at bounding box center [474, 256] width 948 height 512
click at [81, 122] on div at bounding box center [474, 256] width 948 height 512
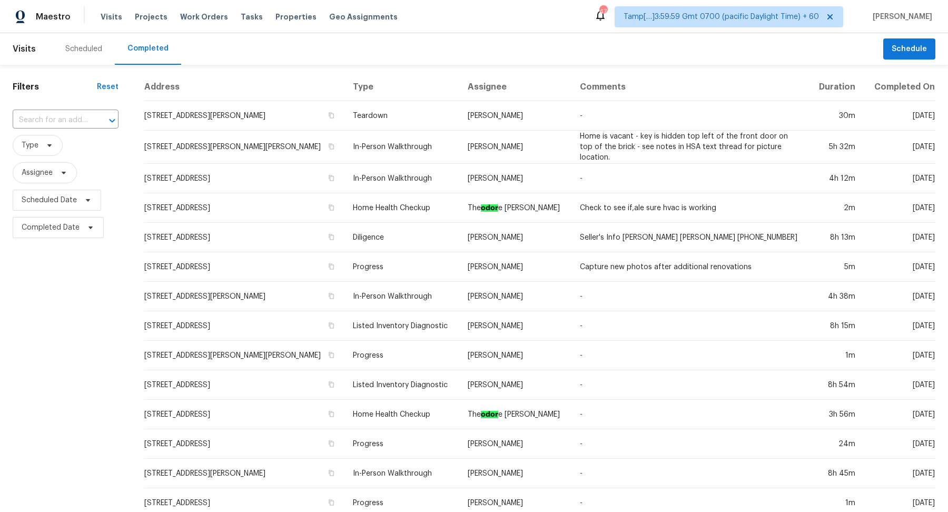
click at [81, 122] on input "text" at bounding box center [51, 120] width 76 height 16
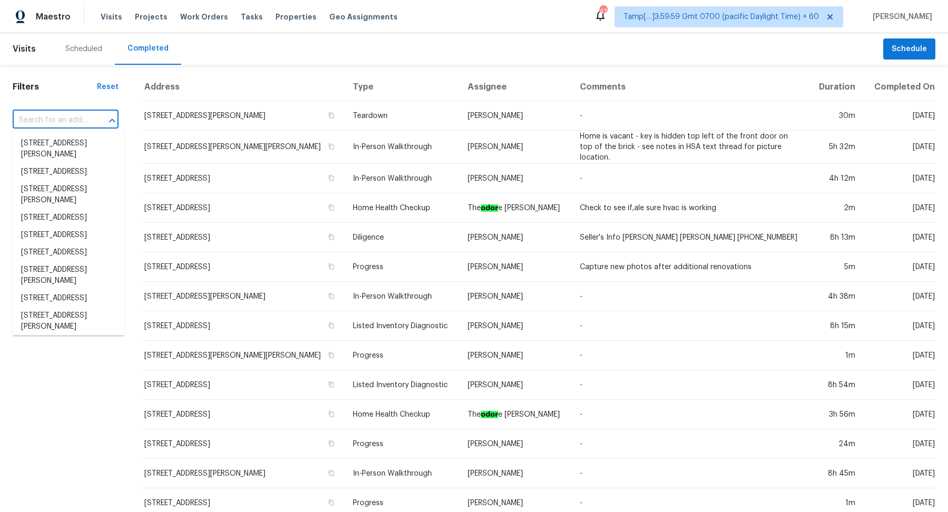
paste input "[STREET_ADDRESS]"
type input "[STREET_ADDRESS]"
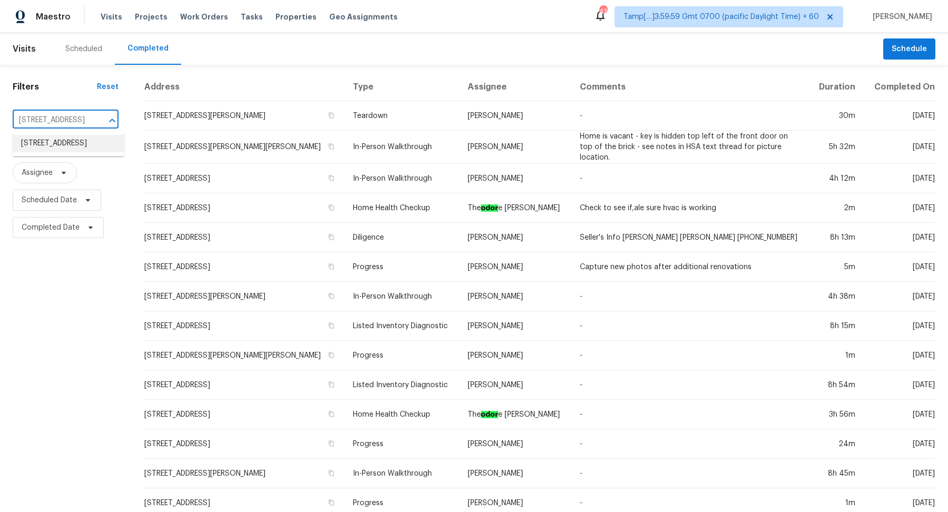
click at [63, 147] on li "[STREET_ADDRESS]" at bounding box center [69, 143] width 112 height 17
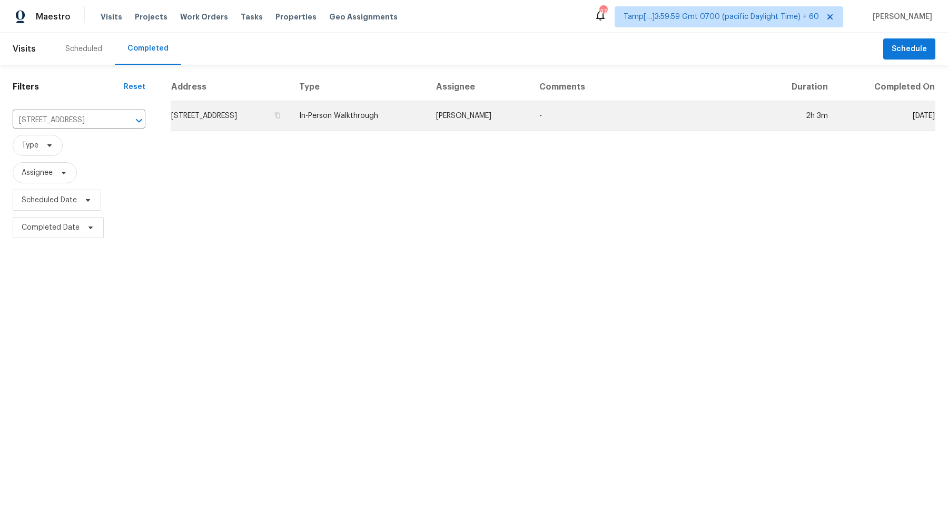
click at [238, 123] on td "[STREET_ADDRESS]" at bounding box center [231, 115] width 120 height 29
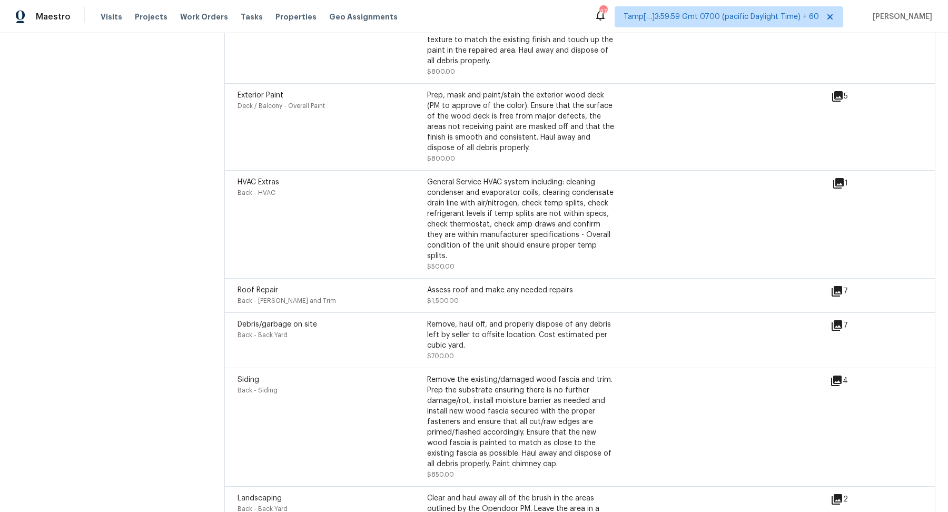
scroll to position [2440, 0]
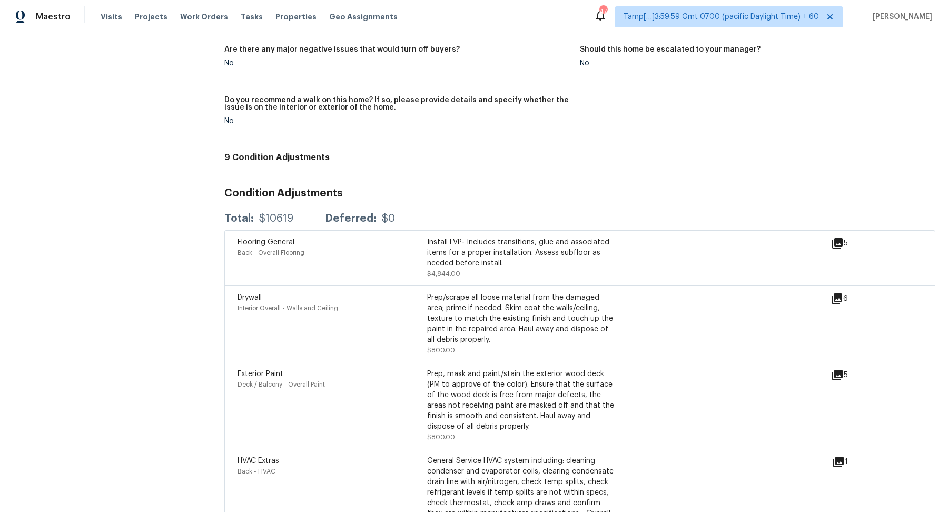
click at [838, 247] on icon at bounding box center [837, 243] width 13 height 13
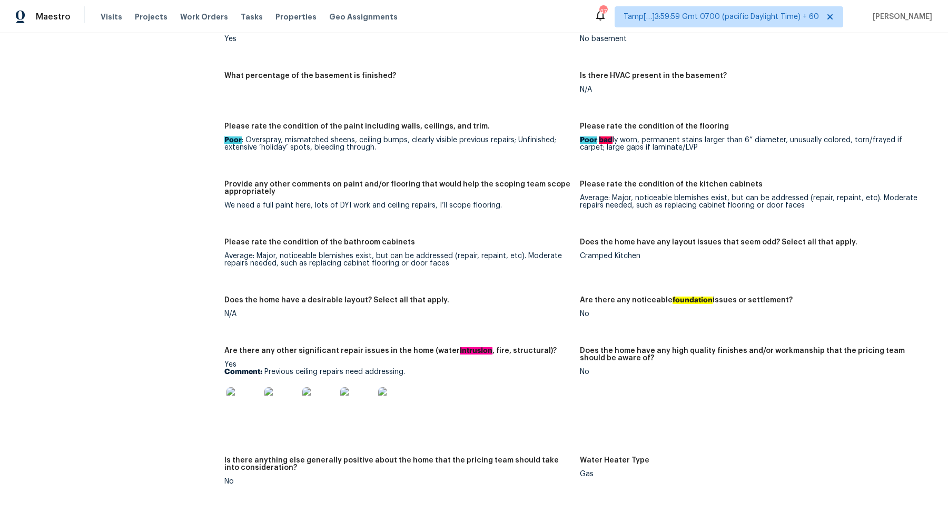
scroll to position [1677, 0]
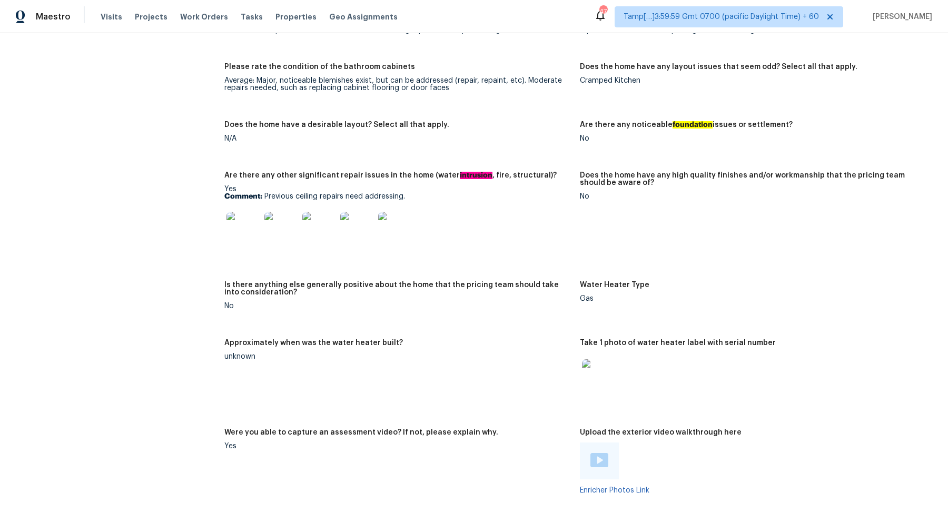
click at [250, 223] on img at bounding box center [243, 229] width 34 height 34
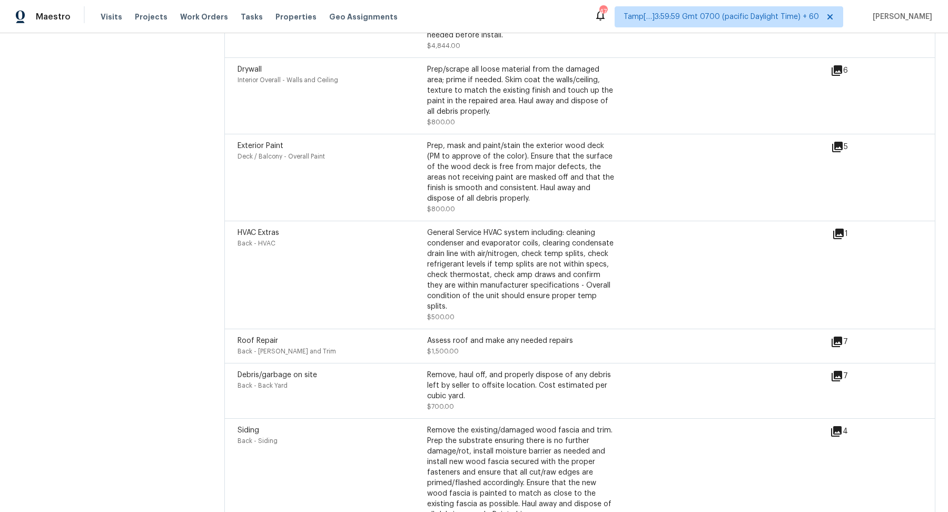
scroll to position [2661, 0]
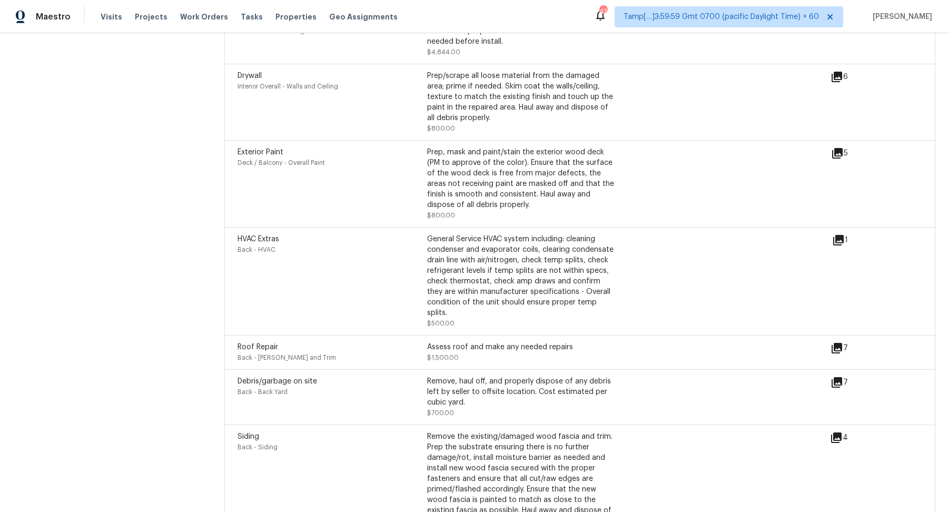
click at [833, 78] on icon at bounding box center [836, 77] width 13 height 13
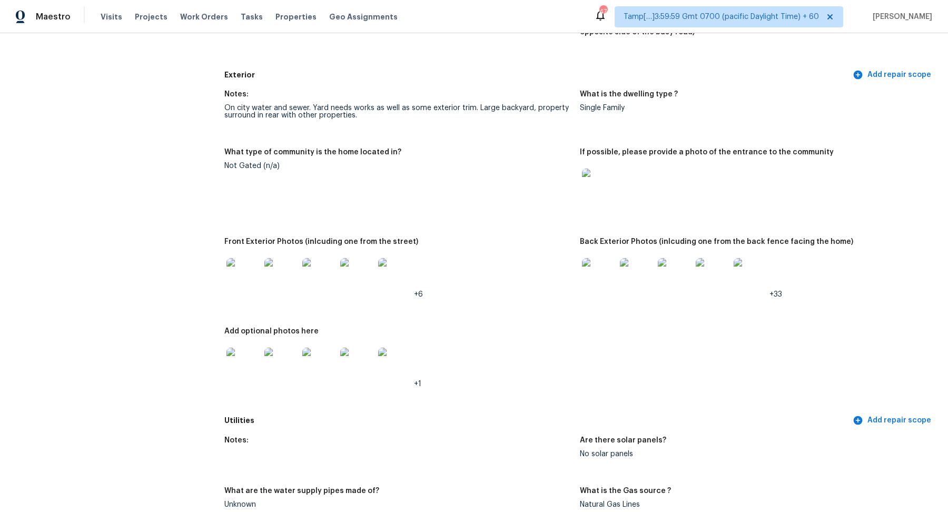
scroll to position [360, 0]
click at [590, 271] on img at bounding box center [599, 275] width 34 height 34
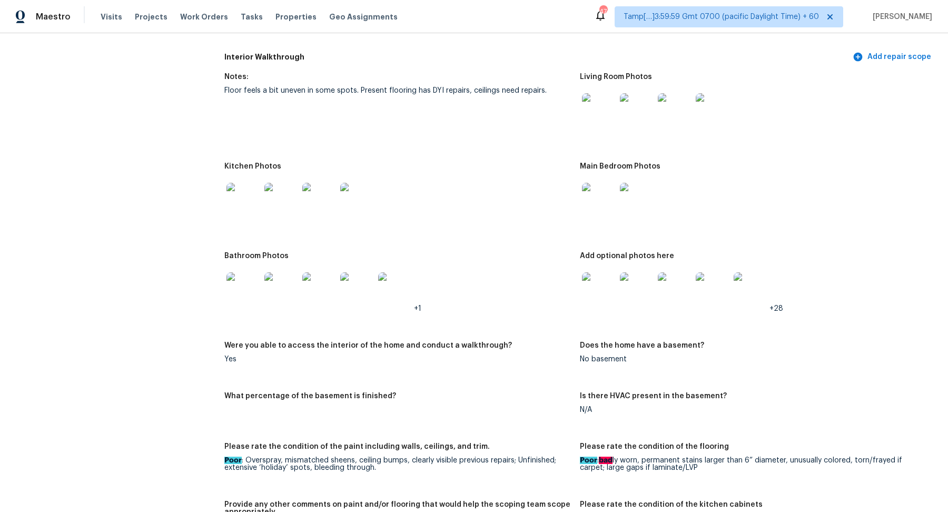
scroll to position [1181, 0]
click at [240, 201] on img at bounding box center [243, 201] width 34 height 34
click at [603, 208] on img at bounding box center [599, 201] width 34 height 34
click at [253, 293] on img at bounding box center [243, 290] width 34 height 34
click at [610, 286] on img at bounding box center [599, 290] width 34 height 34
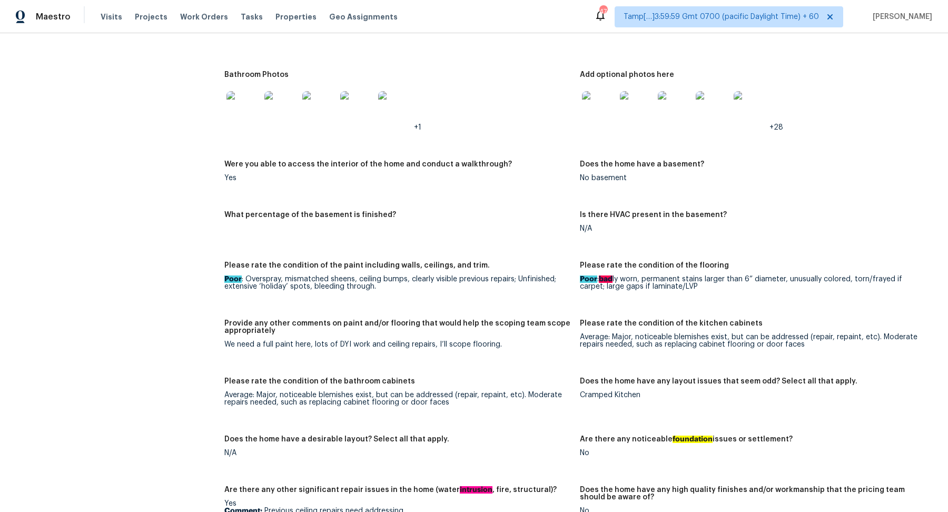
scroll to position [1567, 0]
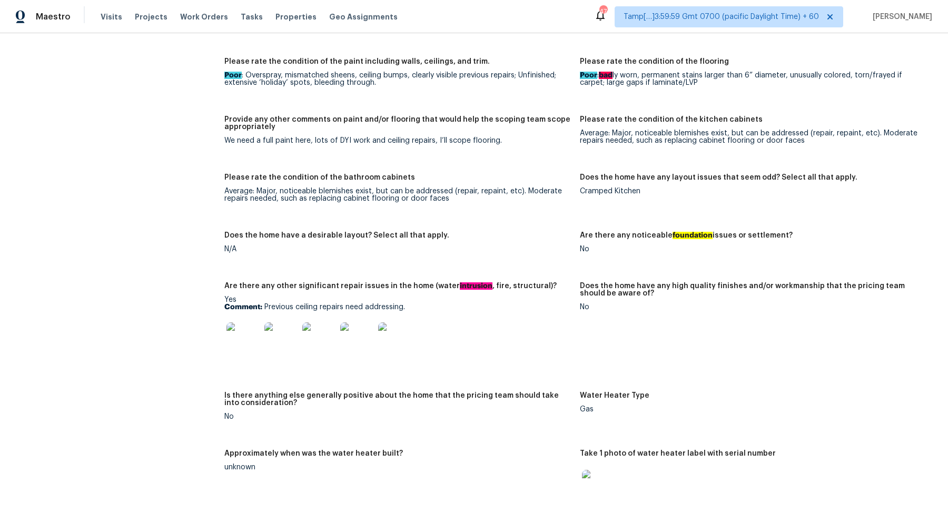
click at [254, 339] on img at bounding box center [243, 339] width 34 height 34
click at [244, 342] on img at bounding box center [243, 339] width 34 height 34
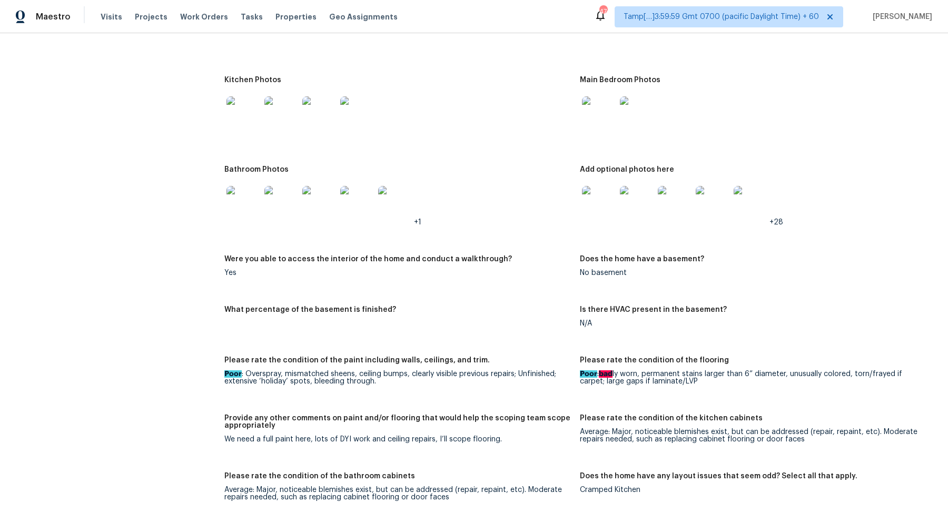
scroll to position [1200, 0]
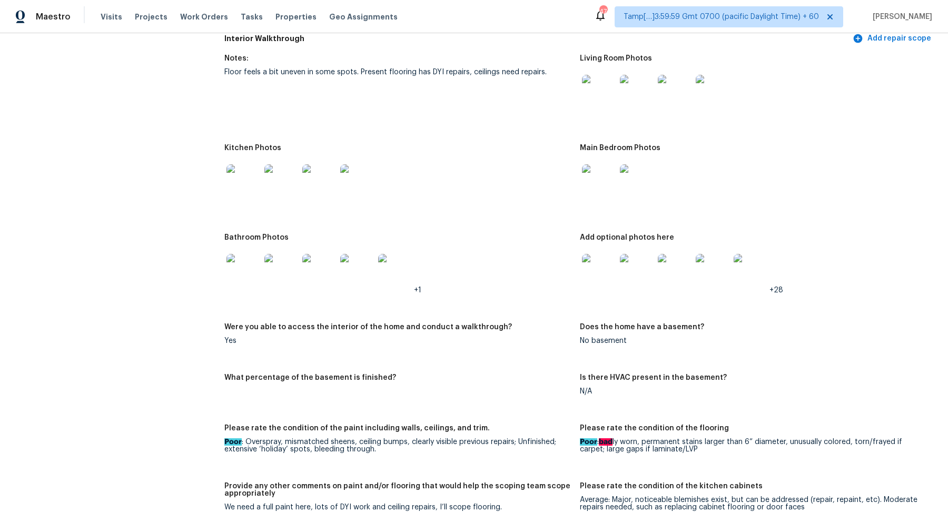
click at [254, 188] on img at bounding box center [243, 181] width 34 height 34
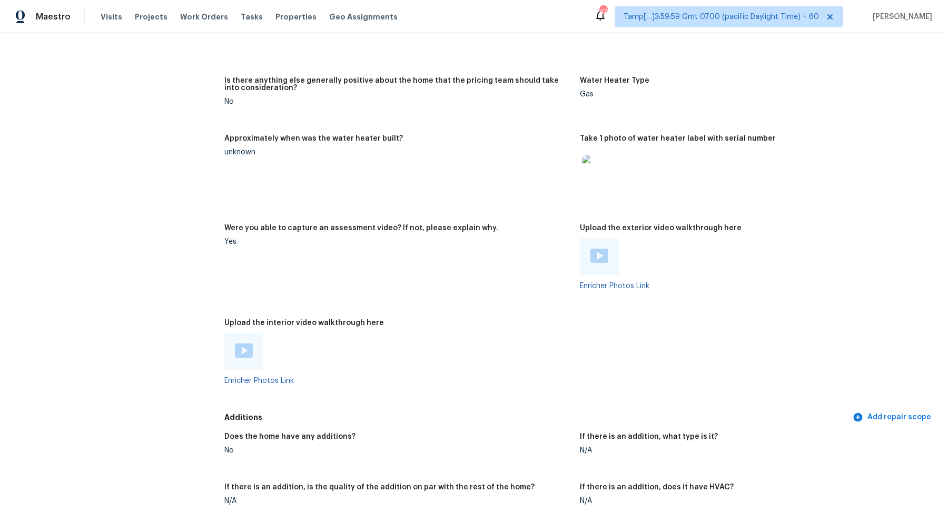
scroll to position [1754, 0]
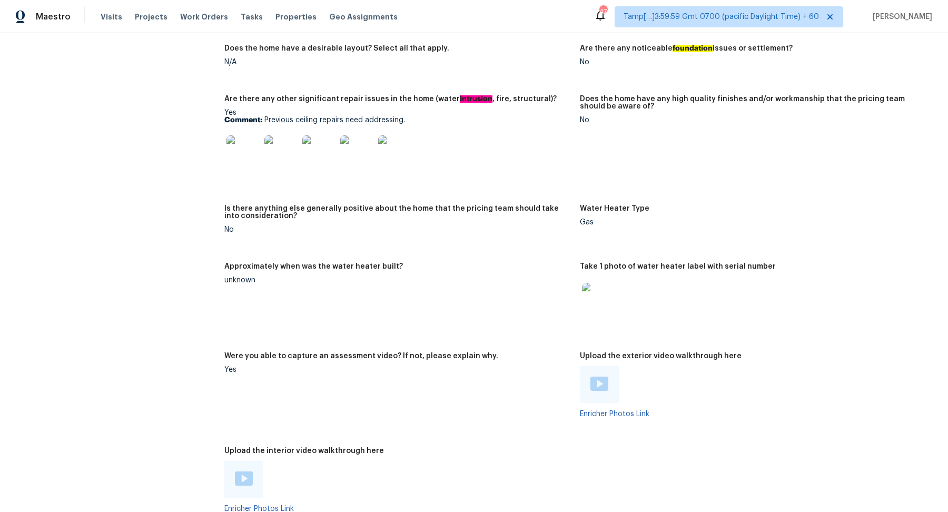
click at [319, 161] on img at bounding box center [319, 152] width 34 height 34
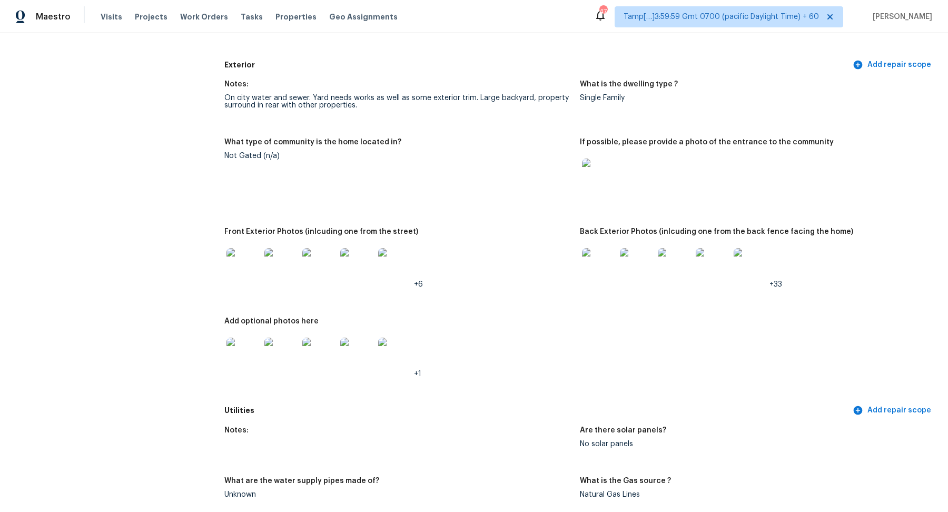
scroll to position [365, 0]
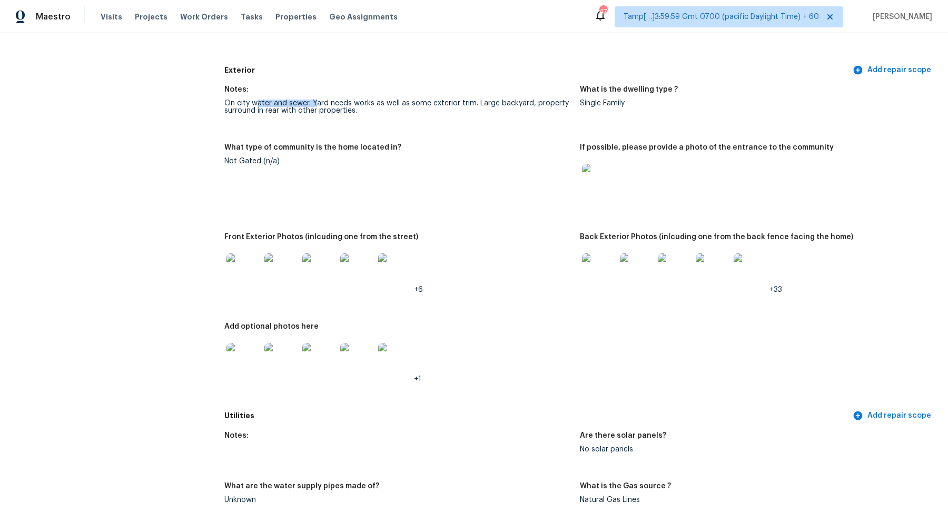
drag, startPoint x: 256, startPoint y: 104, endPoint x: 316, endPoint y: 105, distance: 60.0
click at [316, 105] on div "On city water and sewer. Yard needs works as well as some exterior trim. Large …" at bounding box center [397, 106] width 347 height 15
click at [285, 111] on div "On city water and sewer. Yard needs works as well as some exterior trim. Large …" at bounding box center [397, 106] width 347 height 15
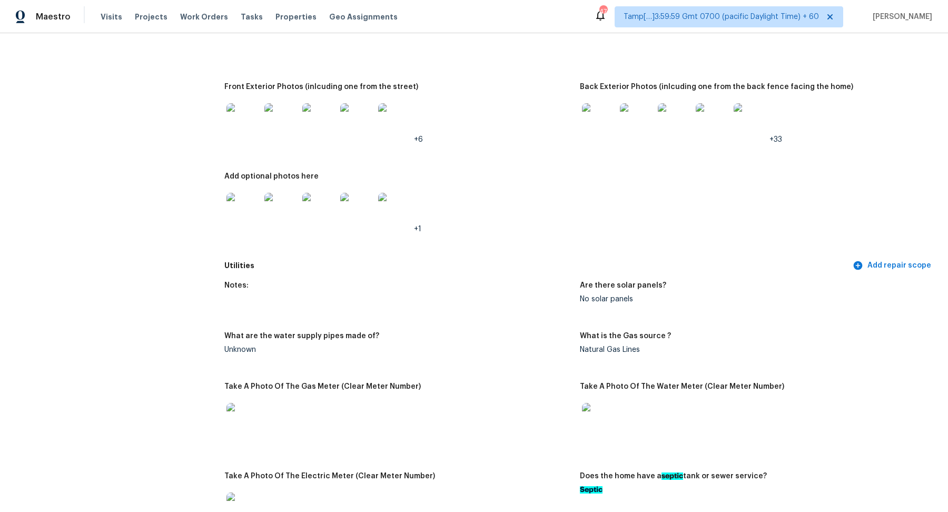
scroll to position [532, 0]
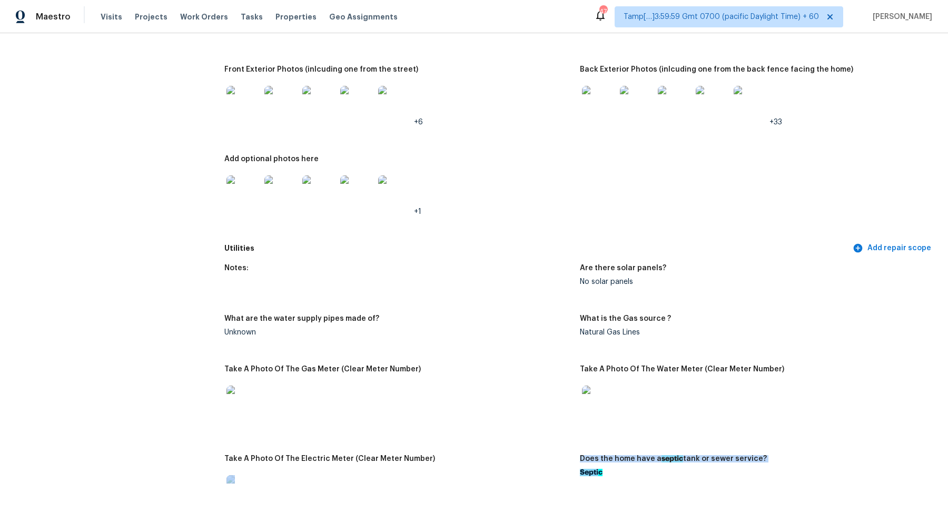
drag, startPoint x: 568, startPoint y: 473, endPoint x: 605, endPoint y: 473, distance: 37.4
click at [601, 473] on div "Notes: Are there solar panels? No solar panels What are the water supply pipes …" at bounding box center [579, 398] width 711 height 280
click at [685, 404] on div at bounding box center [753, 402] width 347 height 46
drag, startPoint x: 335, startPoint y: 107, endPoint x: 318, endPoint y: 75, distance: 36.0
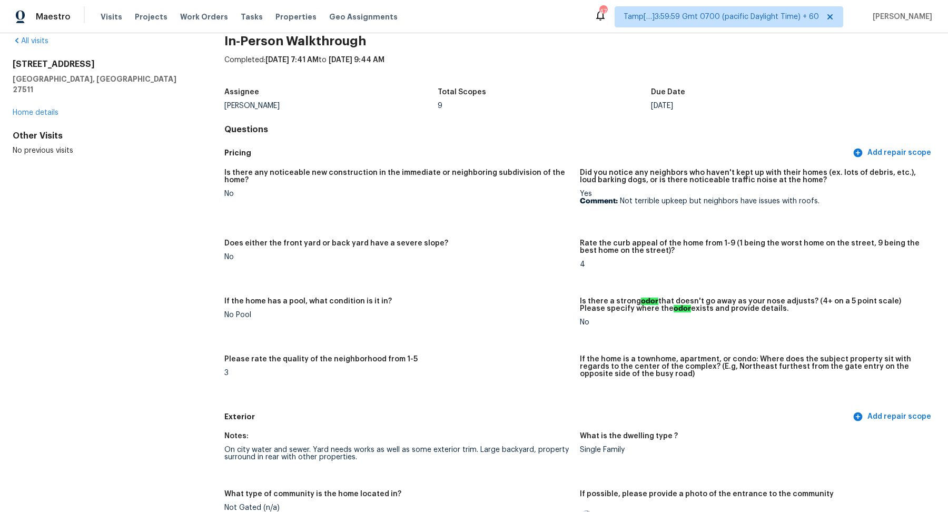
scroll to position [0, 0]
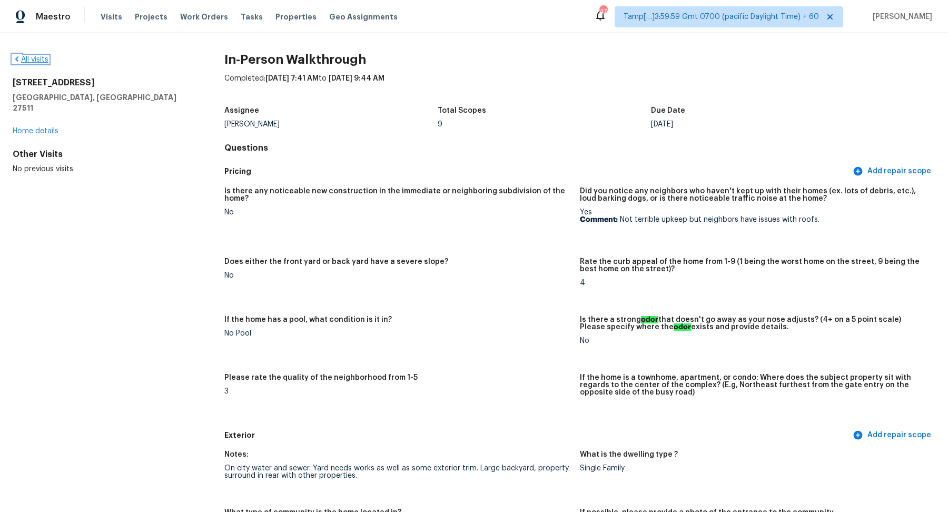
click at [36, 62] on link "All visits" at bounding box center [31, 59] width 36 height 7
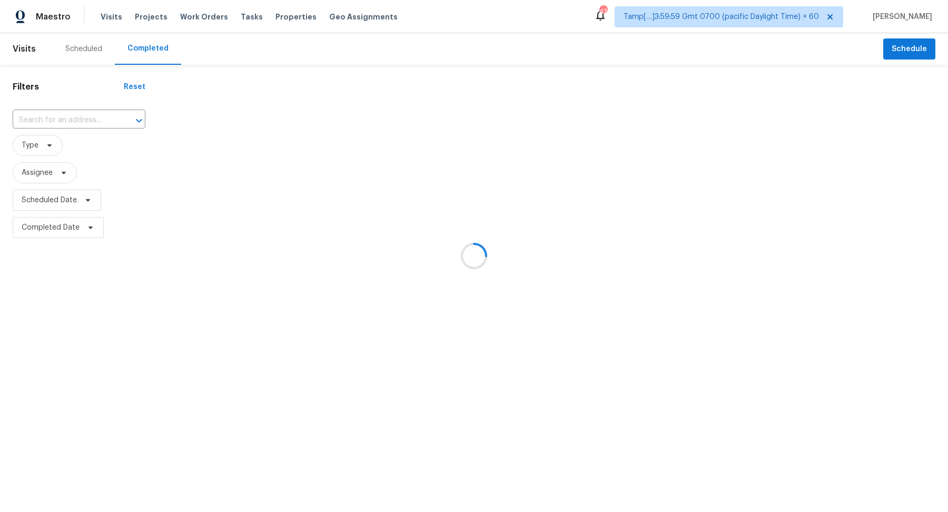
click at [84, 116] on div at bounding box center [474, 256] width 948 height 512
click at [97, 121] on div at bounding box center [474, 256] width 948 height 512
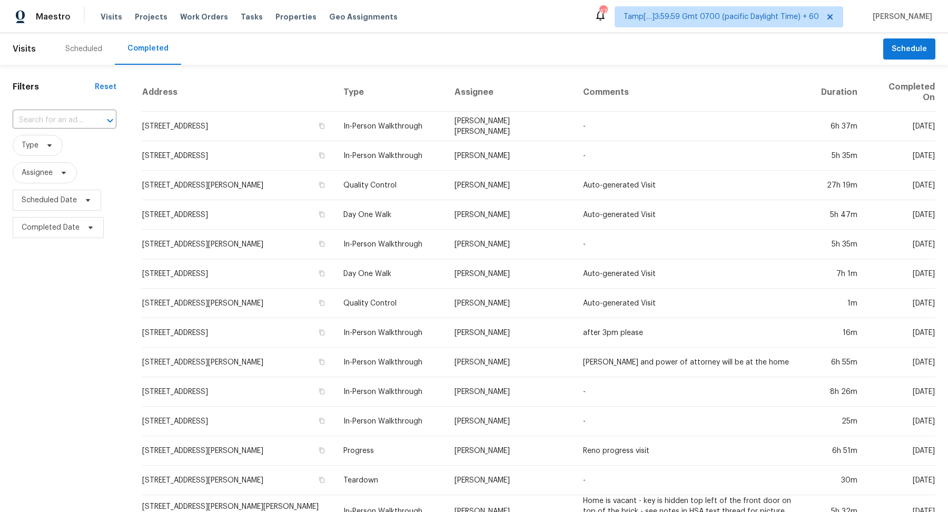
click at [97, 121] on div at bounding box center [102, 120] width 27 height 15
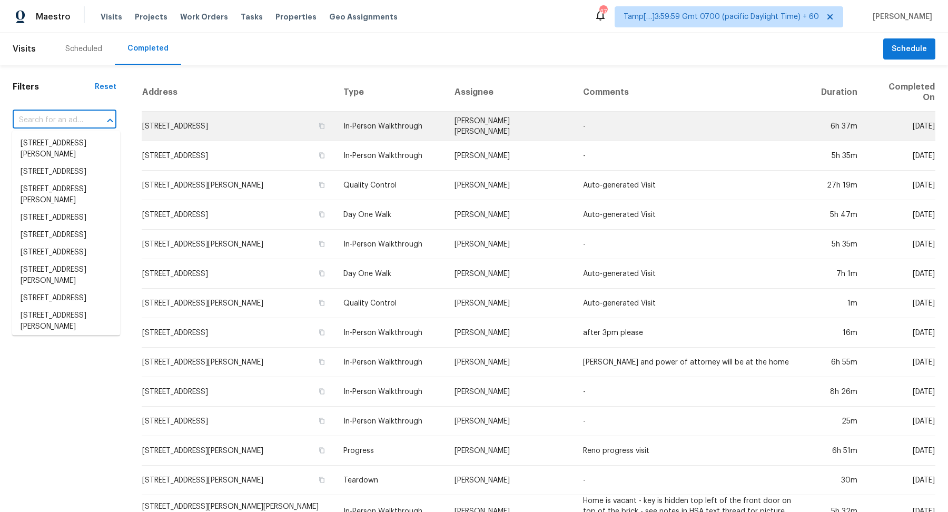
paste input "[STREET_ADDRESS][PERSON_NAME]"
type input "[STREET_ADDRESS][PERSON_NAME]"
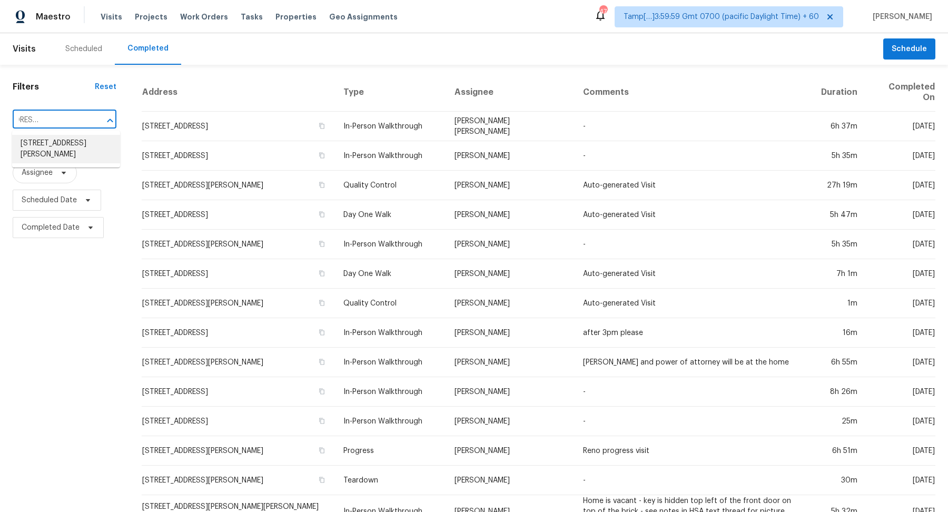
click at [69, 155] on li "[STREET_ADDRESS][PERSON_NAME]" at bounding box center [66, 149] width 108 height 28
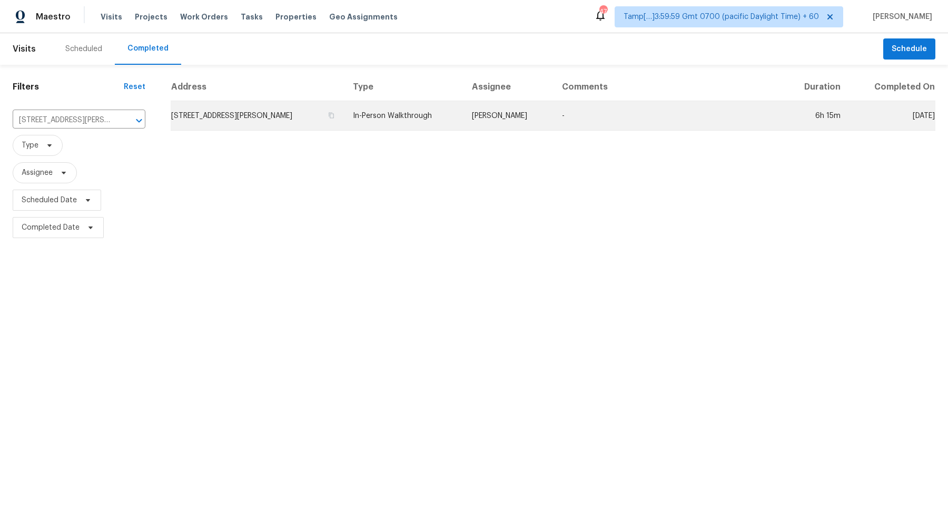
click at [250, 114] on td "[STREET_ADDRESS][PERSON_NAME]" at bounding box center [258, 115] width 174 height 29
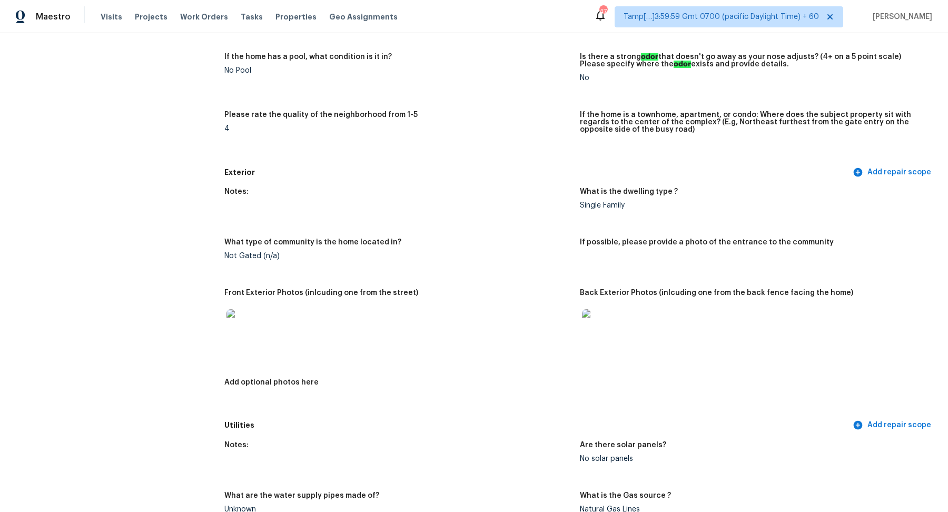
scroll to position [364, 0]
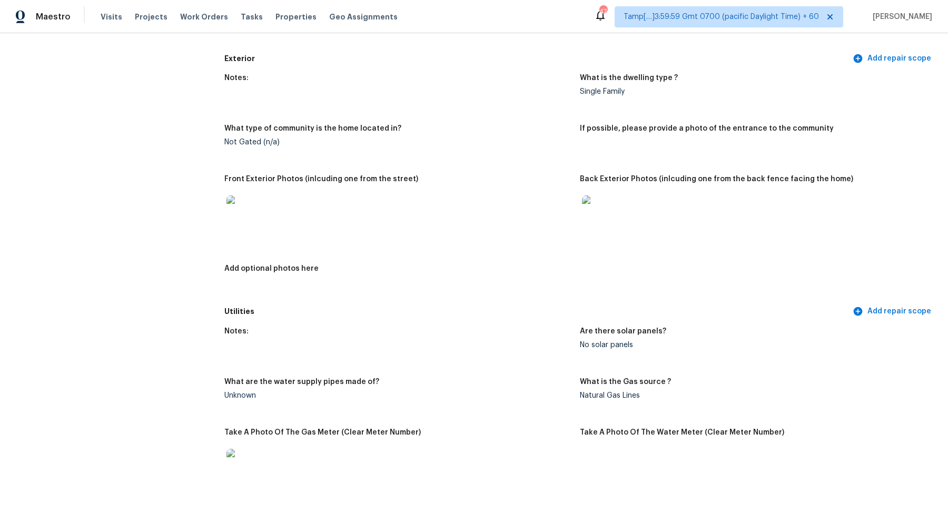
click at [612, 221] on img at bounding box center [599, 212] width 34 height 34
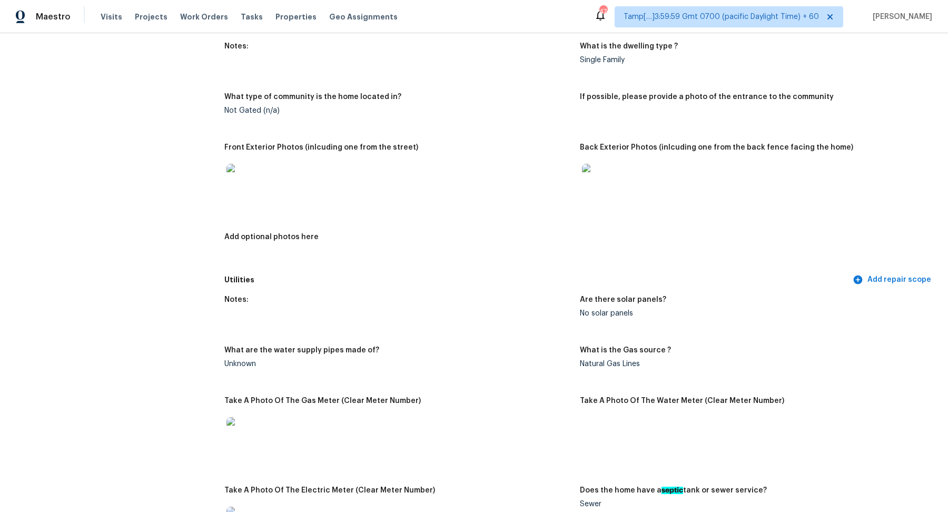
scroll to position [0, 0]
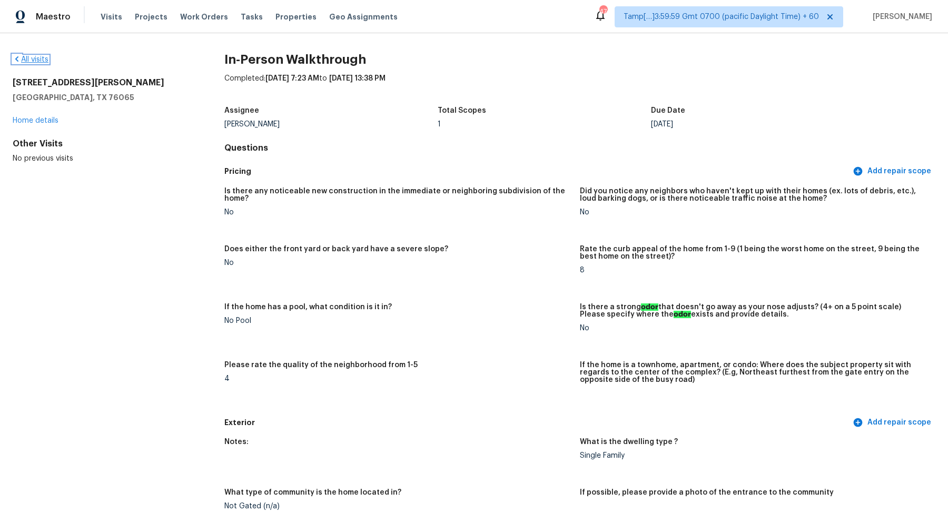
click at [44, 56] on link "All visits" at bounding box center [31, 59] width 36 height 7
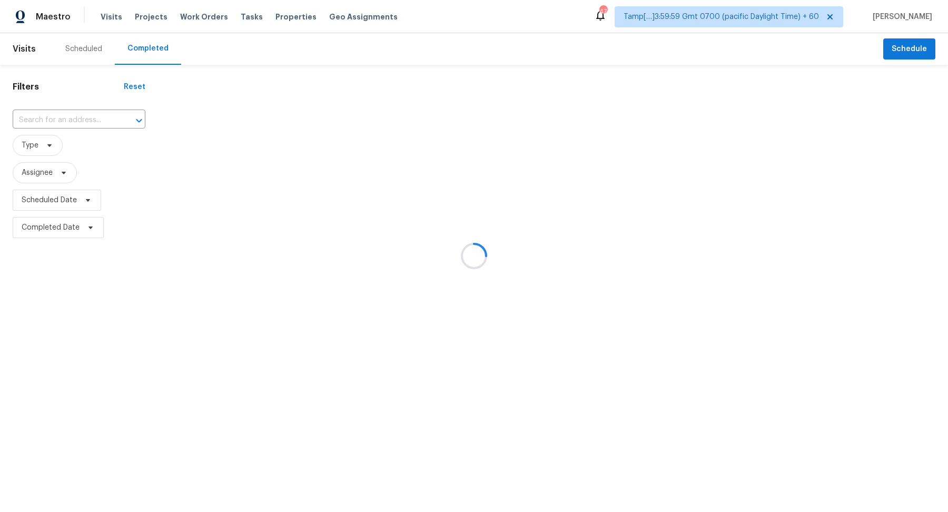
click at [76, 121] on div at bounding box center [474, 256] width 948 height 512
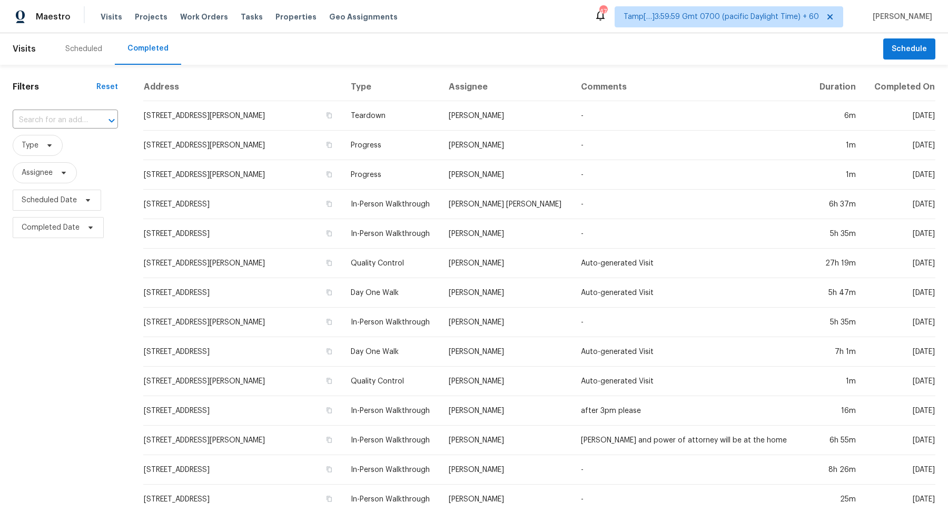
click at [76, 121] on input "text" at bounding box center [51, 120] width 76 height 16
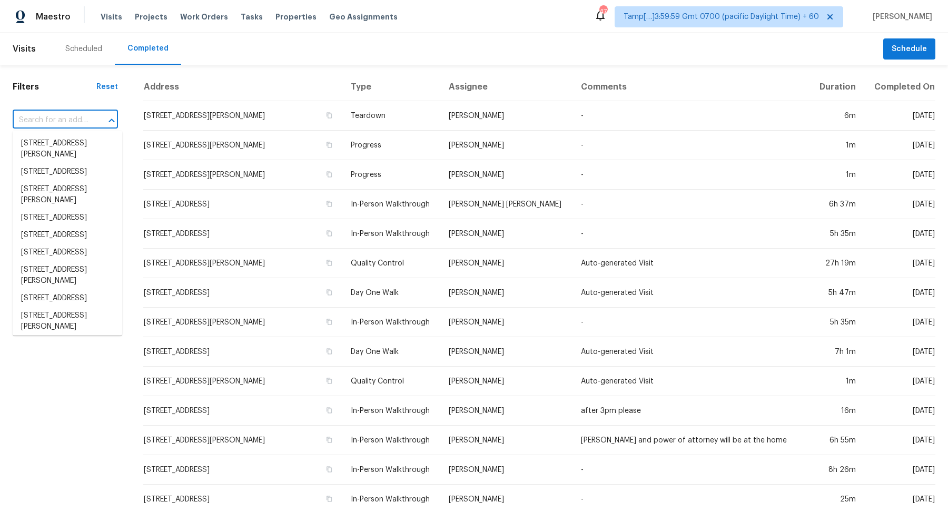
paste input "[STREET_ADDRESS]"
type input "[STREET_ADDRESS]"
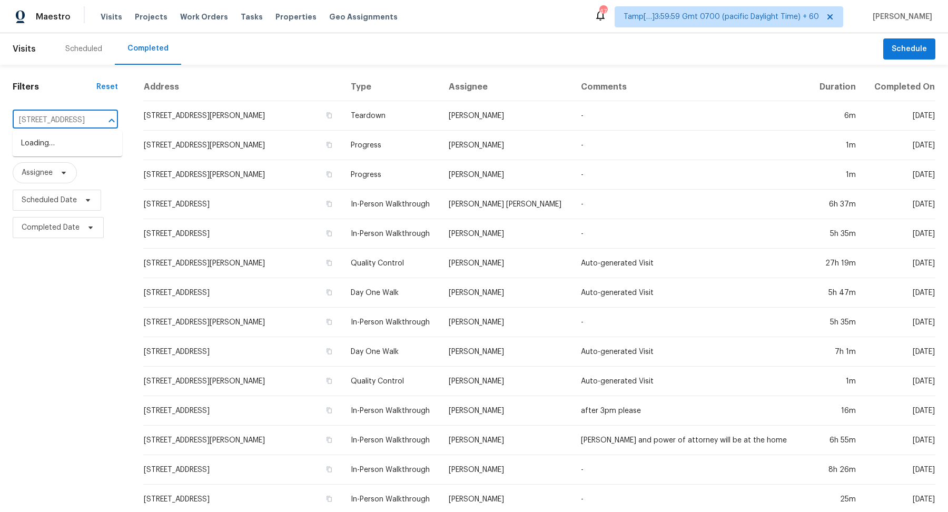
scroll to position [0, 61]
click at [72, 146] on li "[STREET_ADDRESS]" at bounding box center [67, 143] width 109 height 17
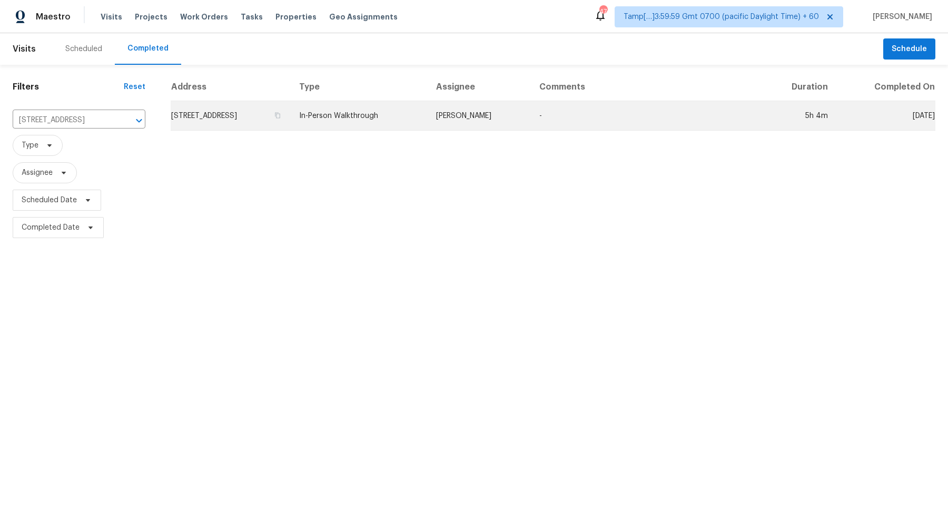
click at [214, 116] on td "[STREET_ADDRESS]" at bounding box center [231, 115] width 120 height 29
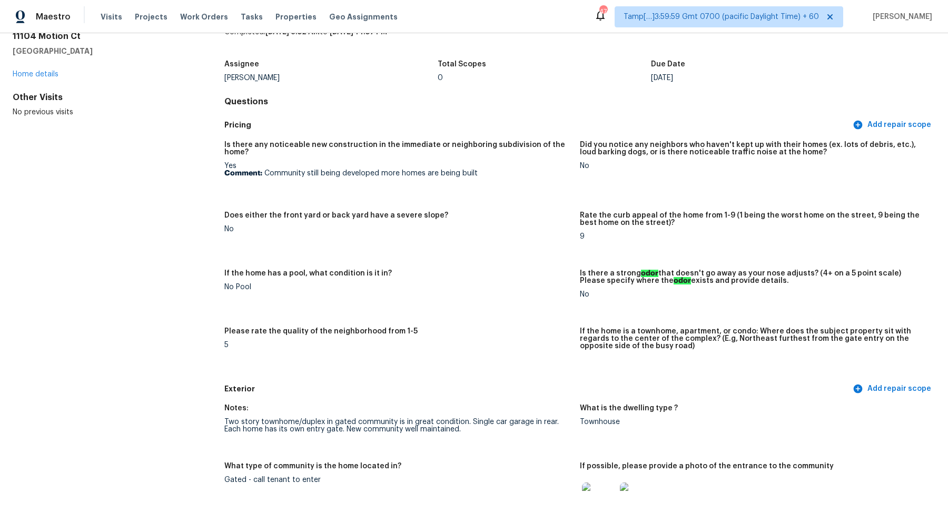
scroll to position [430, 0]
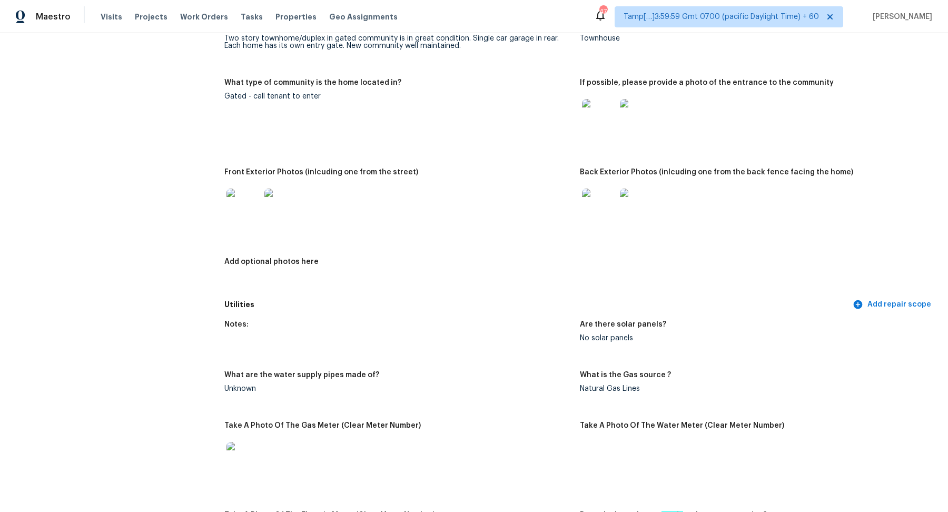
click at [598, 198] on img at bounding box center [599, 205] width 34 height 34
click at [239, 212] on img at bounding box center [243, 205] width 34 height 34
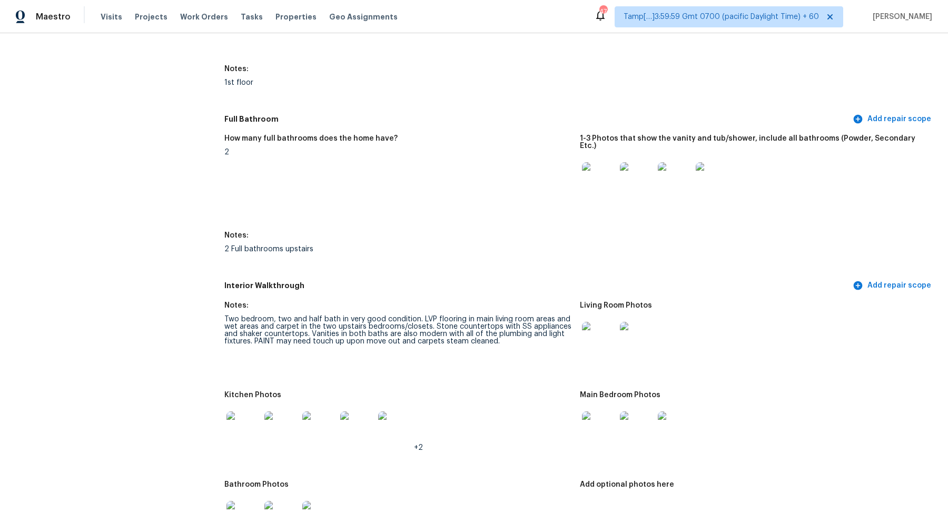
scroll to position [1321, 0]
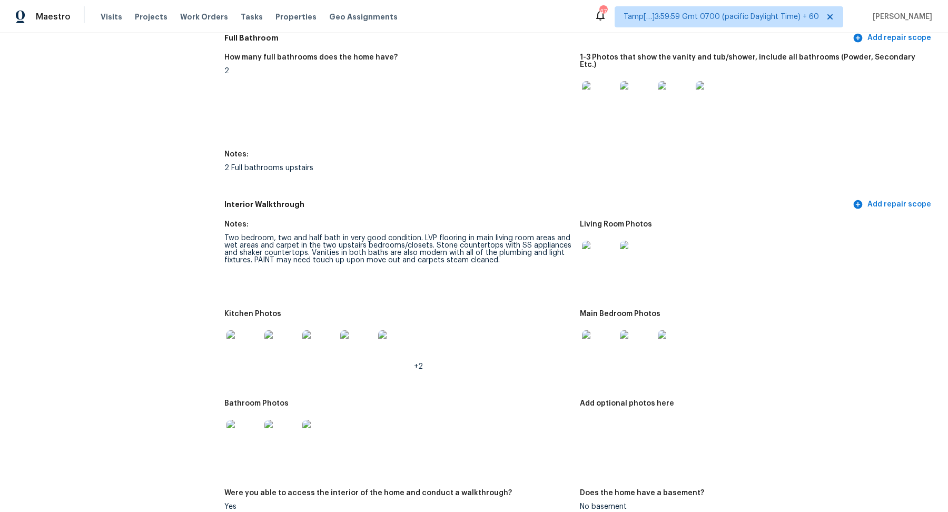
click at [588, 241] on img at bounding box center [599, 258] width 34 height 34
click at [248, 330] on img at bounding box center [243, 347] width 34 height 34
click at [279, 336] on img at bounding box center [281, 347] width 34 height 34
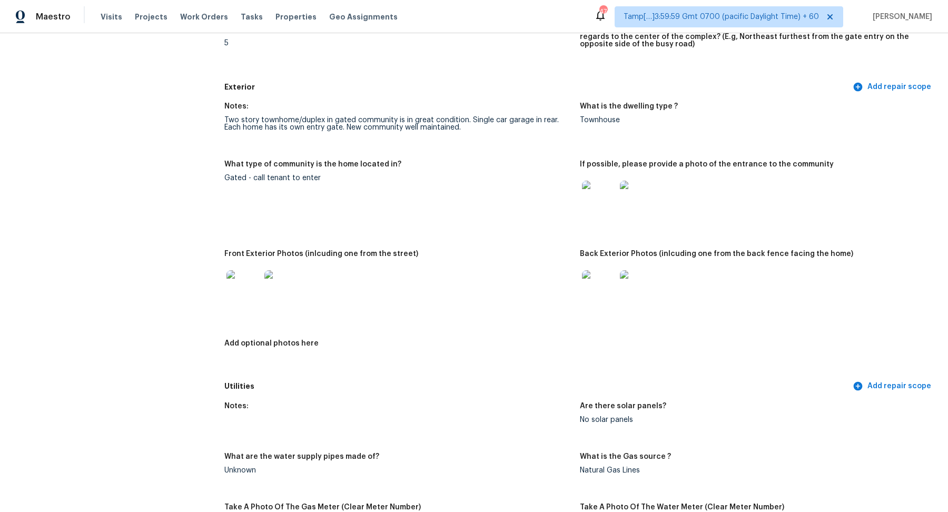
scroll to position [347, 0]
click at [252, 294] on img at bounding box center [243, 288] width 34 height 34
click at [243, 292] on img at bounding box center [243, 288] width 34 height 34
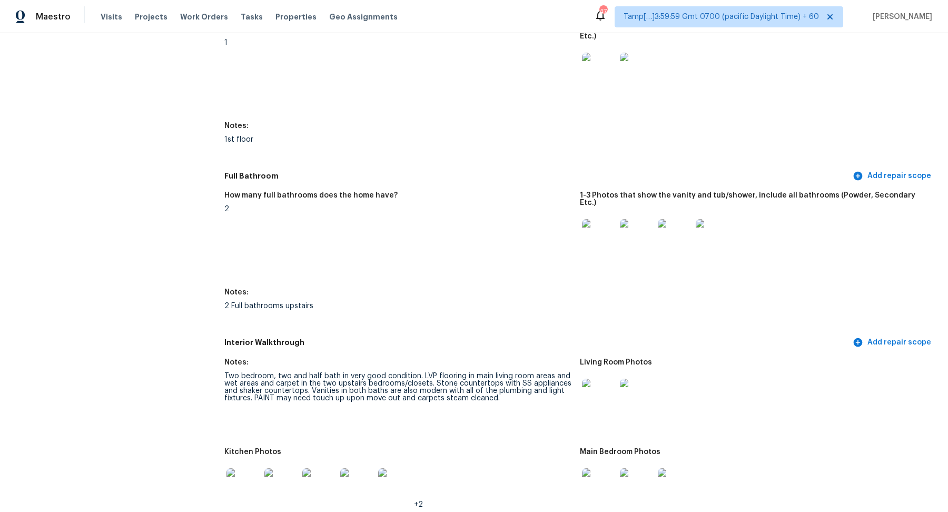
scroll to position [1522, 0]
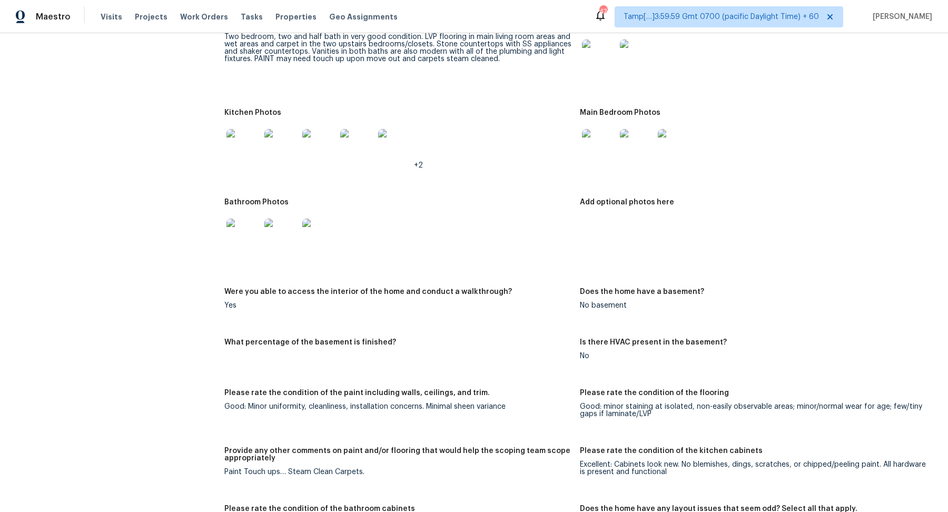
click at [242, 131] on img at bounding box center [243, 146] width 34 height 34
click at [615, 124] on div at bounding box center [599, 146] width 38 height 46
click at [599, 135] on img at bounding box center [599, 146] width 34 height 34
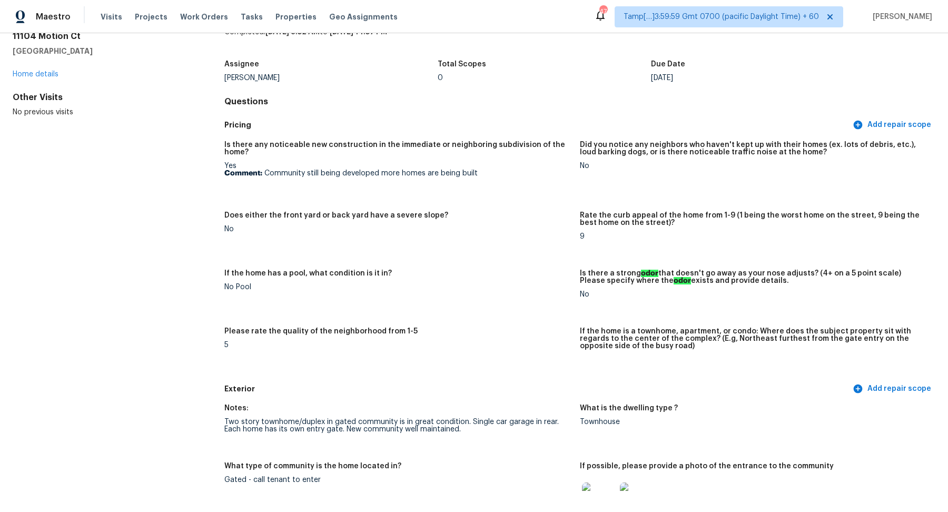
scroll to position [0, 0]
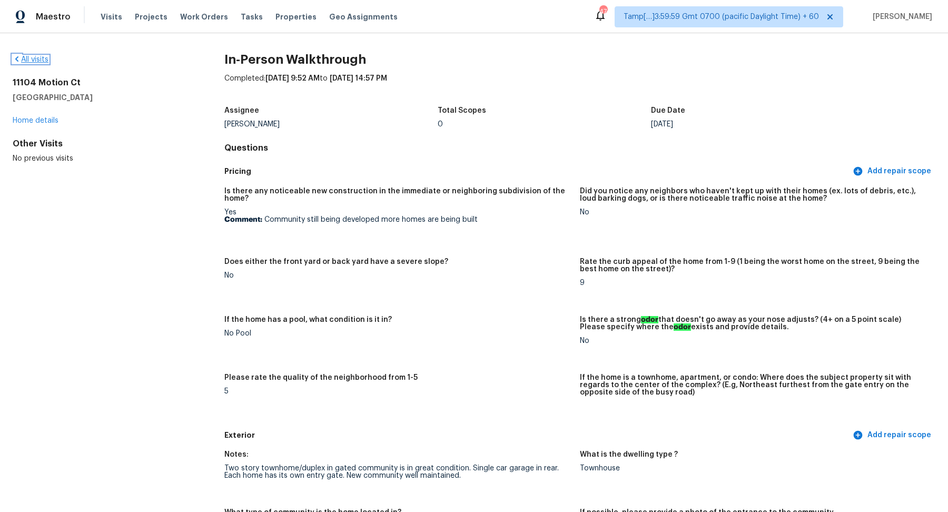
click at [27, 62] on link "All visits" at bounding box center [31, 59] width 36 height 7
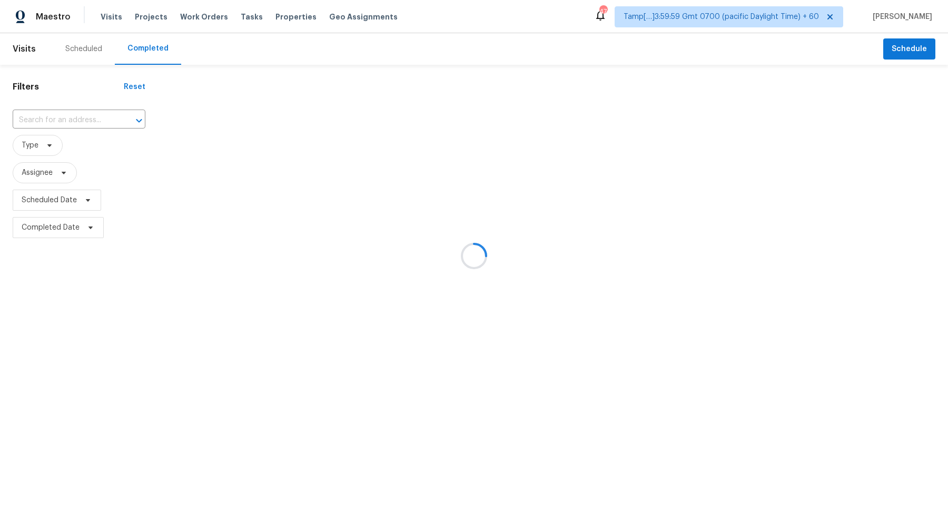
click at [42, 119] on div at bounding box center [474, 256] width 948 height 512
click at [56, 119] on div at bounding box center [474, 256] width 948 height 512
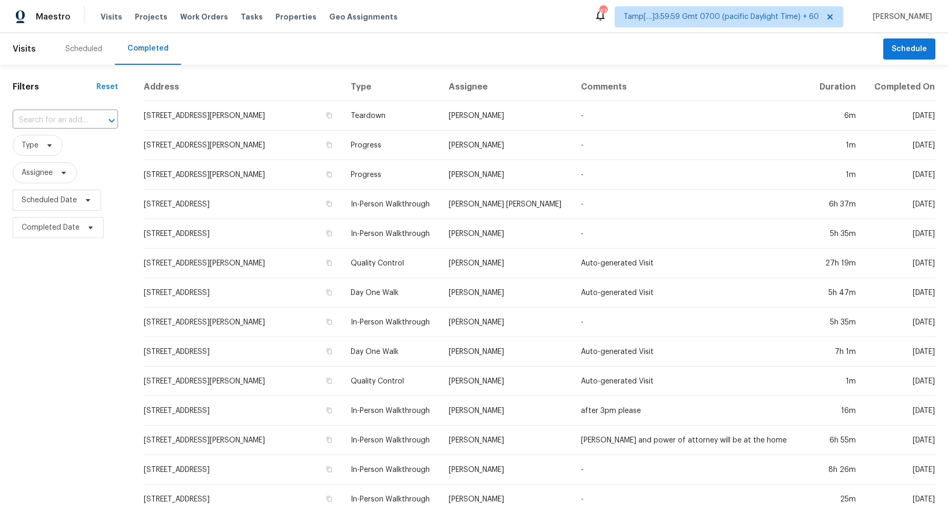
click at [56, 119] on input "text" at bounding box center [51, 120] width 76 height 16
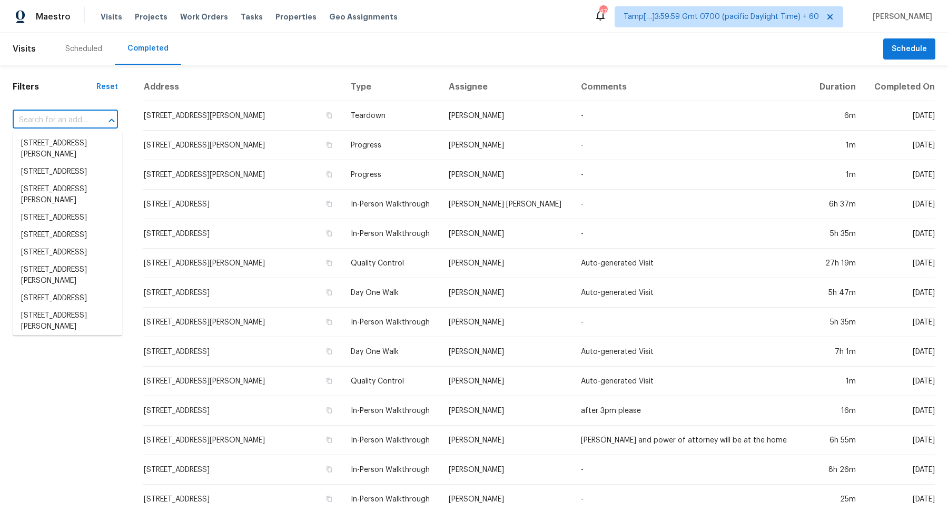
paste input "[STREET_ADDRESS]"
type input "[STREET_ADDRESS]"
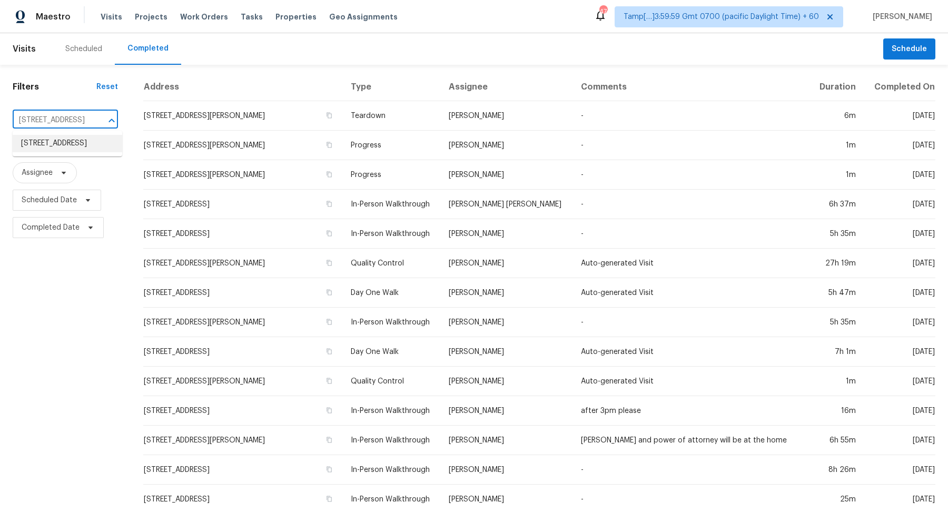
click at [72, 148] on li "[STREET_ADDRESS]" at bounding box center [67, 143] width 109 height 17
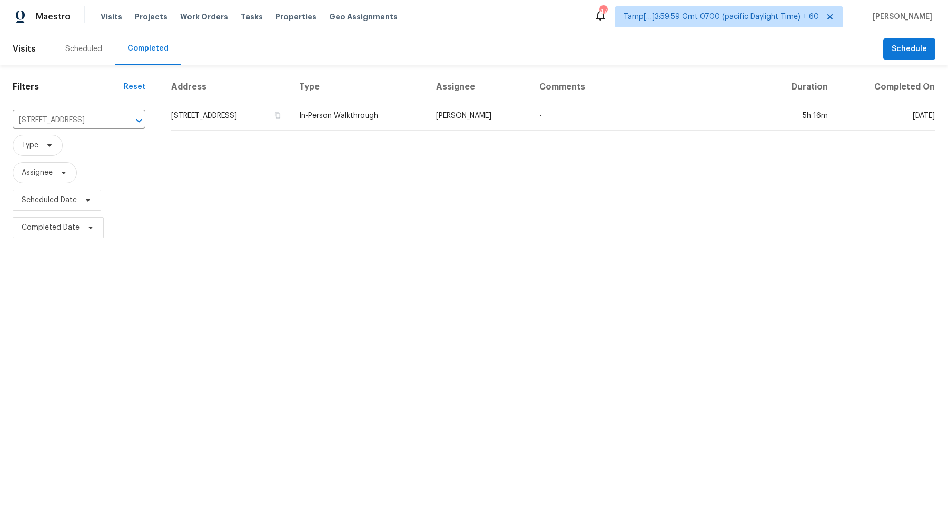
click at [264, 123] on td "[STREET_ADDRESS]" at bounding box center [231, 115] width 120 height 29
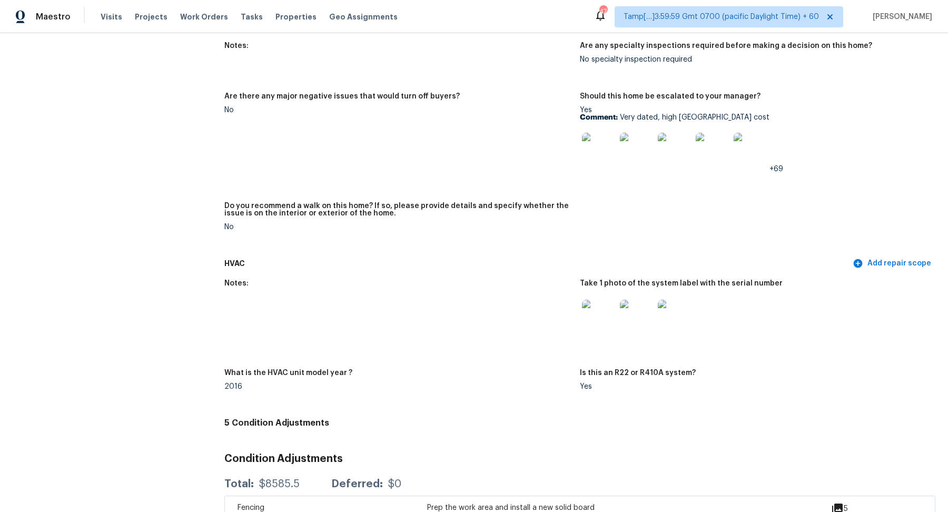
scroll to position [2463, 0]
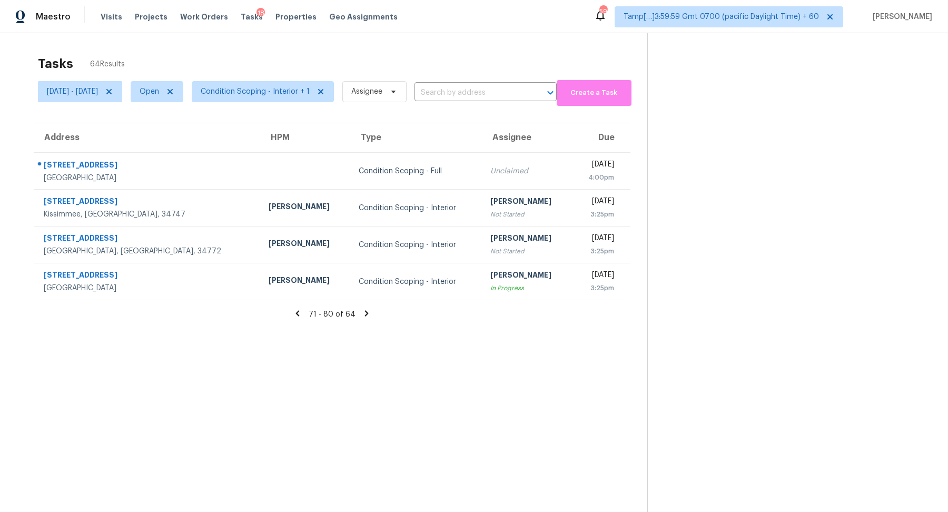
scroll to position [33, 0]
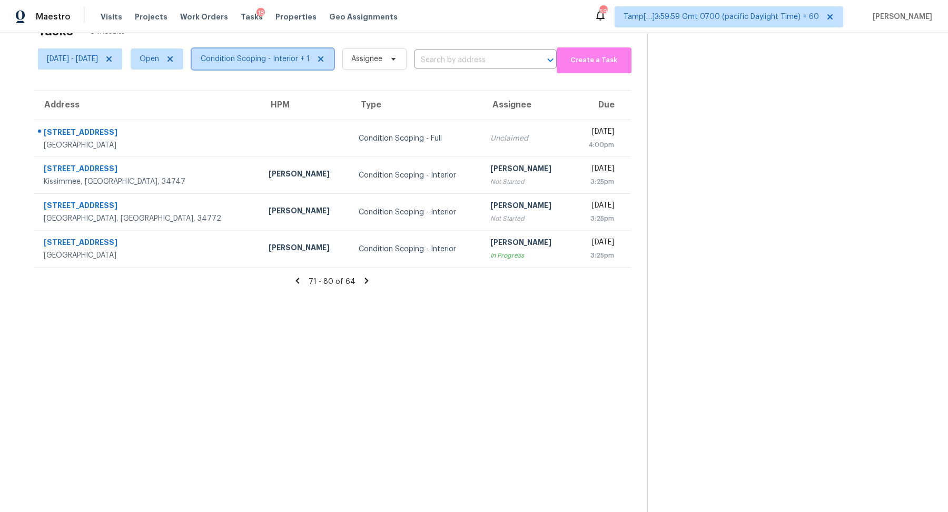
click at [270, 65] on span "Condition Scoping - Interior + 1" at bounding box center [263, 58] width 142 height 21
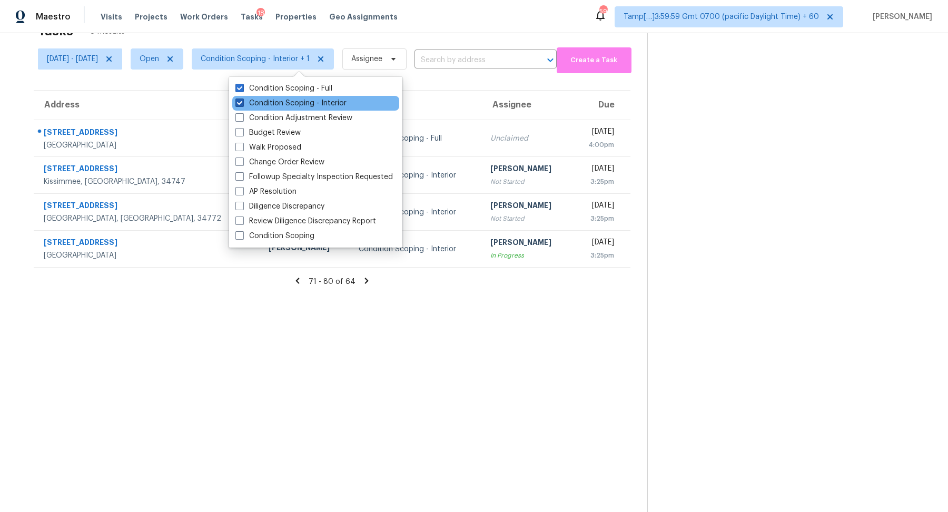
click at [300, 101] on label "Condition Scoping - Interior" at bounding box center [290, 103] width 111 height 11
click at [242, 101] on input "Condition Scoping - Interior" at bounding box center [238, 101] width 7 height 7
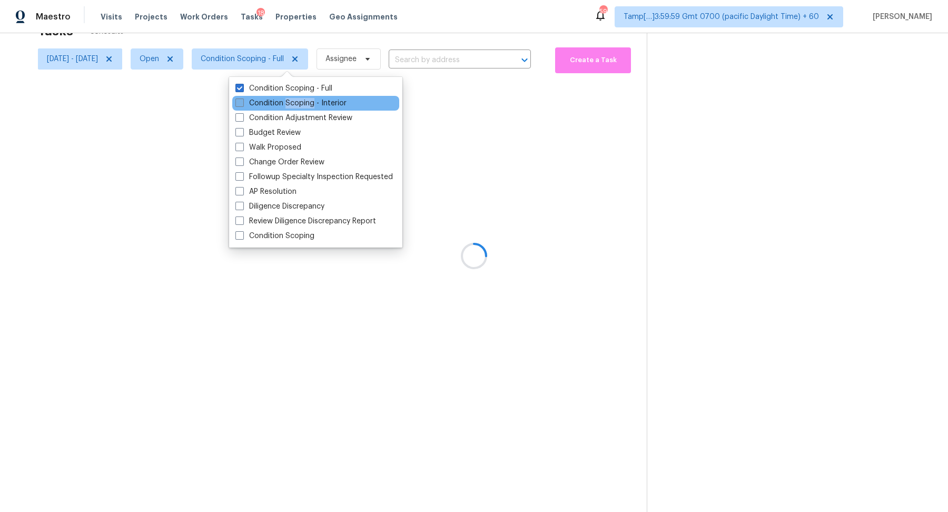
click at [300, 101] on label "Condition Scoping - Interior" at bounding box center [290, 103] width 111 height 11
click at [242, 101] on input "Condition Scoping - Interior" at bounding box center [238, 101] width 7 height 7
checkbox input "true"
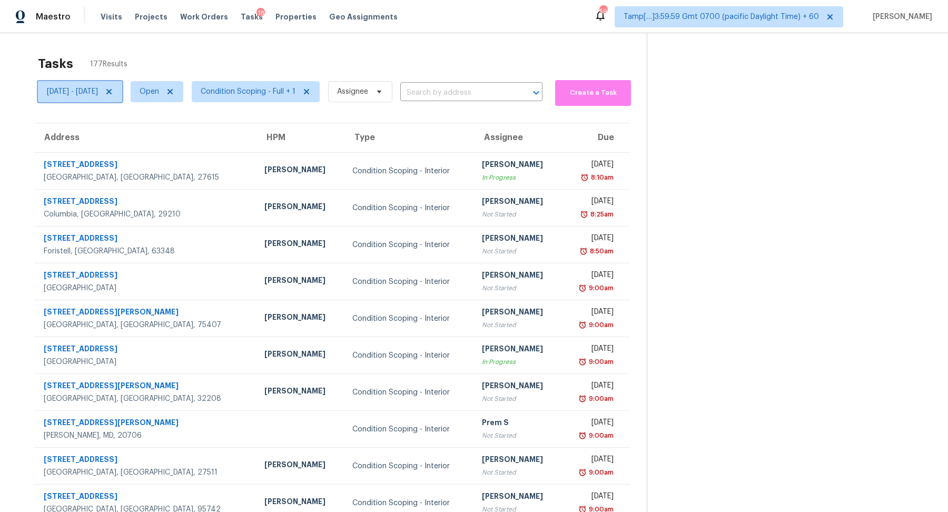
click at [104, 100] on span "Thu, Sep 04 - Thu, Sep 04" at bounding box center [80, 91] width 84 height 21
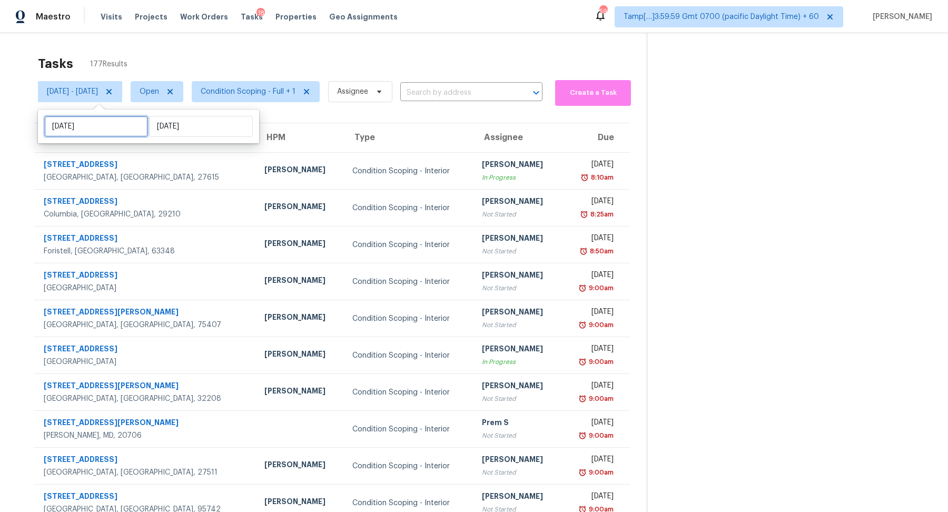
select select "8"
select select "2025"
select select "9"
select select "2025"
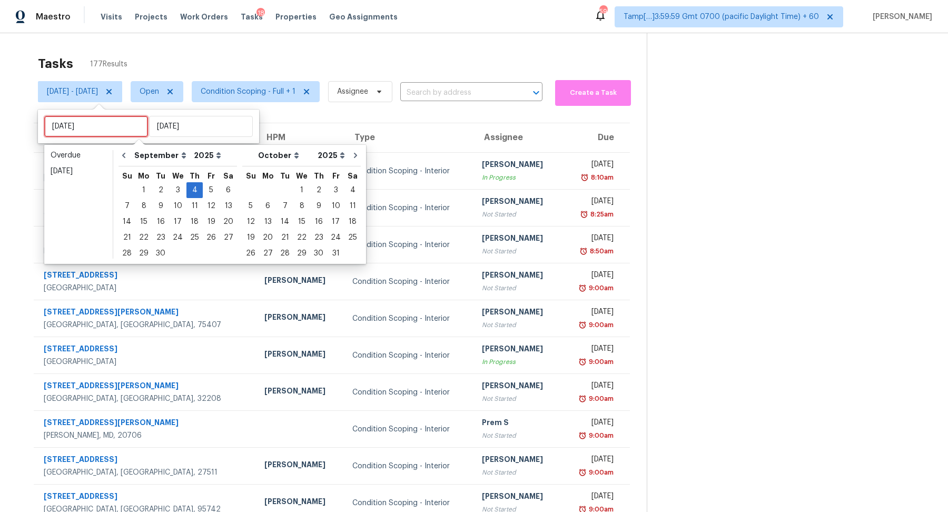
click at [113, 131] on input "Thu, Sep 04" at bounding box center [96, 126] width 104 height 21
type input "Wed, Sep 03"
click at [186, 190] on div "4" at bounding box center [194, 190] width 16 height 15
type input "Thu, Sep 04"
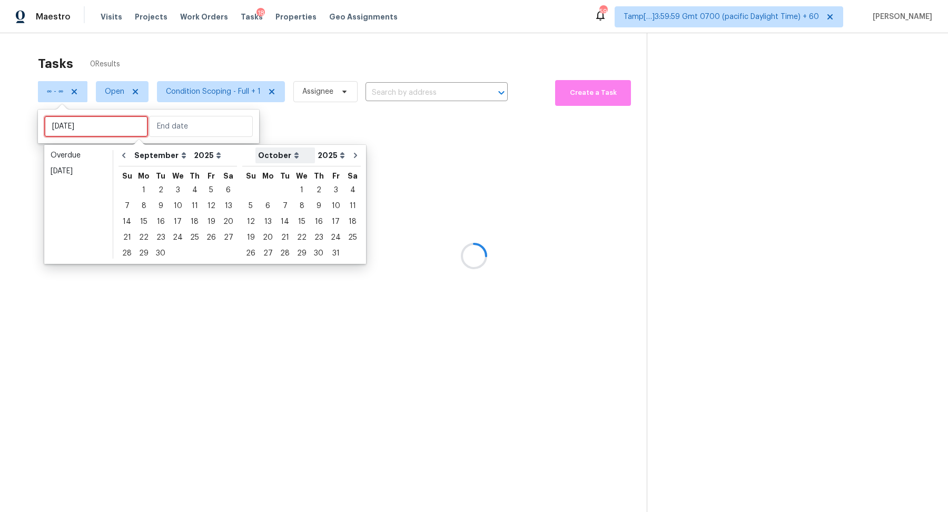
type input "Thu, Sep 04"
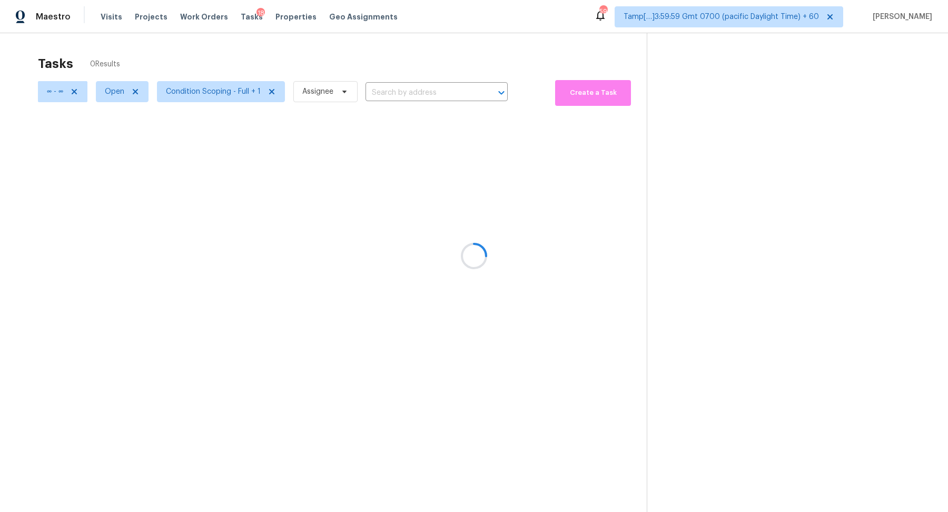
click at [117, 93] on div at bounding box center [474, 256] width 948 height 512
click at [133, 92] on div at bounding box center [474, 256] width 948 height 512
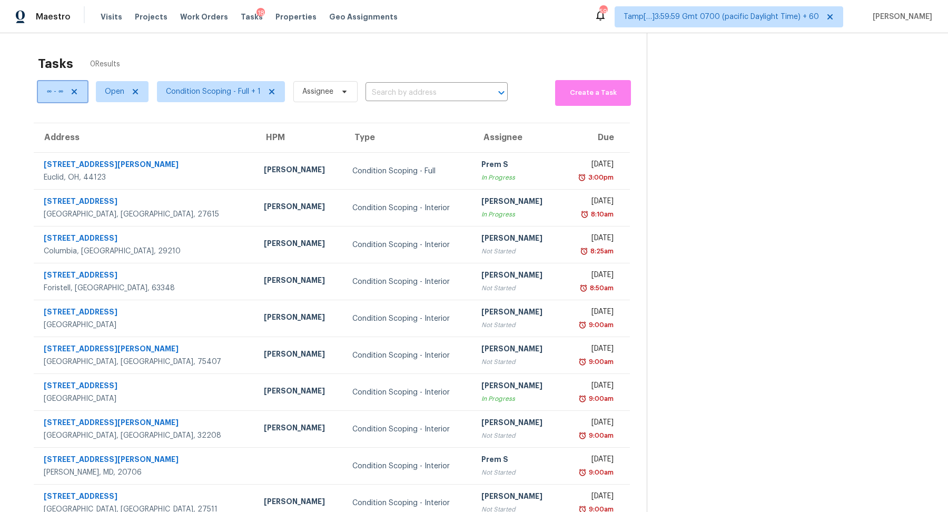
click at [80, 94] on span "∞ - ∞" at bounding box center [62, 91] width 49 height 21
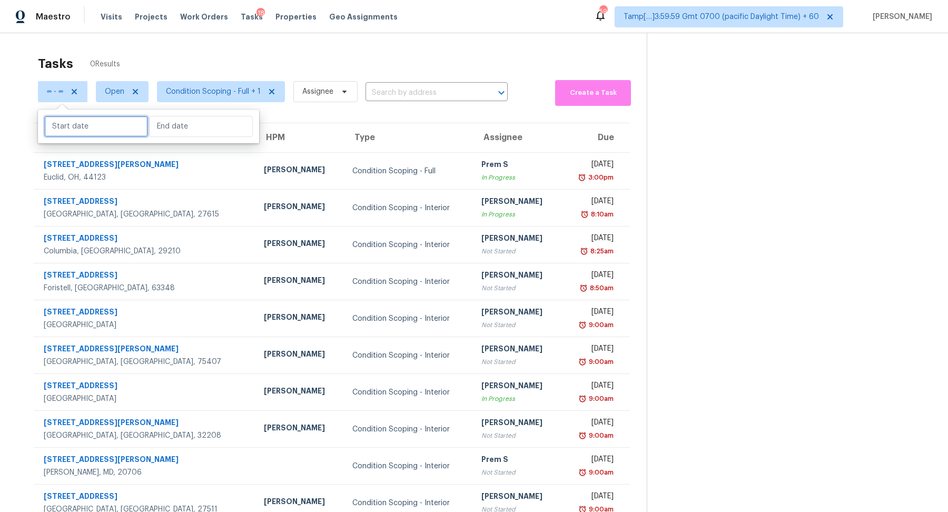
select select "8"
select select "2025"
select select "9"
select select "2025"
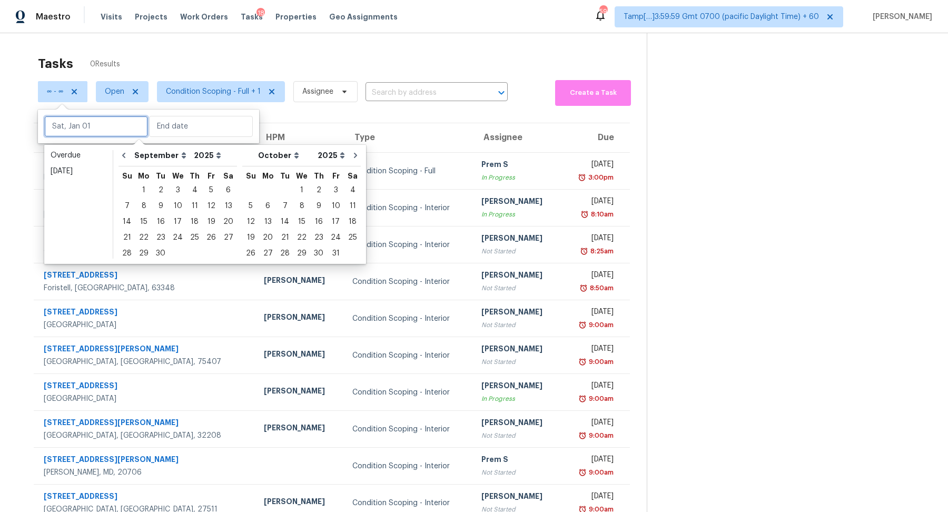
click at [66, 116] on input "text" at bounding box center [96, 126] width 104 height 21
click at [82, 170] on div "Today" at bounding box center [79, 171] width 56 height 11
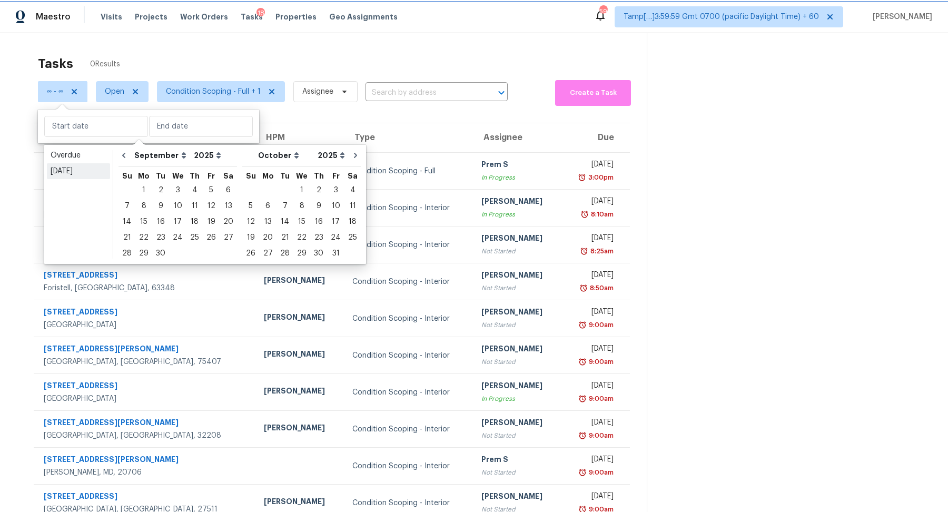
type input "Thu, Sep 04"
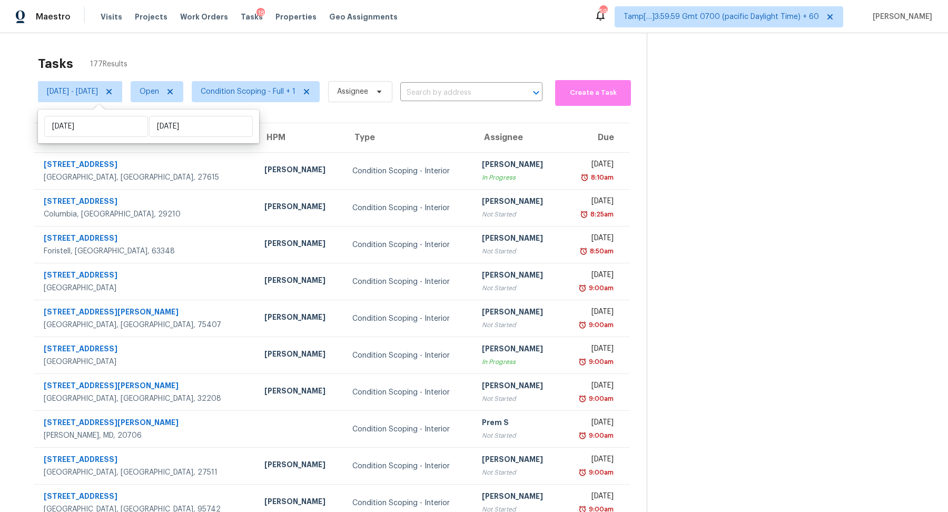
click at [317, 59] on div "Tasks 177 Results" at bounding box center [342, 63] width 609 height 27
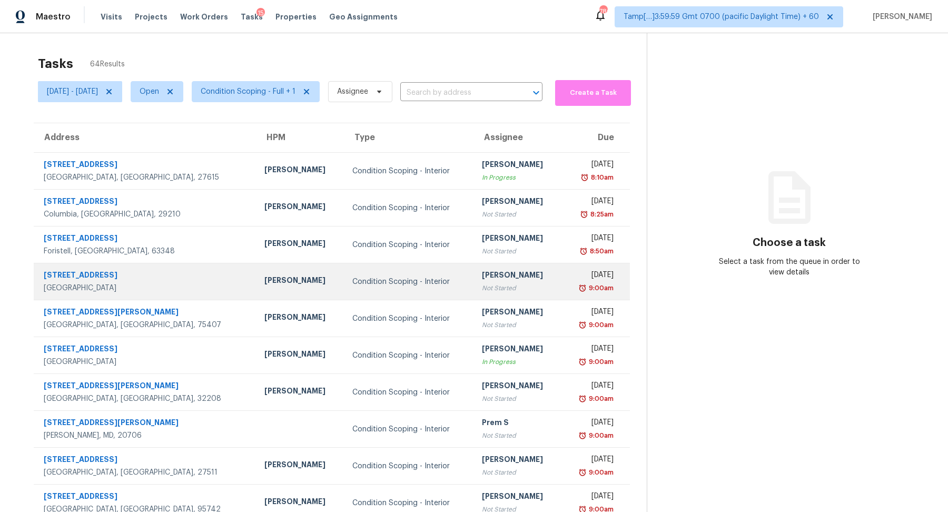
scroll to position [36, 0]
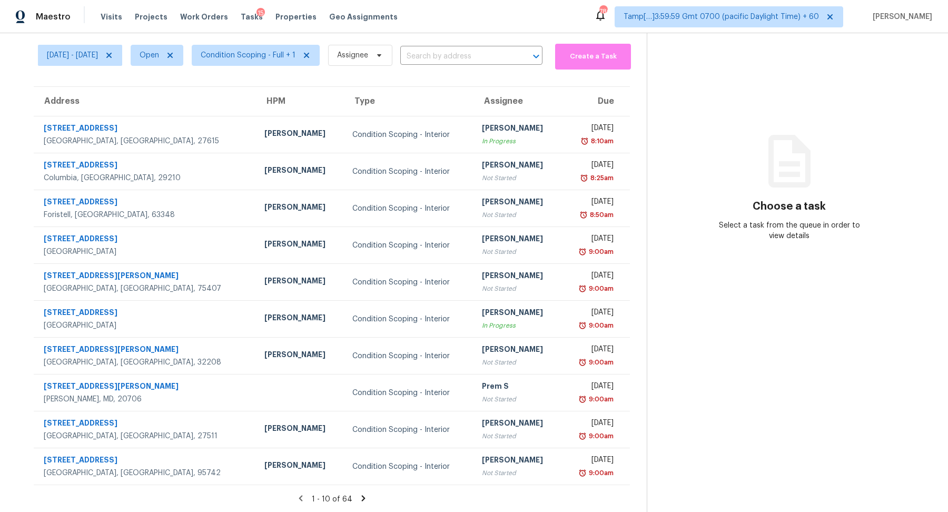
click at [368, 501] on icon at bounding box center [363, 497] width 9 height 9
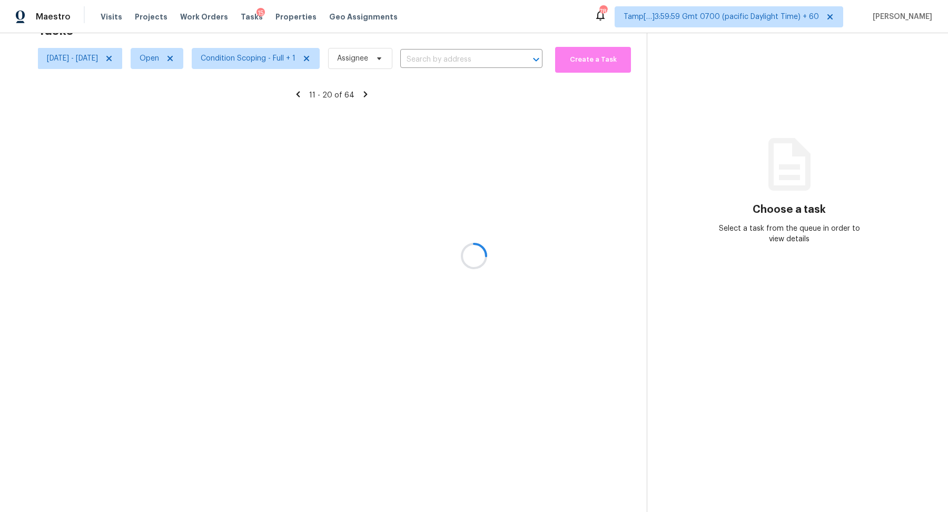
scroll to position [33, 0]
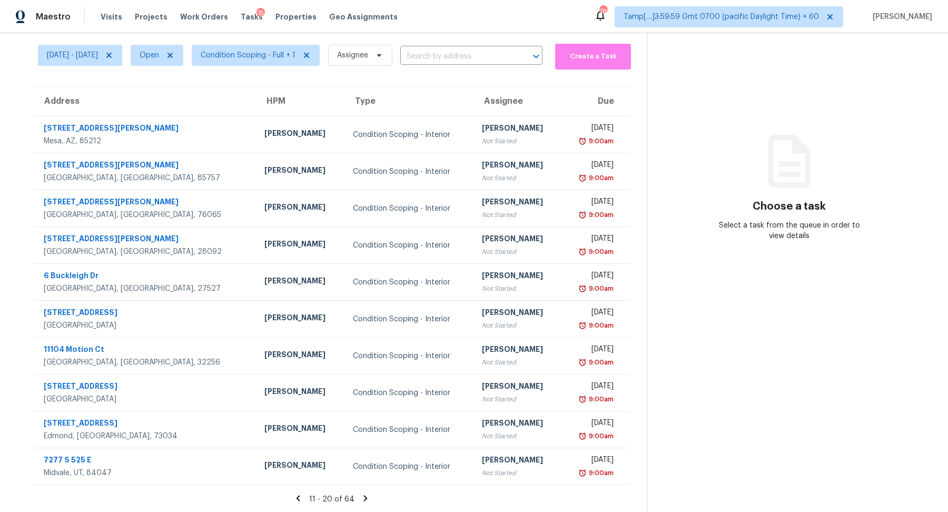
click at [368, 501] on icon at bounding box center [365, 497] width 9 height 9
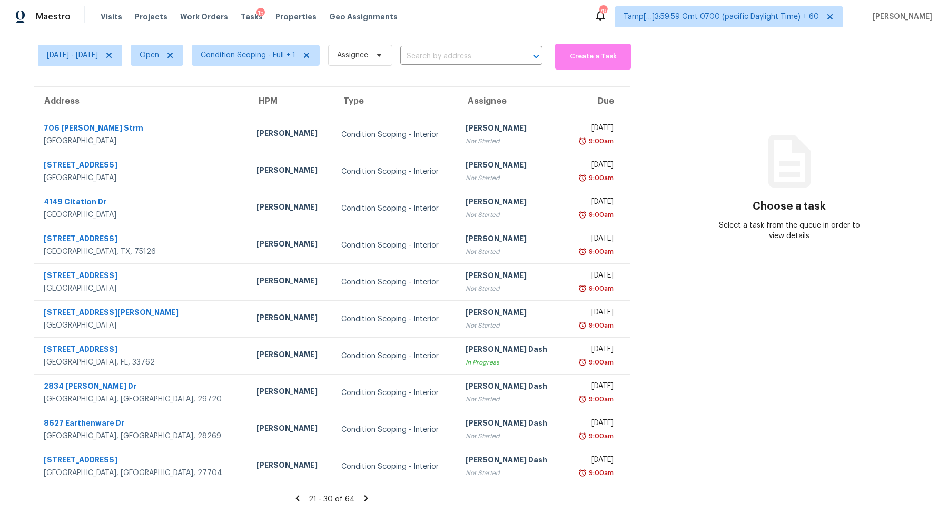
click at [368, 501] on icon at bounding box center [365, 497] width 9 height 9
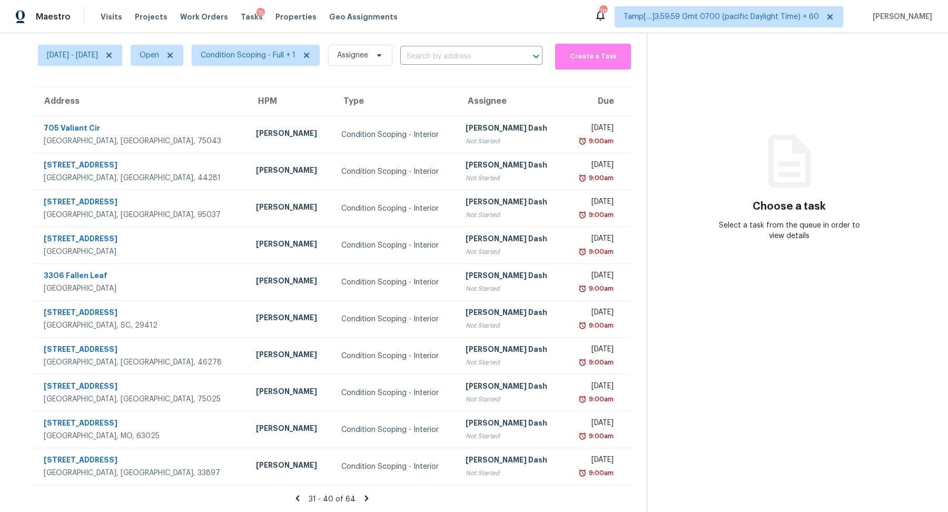
click at [368, 501] on icon at bounding box center [366, 497] width 9 height 9
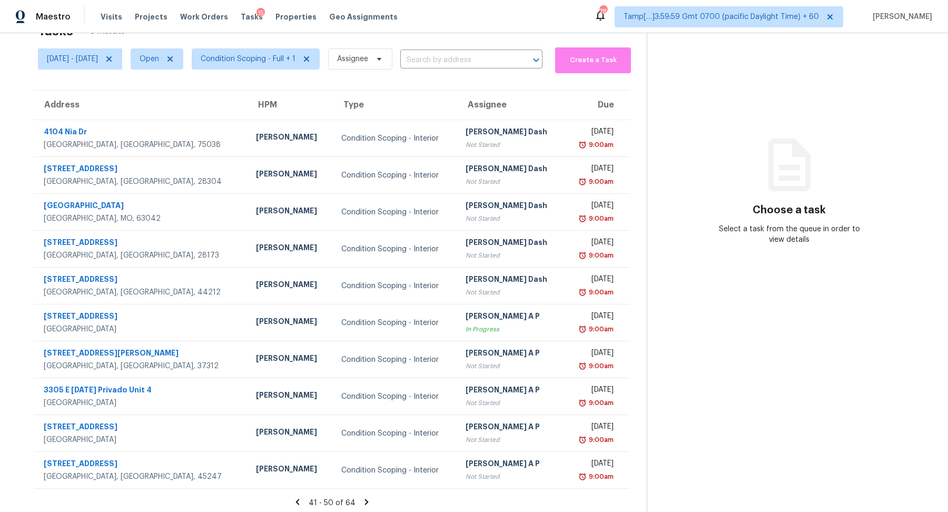
scroll to position [36, 0]
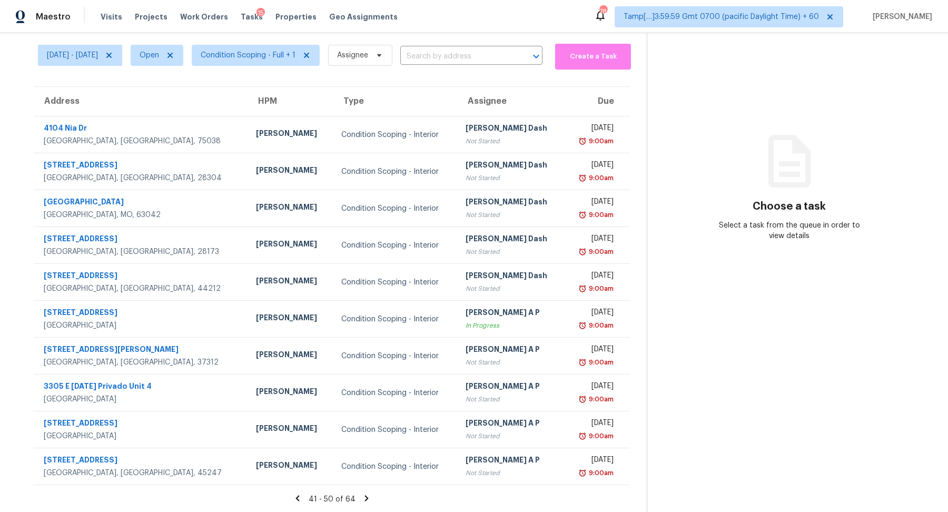
click at [368, 501] on icon at bounding box center [366, 497] width 9 height 9
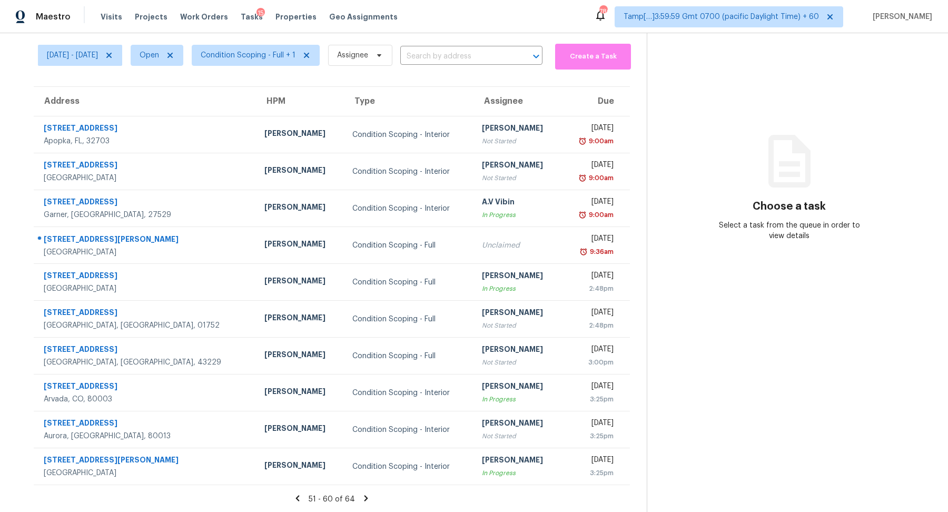
click at [368, 501] on icon at bounding box center [365, 497] width 9 height 9
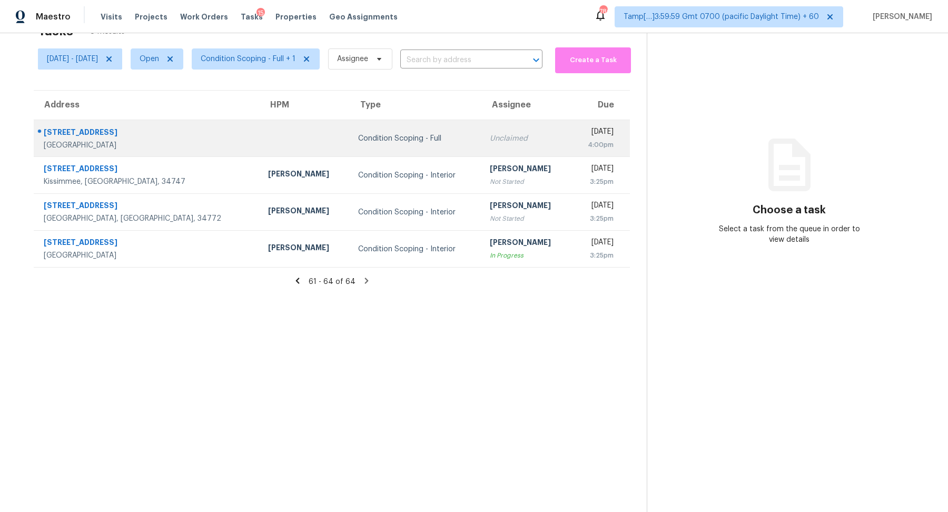
click at [379, 130] on td "Condition Scoping - Full" at bounding box center [416, 138] width 132 height 37
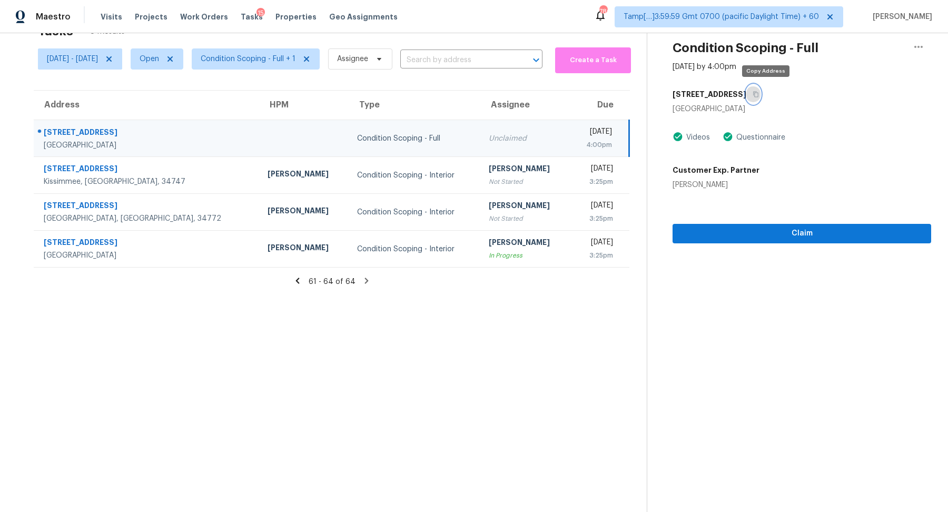
click at [760, 99] on button "button" at bounding box center [753, 94] width 14 height 19
click at [302, 282] on icon at bounding box center [297, 280] width 9 height 9
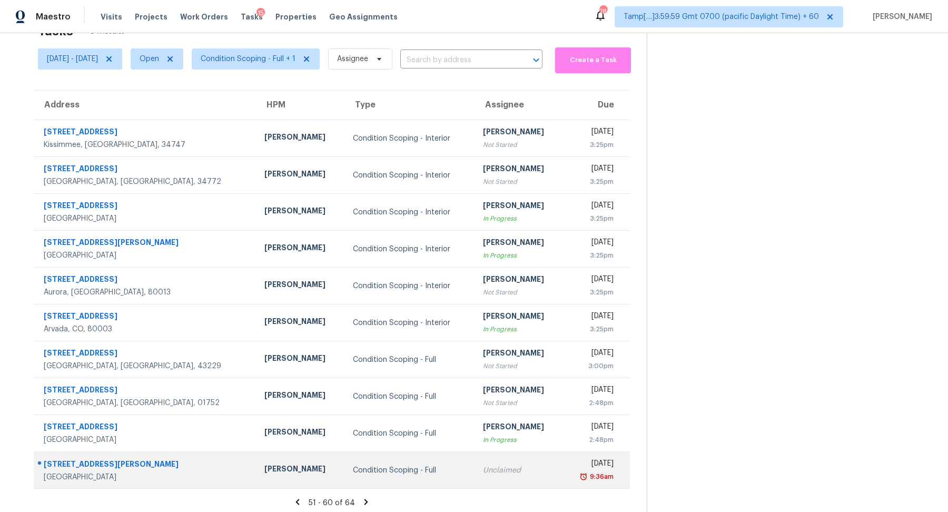
click at [474, 459] on td "Unclaimed" at bounding box center [518, 470] width 88 height 37
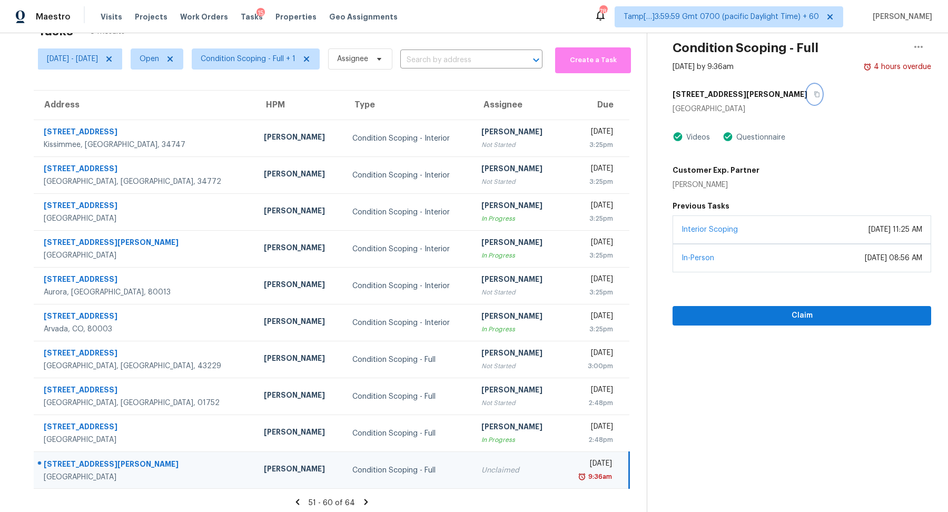
click at [807, 97] on button "button" at bounding box center [814, 94] width 14 height 19
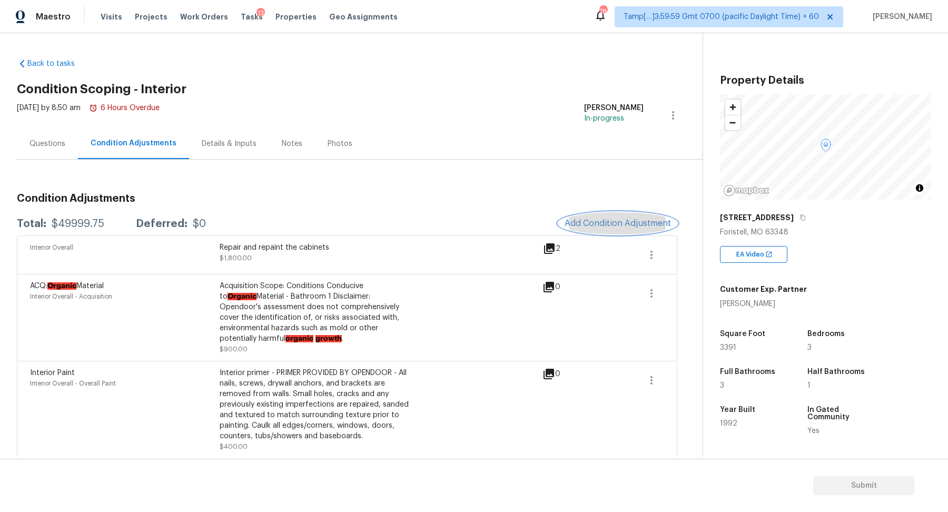
click at [617, 222] on span "Add Condition Adjustment" at bounding box center [617, 222] width 106 height 9
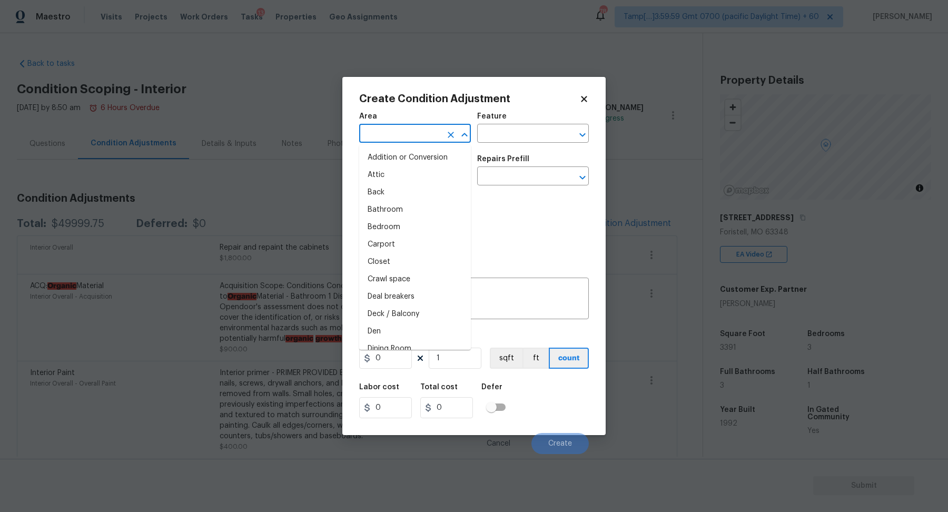
click at [385, 141] on input "text" at bounding box center [400, 134] width 82 height 16
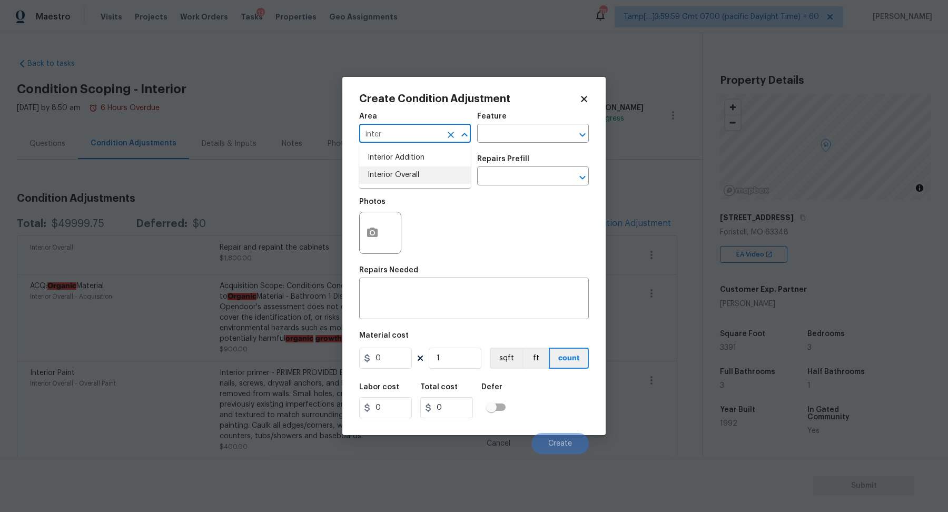
click at [388, 176] on li "Interior Overall" at bounding box center [415, 174] width 112 height 17
type input "Interior Overall"
click at [388, 176] on input "text" at bounding box center [400, 177] width 82 height 16
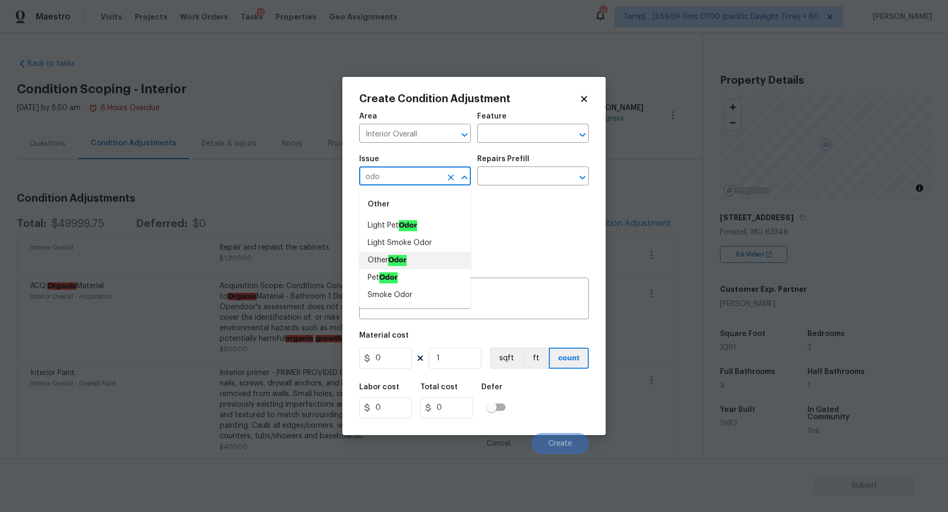
click at [424, 262] on li "Other Odor" at bounding box center [415, 260] width 112 height 17
type input "Other Odor"
click at [513, 174] on input "text" at bounding box center [518, 177] width 82 height 16
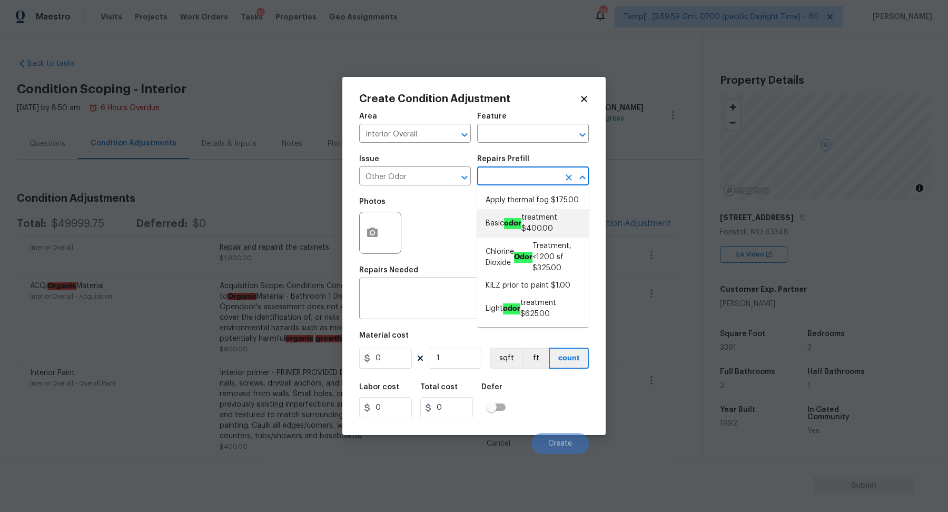
click at [518, 214] on li "Basic odor treatment $400.00" at bounding box center [533, 223] width 112 height 28
type textarea "OD Odor Protocol: Heavy Odor present. Remediate home odor. Including but not li…"
type input "400"
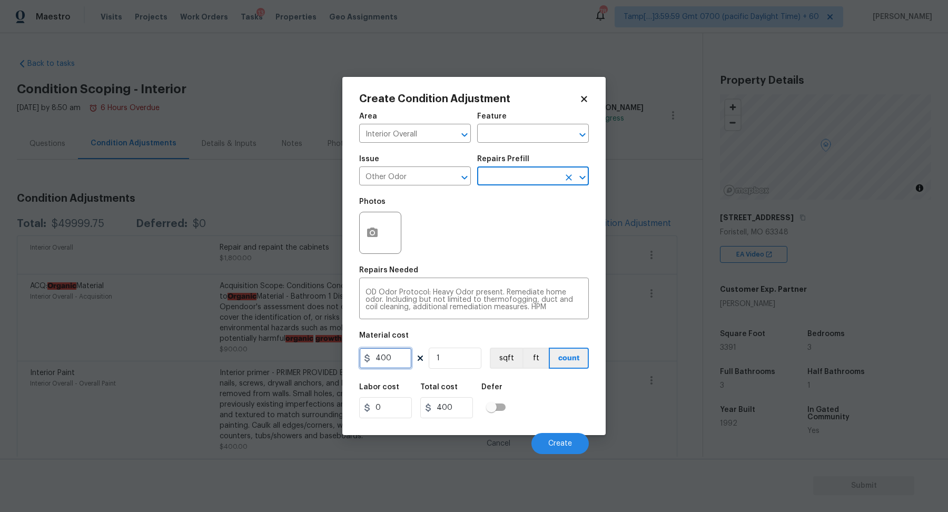
click at [399, 363] on input "400" at bounding box center [385, 357] width 53 height 21
type input "575"
click at [553, 446] on span "Create" at bounding box center [560, 444] width 24 height 8
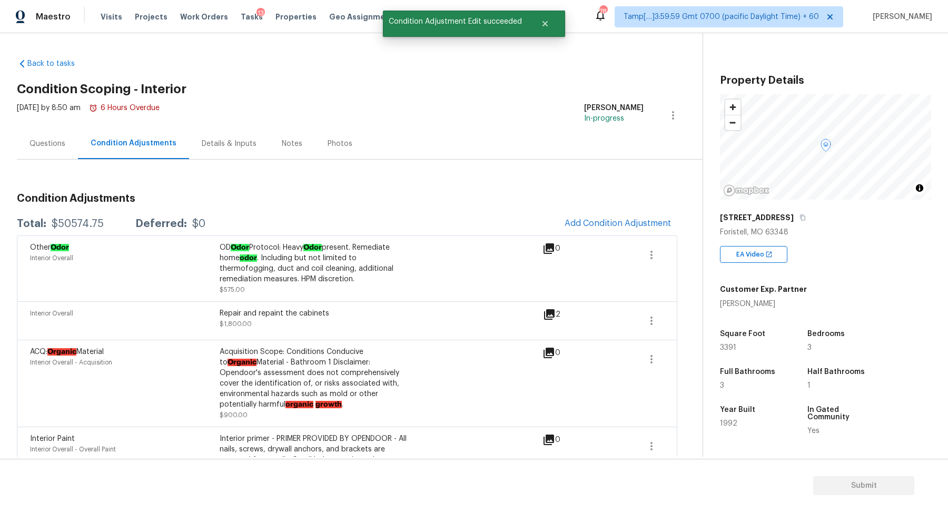
click at [56, 145] on div "Questions" at bounding box center [47, 143] width 36 height 11
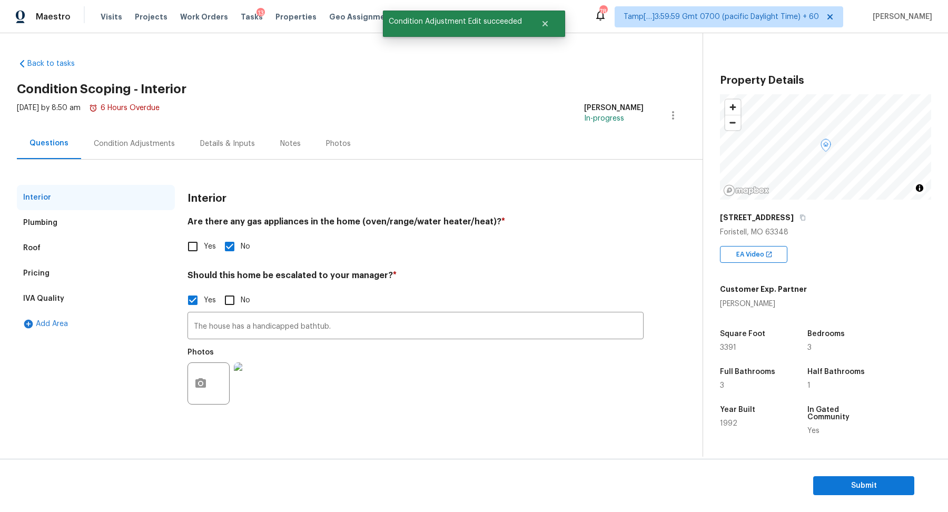
click at [147, 133] on div "Condition Adjustments" at bounding box center [134, 143] width 106 height 31
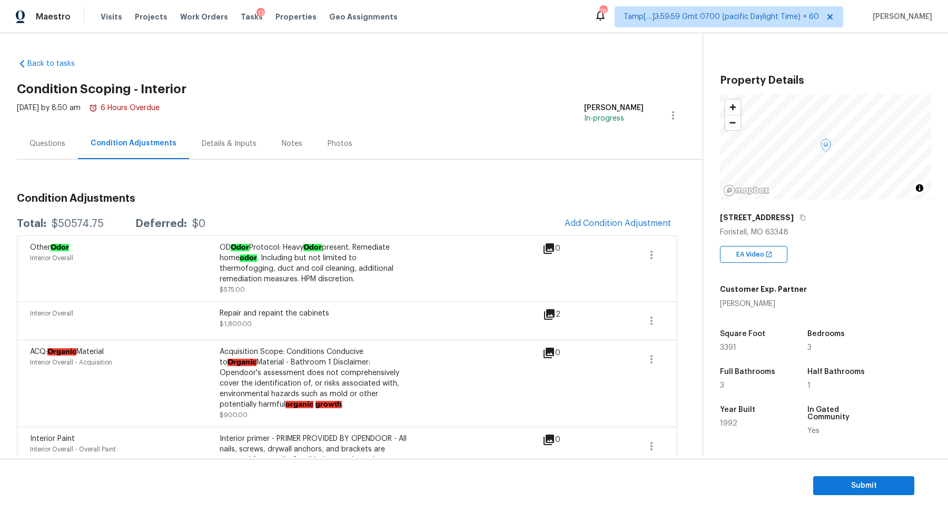
click at [84, 221] on div "$50574.75" at bounding box center [78, 223] width 52 height 11
copy div "$50574.75"
click at [42, 153] on div "Questions" at bounding box center [47, 143] width 61 height 31
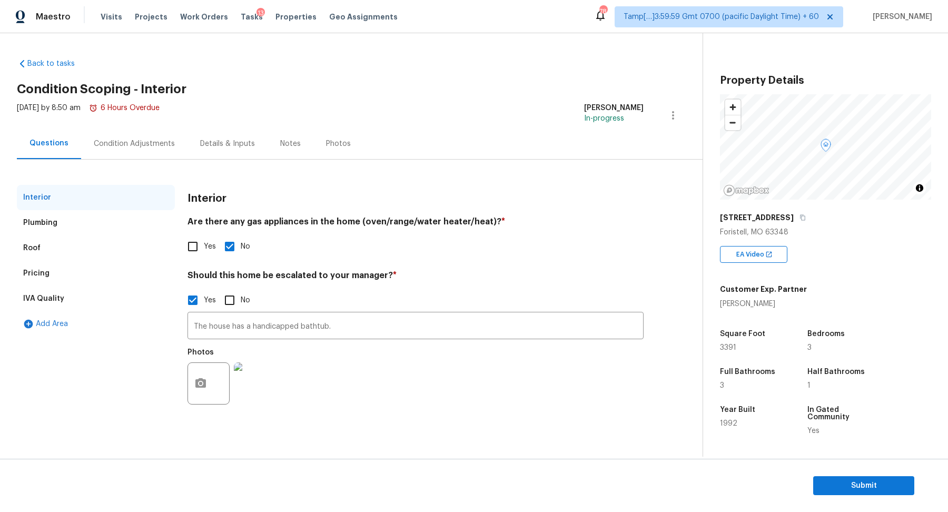
click at [115, 118] on div "Thu, Sep 04 2025 by 8:50 am 6 Hours Overdue" at bounding box center [88, 115] width 143 height 25
click at [120, 134] on div "Condition Adjustments" at bounding box center [134, 143] width 106 height 31
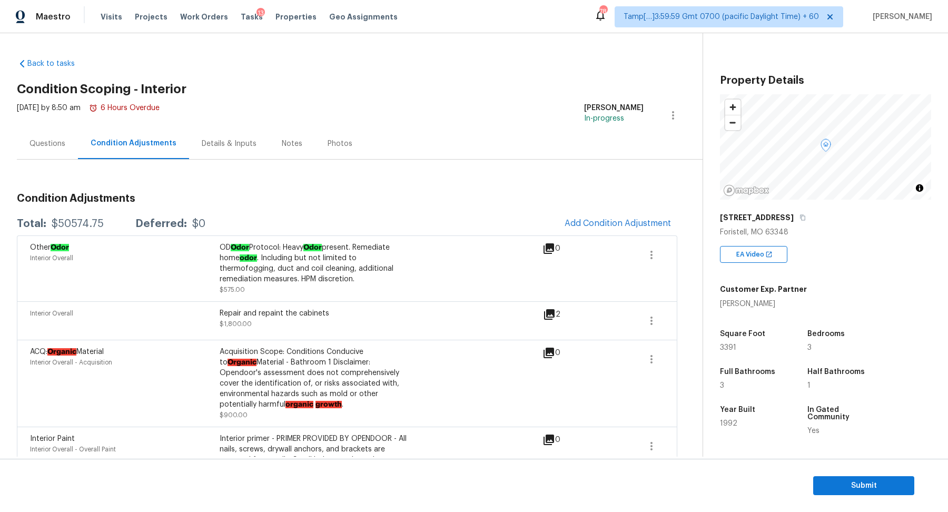
click at [52, 153] on div "Questions" at bounding box center [47, 143] width 61 height 31
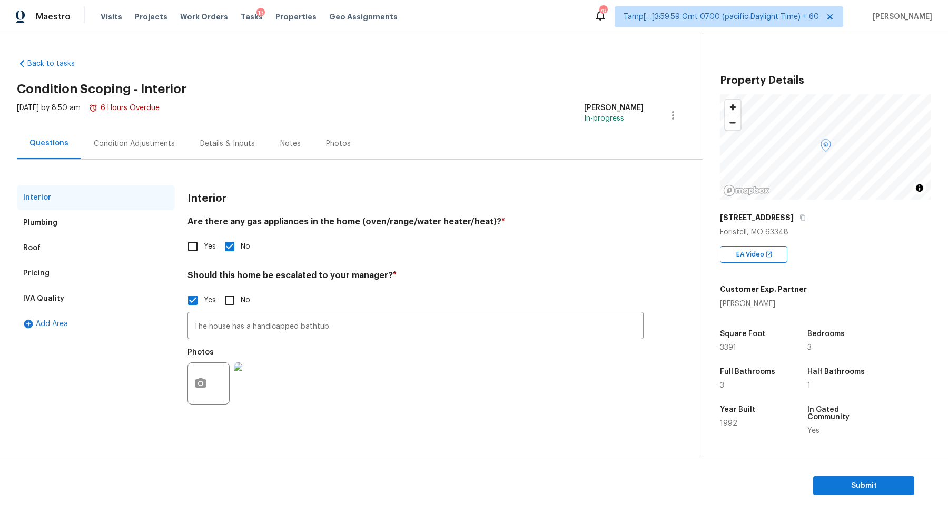
click at [146, 148] on div "Condition Adjustments" at bounding box center [134, 143] width 81 height 11
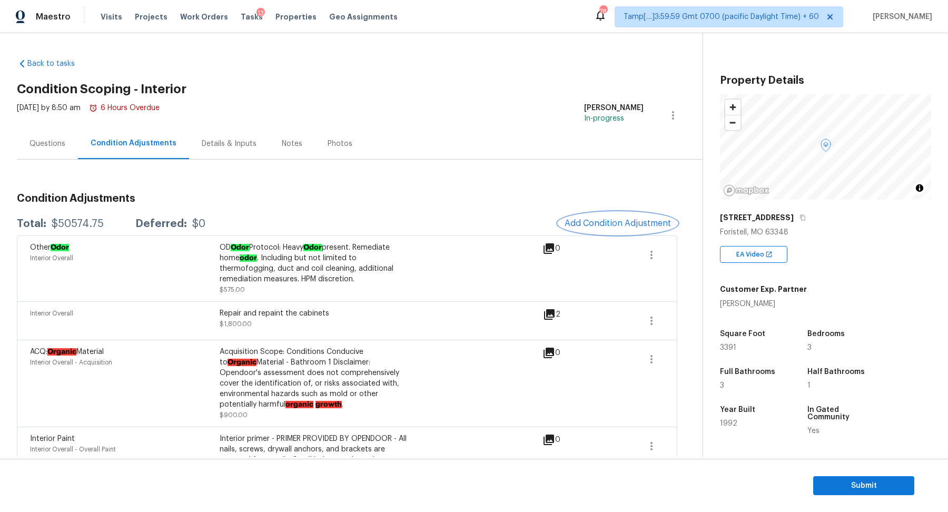
click at [631, 221] on span "Add Condition Adjustment" at bounding box center [617, 222] width 106 height 9
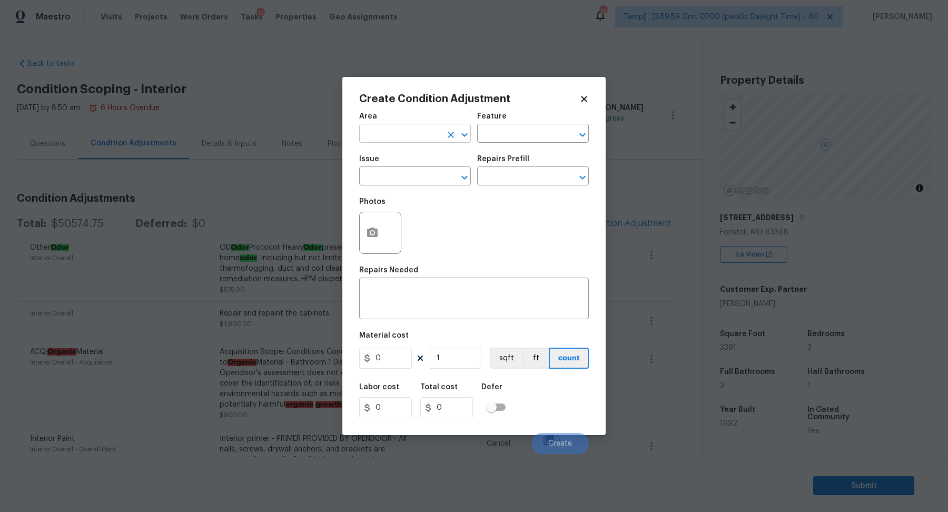
click at [409, 131] on input "text" at bounding box center [400, 134] width 82 height 16
click at [417, 178] on li "Interior Overall" at bounding box center [415, 174] width 112 height 17
type input "Interior Overall"
click at [417, 178] on input "text" at bounding box center [400, 177] width 82 height 16
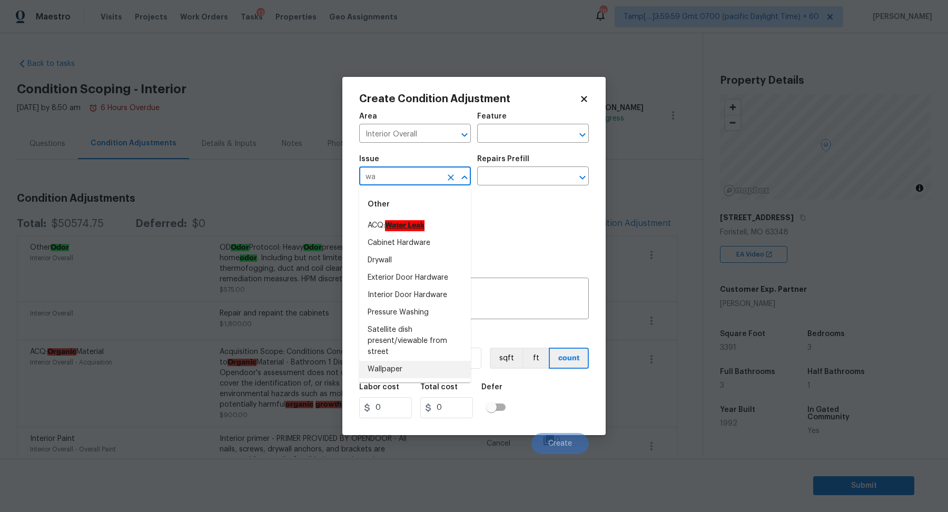
click at [425, 364] on li "Wallpaper" at bounding box center [415, 369] width 112 height 17
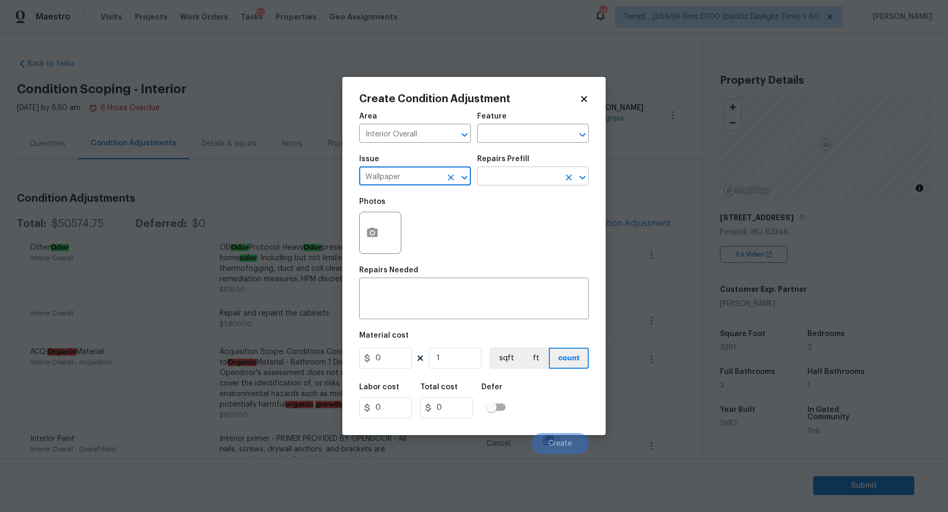
type input "Wallpaper"
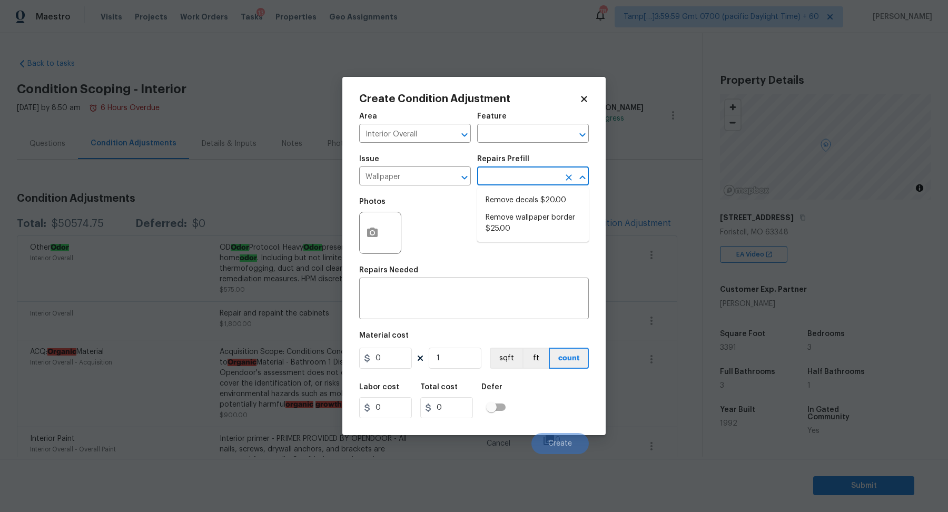
click at [537, 170] on input "text" at bounding box center [518, 177] width 82 height 16
click at [531, 216] on li "Remove wallpaper border $25.00" at bounding box center [533, 223] width 112 height 28
type input "Walls and Ceiling"
type textarea "Remove wallpaper border in rooms/areas identified by HPM, texture to match, and…"
type input "25"
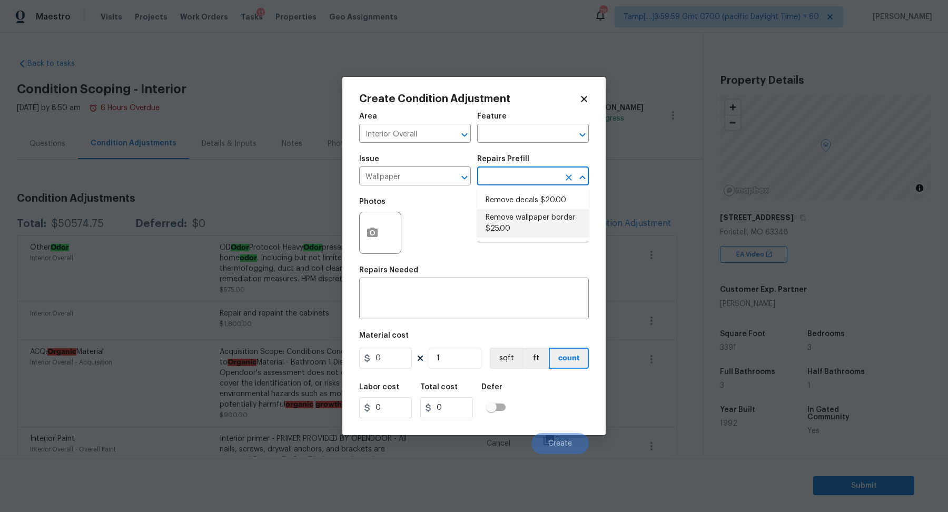
type input "25"
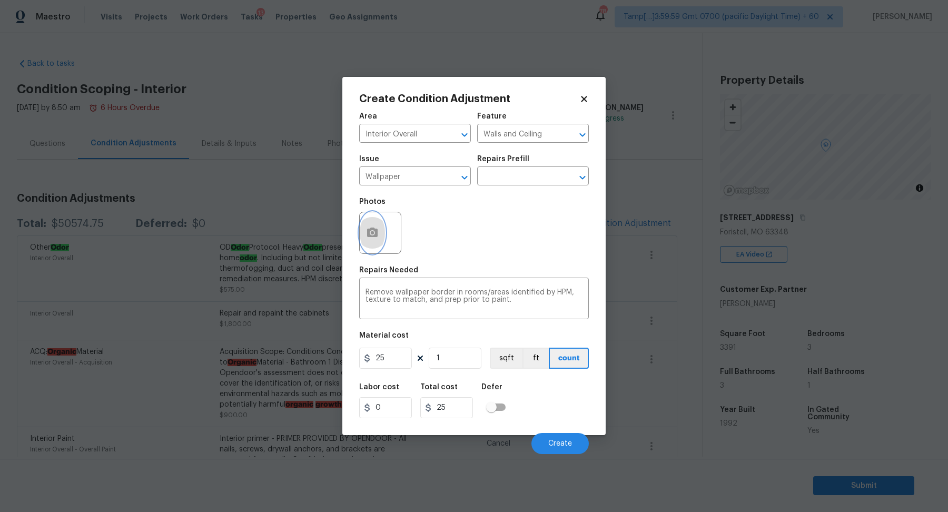
click at [363, 217] on button "button" at bounding box center [372, 232] width 25 height 41
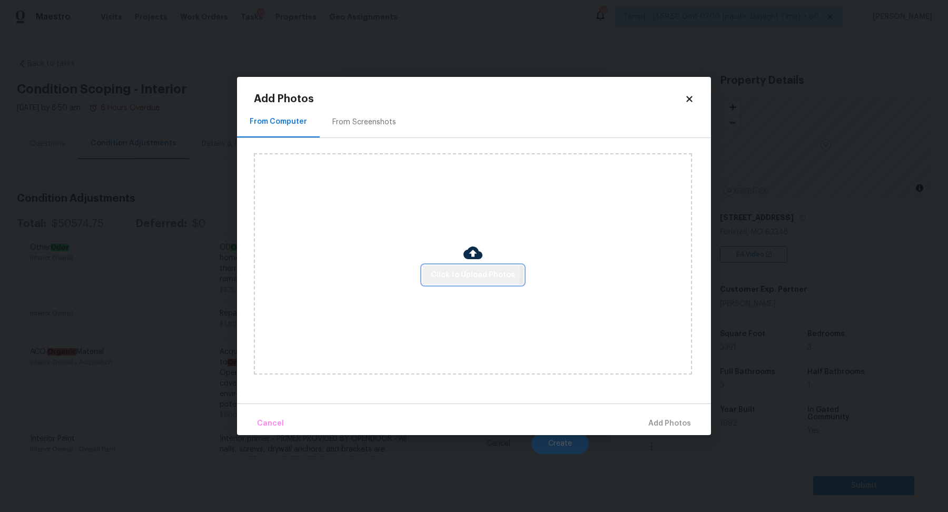
click at [460, 273] on span "Click to Upload Photos" at bounding box center [473, 274] width 84 height 13
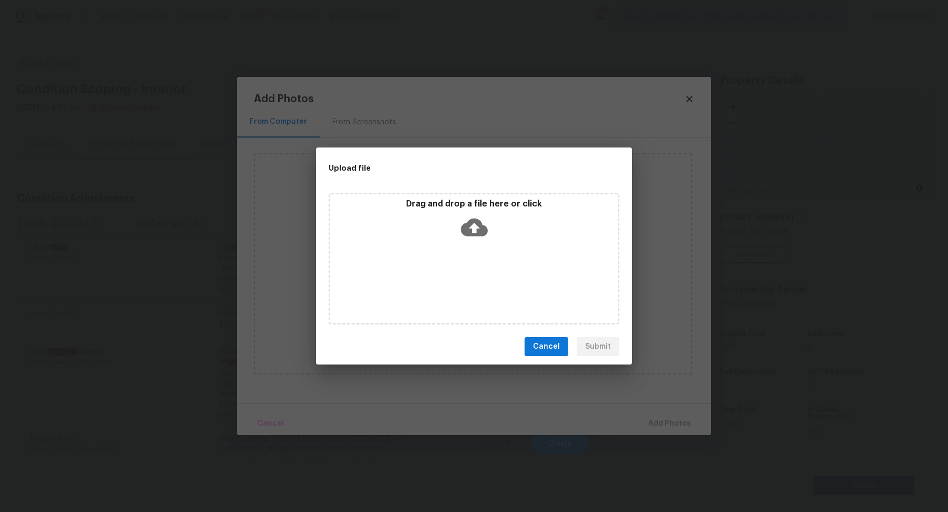
click at [488, 228] on div "Drag and drop a file here or click" at bounding box center [473, 220] width 287 height 45
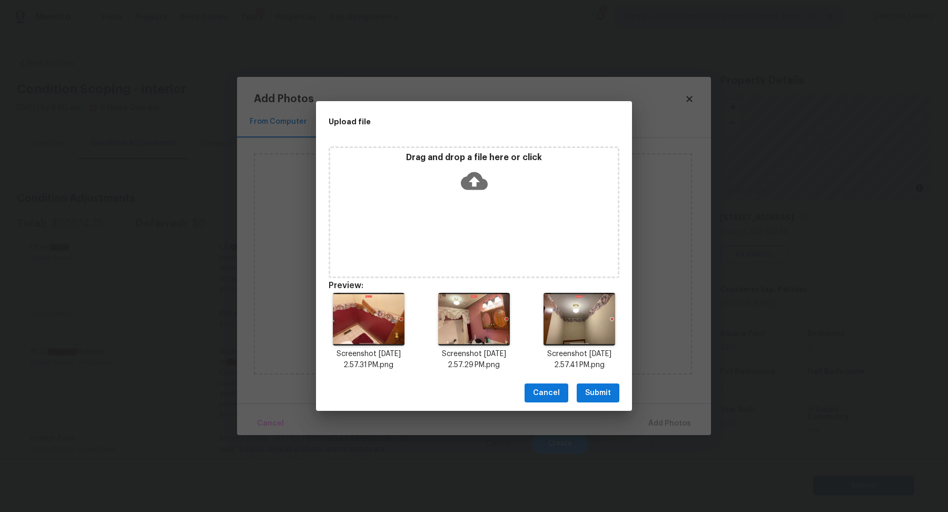
click at [612, 389] on button "Submit" at bounding box center [597, 392] width 43 height 19
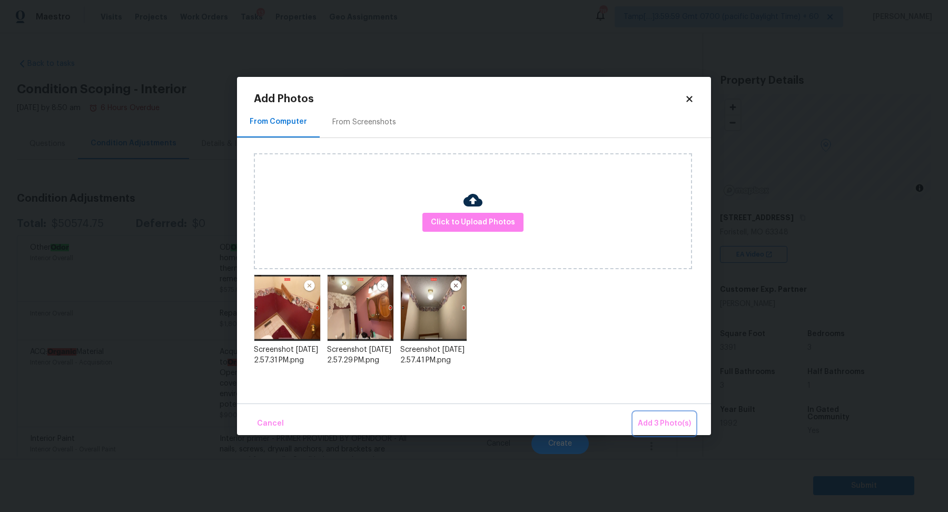
click at [659, 414] on button "Add 3 Photo(s)" at bounding box center [664, 423] width 62 height 23
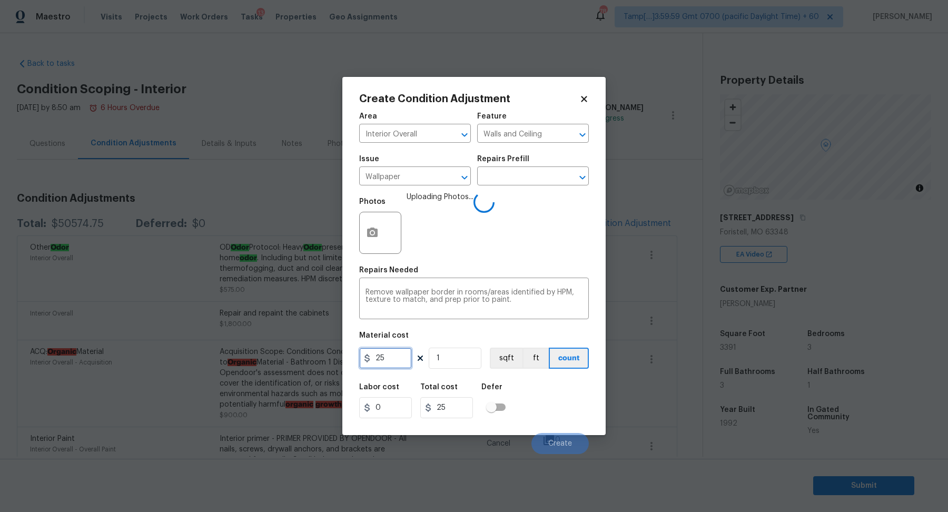
click at [409, 361] on input "25" at bounding box center [385, 357] width 53 height 21
click at [449, 361] on input "1" at bounding box center [455, 357] width 53 height 21
click at [409, 364] on input "25" at bounding box center [385, 357] width 53 height 21
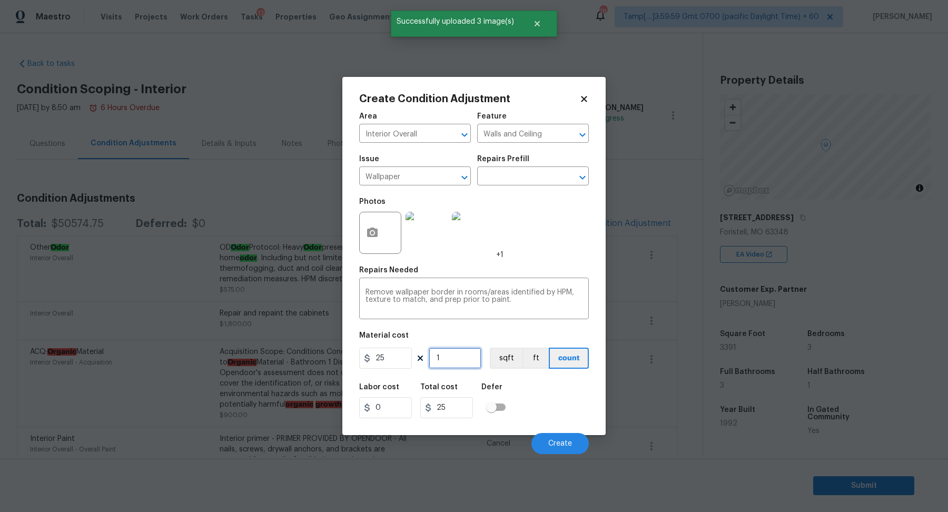
click at [447, 359] on input "1" at bounding box center [455, 357] width 53 height 21
type input "4"
type input "100"
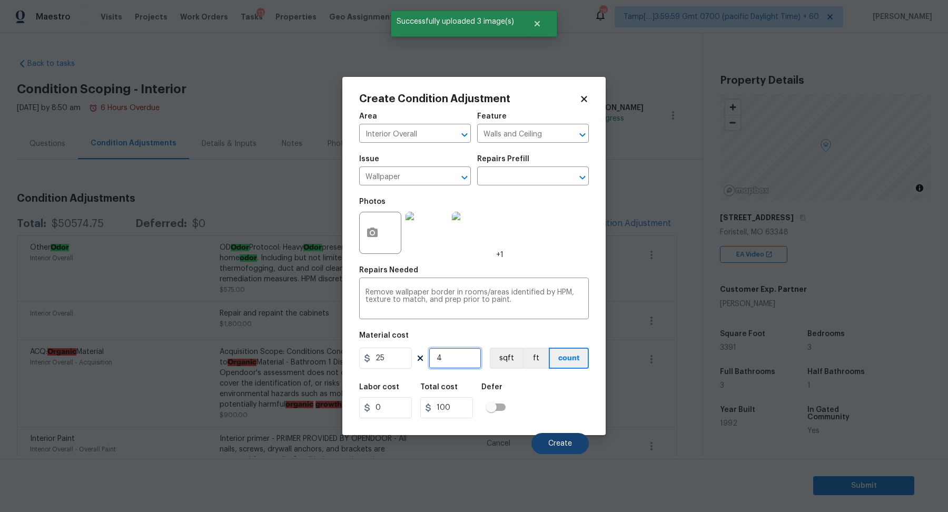
type input "4"
click at [557, 435] on button "Create" at bounding box center [559, 443] width 57 height 21
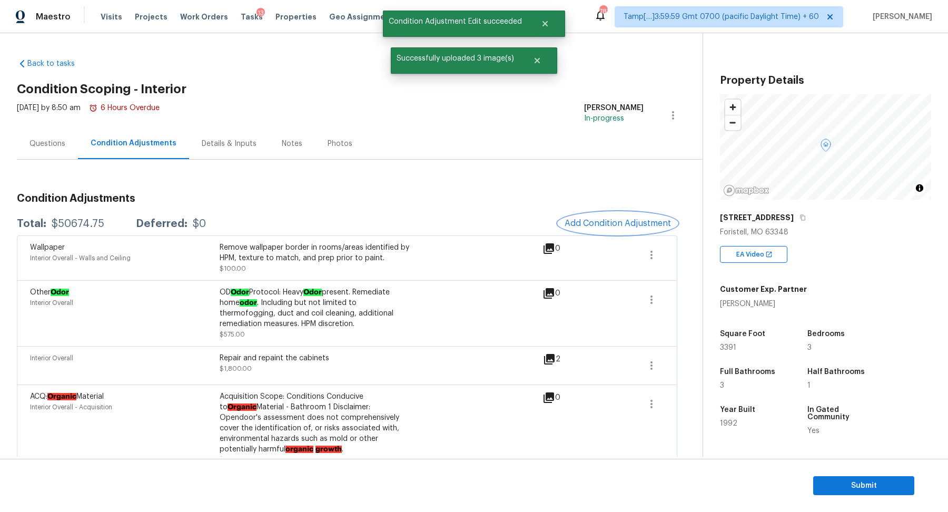
click at [602, 227] on span "Add Condition Adjustment" at bounding box center [617, 222] width 106 height 9
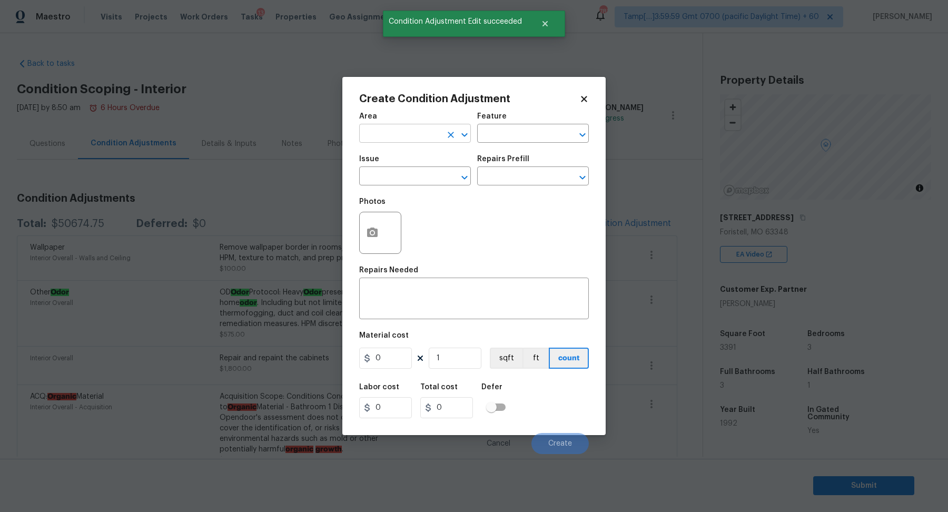
click at [373, 140] on input "text" at bounding box center [400, 134] width 82 height 16
click at [393, 177] on li "Interior Overall" at bounding box center [415, 174] width 112 height 17
type input "Interior Overall"
click at [393, 177] on input "text" at bounding box center [400, 177] width 82 height 16
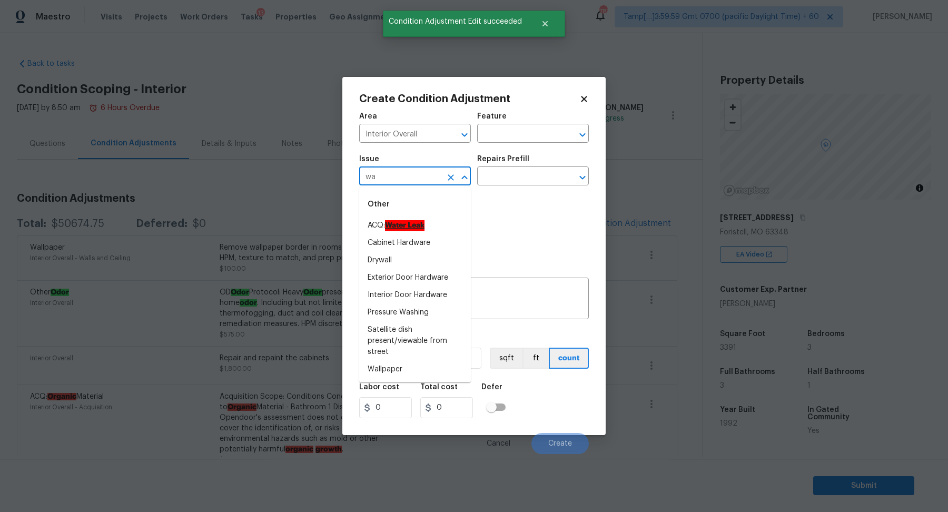
click at [410, 221] on ah_el_jm_1744356582284 "Water Leak" at bounding box center [404, 225] width 39 height 11
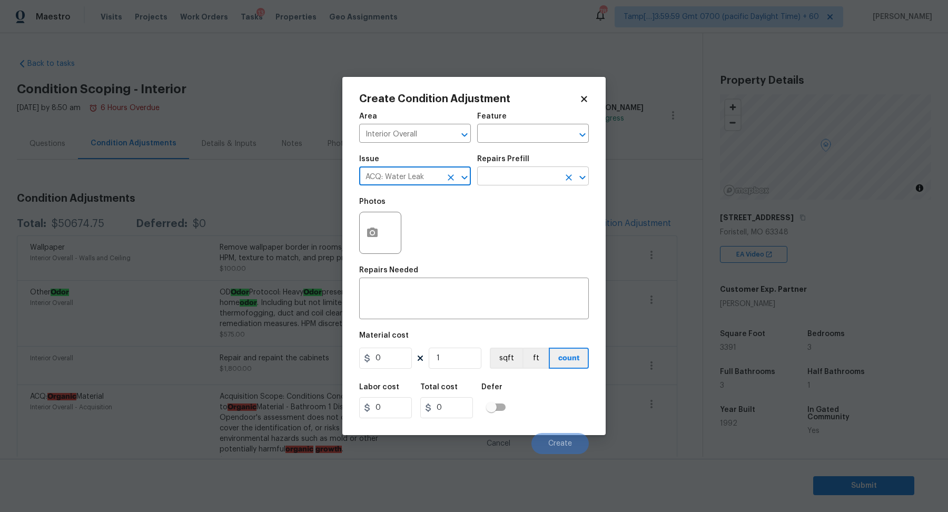
type input "ACQ: Water Leak"
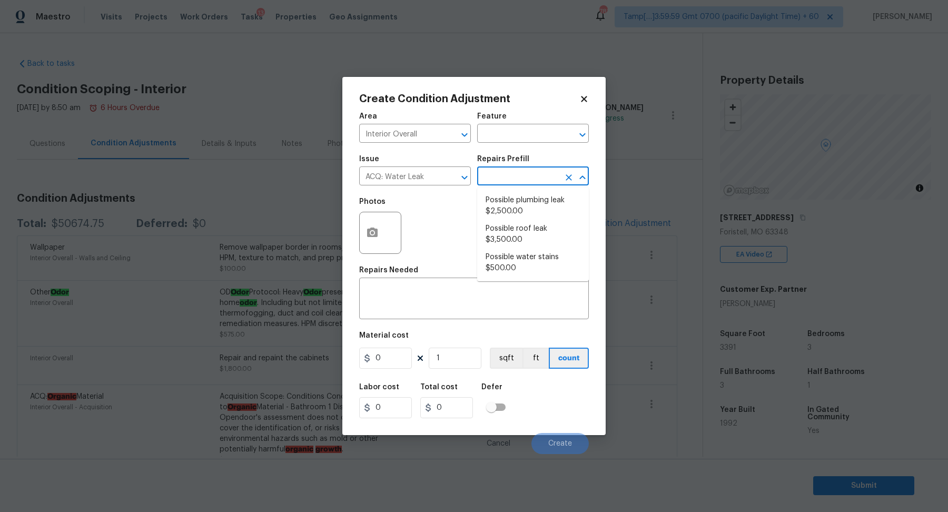
click at [539, 176] on input "text" at bounding box center [518, 177] width 82 height 16
drag, startPoint x: 524, startPoint y: 223, endPoint x: 525, endPoint y: 216, distance: 7.0
click at [525, 216] on ul "Possible plumbing leak $2,500.00 Possible roof leak $3,500.00 Possible water st…" at bounding box center [533, 234] width 112 height 94
click at [525, 216] on li "Possible plumbing leak $2,500.00" at bounding box center [533, 206] width 112 height 28
type input "Acquisition"
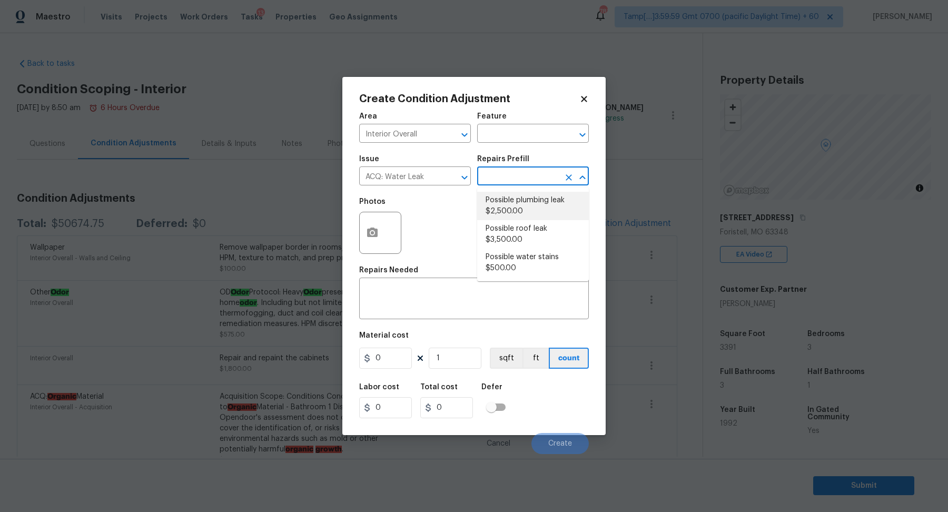
type textarea "Acquisition Scope: Possible plumbing leak"
type input "2500"
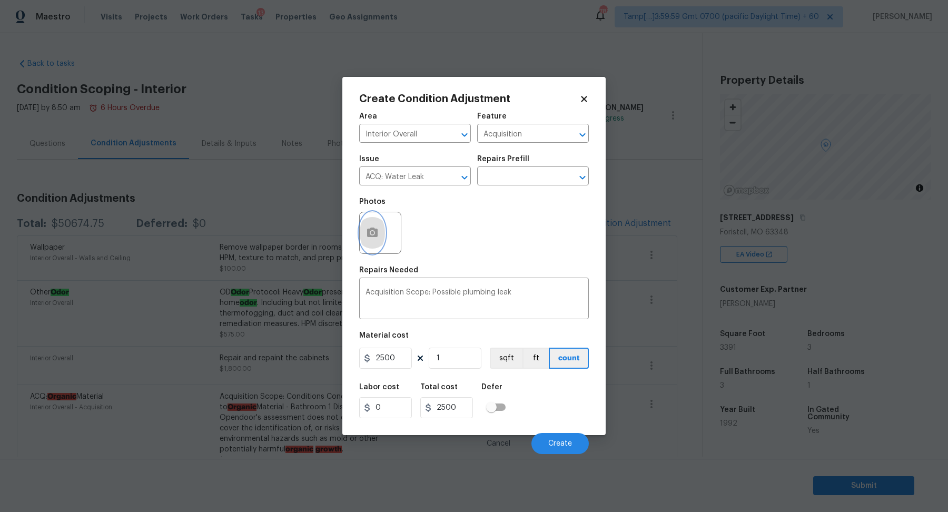
click at [375, 227] on icon "button" at bounding box center [372, 232] width 13 height 13
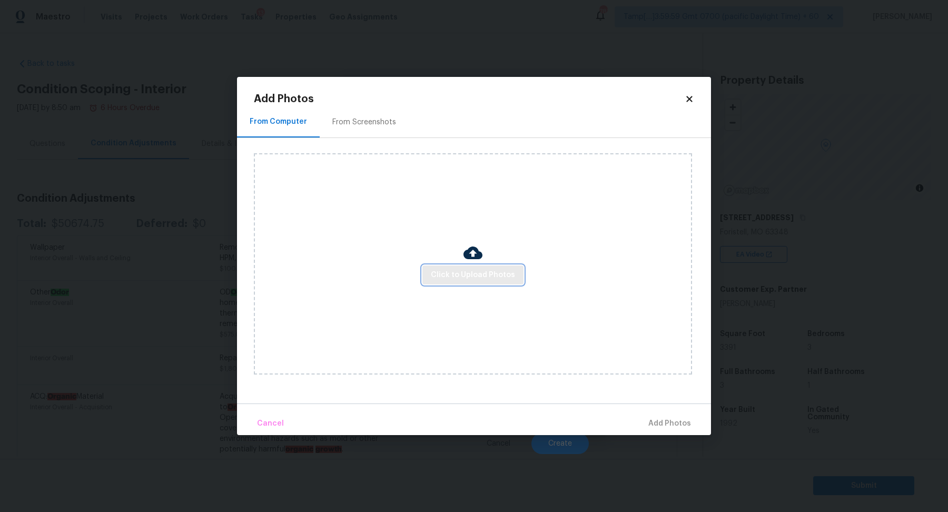
click at [449, 270] on span "Click to Upload Photos" at bounding box center [473, 274] width 84 height 13
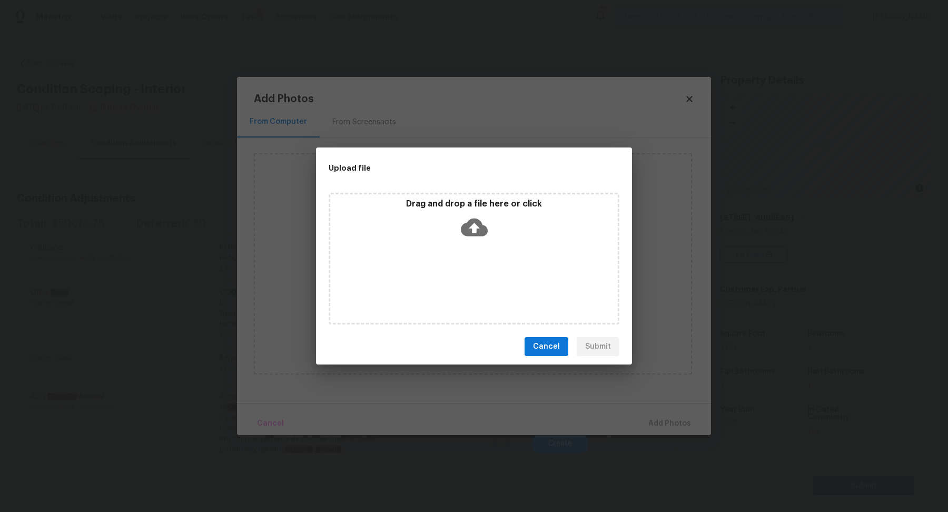
click at [474, 247] on div "Drag and drop a file here or click" at bounding box center [473, 259] width 291 height 132
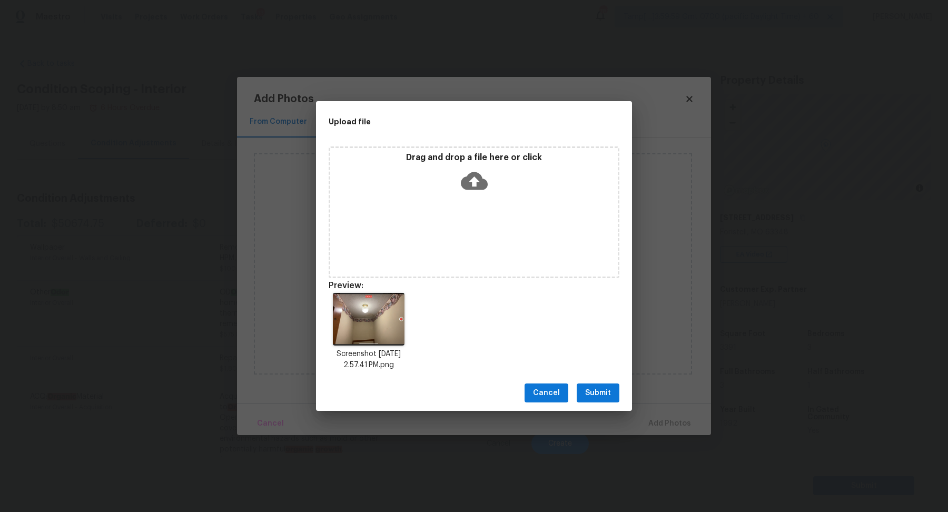
click at [615, 393] on button "Submit" at bounding box center [597, 392] width 43 height 19
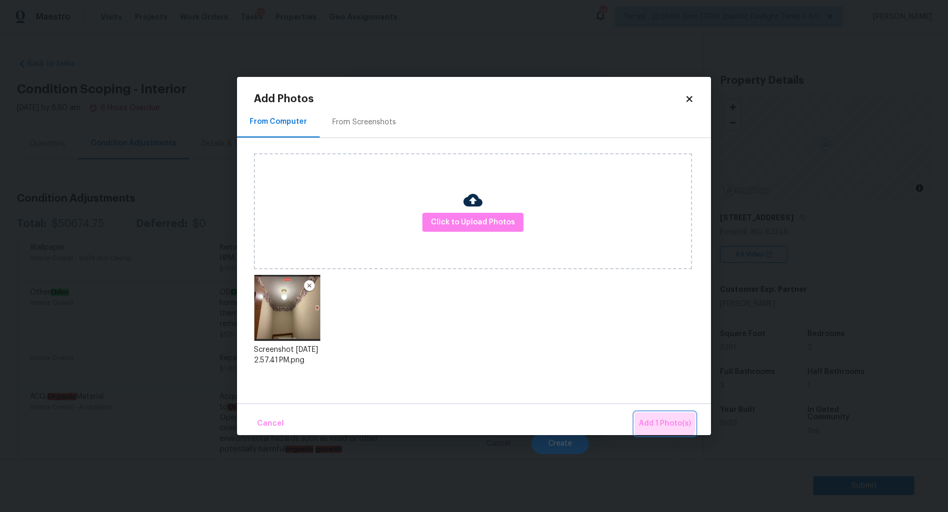
click at [662, 422] on span "Add 1 Photo(s)" at bounding box center [665, 423] width 52 height 13
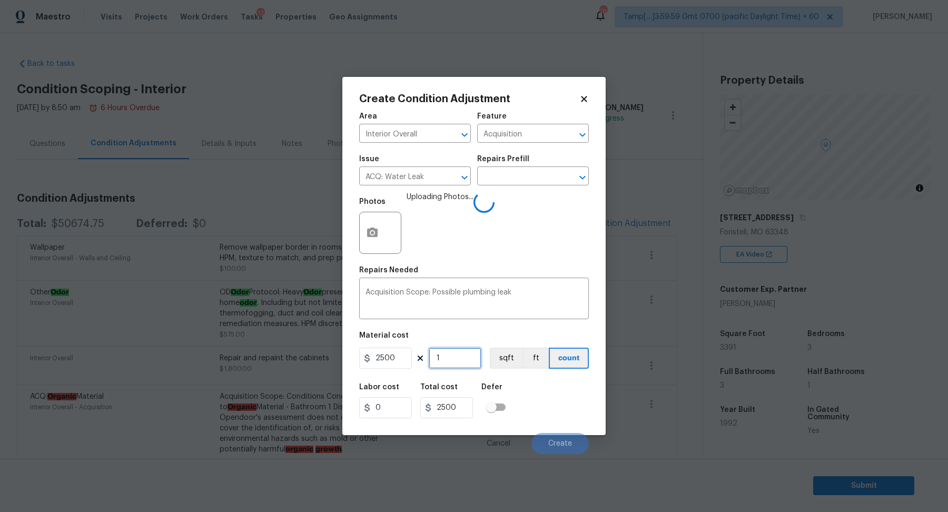
click at [447, 352] on input "1" at bounding box center [455, 357] width 53 height 21
click at [521, 392] on div "Labor cost 0 Total cost 2500 Defer" at bounding box center [474, 400] width 230 height 47
click at [540, 441] on button "Create" at bounding box center [559, 443] width 57 height 21
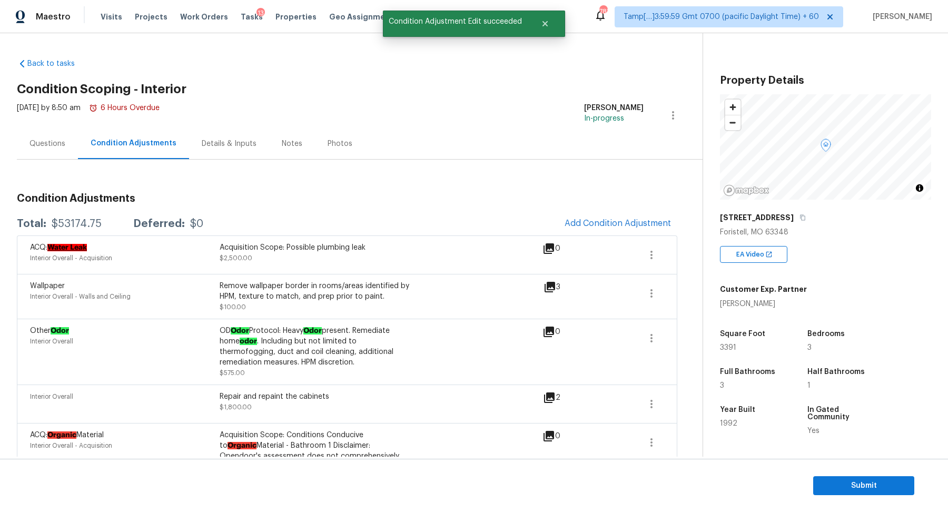
click at [51, 131] on div "Questions" at bounding box center [47, 143] width 61 height 31
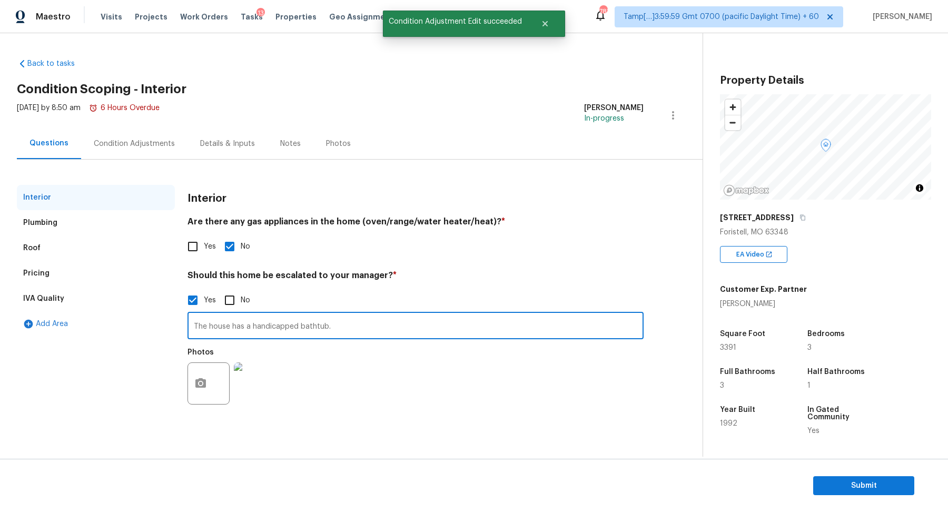
click at [341, 327] on input "The house has a handicapped bathtub." at bounding box center [415, 326] width 456 height 25
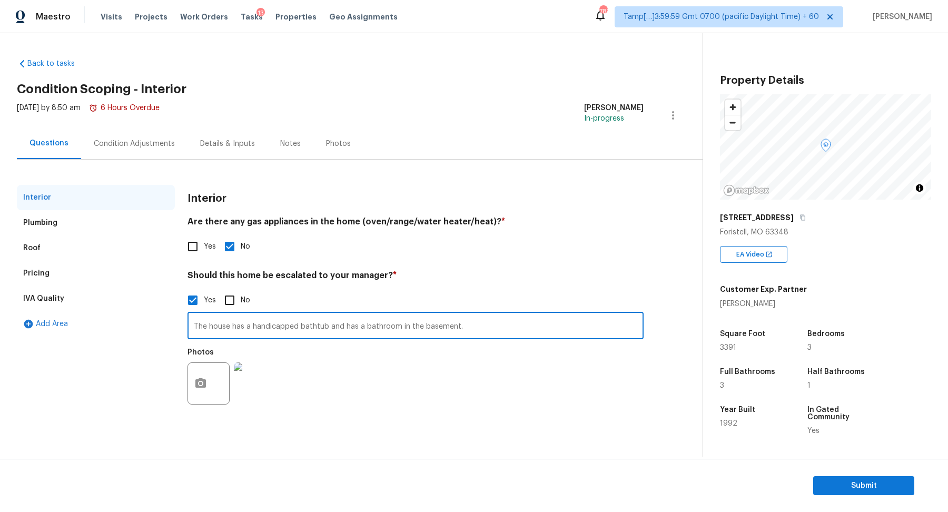
type input "The house has a handicapped bathtub and has a bathroom in the basement."
click at [451, 287] on div "Should this home be escalated to your manager? * Yes No The house has a handica…" at bounding box center [415, 340] width 456 height 141
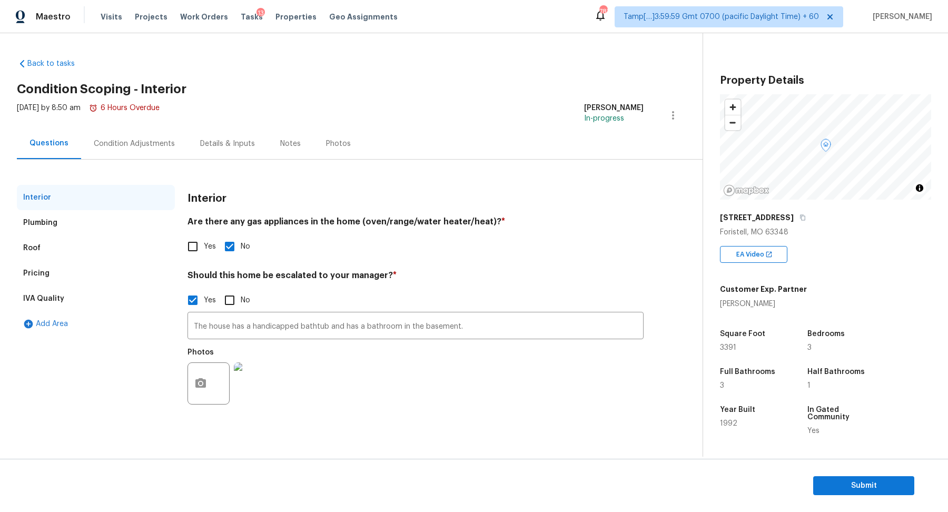
click at [55, 273] on div "Pricing" at bounding box center [96, 273] width 158 height 25
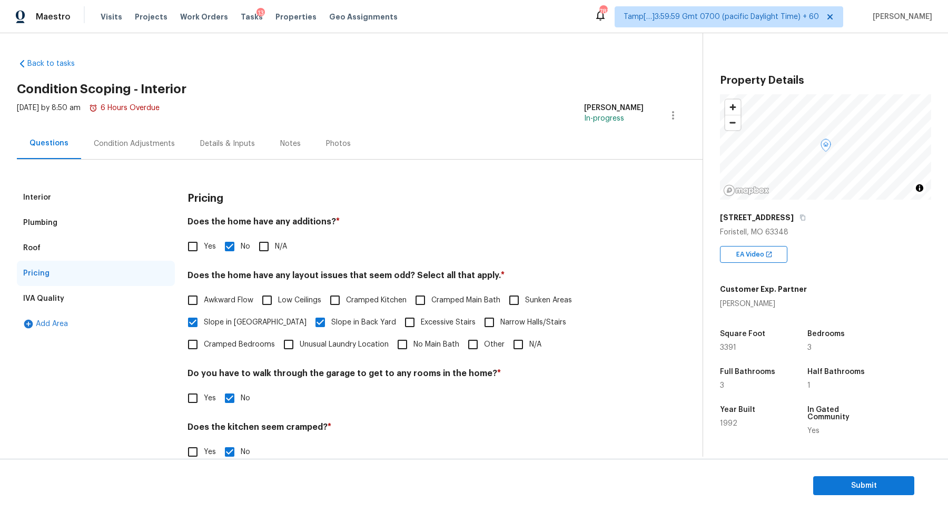
scroll to position [75, 0]
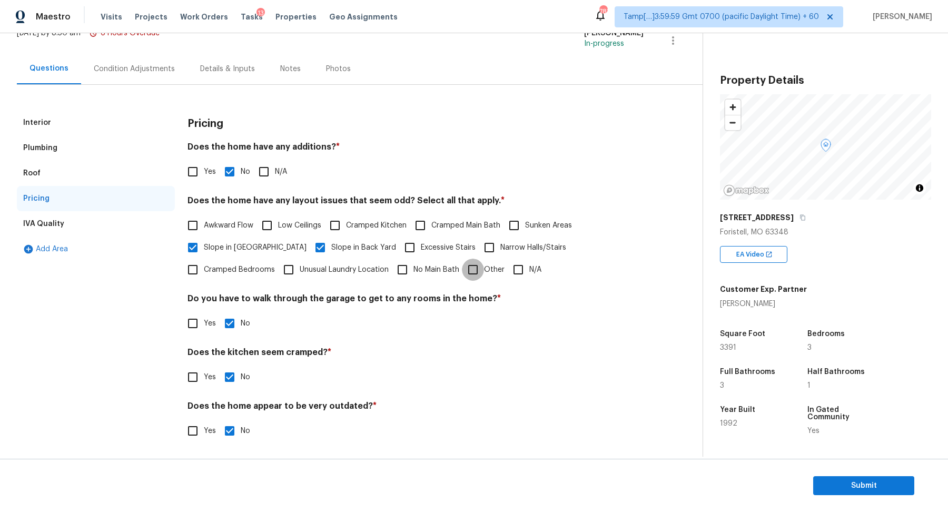
click at [462, 267] on input "Other" at bounding box center [473, 269] width 22 height 22
checkbox input "true"
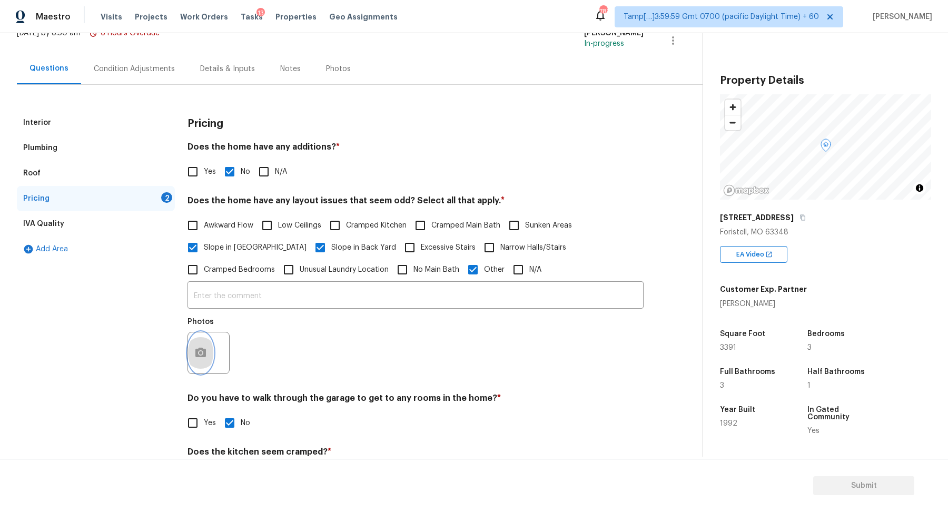
click at [190, 348] on button "button" at bounding box center [200, 352] width 25 height 41
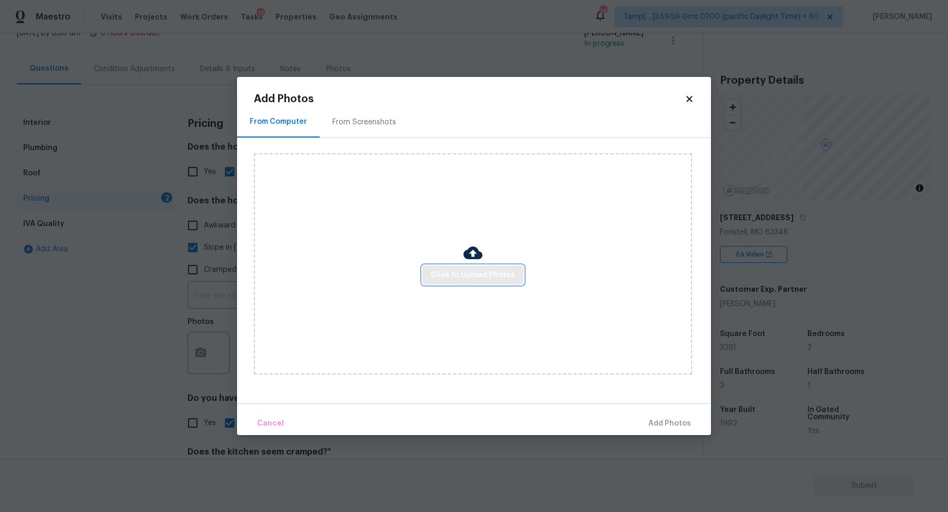
click at [445, 275] on span "Click to Upload Photos" at bounding box center [473, 274] width 84 height 13
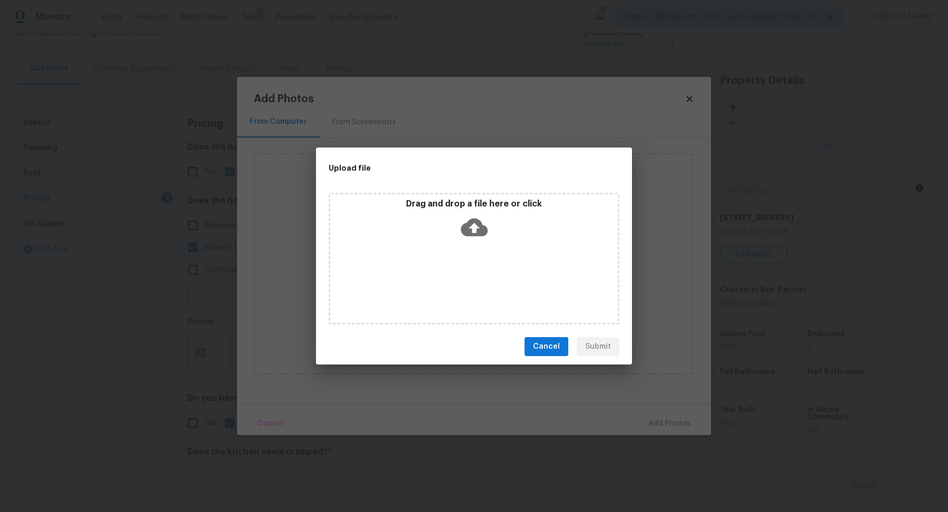
click at [492, 238] on div "Drag and drop a file here or click" at bounding box center [473, 220] width 287 height 45
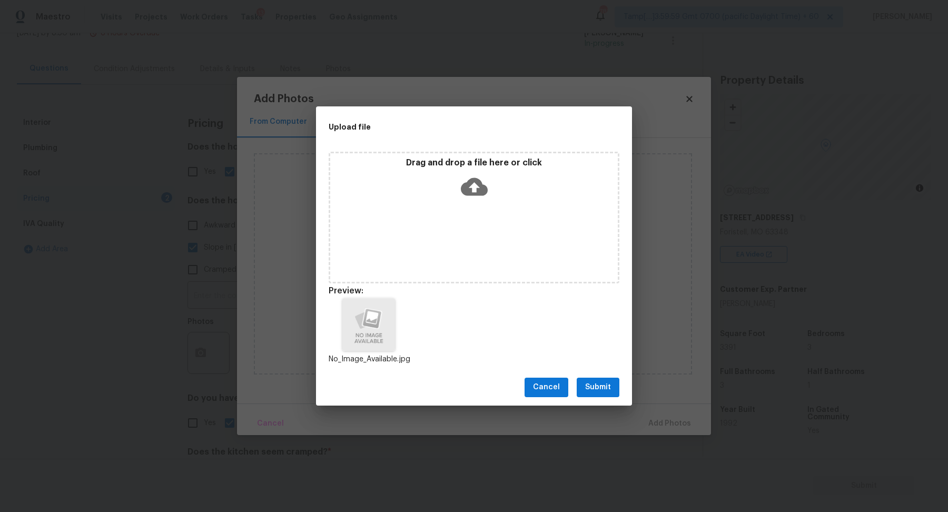
click at [608, 393] on span "Submit" at bounding box center [598, 387] width 26 height 13
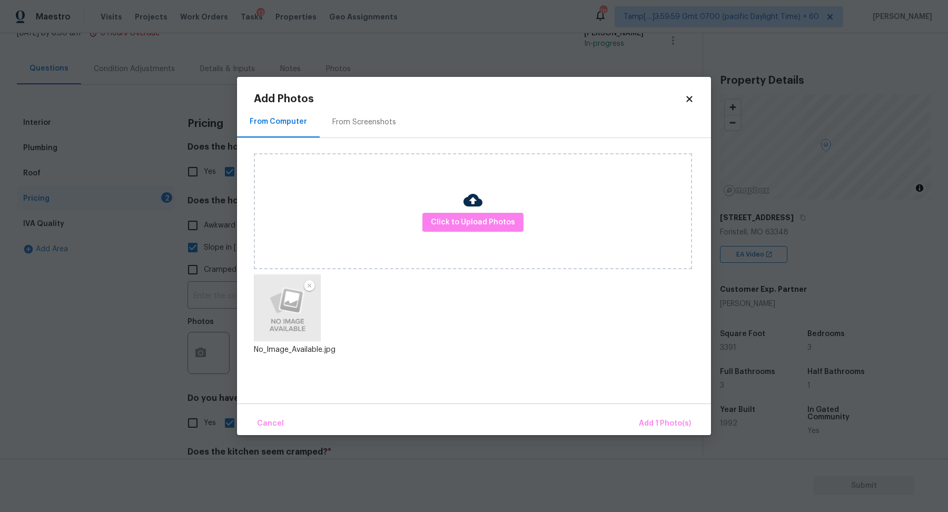
click at [637, 412] on div "Cancel Add 1 Photo(s)" at bounding box center [474, 419] width 474 height 32
click at [649, 417] on span "Add 1 Photo(s)" at bounding box center [665, 423] width 52 height 13
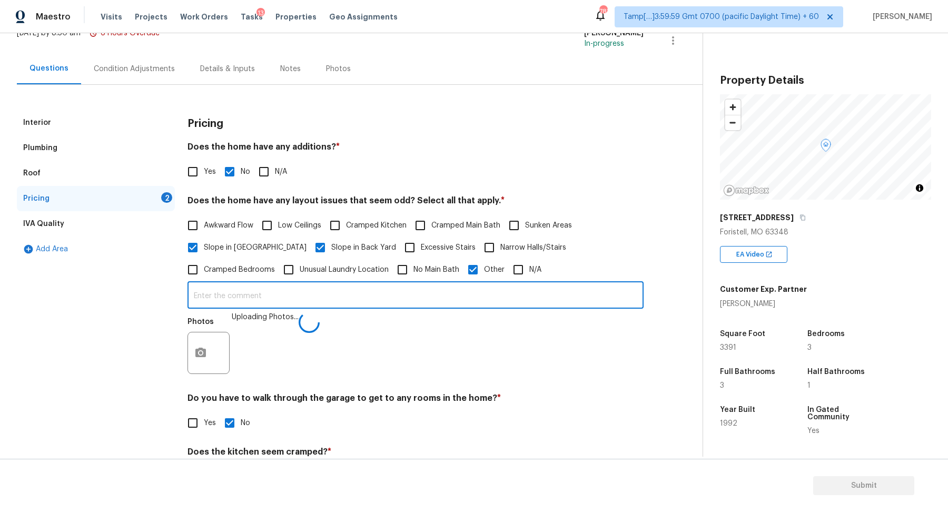
click at [437, 292] on input "text" at bounding box center [415, 296] width 456 height 25
type input "The house has an SQFT discrepancy."
click at [570, 323] on div "Photos" at bounding box center [415, 346] width 456 height 68
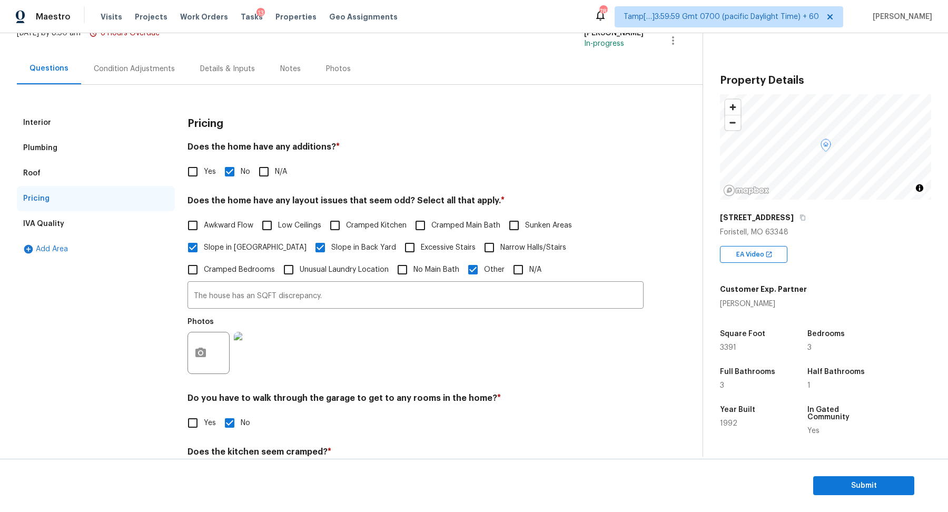
click at [138, 72] on div "Condition Adjustments" at bounding box center [134, 69] width 81 height 11
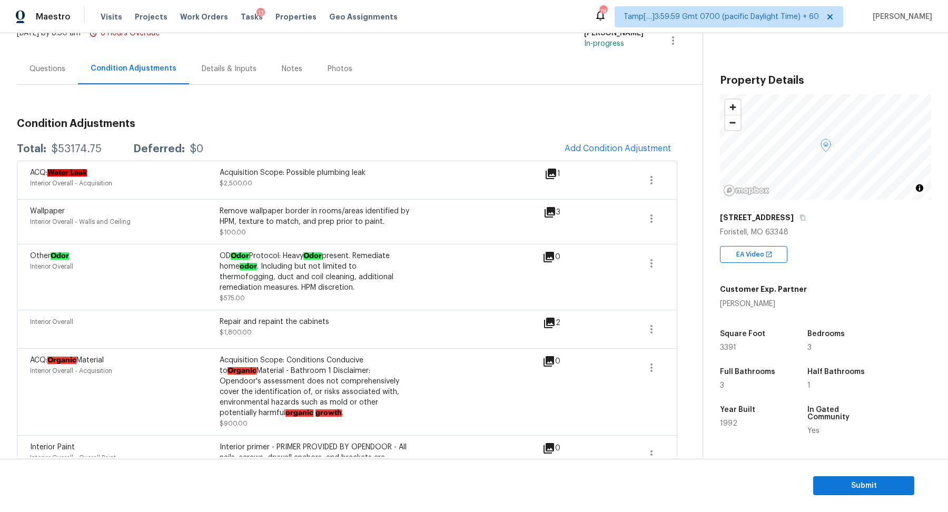
click at [76, 150] on div "$53174.75" at bounding box center [77, 149] width 50 height 11
copy div "$53174.75"
click at [52, 67] on div "Questions" at bounding box center [47, 69] width 36 height 11
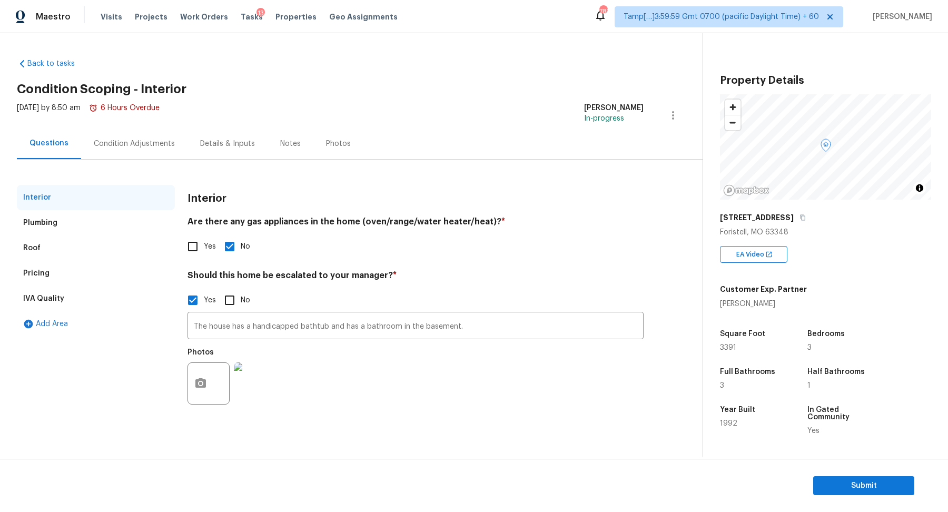
click at [48, 261] on div "Pricing" at bounding box center [96, 273] width 158 height 25
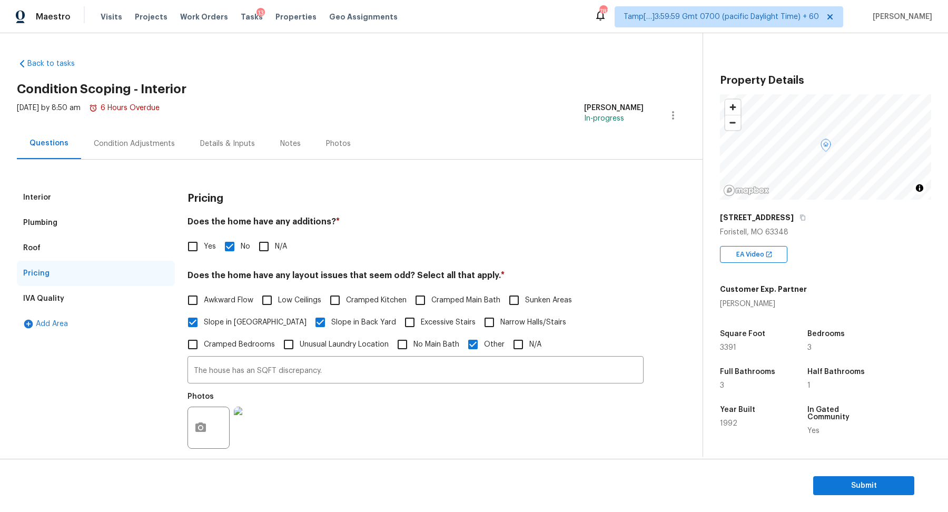
scroll to position [152, 0]
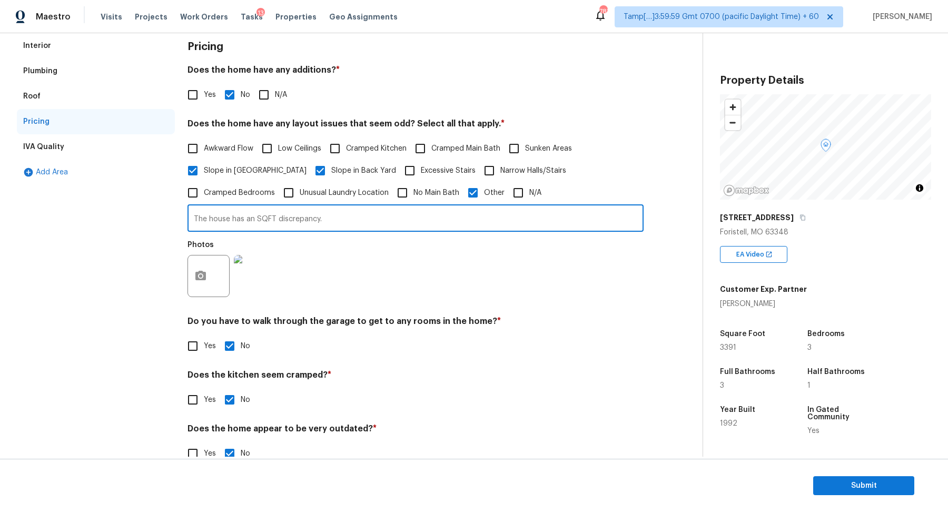
drag, startPoint x: 208, startPoint y: 217, endPoint x: 437, endPoint y: 230, distance: 229.3
click at [437, 230] on input "The house has an SQFT discrepancy." at bounding box center [415, 219] width 456 height 25
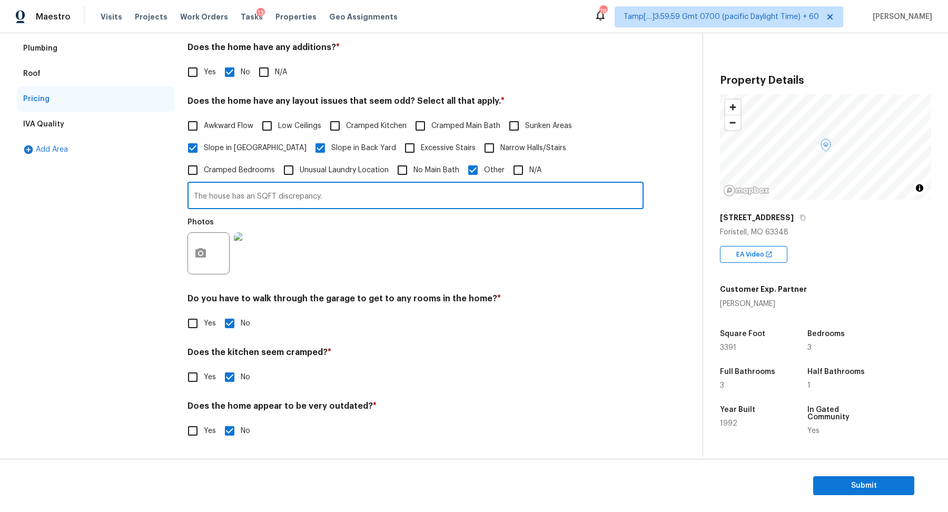
scroll to position [0, 0]
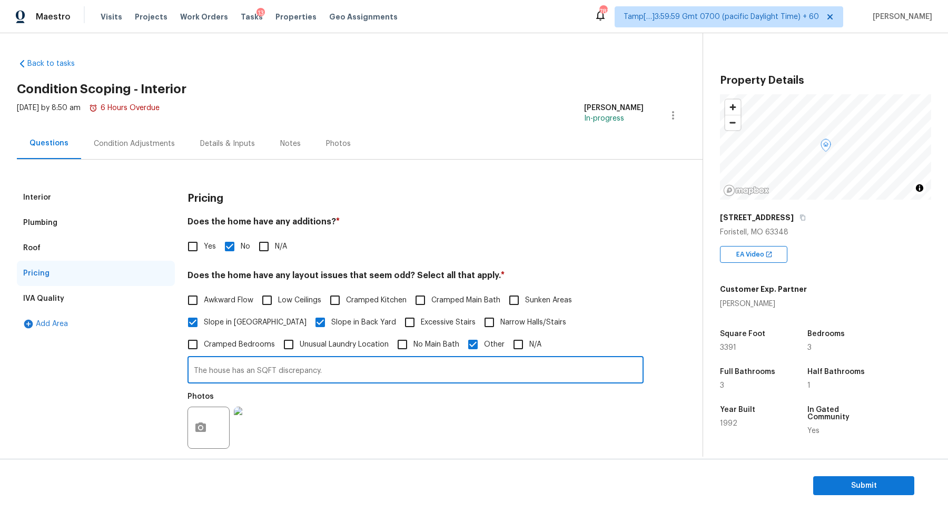
click at [64, 193] on div "Interior" at bounding box center [96, 197] width 158 height 25
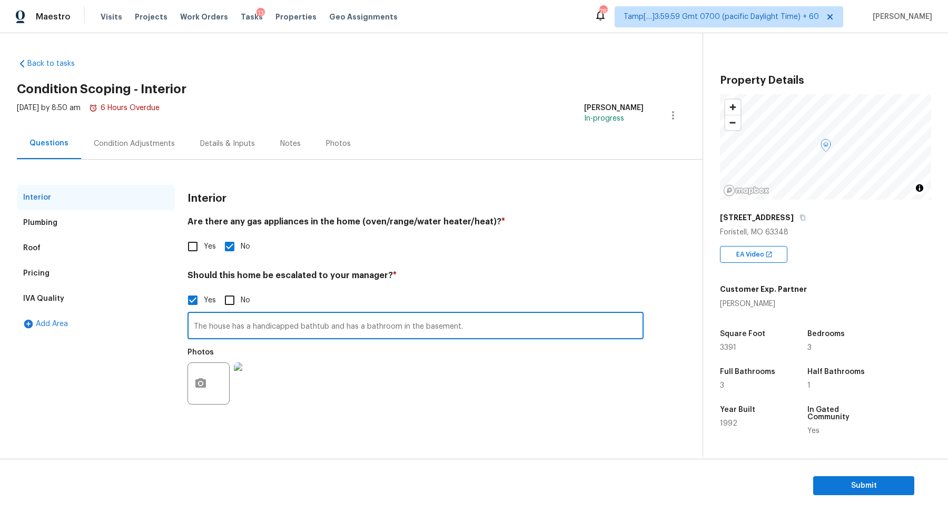
drag, startPoint x: 209, startPoint y: 327, endPoint x: 682, endPoint y: 327, distance: 473.3
click at [682, 327] on div "Back to tasks Condition Scoping - Interior Thu, Sep 04 2025 by 8:50 am 6 Hours …" at bounding box center [359, 238] width 685 height 376
click at [839, 487] on span "Submit" at bounding box center [863, 485] width 84 height 13
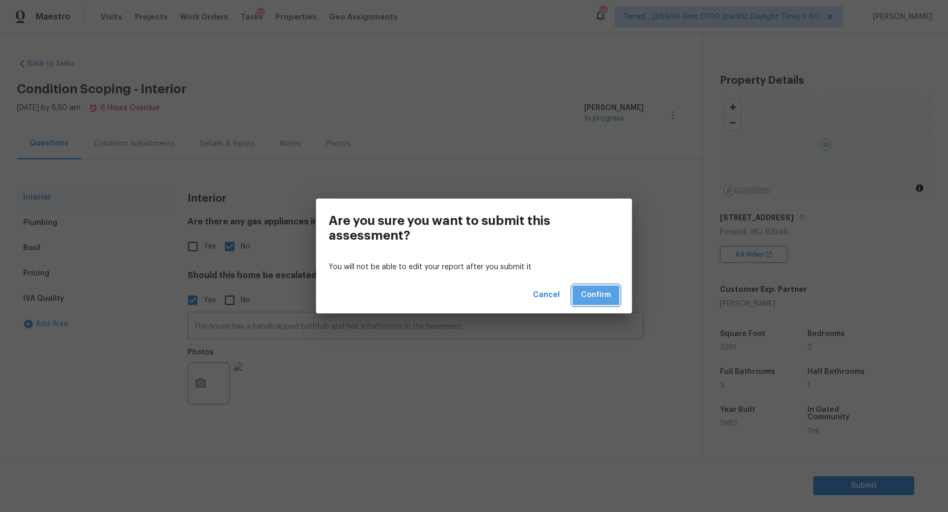
click at [583, 293] on span "Confirm" at bounding box center [596, 294] width 30 height 13
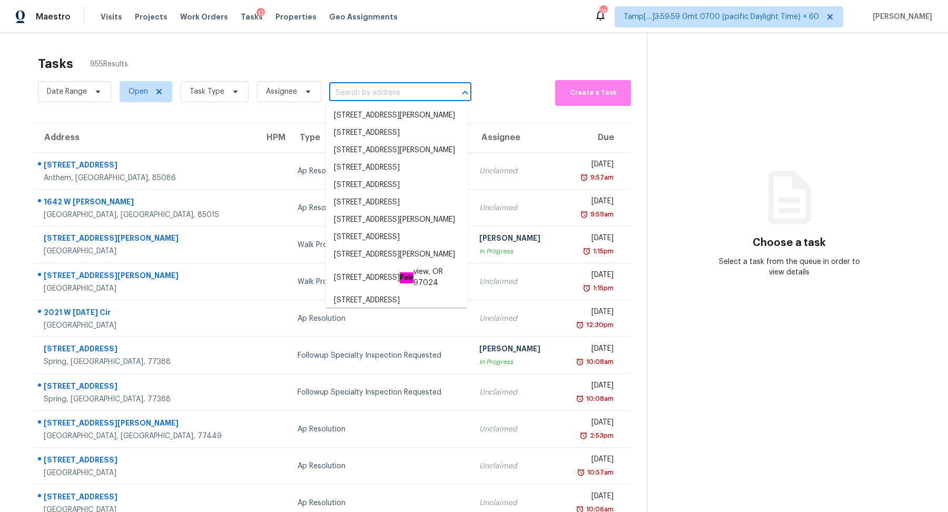
click at [362, 91] on input "text" at bounding box center [385, 93] width 113 height 16
paste input "328 Marsh Ln Princeton, TX, 75407"
type input "328 Marsh Ln Princeton, TX, 75407"
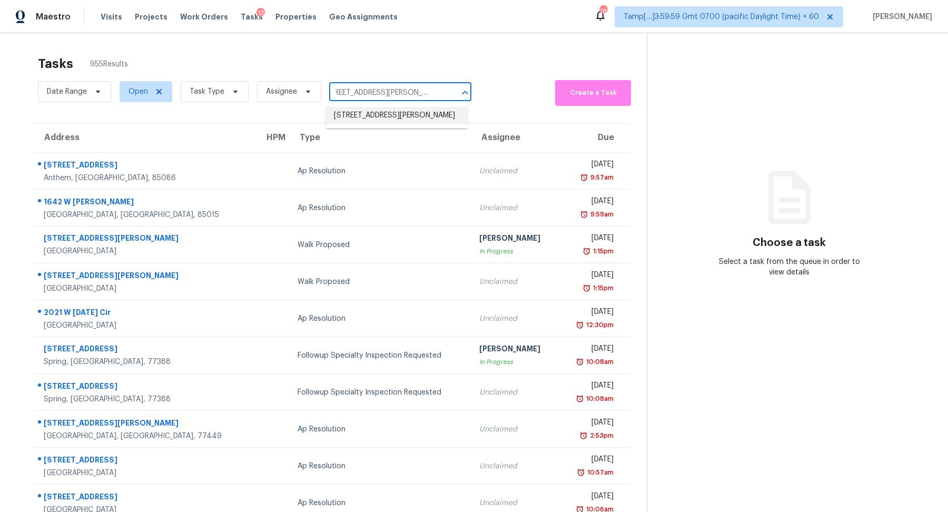
click at [373, 118] on li "[STREET_ADDRESS][PERSON_NAME]" at bounding box center [396, 115] width 142 height 17
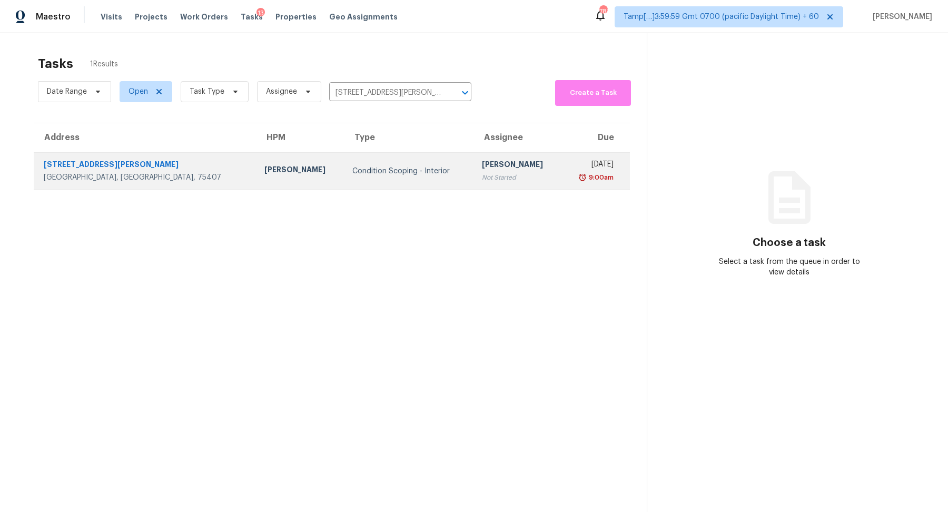
click at [352, 166] on div "Condition Scoping - Interior" at bounding box center [408, 171] width 113 height 11
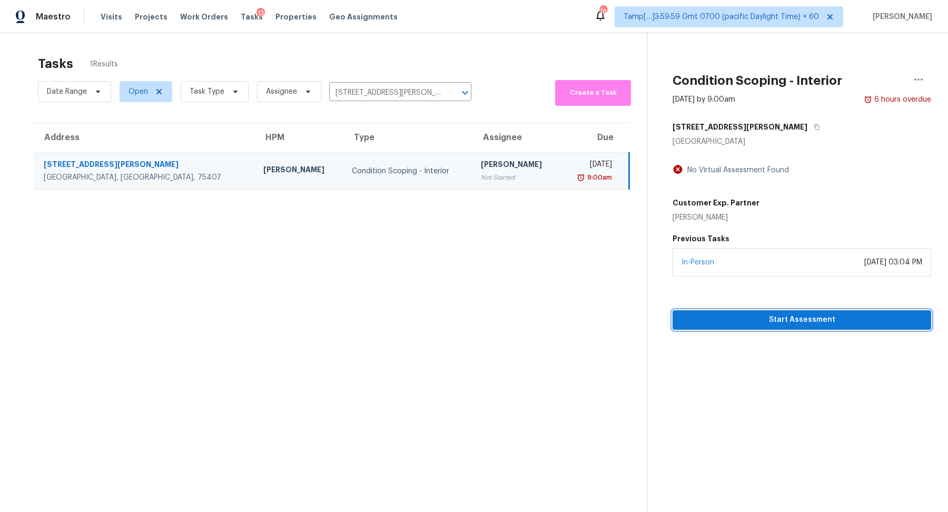
click at [712, 315] on span "Start Assessment" at bounding box center [802, 319] width 242 height 13
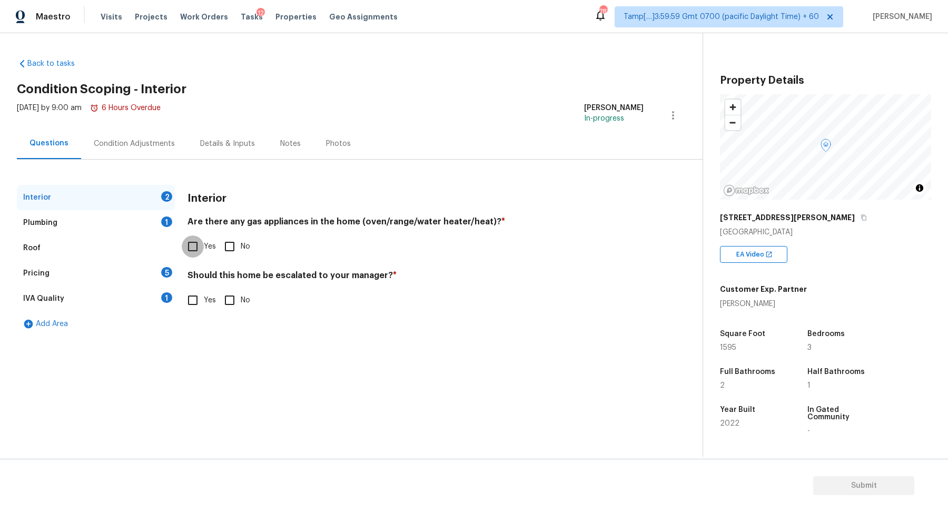
click at [202, 248] on input "Yes" at bounding box center [193, 246] width 22 height 22
checkbox input "true"
click at [218, 288] on div "Should this home be escalated to your manager? * Yes No" at bounding box center [415, 291] width 456 height 41
click at [223, 296] on input "No" at bounding box center [229, 300] width 22 height 22
checkbox input "true"
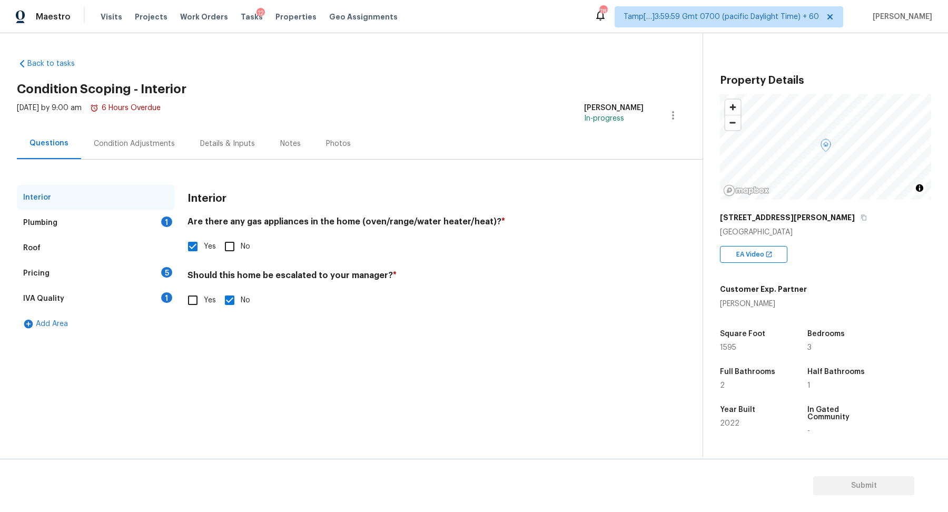
click at [126, 213] on div "Plumbing 1" at bounding box center [96, 222] width 158 height 25
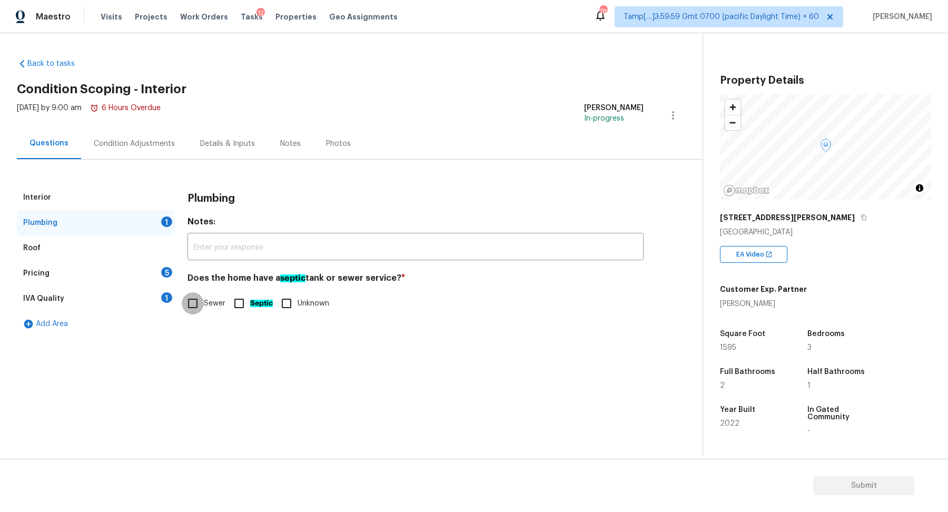
click at [185, 300] on input "Sewer" at bounding box center [193, 303] width 22 height 22
checkbox input "true"
click at [143, 271] on div "Pricing 5" at bounding box center [96, 273] width 158 height 25
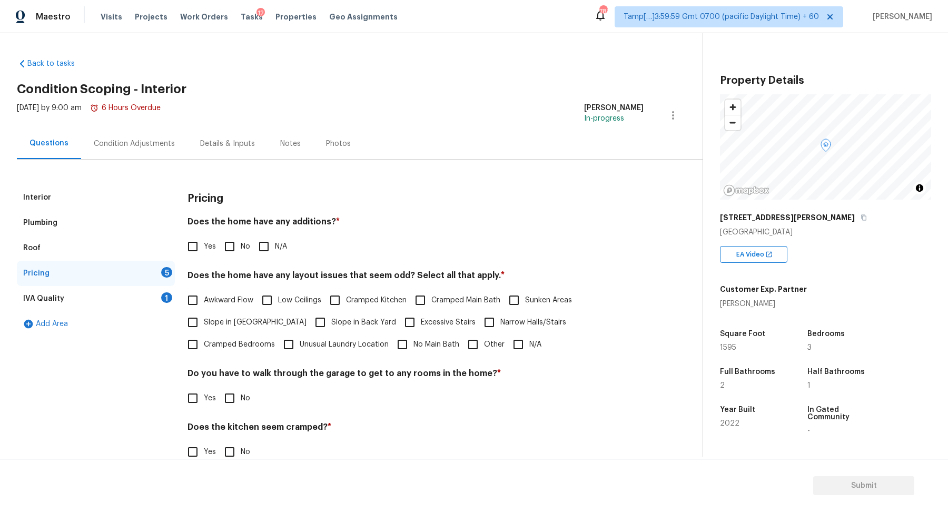
click at [232, 260] on div "Pricing Does the home have any additions? * Yes No N/A Does the home have any l…" at bounding box center [415, 357] width 456 height 344
click at [236, 253] on input "No" at bounding box center [229, 246] width 22 height 22
checkbox input "true"
click at [235, 326] on span "Slope in [GEOGRAPHIC_DATA]" at bounding box center [255, 322] width 103 height 11
click at [204, 326] on input "Slope in [GEOGRAPHIC_DATA]" at bounding box center [193, 322] width 22 height 22
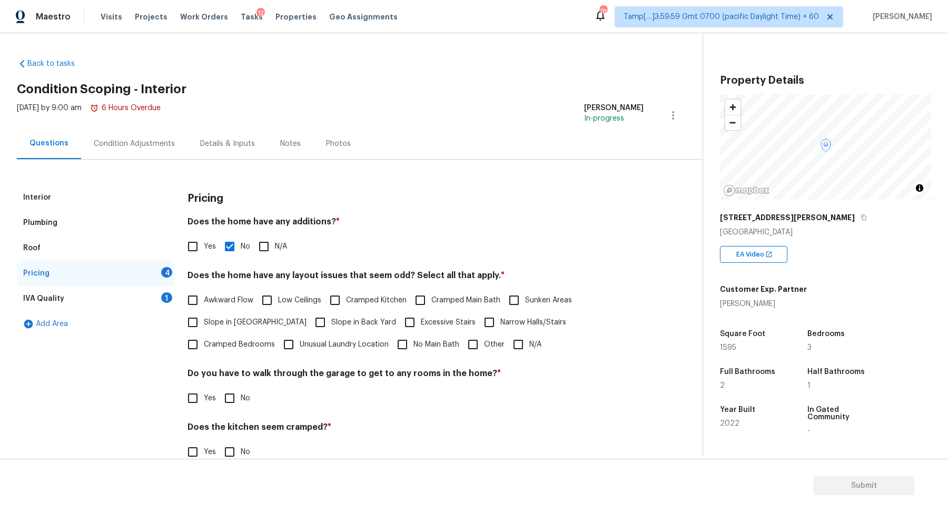
checkbox input "true"
click at [350, 323] on span "Slope in Back Yard" at bounding box center [363, 323] width 65 height 11
click at [331, 323] on input "Slope in Back Yard" at bounding box center [320, 323] width 22 height 22
checkbox input "true"
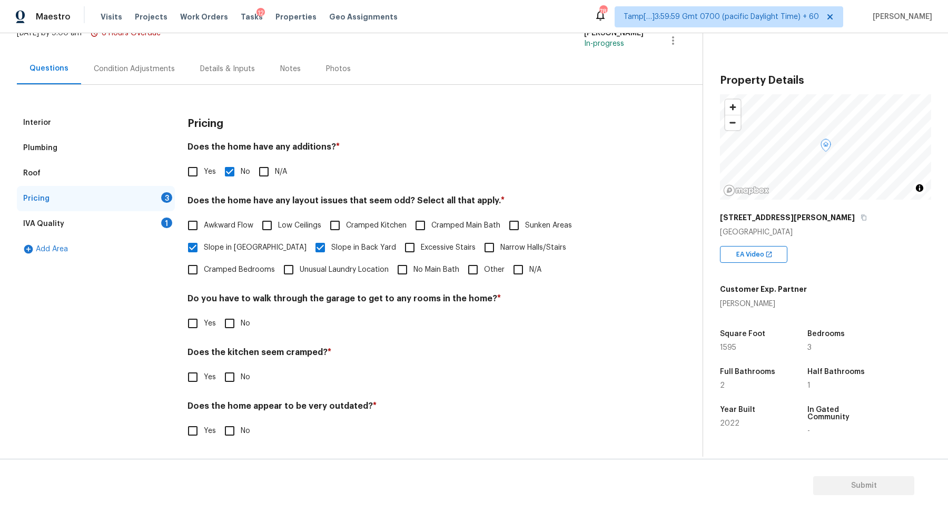
click at [236, 330] on input "No" at bounding box center [229, 323] width 22 height 22
checkbox input "true"
click at [218, 366] on input "No" at bounding box center [229, 377] width 22 height 22
checkbox input "true"
click at [218, 421] on input "No" at bounding box center [229, 432] width 22 height 22
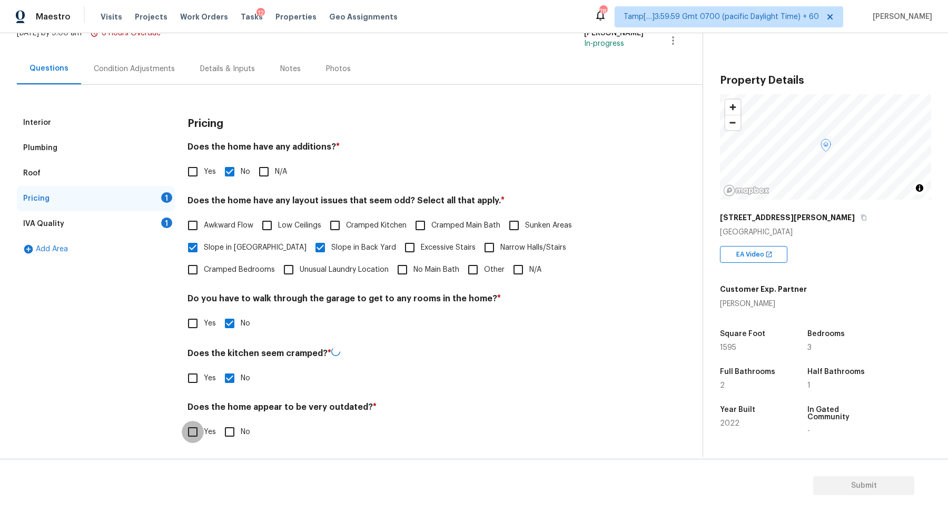
checkbox input "true"
click at [144, 214] on div "IVA Quality 1" at bounding box center [96, 223] width 158 height 25
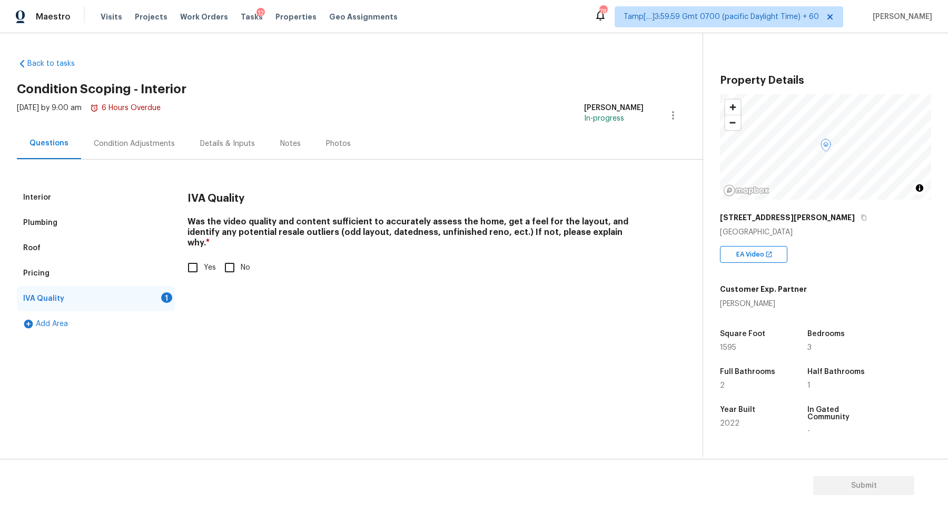
click at [208, 256] on label "Yes" at bounding box center [199, 267] width 34 height 22
click at [204, 256] on input "Yes" at bounding box center [193, 267] width 22 height 22
checkbox input "true"
click at [145, 149] on div "Condition Adjustments" at bounding box center [134, 143] width 106 height 31
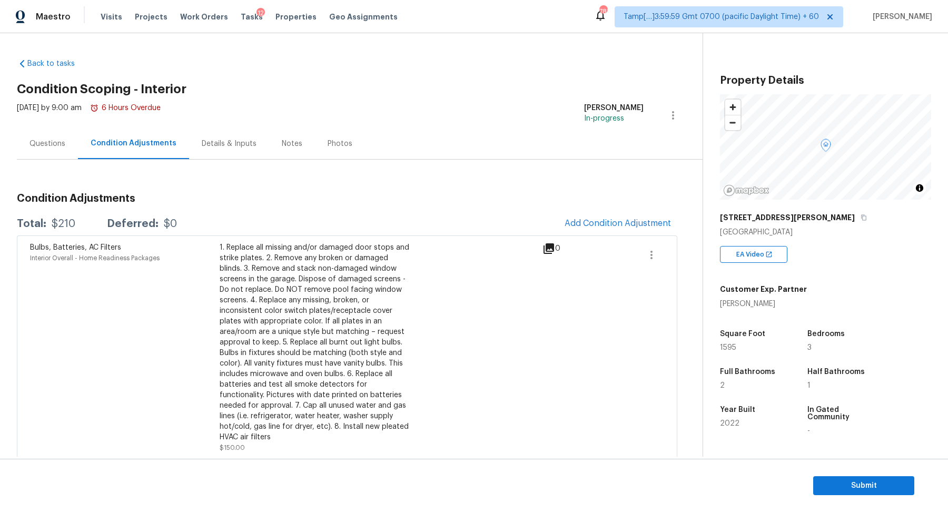
scroll to position [103, 0]
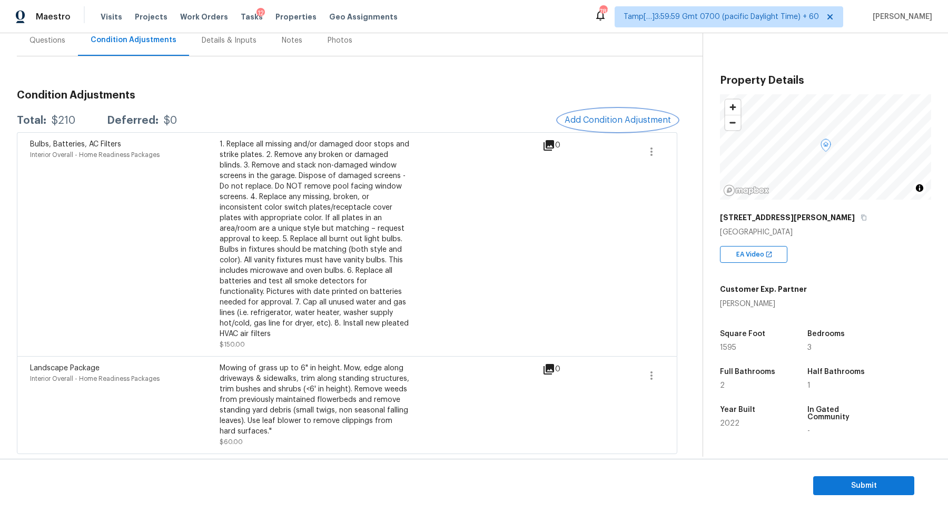
click at [639, 119] on span "Add Condition Adjustment" at bounding box center [617, 119] width 106 height 9
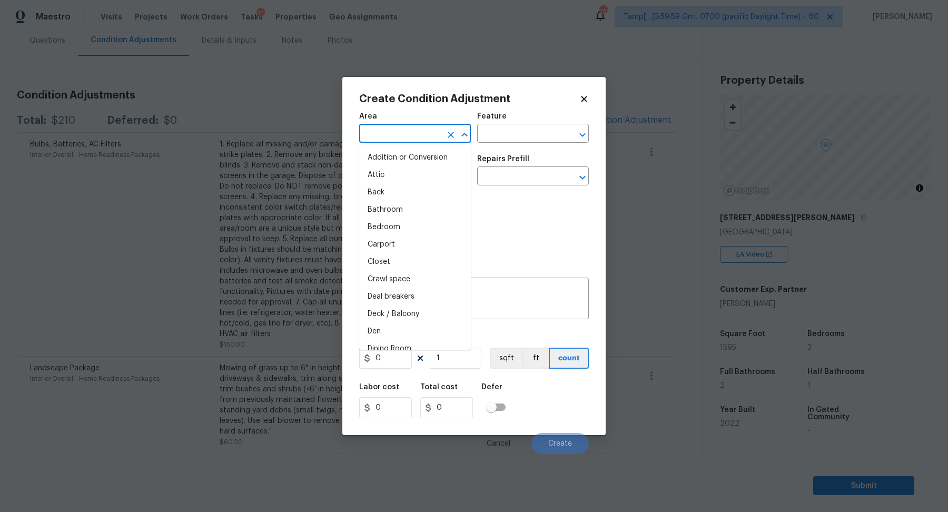
click at [384, 142] on input "text" at bounding box center [400, 134] width 82 height 16
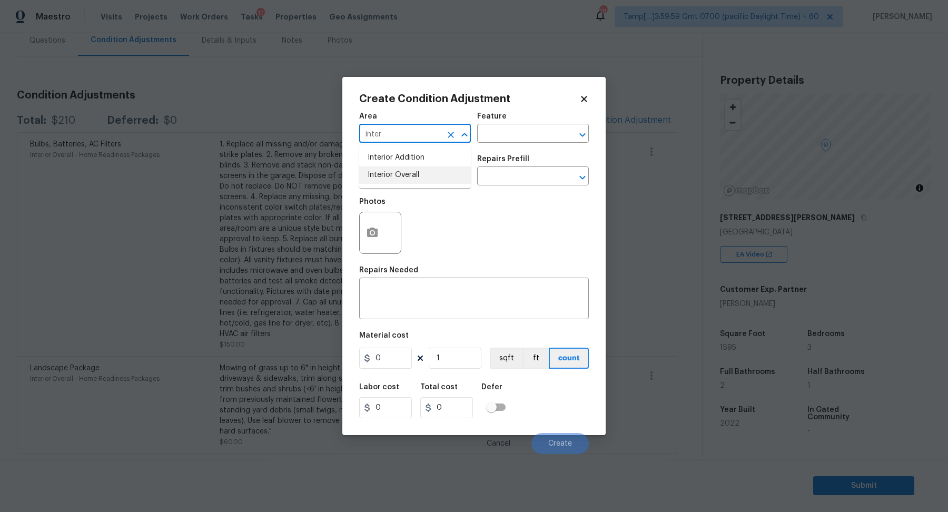
click at [383, 171] on li "Interior Overall" at bounding box center [415, 174] width 112 height 17
type input "Interior Overall"
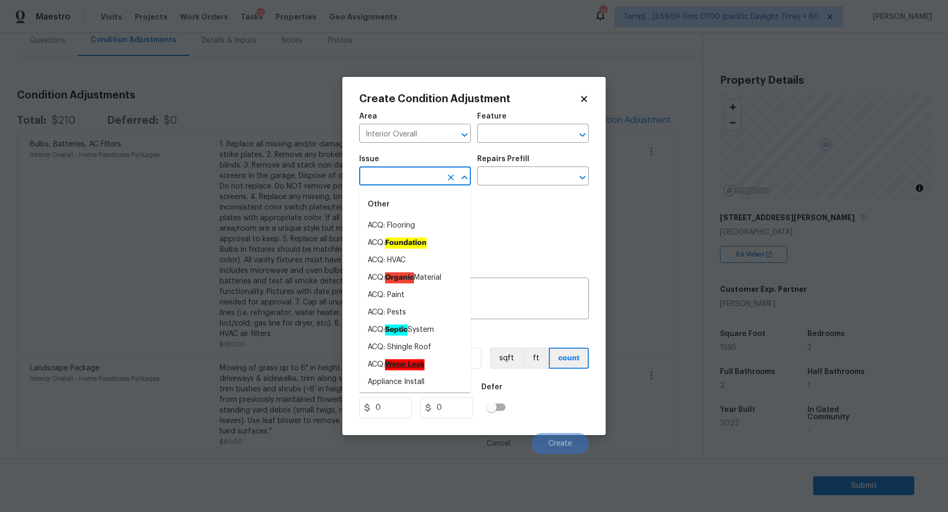
click at [383, 171] on input "text" at bounding box center [400, 177] width 82 height 16
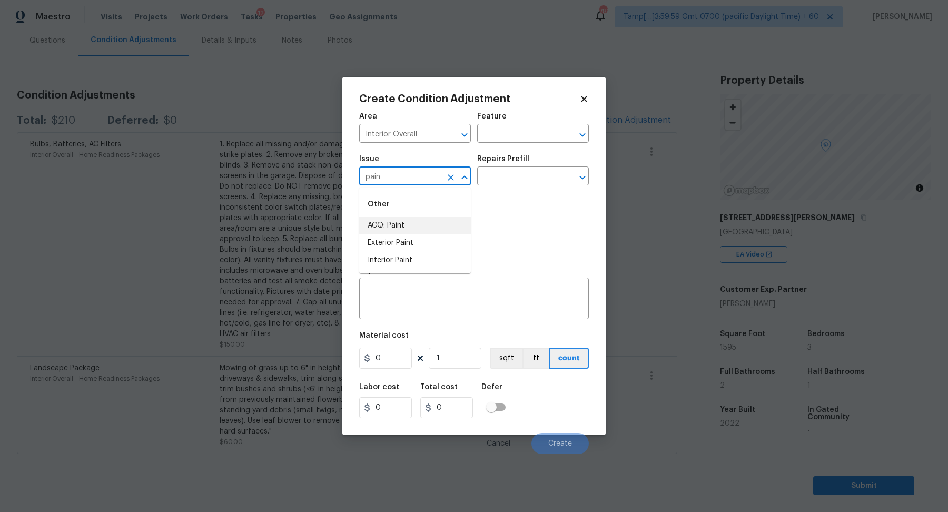
click at [393, 218] on li "ACQ: Paint" at bounding box center [415, 225] width 112 height 17
type input "ACQ: Paint"
click at [529, 178] on input "text" at bounding box center [518, 177] width 82 height 16
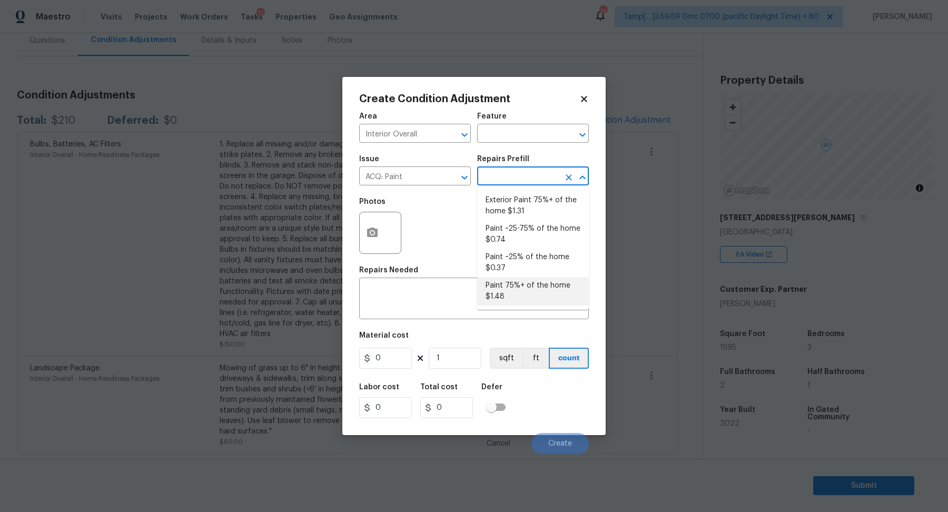
click at [516, 288] on li "Paint 75%+ of the home $1.48" at bounding box center [533, 291] width 112 height 28
type input "Acquisition"
type textarea "Acquisition Scope: 75%+ of the home will likely require interior paint"
type input "1.48"
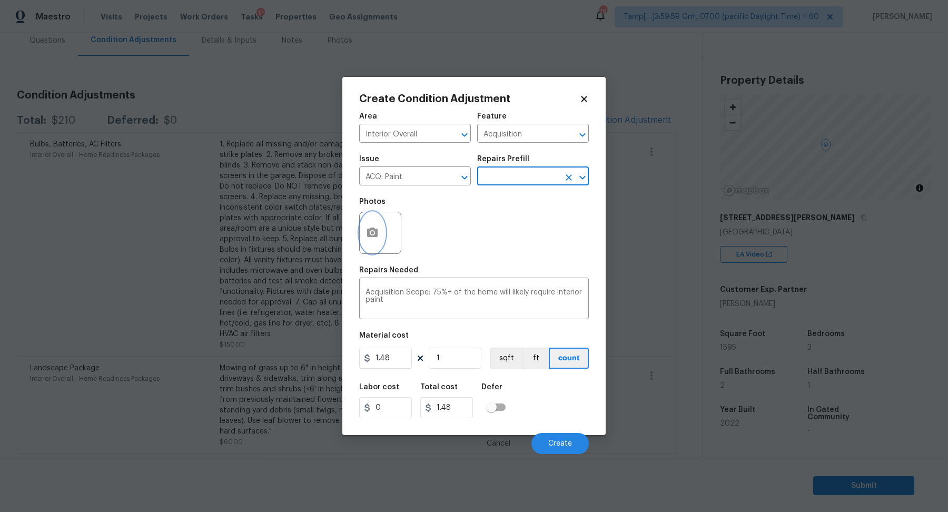
click at [373, 243] on button "button" at bounding box center [372, 232] width 25 height 41
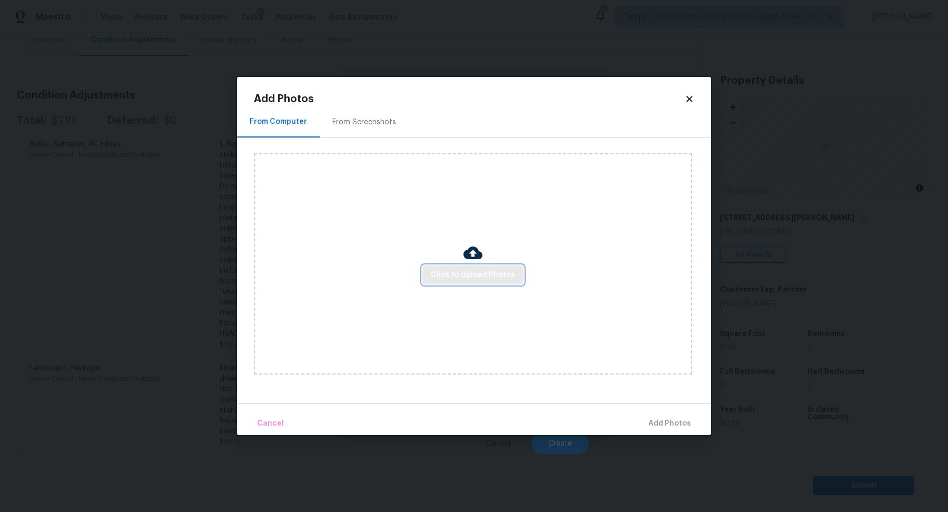
click at [457, 276] on span "Click to Upload Photos" at bounding box center [473, 274] width 84 height 13
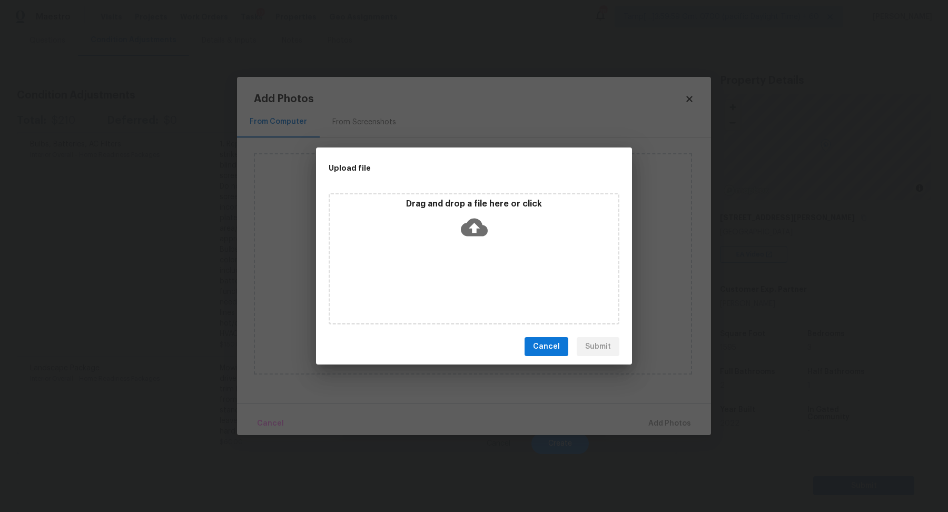
click at [478, 251] on div "Drag and drop a file here or click" at bounding box center [473, 259] width 291 height 132
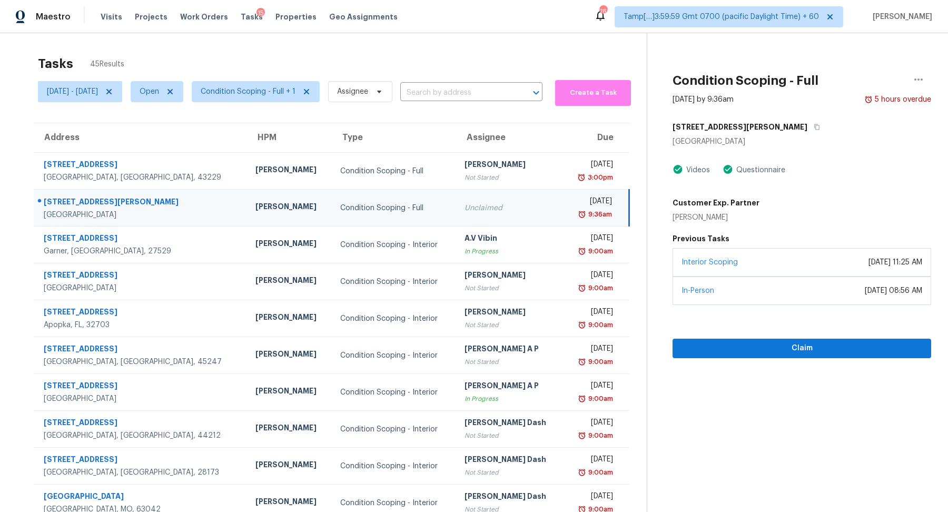
click at [466, 85] on input "text" at bounding box center [456, 93] width 113 height 16
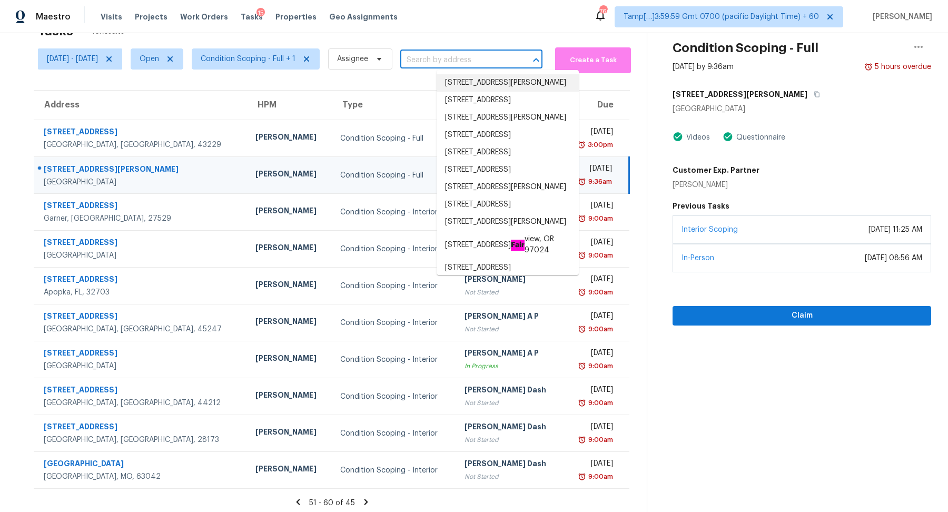
paste input "[STREET_ADDRESS]"
type input "[STREET_ADDRESS]"
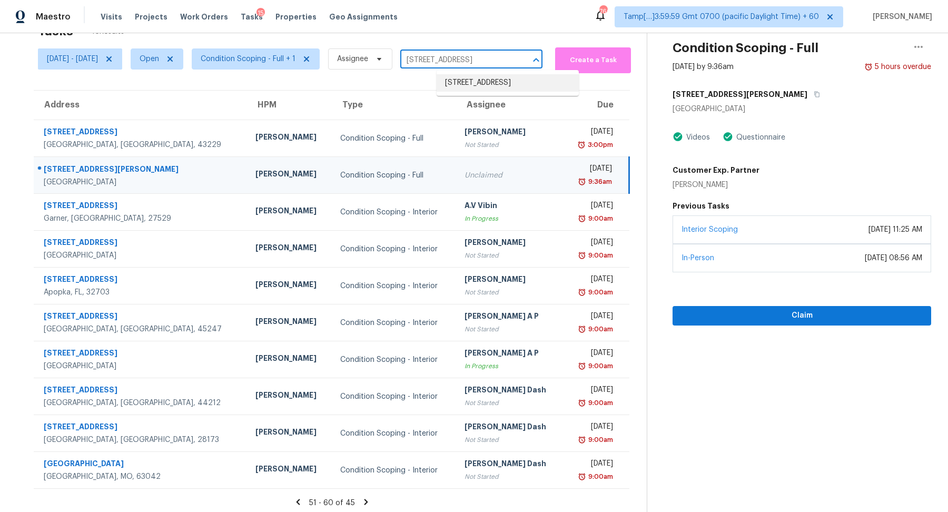
click at [474, 87] on li "[STREET_ADDRESS]" at bounding box center [507, 82] width 142 height 17
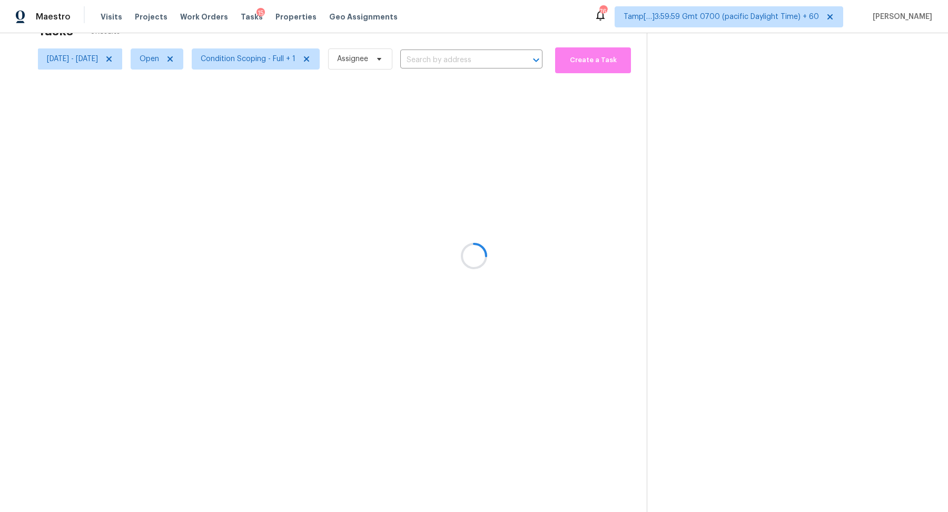
type input "[STREET_ADDRESS]"
click at [113, 59] on icon at bounding box center [109, 59] width 8 height 8
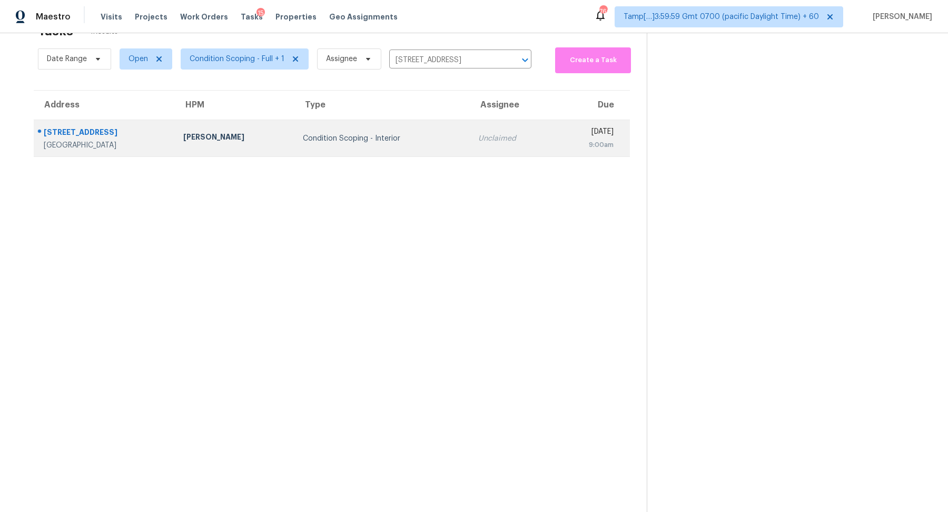
click at [321, 121] on td "Condition Scoping - Interior" at bounding box center [381, 138] width 175 height 37
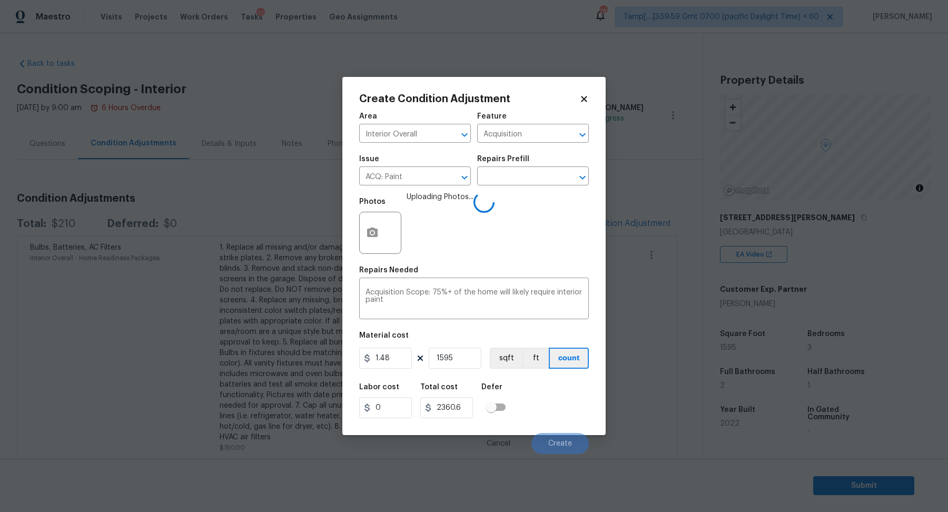
scroll to position [103, 0]
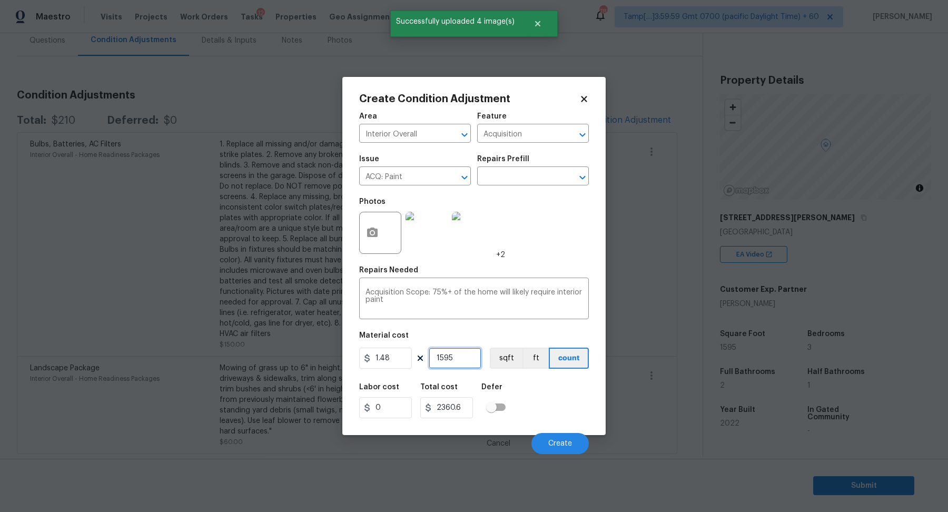
click at [467, 362] on input "1595" at bounding box center [455, 357] width 53 height 21
click at [552, 436] on button "Create" at bounding box center [559, 443] width 57 height 21
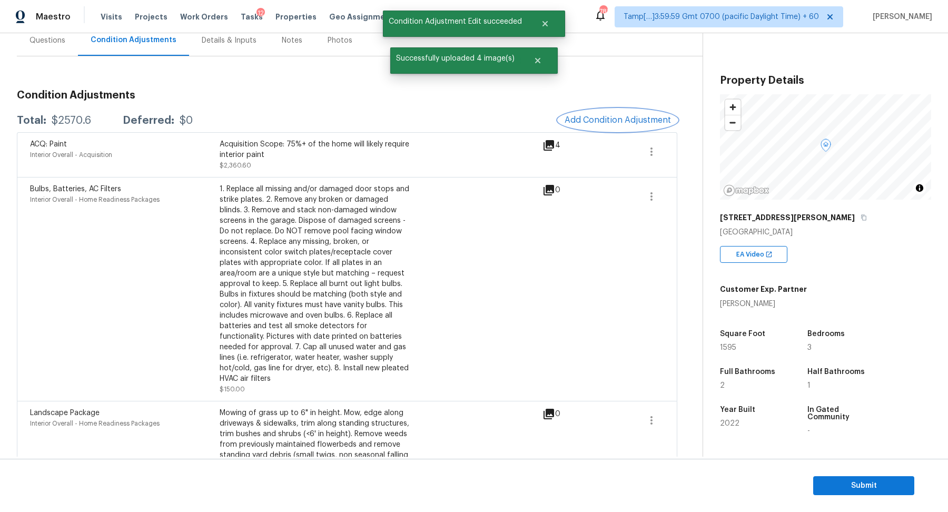
click at [621, 122] on span "Add Condition Adjustment" at bounding box center [617, 119] width 106 height 9
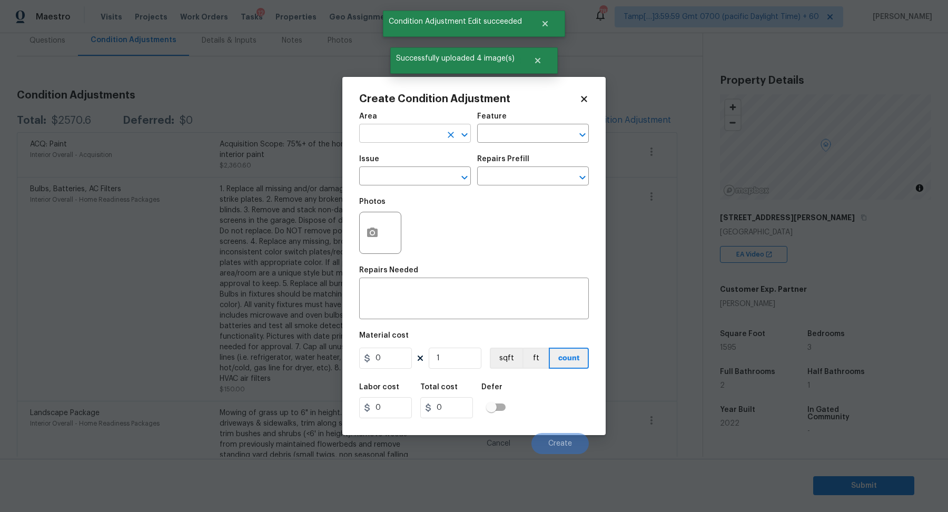
click at [420, 133] on input "text" at bounding box center [400, 134] width 82 height 16
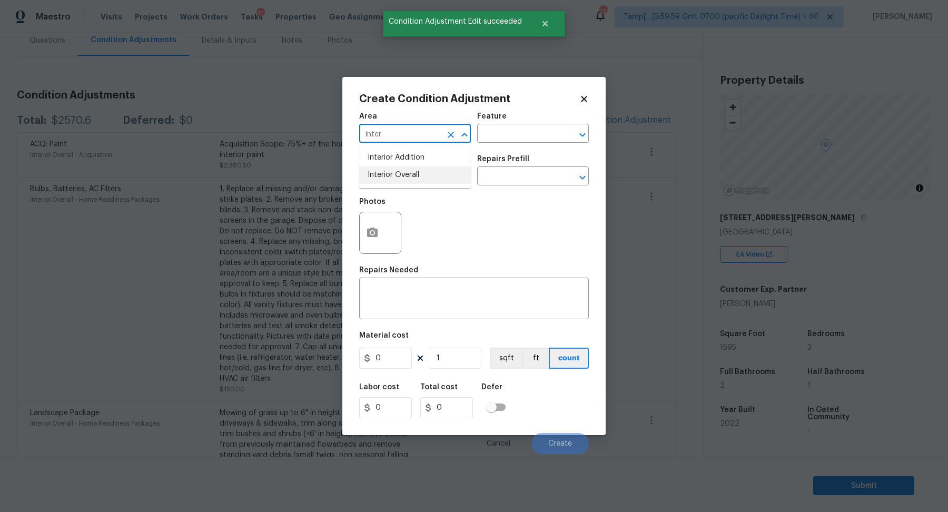
click at [450, 175] on li "Interior Overall" at bounding box center [415, 174] width 112 height 17
click at [450, 175] on icon "Clear" at bounding box center [450, 177] width 11 height 11
type input "Interior Overall"
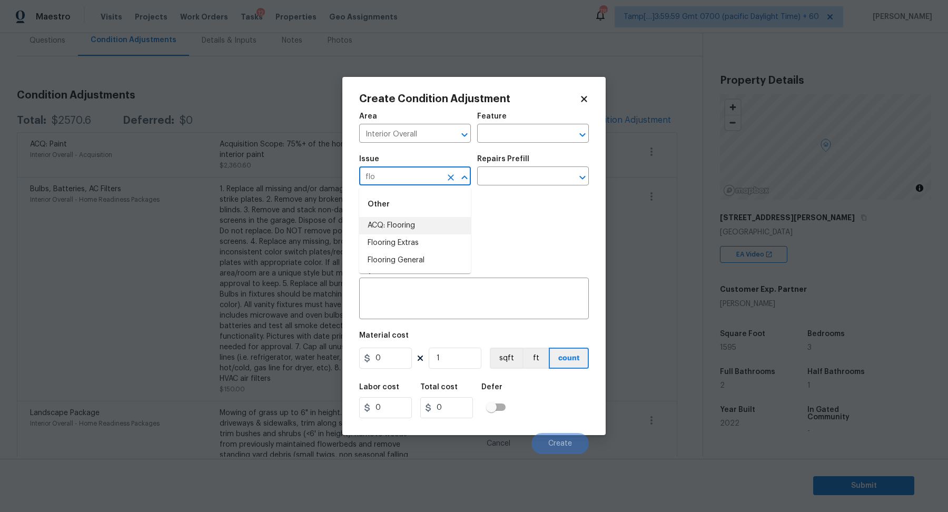
click at [407, 218] on li "ACQ: Flooring" at bounding box center [415, 225] width 112 height 17
type input "ACQ: Flooring"
click at [504, 182] on input "text" at bounding box center [518, 177] width 82 height 16
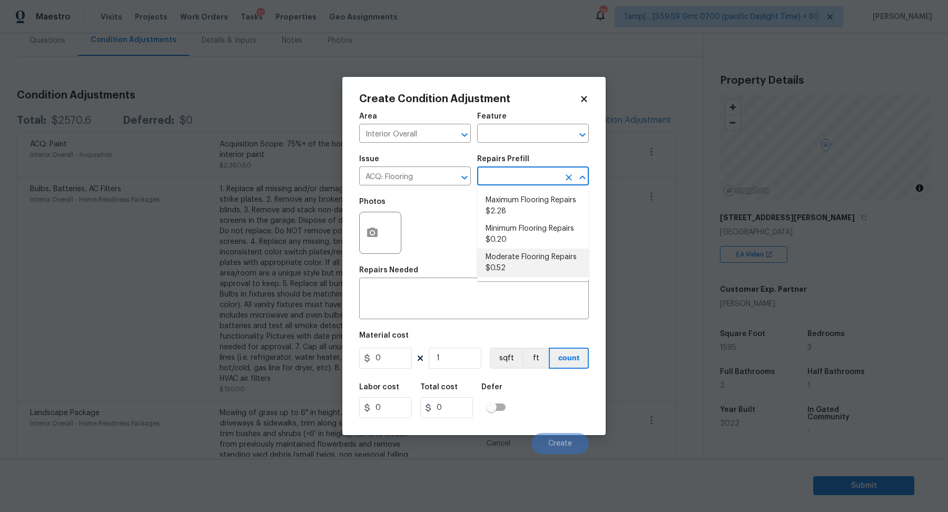
click at [506, 257] on li "Moderate Flooring Repairs $0.52" at bounding box center [533, 262] width 112 height 28
type input "Acquisition"
type textarea "Acquisition Scope: Moderate flooring repairs"
type input "0.52"
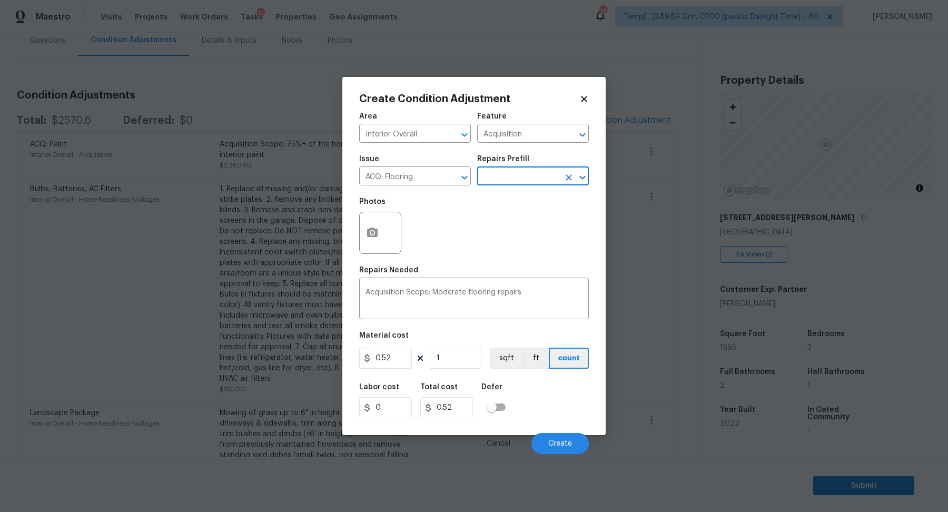
click at [358, 232] on div "Create Condition Adjustment Area Interior Overall ​ Feature Acquisition ​ Issue…" at bounding box center [473, 256] width 263 height 358
click at [374, 232] on icon "button" at bounding box center [372, 232] width 13 height 13
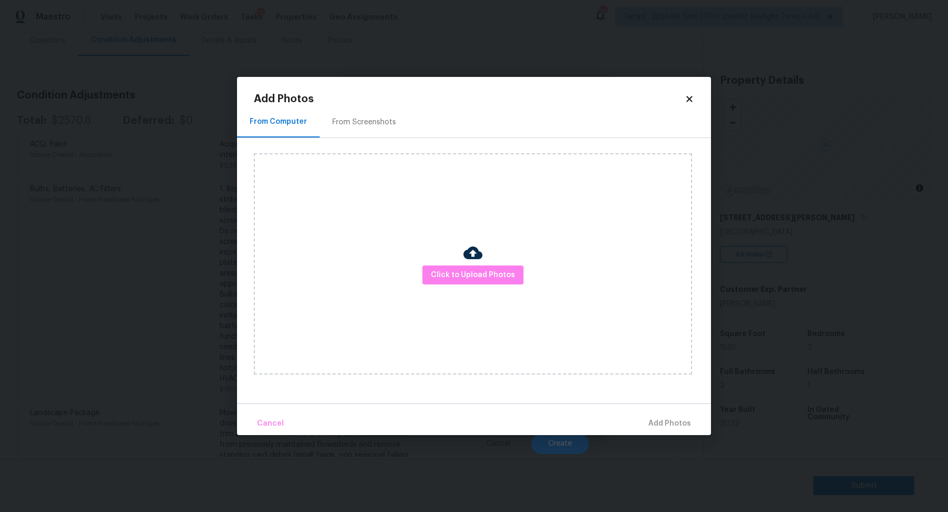
click at [436, 264] on div "Click to Upload Photos" at bounding box center [473, 263] width 438 height 221
click at [436, 266] on button "Click to Upload Photos" at bounding box center [472, 274] width 101 height 19
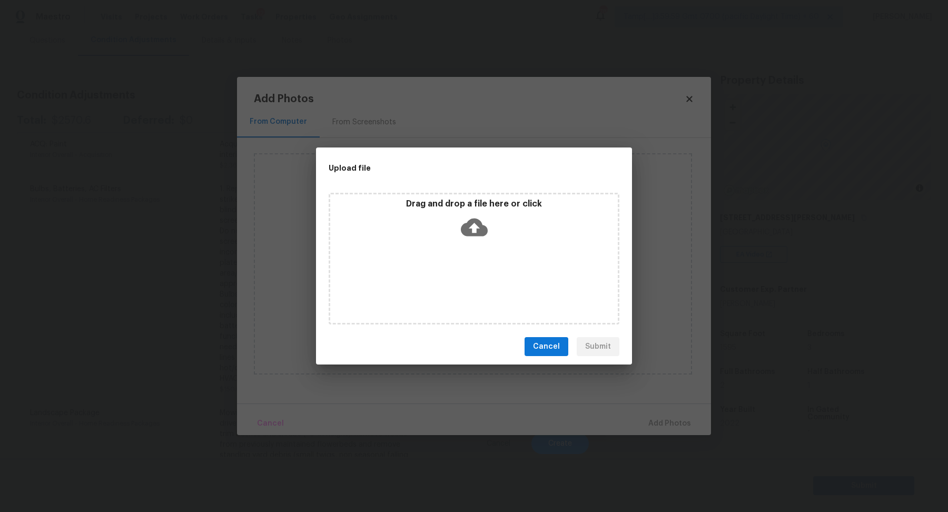
click at [467, 239] on icon at bounding box center [474, 227] width 27 height 27
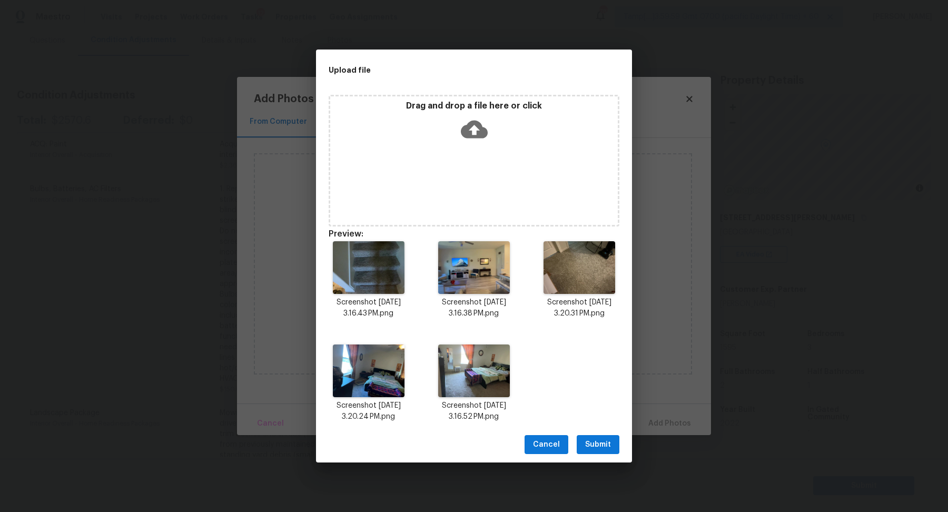
click at [607, 438] on span "Submit" at bounding box center [598, 444] width 26 height 13
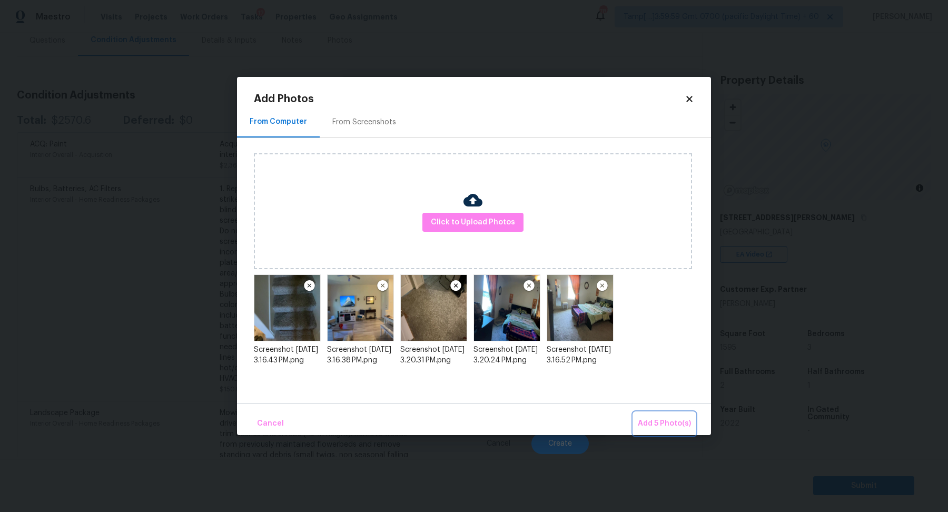
click at [678, 423] on span "Add 5 Photo(s)" at bounding box center [664, 423] width 53 height 13
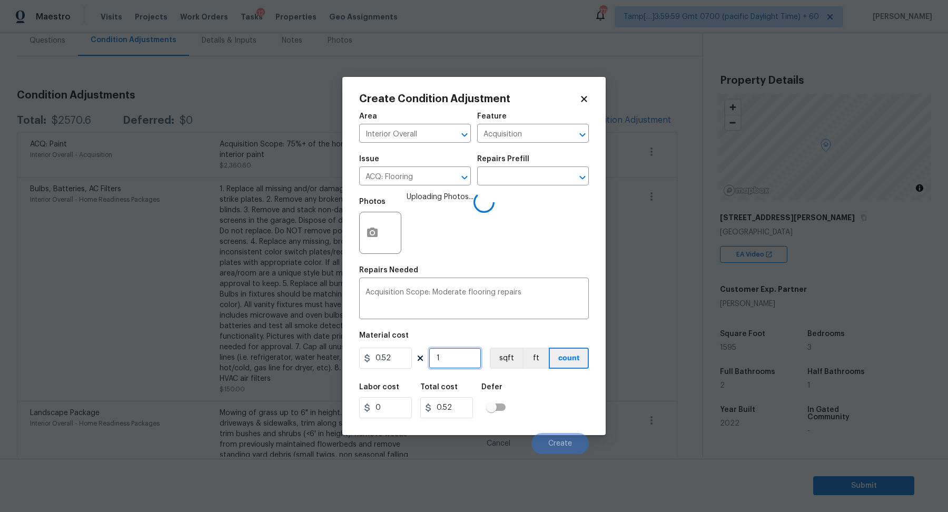
click at [466, 354] on input "1" at bounding box center [455, 357] width 53 height 21
type input "15"
type input "7.8"
type input "159"
type input "82.68"
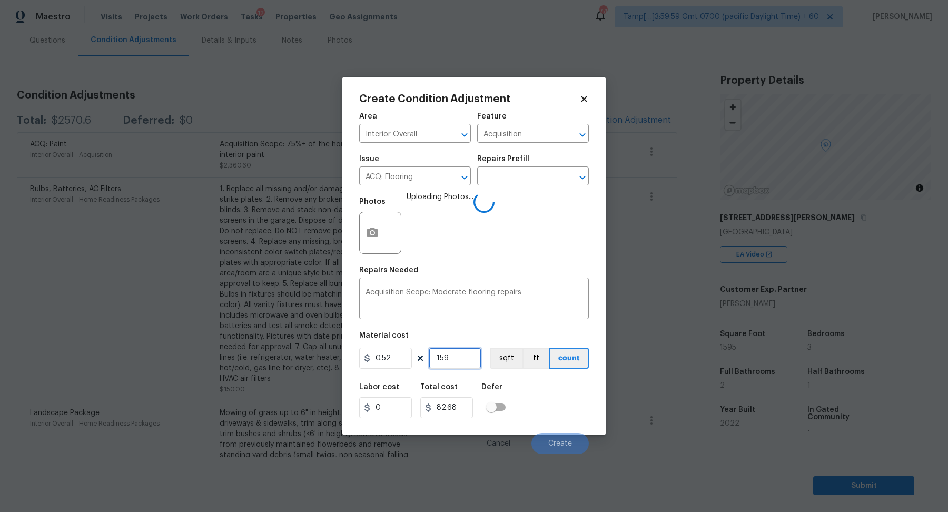
type input "1595"
type input "829.4"
type input "1595"
click at [553, 407] on div "Labor cost 0 Total cost 829.4 Defer" at bounding box center [474, 400] width 230 height 47
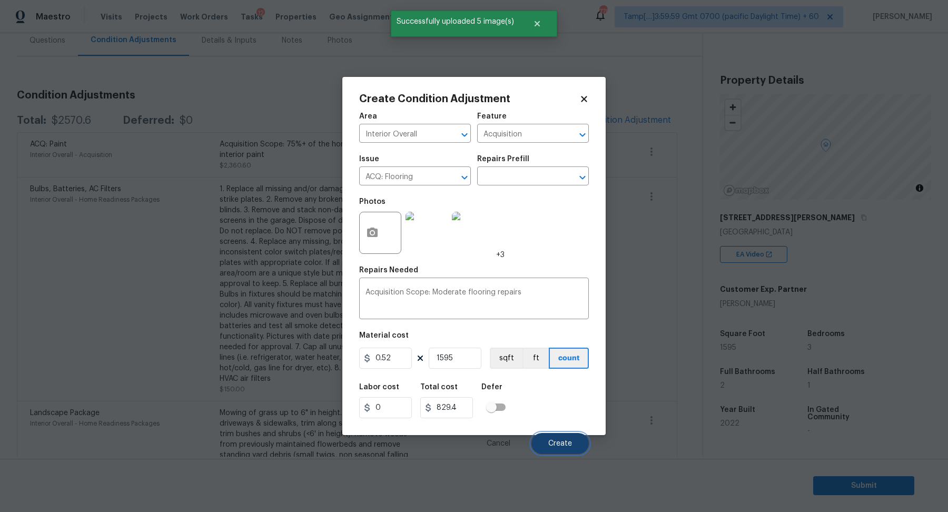
click at [556, 444] on span "Create" at bounding box center [560, 444] width 24 height 8
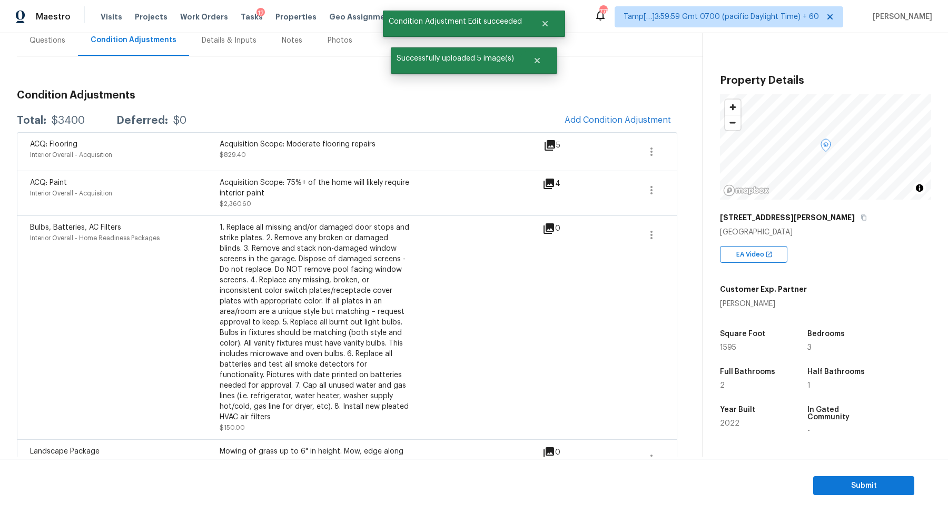
click at [79, 115] on div "$3400" at bounding box center [68, 120] width 33 height 11
copy div "$3400"
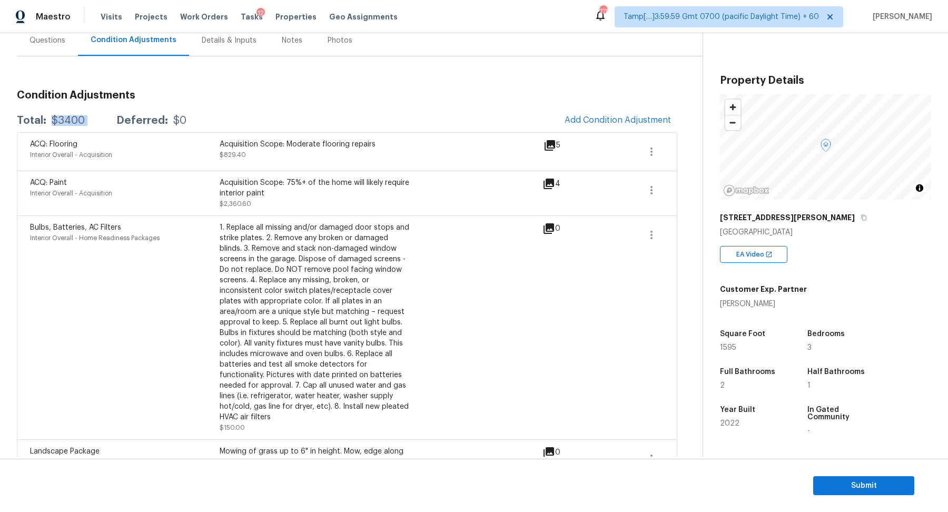
scroll to position [186, 0]
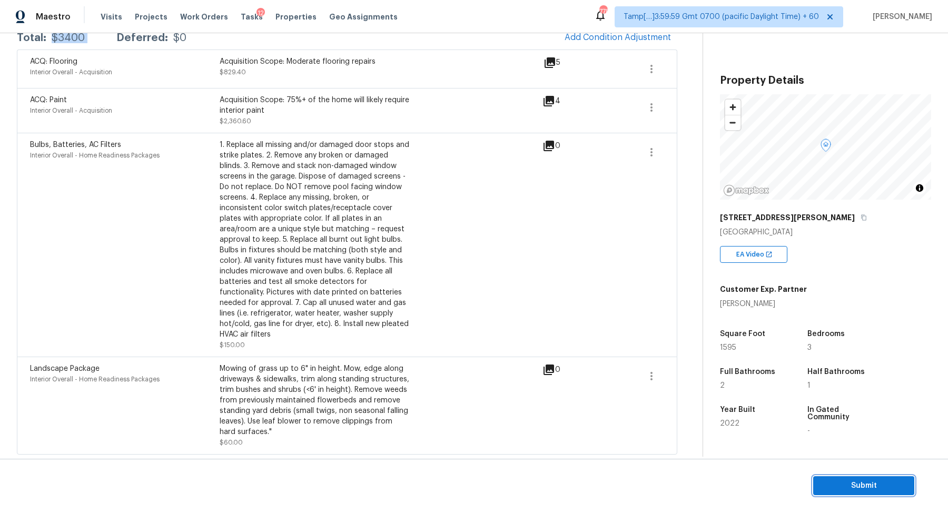
click at [820, 487] on button "Submit" at bounding box center [863, 485] width 101 height 19
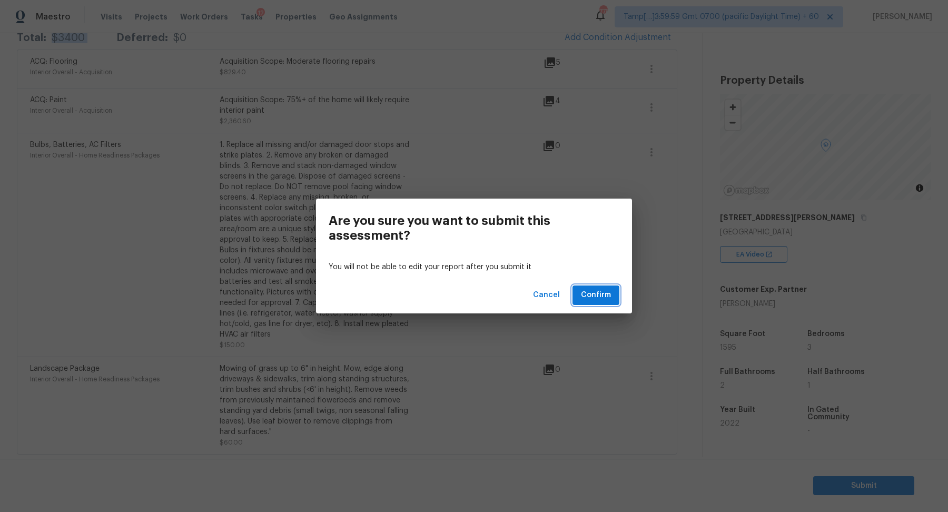
click at [605, 296] on span "Confirm" at bounding box center [596, 294] width 30 height 13
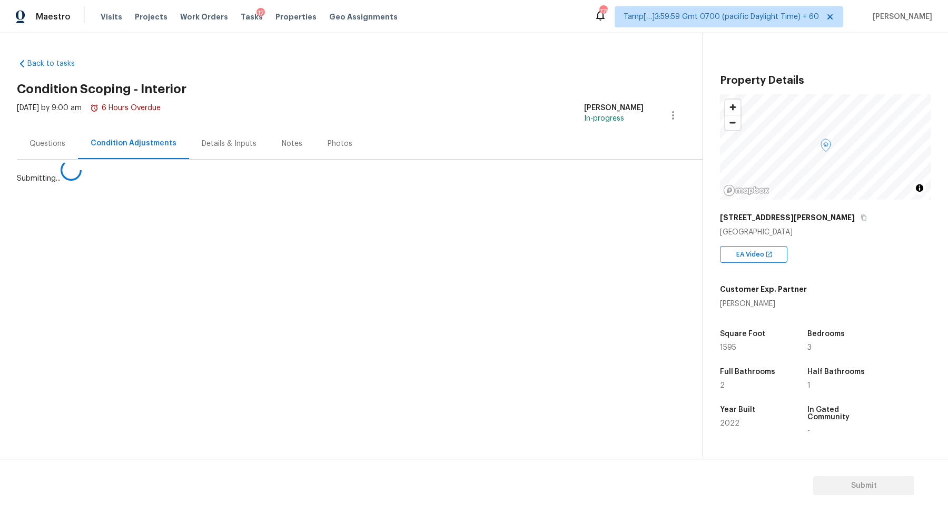
scroll to position [0, 0]
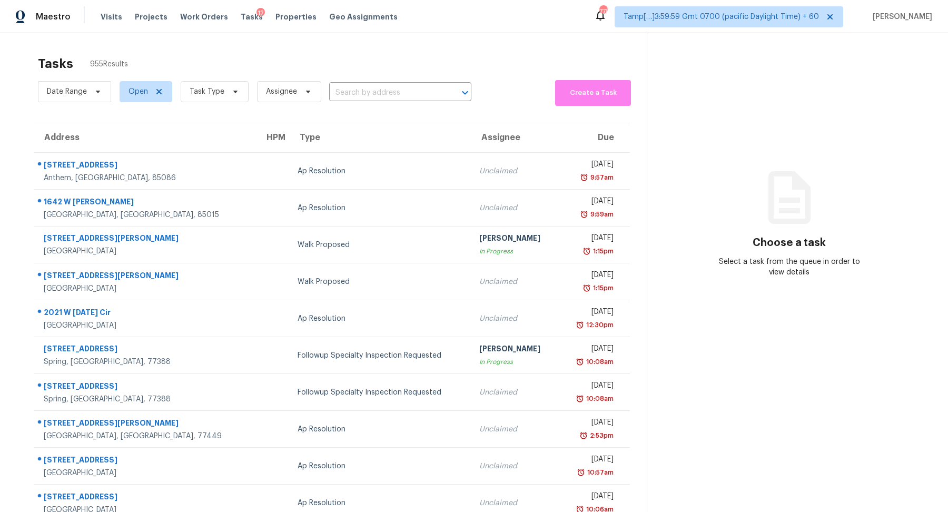
click at [539, 109] on section "Tasks 955 Results Date Range Open Task Type Assignee ​ Create a Task Address HP…" at bounding box center [332, 299] width 630 height 499
click at [564, 100] on button "Create a Task" at bounding box center [593, 93] width 76 height 26
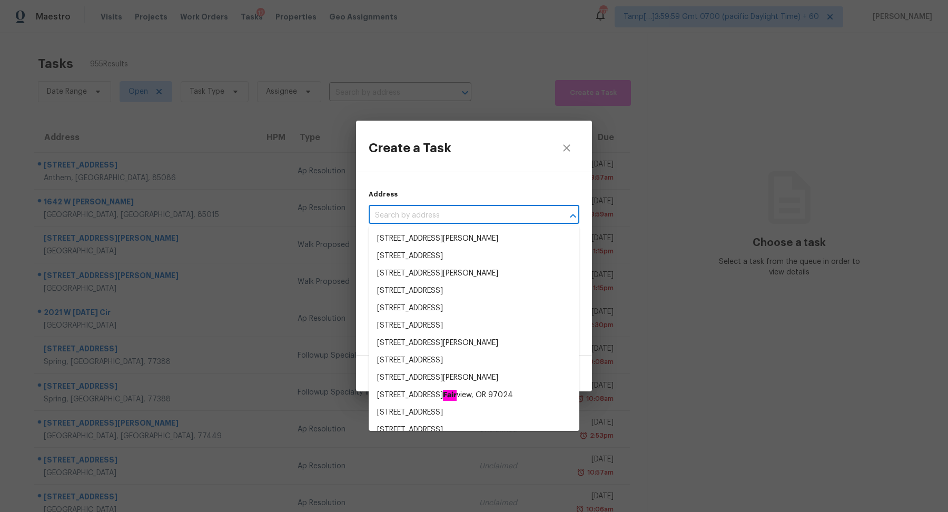
click at [422, 210] on input "text" at bounding box center [459, 215] width 181 height 16
paste input "328 Marsh Ln, Princeton, TX 75407"
type input "328 Marsh Ln, Princeton, TX 75407"
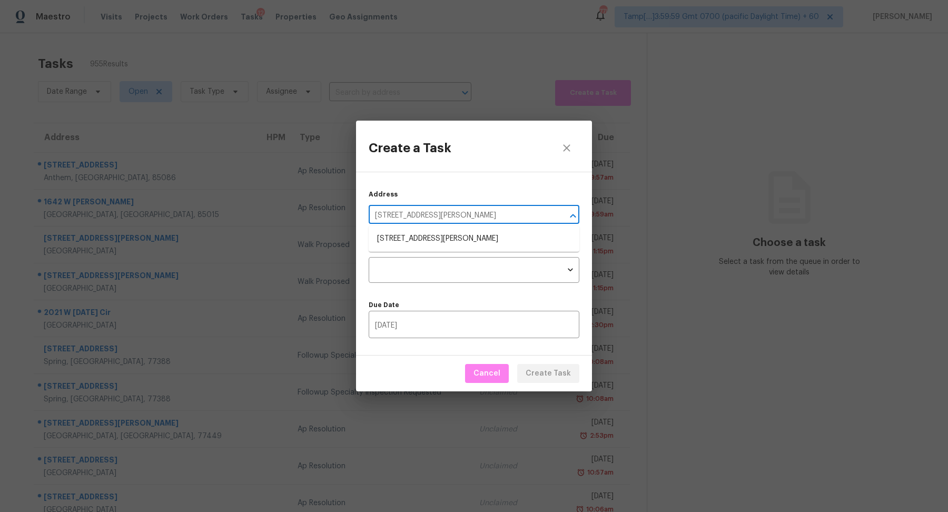
click at [460, 235] on li "328 Marsh Ln, Princeton, TX 75407" at bounding box center [474, 238] width 211 height 17
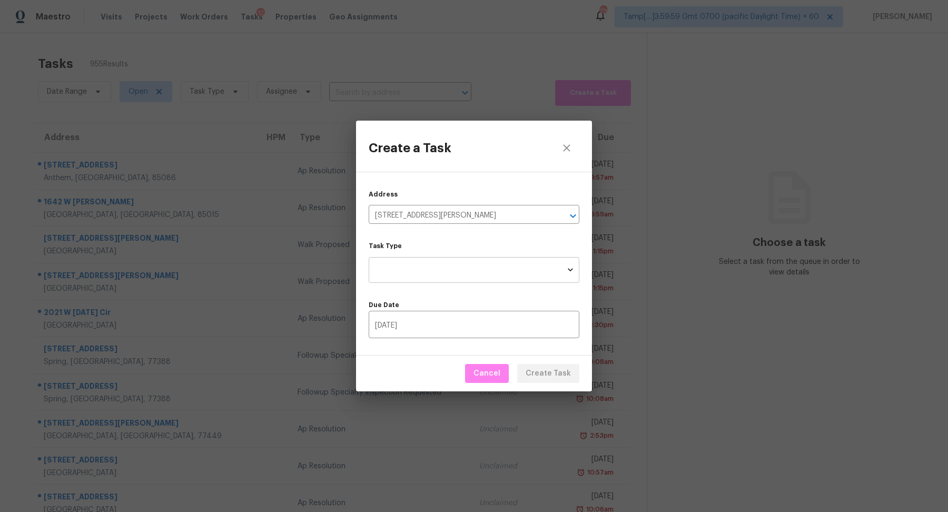
click at [438, 264] on body "Maestro Visits Projects Work Orders Tasks 12 Properties Geo Assignments 778 Tam…" at bounding box center [474, 256] width 948 height 512
click at [435, 288] on li "Condition Scoping - Interior" at bounding box center [474, 286] width 211 height 17
type input "virtual_interior_assessment"
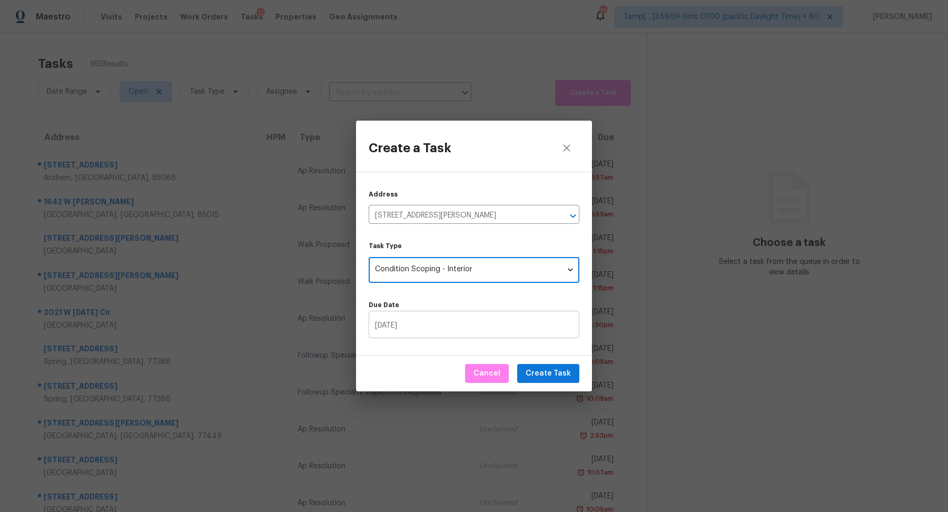
click at [432, 317] on input "09/04/2025" at bounding box center [474, 325] width 211 height 25
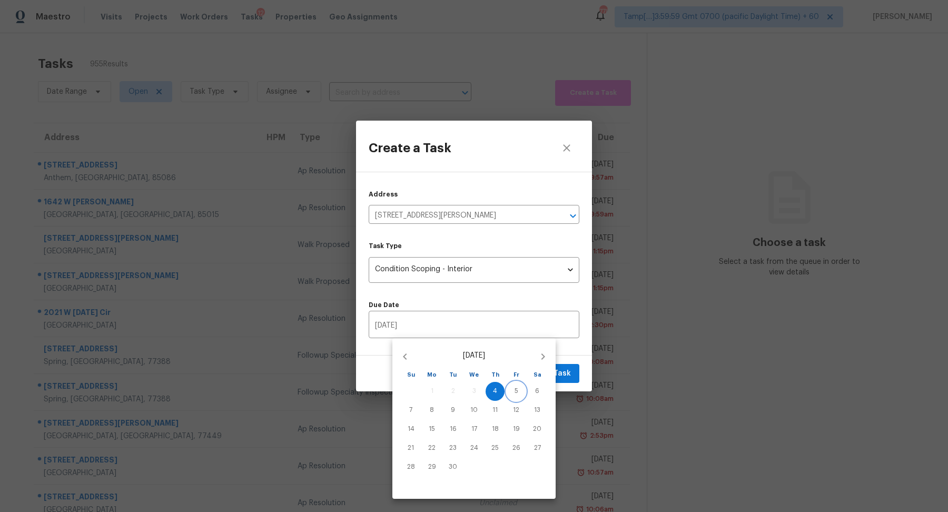
click at [507, 386] on span "5" at bounding box center [515, 390] width 19 height 9
type input "09/05/2025"
click at [534, 301] on div at bounding box center [474, 256] width 948 height 512
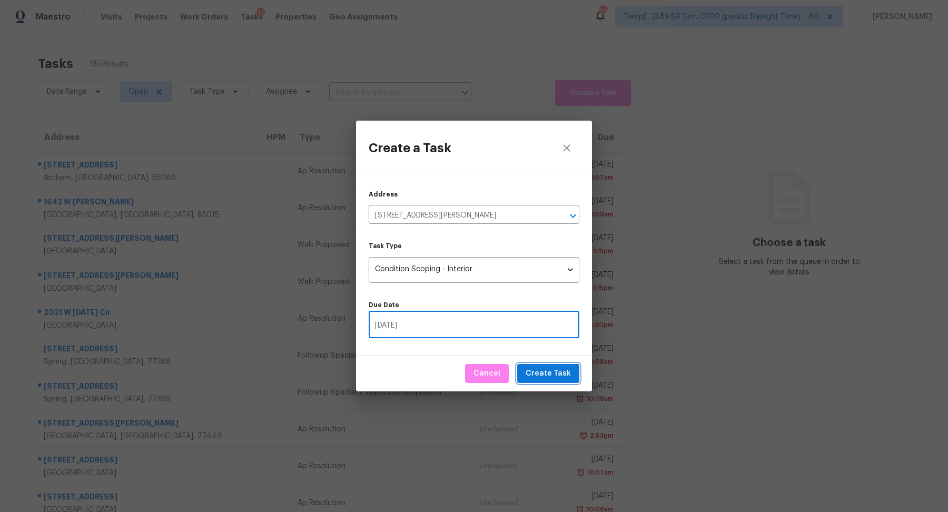
click at [555, 367] on span "Create Task" at bounding box center [547, 373] width 45 height 13
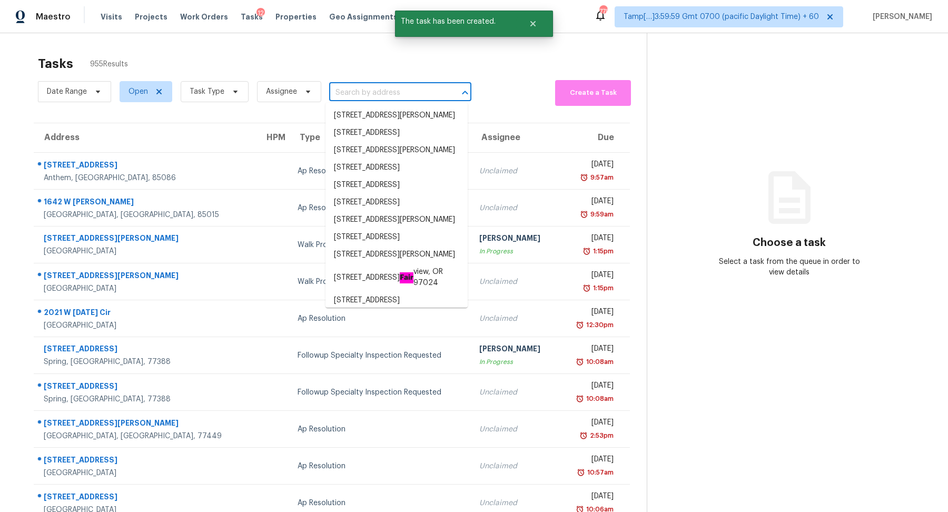
click at [344, 85] on input "text" at bounding box center [385, 93] width 113 height 16
paste input "328 Marsh Ln, Princeton, TX 75407"
type input "328 Marsh Ln, Princeton, TX 75407"
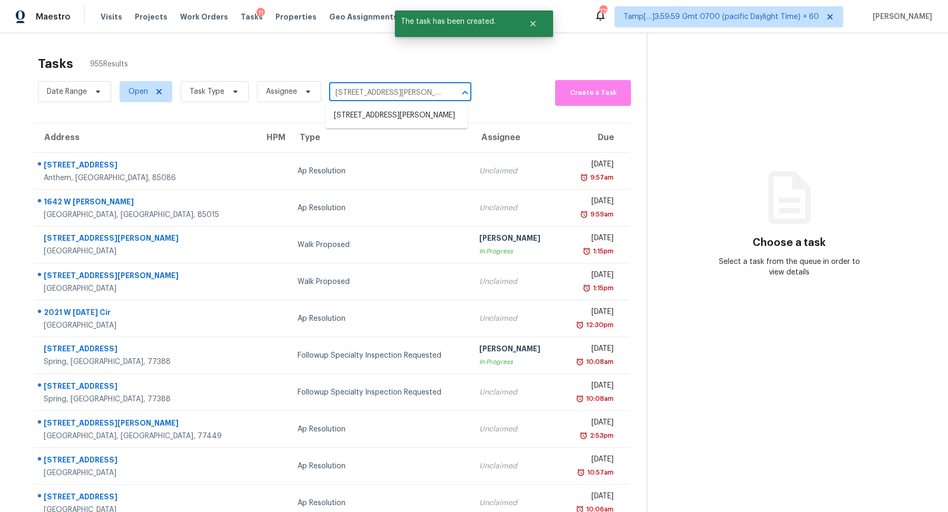
scroll to position [0, 13]
click at [393, 111] on li "328 Marsh Ln, Princeton, TX 75407" at bounding box center [396, 115] width 142 height 17
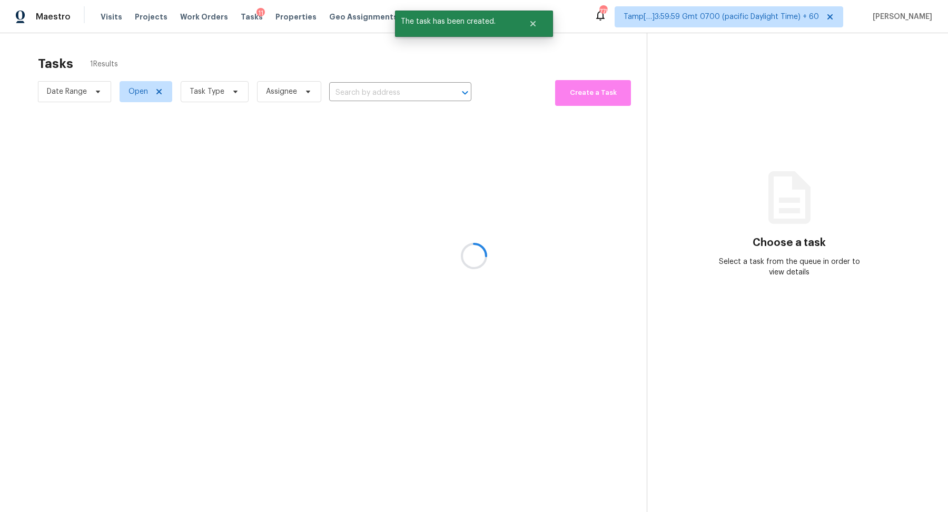
type input "328 Marsh Ln, Princeton, TX 75407"
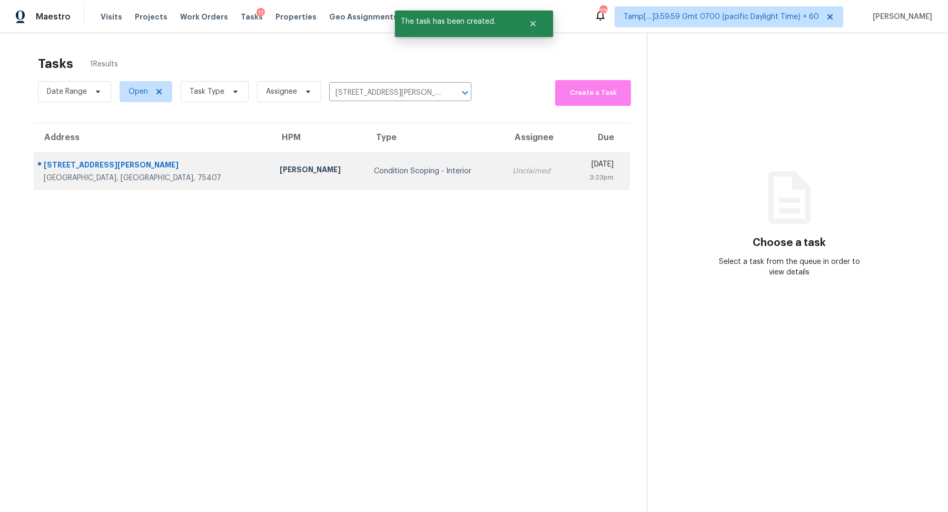
click at [374, 172] on div "Condition Scoping - Interior" at bounding box center [435, 171] width 122 height 11
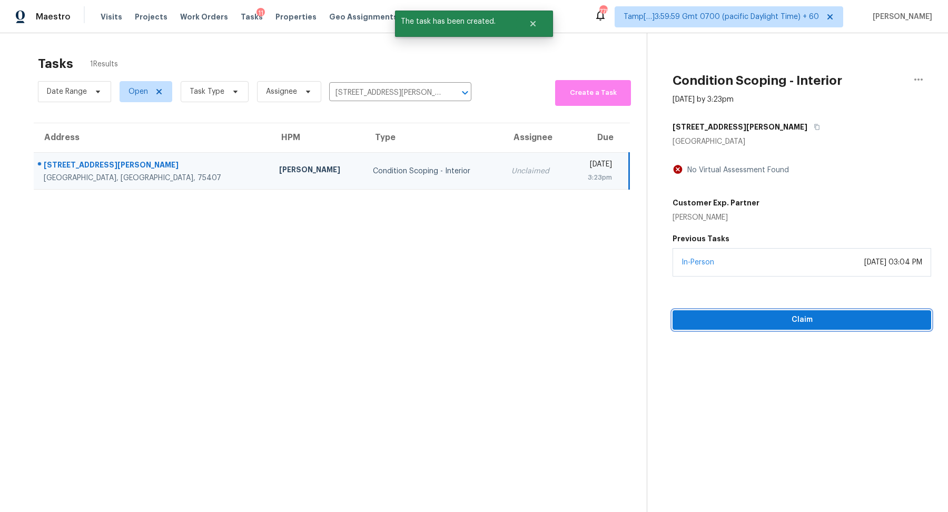
click at [764, 320] on span "Claim" at bounding box center [802, 319] width 242 height 13
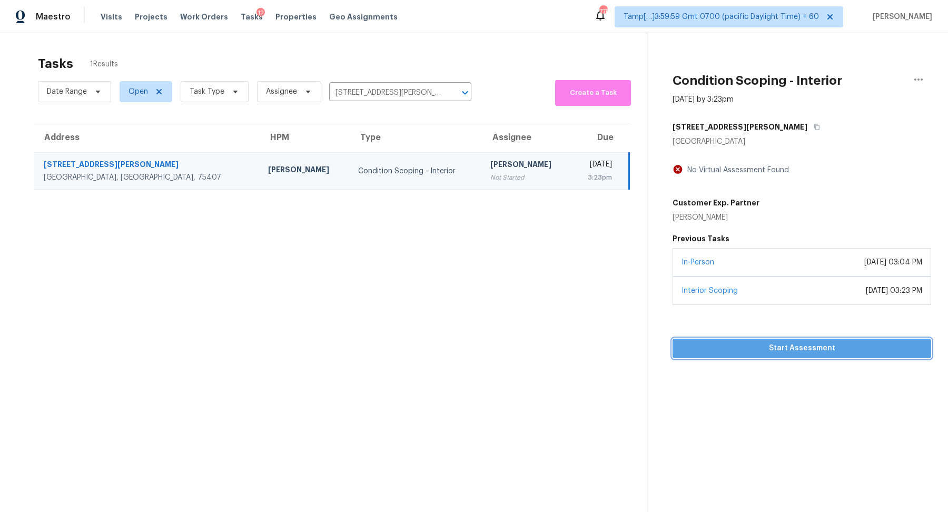
click at [755, 343] on span "Start Assessment" at bounding box center [802, 348] width 242 height 13
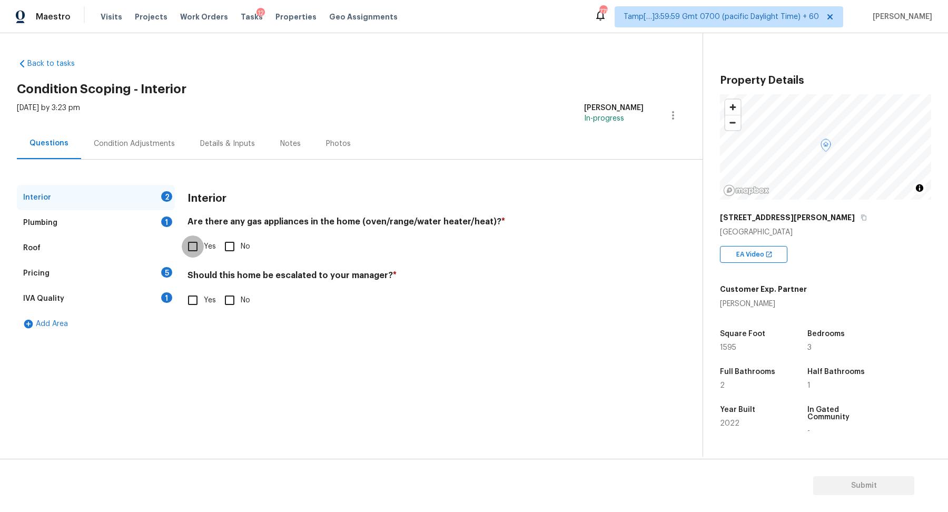
click at [182, 250] on input "Yes" at bounding box center [193, 246] width 22 height 22
checkbox input "true"
click at [233, 286] on div "Should this home be escalated to your manager? * Yes No" at bounding box center [415, 290] width 456 height 41
click at [232, 292] on input "No" at bounding box center [229, 300] width 22 height 22
checkbox input "true"
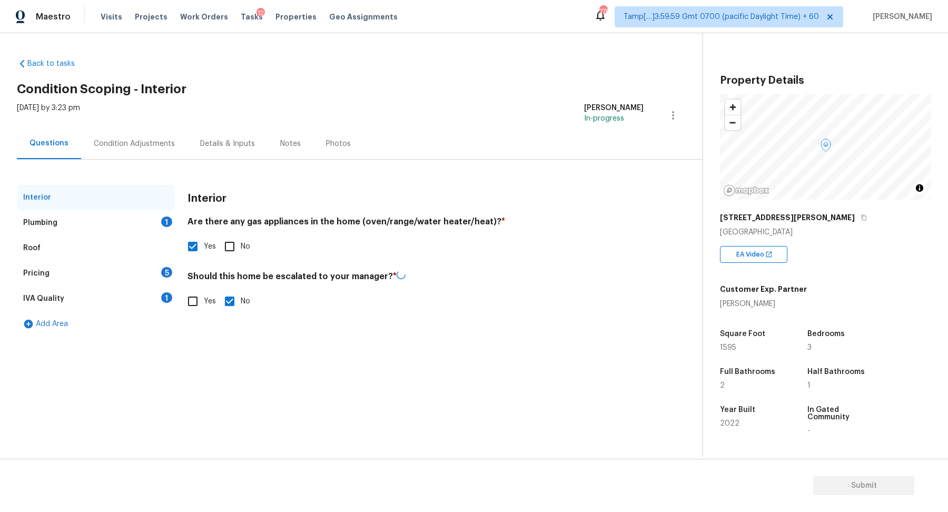
click at [127, 202] on div "Interior" at bounding box center [96, 197] width 158 height 25
click at [143, 222] on div "Plumbing 1" at bounding box center [96, 222] width 158 height 25
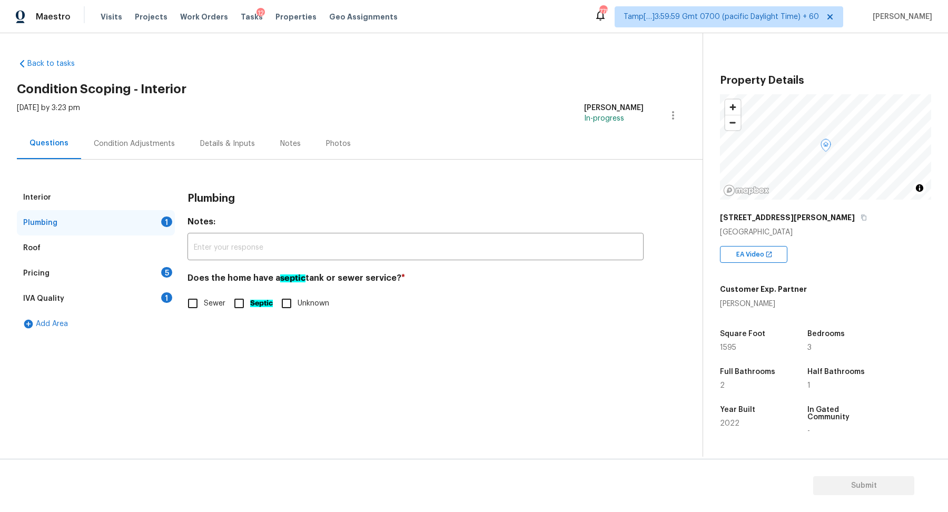
click at [204, 304] on span "Sewer" at bounding box center [215, 303] width 22 height 11
click at [204, 304] on input "Sewer" at bounding box center [193, 303] width 22 height 22
checkbox input "true"
click at [148, 276] on div "Pricing 5" at bounding box center [96, 273] width 158 height 25
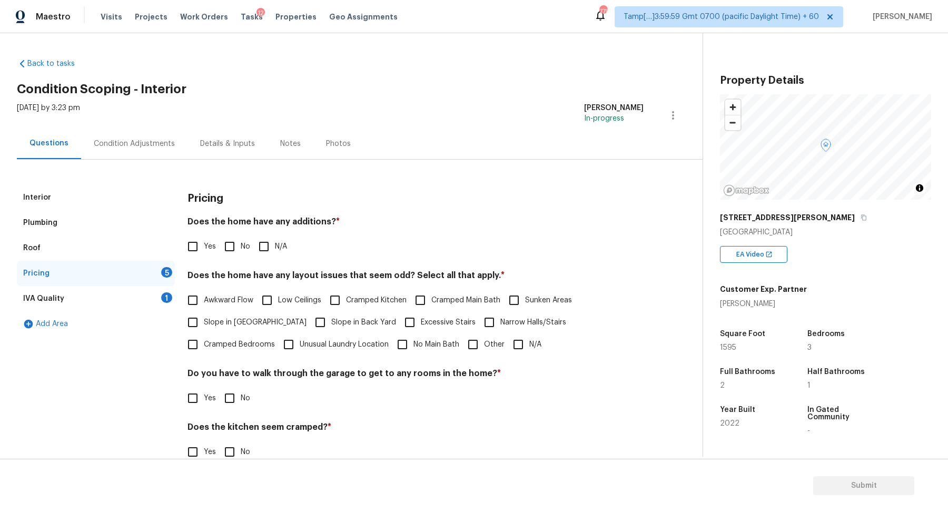
click at [232, 255] on input "No" at bounding box center [229, 246] width 22 height 22
checkbox input "true"
click at [277, 334] on label "Unusual Laundry Location" at bounding box center [332, 344] width 111 height 22
click at [277, 334] on input "Unusual Laundry Location" at bounding box center [288, 344] width 22 height 22
checkbox input "true"
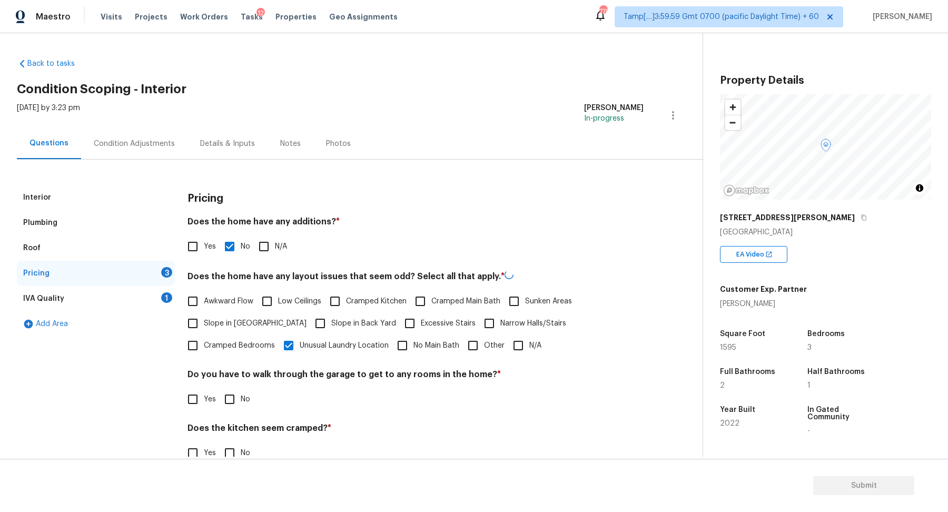
click at [220, 332] on label "Slope in Front Yard" at bounding box center [244, 323] width 125 height 22
click at [204, 332] on input "Slope in Front Yard" at bounding box center [193, 323] width 22 height 22
checkbox input "true"
click at [300, 342] on span "Unusual Laundry Location" at bounding box center [344, 345] width 89 height 11
click at [277, 342] on input "Unusual Laundry Location" at bounding box center [288, 345] width 22 height 22
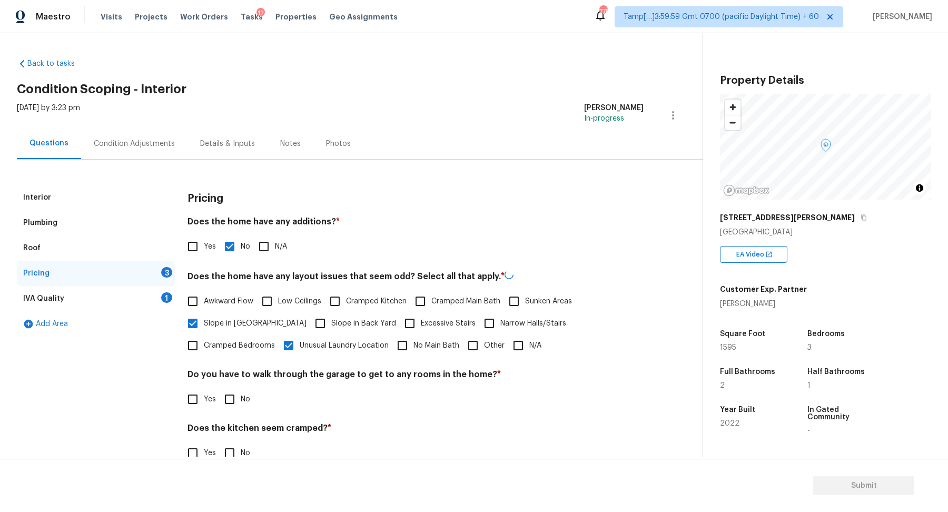
checkbox input "false"
click at [309, 327] on input "Slope in Back Yard" at bounding box center [320, 323] width 22 height 22
checkbox input "true"
click at [231, 405] on input "No" at bounding box center [229, 398] width 22 height 22
checkbox input "true"
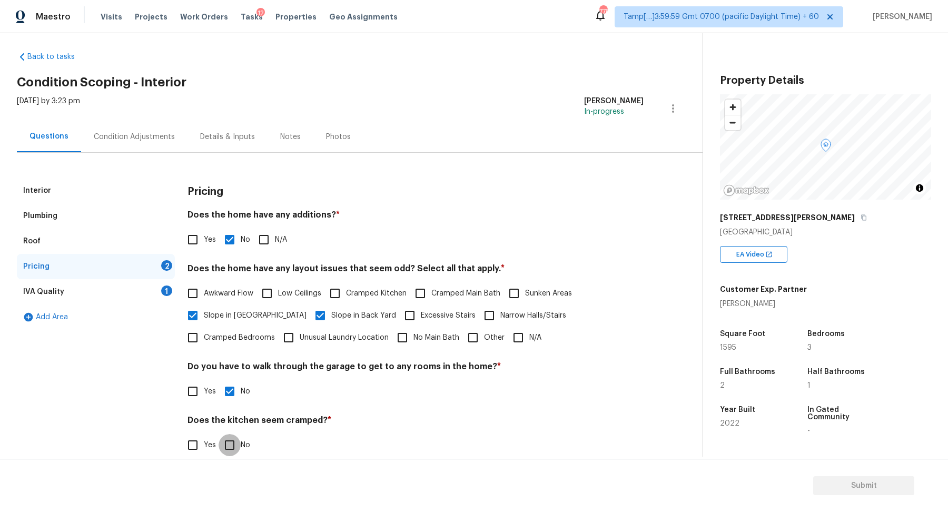
click at [218, 434] on input "No" at bounding box center [229, 445] width 22 height 22
checkbox input "true"
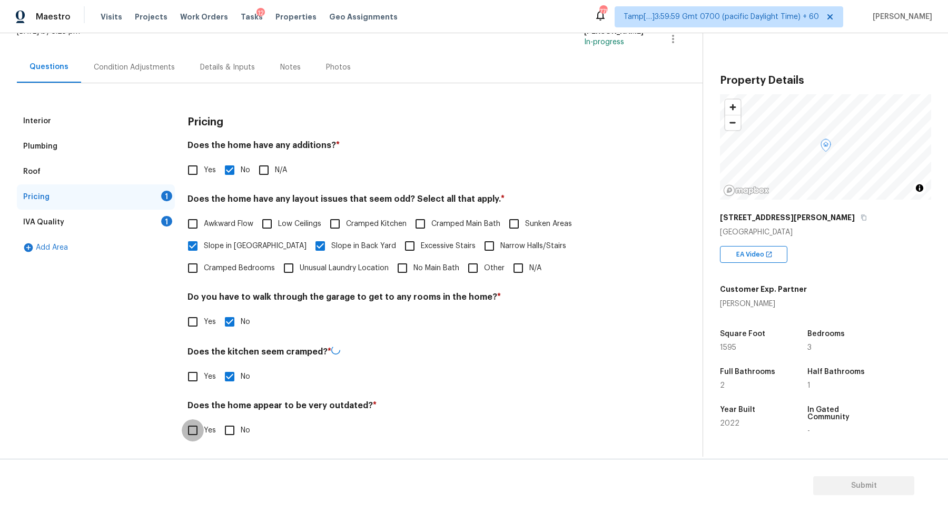
click at [218, 419] on input "No" at bounding box center [229, 430] width 22 height 22
checkbox input "true"
click at [155, 236] on div "Add Area" at bounding box center [96, 248] width 158 height 25
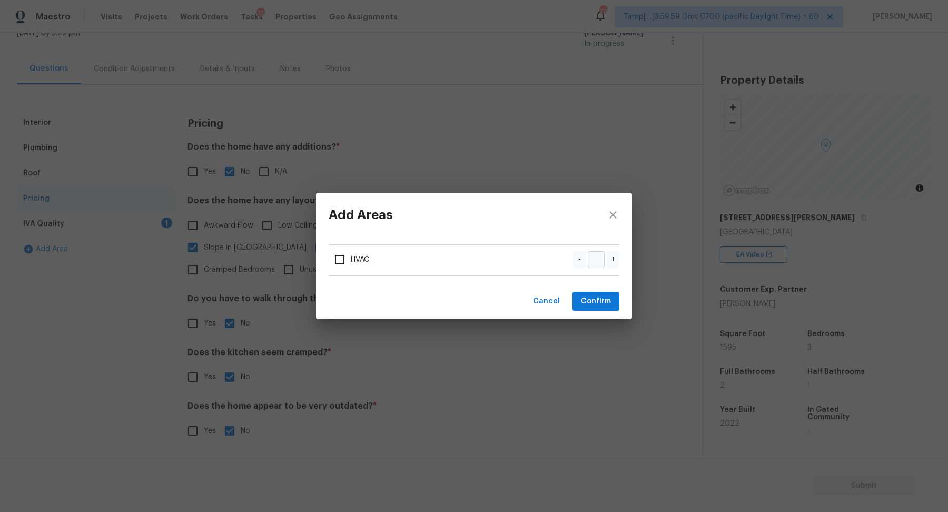
click at [154, 222] on div "Add Areas HVAC - + Cancel Confirm" at bounding box center [474, 256] width 948 height 512
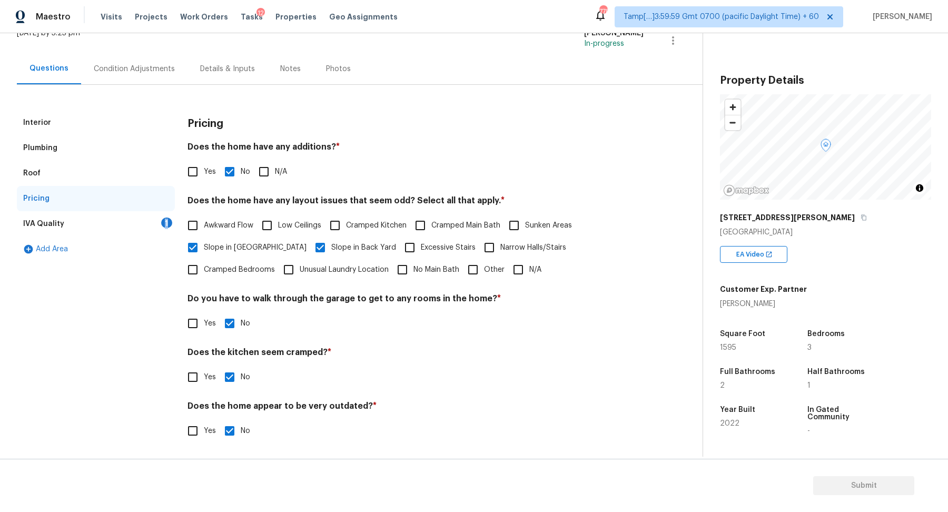
click at [154, 222] on div "IVA Quality 1" at bounding box center [96, 223] width 158 height 25
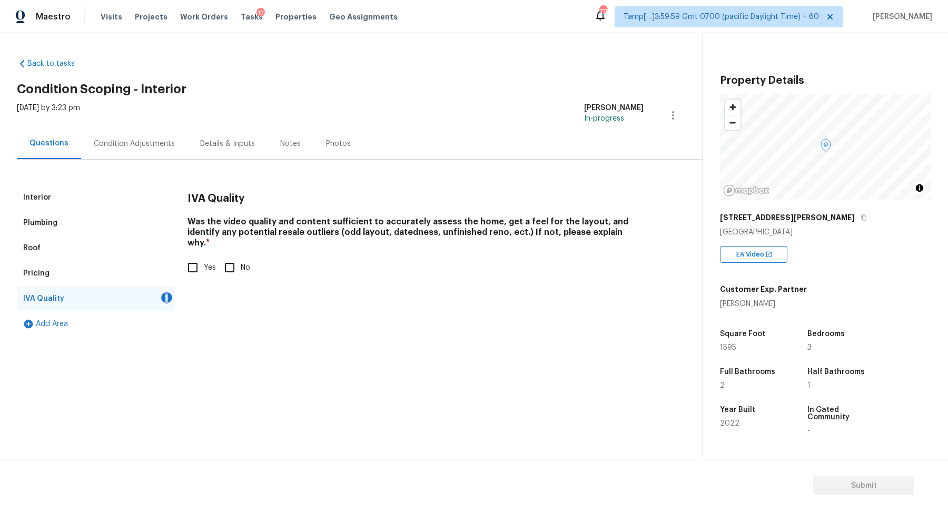
scroll to position [0, 0]
click at [197, 265] on input "Yes" at bounding box center [193, 267] width 22 height 22
checkbox input "true"
click at [150, 150] on div "Condition Adjustments" at bounding box center [134, 143] width 106 height 31
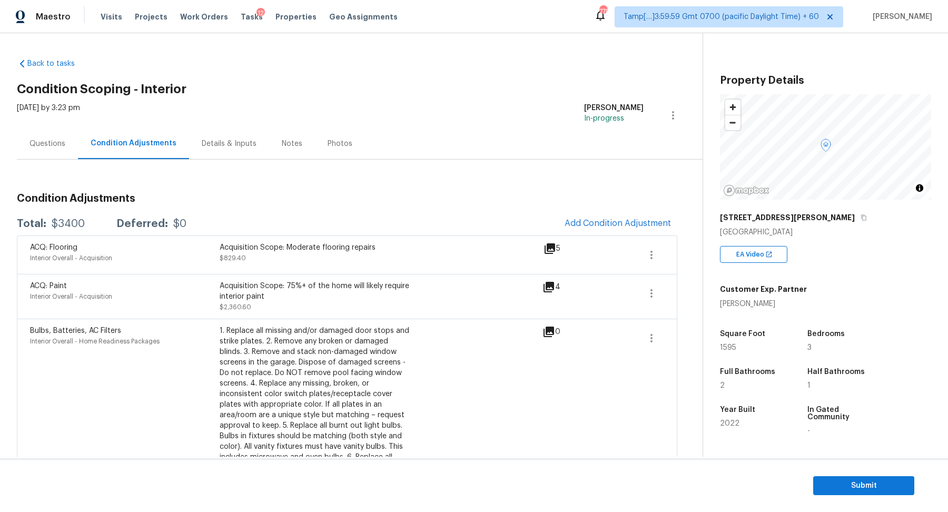
scroll to position [132, 0]
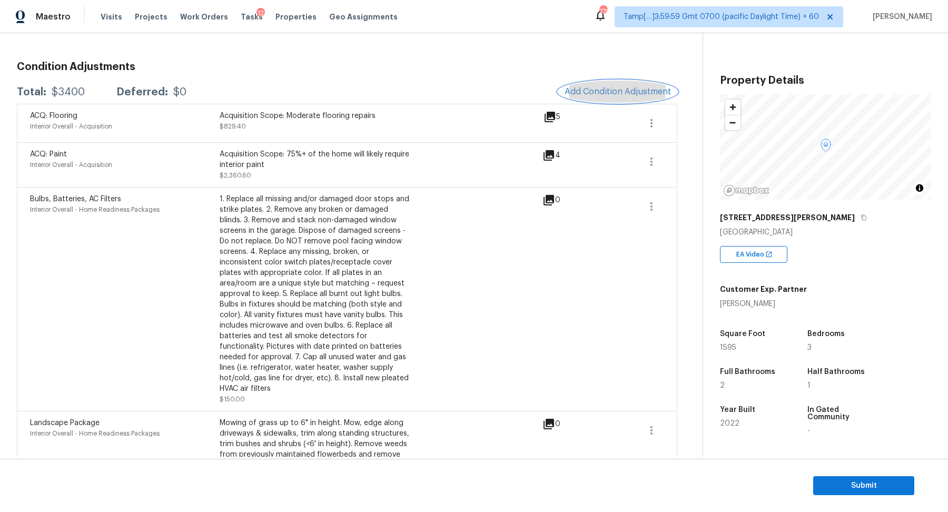
click at [640, 87] on span "Add Condition Adjustment" at bounding box center [617, 91] width 106 height 9
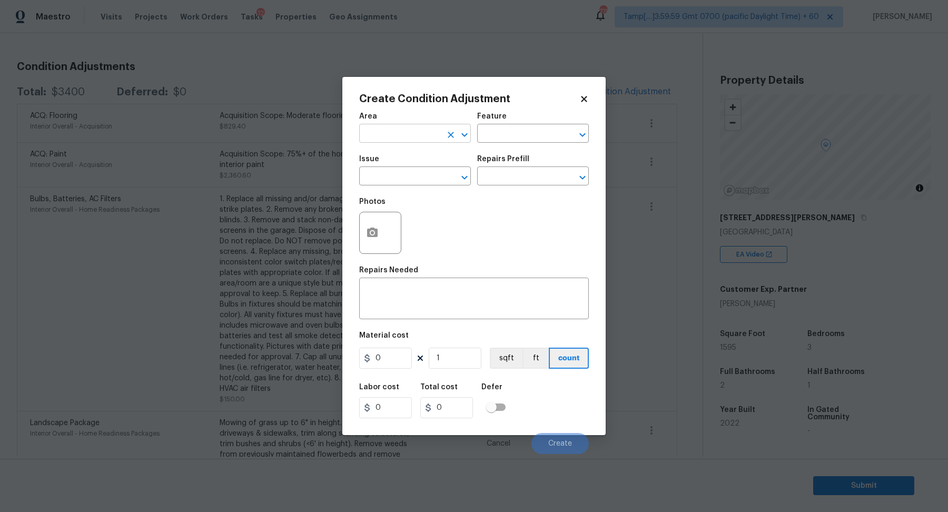
click at [425, 133] on input "text" at bounding box center [400, 134] width 82 height 16
click at [417, 172] on li "Interior Overall" at bounding box center [415, 174] width 112 height 17
type input "Interior Overall"
click at [417, 172] on input "text" at bounding box center [400, 177] width 82 height 16
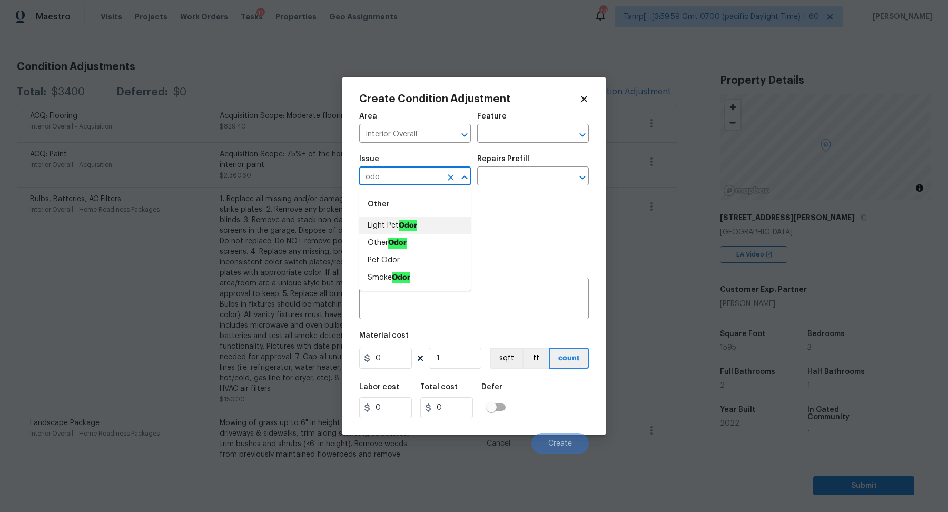
click at [387, 217] on li "Light Pet Odor" at bounding box center [415, 225] width 112 height 17
type input "Light Pet Odor"
click at [493, 180] on input "text" at bounding box center [518, 177] width 82 height 16
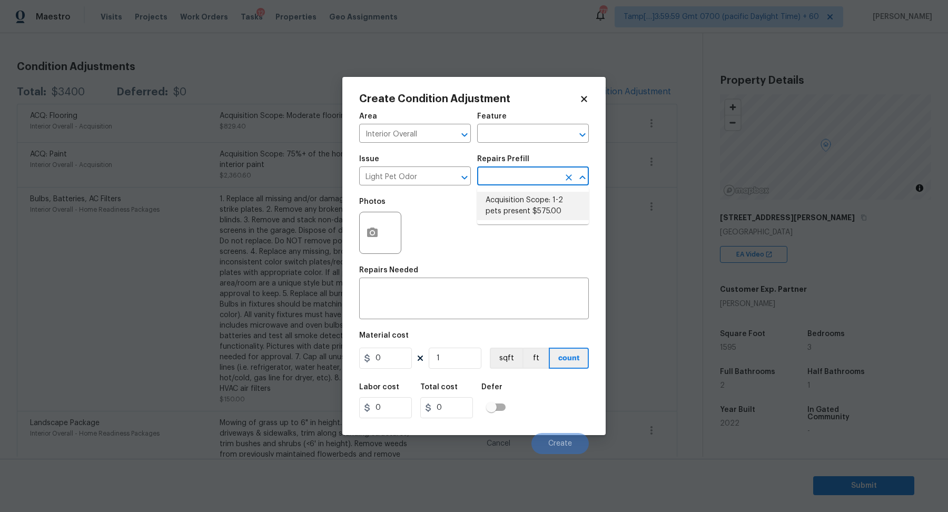
click at [494, 205] on li "Acquisition Scope: 1-2 pets present $575.00" at bounding box center [533, 206] width 112 height 28
type textarea "Acquisition Scope: 1-2 pets present"
type input "575"
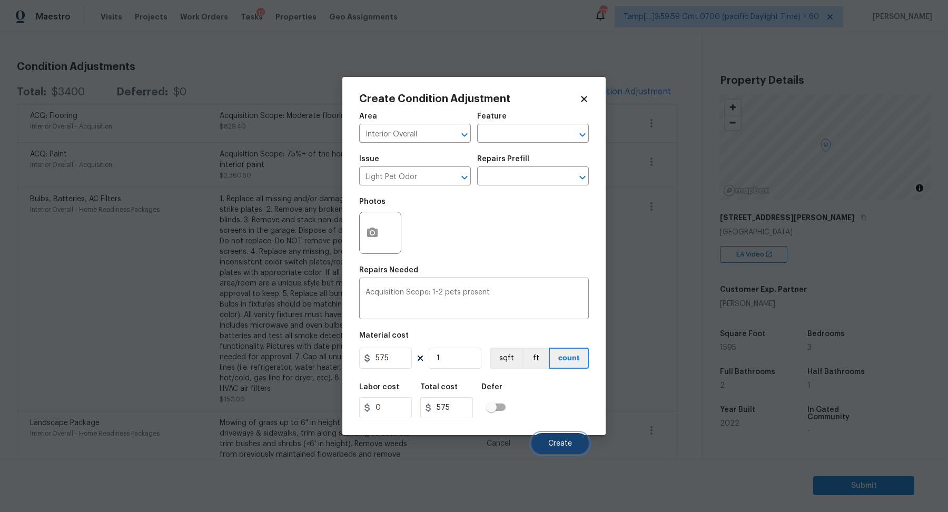
click at [561, 437] on button "Create" at bounding box center [559, 443] width 57 height 21
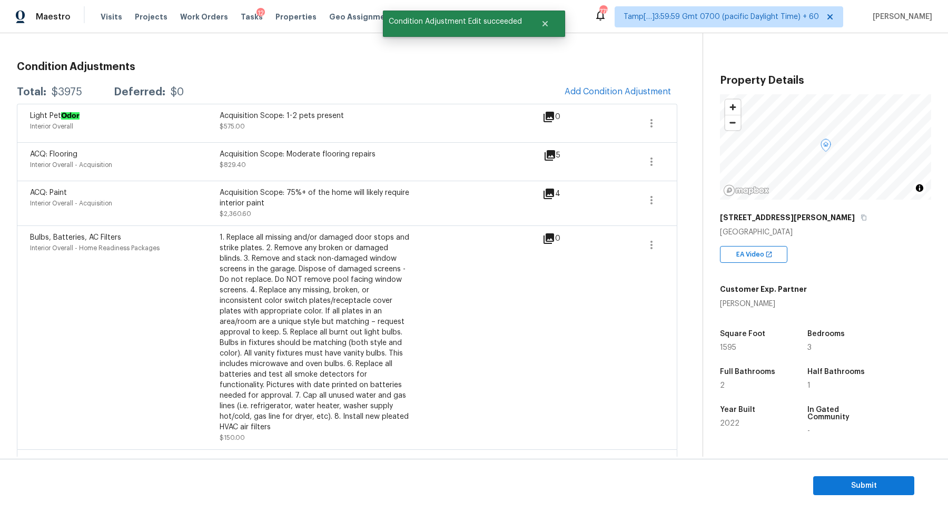
click at [56, 94] on div "$3975" at bounding box center [67, 92] width 31 height 11
copy div "$3975"
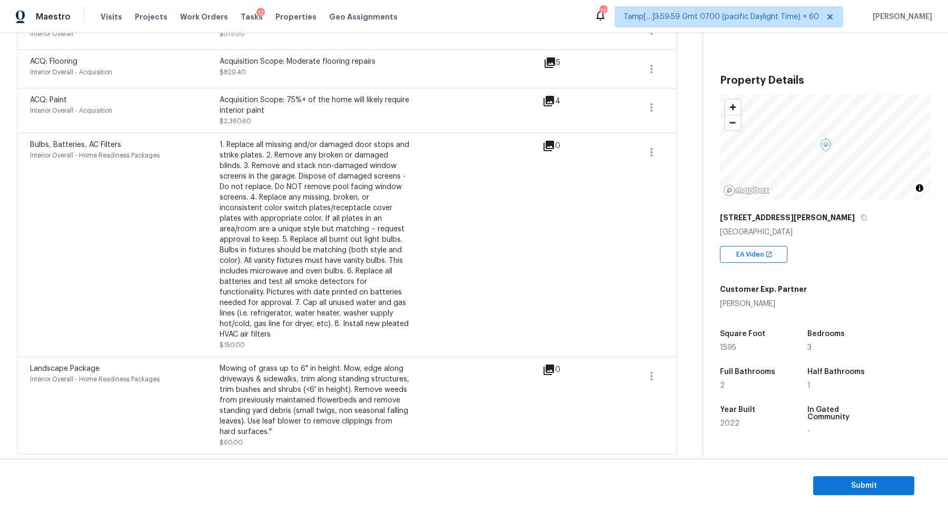
scroll to position [101, 0]
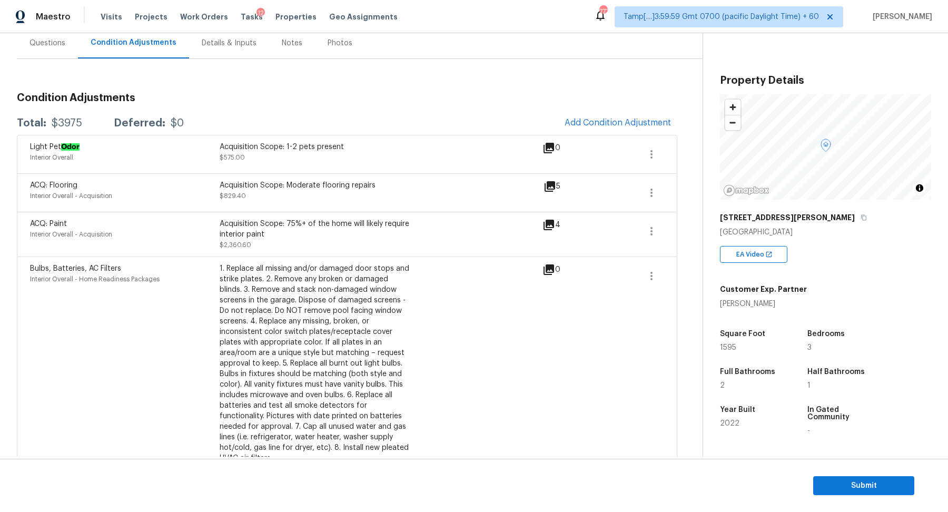
click at [654, 135] on div "Light Pet Odor Interior Overall Acquisition Scope: 1-2 pets present $575.00 0" at bounding box center [347, 154] width 660 height 38
click at [654, 151] on icon "button" at bounding box center [651, 154] width 13 height 13
click at [691, 151] on div "Edit" at bounding box center [711, 151] width 82 height 11
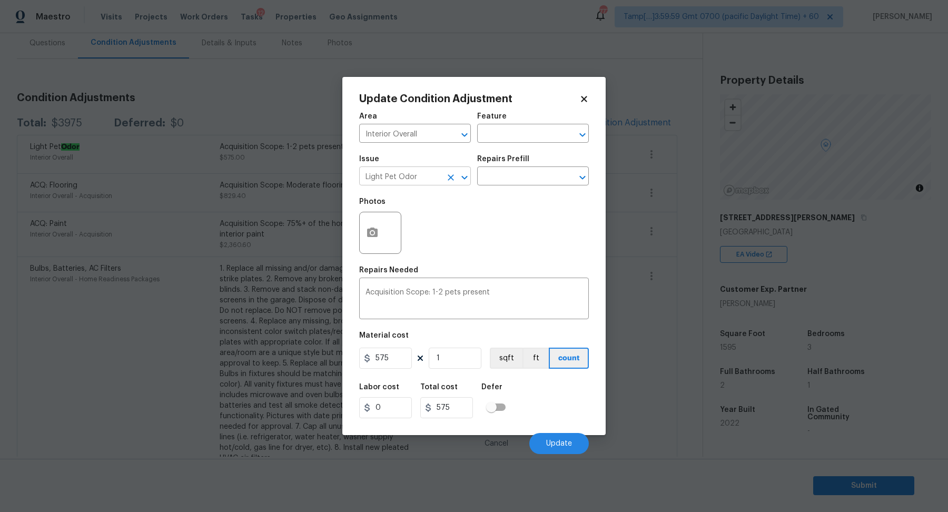
click at [422, 179] on input "Light Pet Odor" at bounding box center [400, 177] width 82 height 16
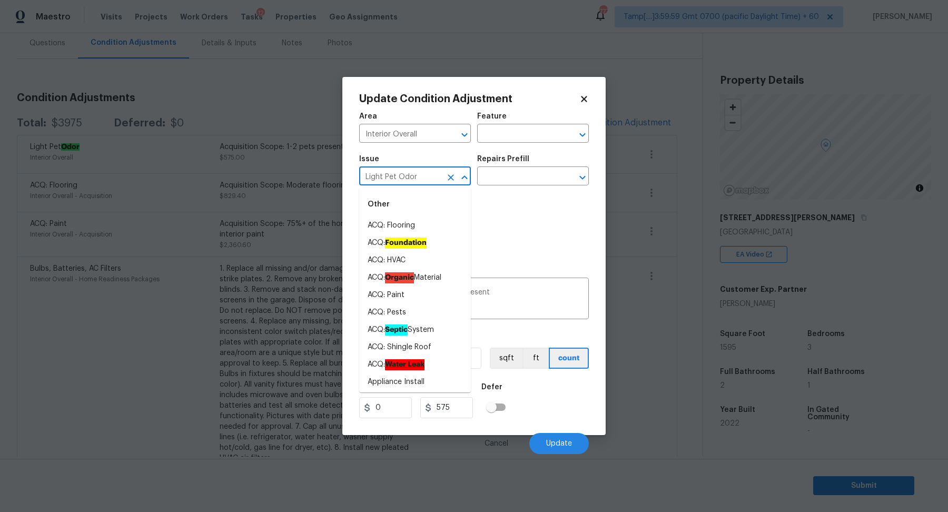
click at [422, 179] on input "Light Pet Odor" at bounding box center [400, 177] width 82 height 16
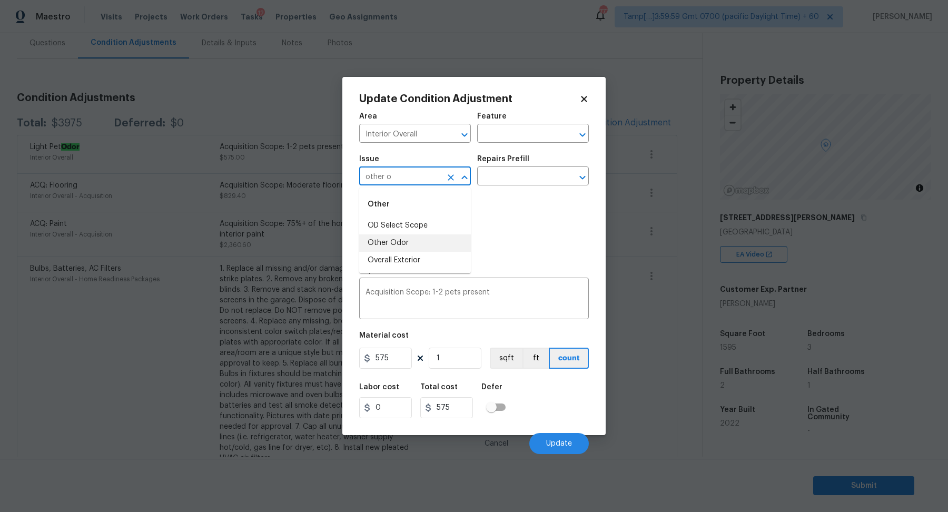
click at [373, 241] on li "Other Odor" at bounding box center [415, 242] width 112 height 17
type input "Other Odor"
click at [507, 184] on input "text" at bounding box center [518, 177] width 82 height 16
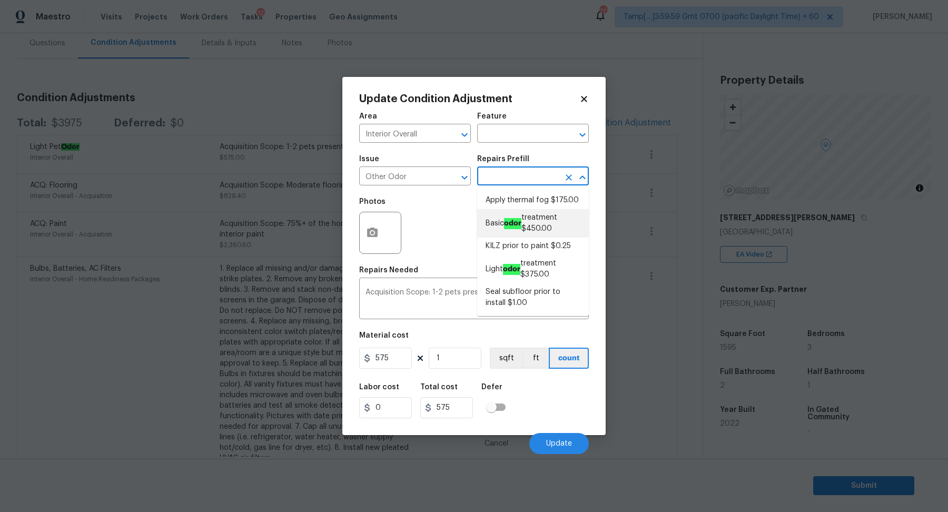
click at [537, 210] on li "Basic odor treatment $450.00" at bounding box center [533, 223] width 112 height 28
type textarea "OD Odor Protocol: Heavy Odor present. Remediate home odor. Including but not li…"
type input "450"
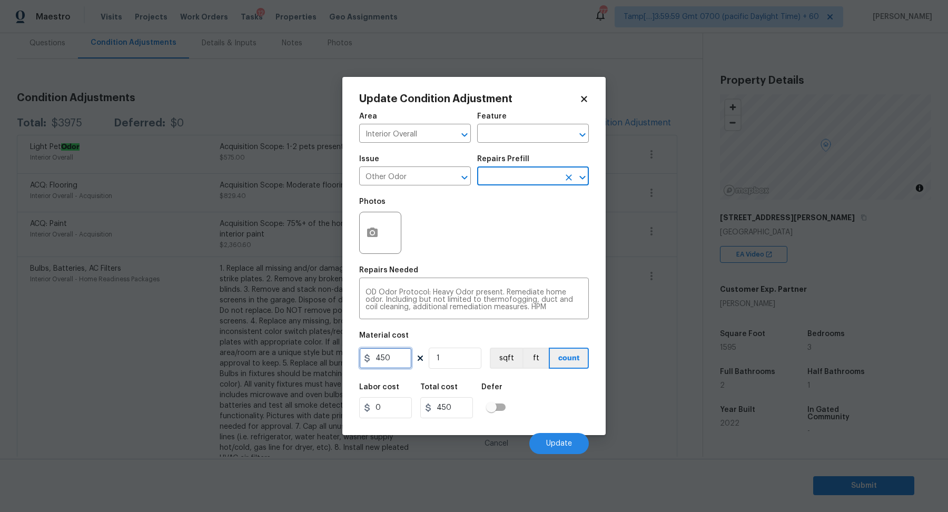
click at [411, 350] on input "450" at bounding box center [385, 357] width 53 height 21
type input "575"
click at [552, 440] on span "Update" at bounding box center [559, 444] width 26 height 8
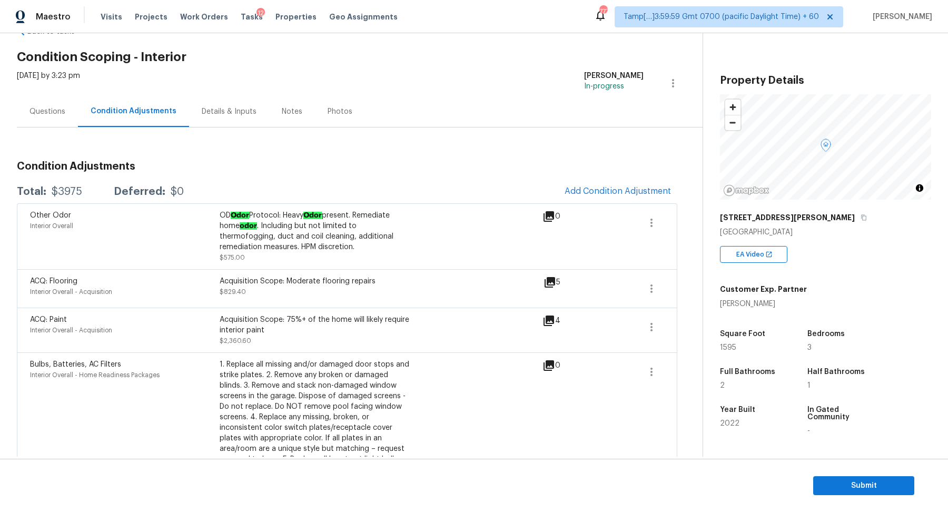
scroll to position [0, 0]
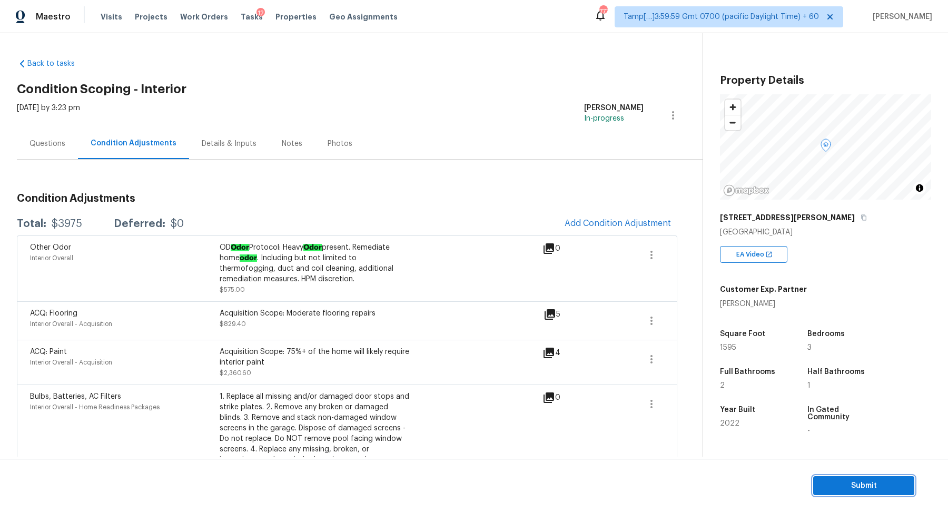
click at [827, 476] on button "Submit" at bounding box center [863, 485] width 101 height 19
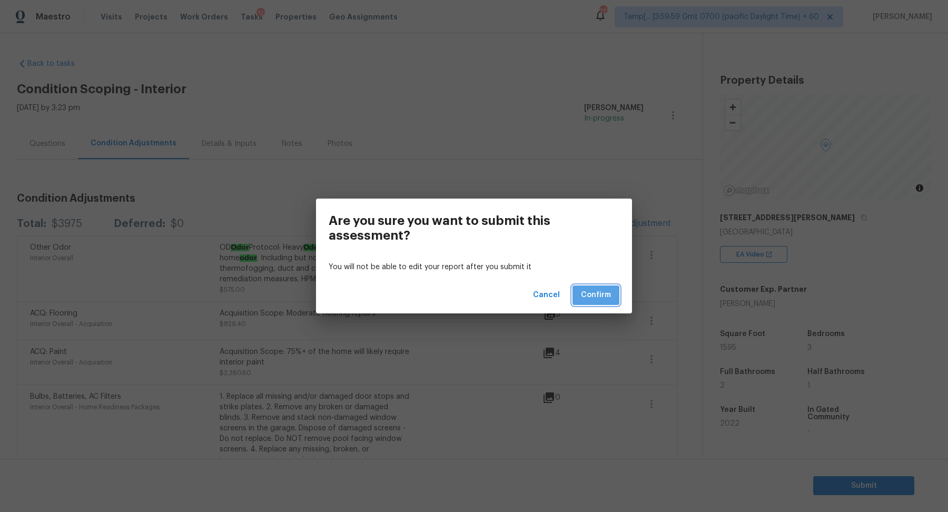
click at [585, 296] on span "Confirm" at bounding box center [596, 294] width 30 height 13
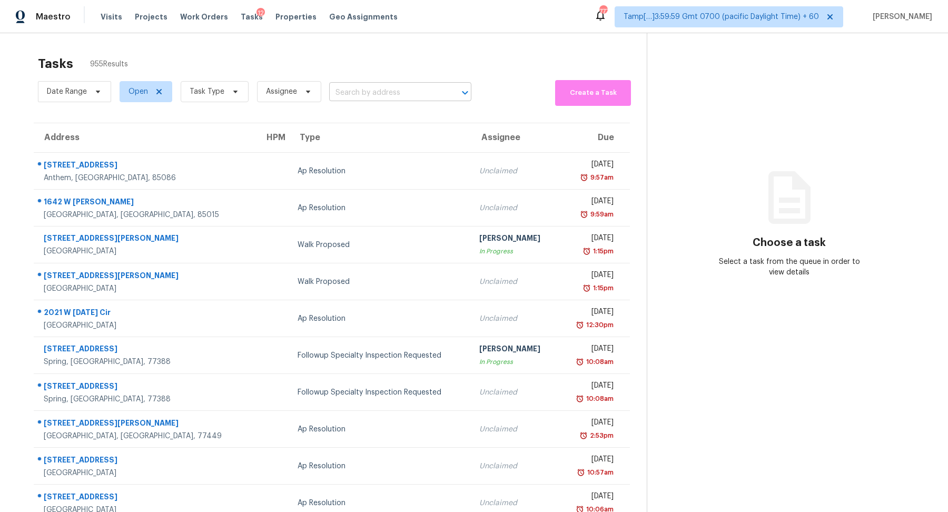
click at [361, 87] on input "text" at bounding box center [385, 93] width 113 height 16
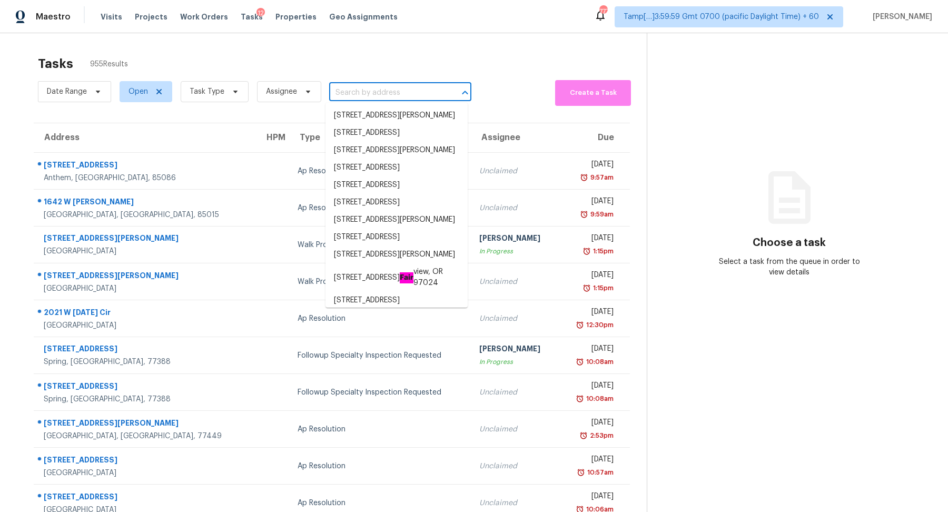
paste input "5103 Dallen Lea Dr Jacksonville, FL, 32208"
type input "5103 Dallen Lea Dr Jacksonville, FL, 32208"
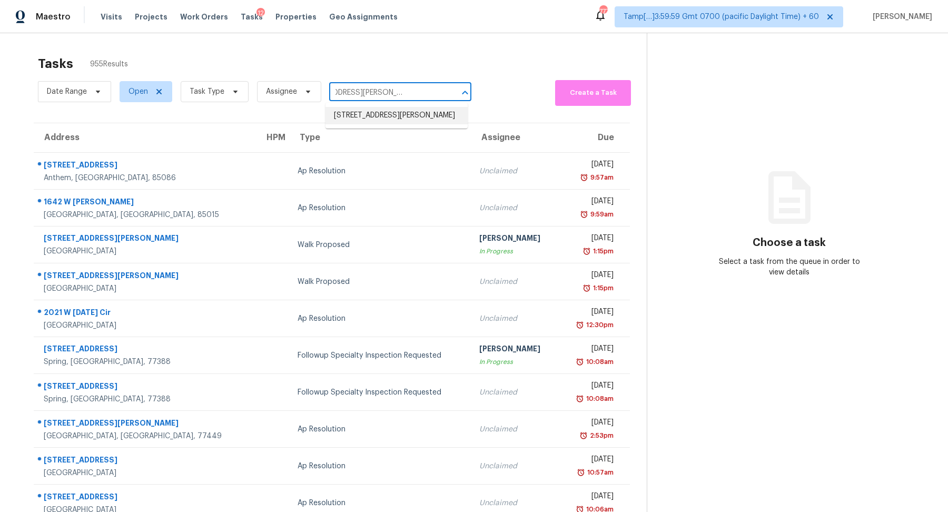
click at [380, 124] on li "5103 Dallen Lea Dr, Jacksonville, FL 32208" at bounding box center [396, 115] width 142 height 17
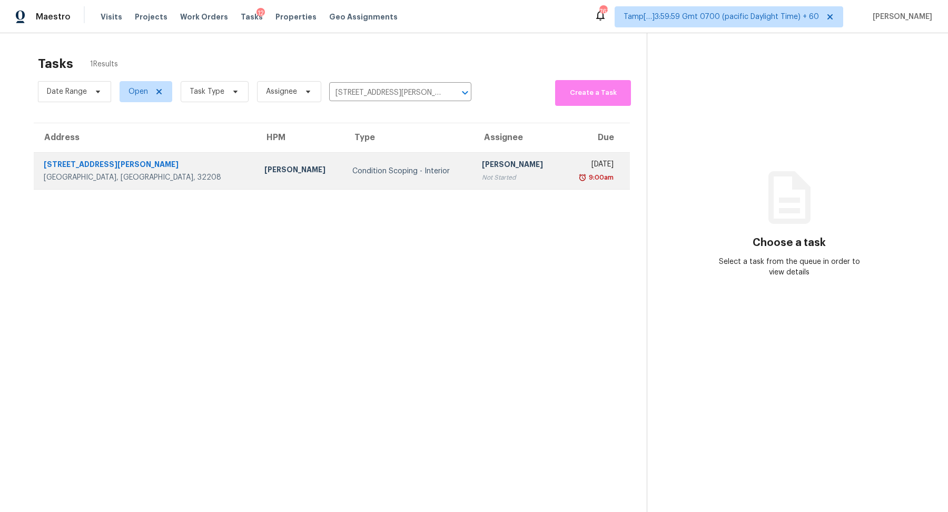
click at [360, 173] on div "Condition Scoping - Interior" at bounding box center [408, 171] width 113 height 11
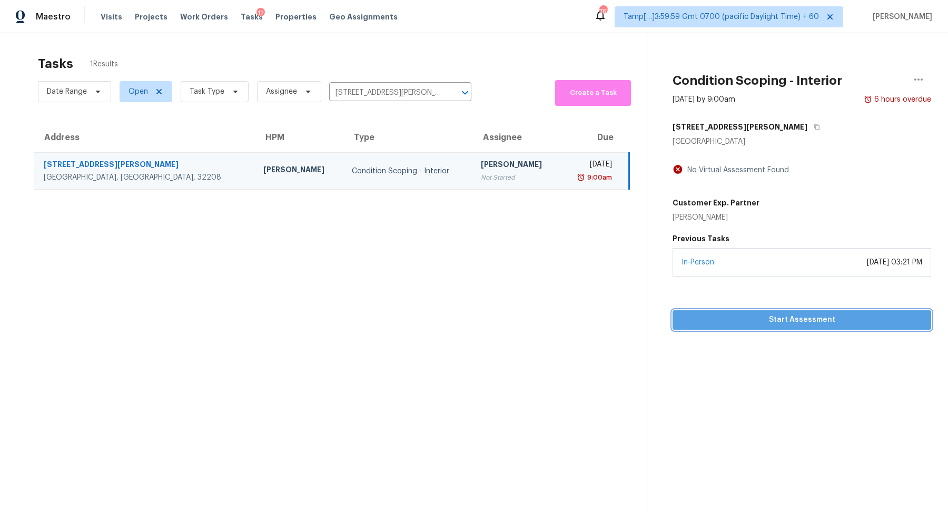
click at [762, 316] on span "Start Assessment" at bounding box center [802, 319] width 242 height 13
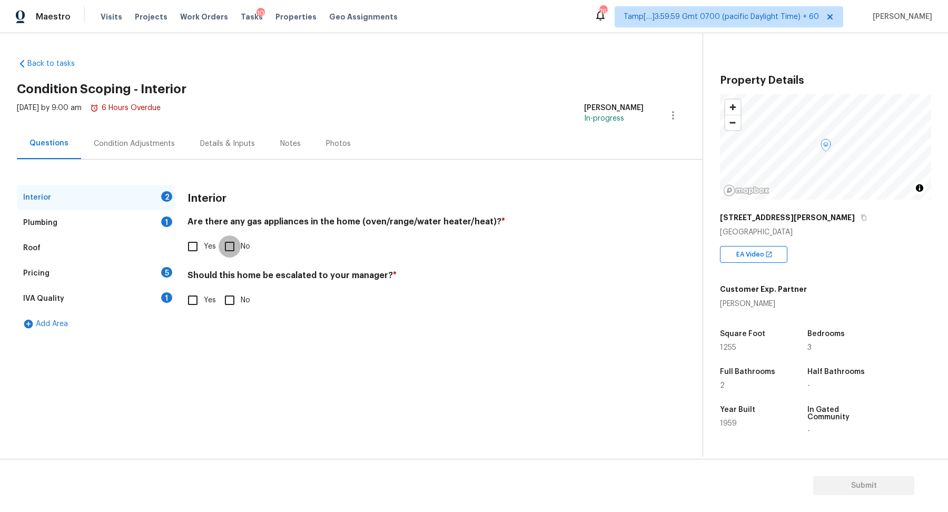
click at [222, 247] on input "No" at bounding box center [229, 246] width 22 height 22
checkbox input "true"
click at [222, 308] on input "No" at bounding box center [229, 301] width 22 height 22
checkbox input "true"
click at [125, 225] on div "Plumbing 1" at bounding box center [96, 222] width 158 height 25
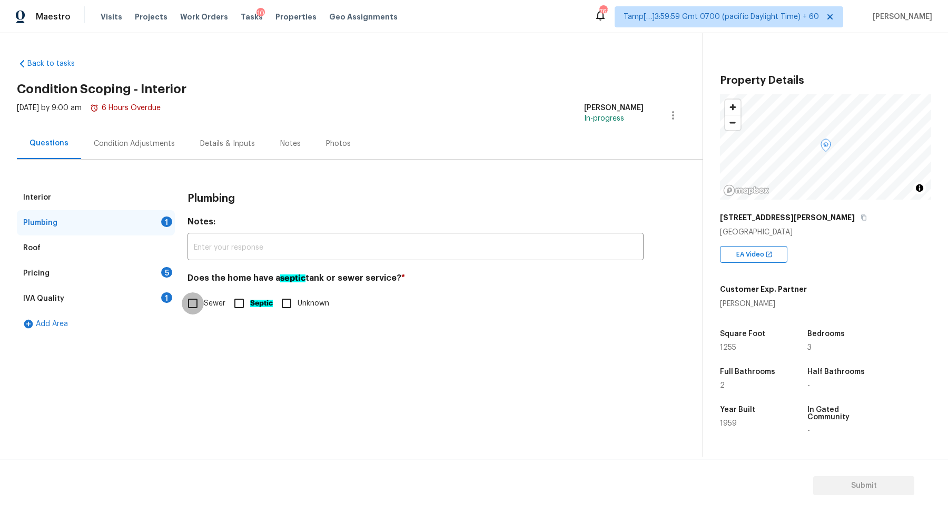
click at [190, 306] on input "Sewer" at bounding box center [193, 303] width 22 height 22
checkbox input "true"
click at [127, 246] on div "Roof" at bounding box center [96, 247] width 158 height 25
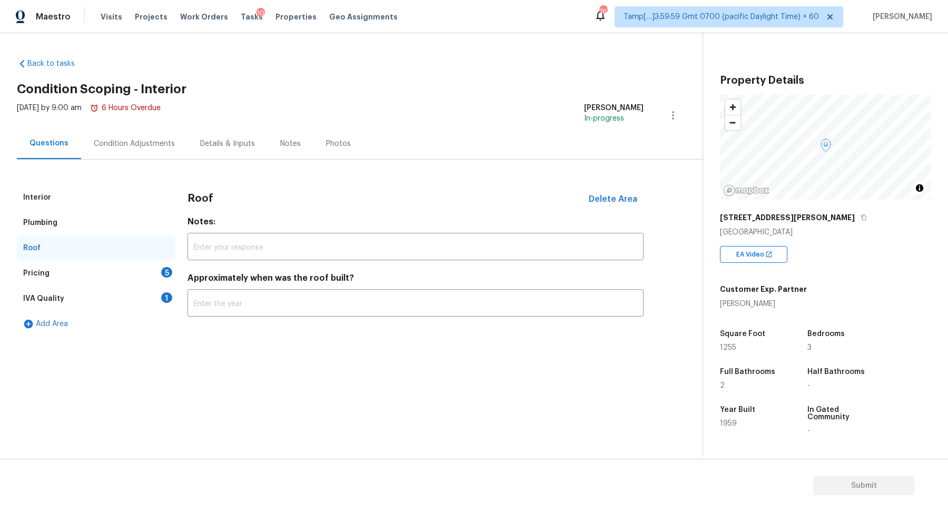
click at [133, 264] on div "Pricing 5" at bounding box center [96, 273] width 158 height 25
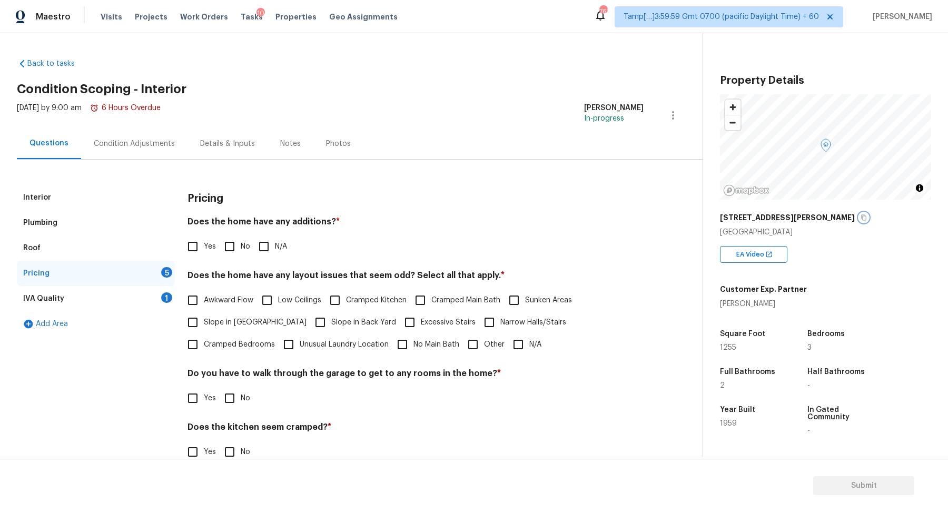
click at [859, 214] on button "button" at bounding box center [863, 217] width 9 height 9
click at [199, 248] on input "Yes" at bounding box center [193, 246] width 22 height 22
checkbox input "true"
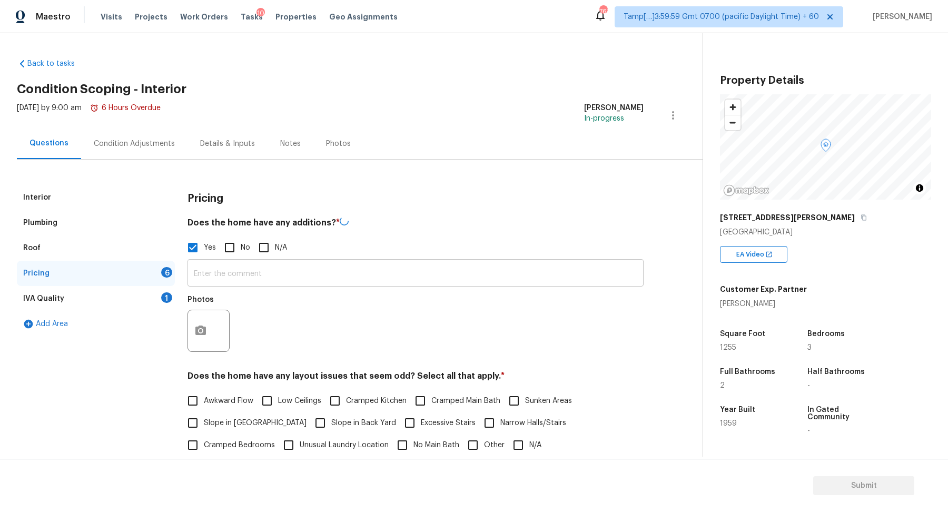
click at [251, 273] on input "text" at bounding box center [415, 274] width 456 height 25
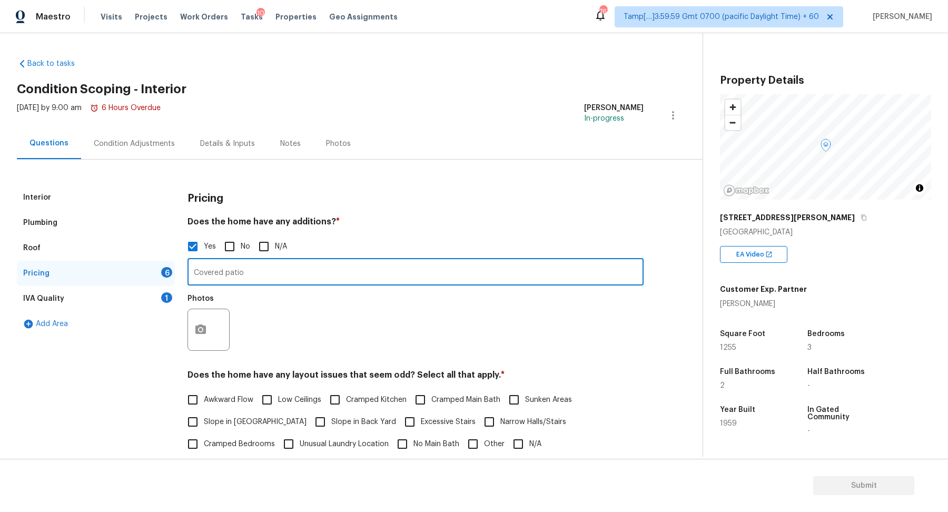
type input "Covered patio"
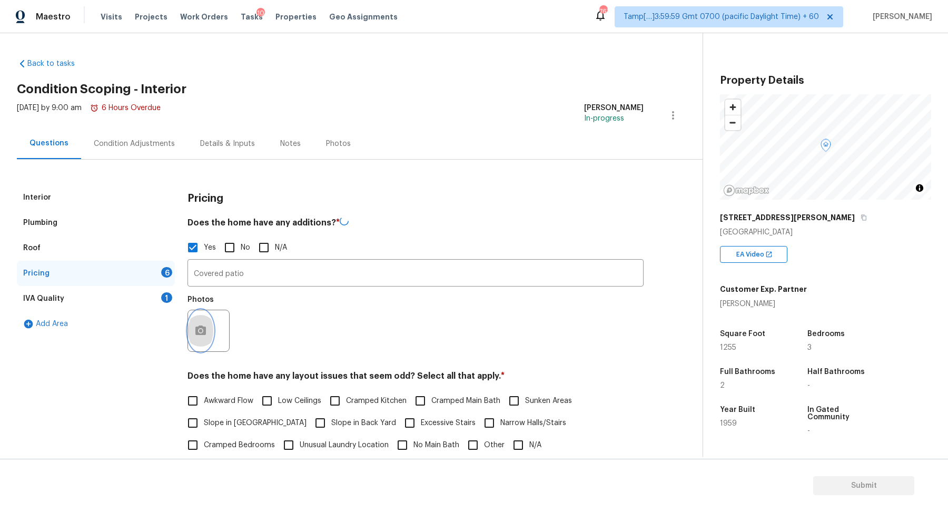
click at [198, 333] on icon "button" at bounding box center [200, 330] width 13 height 13
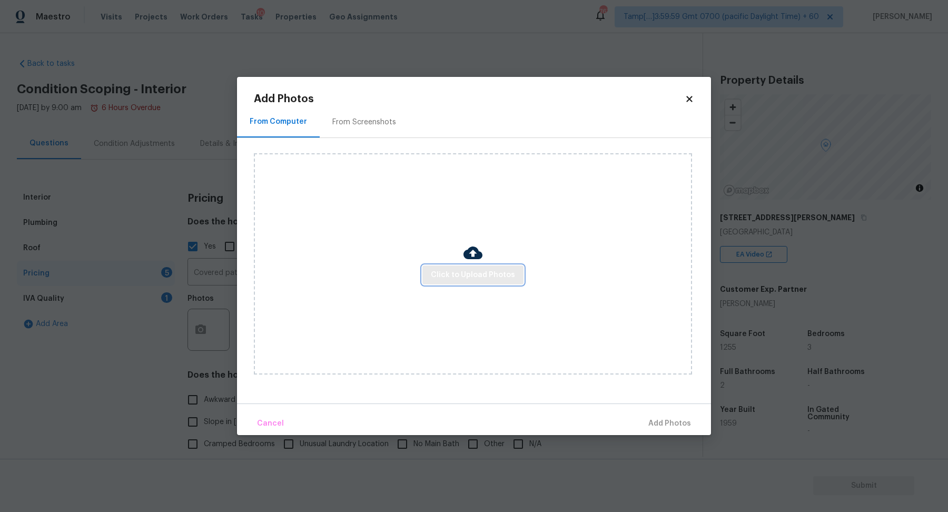
click at [490, 274] on span "Click to Upload Photos" at bounding box center [473, 274] width 84 height 13
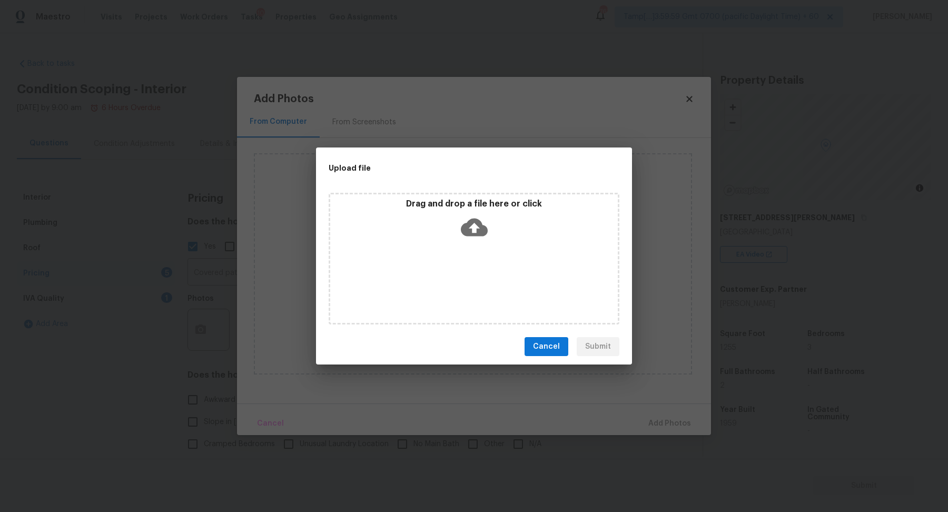
click at [487, 246] on div "Drag and drop a file here or click" at bounding box center [473, 259] width 291 height 132
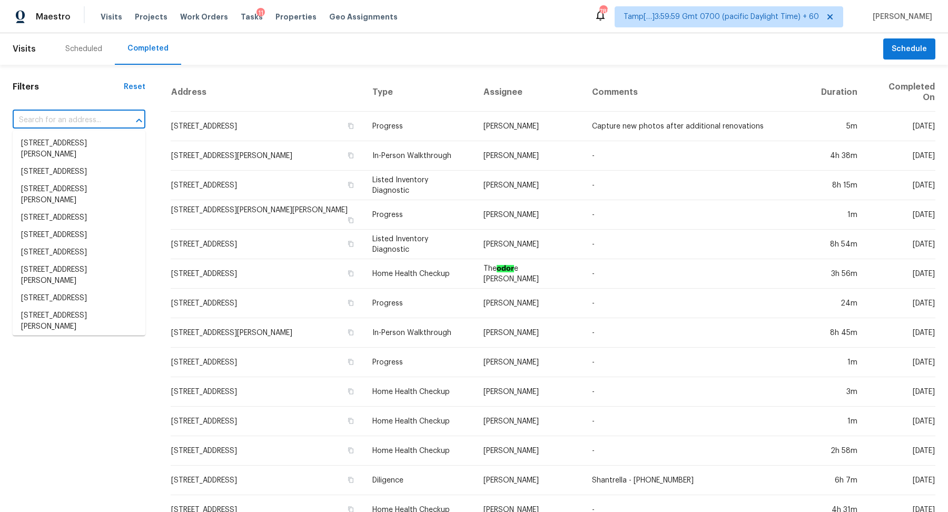
click at [82, 120] on input "text" at bounding box center [64, 120] width 103 height 16
paste input "[STREET_ADDRESS][PERSON_NAME][PERSON_NAME]"
type input "[STREET_ADDRESS][PERSON_NAME][PERSON_NAME]"
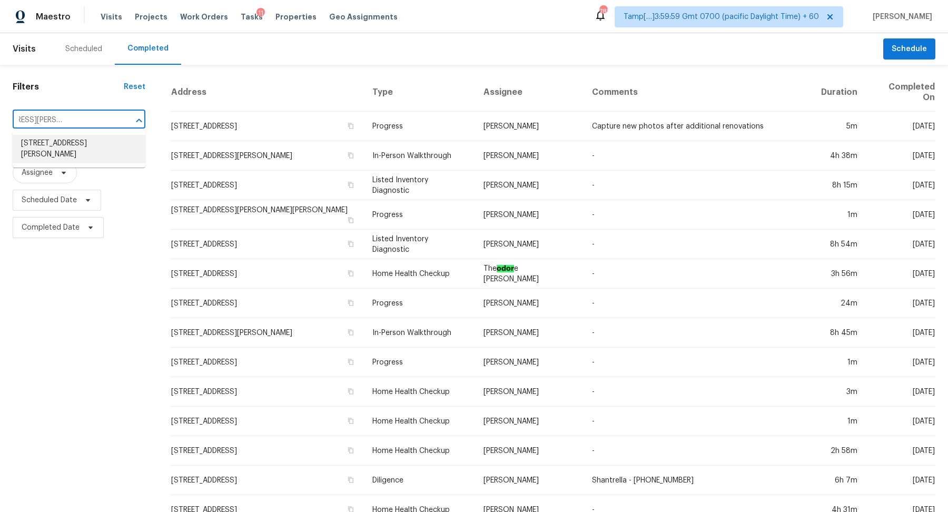
click at [64, 145] on li "[STREET_ADDRESS][PERSON_NAME]" at bounding box center [79, 149] width 133 height 28
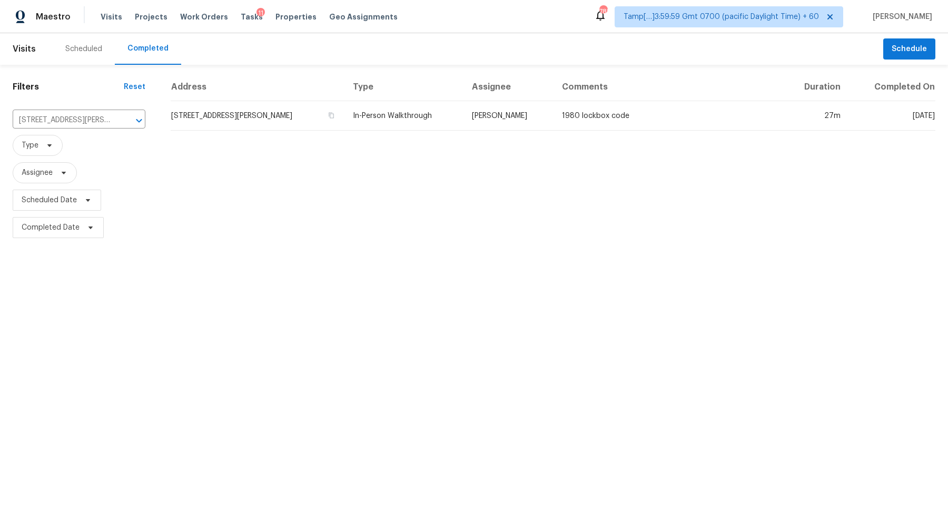
click at [325, 107] on td "[STREET_ADDRESS][PERSON_NAME]" at bounding box center [258, 115] width 174 height 29
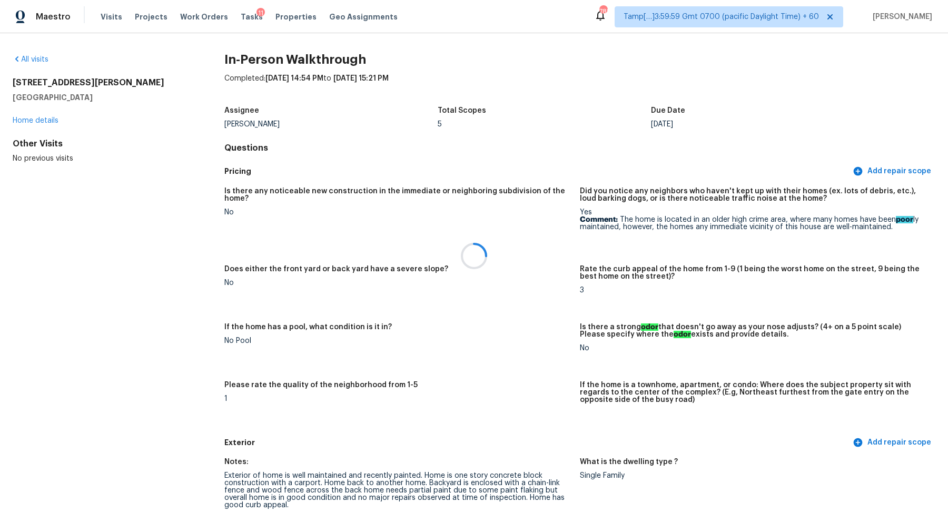
click at [592, 216] on div at bounding box center [474, 256] width 948 height 512
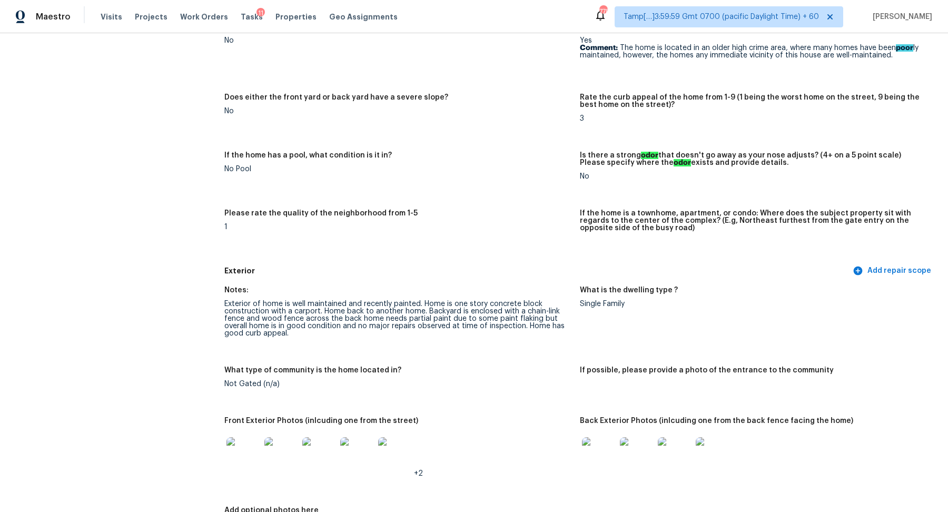
scroll to position [277, 0]
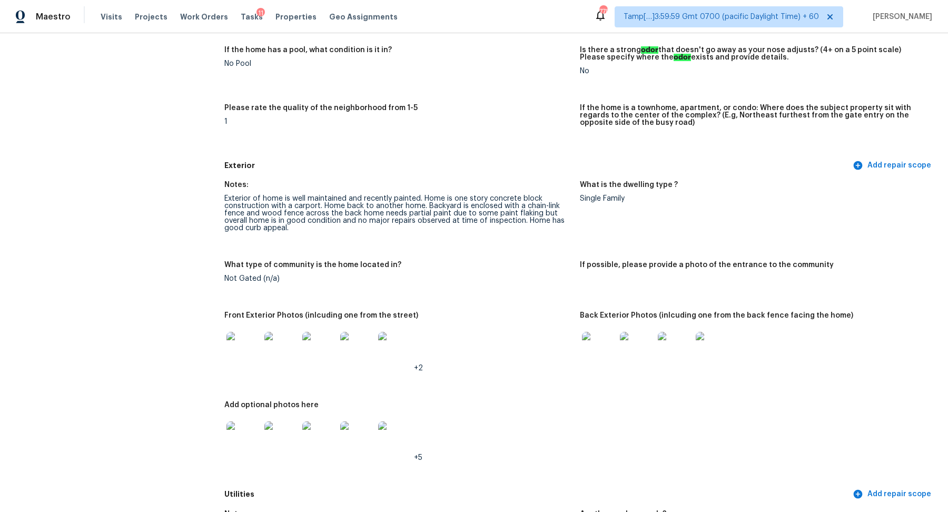
click at [255, 349] on img at bounding box center [243, 349] width 34 height 34
click at [598, 352] on img at bounding box center [599, 349] width 34 height 34
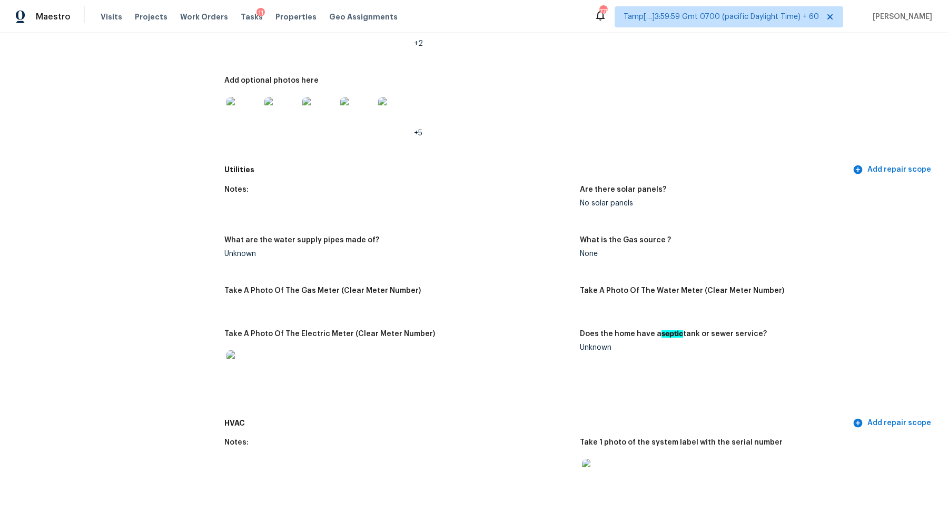
scroll to position [540, 0]
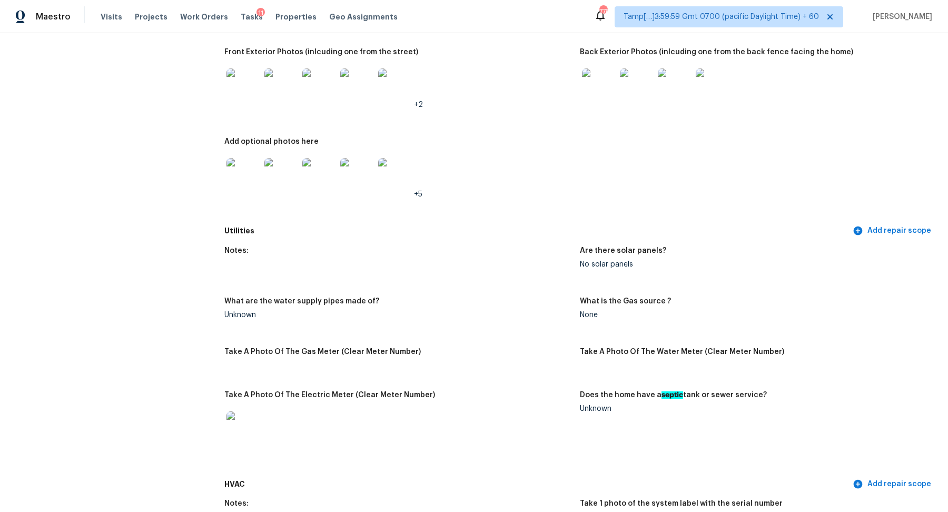
click at [256, 174] on img at bounding box center [243, 175] width 34 height 34
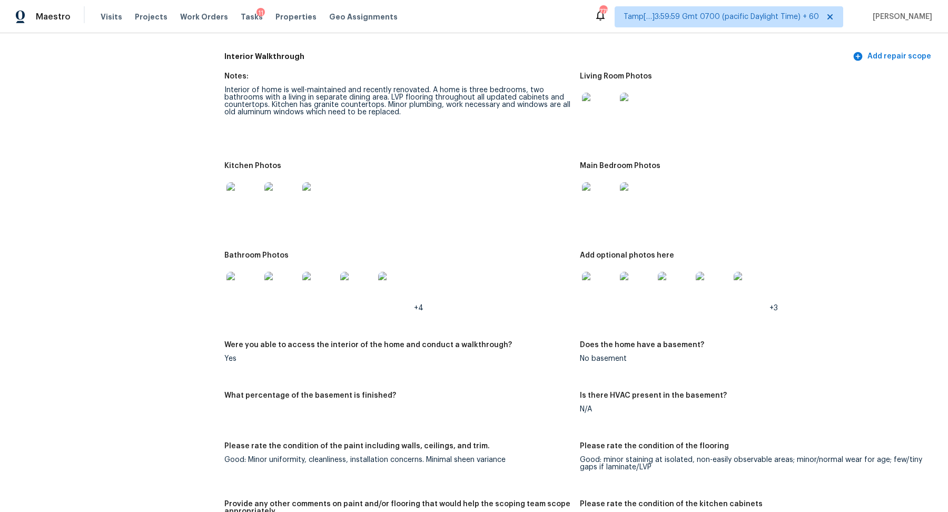
scroll to position [1090, 0]
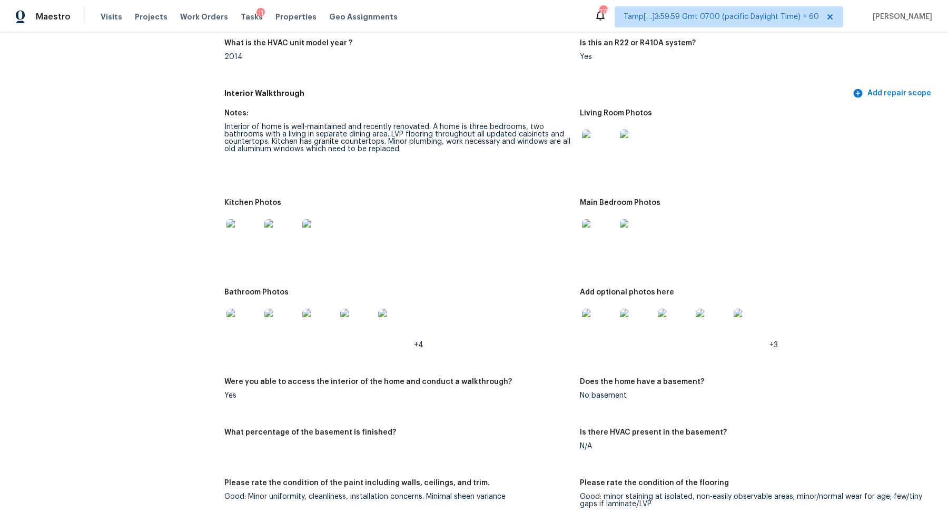
click at [251, 237] on img at bounding box center [243, 236] width 34 height 34
click at [316, 240] on img at bounding box center [319, 236] width 34 height 34
click at [603, 144] on img at bounding box center [599, 147] width 34 height 34
click at [609, 145] on img at bounding box center [599, 147] width 34 height 34
click at [243, 248] on img at bounding box center [243, 236] width 34 height 34
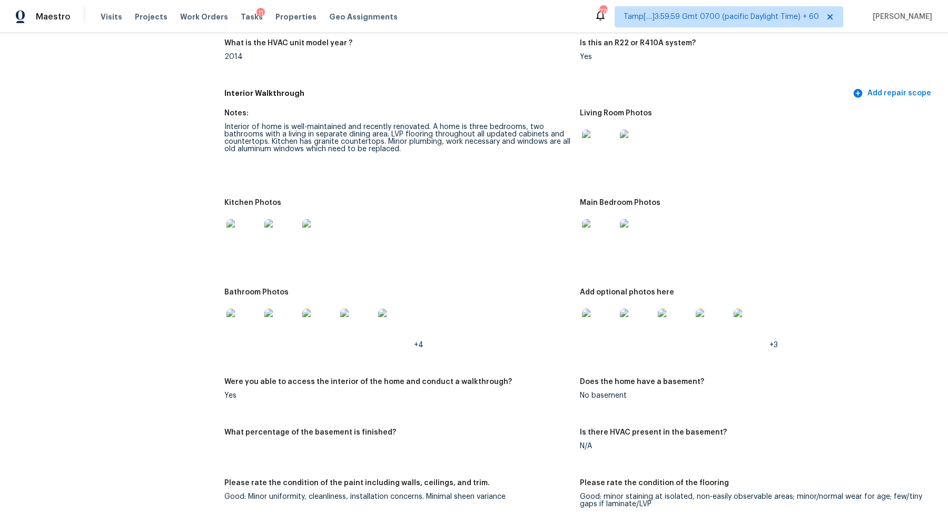
click at [250, 327] on img at bounding box center [243, 325] width 34 height 34
click at [598, 327] on img at bounding box center [599, 325] width 34 height 34
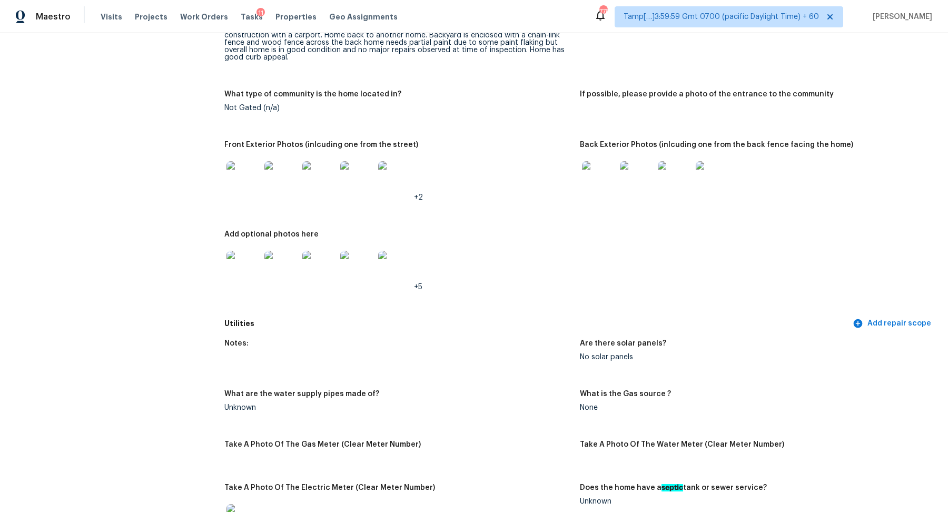
scroll to position [510, 0]
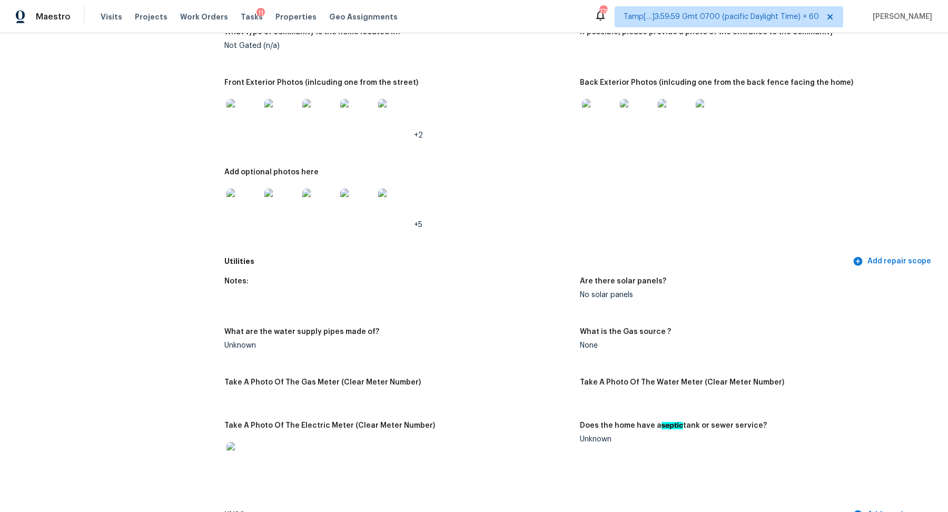
click at [611, 105] on img at bounding box center [599, 116] width 34 height 34
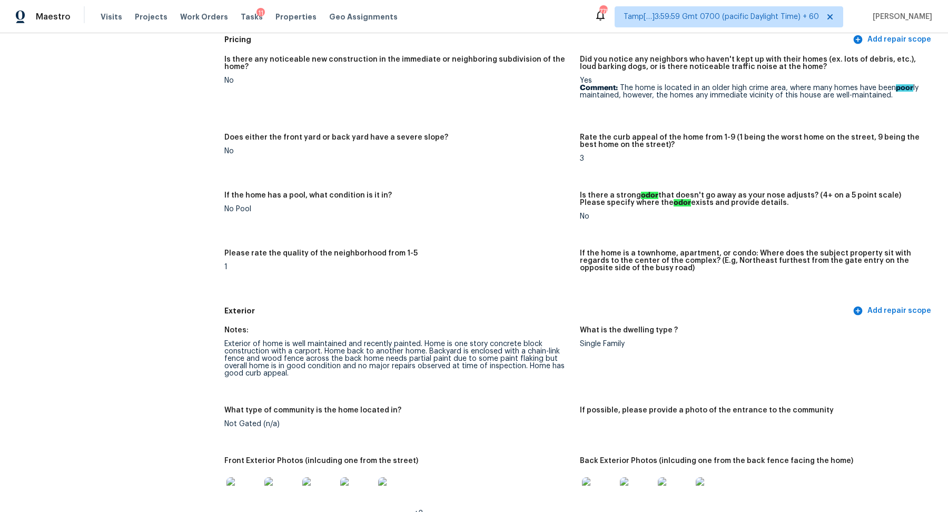
scroll to position [0, 0]
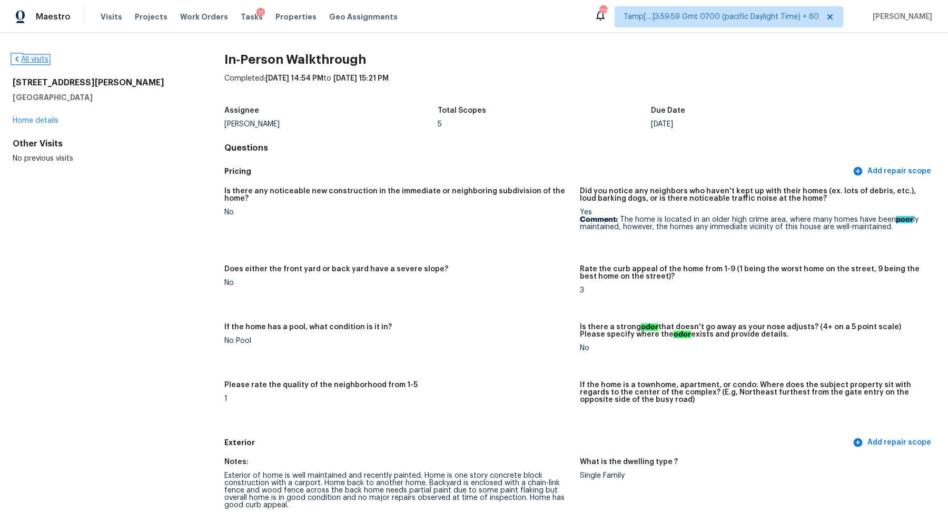
click at [42, 62] on link "All visits" at bounding box center [31, 59] width 36 height 7
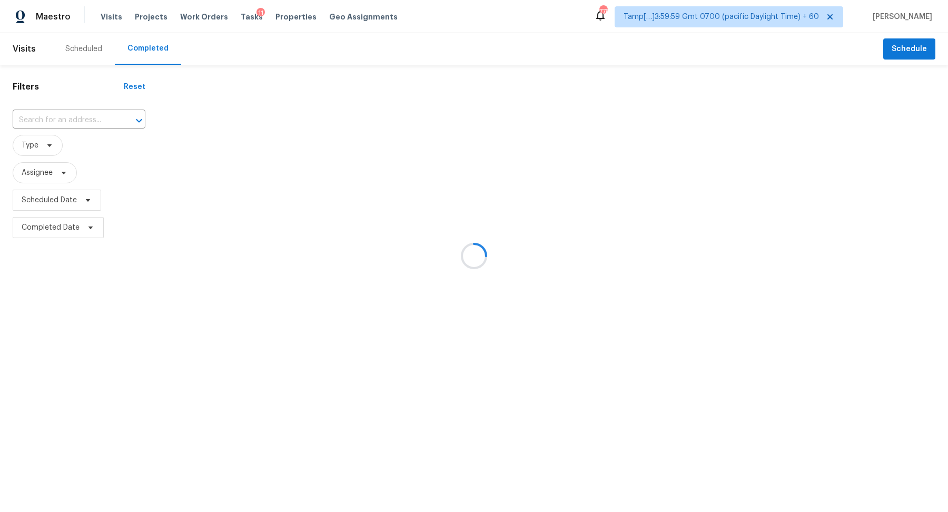
click at [72, 120] on div at bounding box center [474, 256] width 948 height 512
click at [89, 118] on div at bounding box center [474, 256] width 948 height 512
click at [65, 121] on div at bounding box center [474, 256] width 948 height 512
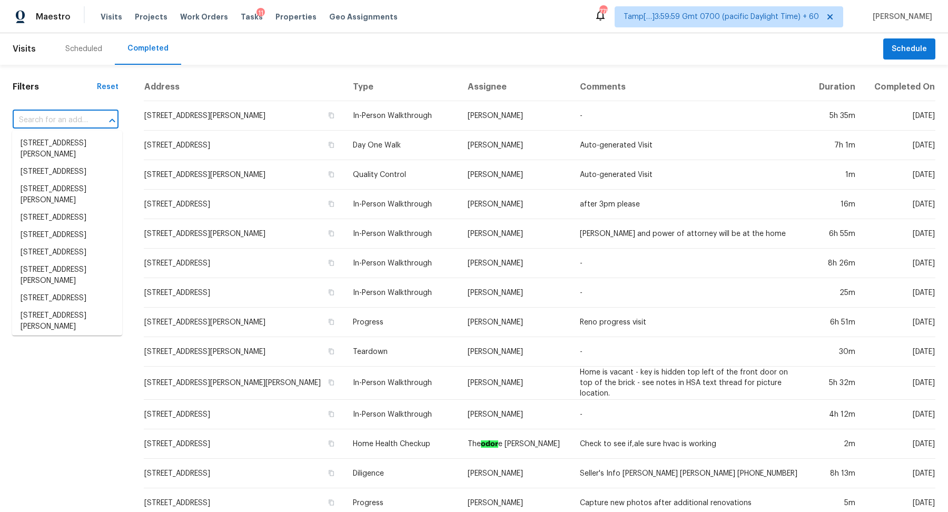
click at [69, 121] on input "text" at bounding box center [51, 120] width 76 height 16
paste input "[STREET_ADDRESS][PERSON_NAME]"
type input "[STREET_ADDRESS][PERSON_NAME]"
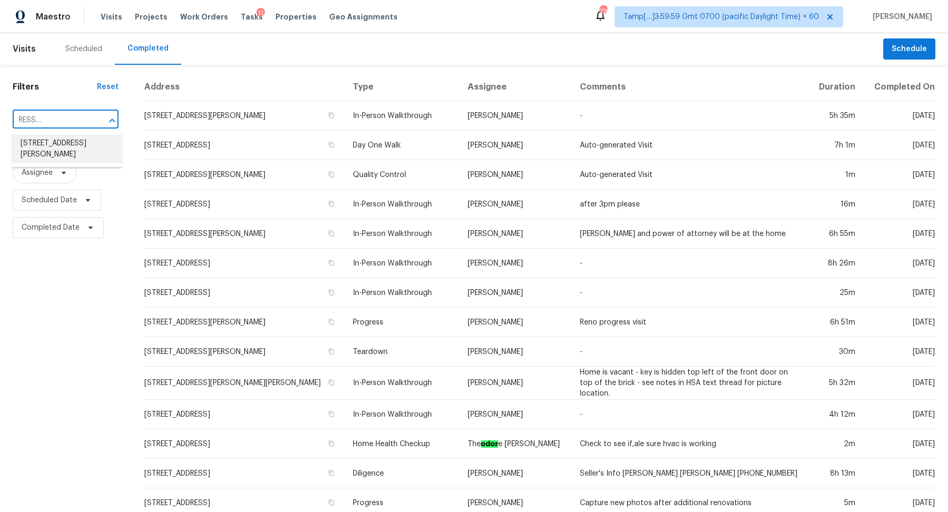
click at [74, 141] on li "[STREET_ADDRESS][PERSON_NAME]" at bounding box center [67, 149] width 110 height 28
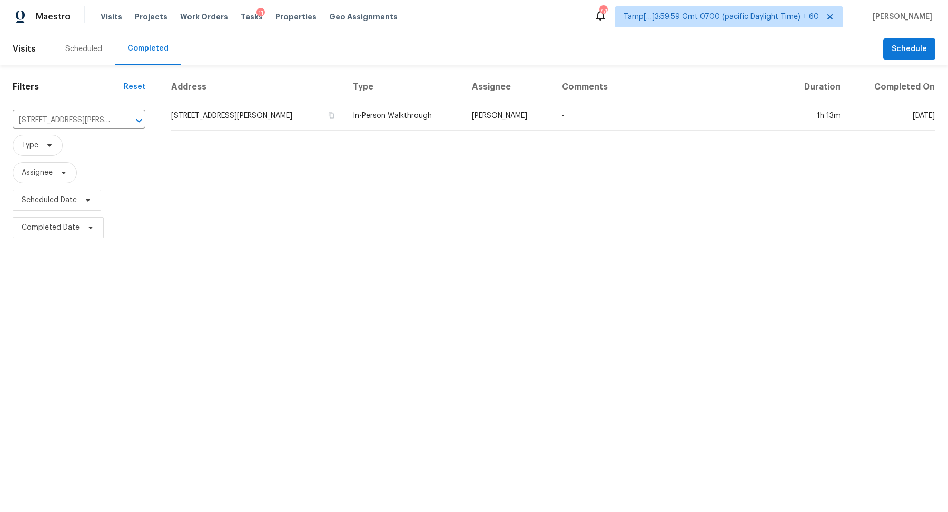
click at [237, 125] on td "[STREET_ADDRESS][PERSON_NAME]" at bounding box center [258, 115] width 174 height 29
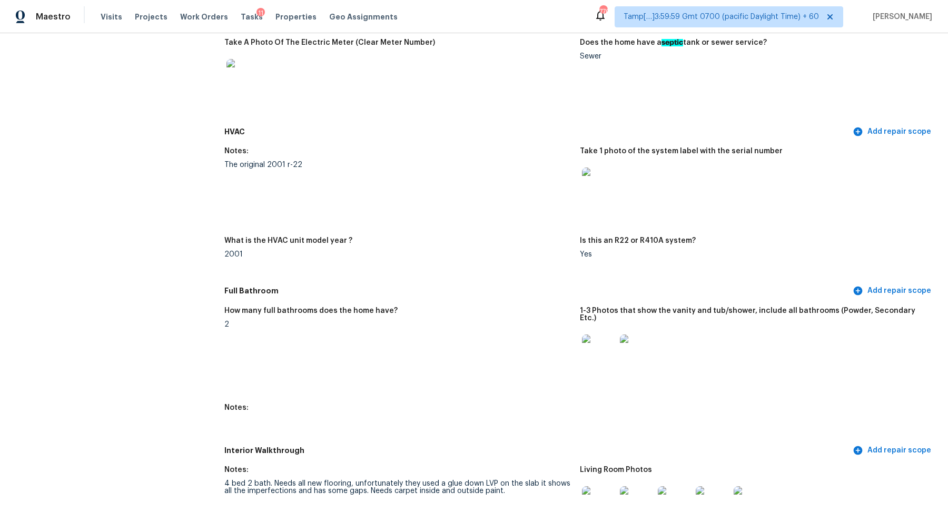
scroll to position [932, 0]
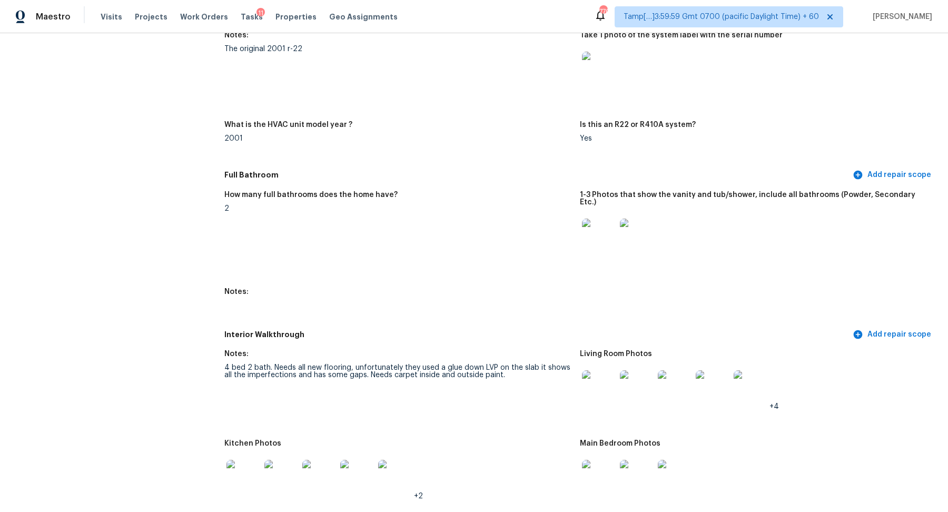
click at [602, 371] on img at bounding box center [599, 387] width 34 height 34
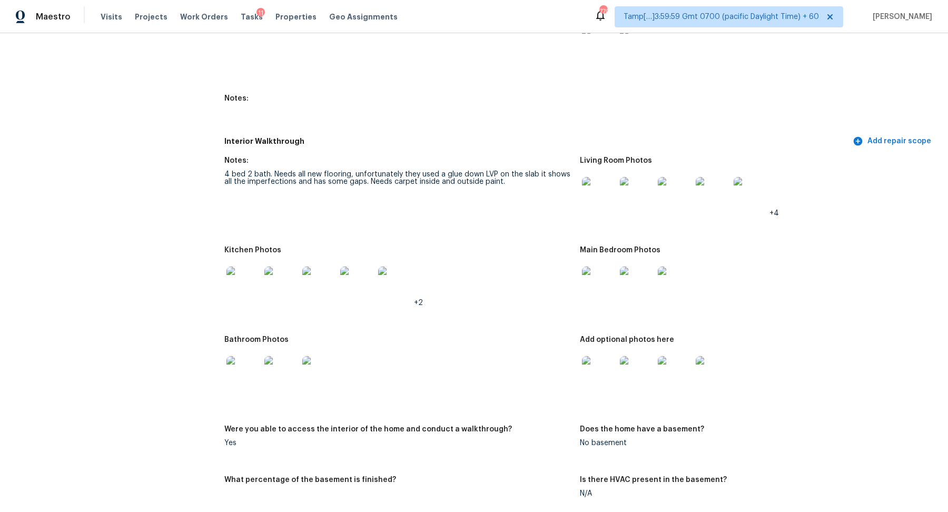
scroll to position [1140, 0]
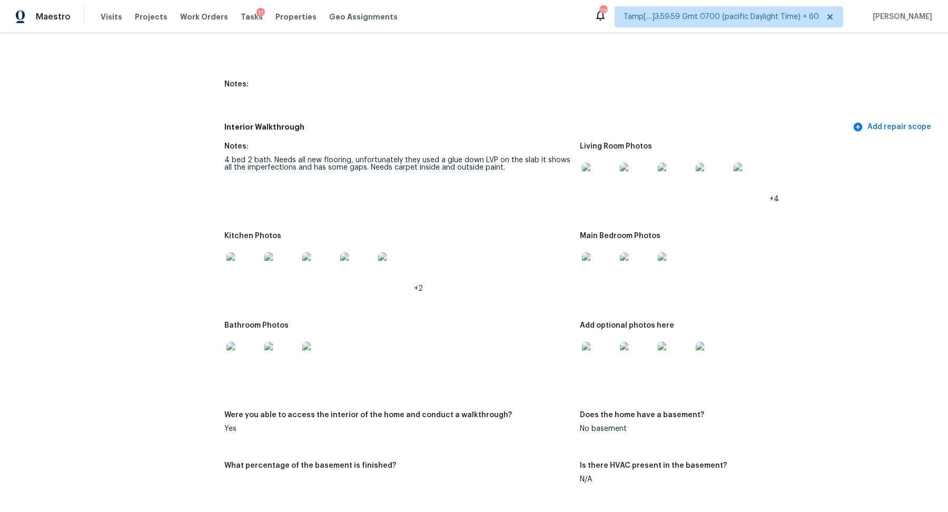
click at [266, 266] on img at bounding box center [281, 269] width 34 height 34
click at [591, 263] on img at bounding box center [599, 269] width 34 height 34
click at [250, 367] on img at bounding box center [243, 359] width 34 height 34
click at [608, 361] on img at bounding box center [599, 359] width 34 height 34
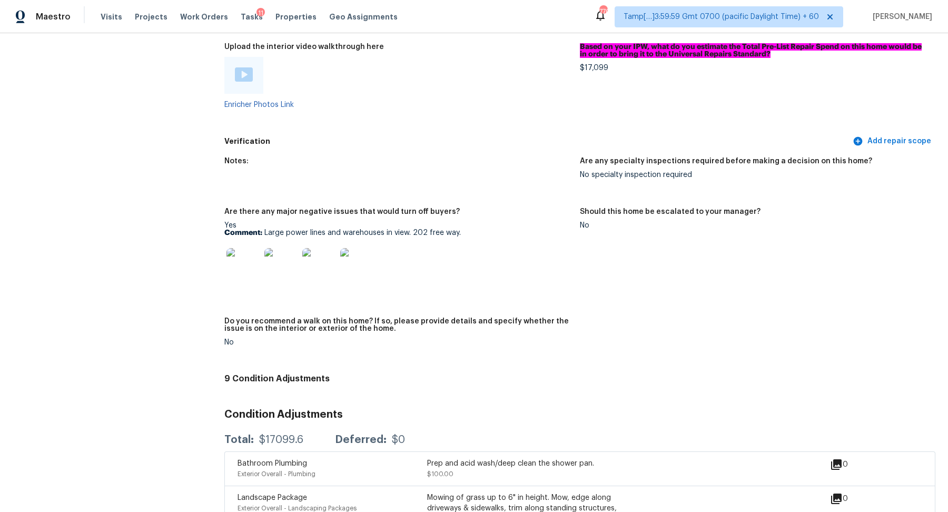
scroll to position [2122, 0]
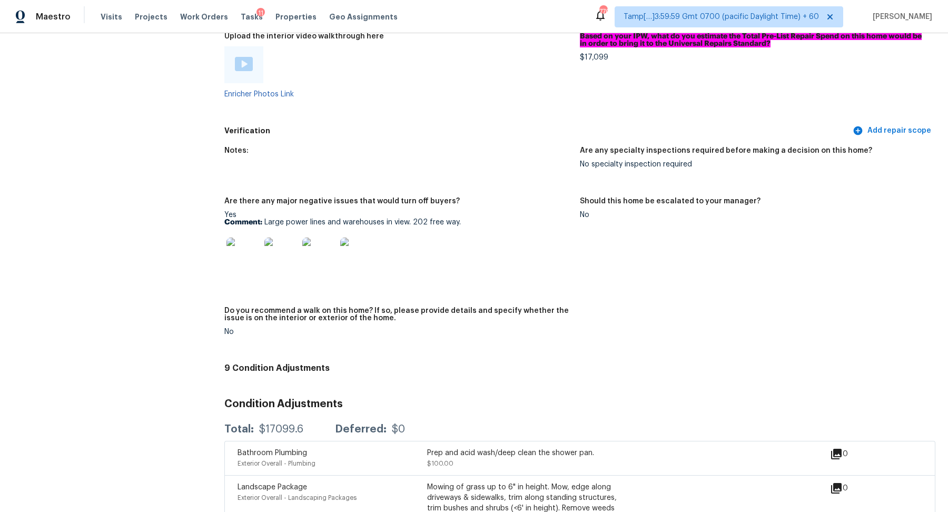
click at [251, 250] on img at bounding box center [243, 254] width 34 height 34
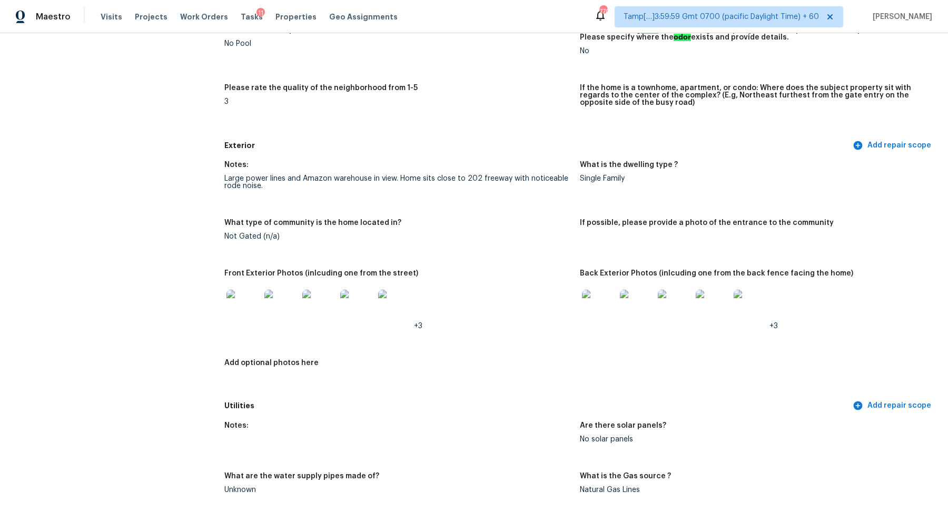
scroll to position [278, 0]
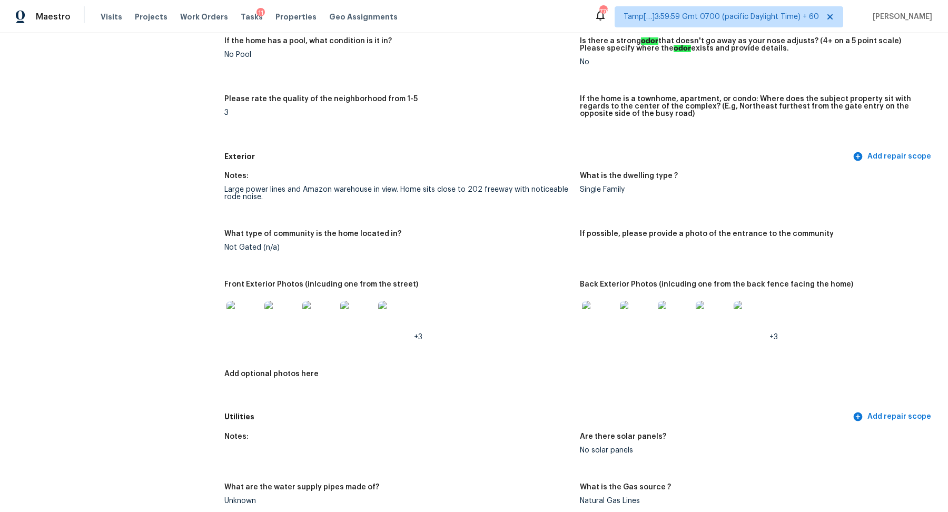
click at [600, 331] on img at bounding box center [599, 318] width 34 height 34
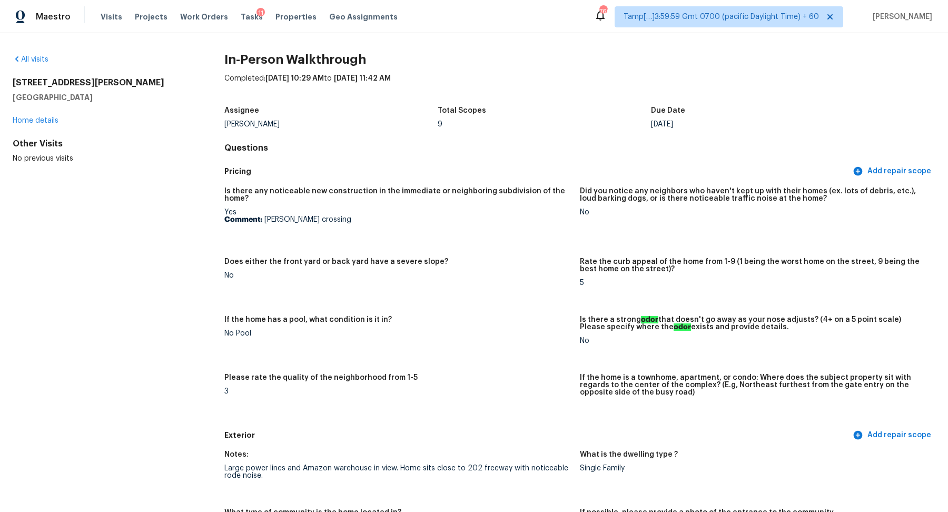
click at [35, 63] on div "All visits" at bounding box center [102, 59] width 178 height 11
click at [36, 62] on link "All visits" at bounding box center [31, 59] width 36 height 7
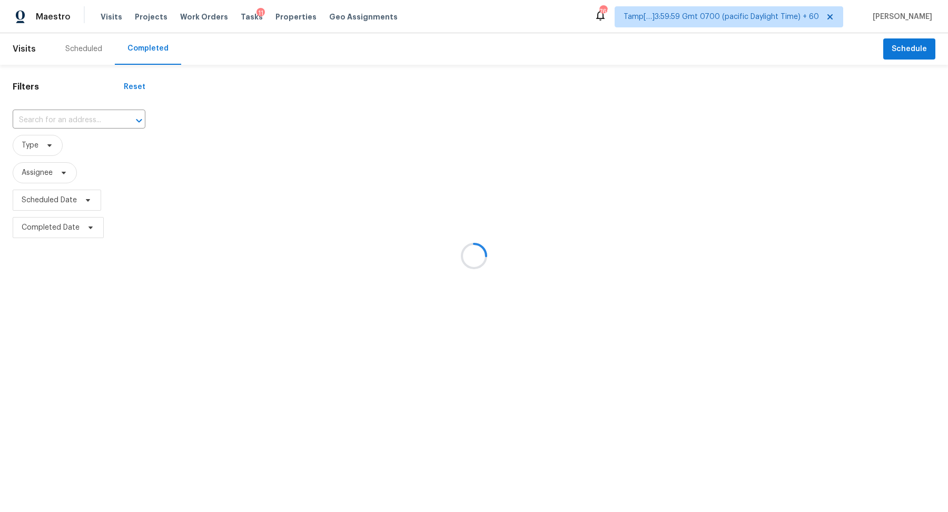
click at [53, 114] on div at bounding box center [474, 256] width 948 height 512
click at [70, 114] on div at bounding box center [474, 256] width 948 height 512
click at [71, 115] on div at bounding box center [474, 256] width 948 height 512
click at [86, 120] on div at bounding box center [474, 256] width 948 height 512
click at [59, 120] on div at bounding box center [474, 256] width 948 height 512
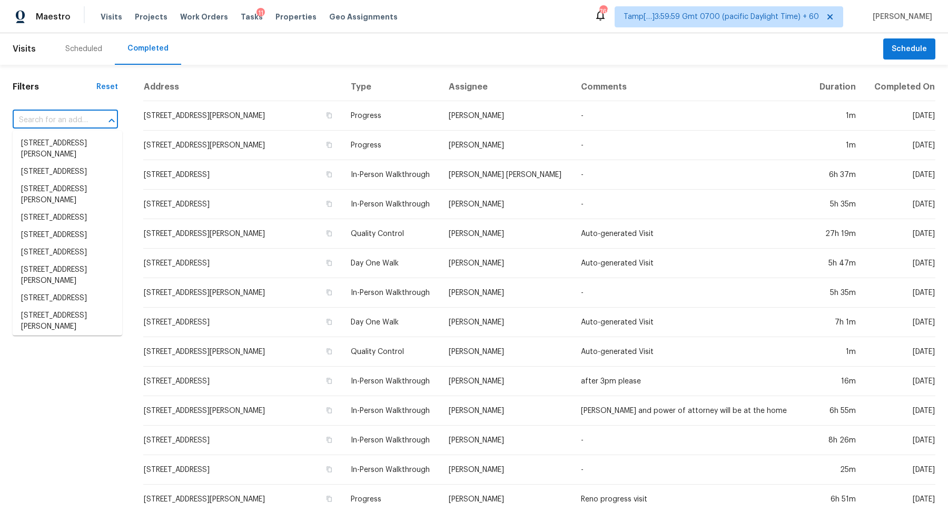
click at [75, 118] on input "text" at bounding box center [51, 120] width 76 height 16
paste input "[STREET_ADDRESS][PERSON_NAME]"
type input "[STREET_ADDRESS][PERSON_NAME]"
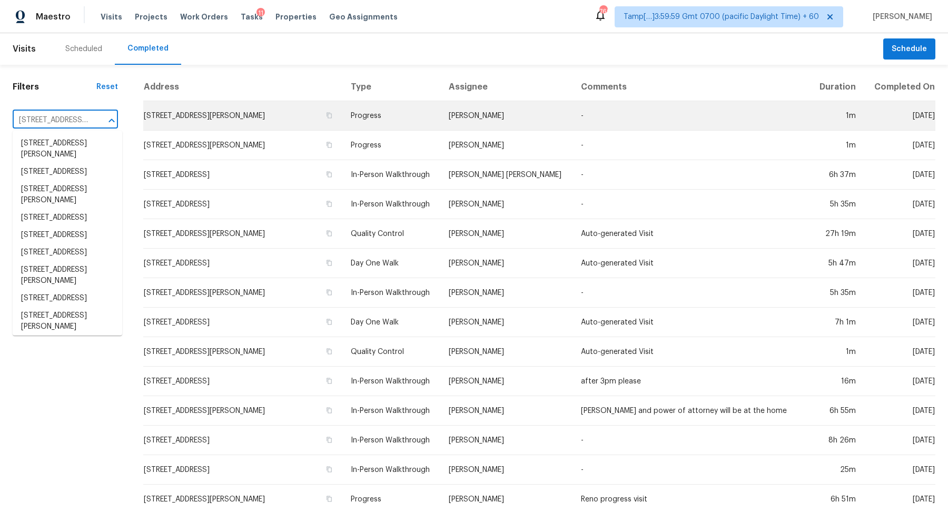
scroll to position [0, 44]
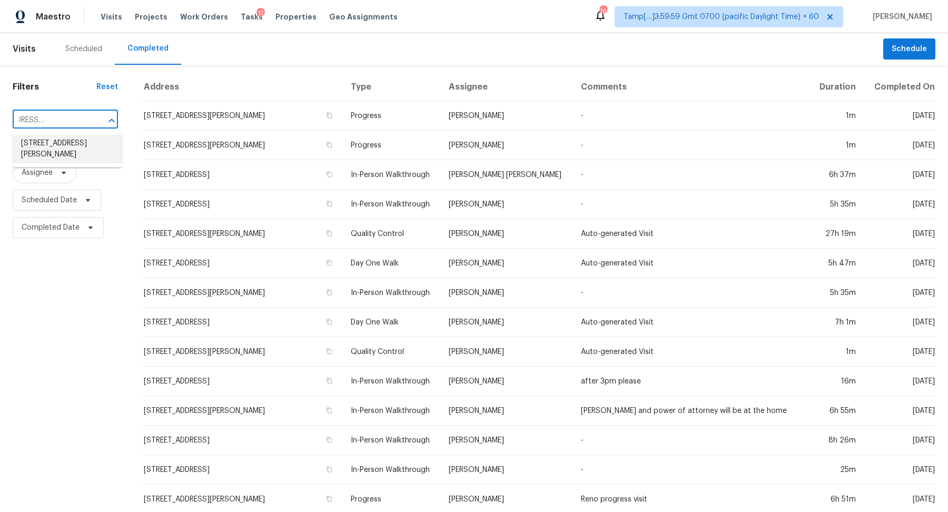
click at [56, 147] on li "[STREET_ADDRESS][PERSON_NAME]" at bounding box center [67, 149] width 109 height 28
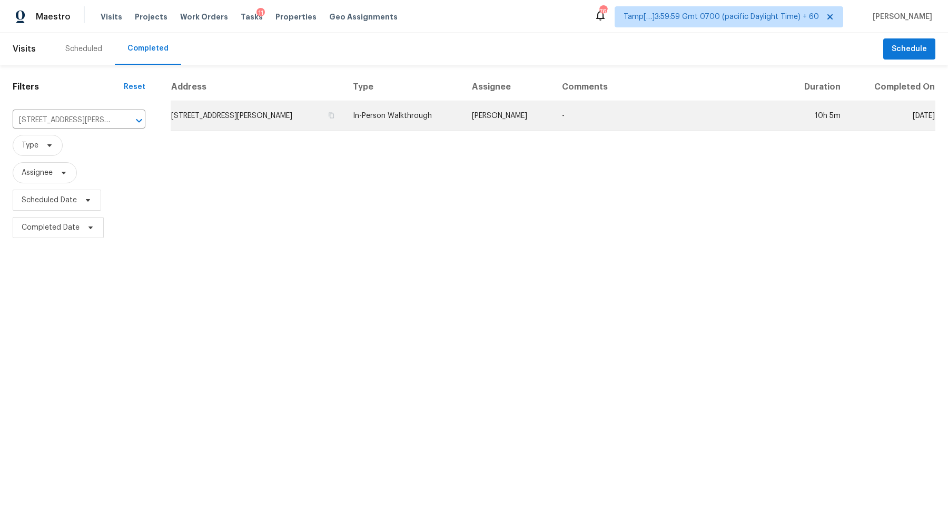
click at [239, 117] on td "[STREET_ADDRESS][PERSON_NAME]" at bounding box center [258, 115] width 174 height 29
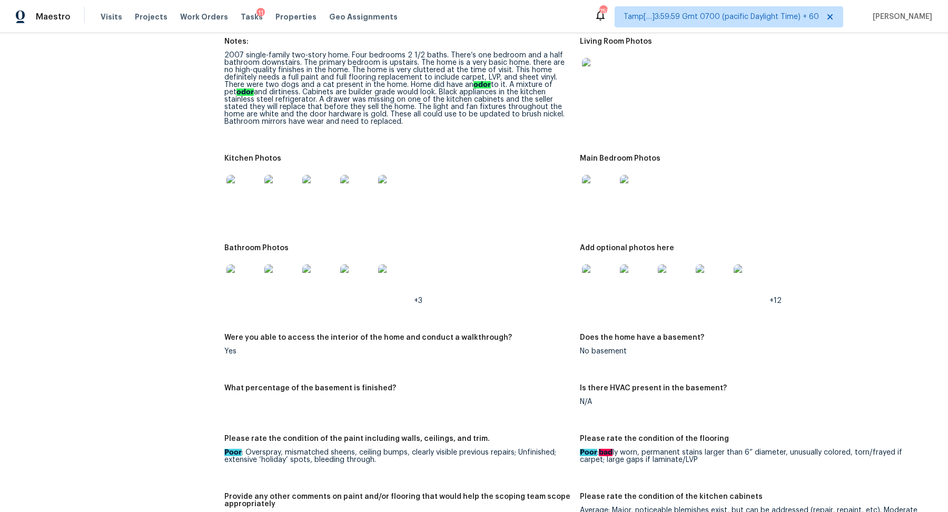
scroll to position [1381, 0]
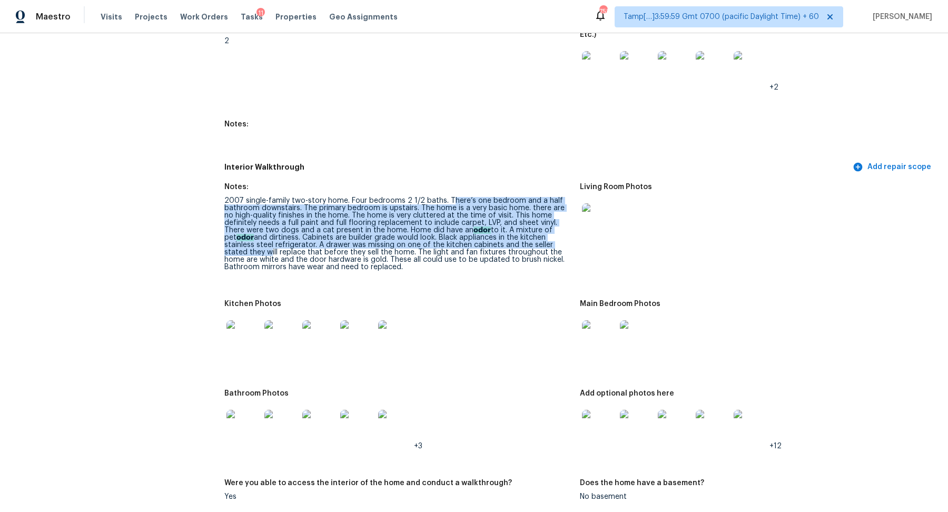
drag, startPoint x: 446, startPoint y: 185, endPoint x: 541, endPoint y: 228, distance: 104.1
click at [541, 228] on div "2007 single-family two-story home. Four bedrooms 2 1/2 baths. There’s one bedro…" at bounding box center [397, 234] width 347 height 74
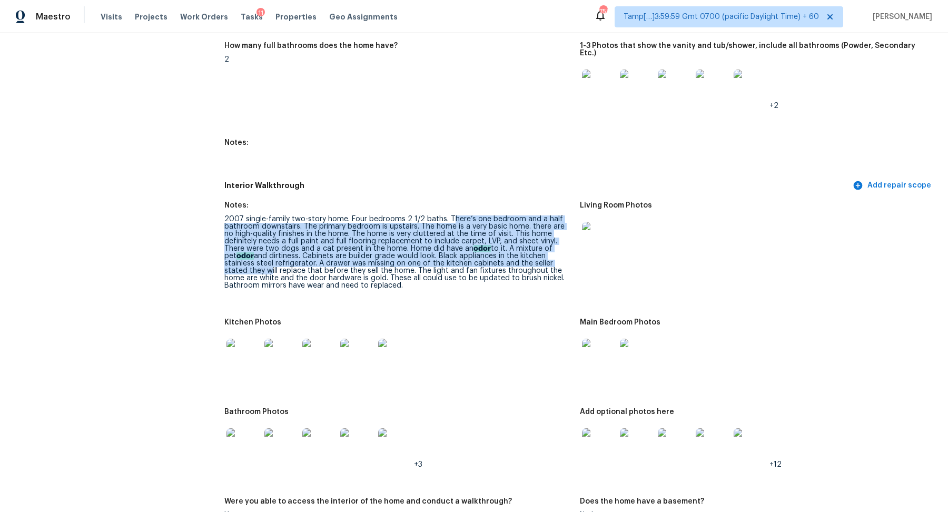
scroll to position [1416, 0]
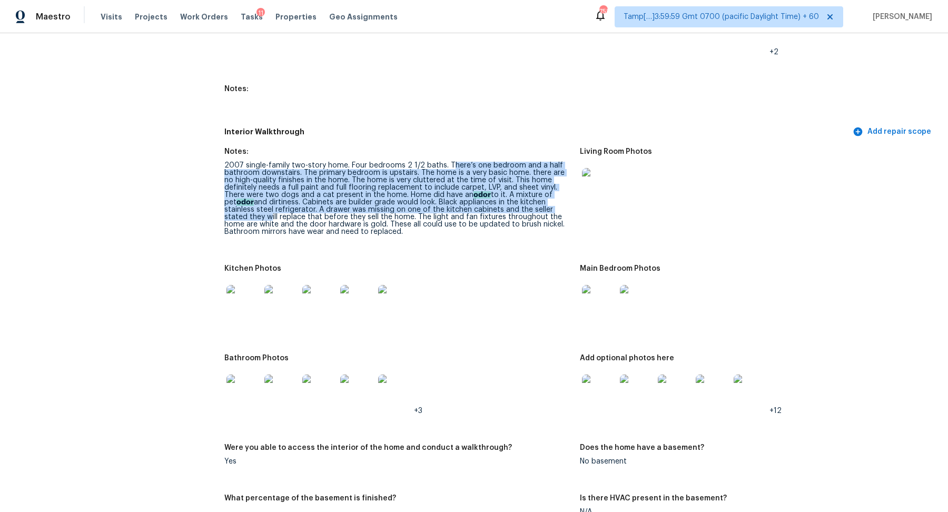
click at [606, 290] on img at bounding box center [599, 302] width 34 height 34
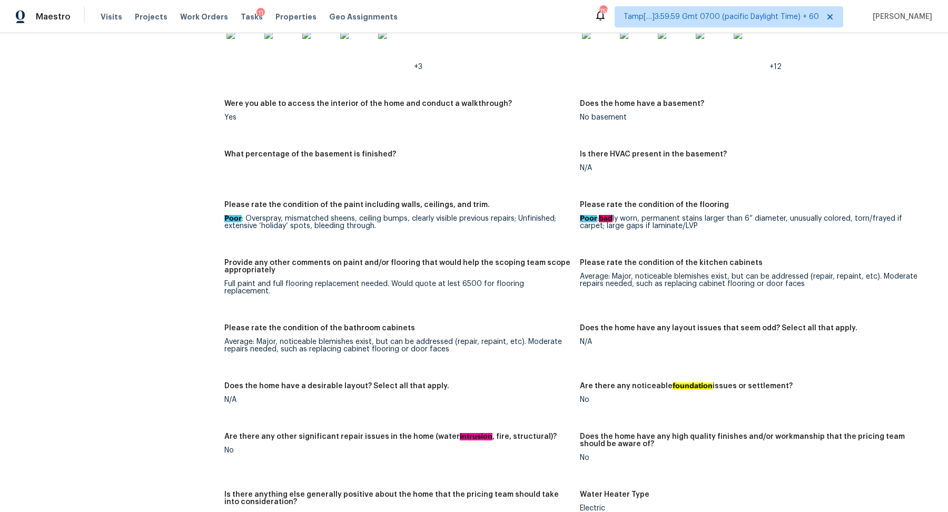
scroll to position [1485, 0]
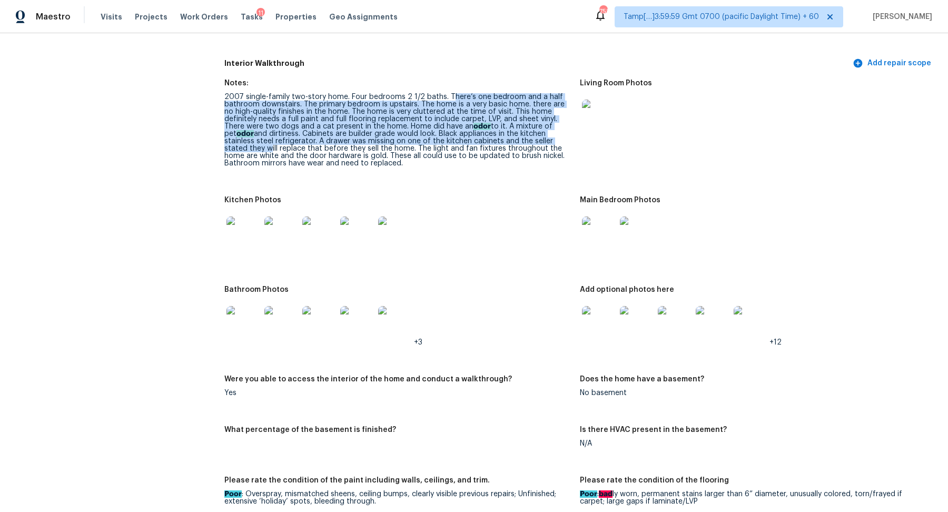
click at [612, 221] on img at bounding box center [599, 233] width 34 height 34
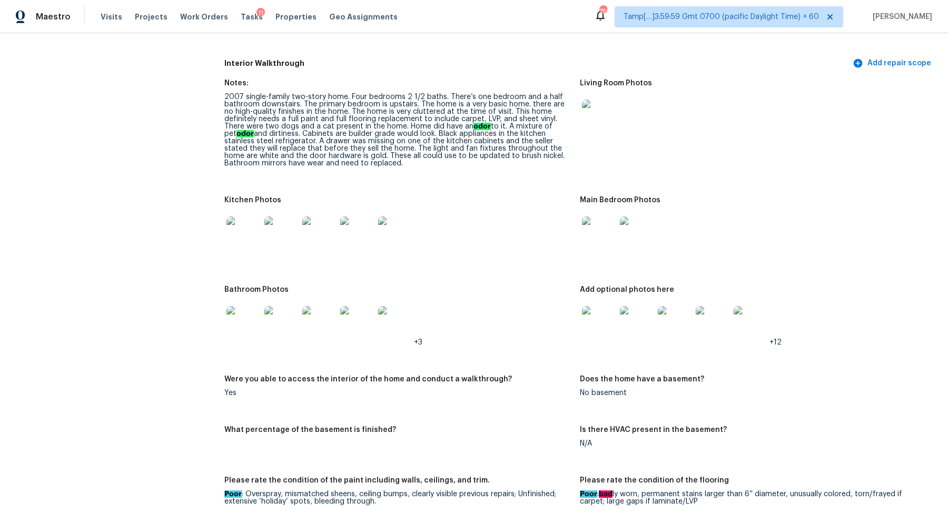
click at [253, 237] on div at bounding box center [243, 233] width 38 height 46
click at [252, 231] on img at bounding box center [243, 233] width 34 height 34
click at [611, 225] on img at bounding box center [599, 233] width 34 height 34
click at [602, 310] on img at bounding box center [599, 323] width 34 height 34
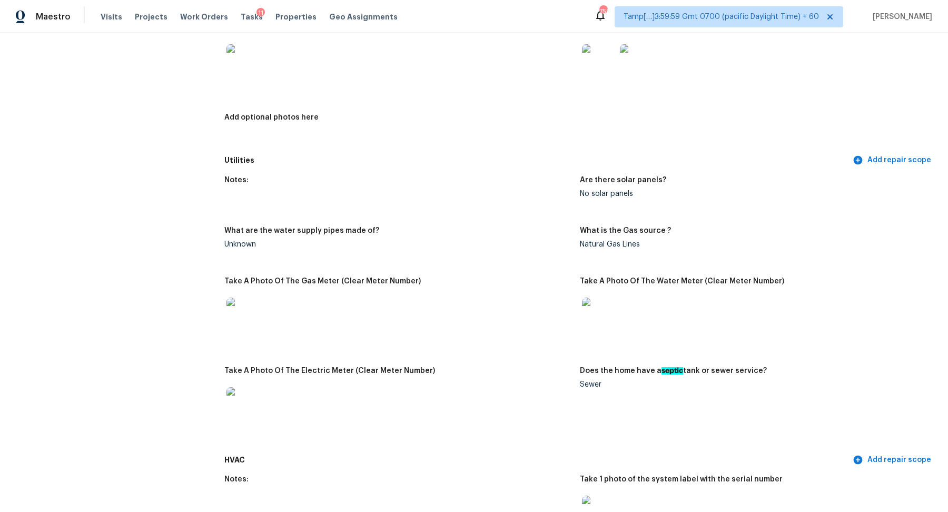
scroll to position [453, 0]
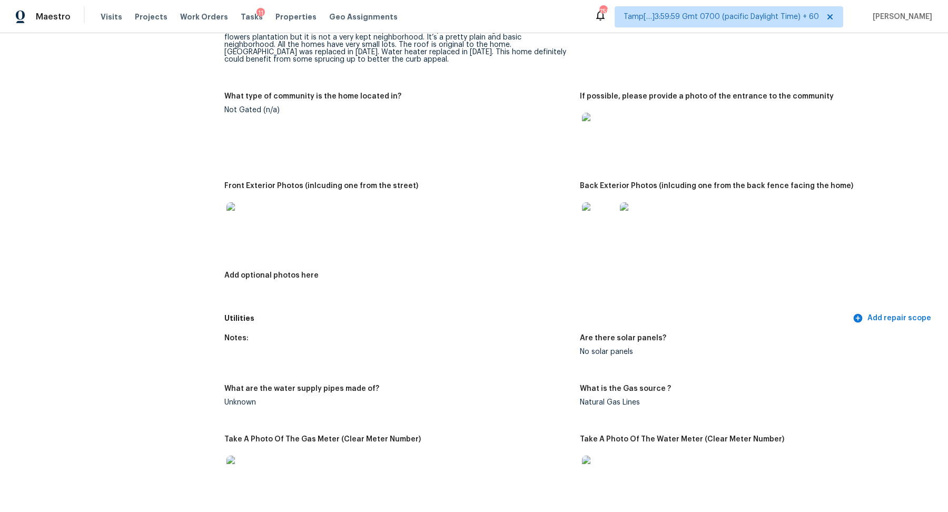
click at [234, 224] on img at bounding box center [243, 219] width 34 height 34
click at [586, 222] on img at bounding box center [599, 219] width 34 height 34
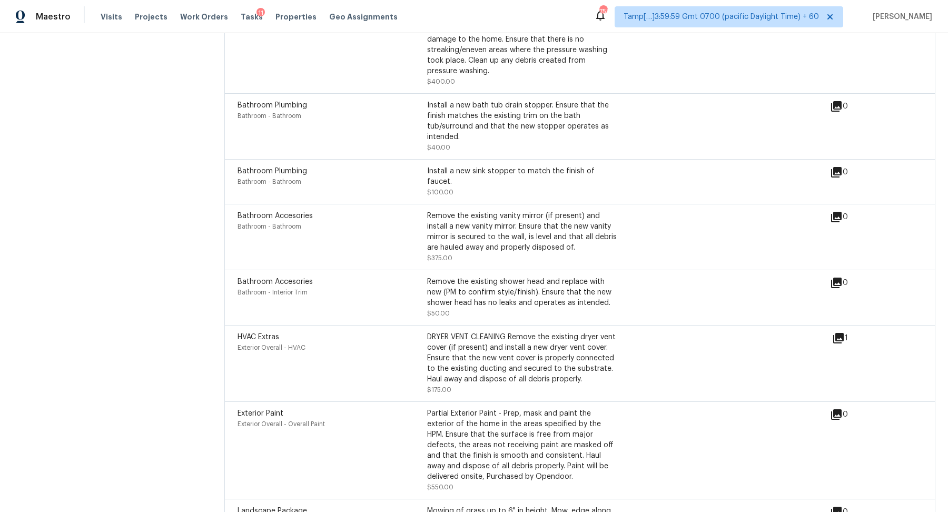
scroll to position [3145, 0]
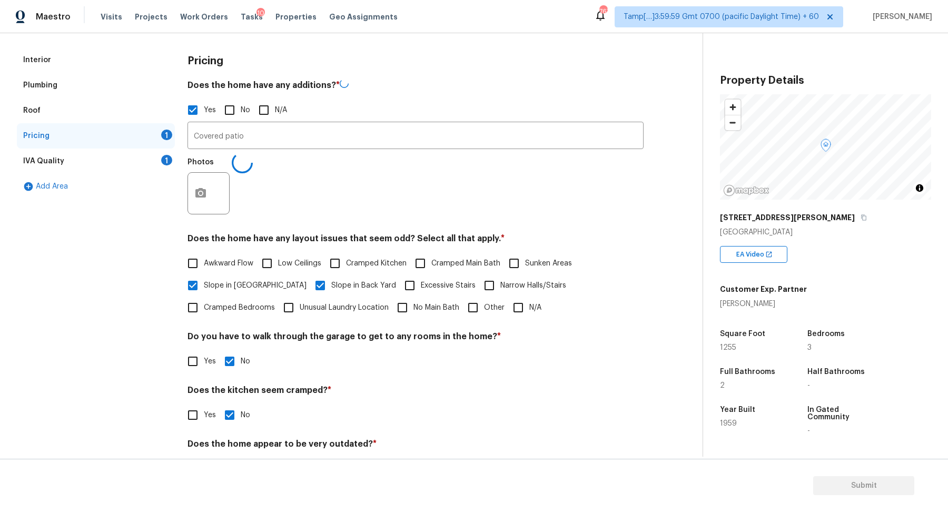
scroll to position [107, 0]
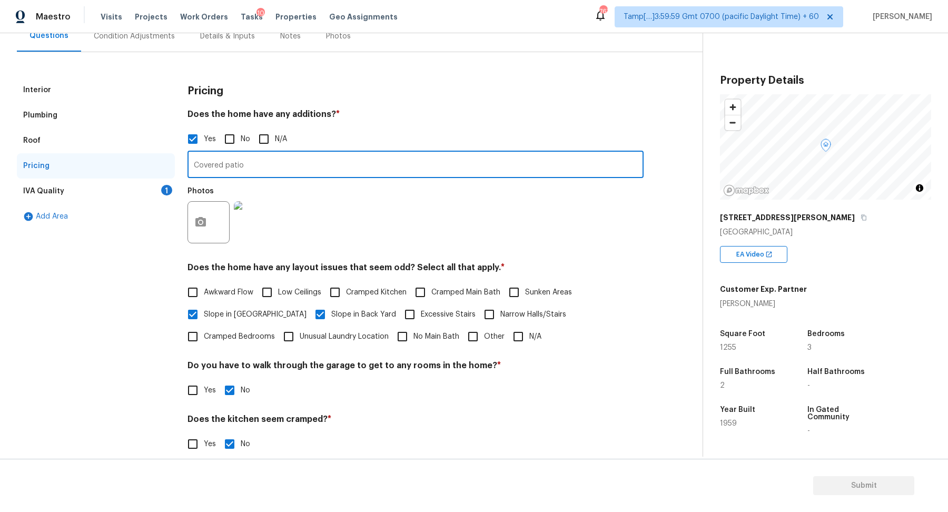
click at [308, 174] on input "Covered patio" at bounding box center [415, 165] width 456 height 25
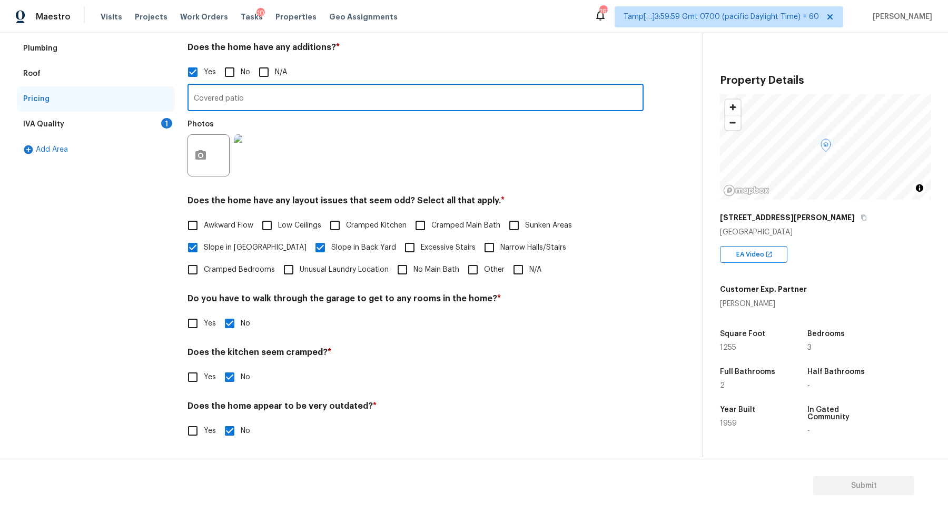
scroll to position [90, 0]
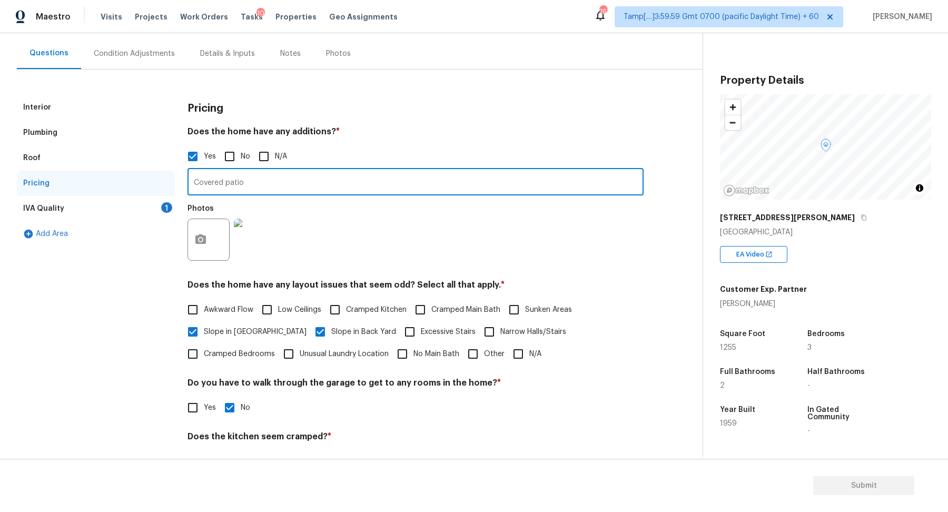
click at [161, 206] on div "IVA Quality 1" at bounding box center [96, 208] width 158 height 25
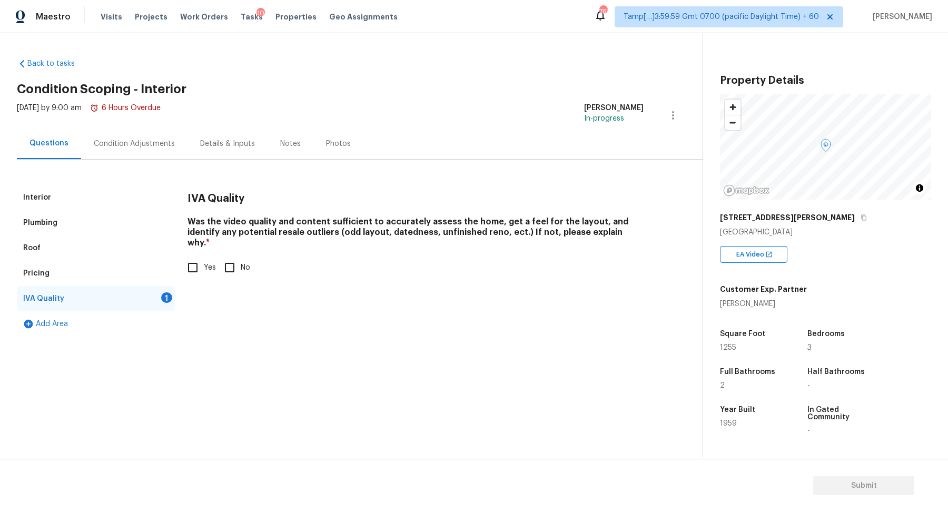
scroll to position [0, 0]
click at [200, 256] on input "Yes" at bounding box center [193, 267] width 22 height 22
checkbox input "true"
click at [163, 147] on div "Condition Adjustments" at bounding box center [134, 143] width 81 height 11
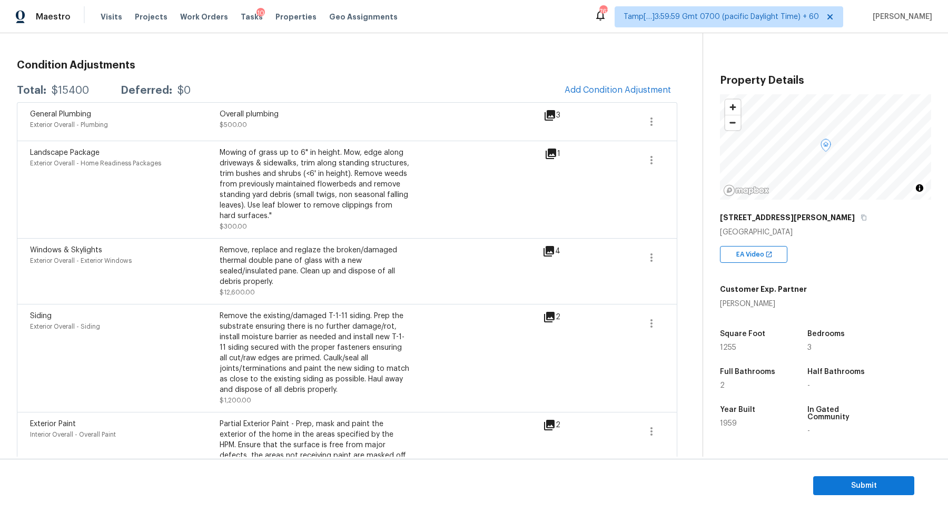
scroll to position [88, 0]
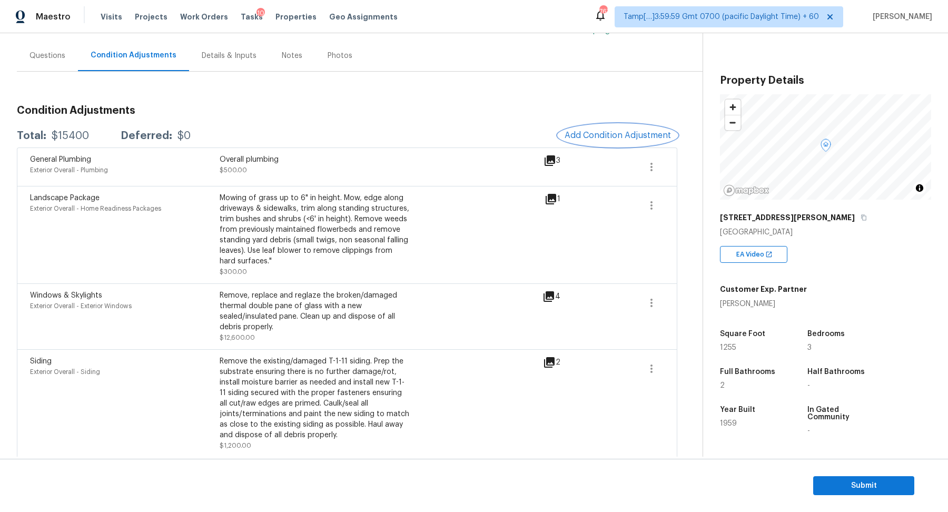
click at [624, 131] on span "Add Condition Adjustment" at bounding box center [617, 135] width 106 height 9
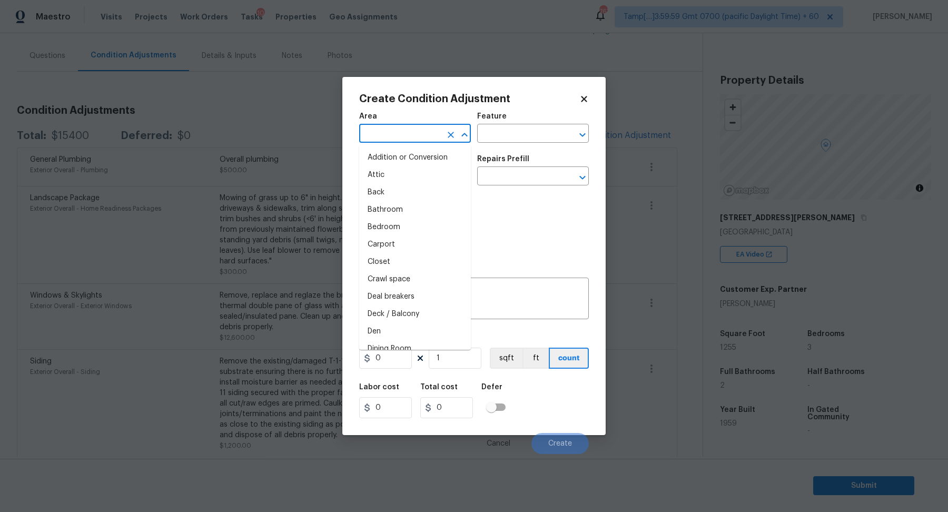
click at [422, 131] on input "text" at bounding box center [400, 134] width 82 height 16
type input "in"
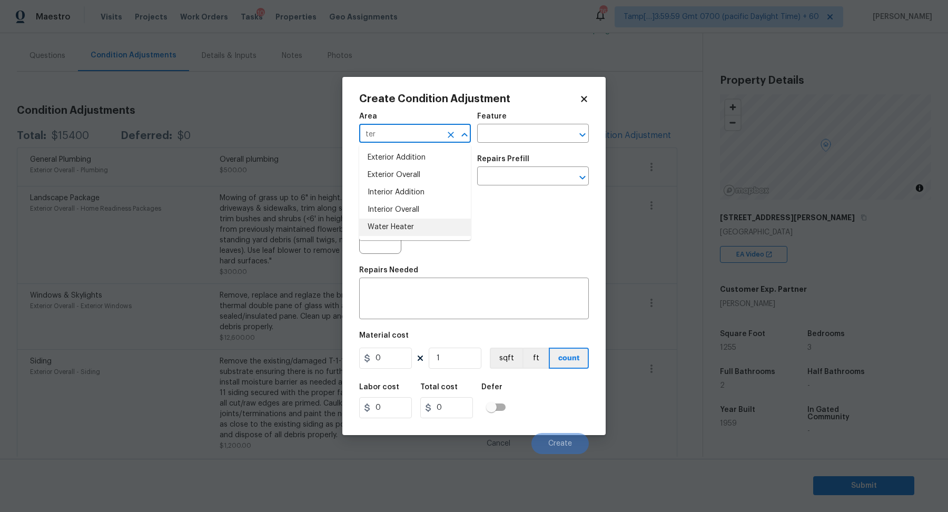
click at [391, 210] on li "Interior Overall" at bounding box center [415, 209] width 112 height 17
type input "Interior Overall"
click at [420, 181] on input "text" at bounding box center [400, 177] width 82 height 16
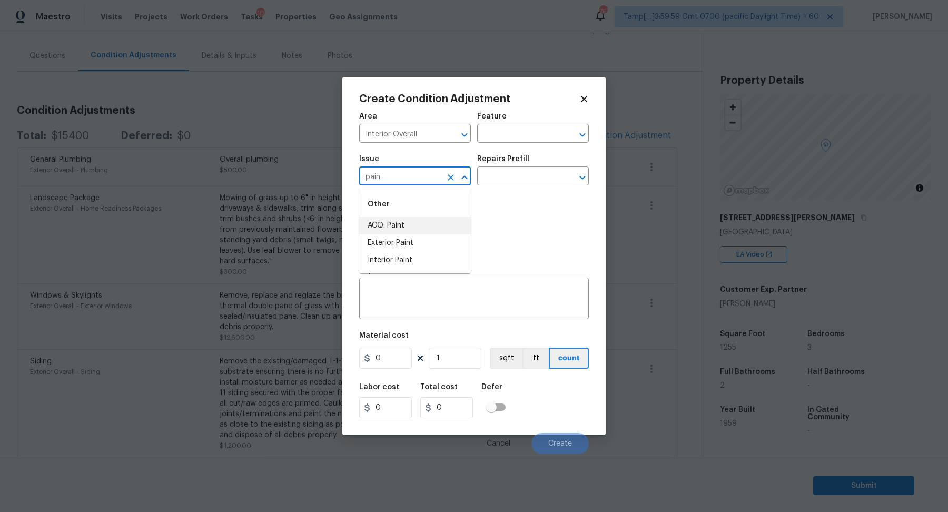
click at [414, 223] on li "ACQ: Paint" at bounding box center [415, 225] width 112 height 17
type input "ACQ: Paint"
click at [531, 177] on input "text" at bounding box center [518, 177] width 82 height 16
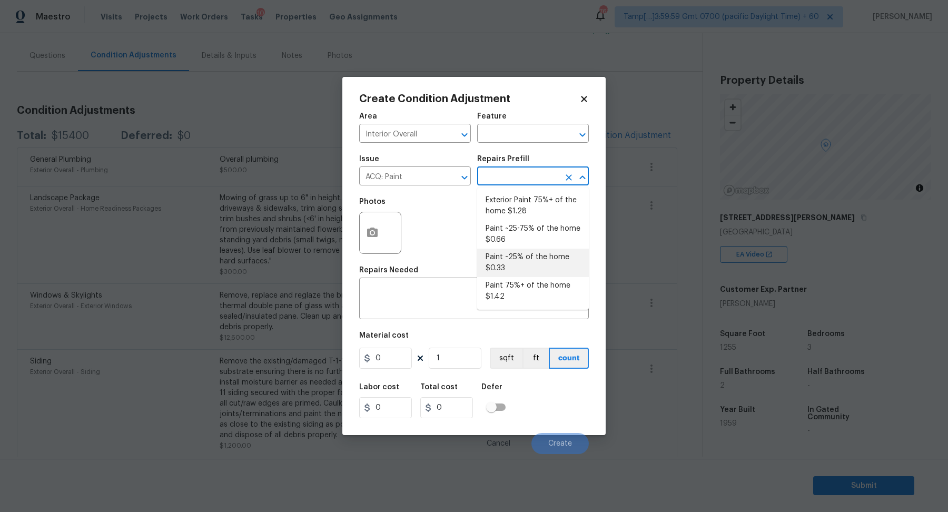
click at [533, 256] on li "Paint ~25% of the home $0.33" at bounding box center [533, 262] width 112 height 28
type input "Acquisition"
type textarea "Acquisition Scope: ~25% of the home needs interior paint"
type input "0.33"
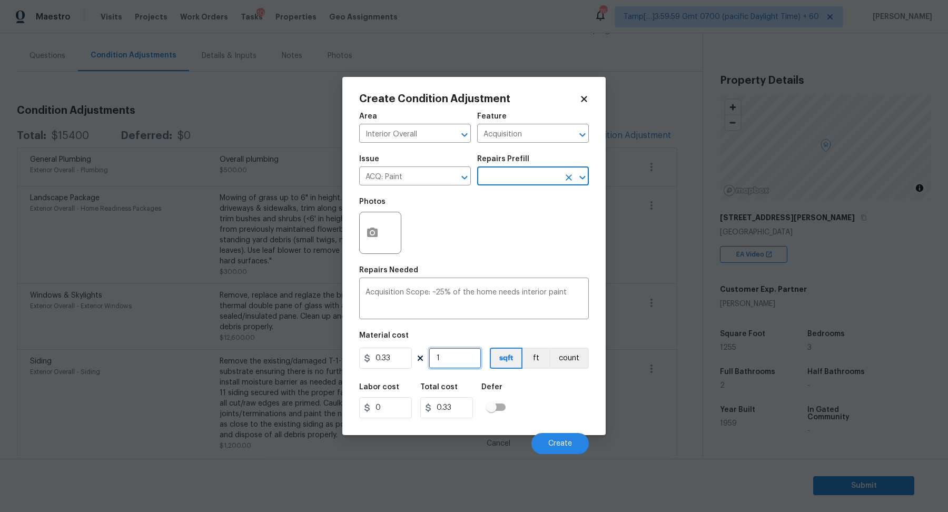
click at [442, 360] on input "1" at bounding box center [455, 357] width 53 height 21
type input "12"
type input "3.96"
type input "125"
type input "41.25"
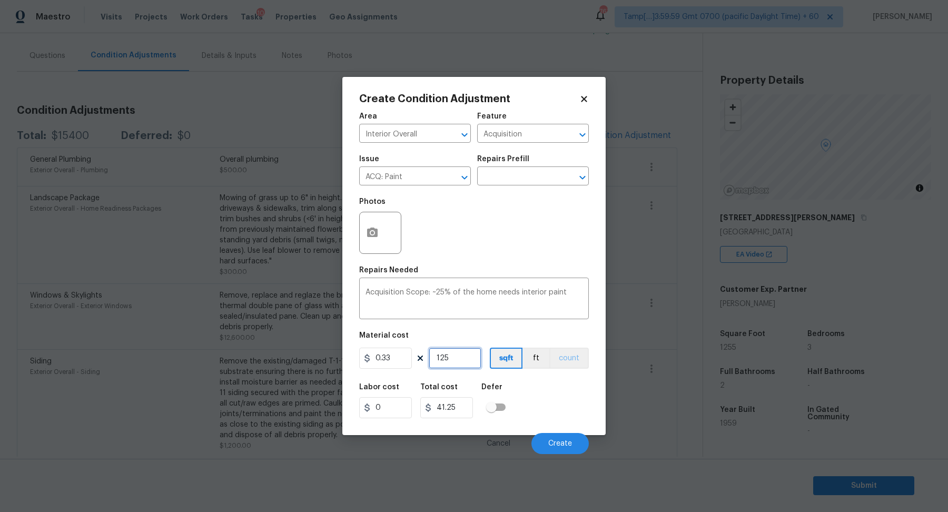
type input "1255"
type input "414.15"
type input "1255"
click at [557, 434] on button "Create" at bounding box center [559, 443] width 57 height 21
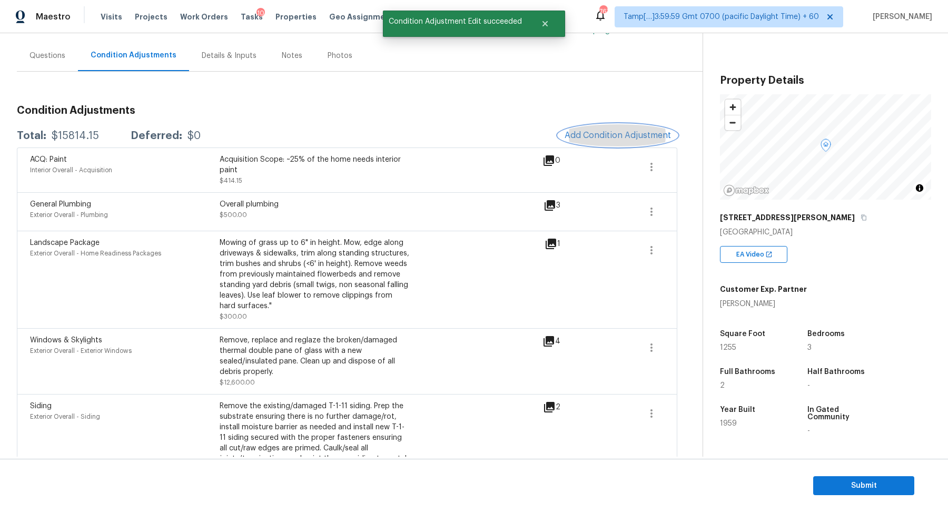
click at [594, 138] on span "Add Condition Adjustment" at bounding box center [617, 135] width 106 height 9
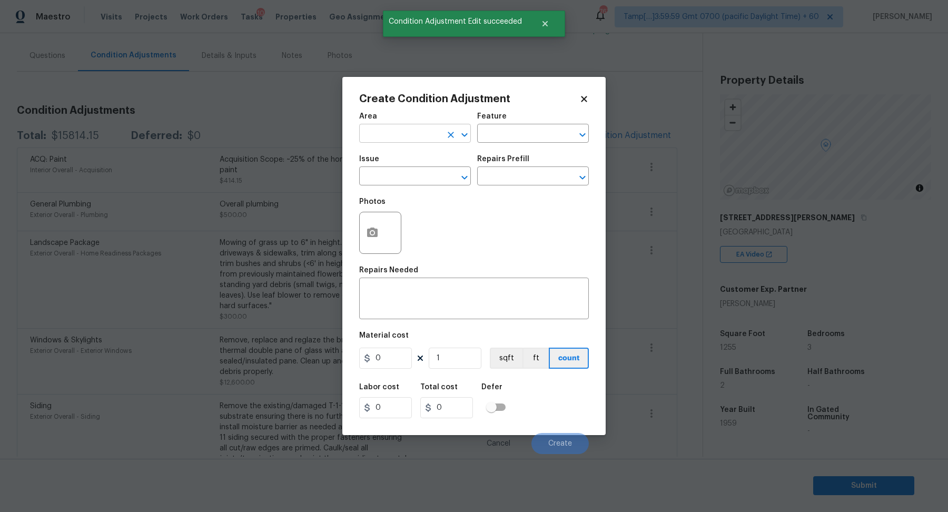
click at [419, 138] on input "text" at bounding box center [400, 134] width 82 height 16
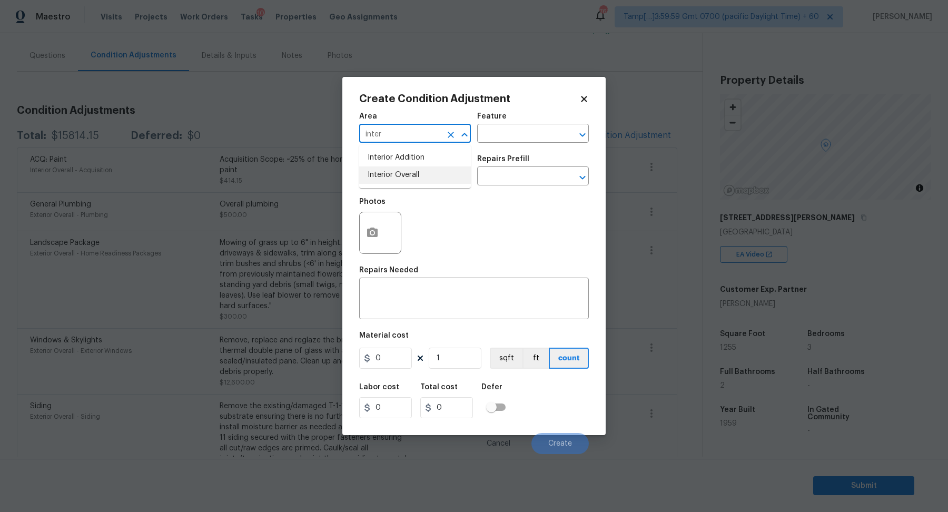
click at [414, 174] on li "Interior Overall" at bounding box center [415, 174] width 112 height 17
type input "Interior Overall"
click at [414, 174] on input "text" at bounding box center [400, 177] width 82 height 16
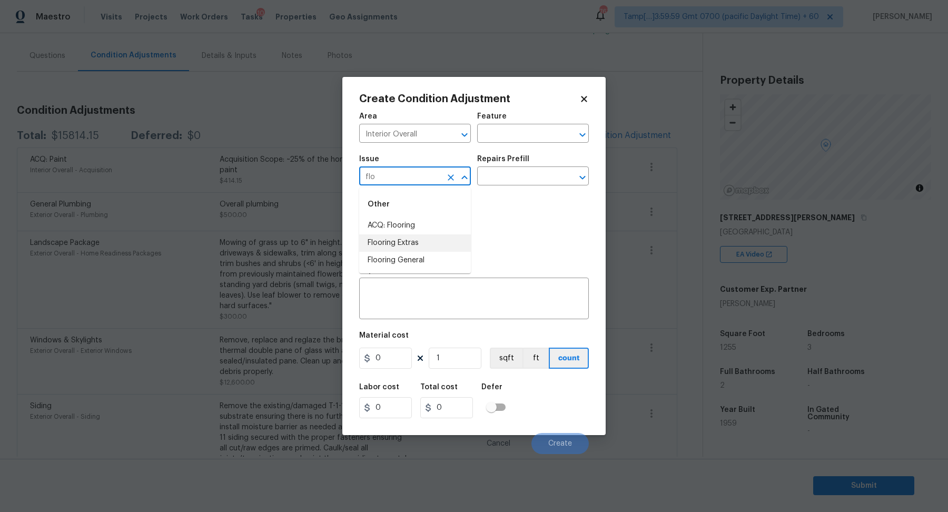
click at [444, 233] on li "ACQ: Flooring" at bounding box center [415, 225] width 112 height 17
type input "ACQ: Flooring"
click at [511, 184] on input "text" at bounding box center [518, 177] width 82 height 16
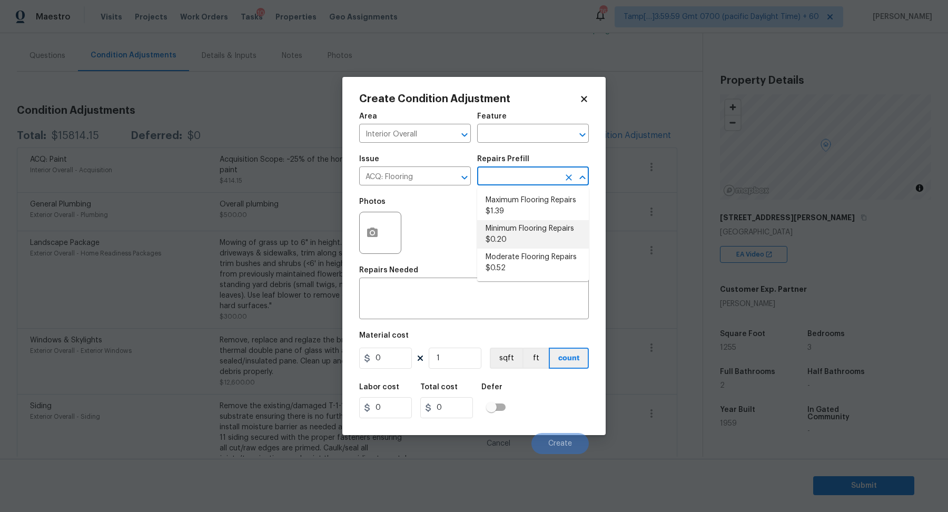
click at [536, 238] on li "Minimum Flooring Repairs $0.20" at bounding box center [533, 234] width 112 height 28
type input "Acquisition"
type textarea "Acquisition Scope: Minimum flooring repairs"
type input "0.2"
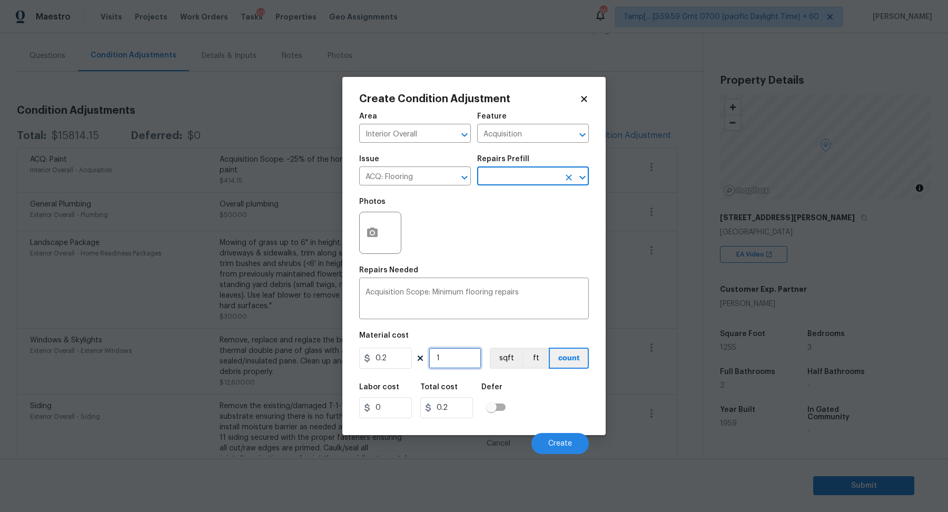
click at [456, 352] on input "1" at bounding box center [455, 357] width 53 height 21
type input "12"
type input "2.4"
type input "125"
type input "25"
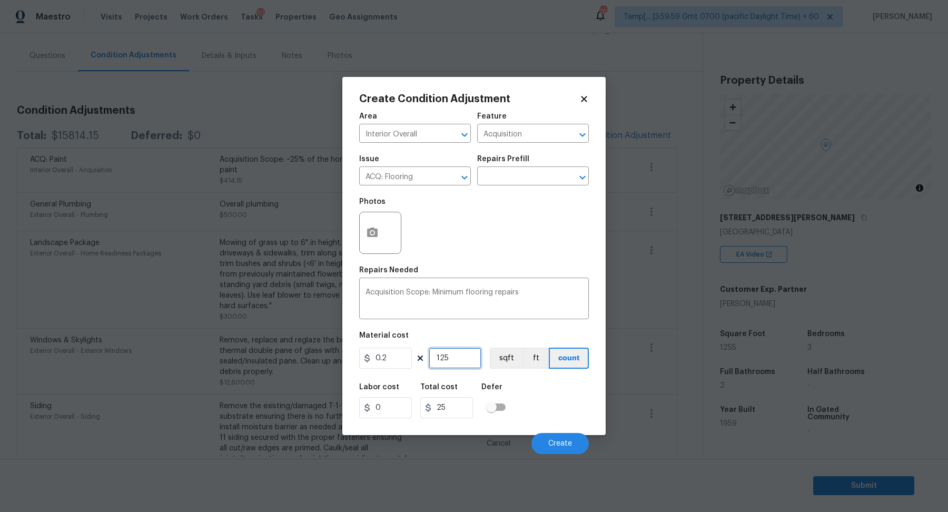
type input "1255"
type input "251"
type input "1255"
click at [568, 440] on span "Create" at bounding box center [560, 444] width 24 height 8
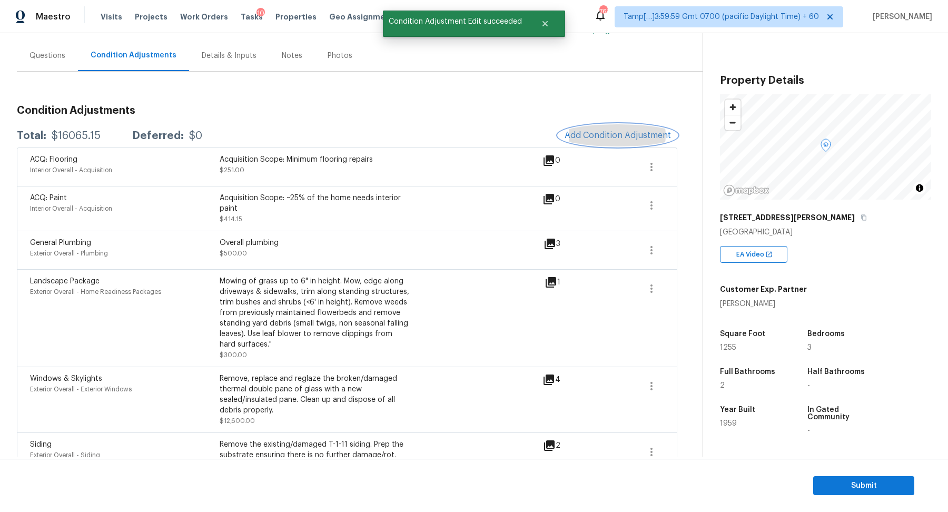
click at [630, 132] on span "Add Condition Adjustment" at bounding box center [617, 135] width 106 height 9
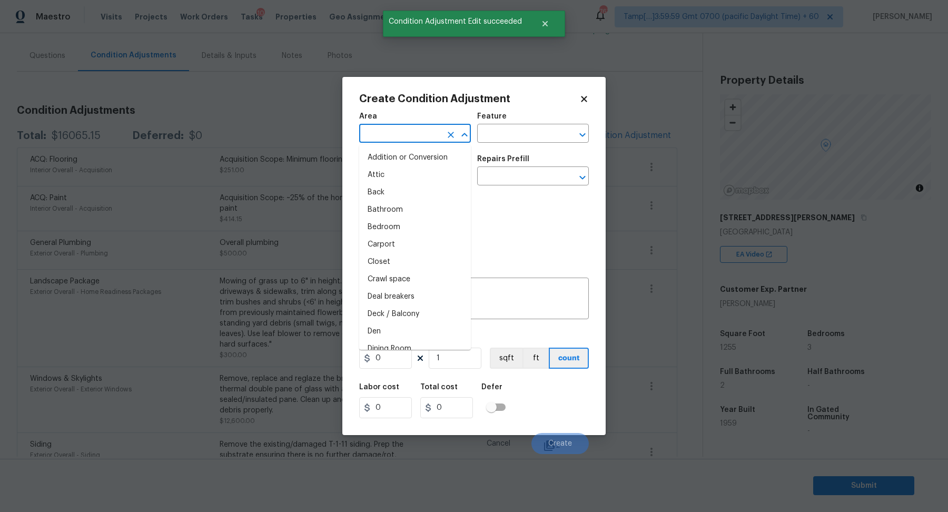
click at [418, 132] on input "text" at bounding box center [400, 134] width 82 height 16
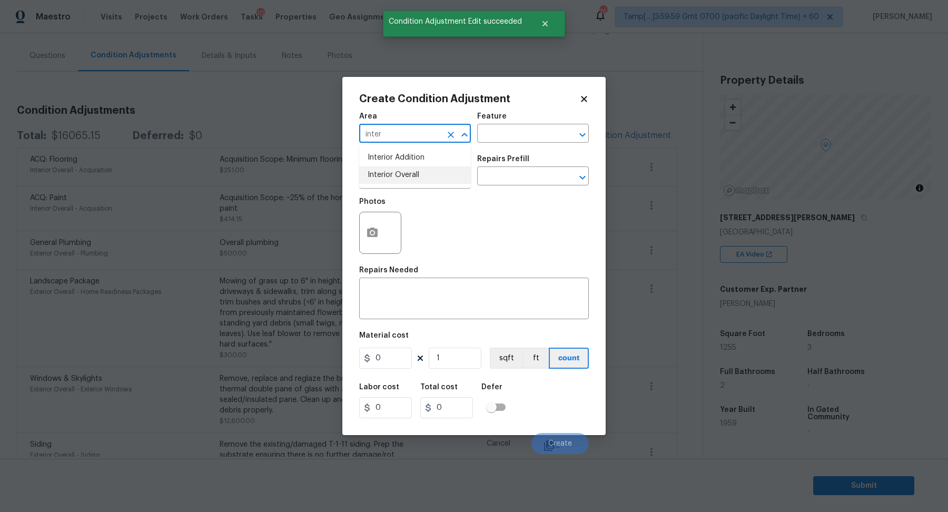
click at [426, 170] on li "Interior Overall" at bounding box center [415, 174] width 112 height 17
click at [431, 142] on input "Interior Overall" at bounding box center [400, 134] width 82 height 16
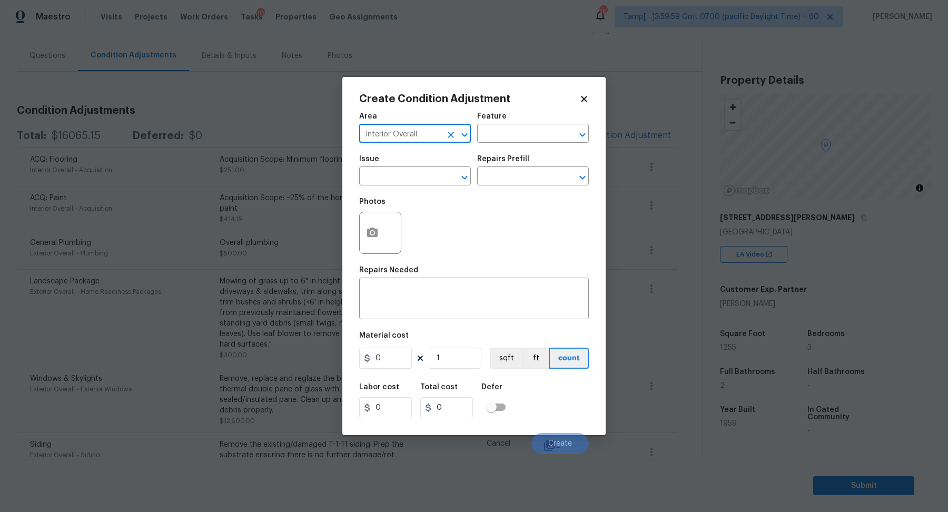
click at [431, 142] on input "Interior Overall" at bounding box center [400, 134] width 82 height 16
click at [362, 157] on li "Kitchen" at bounding box center [415, 157] width 112 height 17
type input "Kitchen"
click at [396, 174] on input "text" at bounding box center [400, 177] width 82 height 16
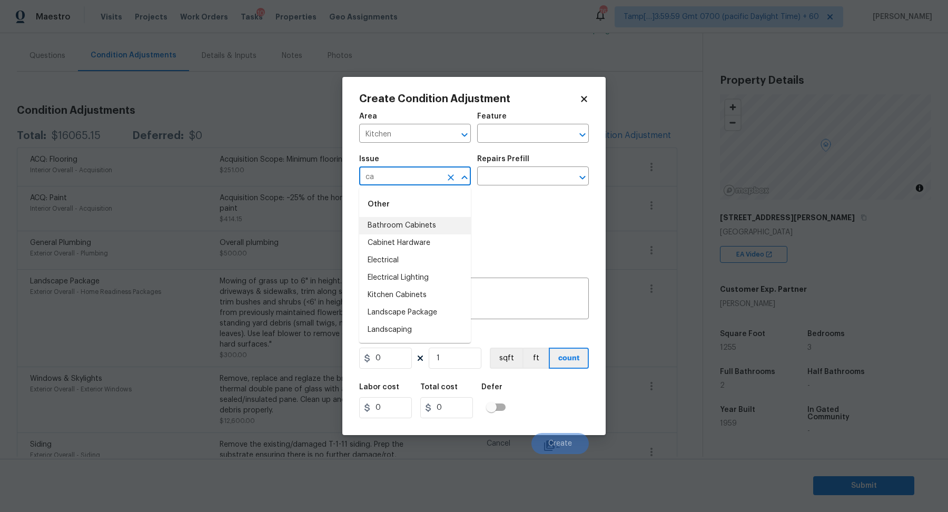
click at [410, 180] on input "ca" at bounding box center [400, 177] width 82 height 16
click at [397, 240] on li "Appliances" at bounding box center [415, 242] width 112 height 17
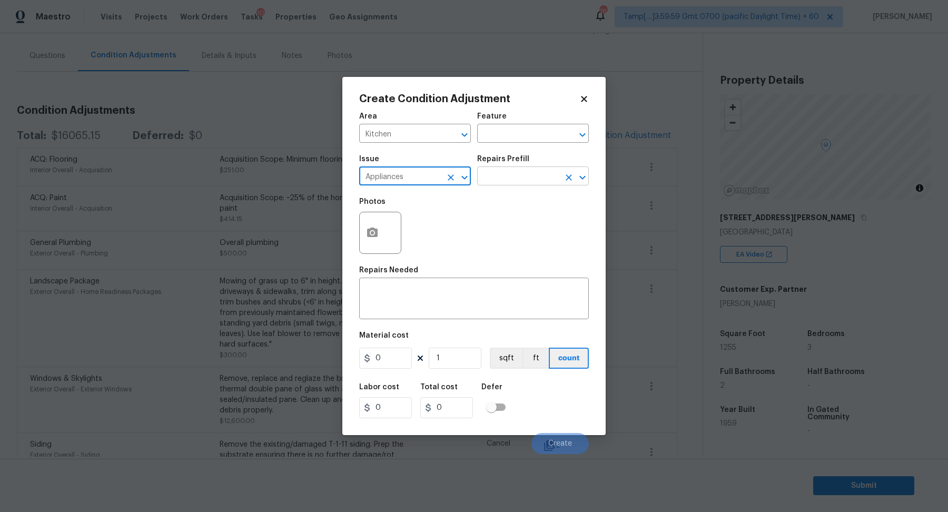
type input "Appliances"
click at [502, 183] on input "text" at bounding box center [518, 177] width 82 height 16
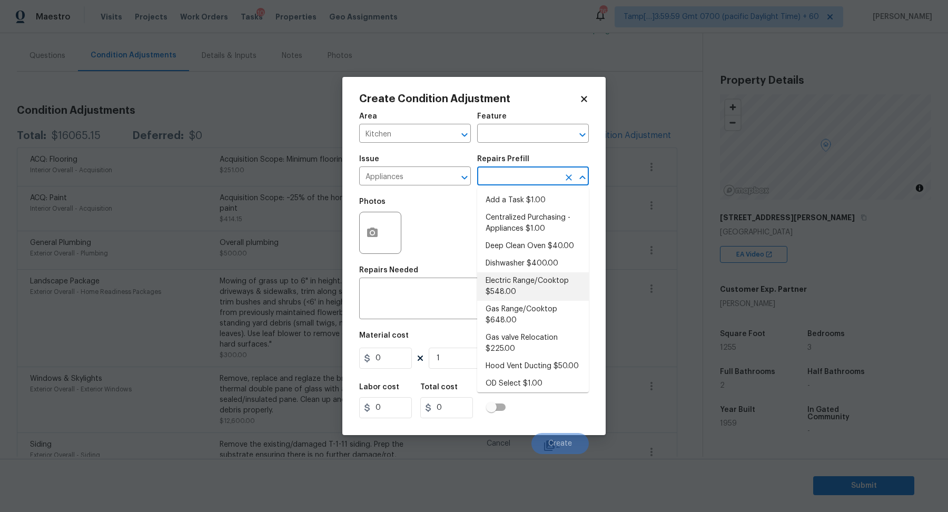
click at [536, 297] on li "Electric Range/Cooktop $548.00" at bounding box center [533, 286] width 112 height 28
type input "Appliances"
type textarea "Remove the existing electric range/cooktop and prep the area for a new unit. In…"
type input "548"
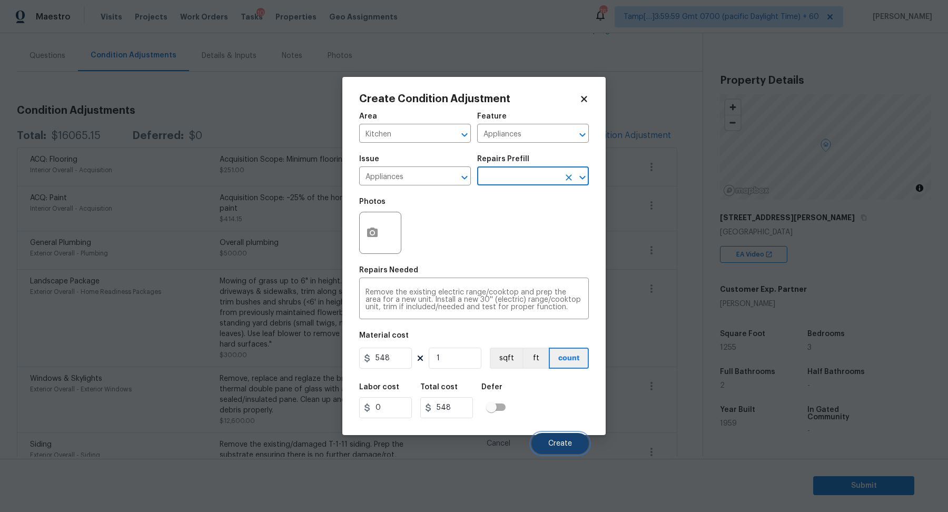
click at [554, 443] on span "Create" at bounding box center [560, 444] width 24 height 8
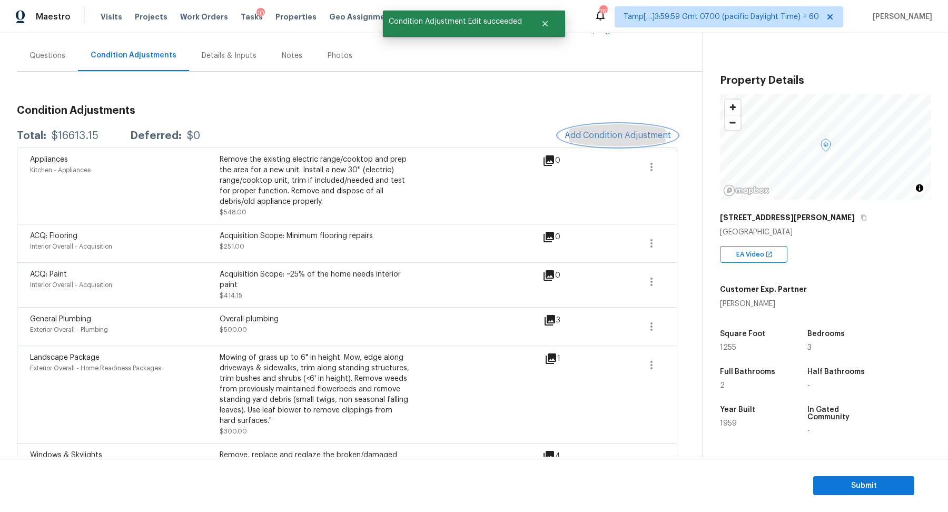
click at [590, 132] on span "Add Condition Adjustment" at bounding box center [617, 135] width 106 height 9
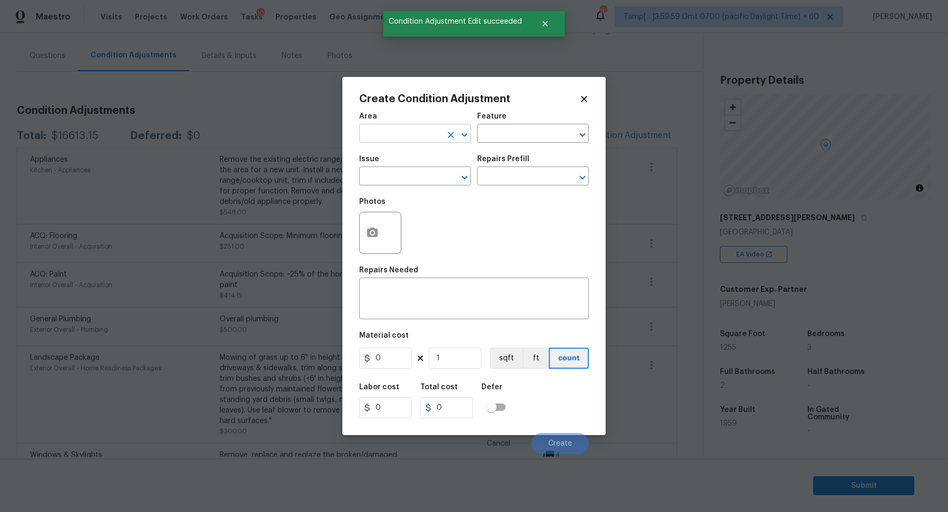
click at [420, 133] on input "text" at bounding box center [400, 134] width 82 height 16
click at [408, 156] on li "Kitchen" at bounding box center [415, 157] width 112 height 17
type input "Kitchen"
click at [408, 173] on input "text" at bounding box center [400, 177] width 82 height 16
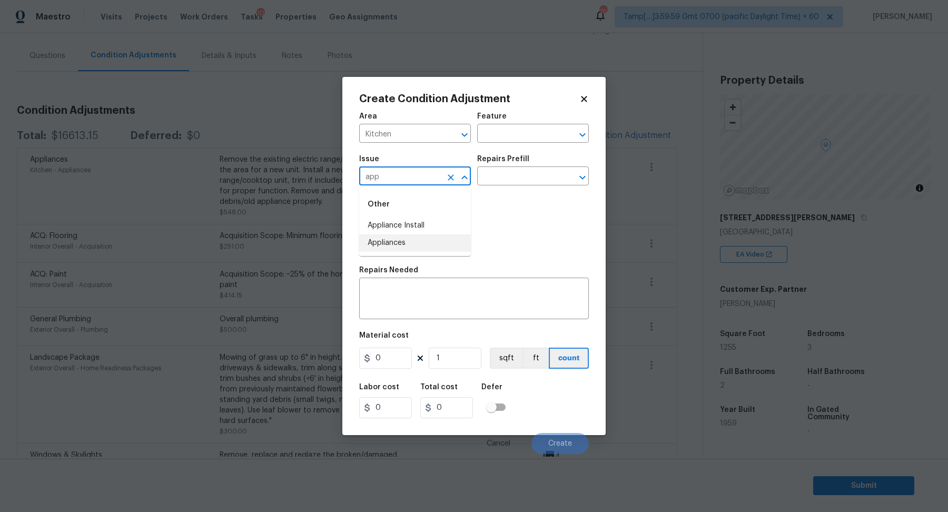
click at [429, 245] on li "Appliances" at bounding box center [415, 242] width 112 height 17
type input "Appliances"
click at [499, 185] on input "text" at bounding box center [518, 177] width 82 height 16
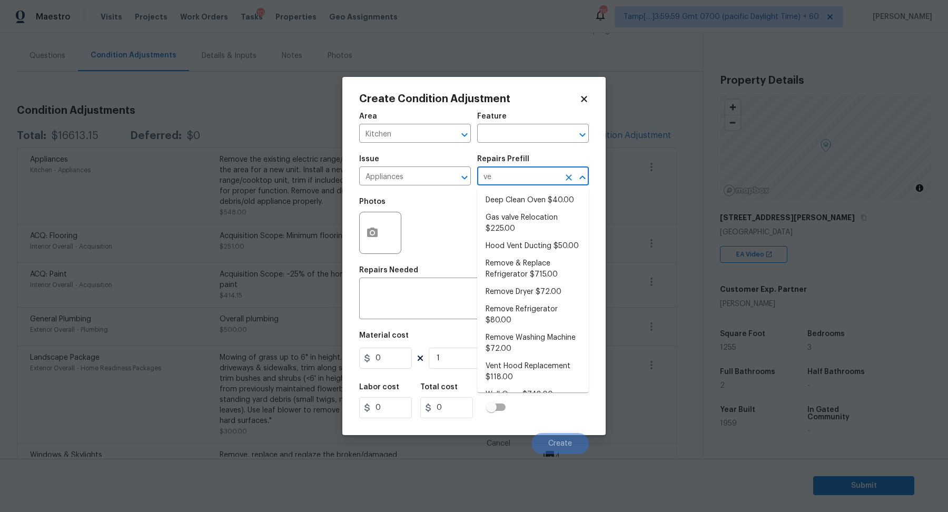
type input "ven"
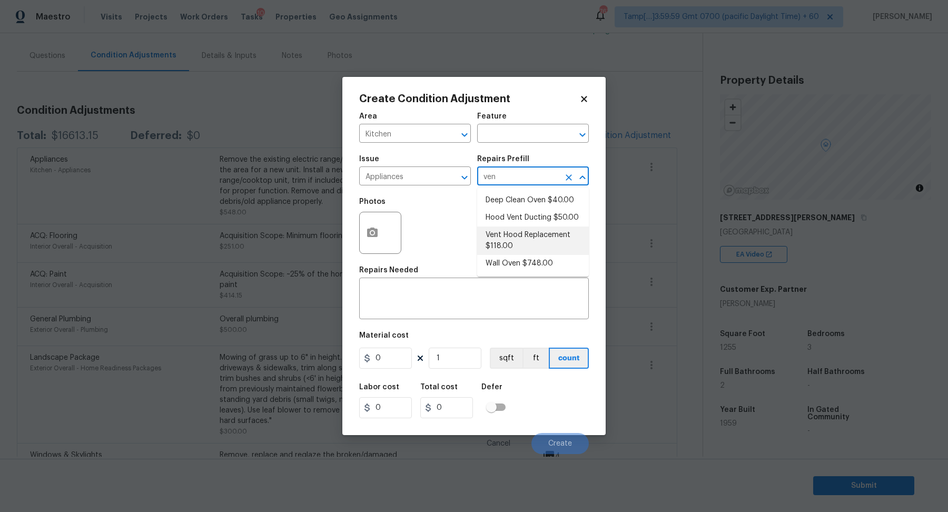
click at [558, 250] on li "Vent Hood Replacement $118.00" at bounding box center [533, 240] width 112 height 28
type input "Appliances"
type textarea "Remove and replace the existing hood vent with new (PM to approve finish). Ensu…"
type input "118"
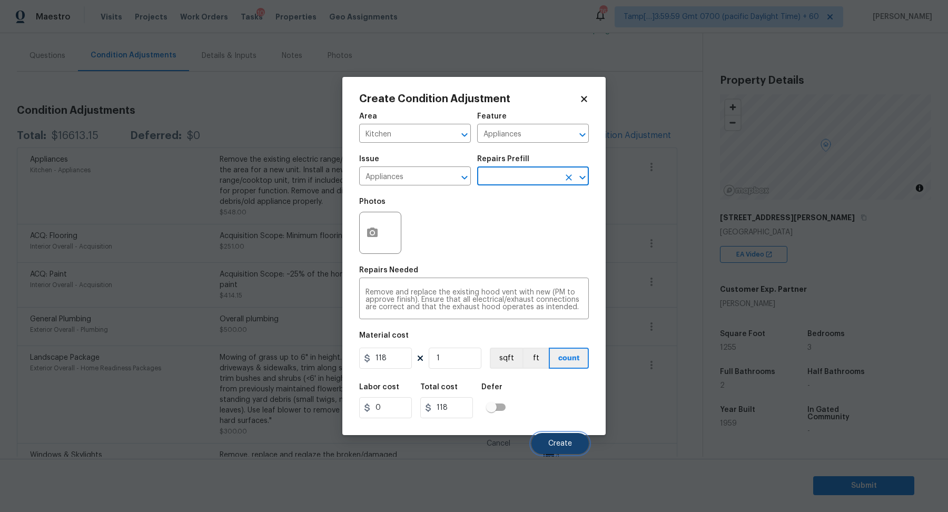
click at [552, 436] on button "Create" at bounding box center [559, 443] width 57 height 21
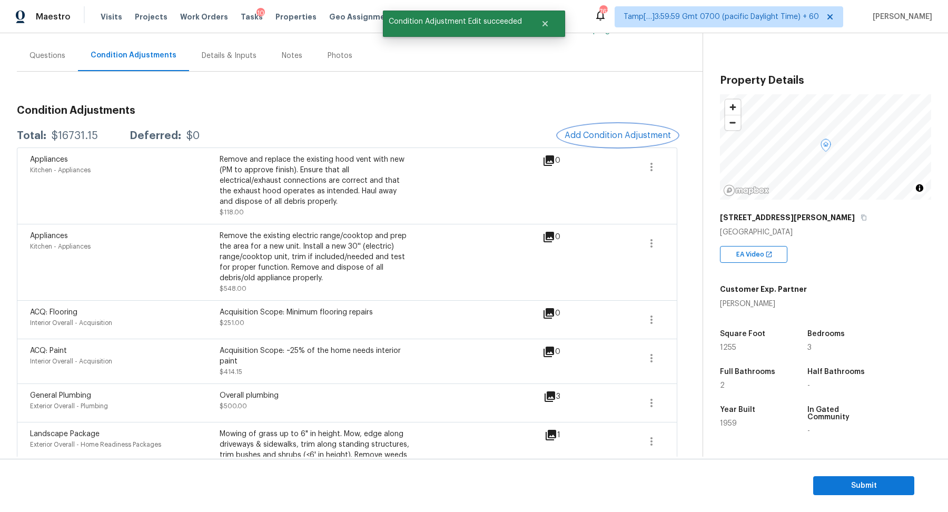
click at [606, 136] on span "Add Condition Adjustment" at bounding box center [617, 135] width 106 height 9
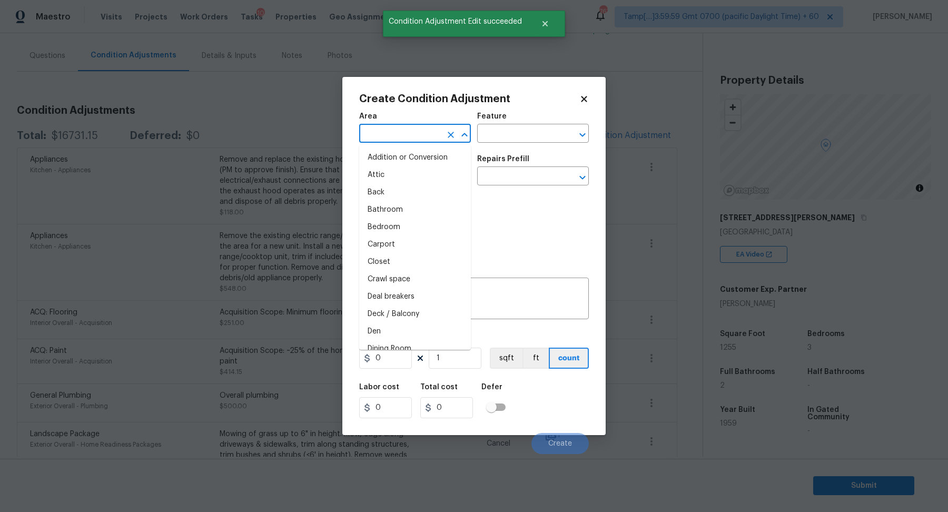
click at [422, 135] on input "text" at bounding box center [400, 134] width 82 height 16
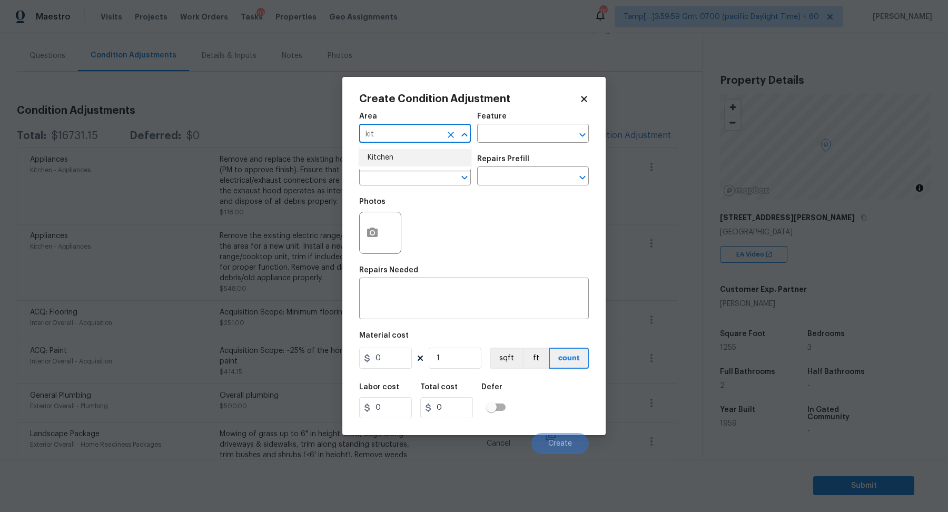
click at [421, 164] on li "Kitchen" at bounding box center [415, 157] width 112 height 17
type input "Kitchen"
click at [410, 171] on input "text" at bounding box center [400, 177] width 82 height 16
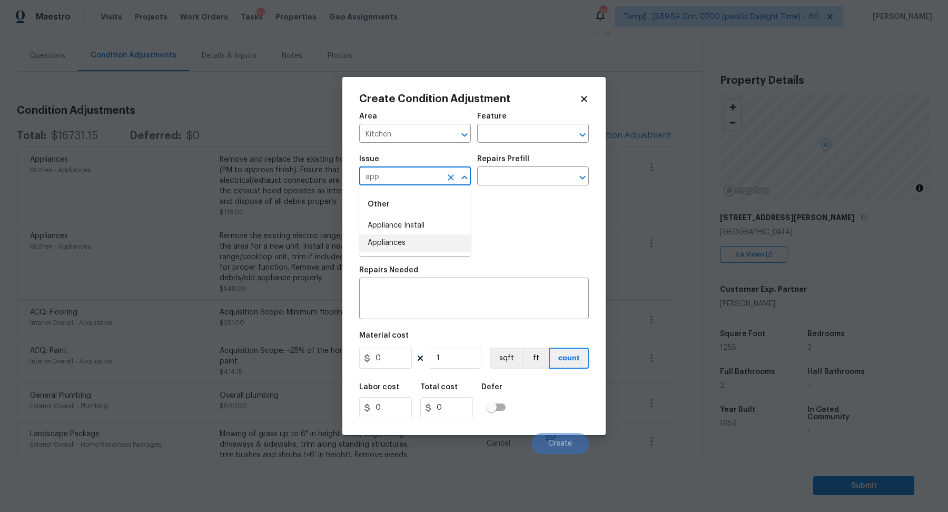
click at [429, 246] on li "Appliances" at bounding box center [415, 242] width 112 height 17
type input "Appliances"
click at [532, 167] on div "Repairs Prefill" at bounding box center [533, 162] width 112 height 14
click at [530, 180] on input "text" at bounding box center [518, 177] width 82 height 16
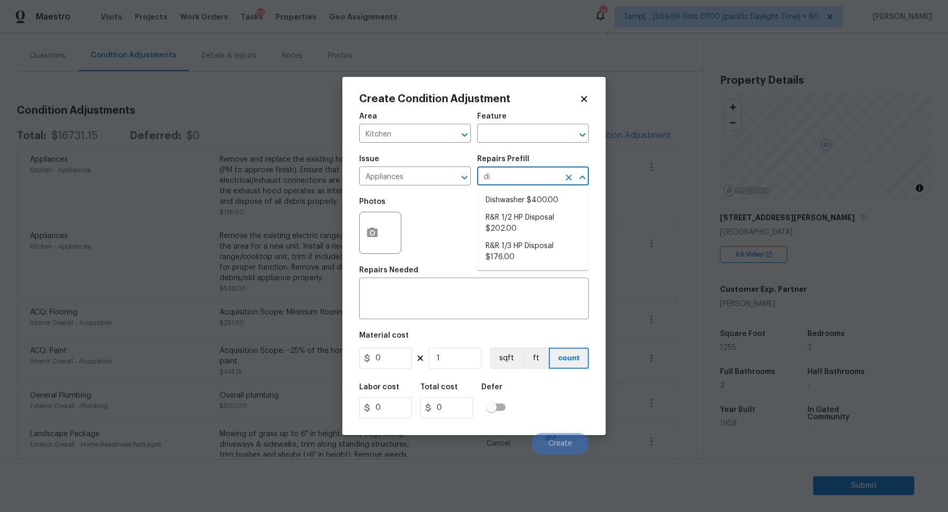
type input "dis"
click at [545, 231] on li "R&R 1/2 HP Disposal $202.00" at bounding box center [533, 223] width 112 height 28
type input "Appliances"
type textarea "Remove and replace the existing garbage disposal with a new 1/2 HP garbage disp…"
type input "202"
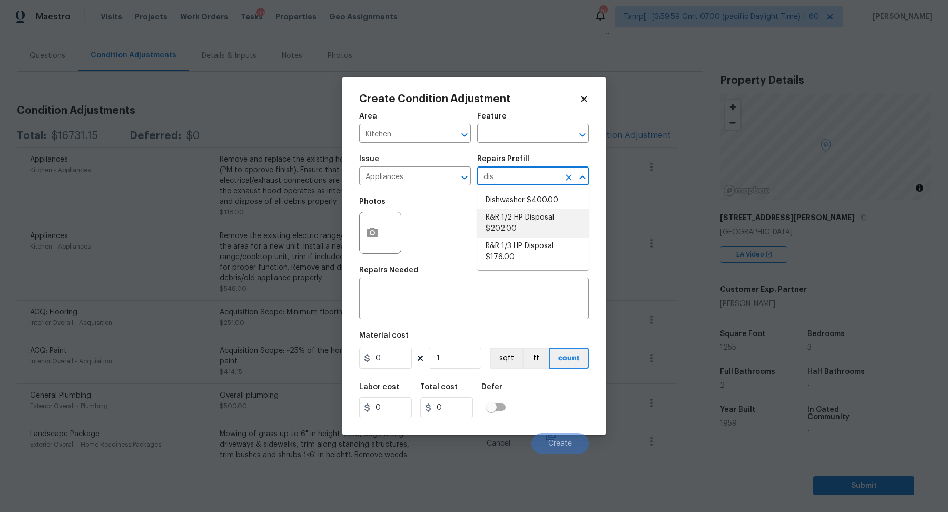
type input "202"
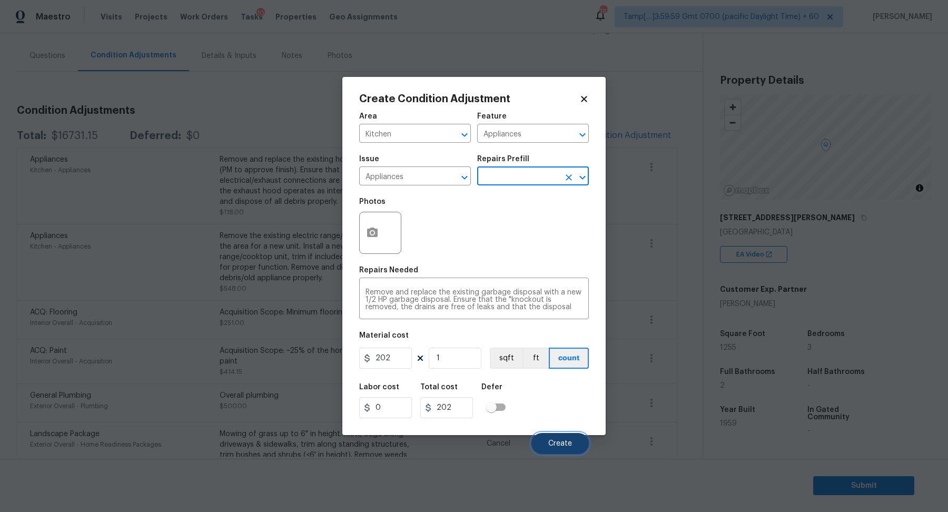
click at [550, 440] on span "Create" at bounding box center [560, 444] width 24 height 8
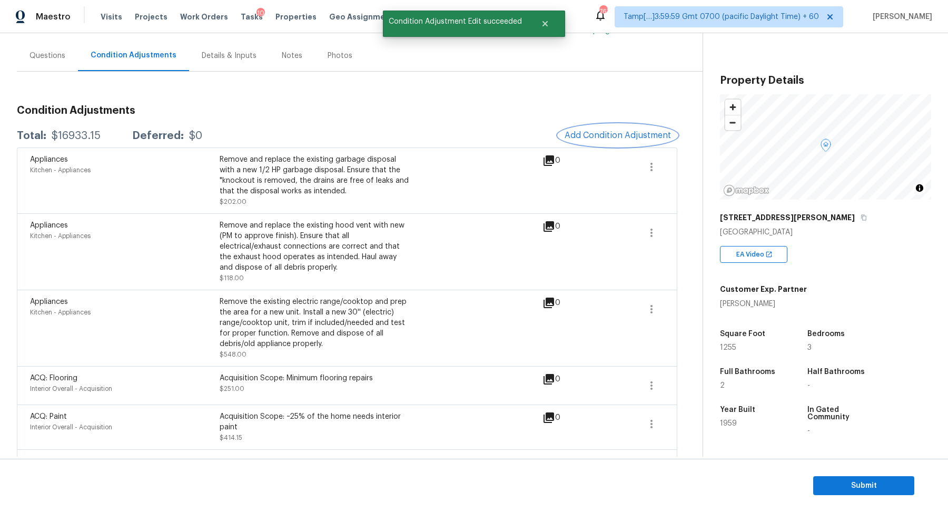
click at [618, 126] on button "Add Condition Adjustment" at bounding box center [617, 135] width 119 height 22
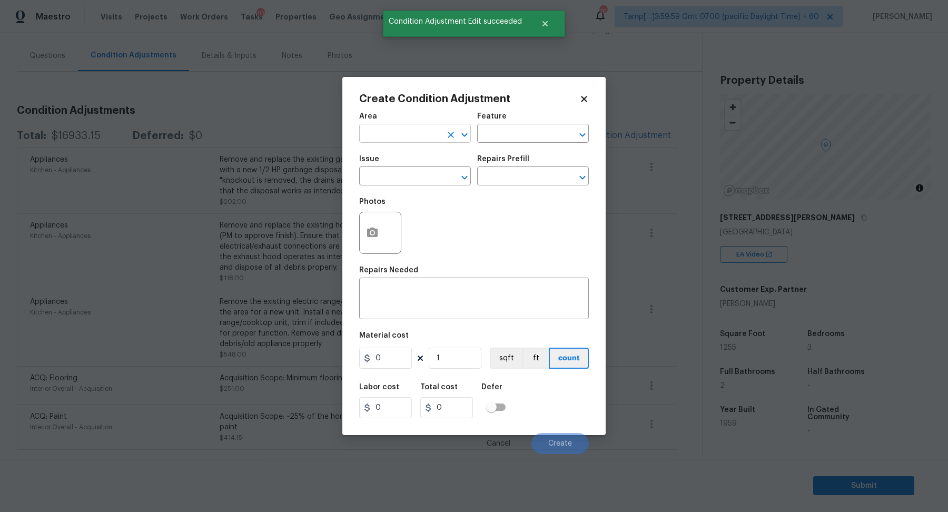
click at [422, 126] on input "text" at bounding box center [400, 134] width 82 height 16
type input "k"
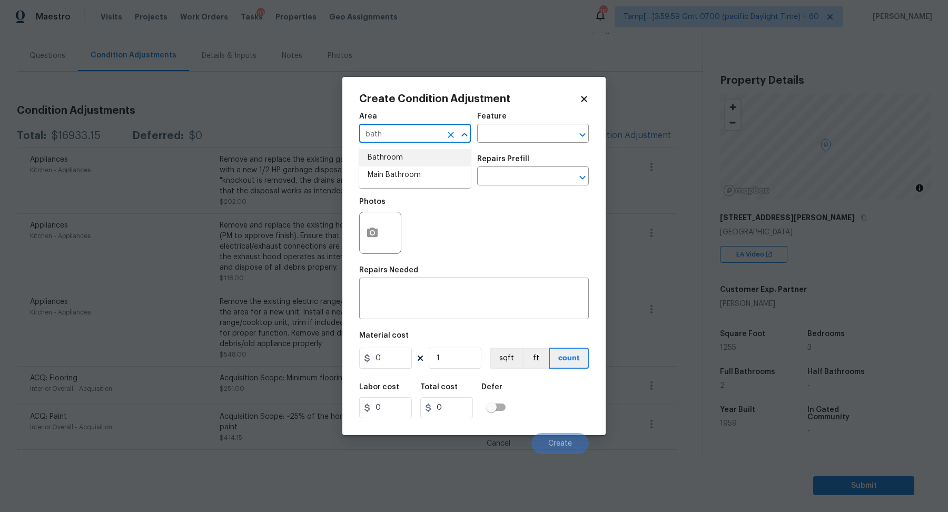
click at [439, 155] on li "Bathroom" at bounding box center [415, 157] width 112 height 17
type input "Bathroom"
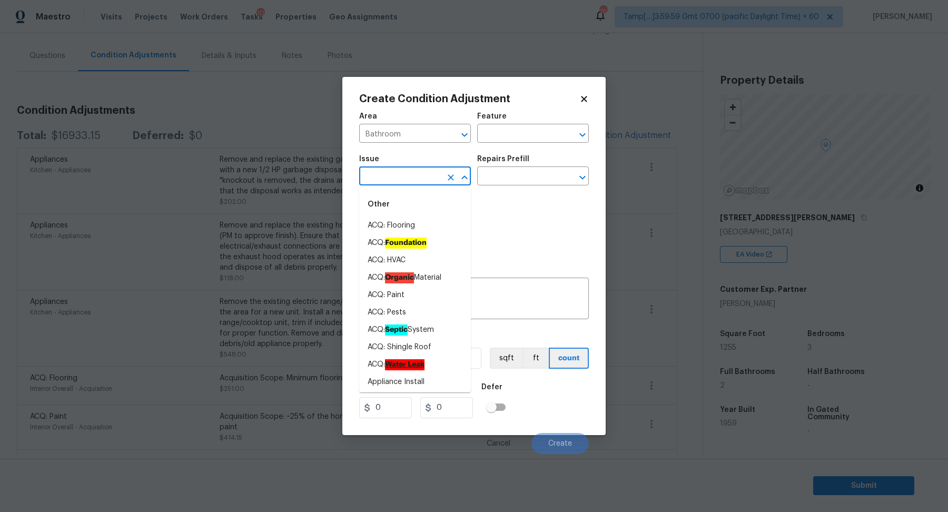
click at [412, 173] on input "text" at bounding box center [400, 177] width 82 height 16
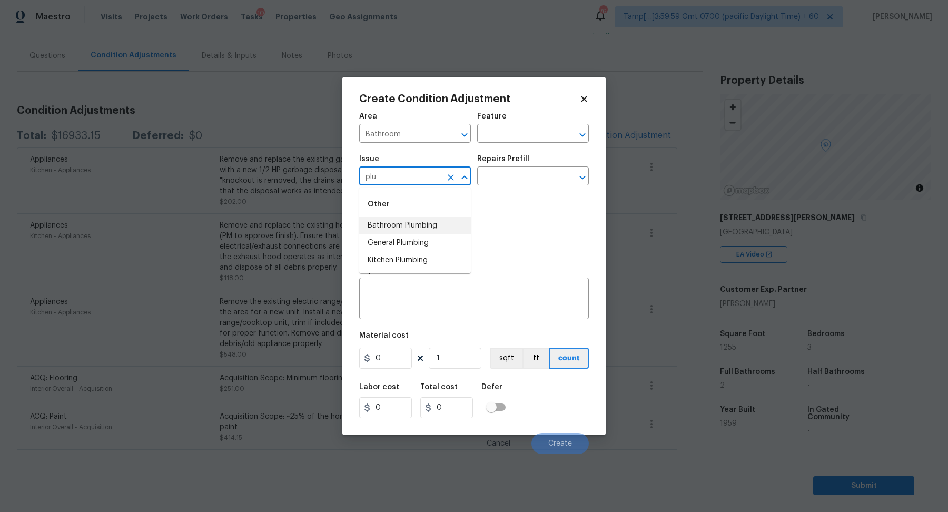
click at [426, 230] on li "Bathroom Plumbing" at bounding box center [415, 225] width 112 height 17
type input "Bathroom Plumbing"
click at [541, 164] on div "Repairs Prefill" at bounding box center [533, 162] width 112 height 14
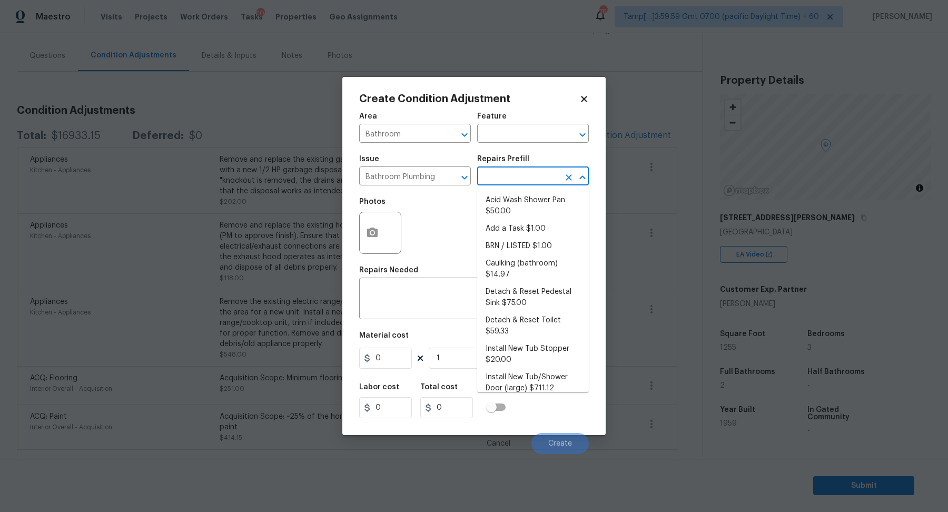
click at [541, 173] on input "text" at bounding box center [518, 177] width 82 height 16
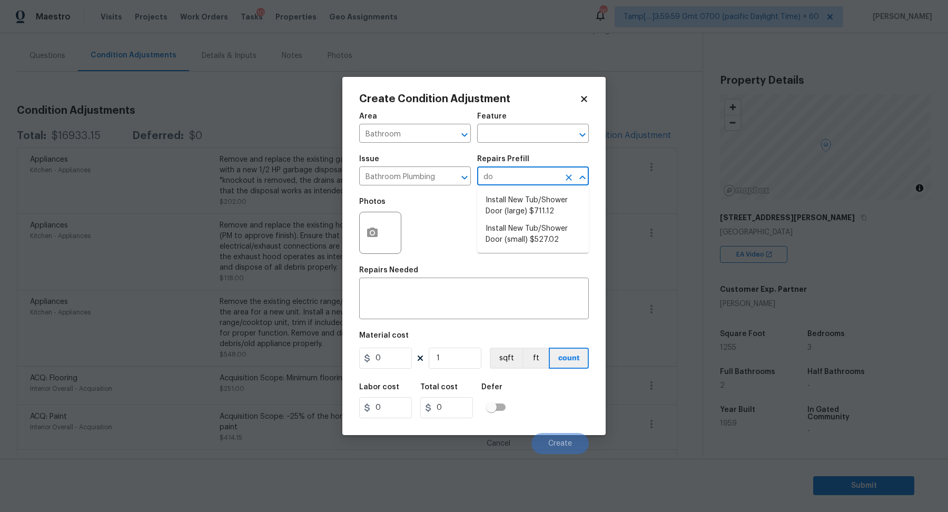
type input "doo"
click at [534, 241] on li "Install New Tub/Shower Door (small) $527.02" at bounding box center [533, 234] width 112 height 28
type input "Plumbing"
type textarea "Prep the tub/shower surround and install a new 32''-36'' tempered shower door. …"
type input "527.02"
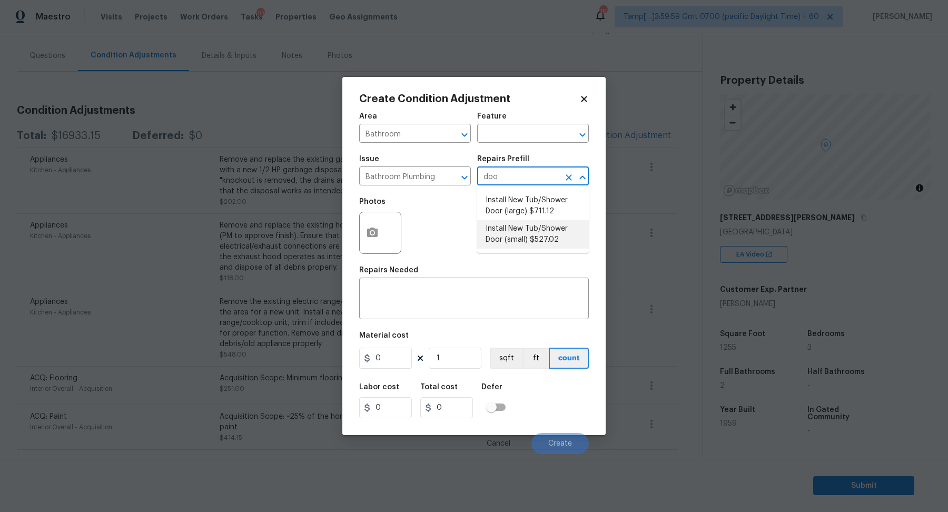
type input "527.02"
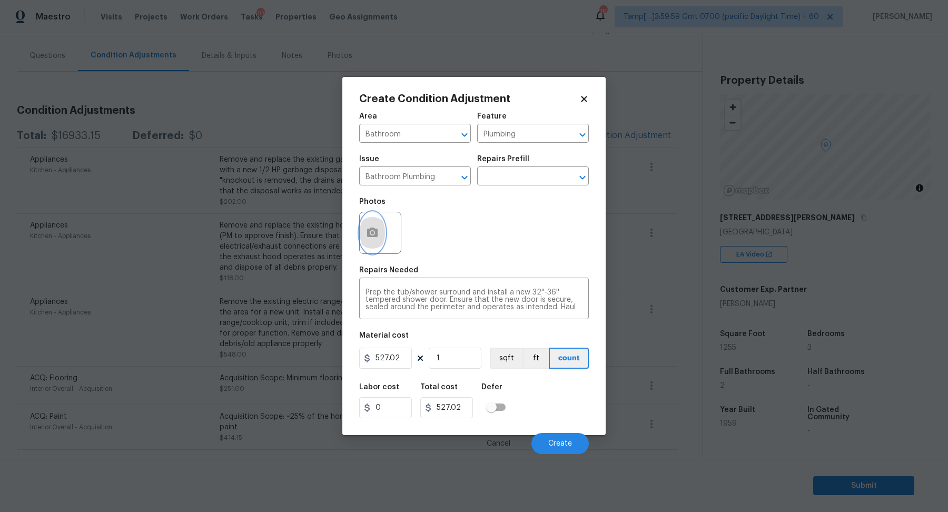
click at [382, 225] on button "button" at bounding box center [372, 232] width 25 height 41
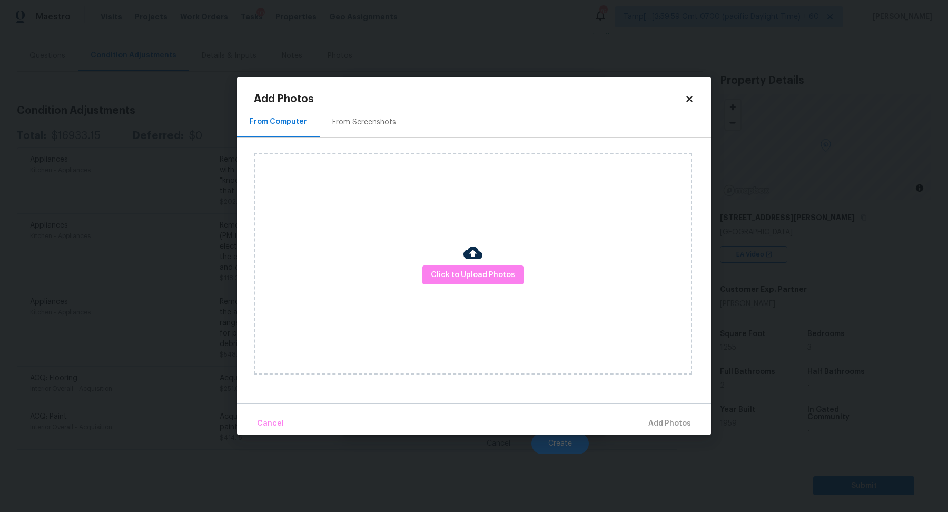
click at [450, 285] on div "Click to Upload Photos" at bounding box center [473, 263] width 438 height 221
click at [455, 282] on button "Click to Upload Photos" at bounding box center [472, 274] width 101 height 19
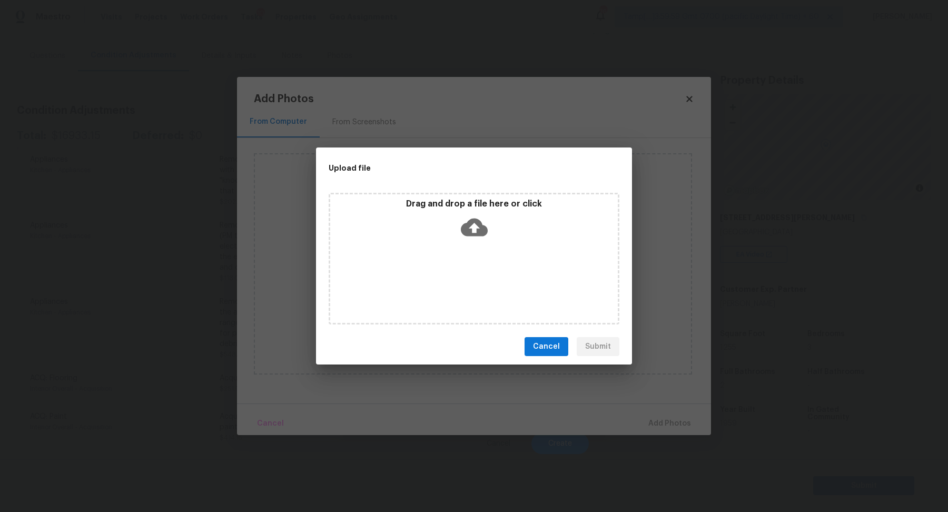
click at [488, 248] on div "Drag and drop a file here or click" at bounding box center [473, 259] width 291 height 132
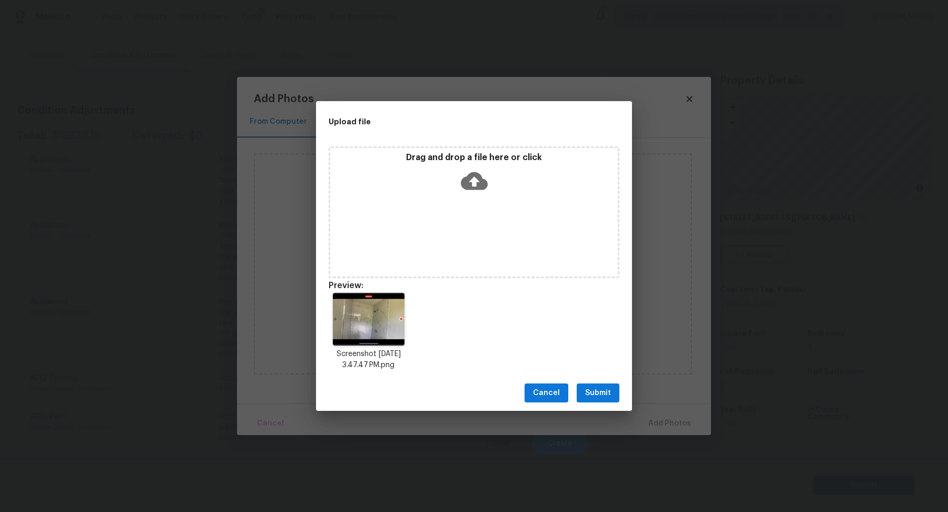
click at [606, 396] on span "Submit" at bounding box center [598, 392] width 26 height 13
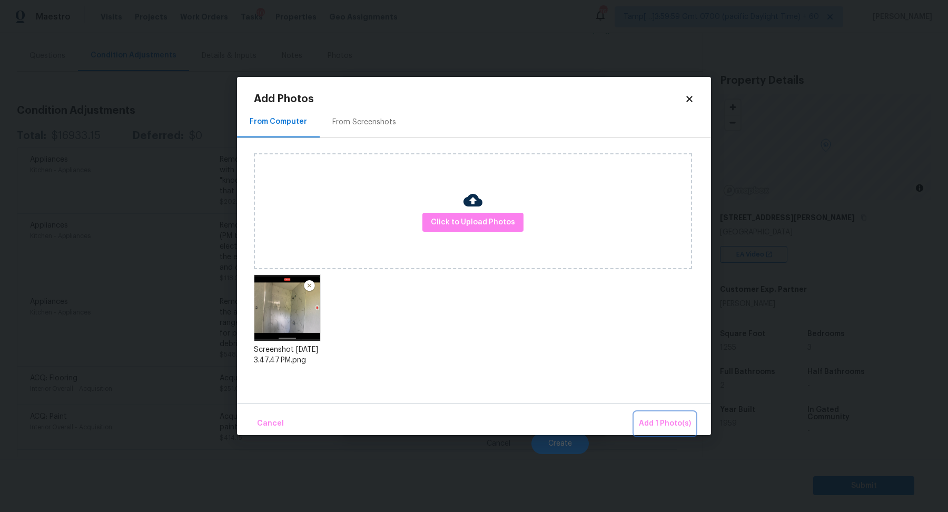
click at [660, 420] on span "Add 1 Photo(s)" at bounding box center [665, 423] width 52 height 13
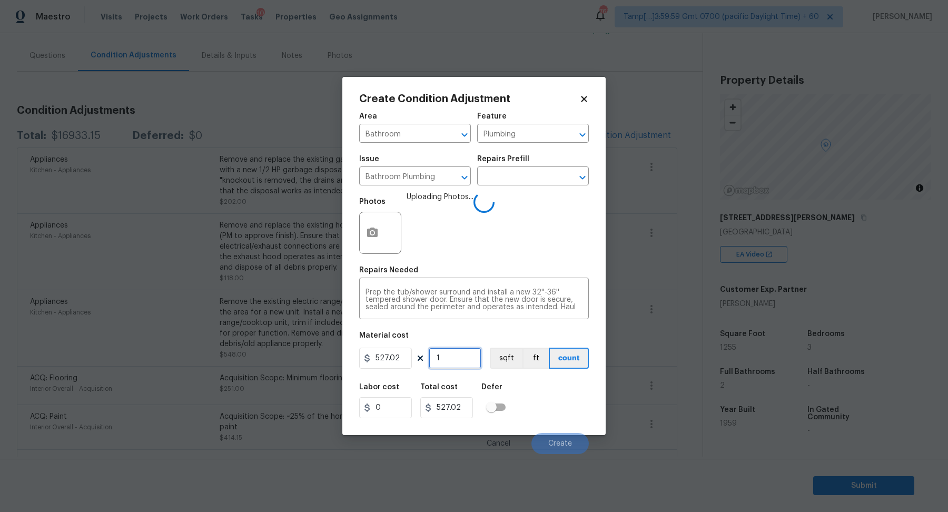
click at [462, 354] on input "1" at bounding box center [455, 357] width 53 height 21
click at [578, 411] on div "Labor cost 0 Total cost 527.02 Defer" at bounding box center [474, 400] width 230 height 47
click at [461, 356] on input "1" at bounding box center [455, 357] width 53 height 21
click at [539, 386] on div "Labor cost 0 Total cost 527.02 Defer" at bounding box center [474, 400] width 230 height 47
click at [464, 364] on input "1" at bounding box center [455, 357] width 53 height 21
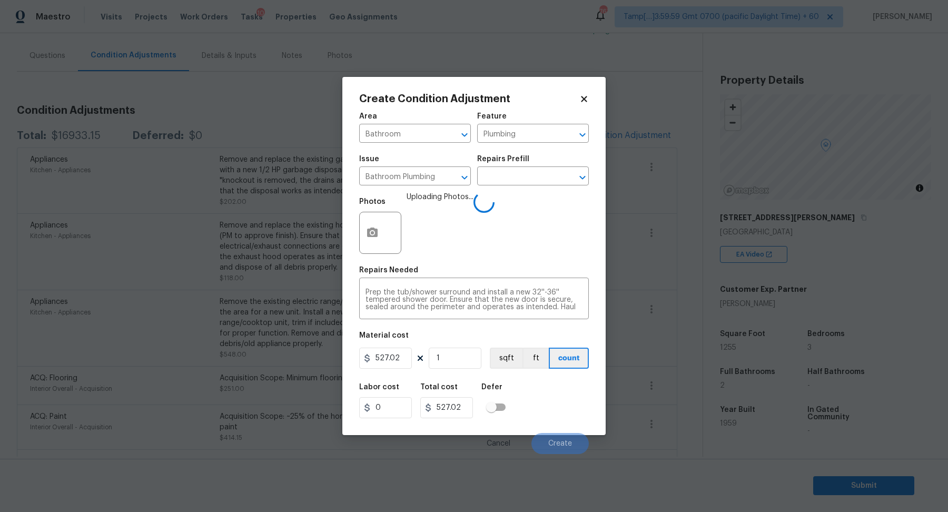
click at [545, 386] on div "Labor cost 0 Total cost 527.02 Defer" at bounding box center [474, 400] width 230 height 47
click at [447, 362] on input "1" at bounding box center [455, 357] width 53 height 21
click at [545, 441] on button "Create" at bounding box center [559, 443] width 57 height 21
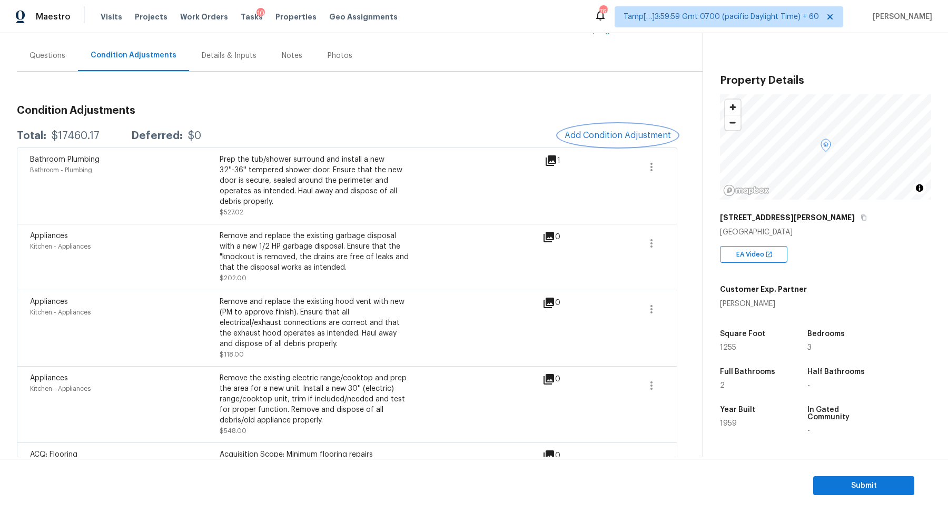
click at [606, 124] on button "Add Condition Adjustment" at bounding box center [617, 135] width 119 height 22
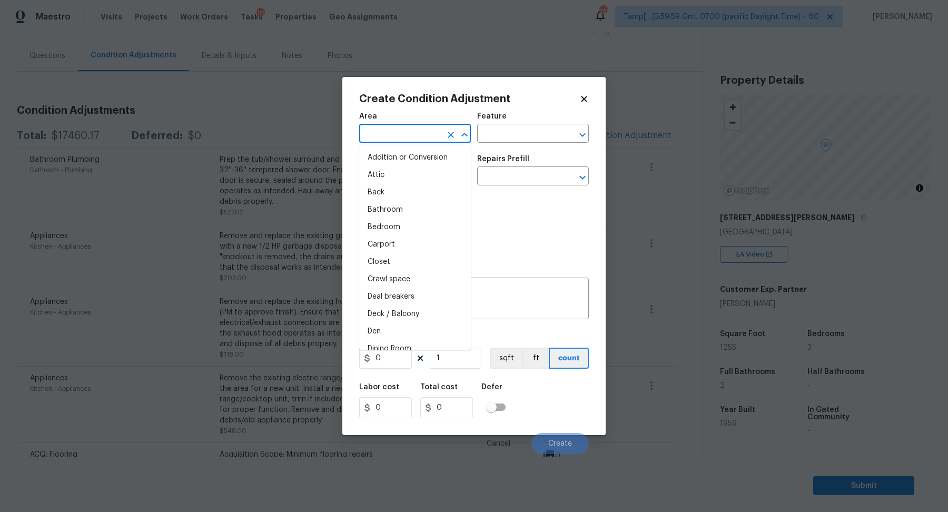
click at [411, 141] on input "text" at bounding box center [400, 134] width 82 height 16
click at [406, 163] on li "Roof" at bounding box center [415, 157] width 112 height 17
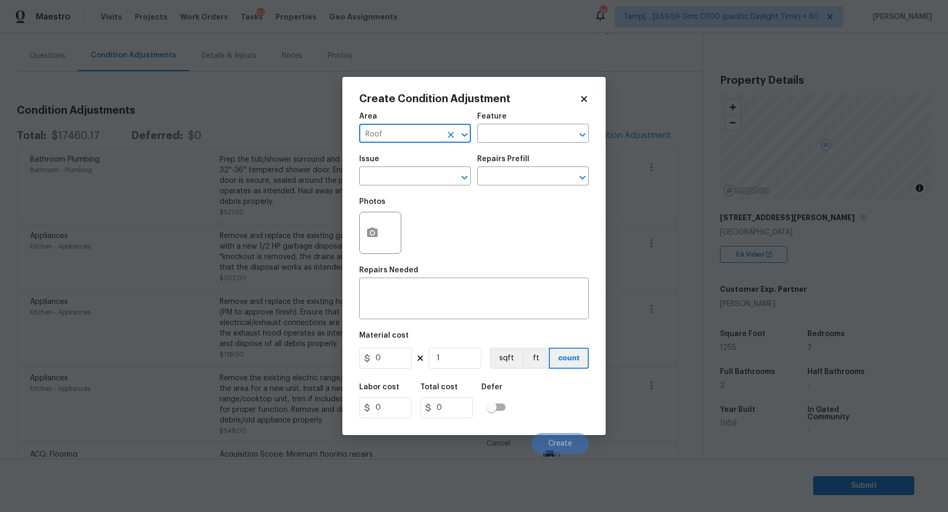
type input "Roof"
click at [406, 168] on div "Issue" at bounding box center [415, 162] width 112 height 14
click at [415, 186] on span "Issue ​" at bounding box center [415, 170] width 112 height 43
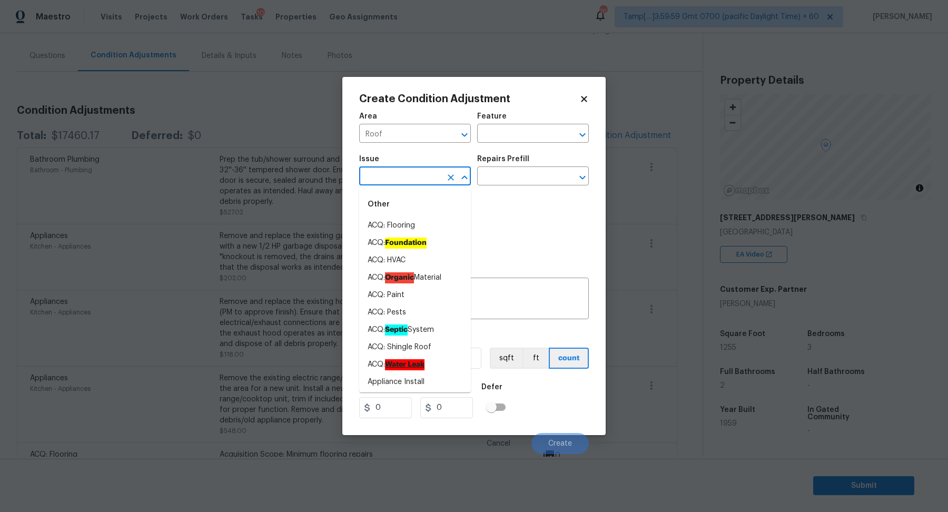
click at [417, 185] on body "Maestro Visits Projects Work Orders Tasks 10 Properties Geo Assignments 767 Tam…" at bounding box center [474, 256] width 948 height 512
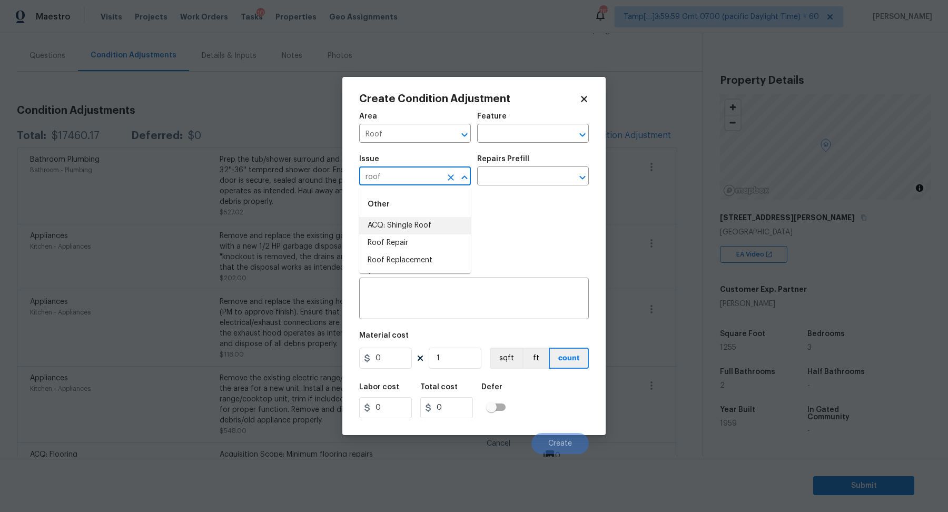
click at [439, 230] on li "ACQ: Shingle Roof" at bounding box center [415, 225] width 112 height 17
type input "ACQ: Shingle Roof"
click at [544, 178] on input "text" at bounding box center [518, 177] width 82 height 16
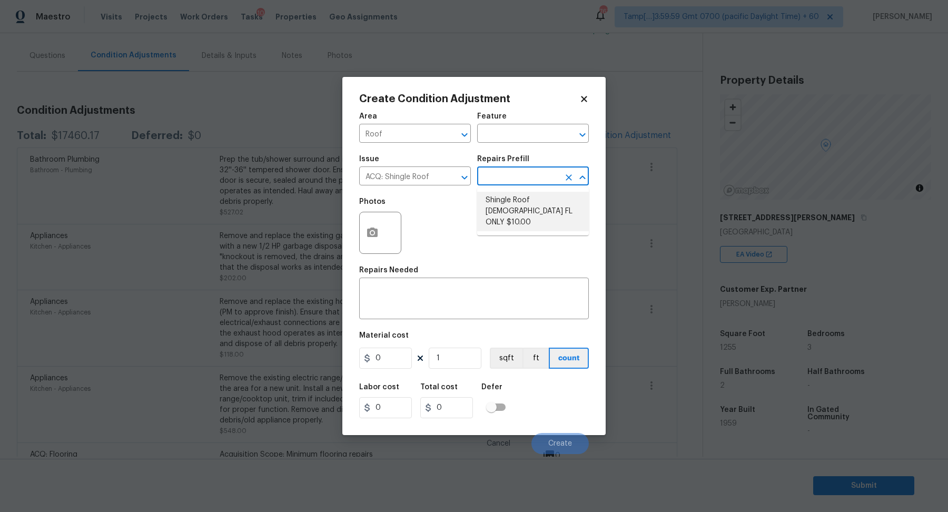
click at [545, 214] on li "Shingle Roof 15+ Years Old FL ONLY $10.00" at bounding box center [533, 211] width 112 height 39
type input "Acquisition"
type textarea "Acquisition Scope (Florida Only): Shingle Roof 15+ years in age maintenance."
type input "10"
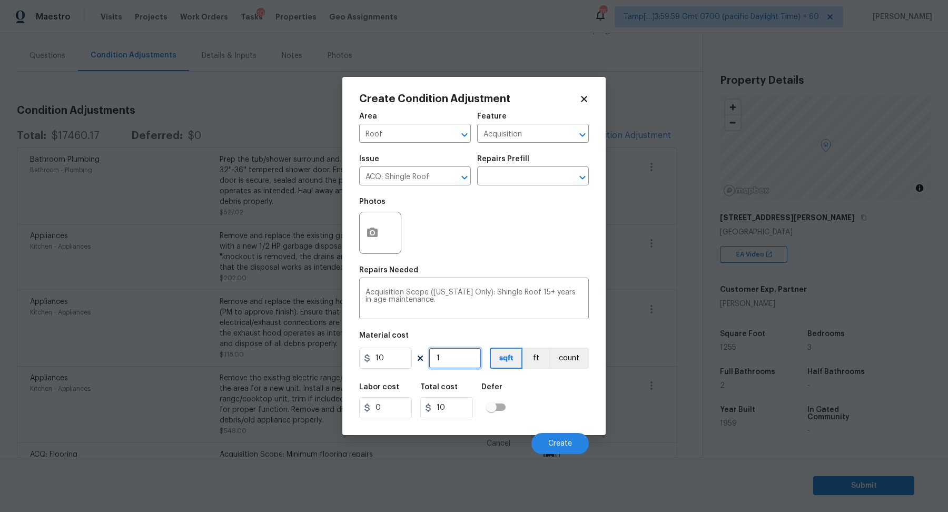
click at [459, 353] on input "1" at bounding box center [455, 357] width 53 height 21
type input "12"
type input "120"
type input "125"
type input "1250"
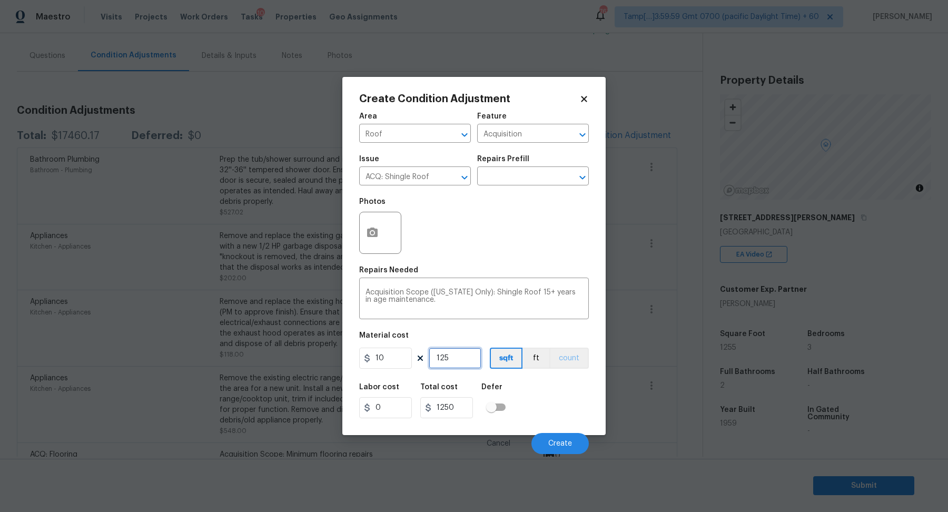
type input "1255"
type input "12550"
type input "1255"
click at [554, 435] on button "Create" at bounding box center [559, 443] width 57 height 21
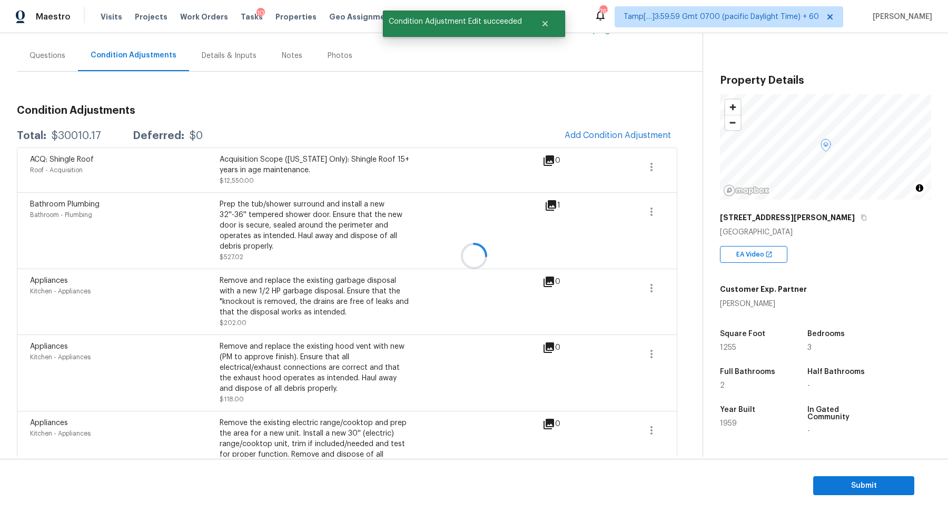
click at [605, 136] on div at bounding box center [474, 256] width 948 height 512
click at [605, 136] on span "Add Condition Adjustment" at bounding box center [617, 135] width 106 height 9
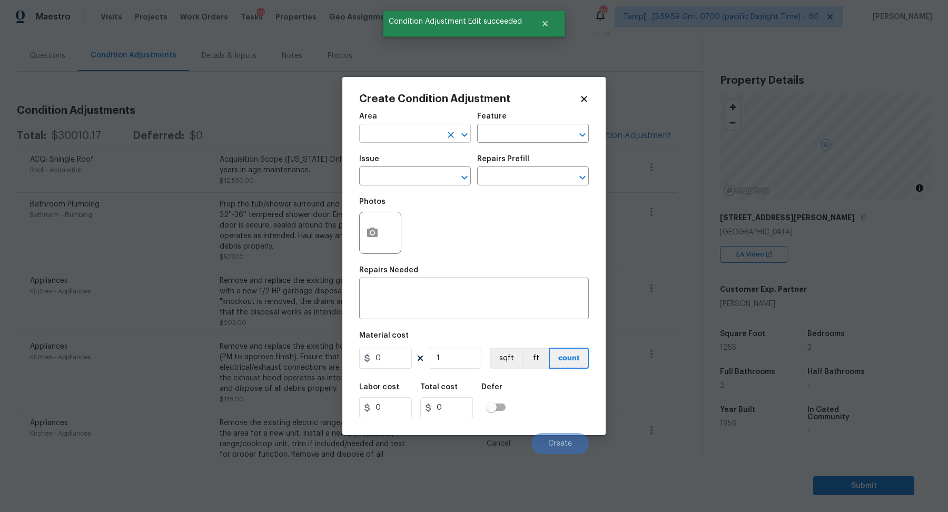
click at [418, 133] on input "text" at bounding box center [400, 134] width 82 height 16
click at [384, 149] on li "HVAC" at bounding box center [415, 157] width 112 height 17
type input "HVAC"
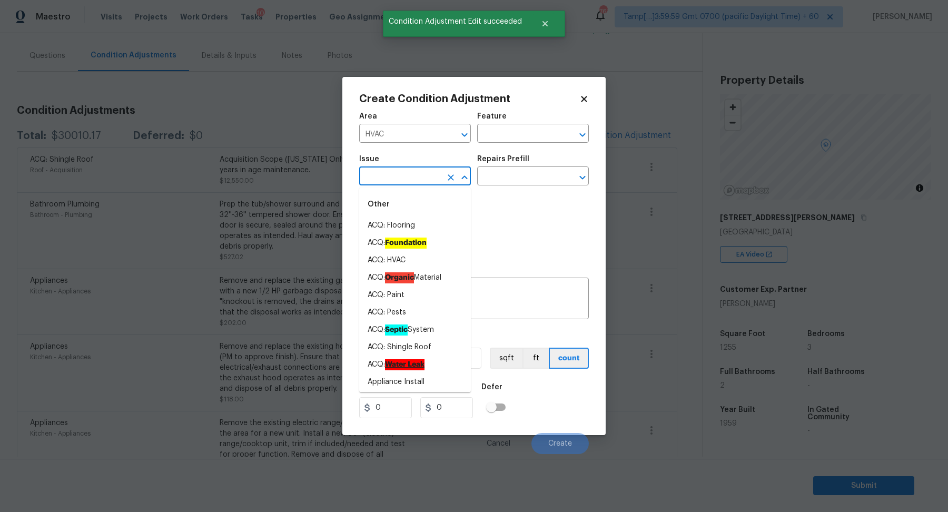
click at [389, 178] on input "text" at bounding box center [400, 177] width 82 height 16
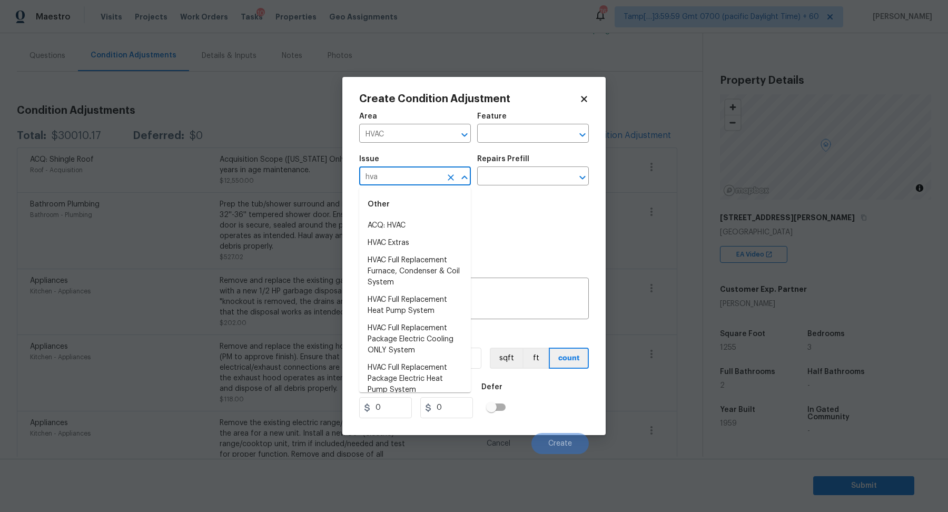
click at [427, 224] on li "ACQ: HVAC" at bounding box center [415, 225] width 112 height 17
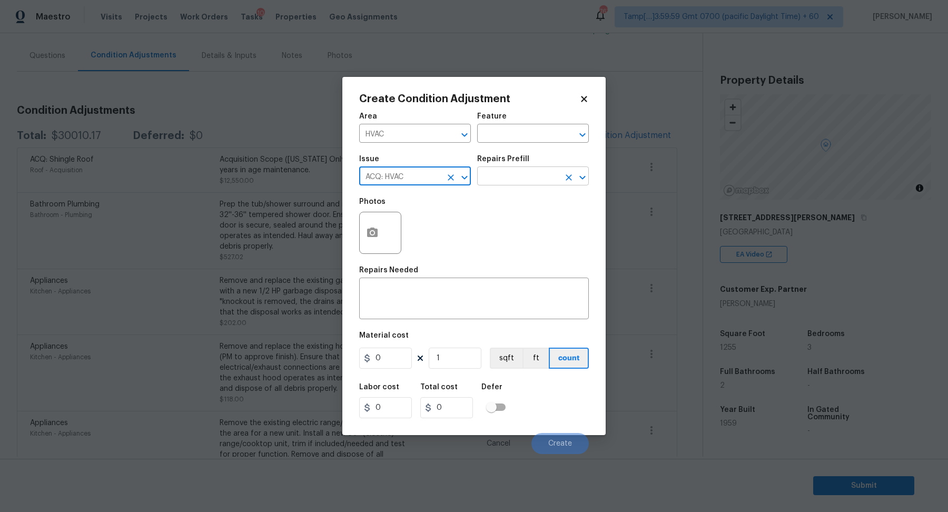
type input "ACQ: HVAC"
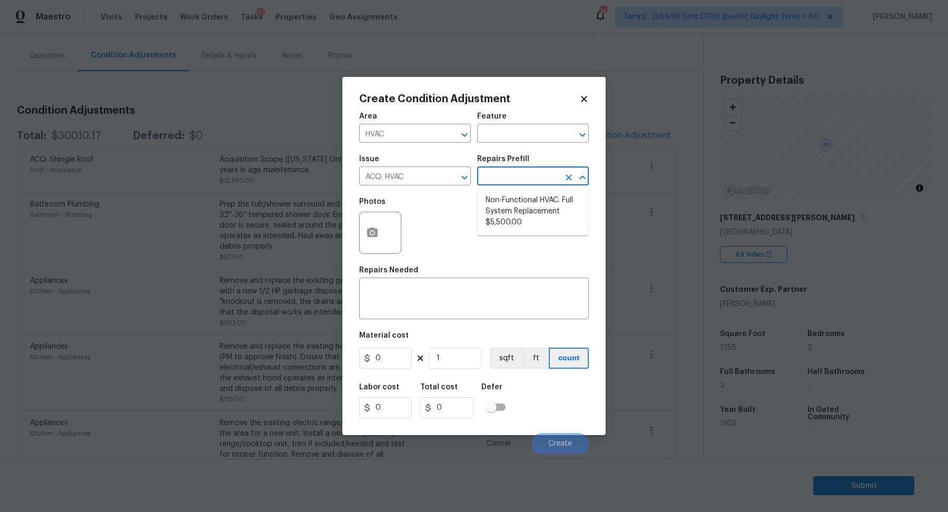
click at [530, 174] on input "text" at bounding box center [518, 177] width 82 height 16
click at [533, 212] on li "Non-Functional HVAC. Full System Replacement $5,500.00" at bounding box center [533, 211] width 112 height 39
type input "Acquisition"
type textarea "Acquisition Scope: Full System Replacement"
type input "5500"
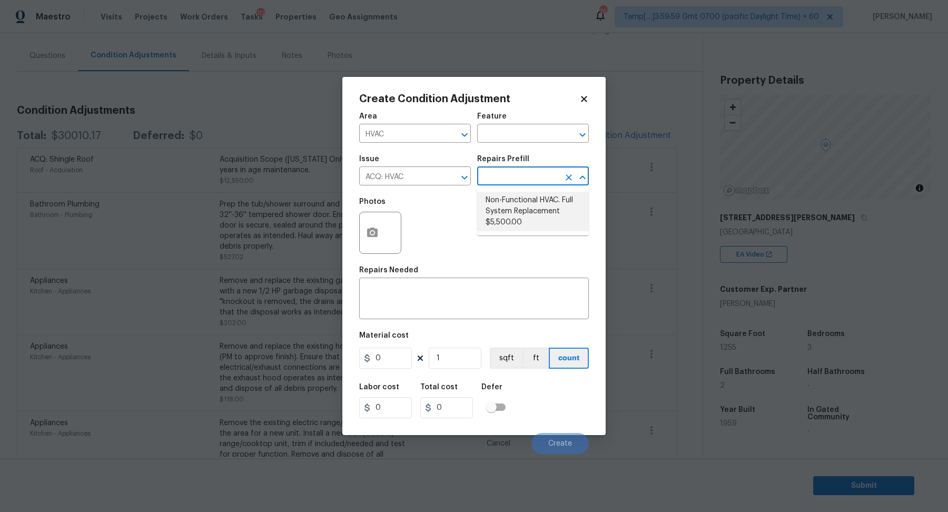
type input "5500"
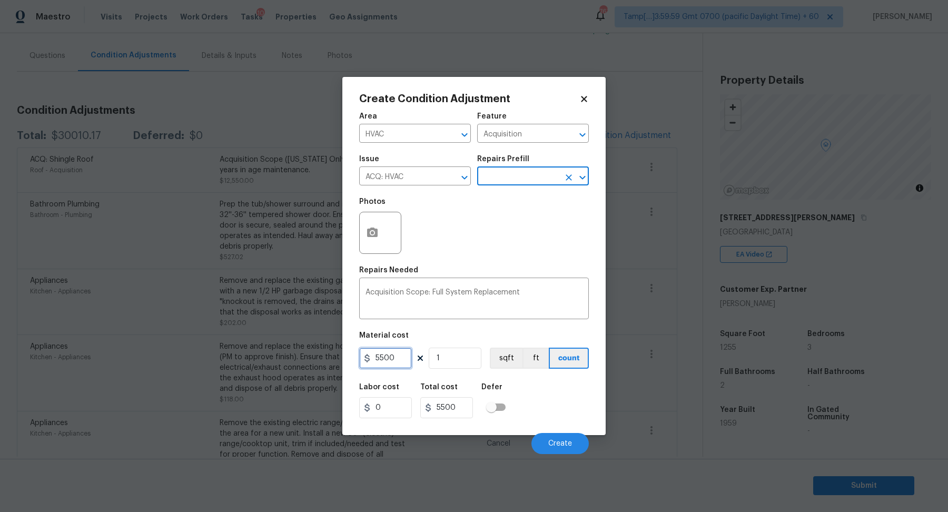
click at [379, 358] on input "5500" at bounding box center [385, 357] width 53 height 21
type input "6500"
click at [563, 436] on button "Create" at bounding box center [559, 443] width 57 height 21
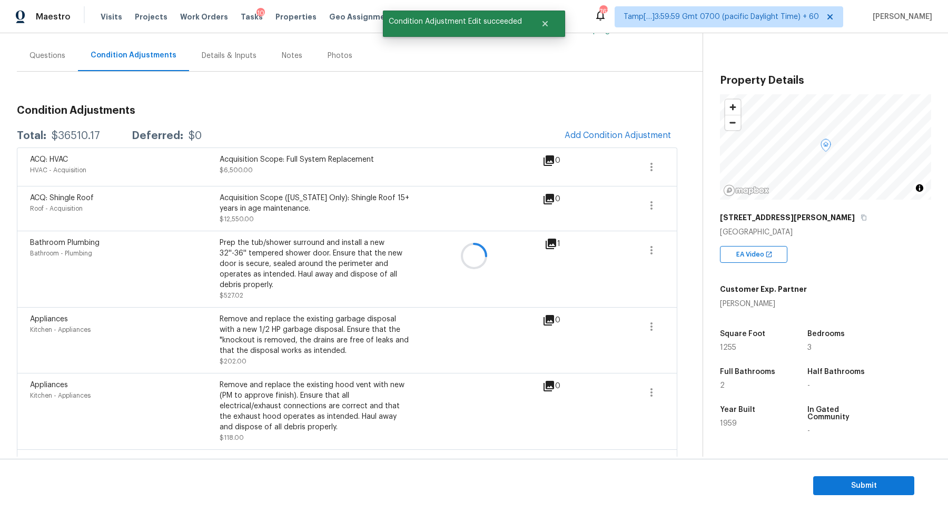
click at [77, 126] on div at bounding box center [474, 256] width 948 height 512
click at [77, 128] on div "Total: $36510.17 Deferred: $0 Add Condition Adjustment" at bounding box center [347, 135] width 660 height 23
click at [76, 132] on div "$36510.17" at bounding box center [76, 136] width 48 height 11
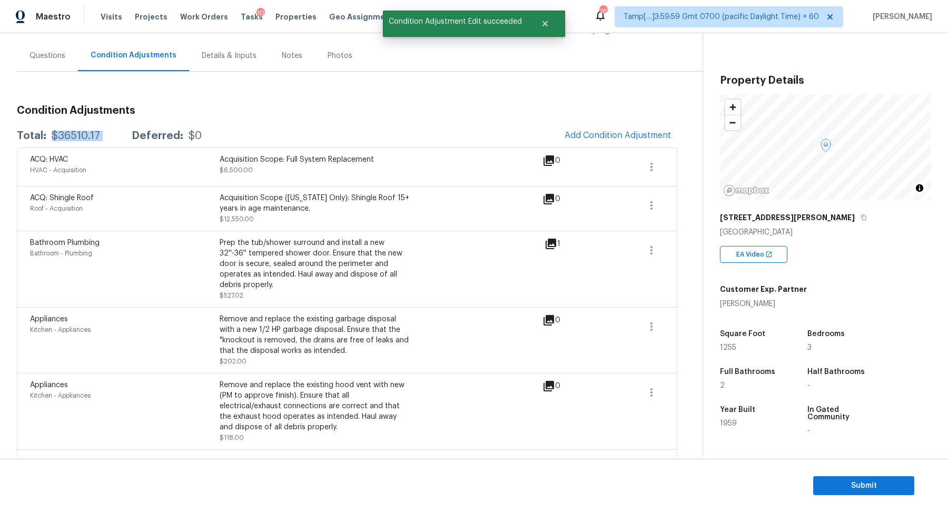
copy div "$36510.17"
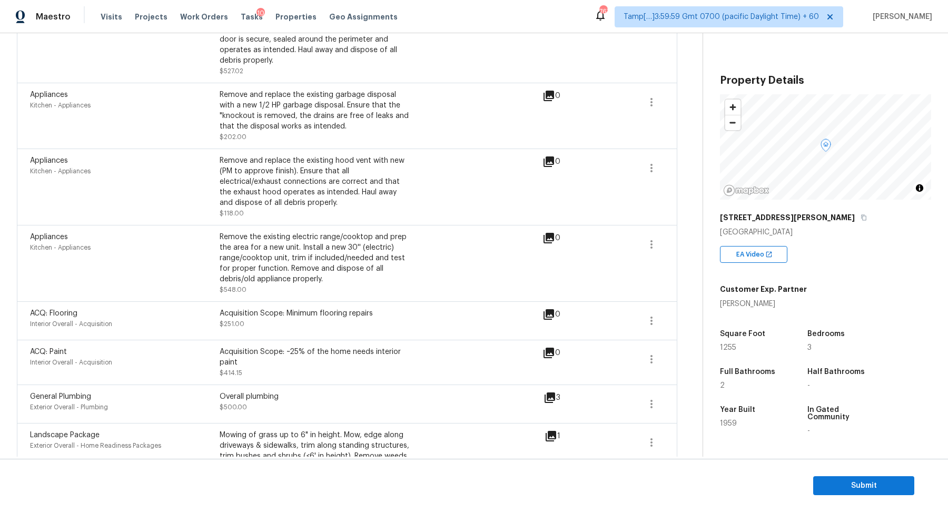
scroll to position [451, 0]
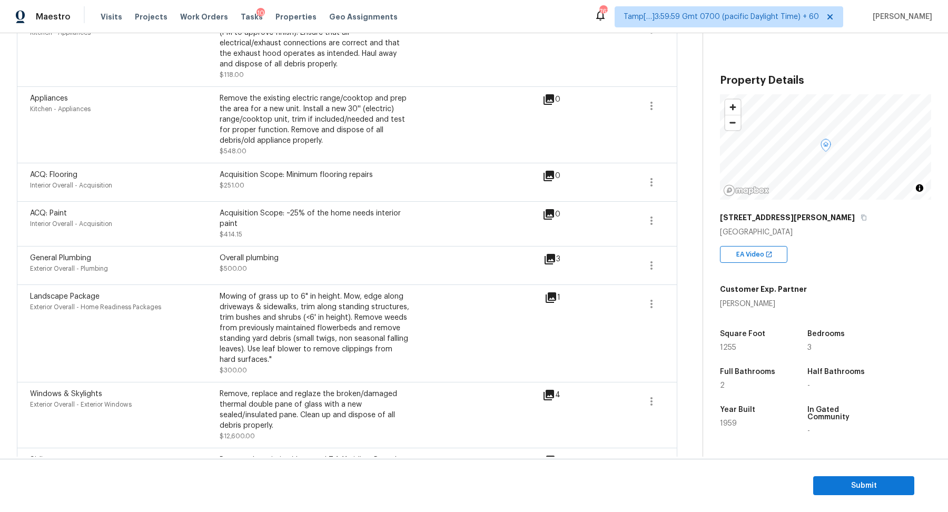
click at [809, 481] on section "Submit" at bounding box center [474, 486] width 948 height 54
click at [817, 481] on button "Submit" at bounding box center [863, 485] width 101 height 19
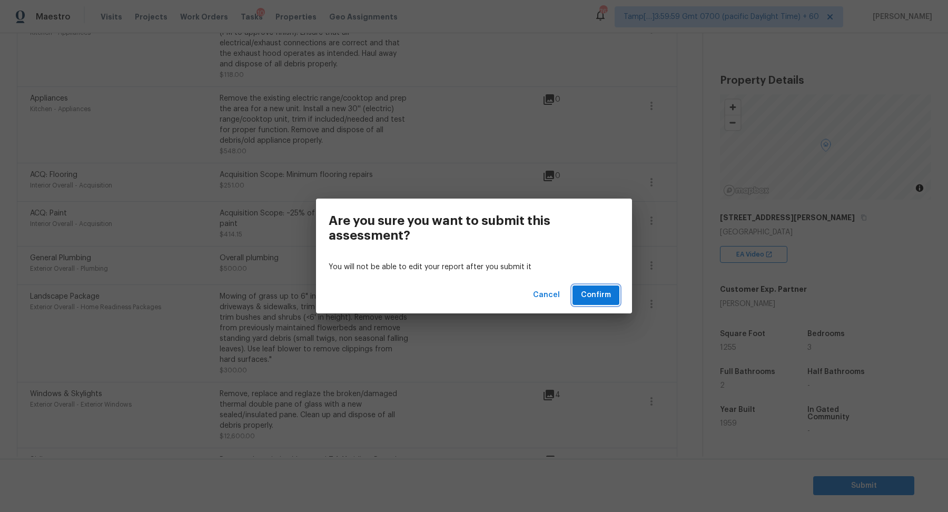
click at [606, 290] on span "Confirm" at bounding box center [596, 294] width 30 height 13
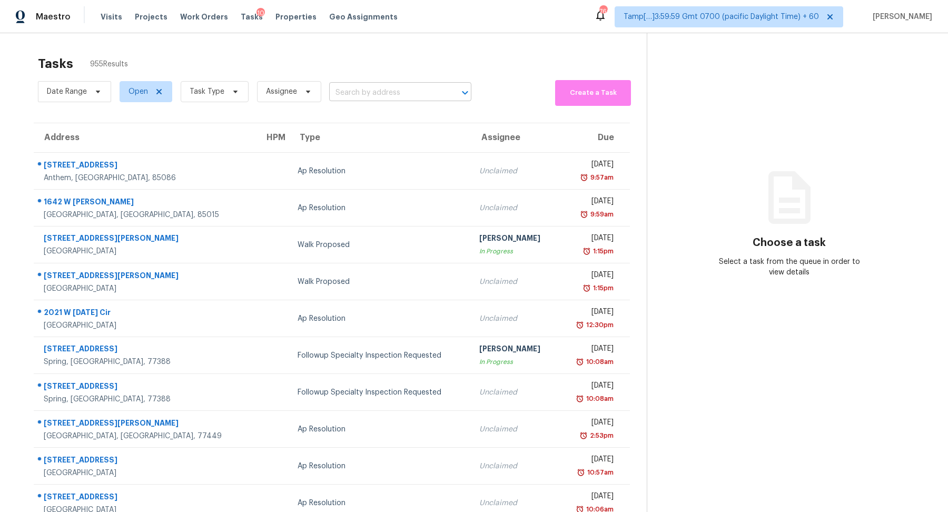
click at [364, 97] on input "text" at bounding box center [385, 93] width 113 height 16
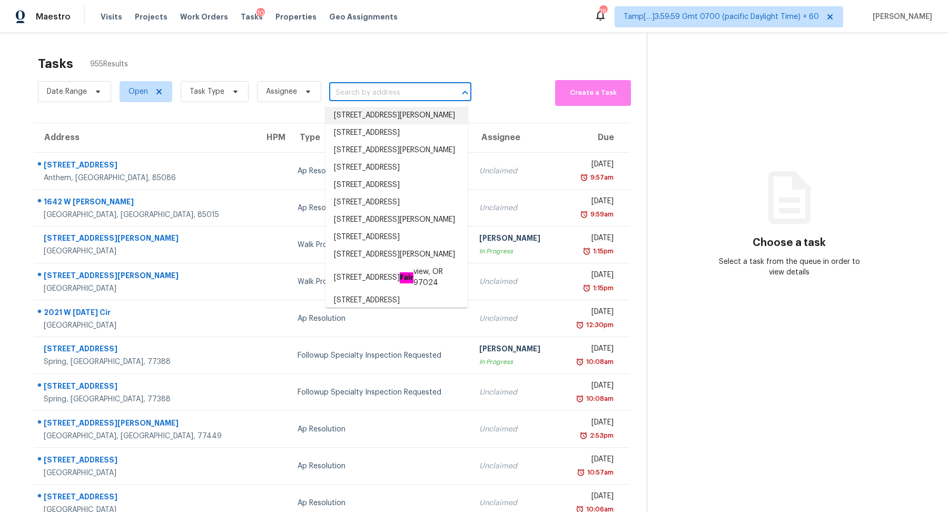
paste input "8740 E Peralta Ave Mesa, AZ, 85212"
type input "8740 E Peralta Ave Mesa, AZ, 85212"
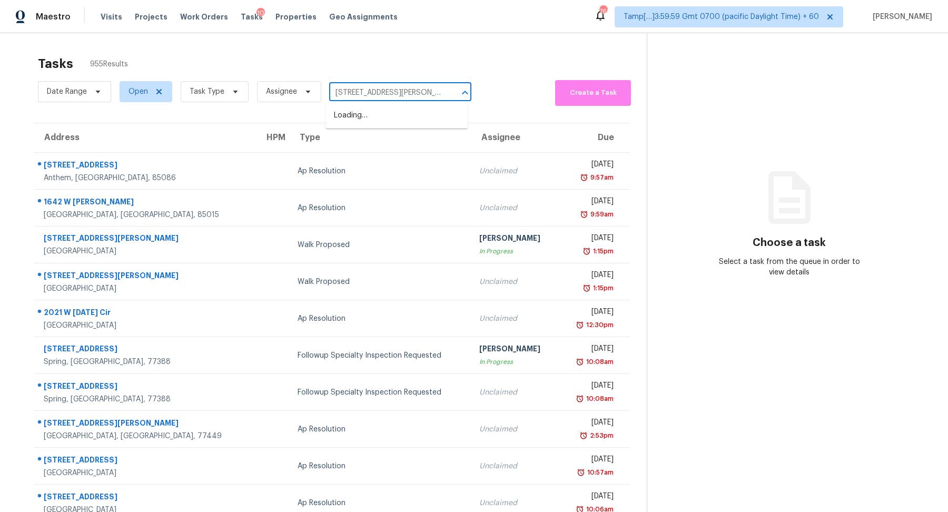
scroll to position [0, 14]
click at [389, 116] on li "8740 E Peralta Ave, Mesa, AZ 85212" at bounding box center [396, 115] width 142 height 17
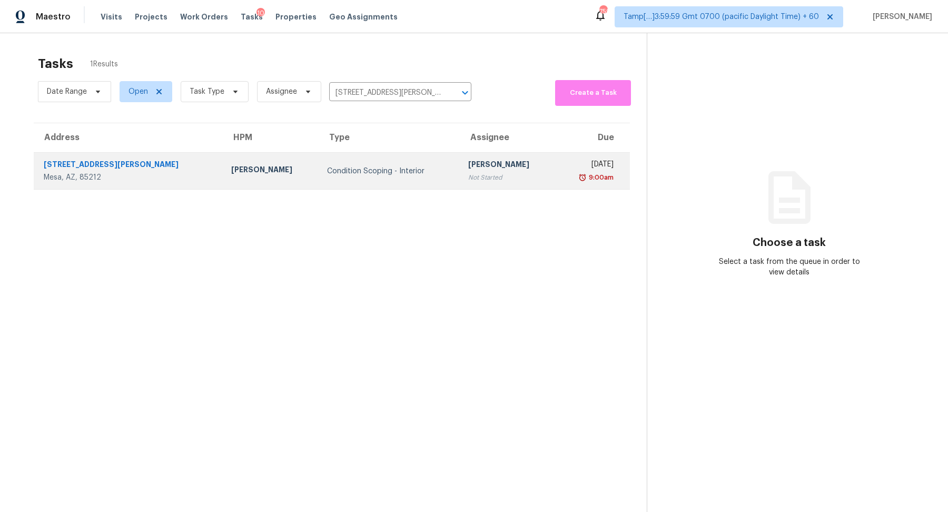
click at [468, 170] on div "[PERSON_NAME]" at bounding box center [507, 165] width 79 height 13
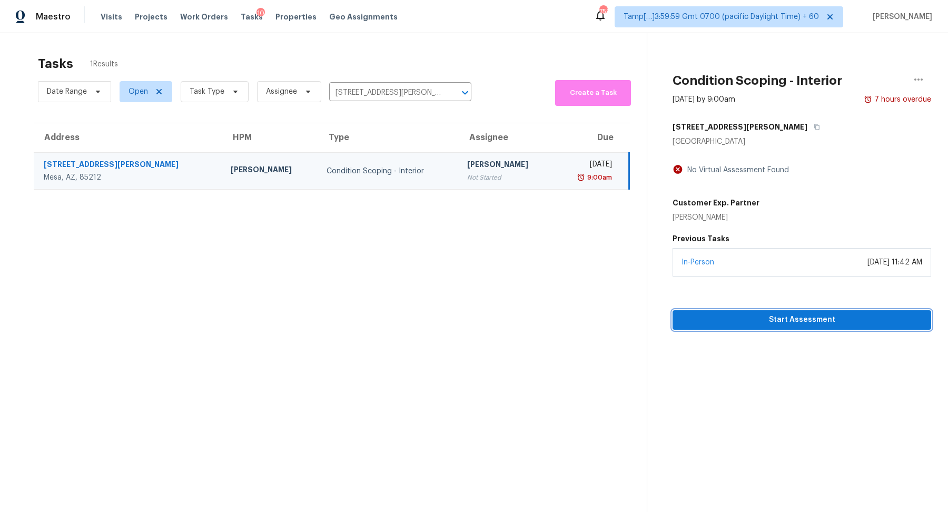
click at [731, 317] on span "Start Assessment" at bounding box center [802, 319] width 242 height 13
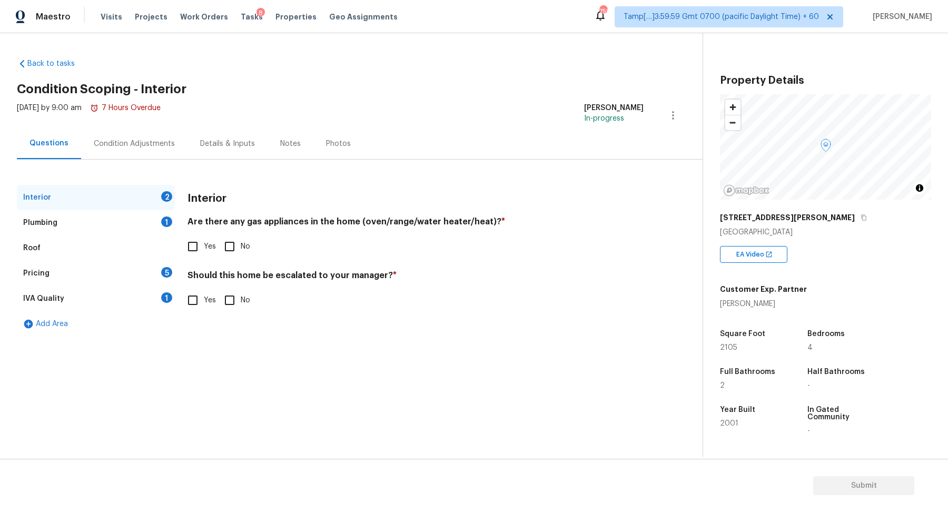
click at [209, 236] on label "Yes" at bounding box center [199, 246] width 34 height 22
click at [204, 236] on input "Yes" at bounding box center [193, 246] width 22 height 22
checkbox input "true"
click at [225, 294] on input "No" at bounding box center [229, 300] width 22 height 22
checkbox input "true"
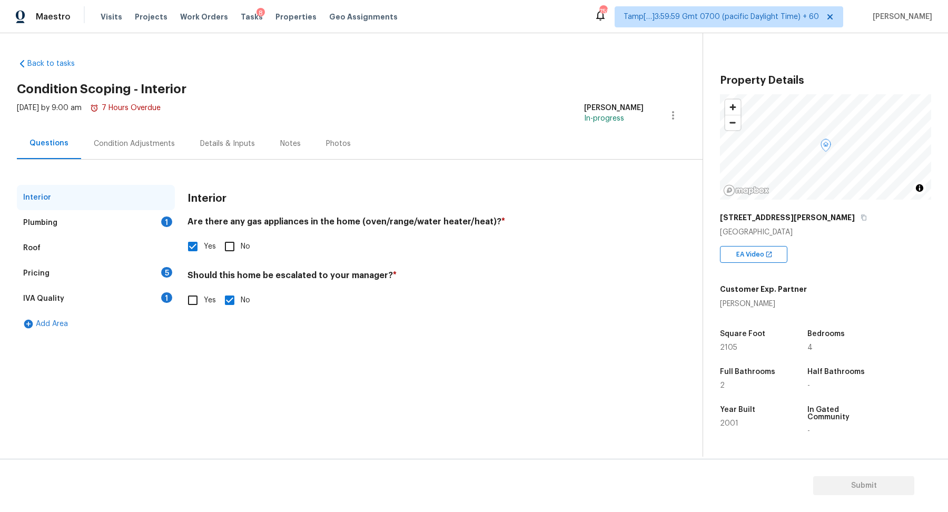
click at [145, 225] on div "Plumbing 1" at bounding box center [96, 222] width 158 height 25
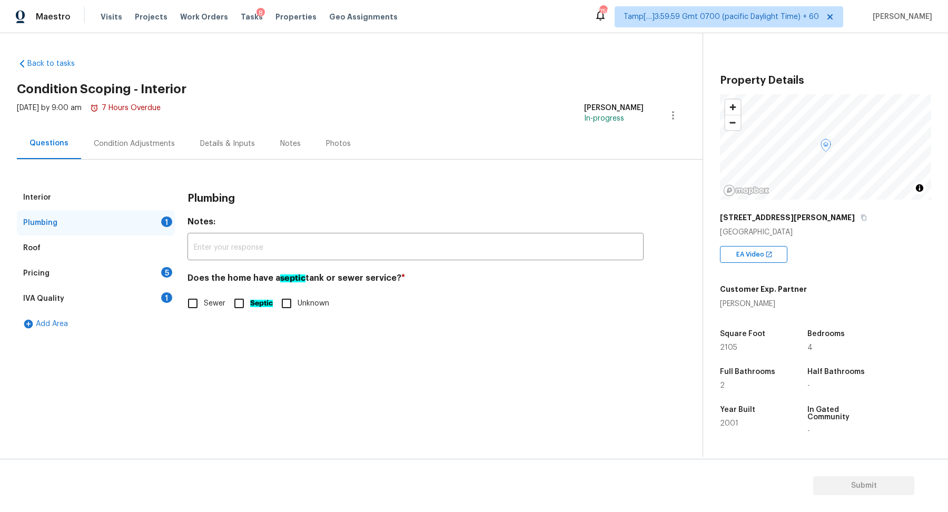
click at [212, 300] on span "Sewer" at bounding box center [215, 303] width 22 height 11
click at [204, 300] on input "Sewer" at bounding box center [193, 303] width 22 height 22
checkbox input "true"
click at [148, 275] on div "Pricing 5" at bounding box center [96, 273] width 158 height 25
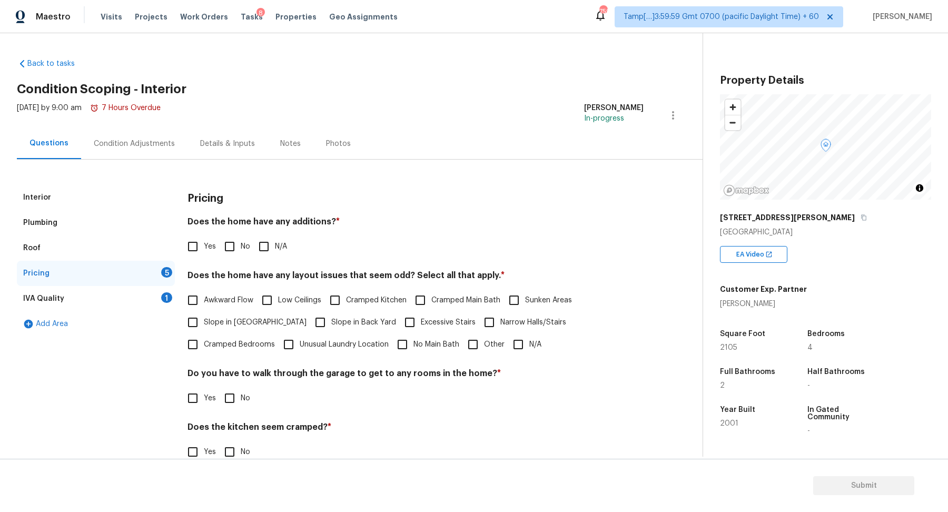
click at [236, 244] on input "No" at bounding box center [229, 246] width 22 height 22
checkbox input "true"
click at [277, 335] on label "Unusual Laundry Location" at bounding box center [332, 344] width 111 height 22
click at [277, 335] on input "Unusual Laundry Location" at bounding box center [288, 344] width 22 height 22
click at [300, 342] on span "Unusual Laundry Location" at bounding box center [344, 344] width 89 height 11
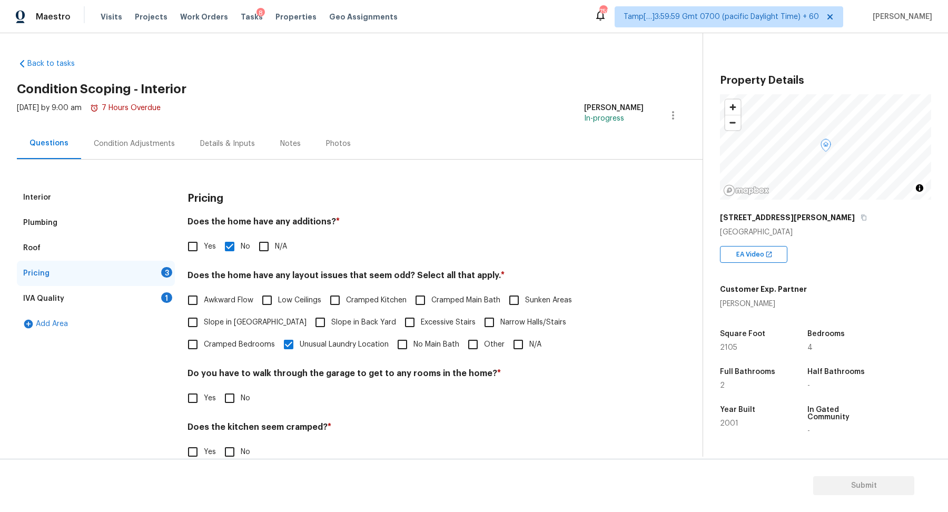
click at [277, 342] on input "Unusual Laundry Location" at bounding box center [288, 344] width 22 height 22
checkbox input "false"
click at [245, 321] on span "Slope in Front Yard" at bounding box center [255, 323] width 103 height 11
click at [204, 321] on input "Slope in Front Yard" at bounding box center [193, 323] width 22 height 22
checkbox input "true"
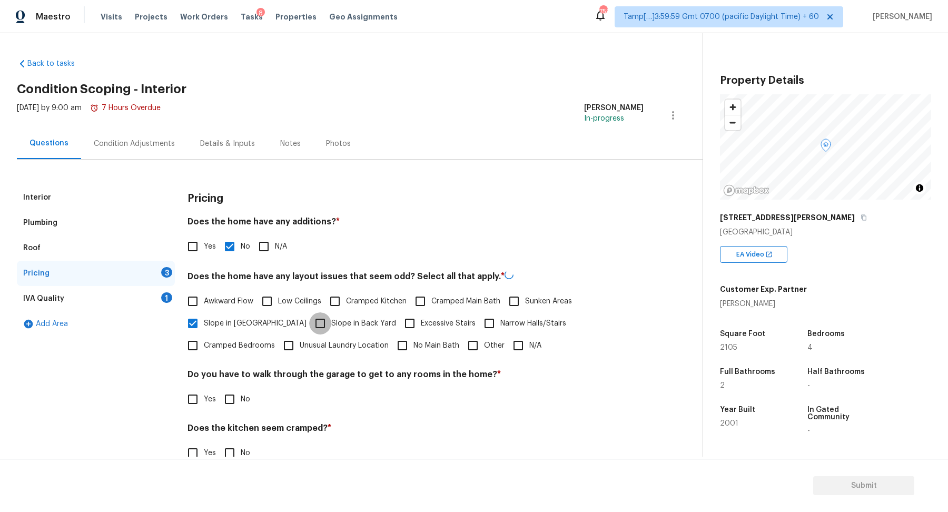
click at [309, 321] on input "Slope in Back Yard" at bounding box center [320, 323] width 22 height 22
checkbox input "true"
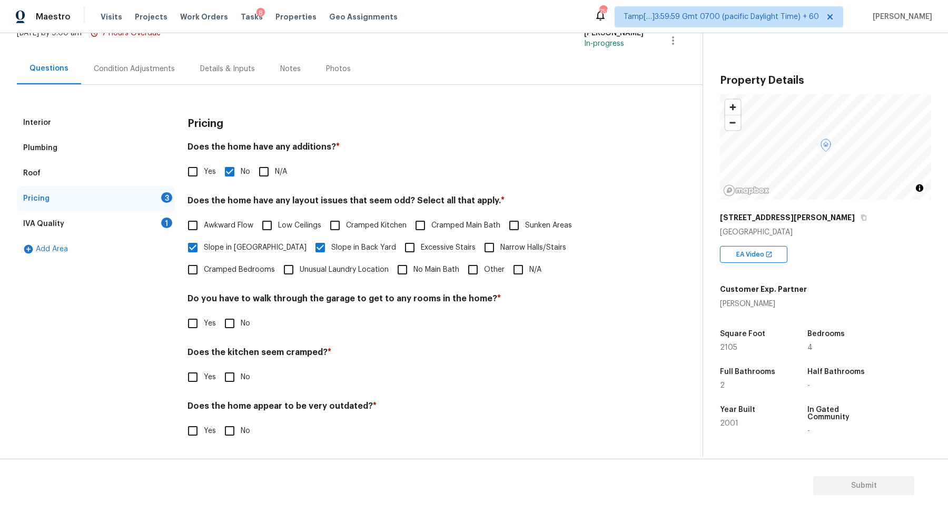
click at [226, 325] on input "No" at bounding box center [229, 323] width 22 height 22
checkbox input "true"
click at [218, 366] on input "No" at bounding box center [229, 377] width 22 height 22
checkbox input "true"
click at [218, 421] on input "No" at bounding box center [229, 432] width 22 height 22
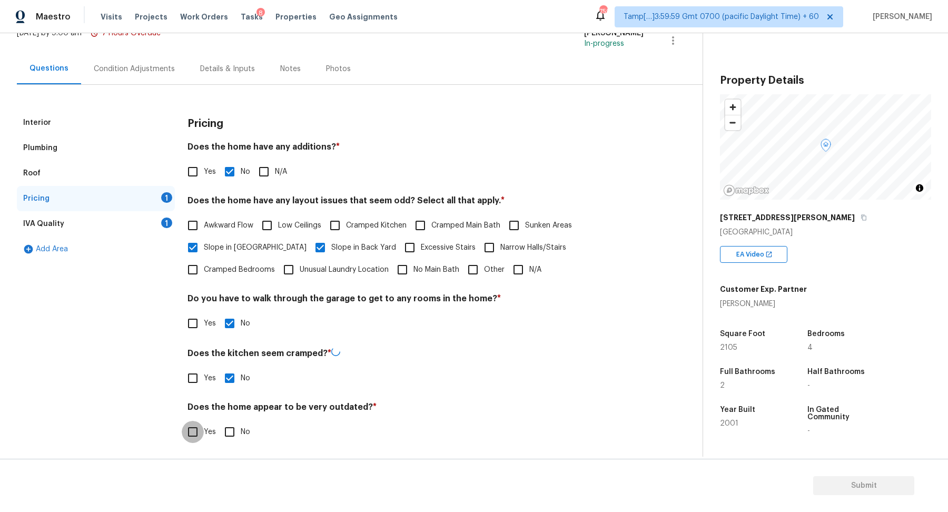
checkbox input "true"
click at [148, 228] on div "IVA Quality 1" at bounding box center [96, 223] width 158 height 25
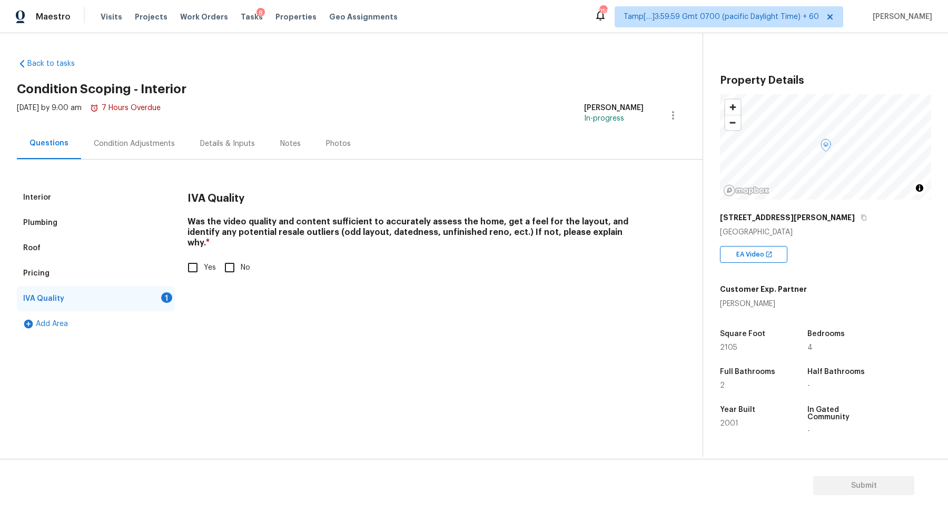
click at [204, 262] on span "Yes" at bounding box center [210, 267] width 12 height 11
click at [204, 260] on input "Yes" at bounding box center [193, 267] width 22 height 22
checkbox input "true"
click at [160, 155] on div "Condition Adjustments" at bounding box center [134, 143] width 106 height 31
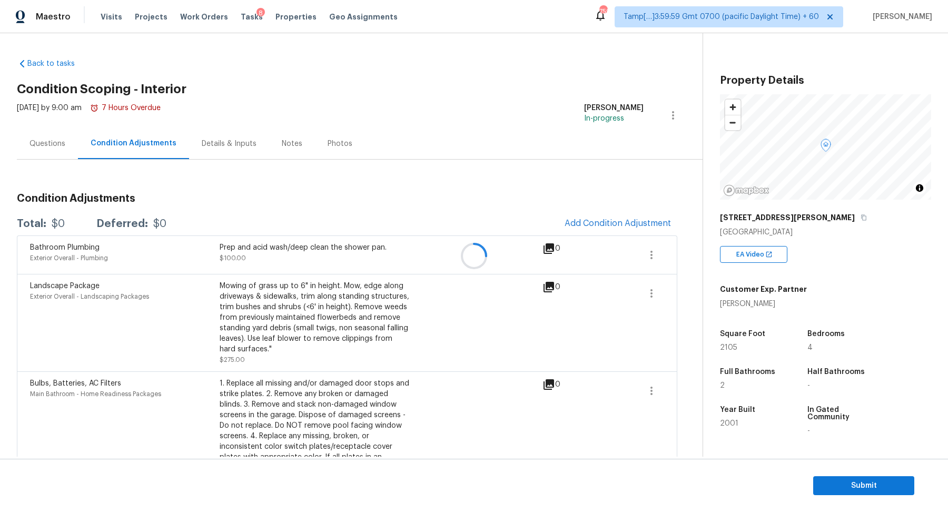
click at [621, 235] on div at bounding box center [474, 256] width 948 height 512
click at [621, 221] on span "Add Condition Adjustment" at bounding box center [617, 222] width 106 height 9
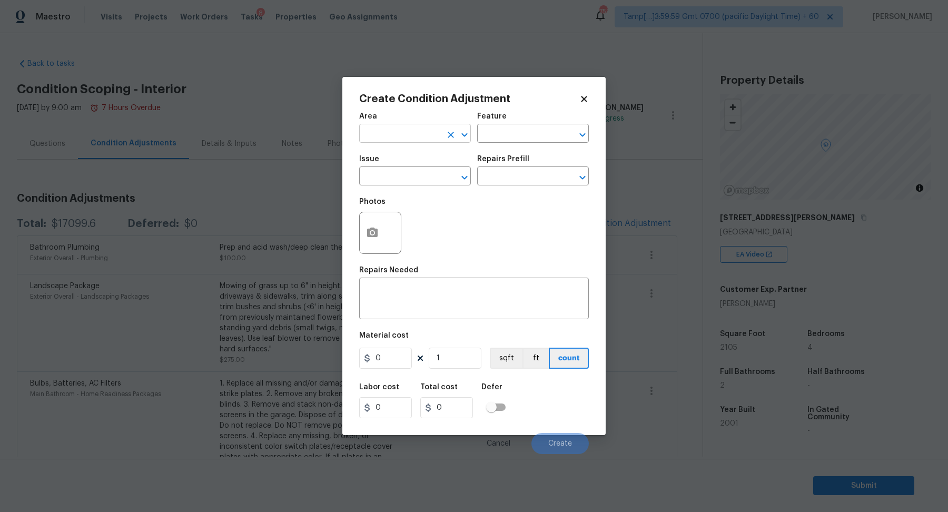
click at [416, 141] on input "text" at bounding box center [400, 134] width 82 height 16
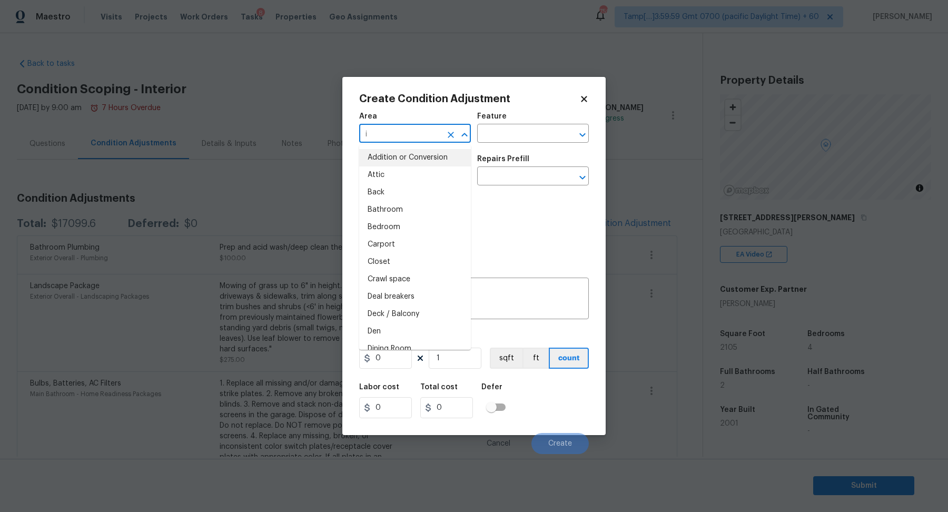
type input "in"
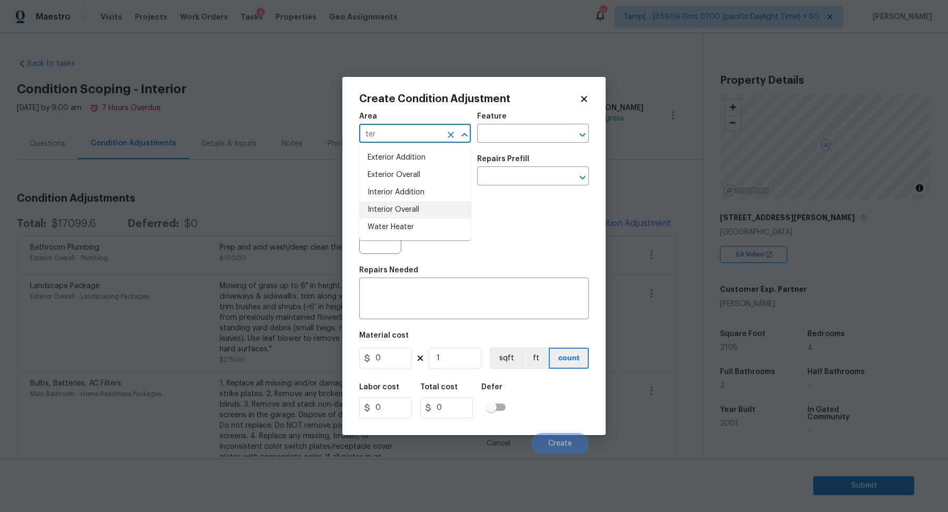
click at [394, 203] on li "Interior Overall" at bounding box center [415, 209] width 112 height 17
type input "Interior Overall"
click at [436, 172] on input "text" at bounding box center [400, 177] width 82 height 16
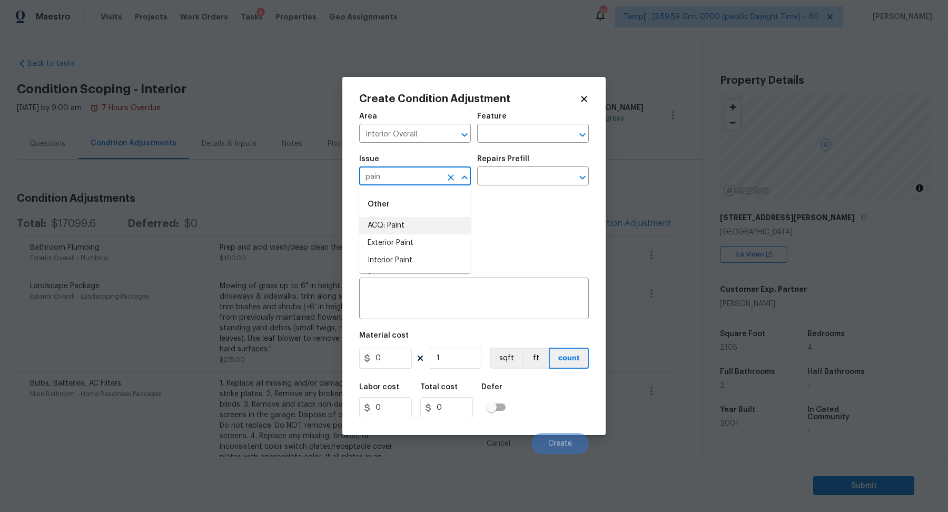
type input "pain"
click at [404, 174] on input "text" at bounding box center [400, 177] width 82 height 16
click at [373, 228] on li "Interior Closet Door" at bounding box center [415, 225] width 112 height 17
type input "Interior Closet Door"
click at [373, 228] on icon "button" at bounding box center [372, 231] width 11 height 9
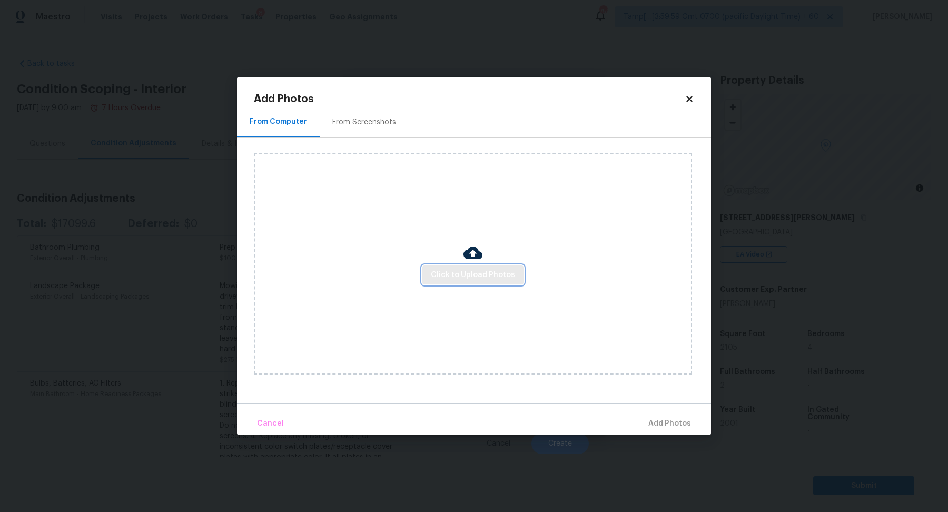
click at [449, 266] on button "Click to Upload Photos" at bounding box center [472, 274] width 101 height 19
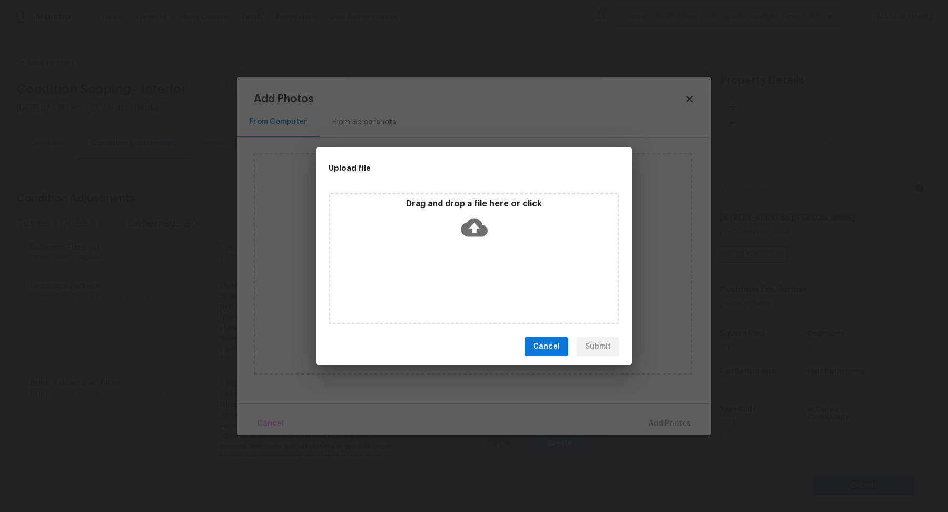
click at [496, 240] on div "Drag and drop a file here or click" at bounding box center [473, 220] width 287 height 45
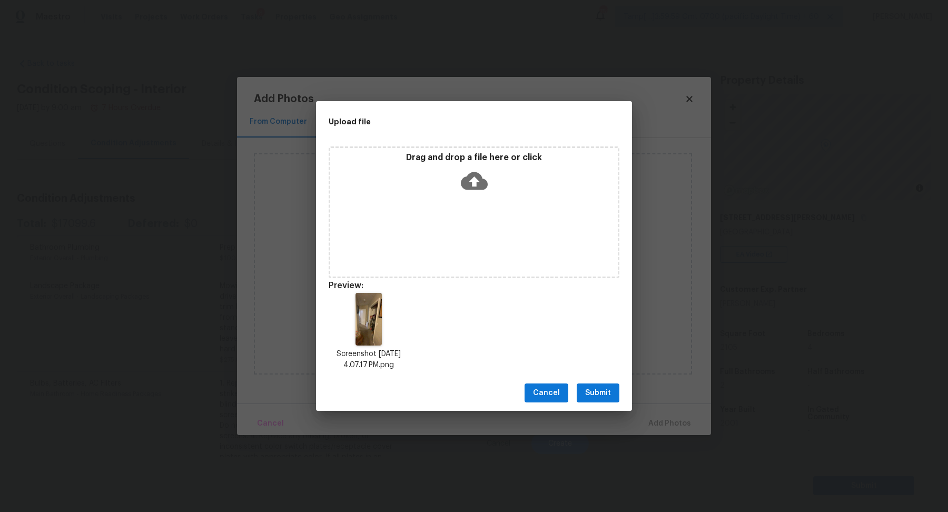
click at [597, 392] on span "Submit" at bounding box center [598, 392] width 26 height 13
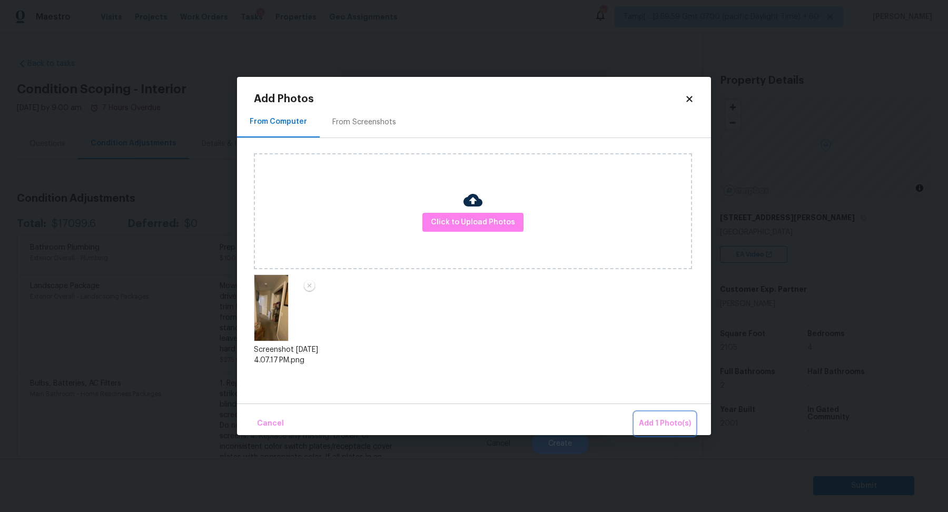
click at [659, 423] on span "Add 1 Photo(s)" at bounding box center [665, 423] width 52 height 13
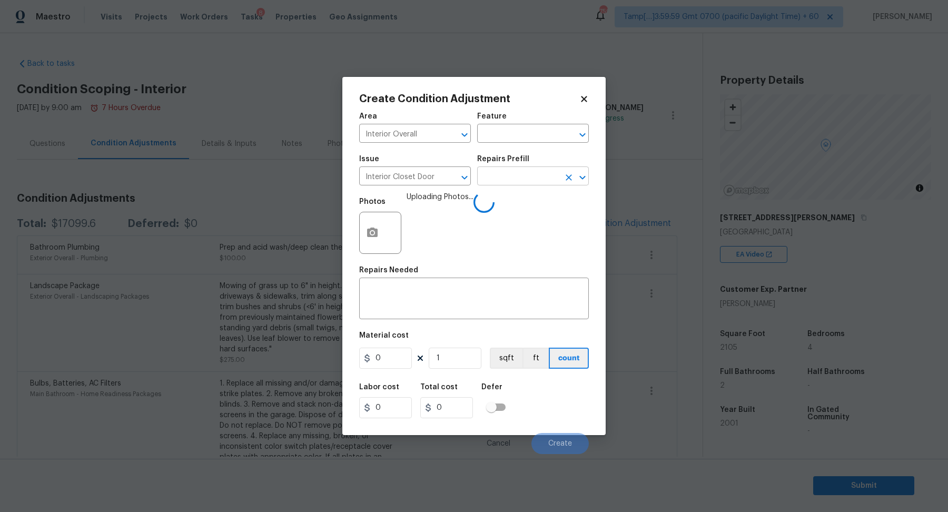
click at [530, 172] on input "text" at bounding box center [518, 177] width 82 height 16
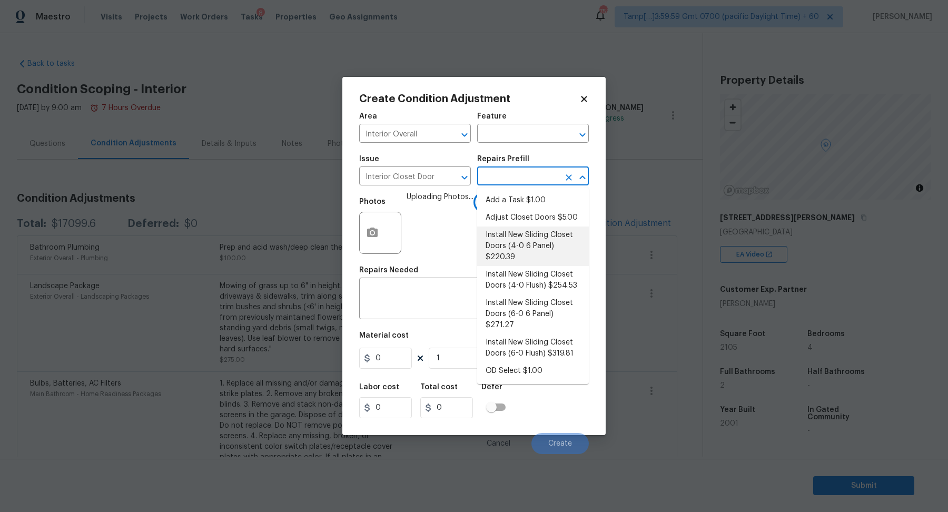
click at [530, 246] on li "Install New Sliding Closet Doors (4-0 6 Panel) $220.39" at bounding box center [533, 245] width 112 height 39
type input "Interior Door"
type textarea "Remove the existing door (if present). Install a new 4-0 bi-fold 6 panel interi…"
type input "220.39"
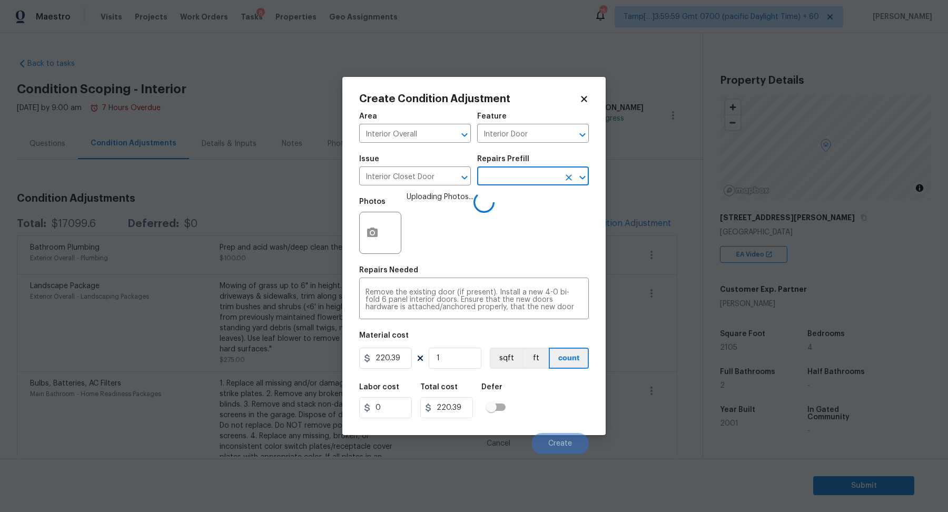
click at [546, 397] on div "Labor cost 0 Total cost 220.39 Defer" at bounding box center [474, 400] width 230 height 47
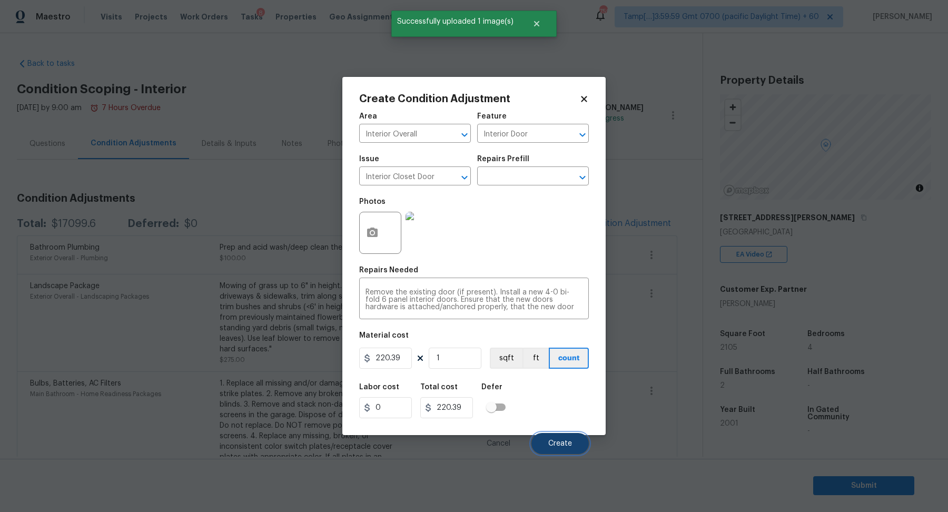
click at [551, 445] on span "Create" at bounding box center [560, 444] width 24 height 8
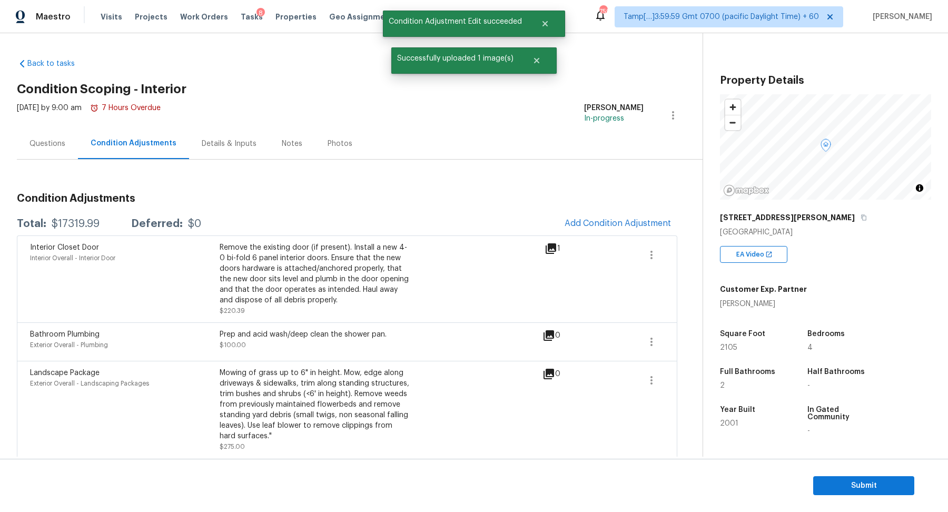
click at [74, 223] on div "$17319.99" at bounding box center [76, 223] width 48 height 11
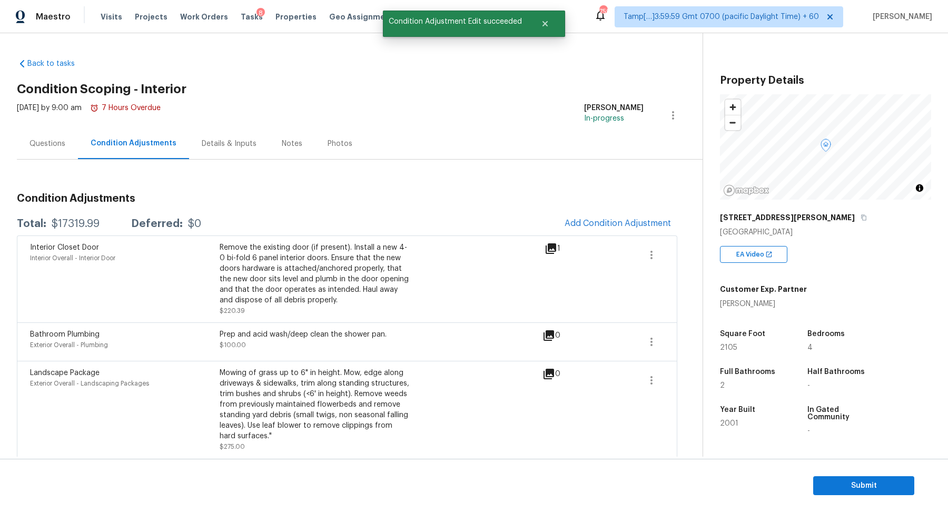
click at [74, 223] on div "$17319.99" at bounding box center [76, 223] width 48 height 11
copy div "$17319.99"
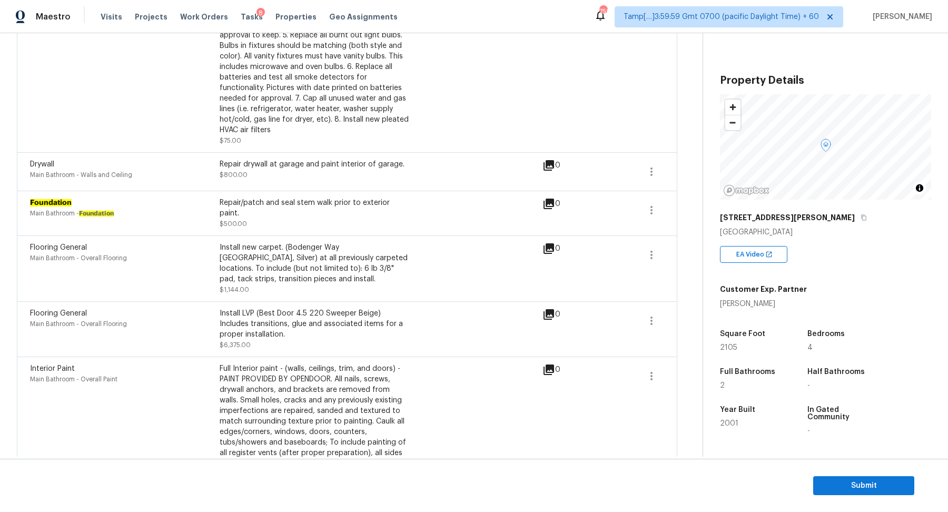
scroll to position [629, 0]
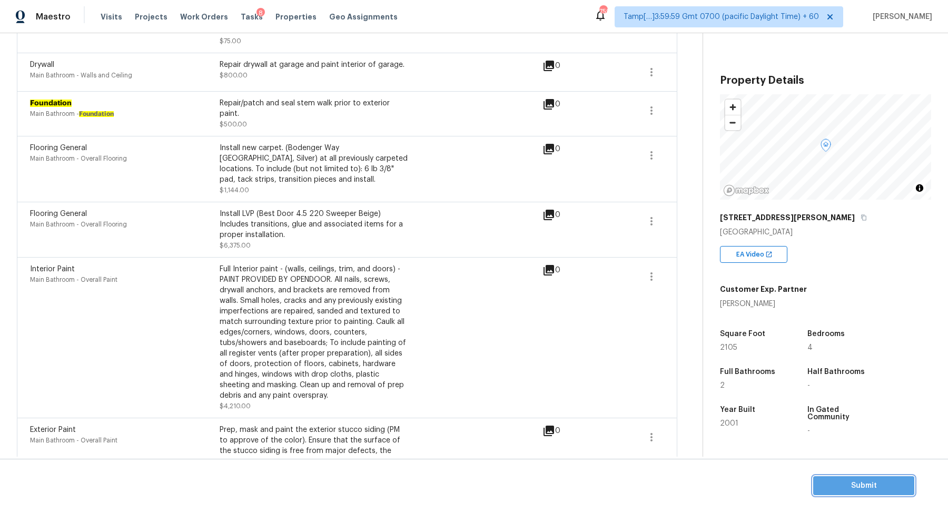
click at [832, 477] on button "Submit" at bounding box center [863, 485] width 101 height 19
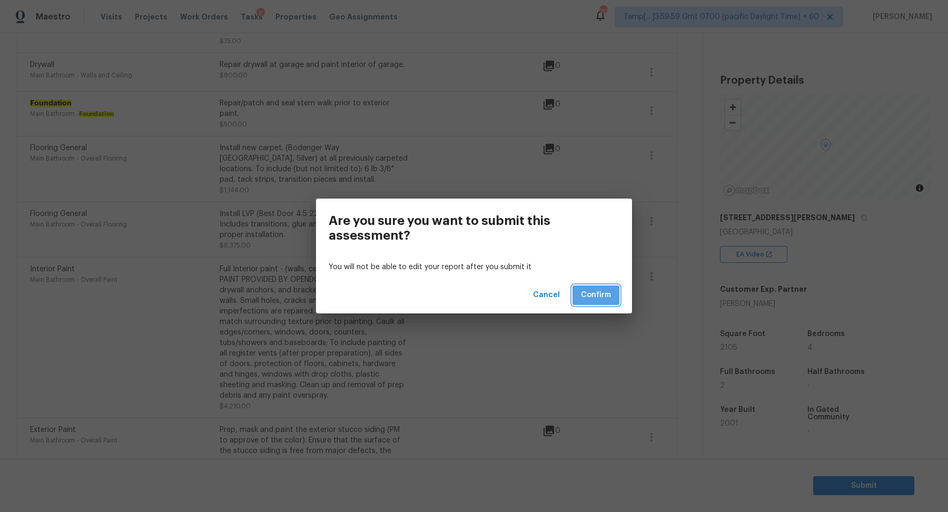
click at [611, 302] on button "Confirm" at bounding box center [595, 294] width 47 height 19
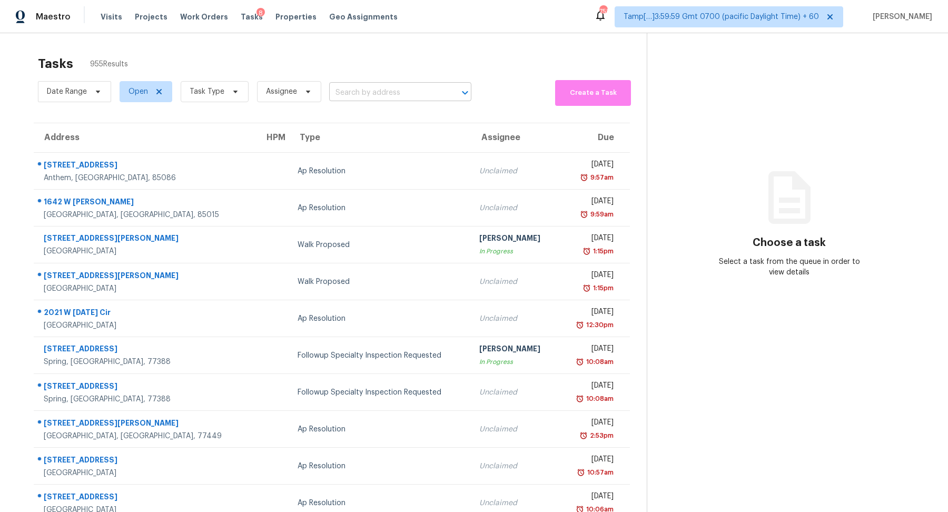
click at [359, 93] on input "text" at bounding box center [385, 93] width 113 height 16
paste input "6 Buckleigh Dr Clayton, NC, 27527"
type input "6 Buckleigh Dr Clayton, NC, 27527"
click at [402, 116] on li "6 Buckleigh Dr, Clayton, NC 27527" at bounding box center [396, 115] width 142 height 17
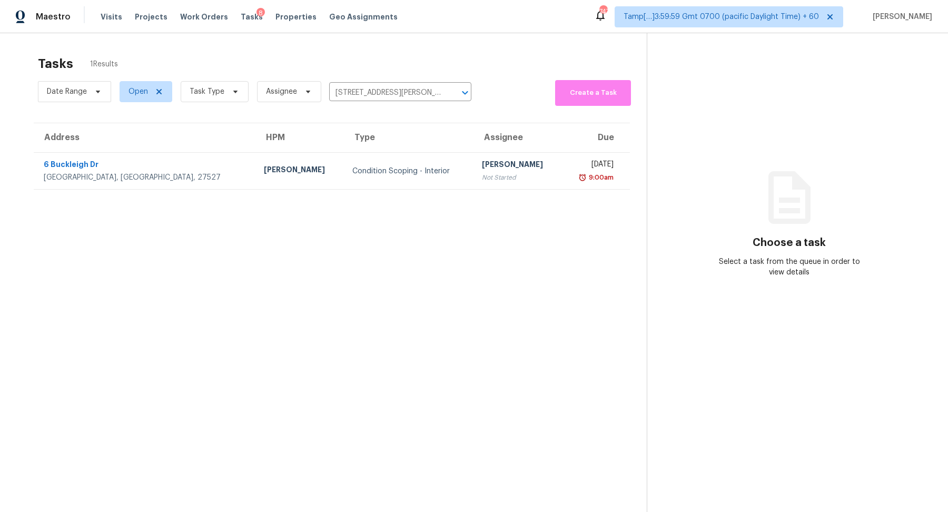
click at [396, 145] on th "Type" at bounding box center [409, 137] width 130 height 29
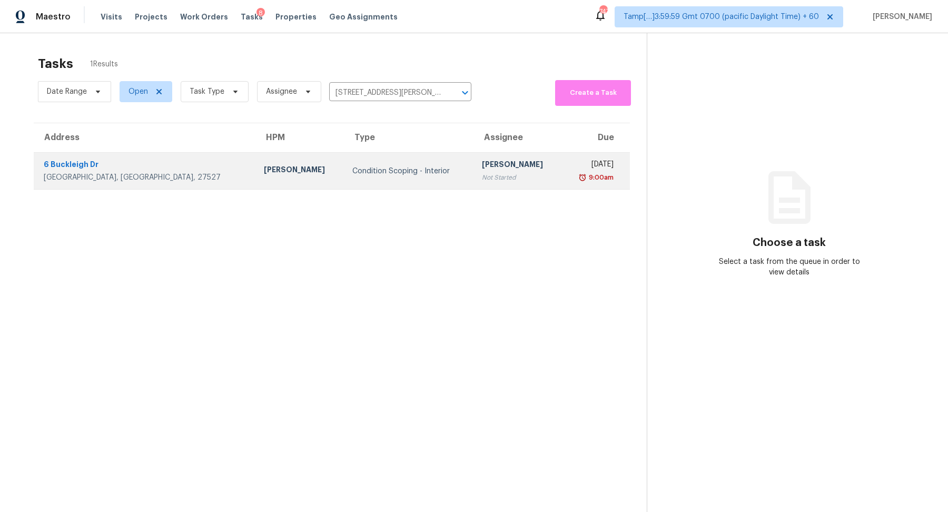
click at [396, 164] on td "Condition Scoping - Interior" at bounding box center [409, 171] width 130 height 37
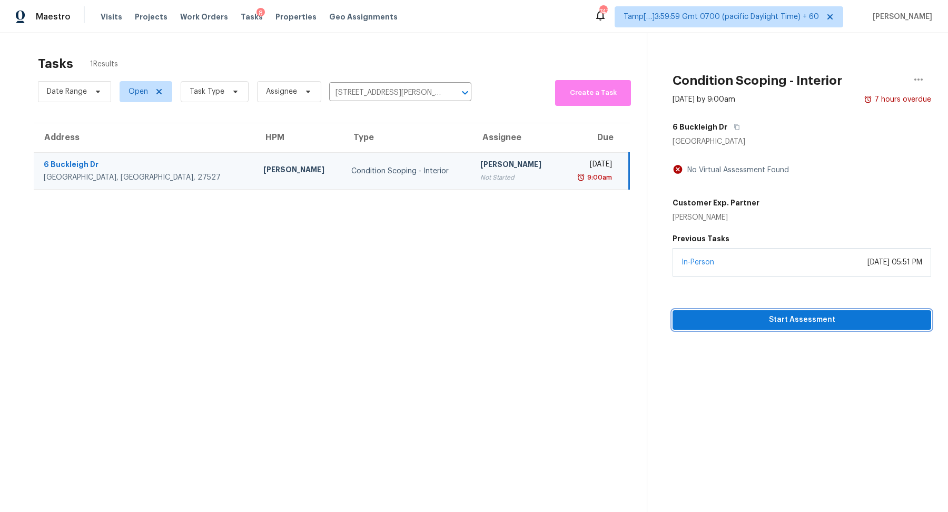
click at [796, 318] on span "Start Assessment" at bounding box center [802, 319] width 242 height 13
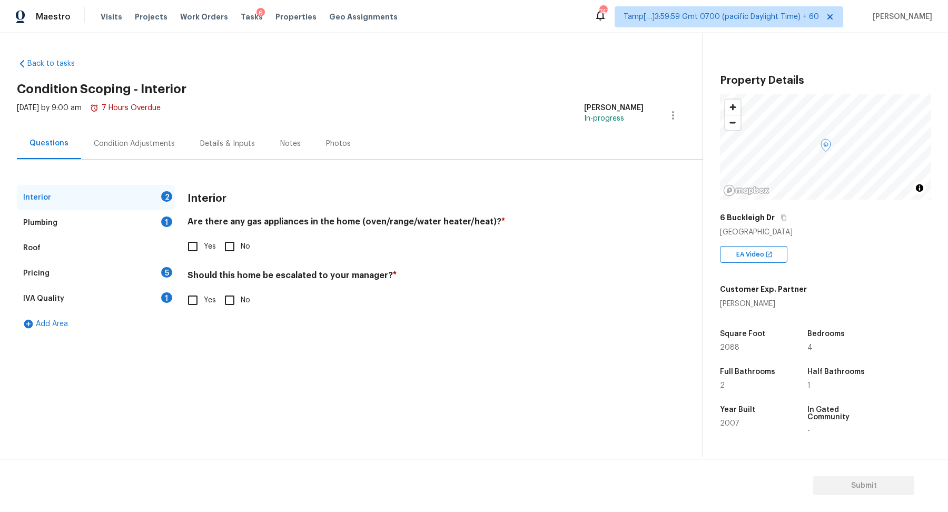
click at [208, 255] on label "Yes" at bounding box center [199, 246] width 34 height 22
click at [204, 255] on input "Yes" at bounding box center [193, 246] width 22 height 22
checkbox input "true"
click at [230, 304] on input "No" at bounding box center [229, 300] width 22 height 22
checkbox input "true"
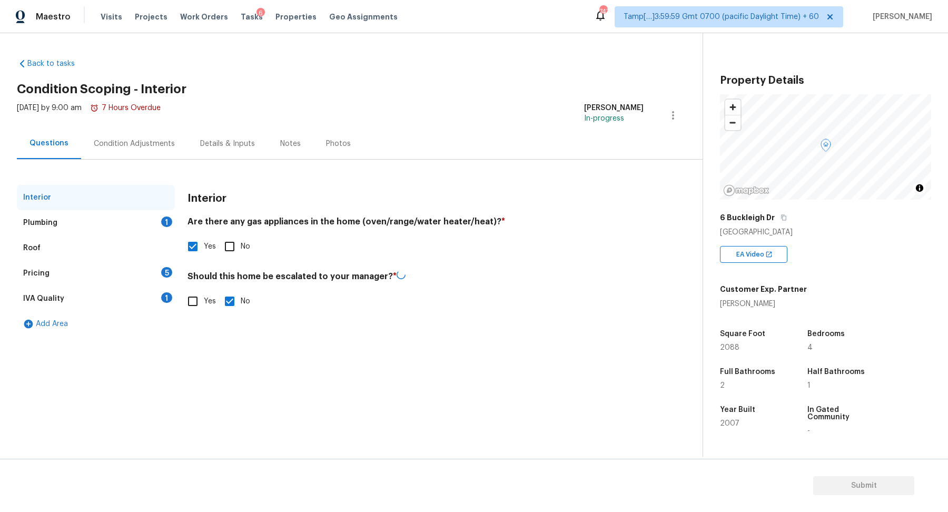
click at [123, 206] on div "Interior" at bounding box center [96, 197] width 158 height 25
click at [126, 215] on div "Plumbing 1" at bounding box center [96, 222] width 158 height 25
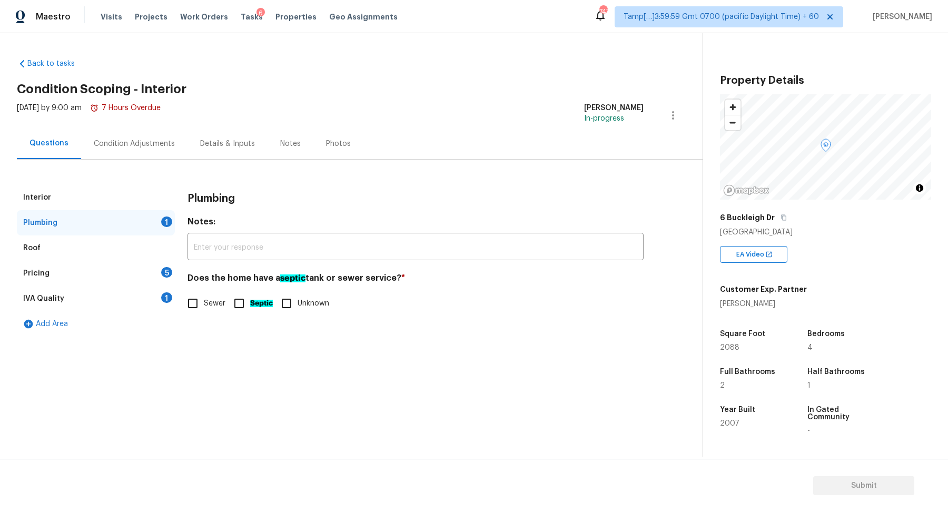
click at [208, 288] on div "Does the home have a septic tank or sewer service? * Sewer Septic Unknown" at bounding box center [415, 294] width 456 height 42
click at [204, 298] on span "Sewer" at bounding box center [215, 303] width 22 height 11
click at [204, 298] on input "Sewer" at bounding box center [193, 303] width 22 height 22
checkbox input "true"
click at [123, 273] on div "Pricing 5" at bounding box center [96, 273] width 158 height 25
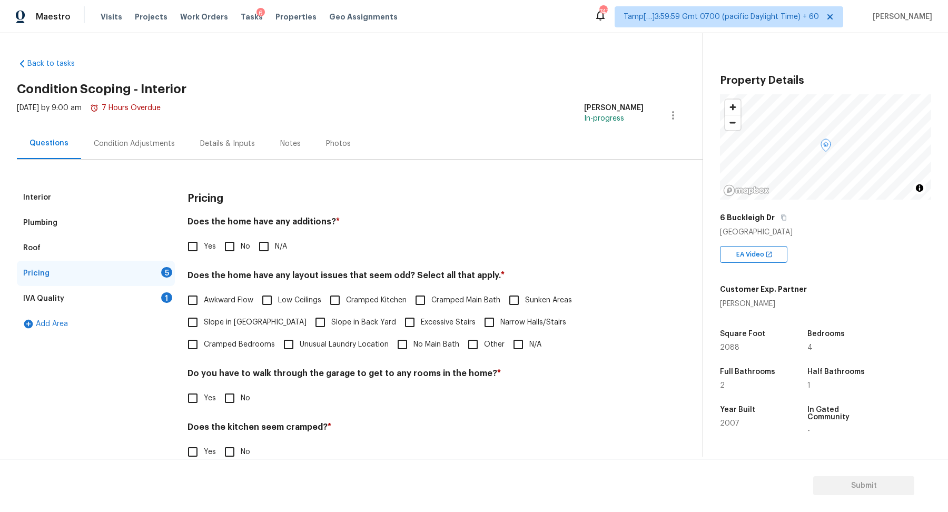
click at [242, 249] on span "No" at bounding box center [245, 246] width 9 height 11
click at [241, 249] on input "No" at bounding box center [229, 246] width 22 height 22
checkbox input "true"
click at [247, 315] on label "Slope in Front Yard" at bounding box center [244, 322] width 125 height 22
click at [204, 315] on input "Slope in Front Yard" at bounding box center [193, 322] width 22 height 22
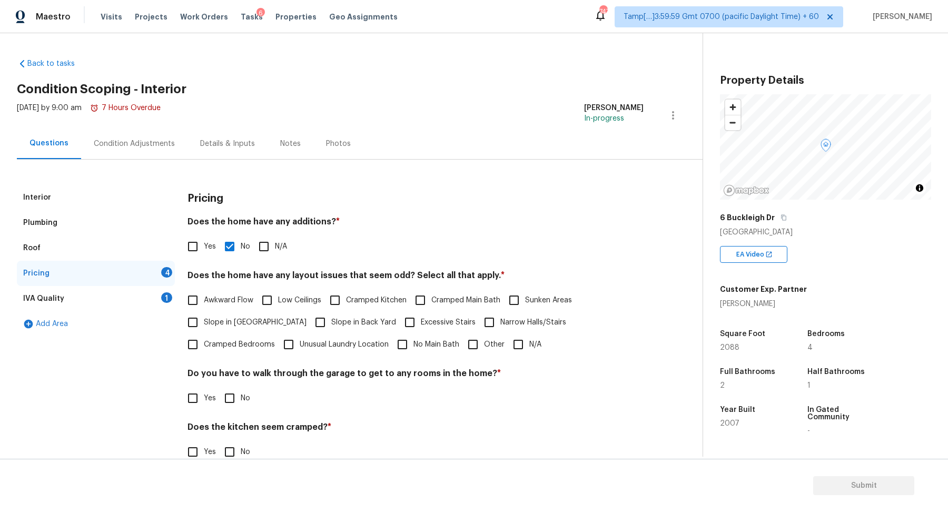
checkbox input "true"
click at [331, 319] on span "Slope in Back Yard" at bounding box center [363, 323] width 65 height 11
click at [313, 319] on input "Slope in Back Yard" at bounding box center [320, 323] width 22 height 22
checkbox input "true"
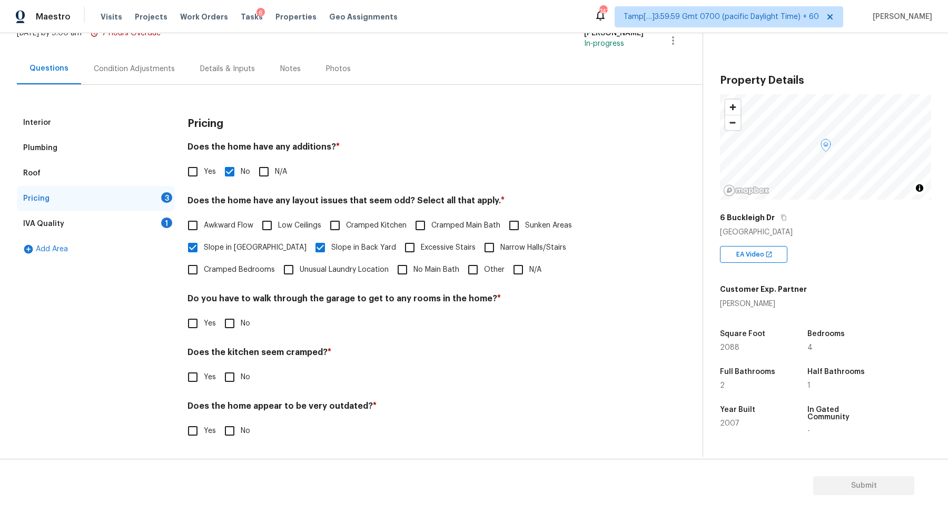
click at [246, 323] on span "No" at bounding box center [245, 323] width 9 height 11
click at [241, 323] on input "No" at bounding box center [229, 323] width 22 height 22
checkbox input "true"
click at [218, 366] on input "No" at bounding box center [229, 377] width 22 height 22
checkbox input "true"
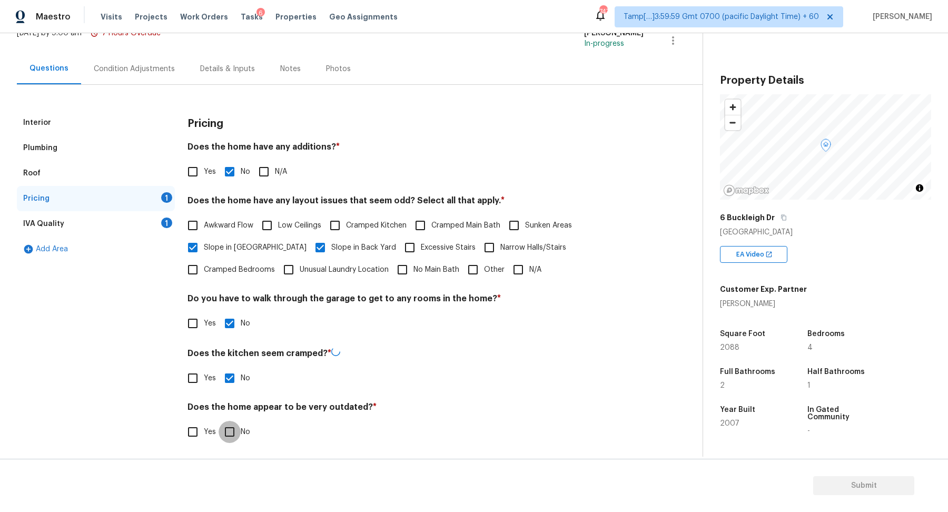
click at [218, 421] on input "No" at bounding box center [229, 432] width 22 height 22
checkbox input "true"
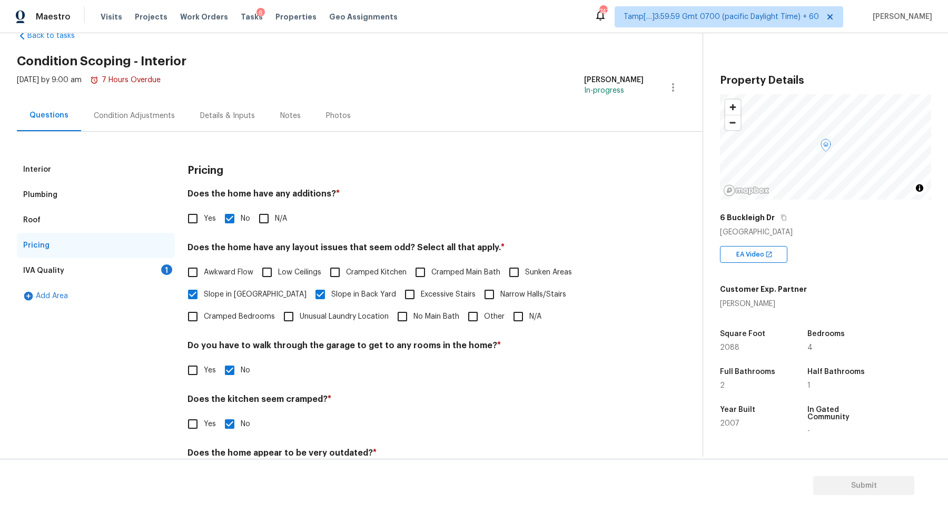
scroll to position [0, 0]
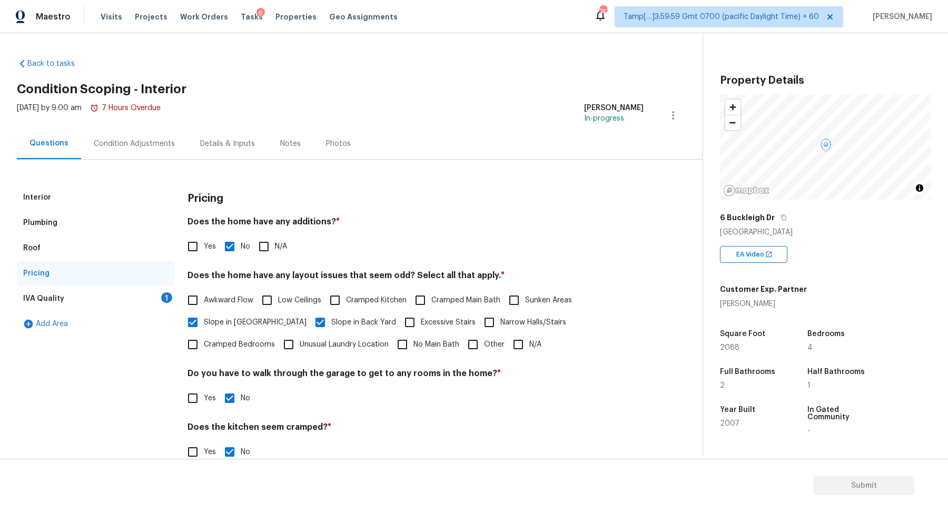
click at [149, 294] on div "IVA Quality 1" at bounding box center [96, 298] width 158 height 25
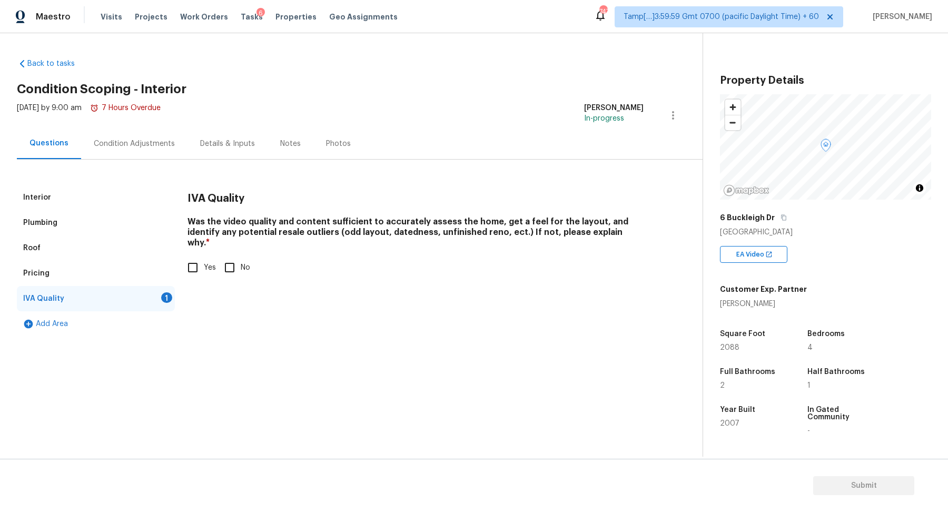
click at [204, 263] on label "Yes" at bounding box center [199, 267] width 34 height 22
click at [204, 263] on input "Yes" at bounding box center [193, 267] width 22 height 22
checkbox input "true"
click at [176, 138] on div "Condition Adjustments" at bounding box center [134, 143] width 106 height 31
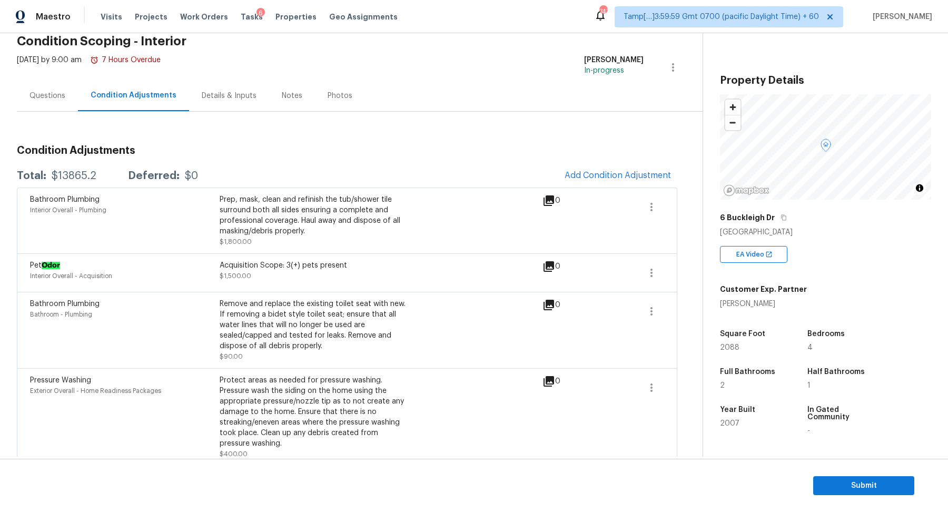
scroll to position [43, 0]
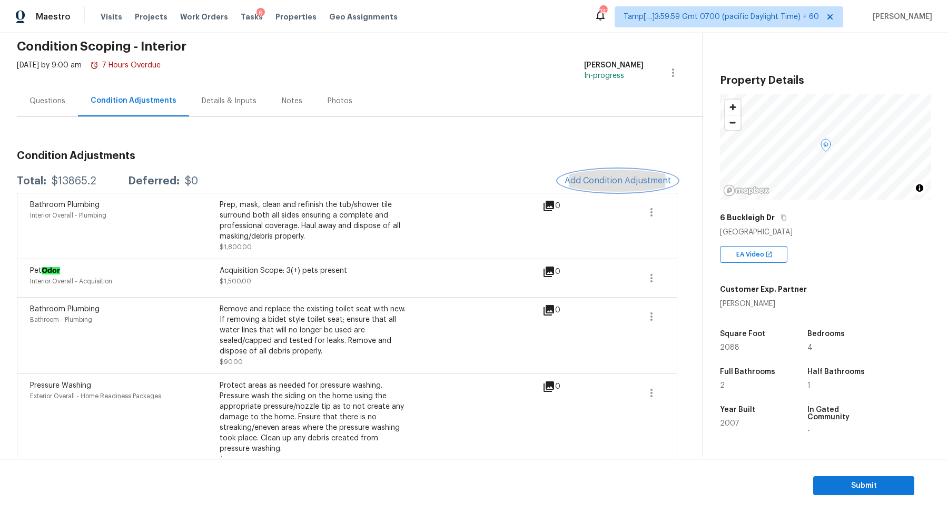
click at [658, 186] on button "Add Condition Adjustment" at bounding box center [617, 181] width 119 height 22
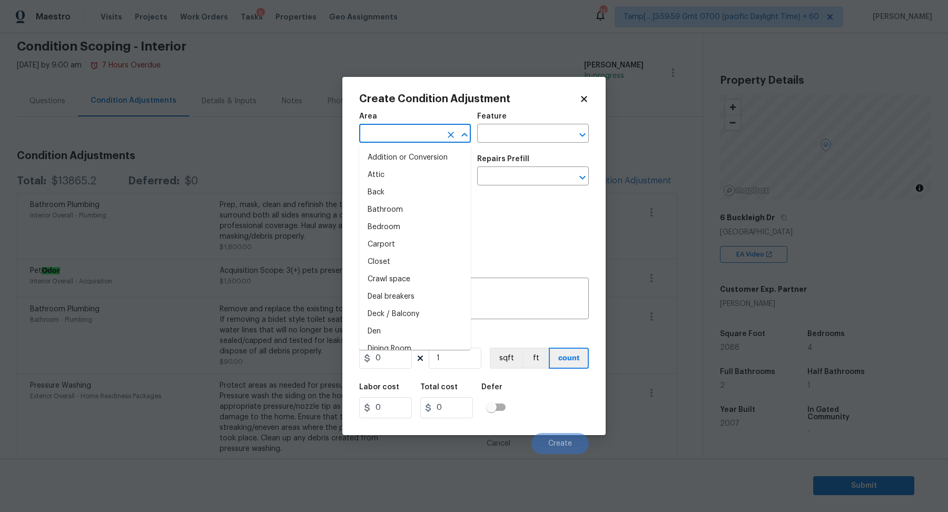
click at [431, 137] on input "text" at bounding box center [400, 134] width 82 height 16
type input "inter"
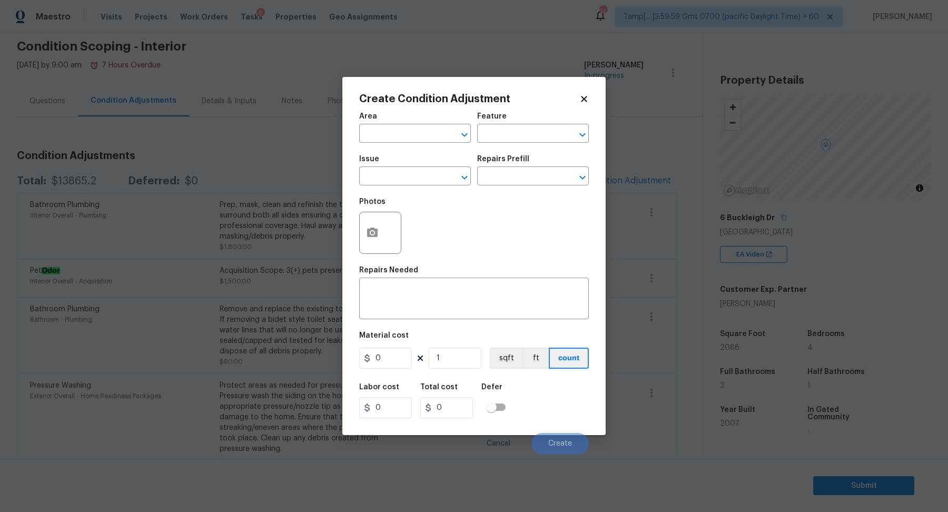
click at [392, 190] on span "Issue ​" at bounding box center [415, 170] width 112 height 43
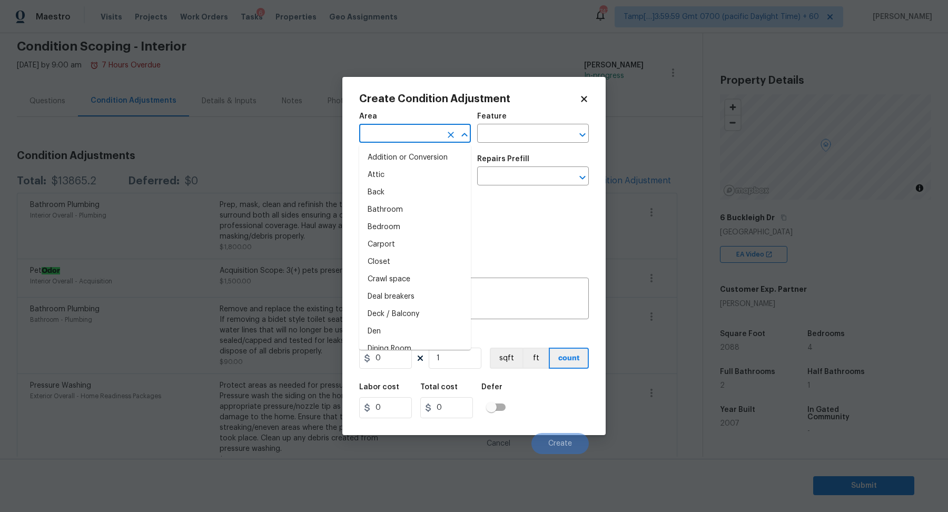
click at [403, 141] on input "text" at bounding box center [400, 134] width 82 height 16
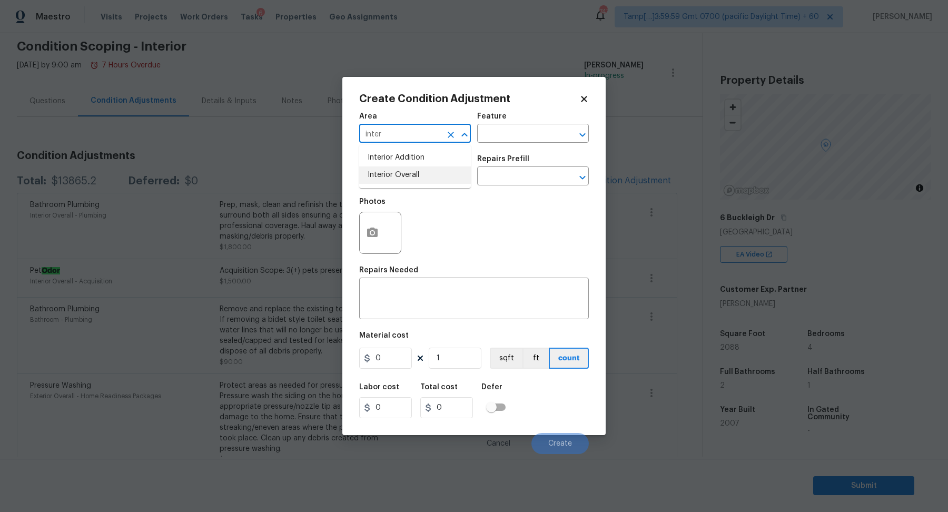
click at [436, 168] on li "Interior Overall" at bounding box center [415, 174] width 112 height 17
type input "Interior Overall"
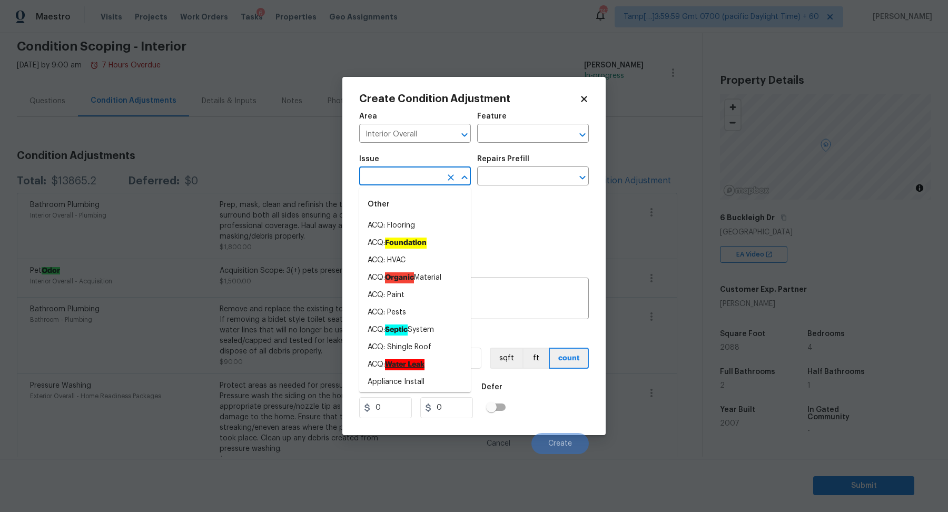
click at [426, 170] on input "text" at bounding box center [400, 177] width 82 height 16
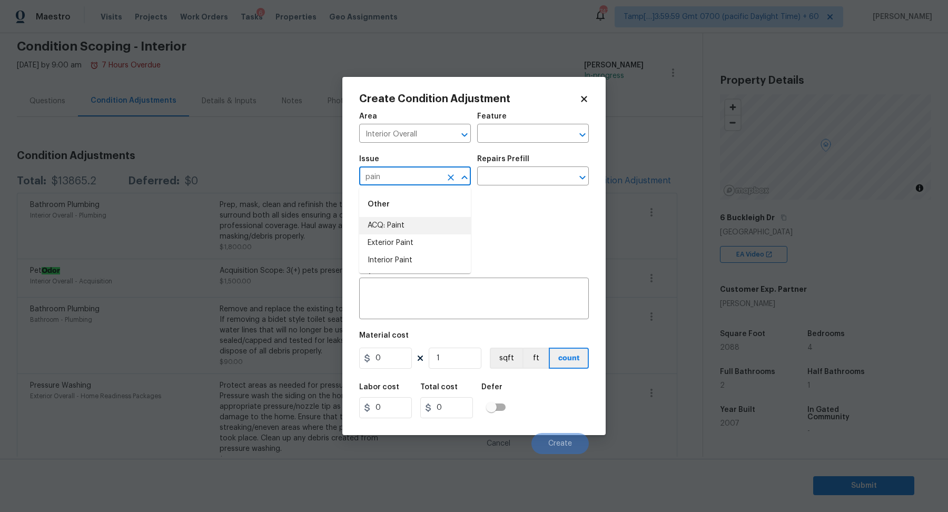
click at [425, 218] on li "ACQ: Paint" at bounding box center [415, 225] width 112 height 17
type input "ACQ: Paint"
click at [502, 183] on input "text" at bounding box center [518, 177] width 82 height 16
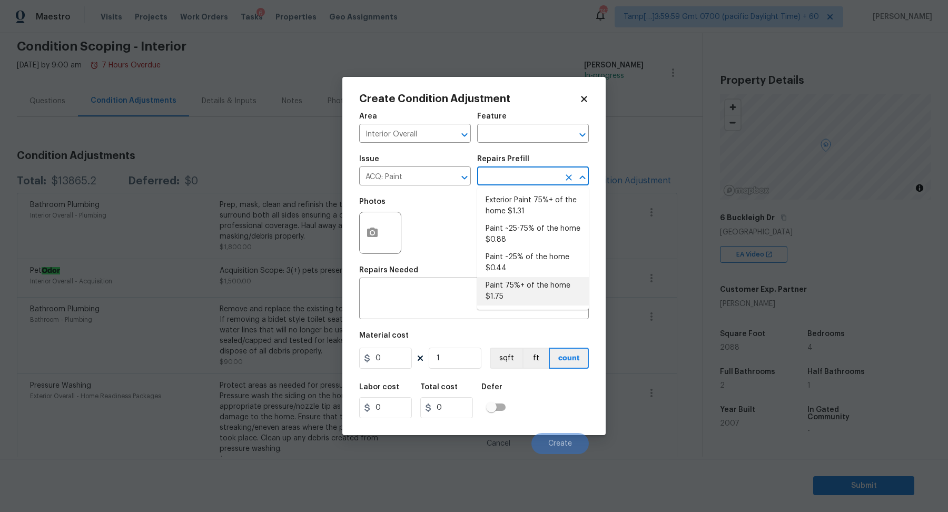
click at [496, 306] on ul "Exterior Paint 75%+ of the home $1.31 Paint ~25-75% of the home $0.88 Paint ~25…" at bounding box center [533, 248] width 112 height 122
click at [506, 299] on li "Paint 75%+ of the home $1.75" at bounding box center [533, 291] width 112 height 28
type input "Acquisition"
type textarea "Acquisition Scope: 75%+ of the home will likely require interior paint"
type input "1.75"
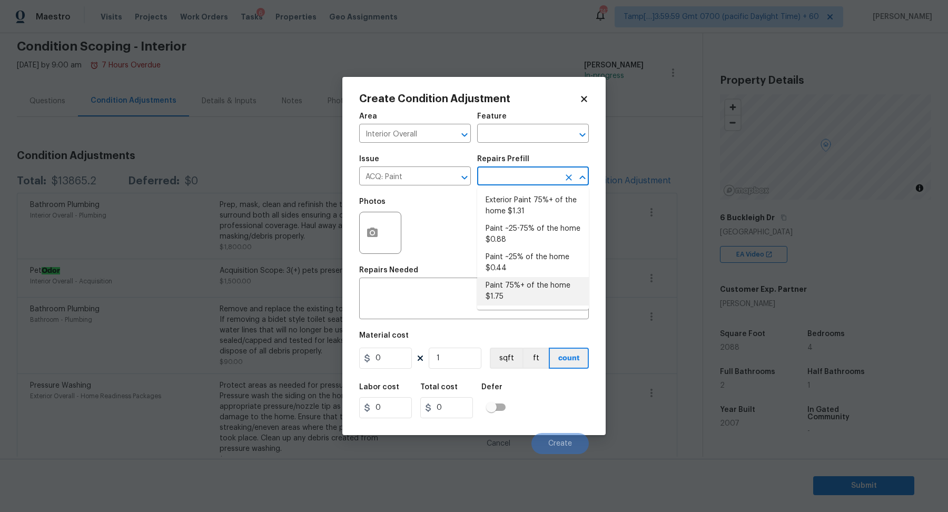
type input "1.75"
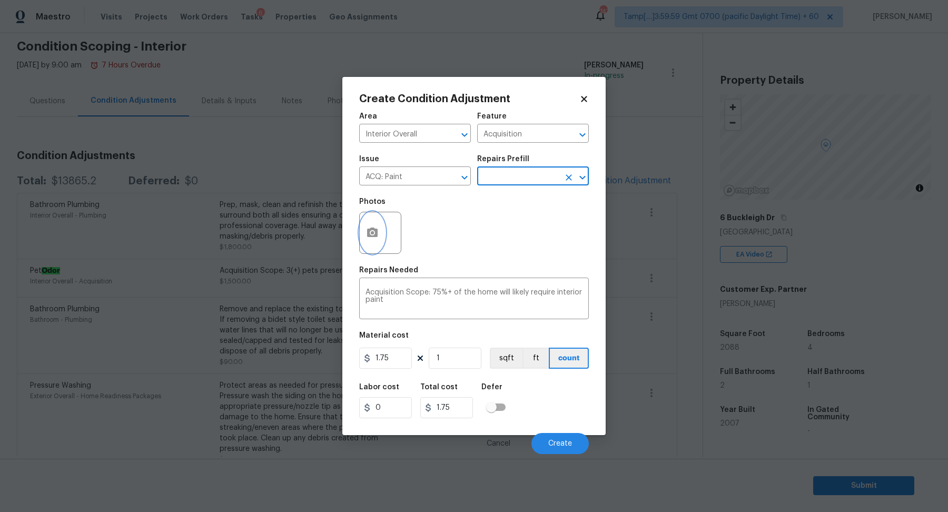
click at [363, 231] on button "button" at bounding box center [372, 232] width 25 height 41
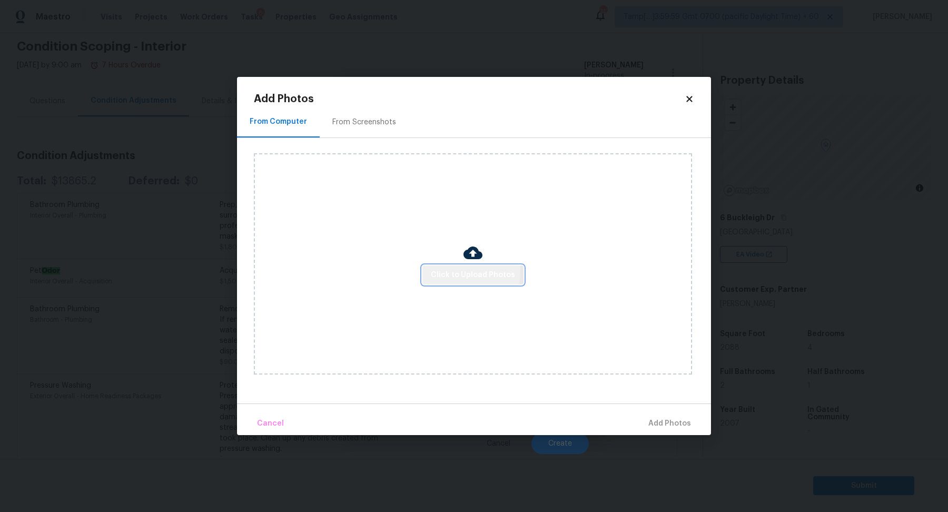
click at [440, 272] on span "Click to Upload Photos" at bounding box center [473, 274] width 84 height 13
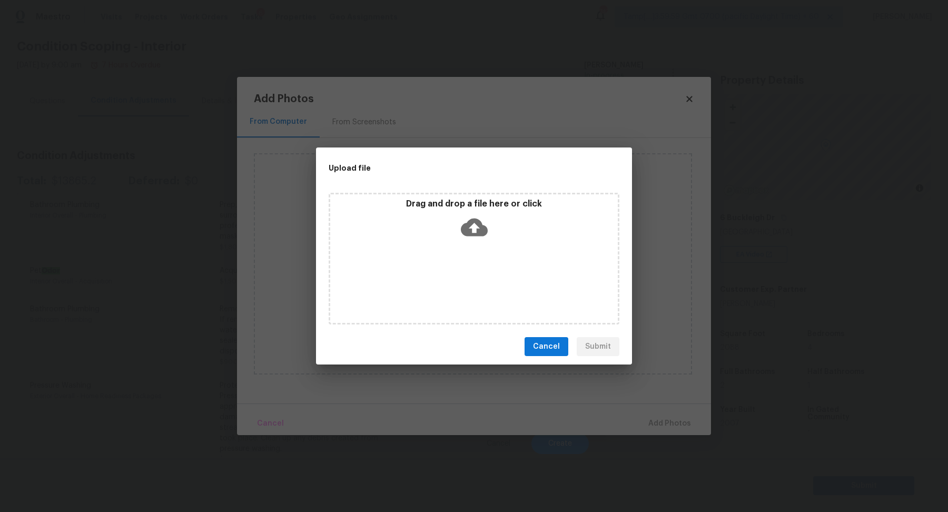
click at [480, 236] on icon at bounding box center [474, 227] width 27 height 27
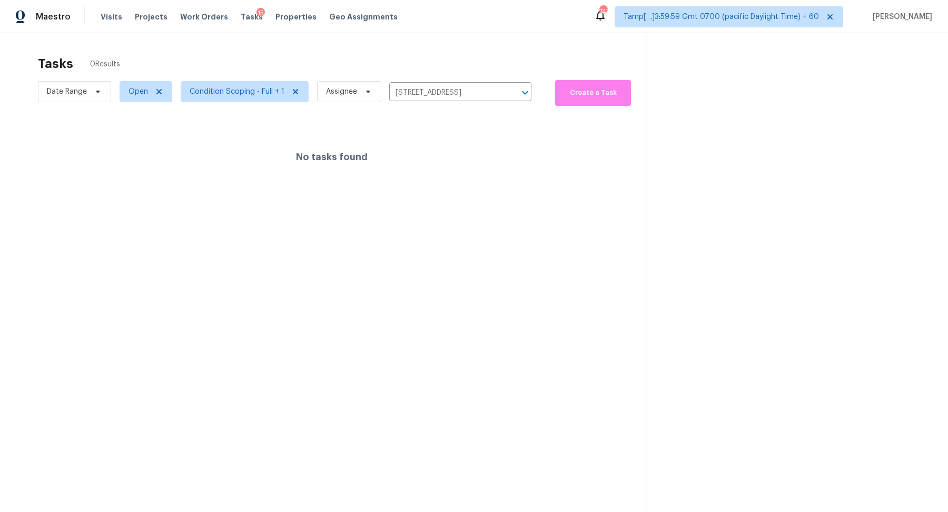
scroll to position [33, 0]
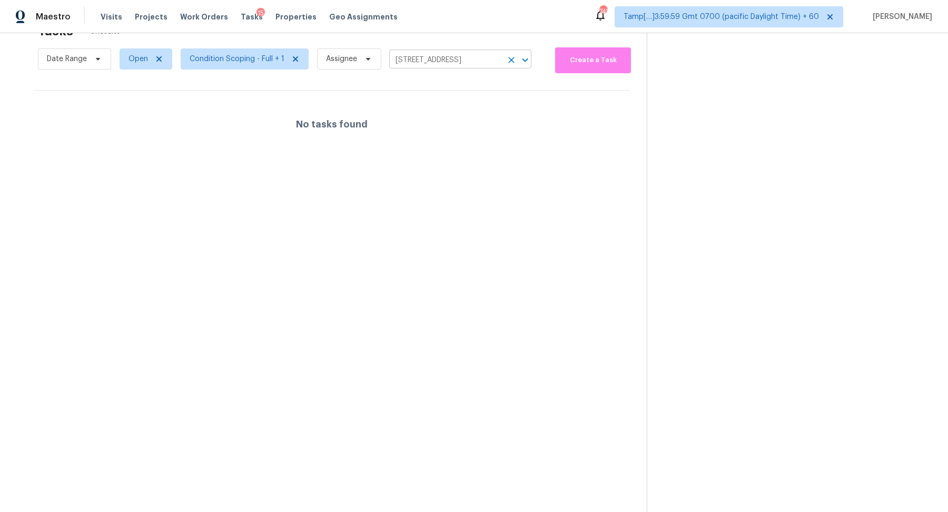
click at [455, 56] on input "[STREET_ADDRESS]" at bounding box center [445, 60] width 113 height 16
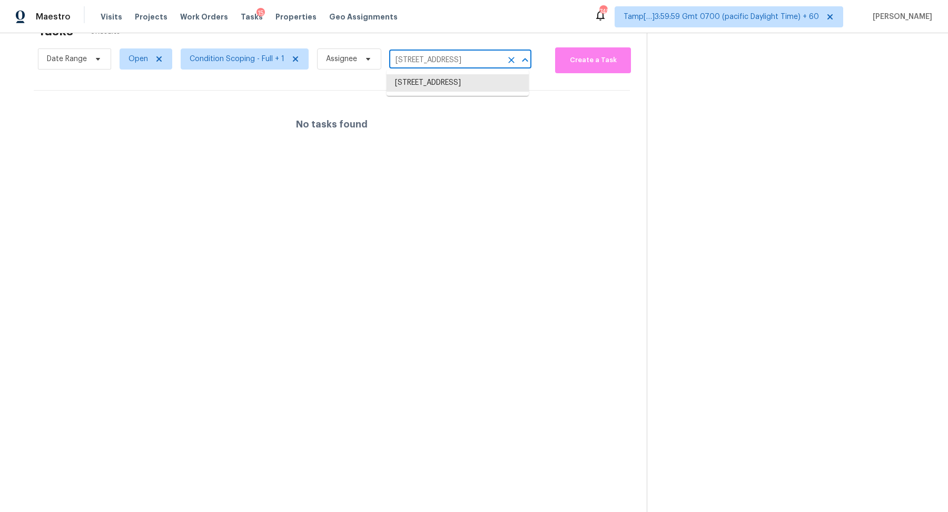
click at [511, 55] on icon "Clear" at bounding box center [511, 60] width 11 height 11
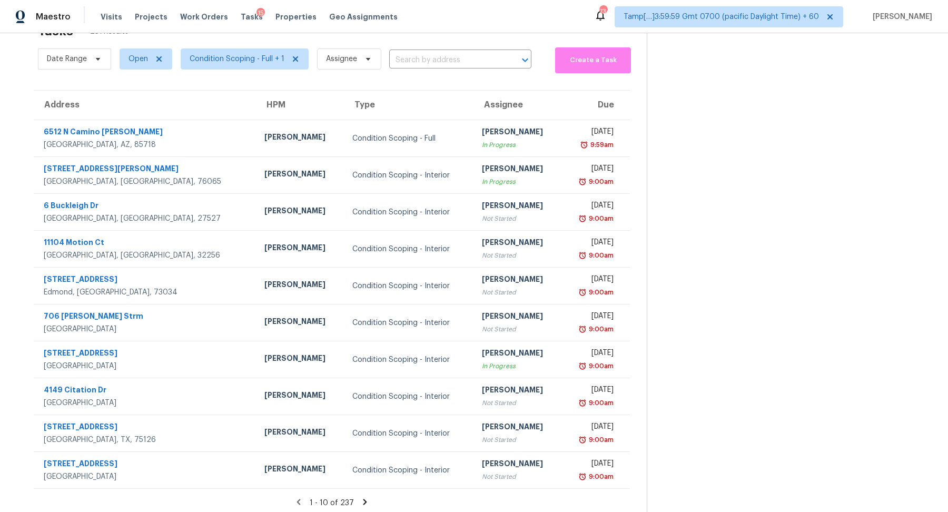
click at [226, 69] on span "Condition Scoping - Full + 1" at bounding box center [240, 58] width 136 height 27
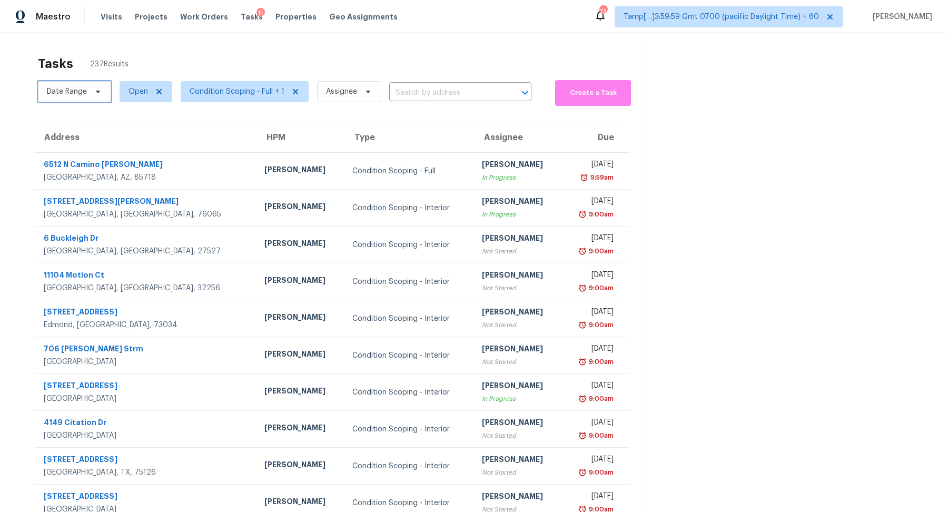
click at [64, 87] on span "Date Range" at bounding box center [67, 91] width 40 height 11
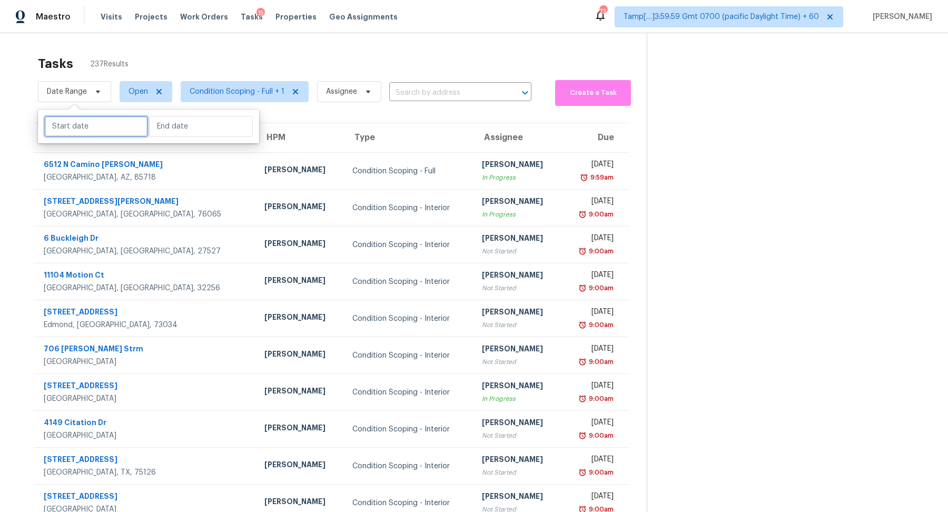
click at [95, 133] on input "text" at bounding box center [96, 126] width 104 height 21
select select "8"
select select "2025"
select select "9"
select select "2025"
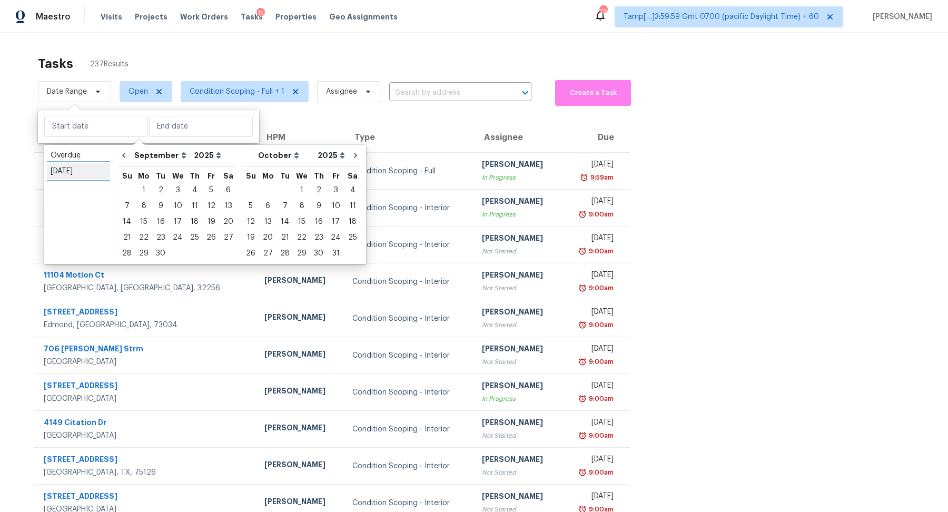
click at [89, 168] on div "[DATE]" at bounding box center [79, 171] width 56 height 11
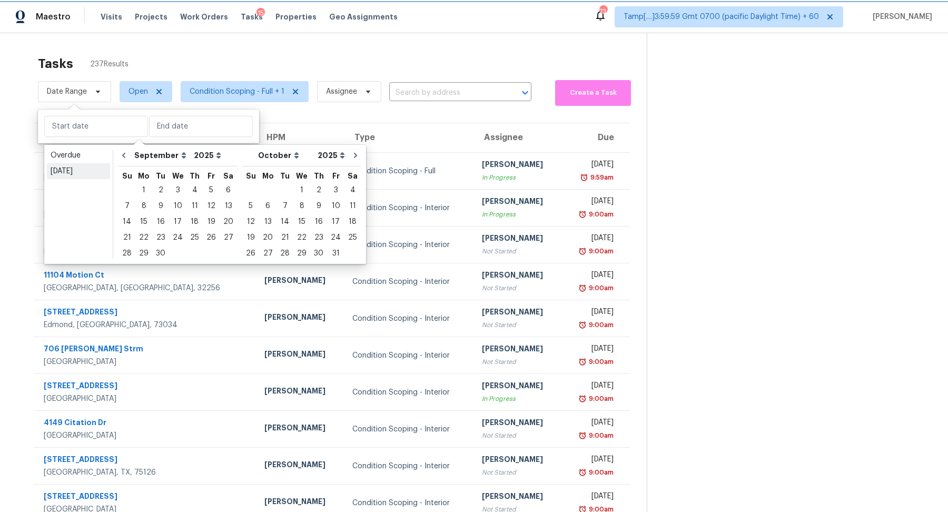
type input "[DATE]"
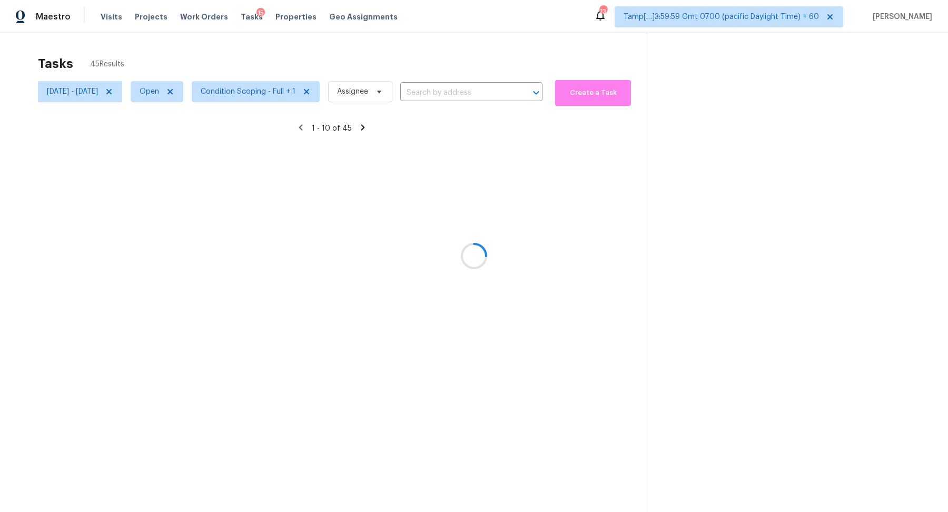
click at [316, 56] on div at bounding box center [474, 256] width 948 height 512
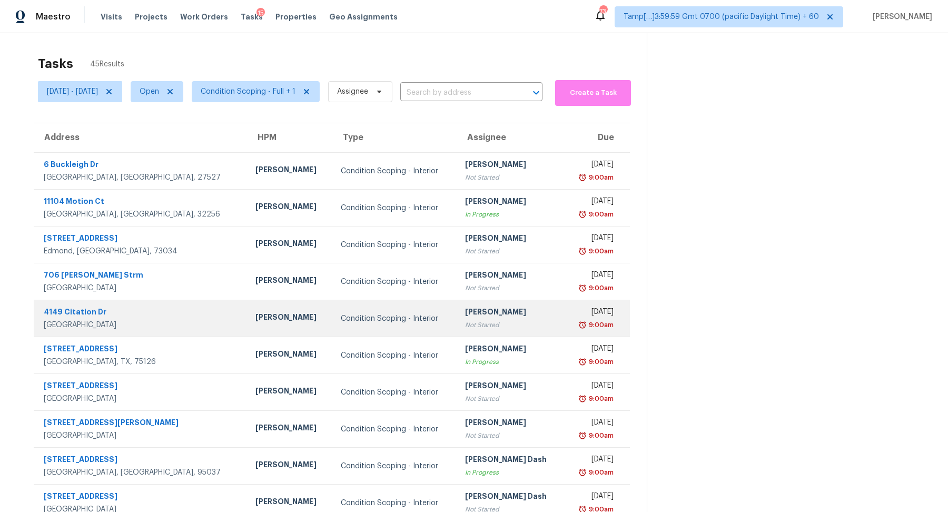
scroll to position [36, 0]
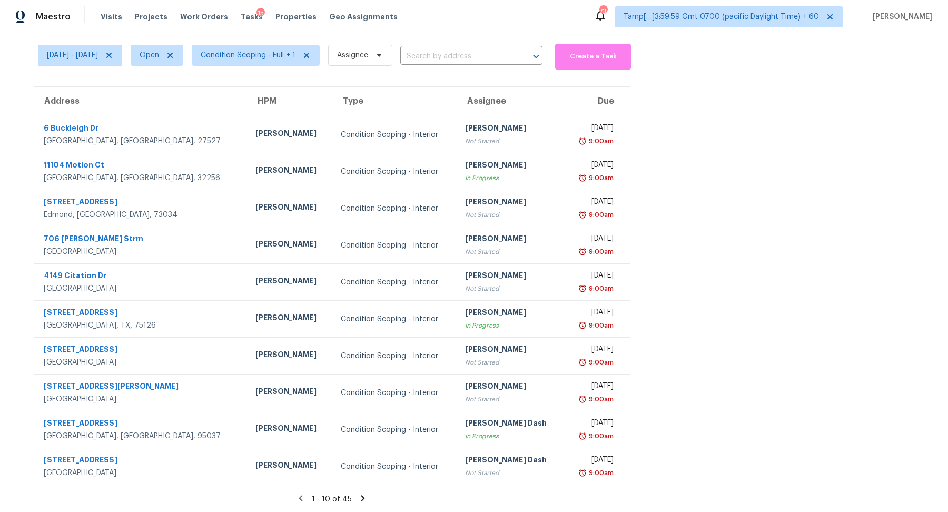
click at [363, 496] on icon at bounding box center [362, 497] width 9 height 9
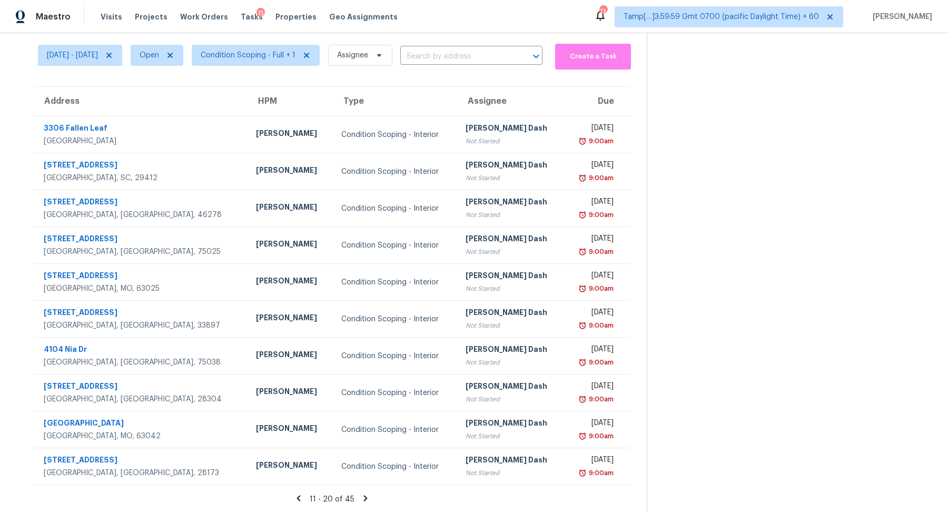
click at [363, 496] on icon at bounding box center [365, 497] width 9 height 9
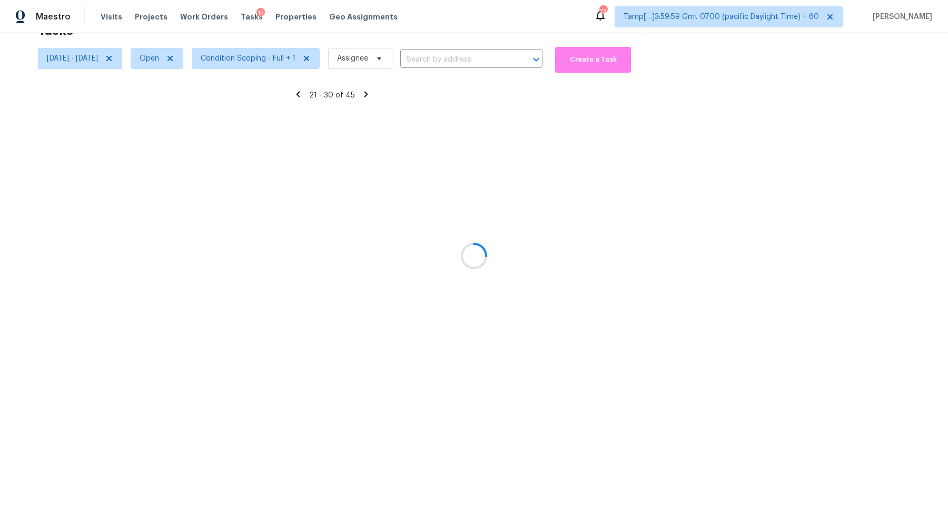
scroll to position [33, 0]
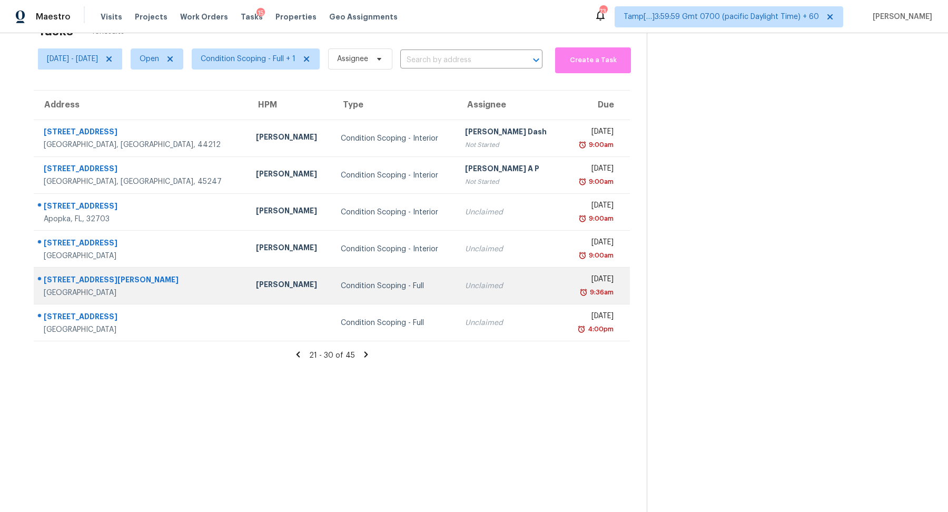
click at [456, 290] on td "Unclaimed" at bounding box center [509, 285] width 107 height 37
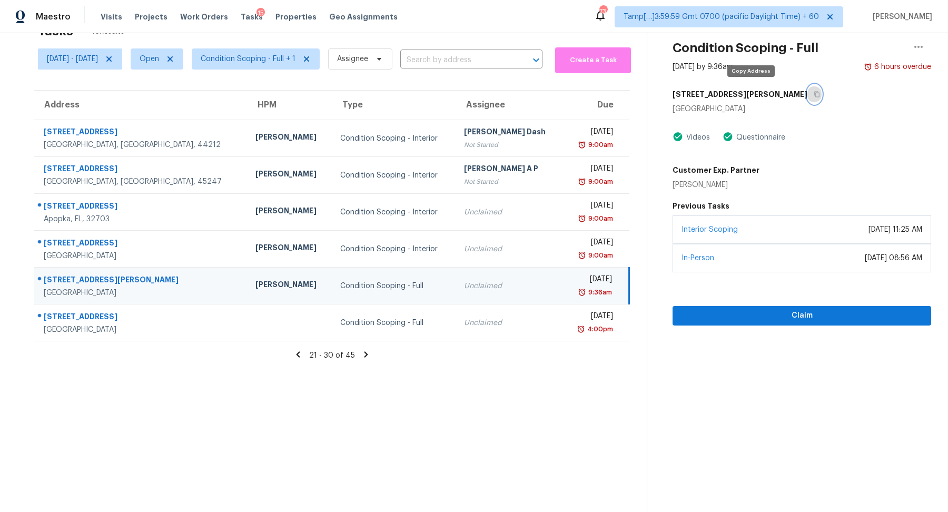
click at [807, 97] on button "button" at bounding box center [814, 94] width 14 height 19
click at [738, 97] on h5 "[STREET_ADDRESS][PERSON_NAME]" at bounding box center [739, 94] width 135 height 11
click at [807, 95] on button "button" at bounding box center [814, 94] width 14 height 19
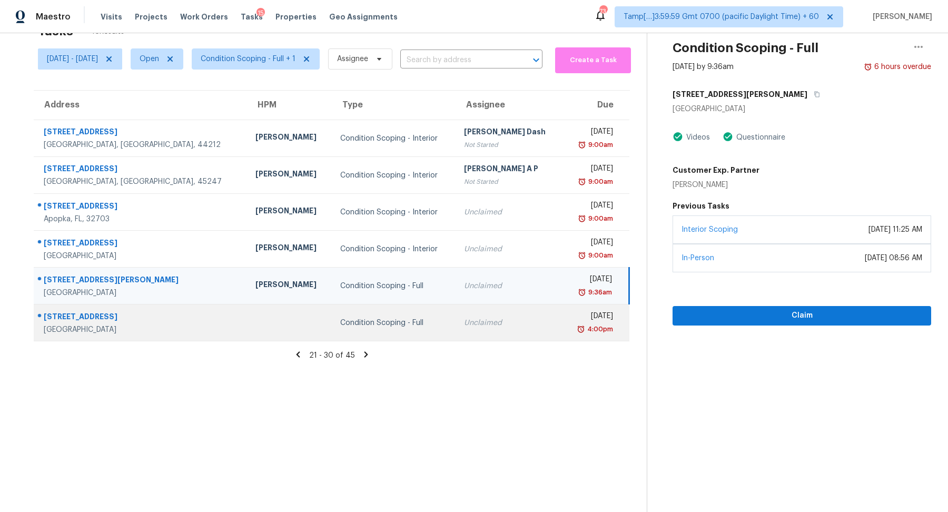
click at [455, 310] on td "Unclaimed" at bounding box center [508, 322] width 107 height 37
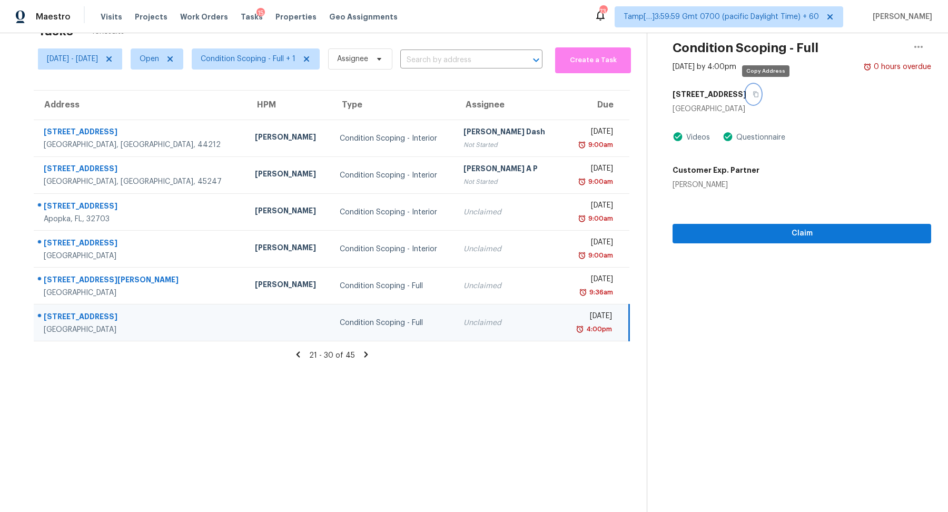
click at [760, 86] on button "button" at bounding box center [753, 94] width 14 height 19
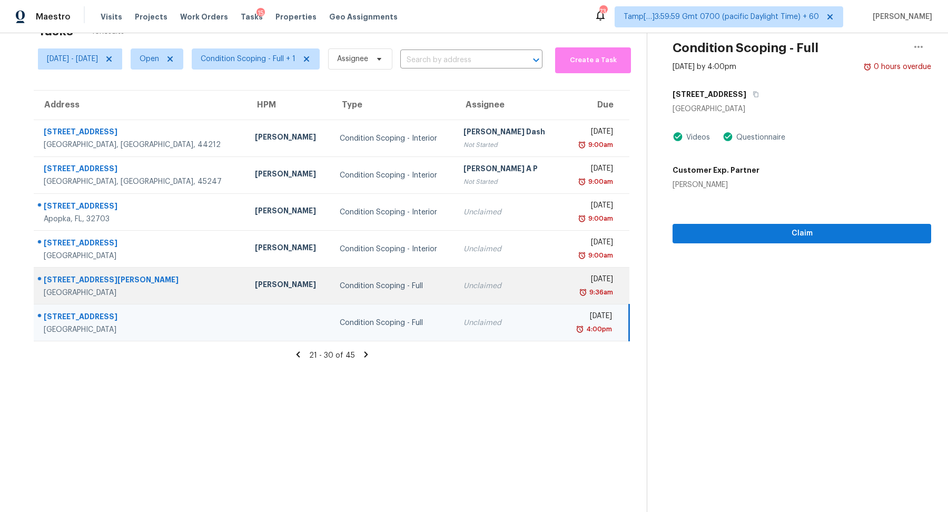
click at [405, 282] on div "Condition Scoping - Full" at bounding box center [393, 286] width 107 height 11
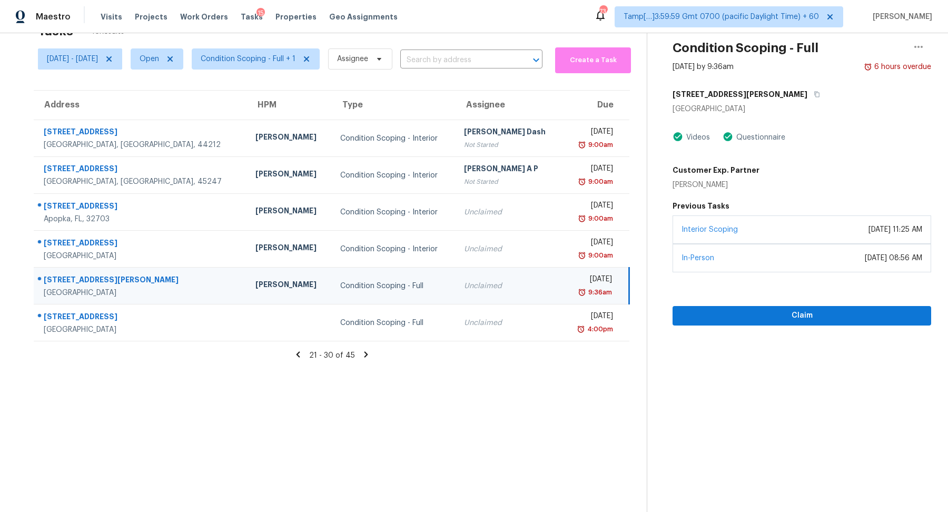
click at [727, 303] on div "Claim" at bounding box center [801, 298] width 258 height 53
click at [721, 316] on span "Claim" at bounding box center [802, 315] width 242 height 13
click at [813, 96] on icon "button" at bounding box center [816, 94] width 6 height 6
